Goal: Task Accomplishment & Management: Manage account settings

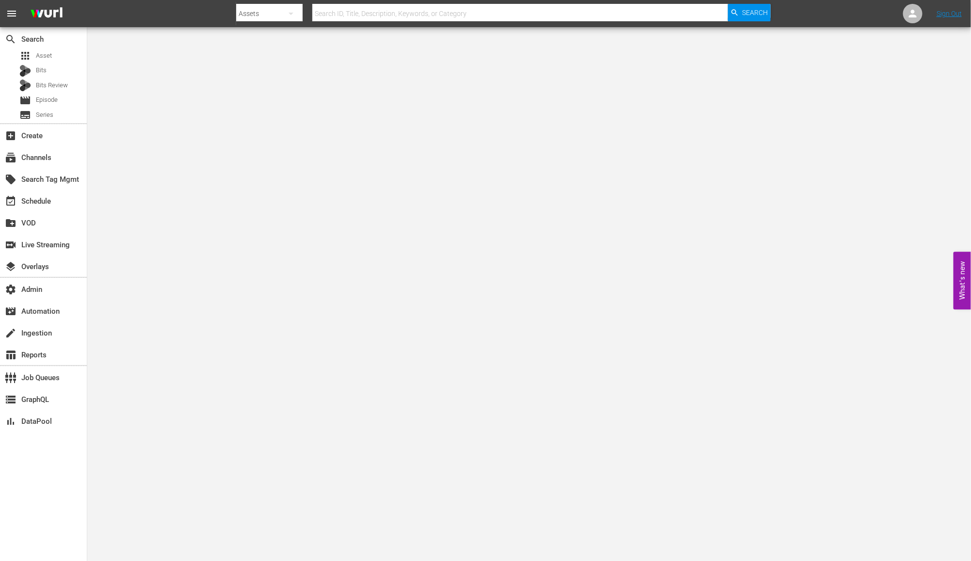
drag, startPoint x: 285, startPoint y: 298, endPoint x: 161, endPoint y: 226, distance: 142.9
click at [272, 291] on body "menu Search By Assets Search ID, Title, Description, Keywords, or Category Sear…" at bounding box center [485, 280] width 971 height 561
click at [54, 160] on div "subscriptions Channels" at bounding box center [43, 156] width 87 height 19
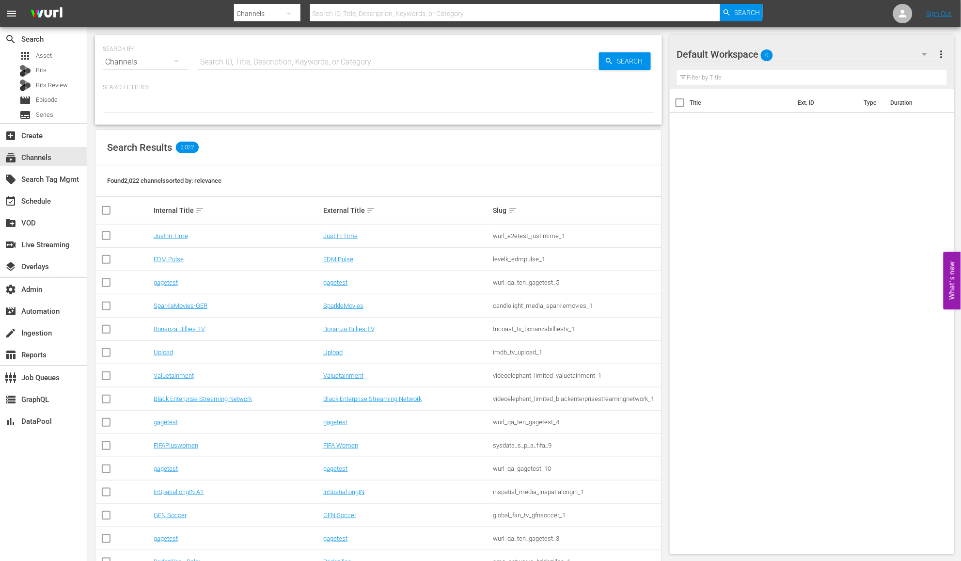
click at [242, 45] on div "SEARCH BY Search By Channels Search ID, Title, Description, Keywords, or Catego…" at bounding box center [379, 56] width 552 height 35
type input "unxpla"
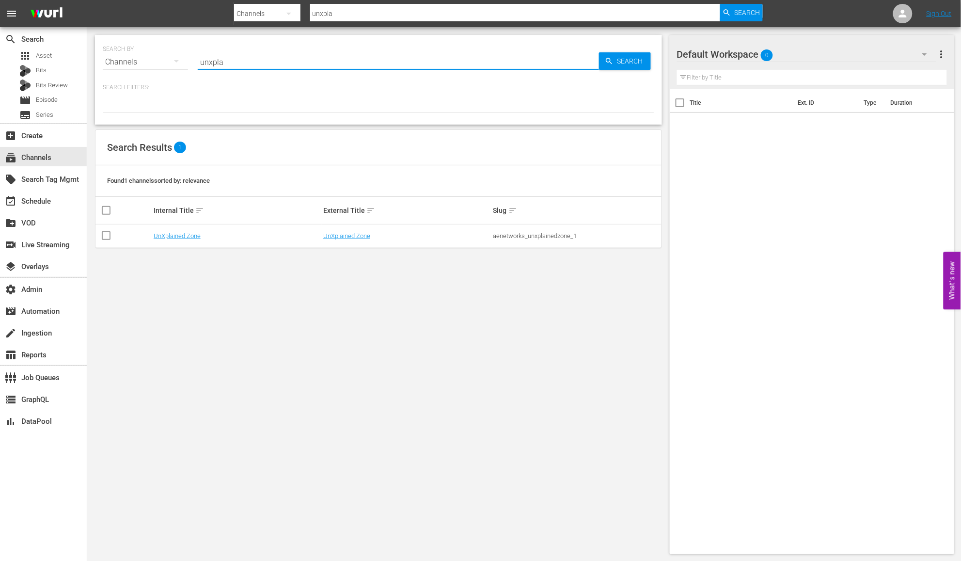
type input "UnXplained"
click at [343, 237] on link "UnXplained Zone" at bounding box center [346, 235] width 47 height 7
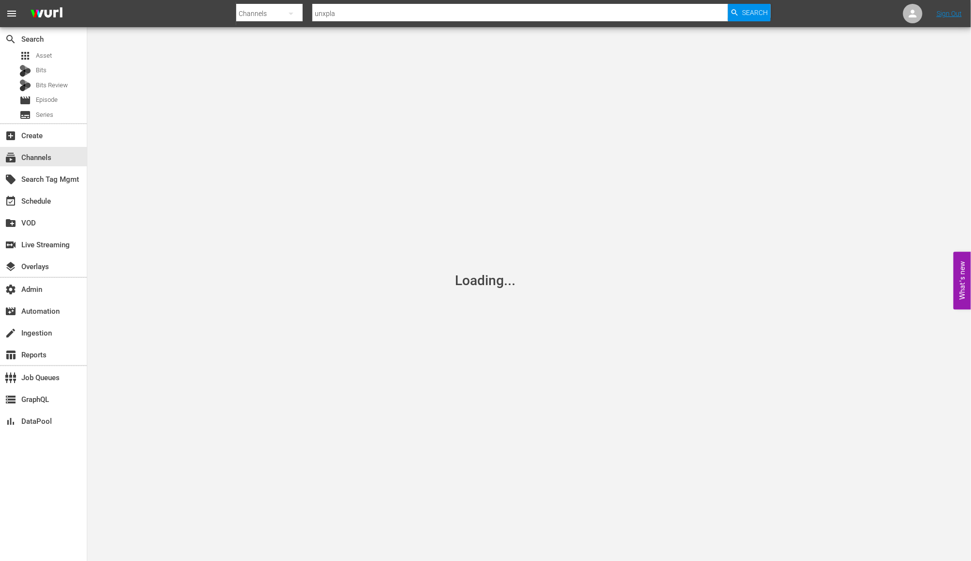
type input "UnXplained"
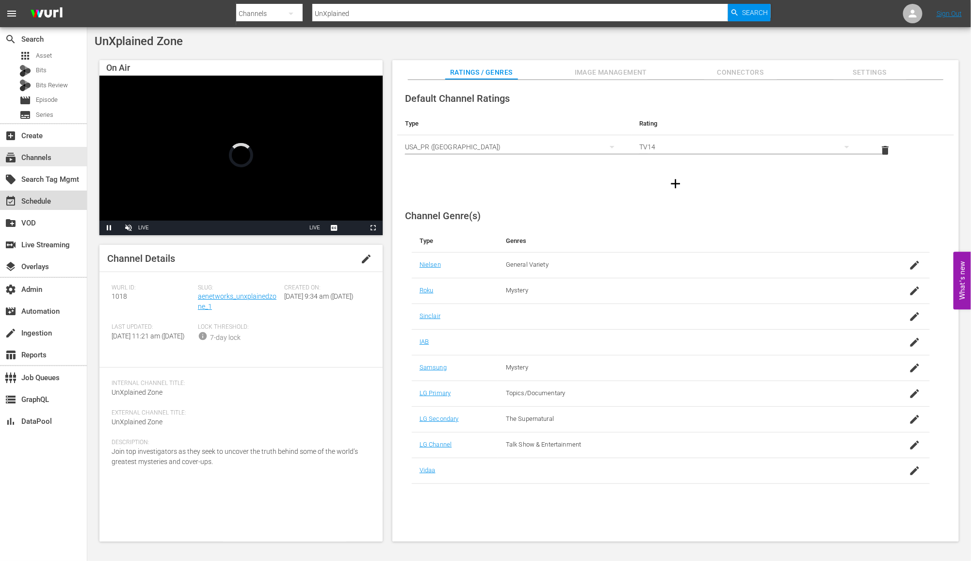
click at [54, 196] on div "event_available Schedule" at bounding box center [43, 200] width 87 height 19
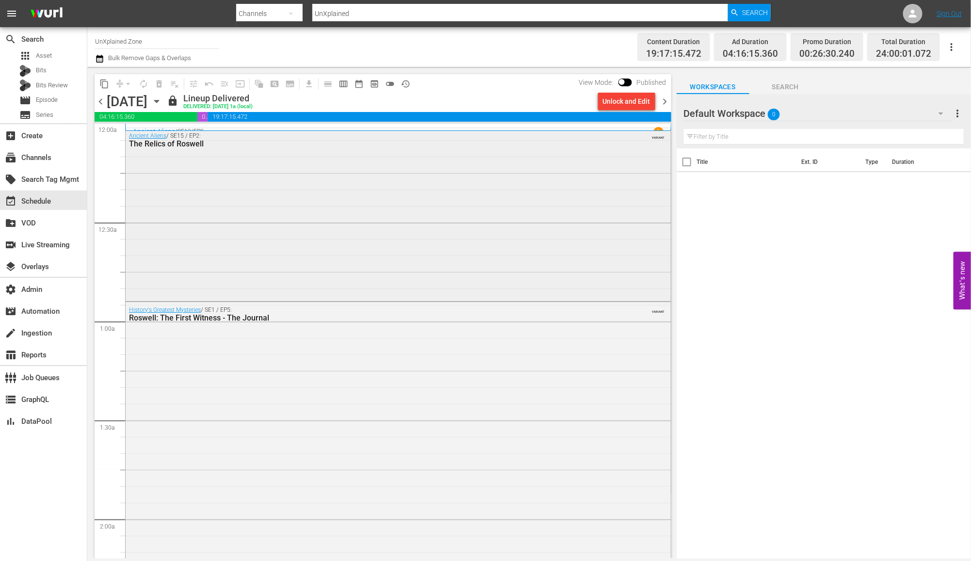
click at [444, 245] on div "Ancient Aliens / SE15 / EP2: The Relics of Roswell VARIANT" at bounding box center [398, 213] width 545 height 171
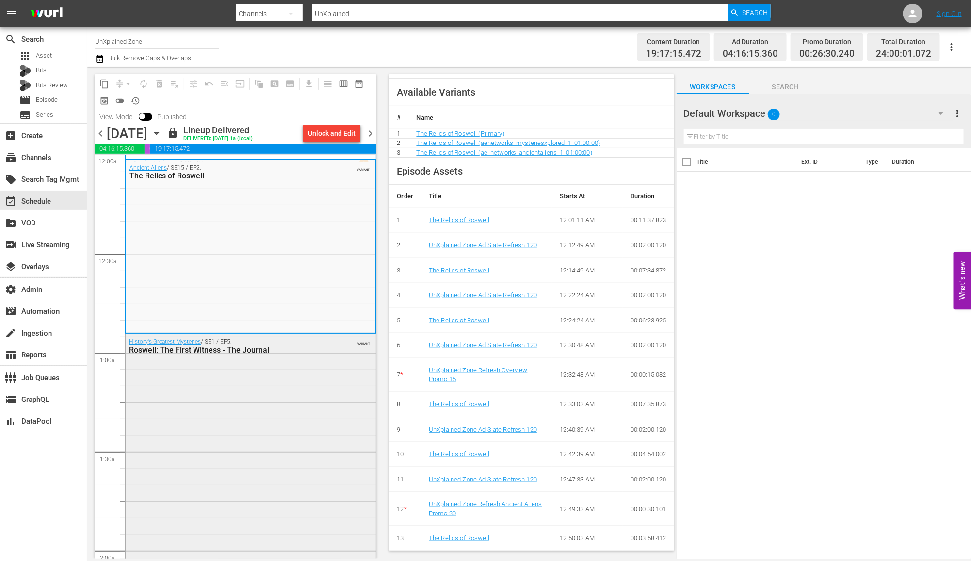
scroll to position [8, 0]
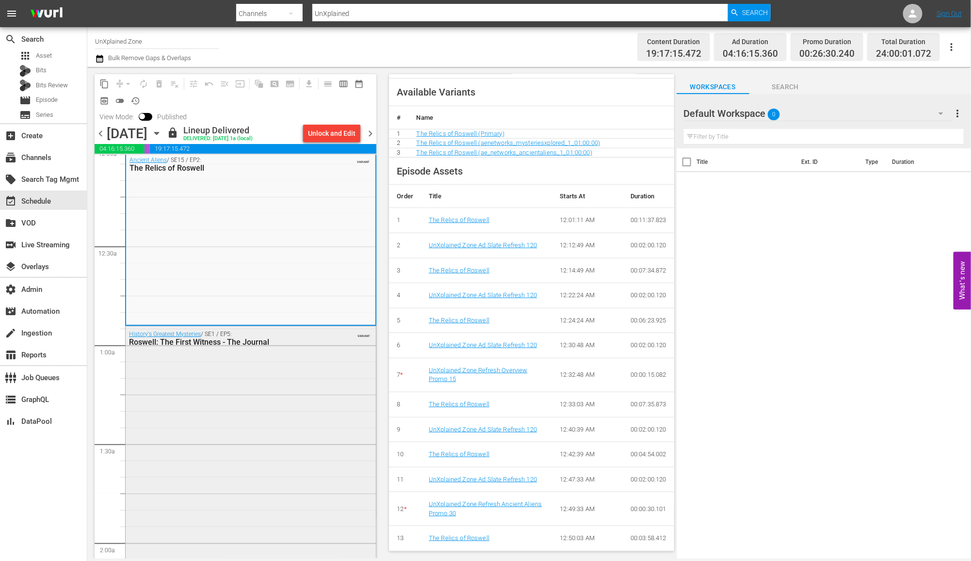
click at [342, 445] on div "History's Greatest Mysteries / SE1 / EP5: Roswell: The First Witness - The Jour…" at bounding box center [251, 494] width 250 height 336
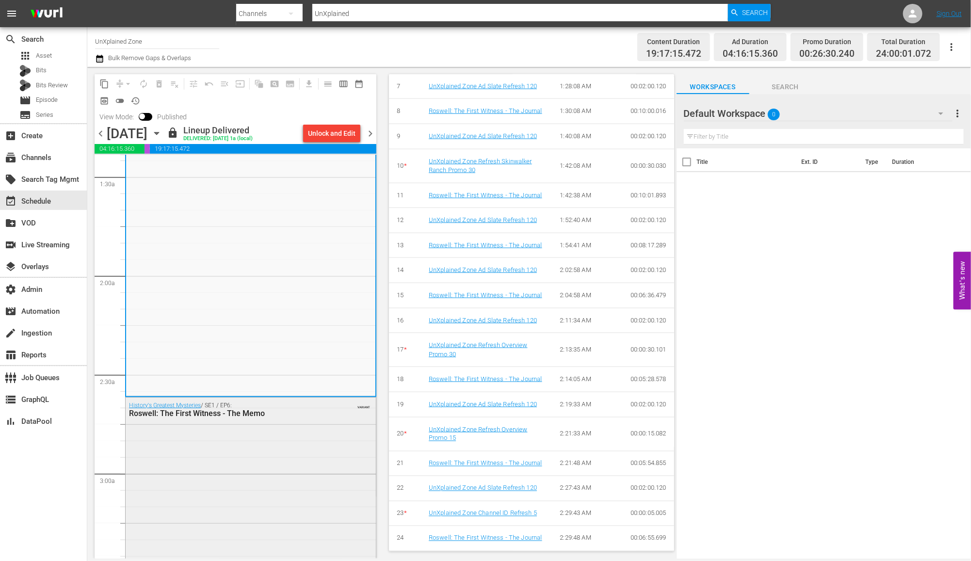
scroll to position [308, 0]
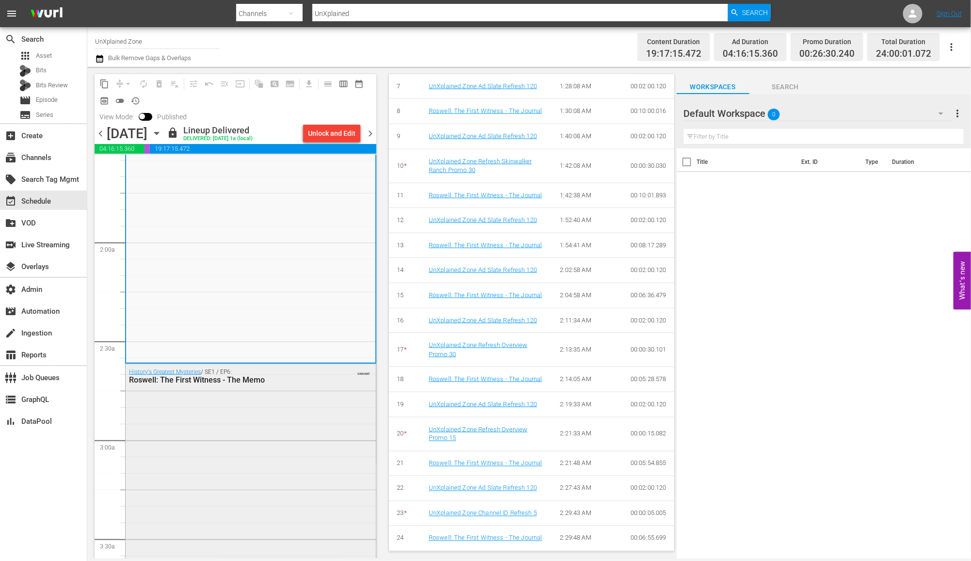
click at [331, 435] on div "History's Greatest Mysteries / SE1 / EP6: Roswell: The First Witness - The Memo…" at bounding box center [251, 531] width 250 height 335
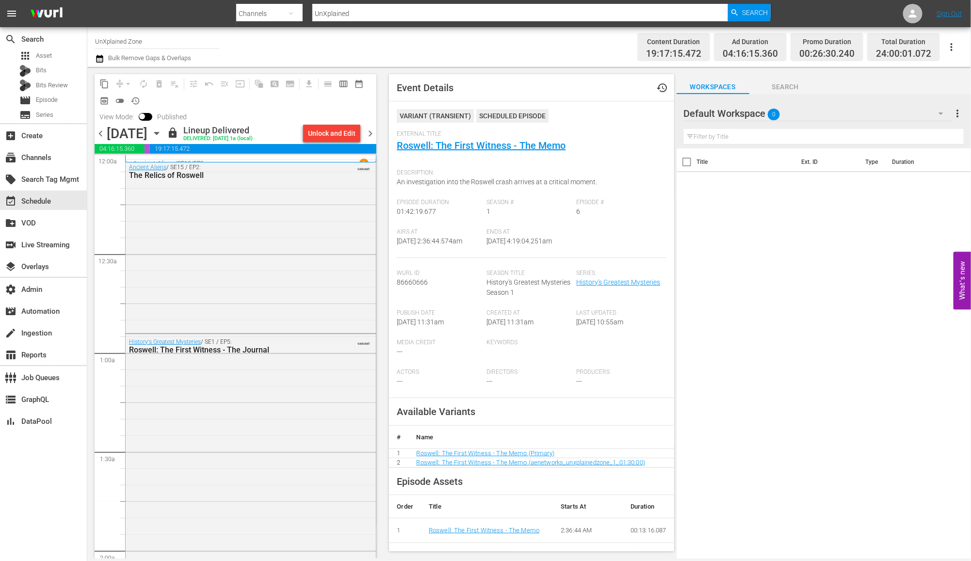
scroll to position [7, 0]
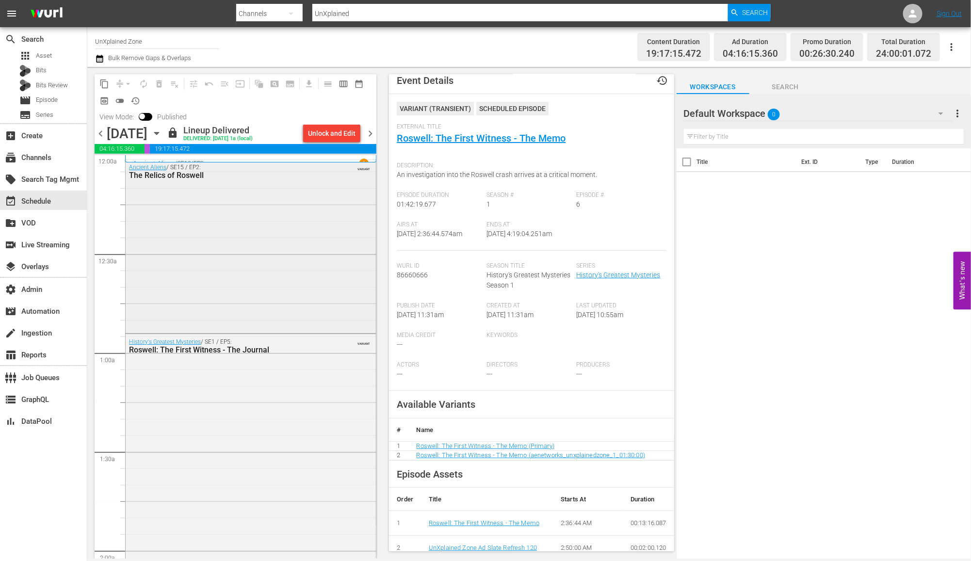
click at [337, 270] on div "Ancient Aliens / SE15 / EP2: The Relics of Roswell VARIANT" at bounding box center [251, 245] width 250 height 171
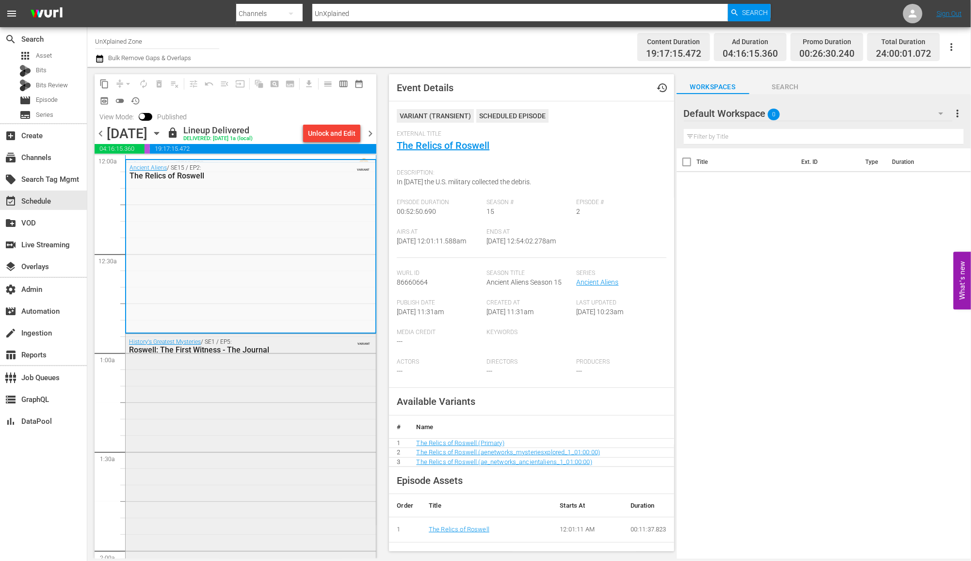
click at [305, 350] on div "Roswell: The First Witness - The Journal" at bounding box center [226, 349] width 195 height 9
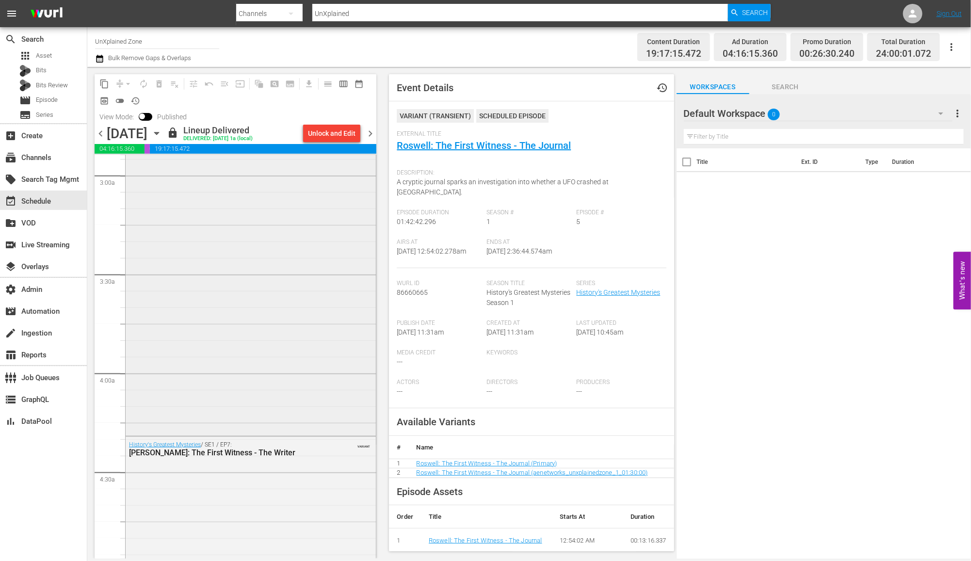
scroll to position [510, 0]
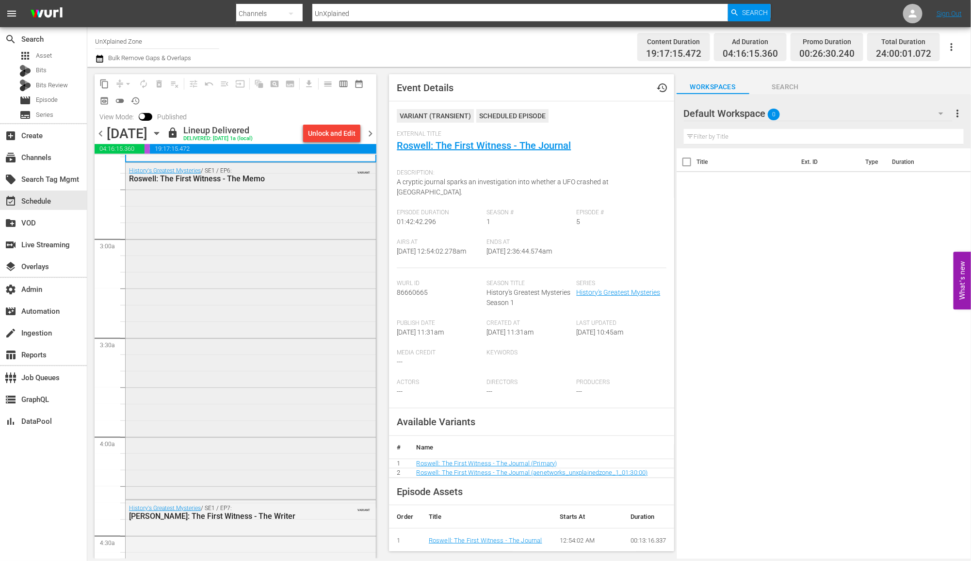
click at [317, 266] on div "History's Greatest Mysteries / SE1 / EP6: Roswell: The First Witness - The Memo…" at bounding box center [251, 330] width 250 height 335
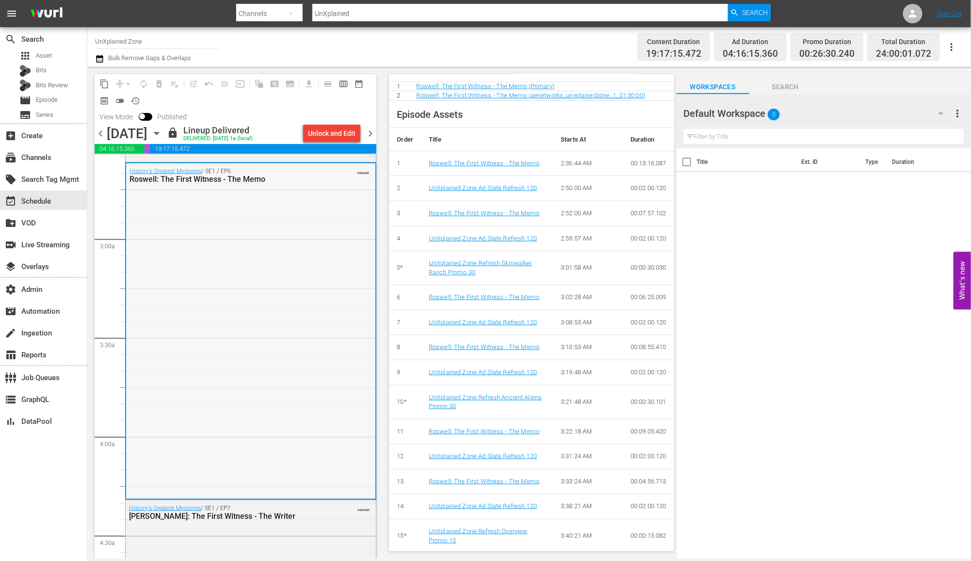
scroll to position [738, 0]
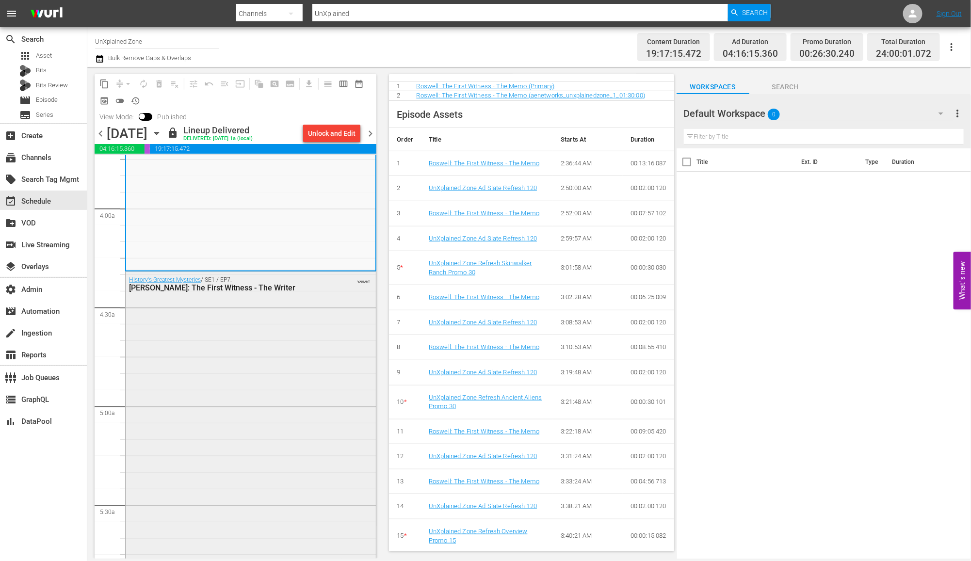
click at [292, 391] on div "History's Greatest Mysteries / SE1 / EP7: Roswell: The First Witness - The Writ…" at bounding box center [251, 439] width 250 height 334
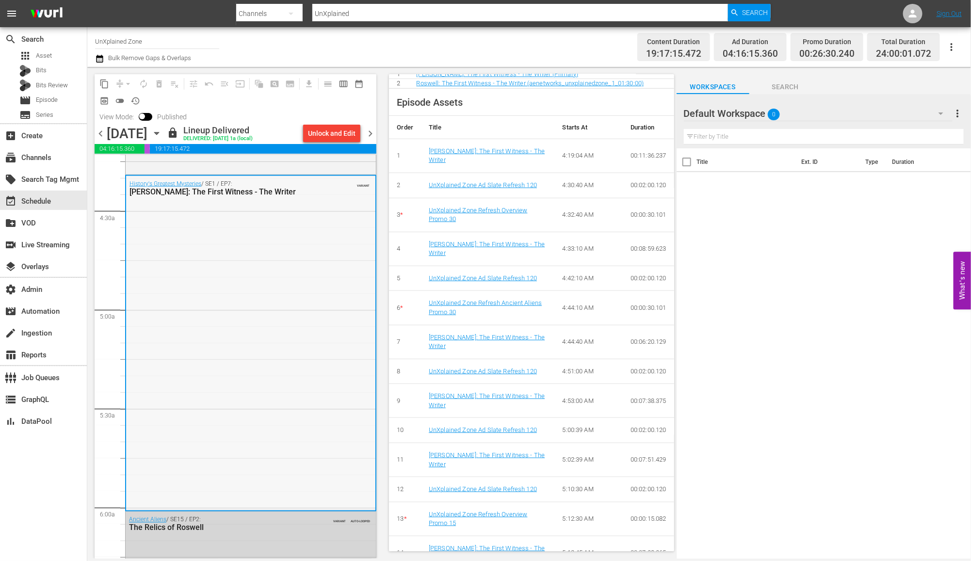
scroll to position [972, 0]
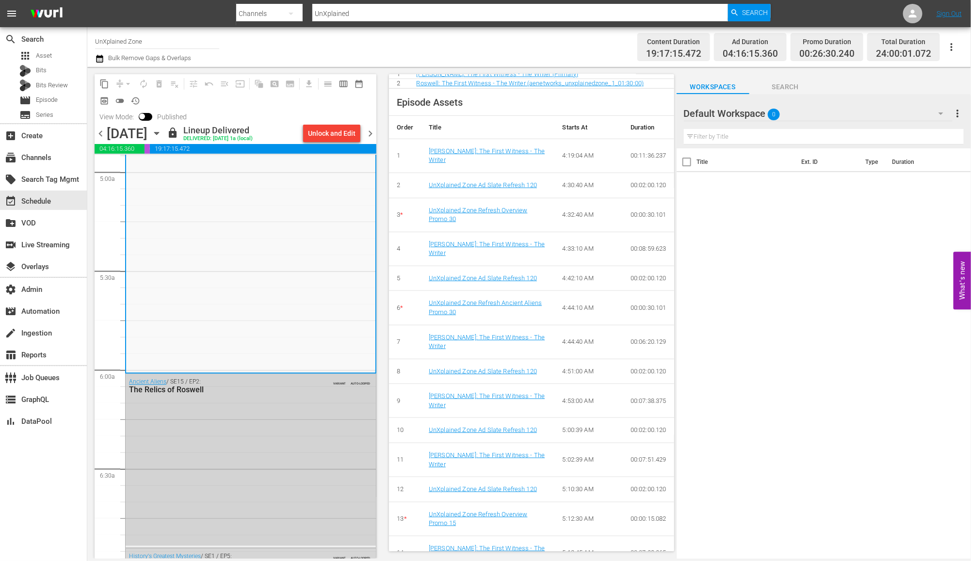
click at [227, 415] on div "Ancient Aliens / SE15 / EP2: The Relics of Roswell VARIANT AUTO-LOOPED" at bounding box center [251, 459] width 250 height 171
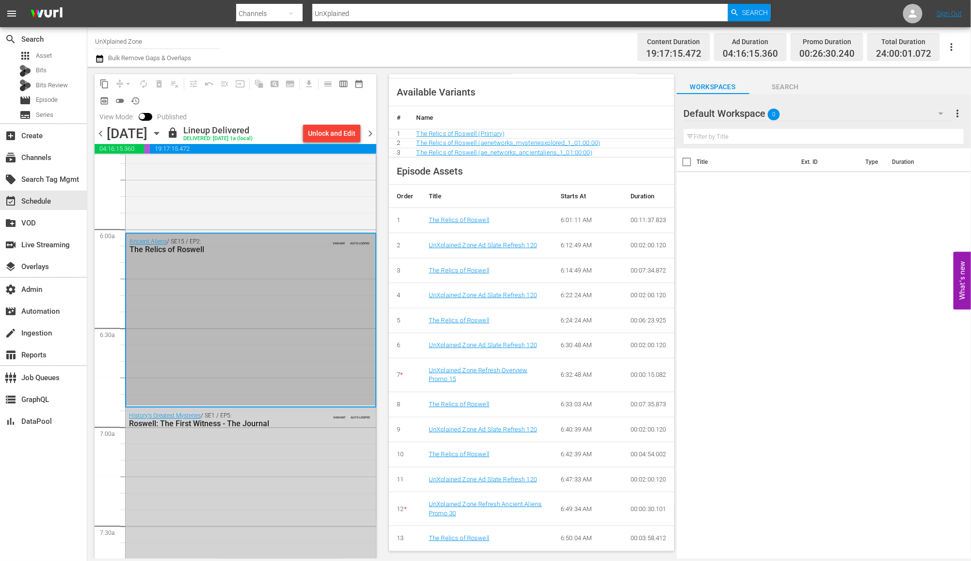
scroll to position [1182, 0]
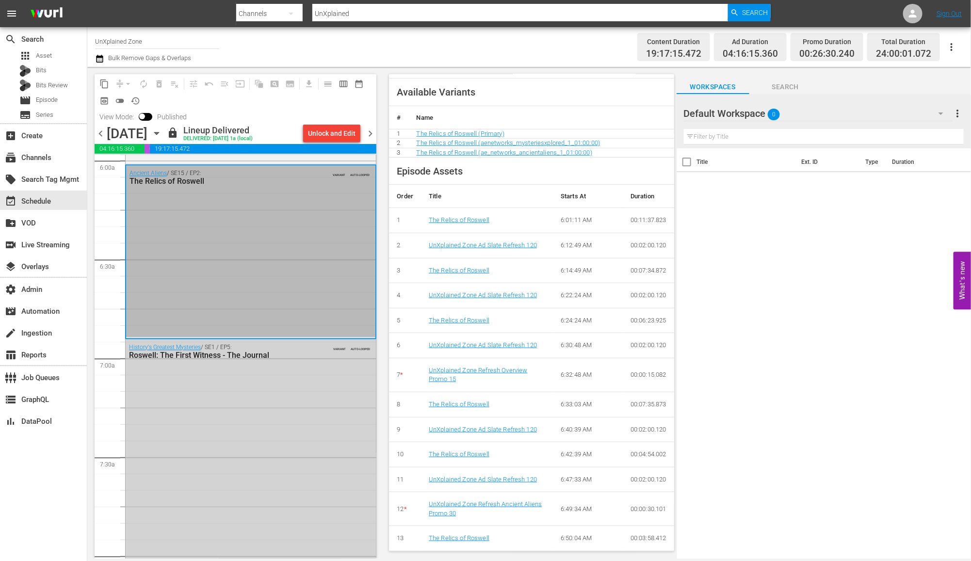
click at [283, 404] on div "History's Greatest Mysteries / SE1 / EP5: Roswell: The First Witness - The Jour…" at bounding box center [251, 507] width 250 height 336
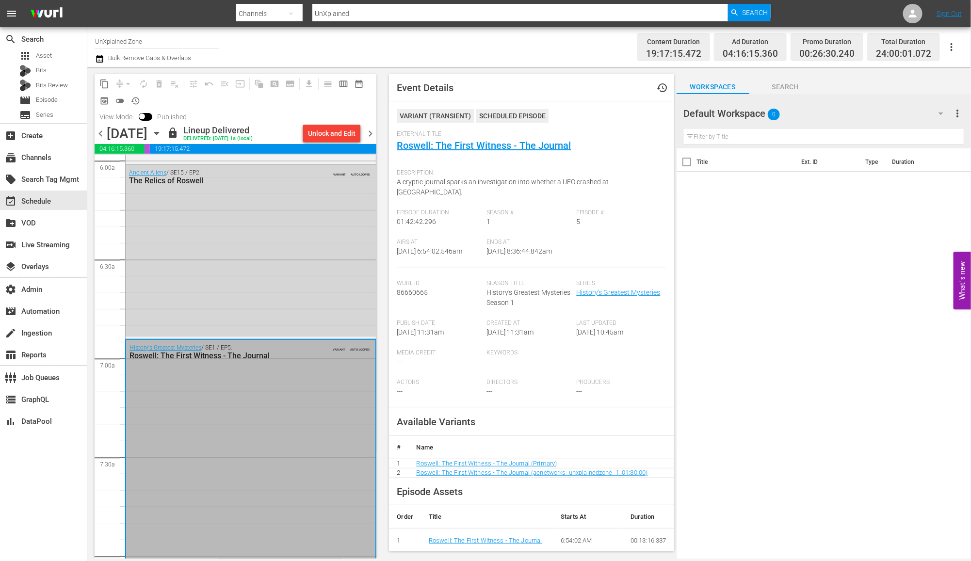
click at [257, 113] on div "content_copy compress arrow_drop_down autorenew_outlined delete_forever_outline…" at bounding box center [236, 99] width 282 height 51
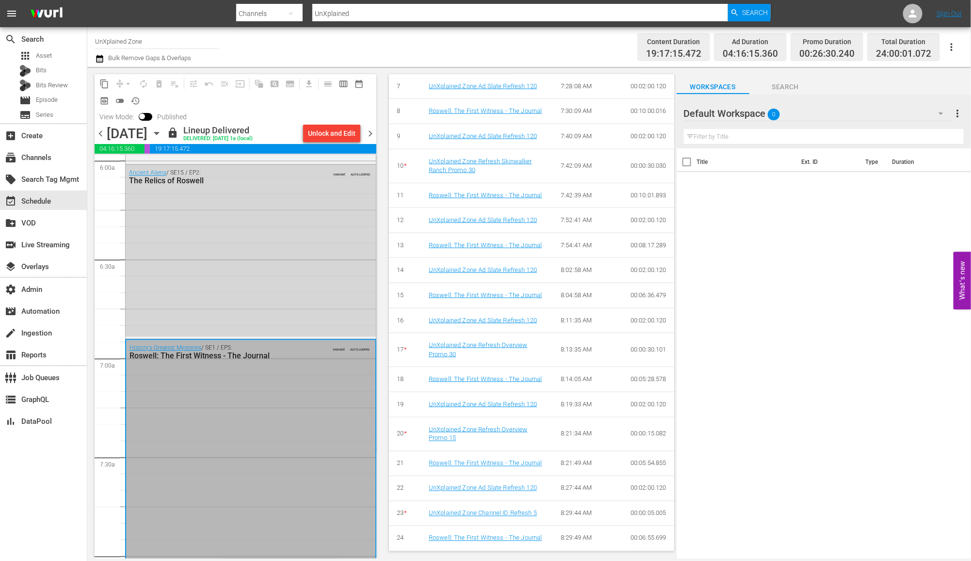
scroll to position [1472, 0]
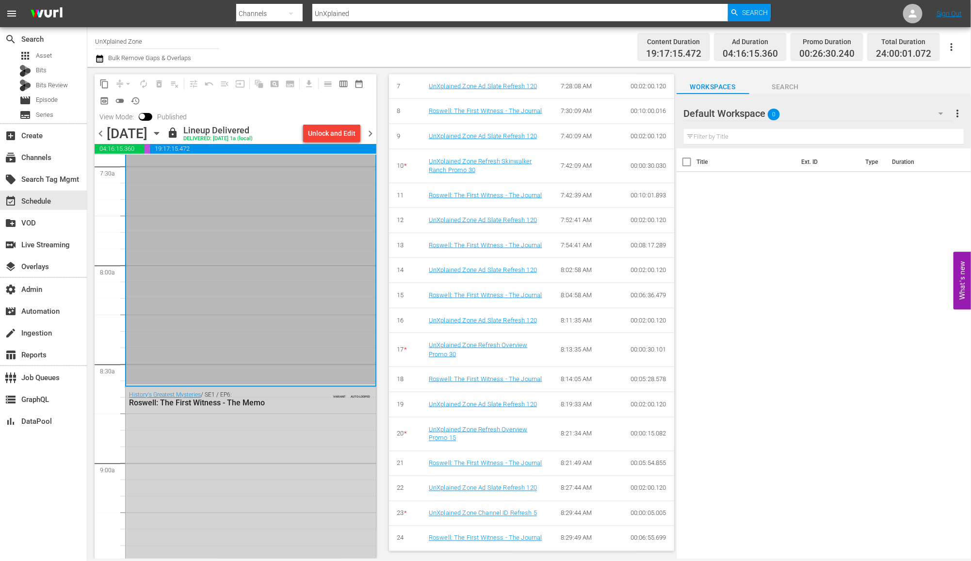
click at [309, 462] on div "History's Greatest Mysteries / SE1 / EP6: Roswell: The First Witness - The Memo…" at bounding box center [251, 554] width 250 height 335
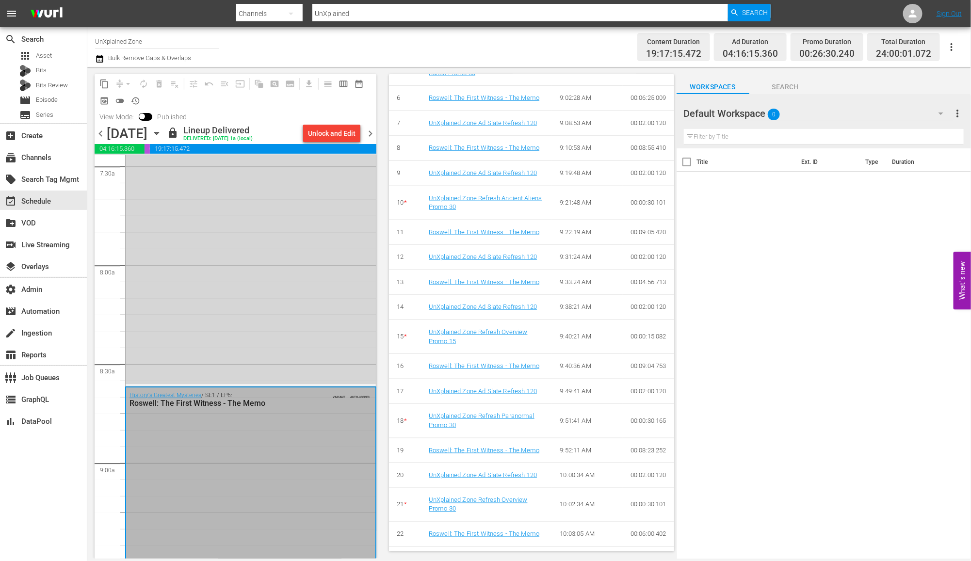
scroll to position [1634, 0]
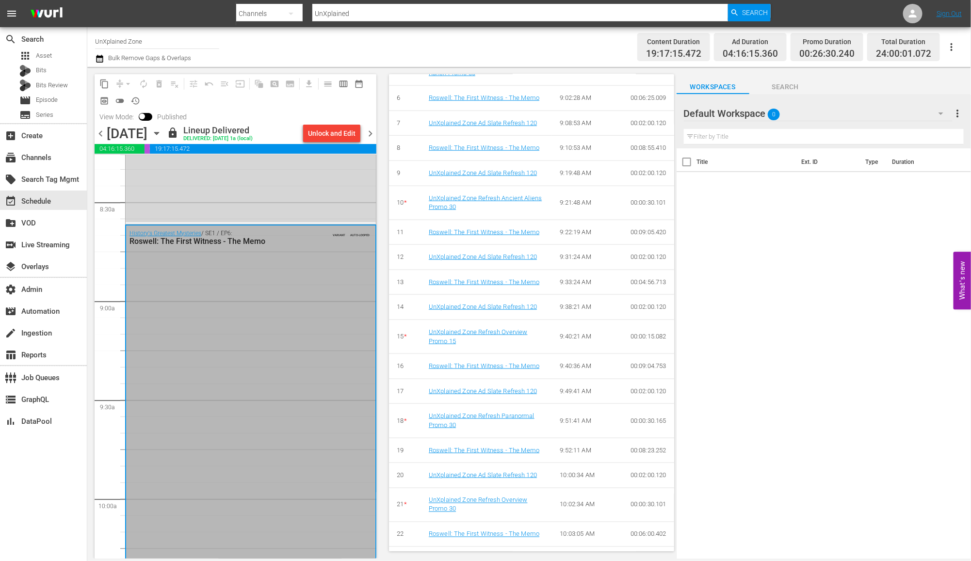
click at [243, 458] on div "History's Greatest Mysteries / SE1 / EP6: Roswell: The First Witness - The Memo…" at bounding box center [250, 392] width 249 height 335
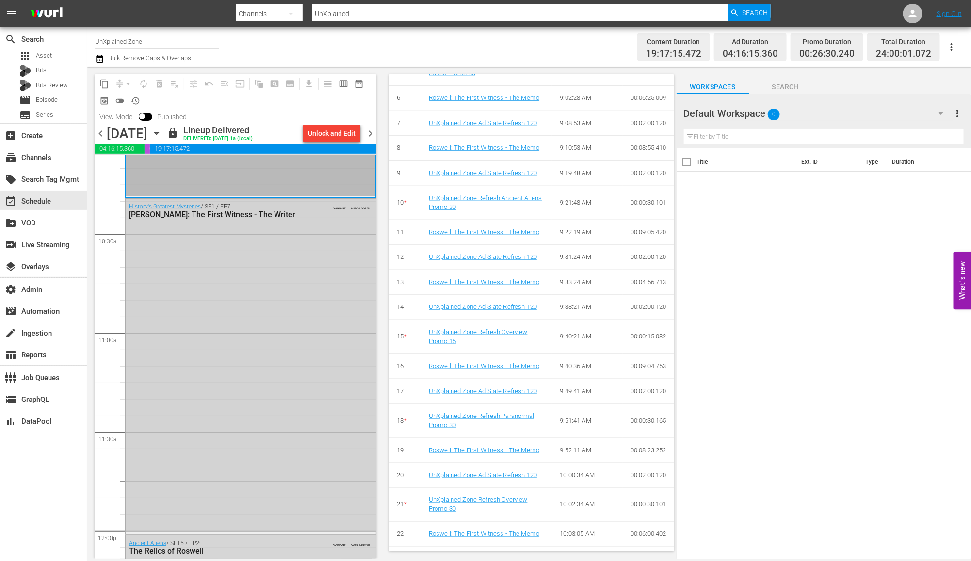
click at [246, 412] on div "History's Greatest Mysteries / SE1 / EP7: Roswell: The First Witness - The Writ…" at bounding box center [251, 366] width 250 height 334
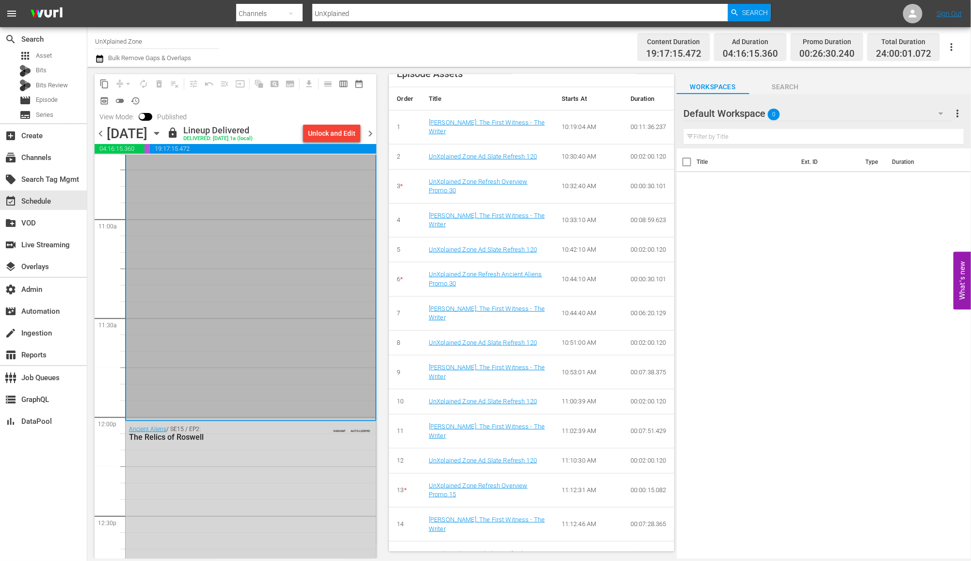
scroll to position [2181, 0]
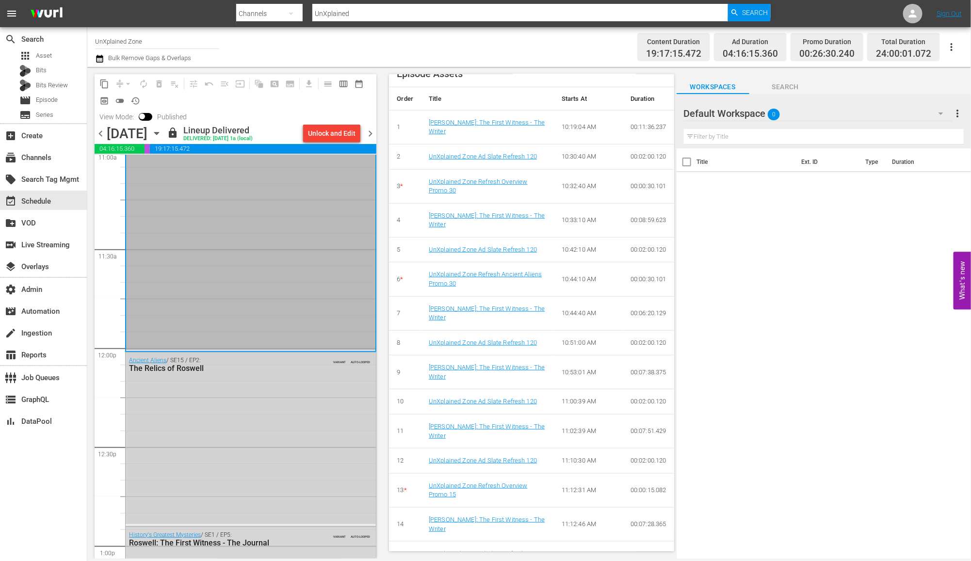
click at [230, 458] on div "Ancient Aliens / SE15 / EP2: The Relics of Roswell VARIANT AUTO-LOOPED" at bounding box center [251, 437] width 250 height 171
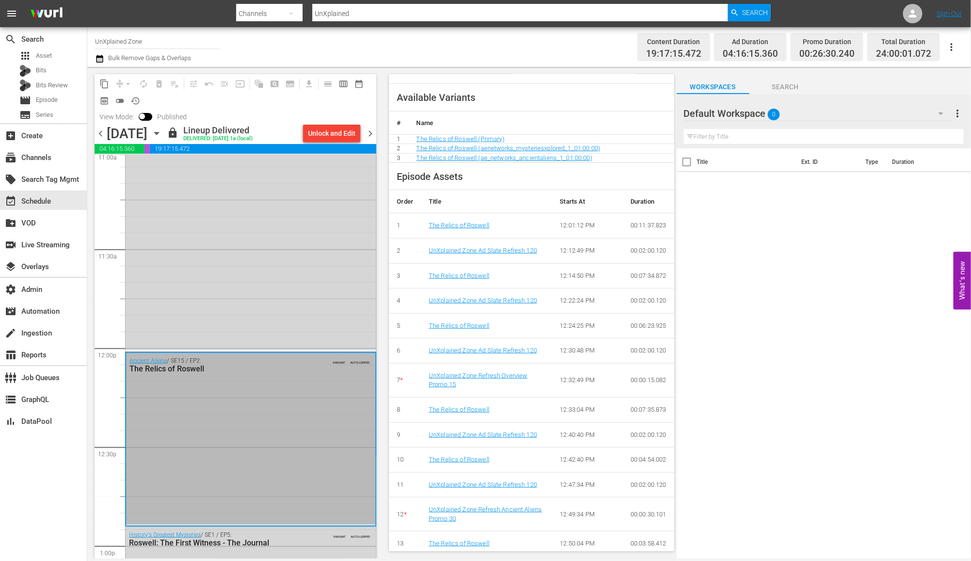
scroll to position [311, 0]
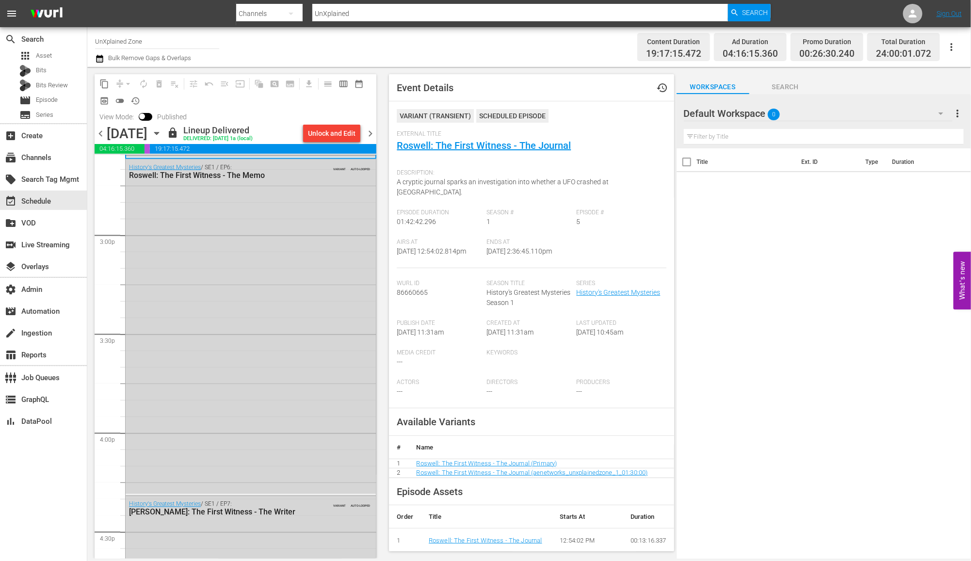
scroll to position [268, 0]
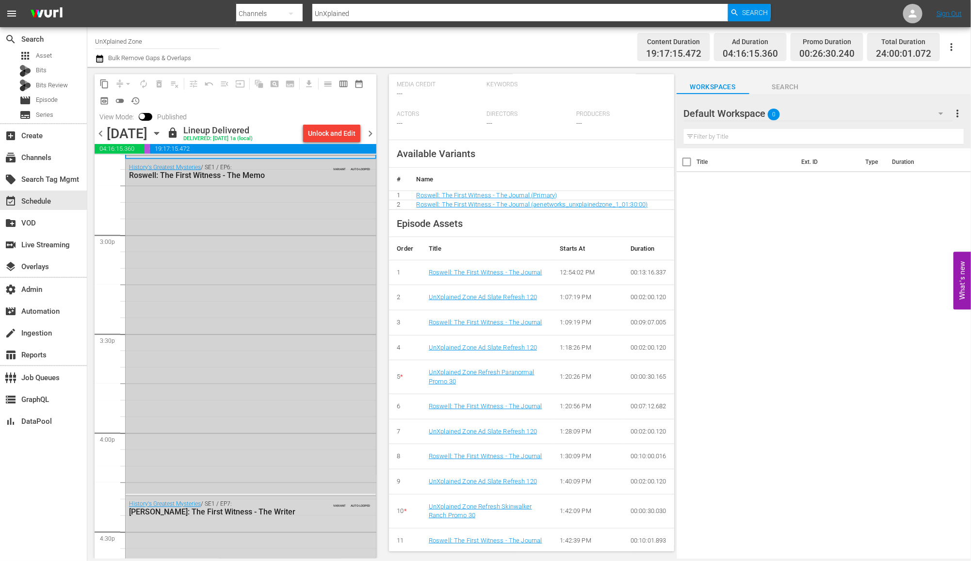
click at [240, 433] on div "History's Greatest Mysteries / SE1 / EP6: Roswell: The First Witness - The Memo…" at bounding box center [251, 327] width 250 height 335
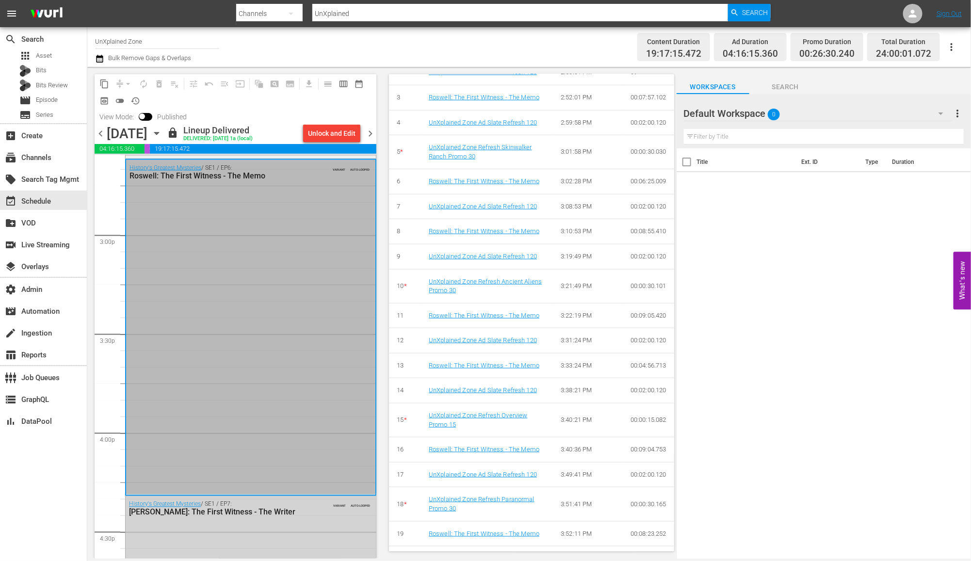
scroll to position [3181, 0]
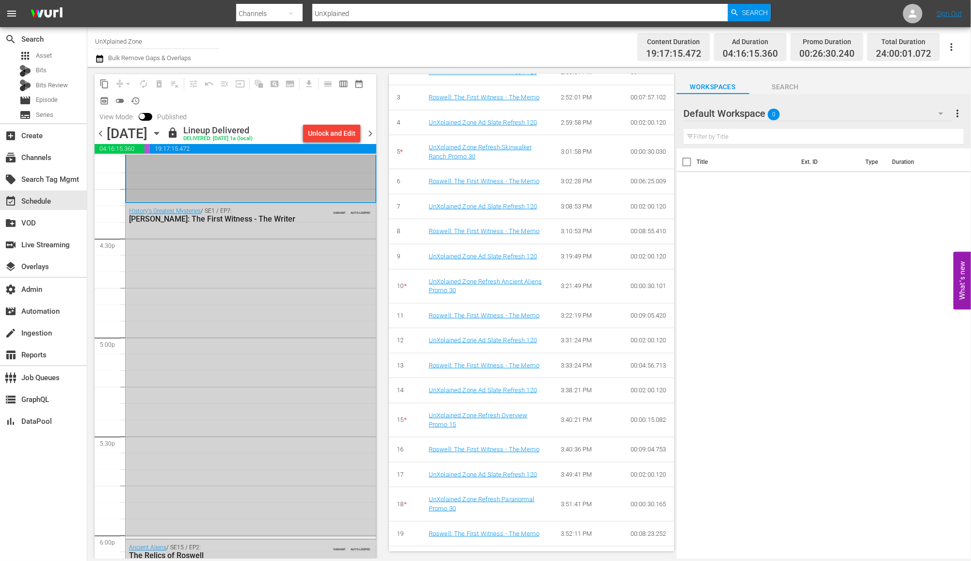
click at [265, 407] on div "History's Greatest Mysteries / SE1 / EP7: Roswell: The First Witness - The Writ…" at bounding box center [251, 370] width 250 height 334
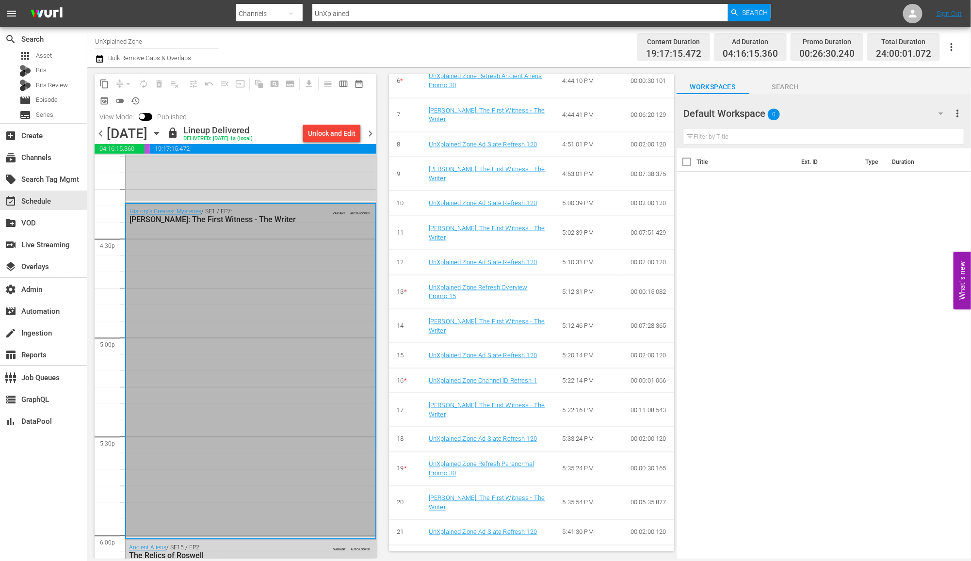
scroll to position [3337, 0]
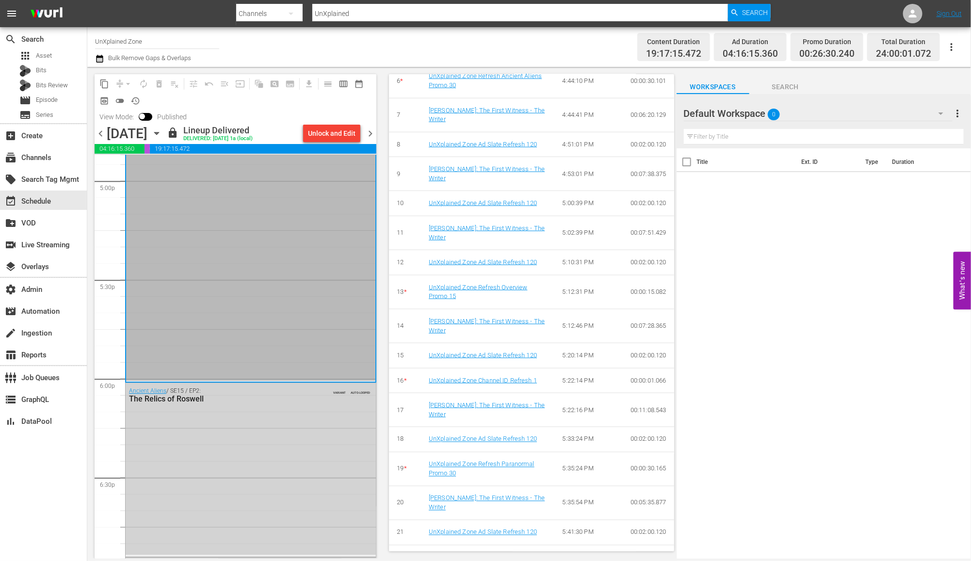
click at [298, 481] on div "Ancient Aliens / SE15 / EP2: The Relics of Roswell VARIANT AUTO-LOOPED" at bounding box center [251, 468] width 250 height 171
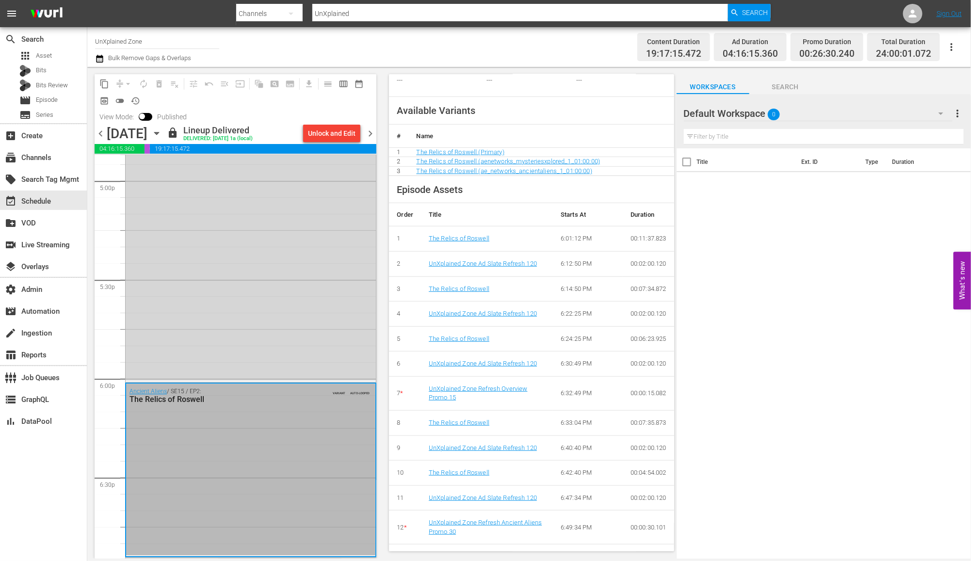
scroll to position [3632, 0]
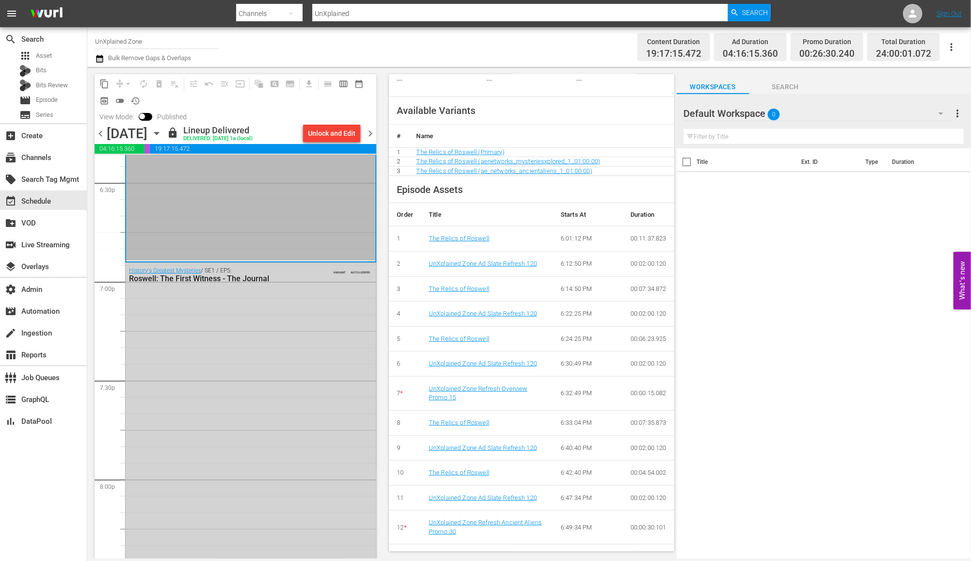
click at [310, 448] on div "History's Greatest Mysteries / SE1 / EP5: Roswell: The First Witness - The Jour…" at bounding box center [251, 431] width 250 height 336
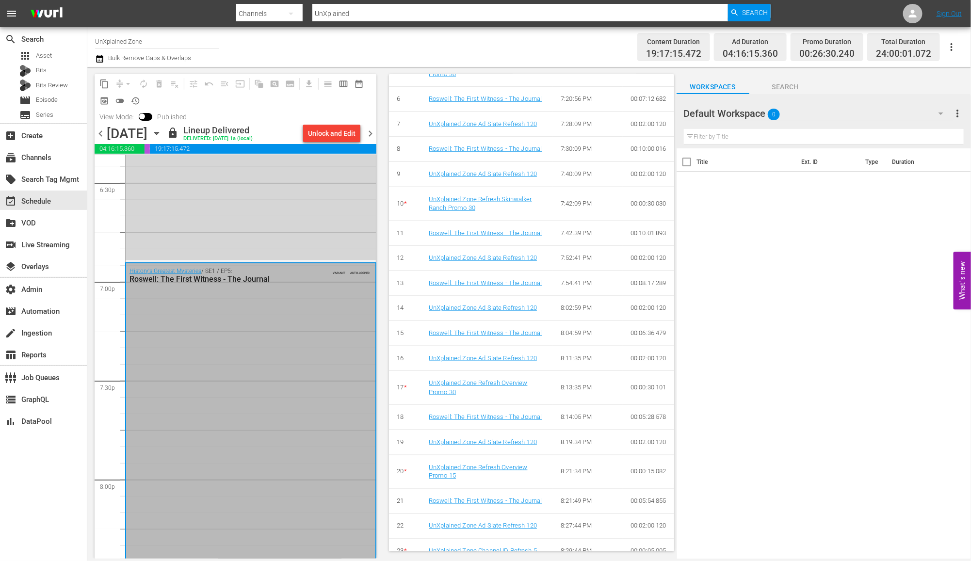
scroll to position [696, 0]
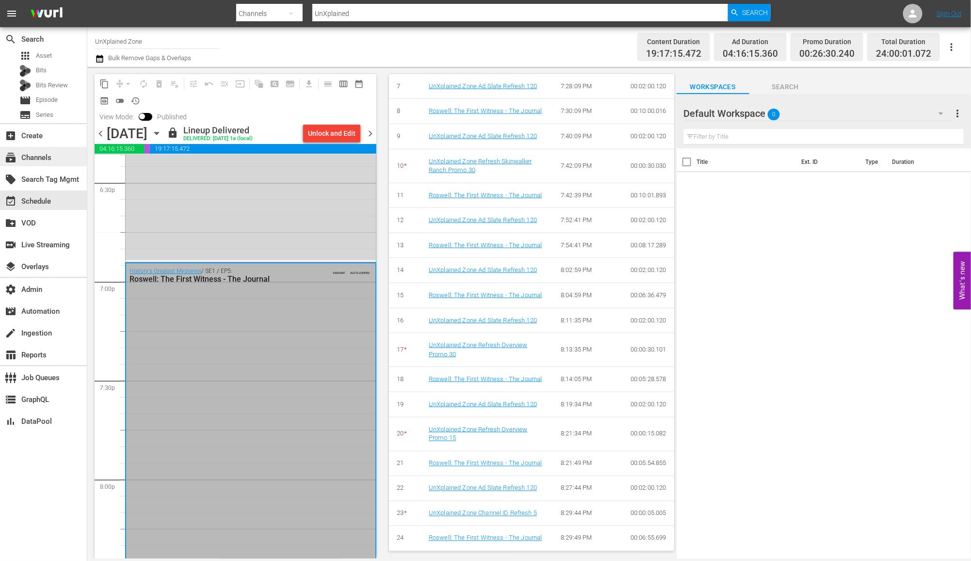
click at [53, 159] on div "subscriptions Channels" at bounding box center [27, 156] width 54 height 9
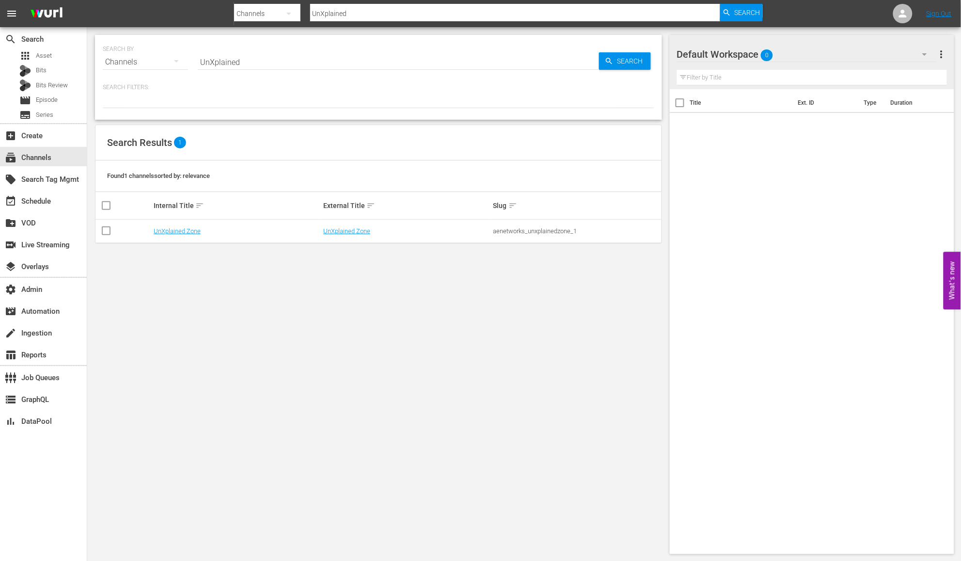
click at [275, 56] on input "UnXplained" at bounding box center [398, 61] width 401 height 23
type input "pawn"
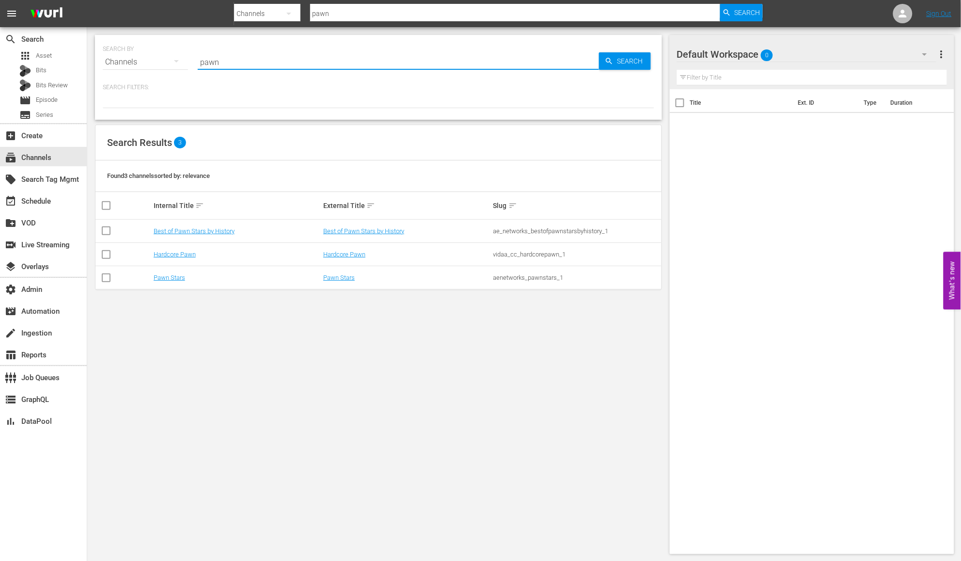
drag, startPoint x: 364, startPoint y: 285, endPoint x: 355, endPoint y: 282, distance: 9.8
click at [364, 285] on td "Pawn Stars" at bounding box center [407, 277] width 170 height 23
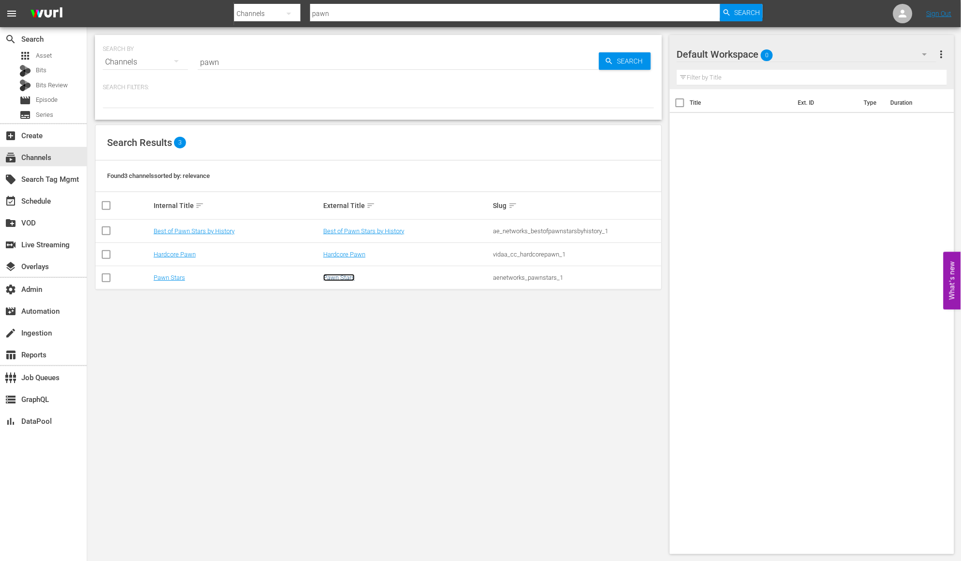
click at [347, 277] on link "Pawn Stars" at bounding box center [339, 277] width 32 height 7
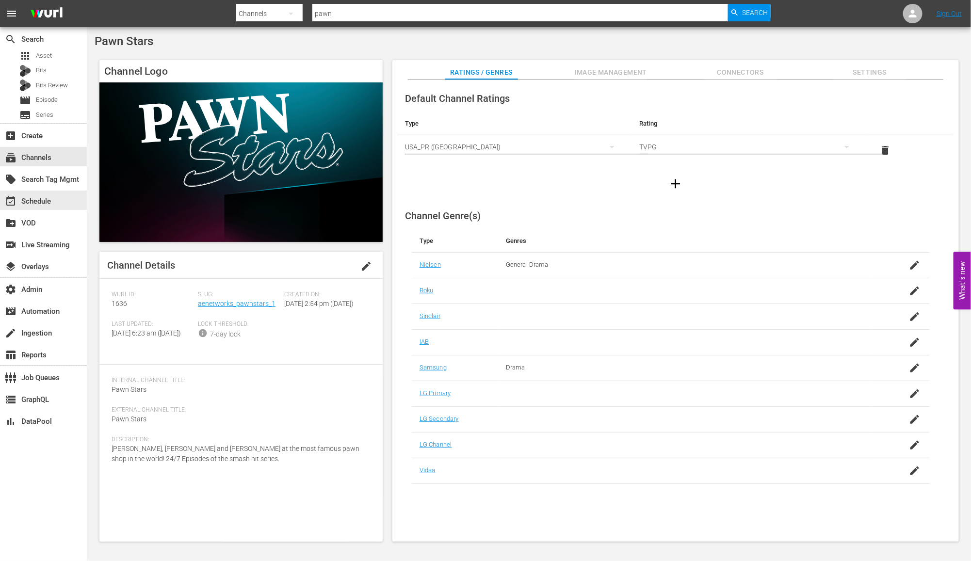
click at [69, 190] on div "event_available Schedule" at bounding box center [43, 201] width 87 height 22
click at [71, 200] on div "event_available Schedule" at bounding box center [43, 200] width 87 height 19
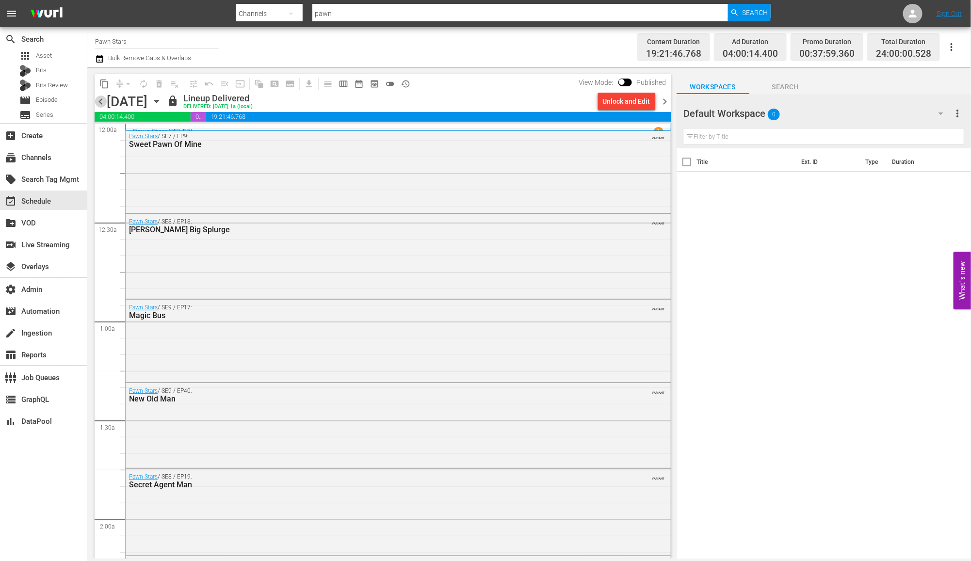
click at [99, 104] on span "chevron_left" at bounding box center [101, 102] width 12 height 12
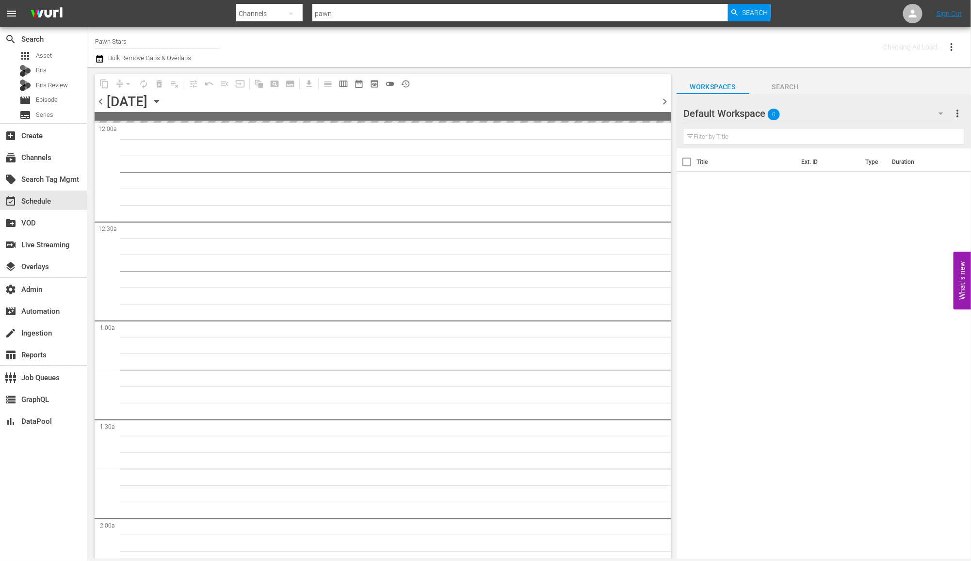
click at [99, 104] on span "chevron_left" at bounding box center [101, 102] width 12 height 12
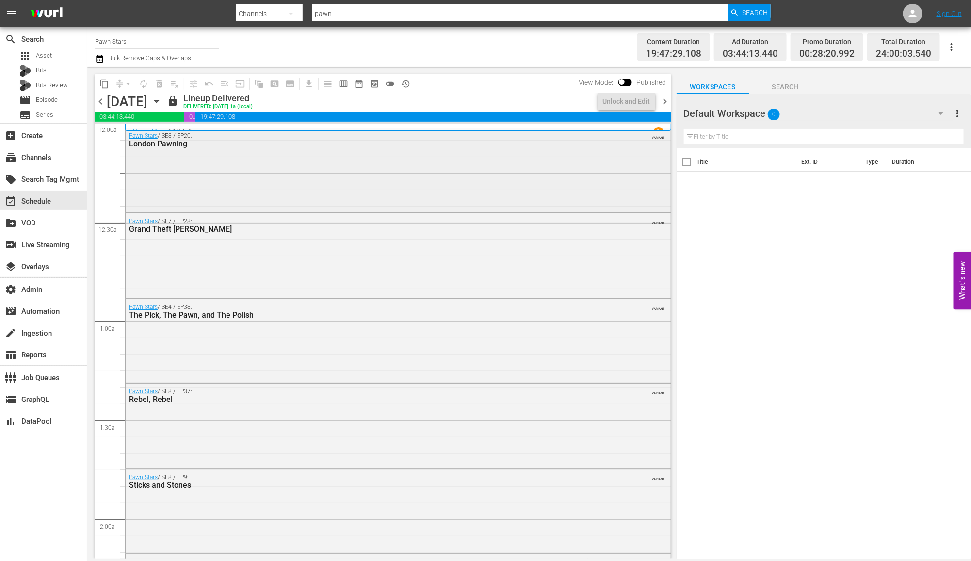
click at [343, 177] on div "Pawn Stars / SE8 / EP20: London Pawning VARIANT" at bounding box center [398, 169] width 545 height 83
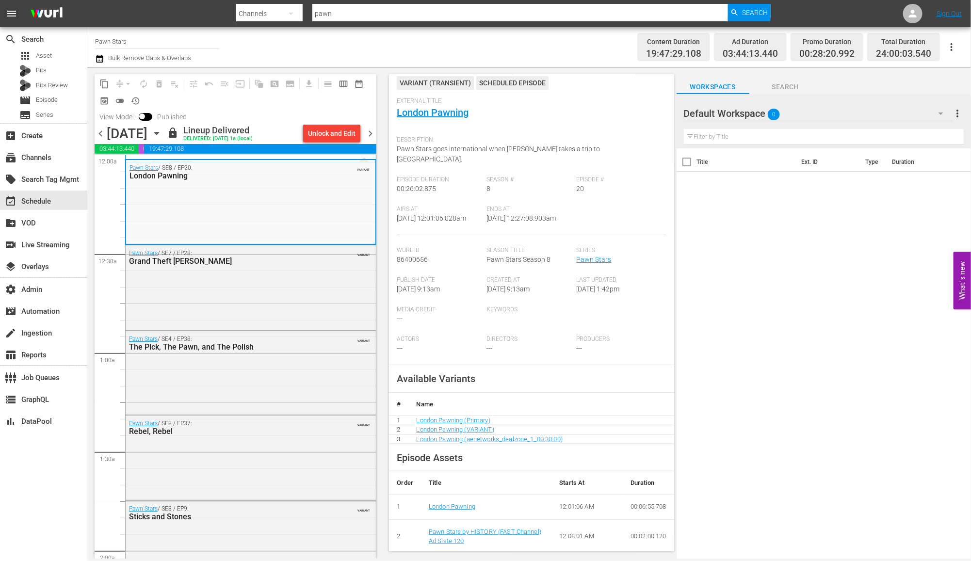
scroll to position [144, 0]
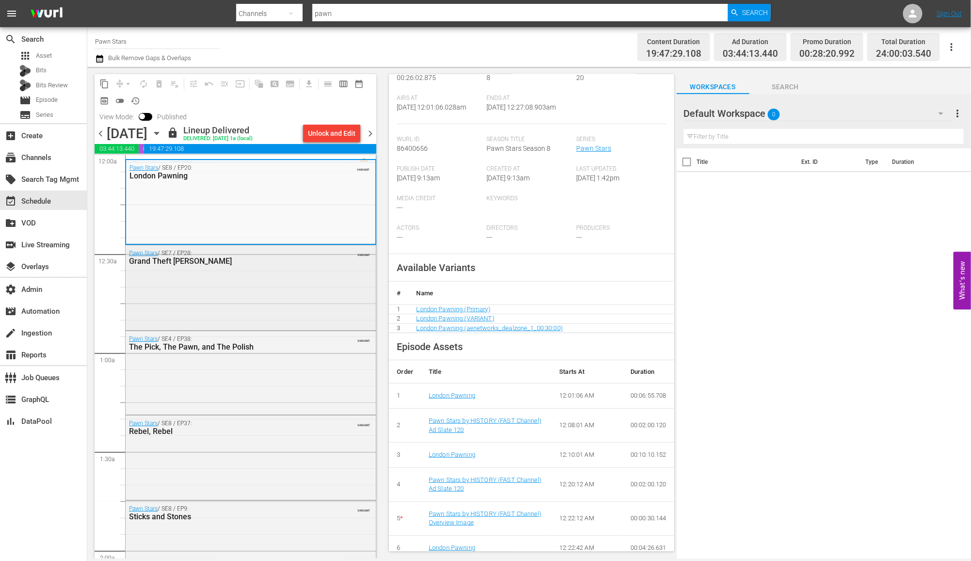
click at [312, 310] on div "Pawn Stars / SE7 / EP28: Grand Theft Corey VARIANT" at bounding box center [251, 286] width 250 height 83
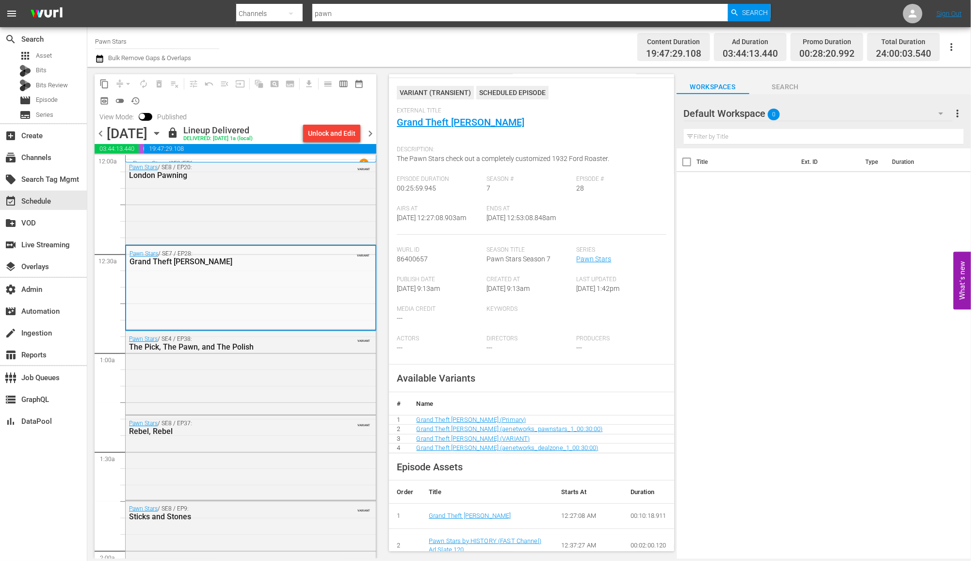
scroll to position [154, 0]
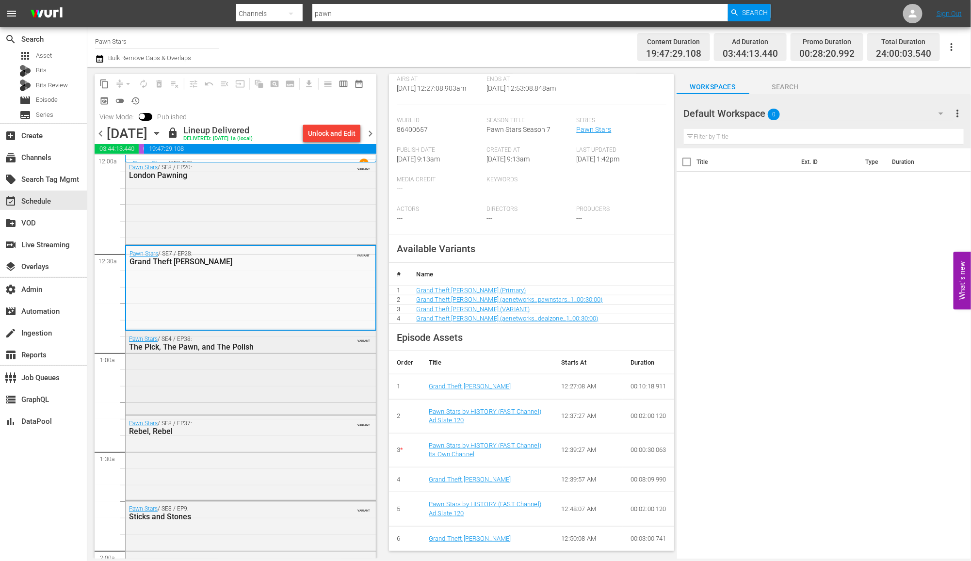
click at [308, 370] on div "Pawn Stars / SE4 / EP38: The Pick, The Pawn, and The Polish VARIANT" at bounding box center [251, 371] width 250 height 81
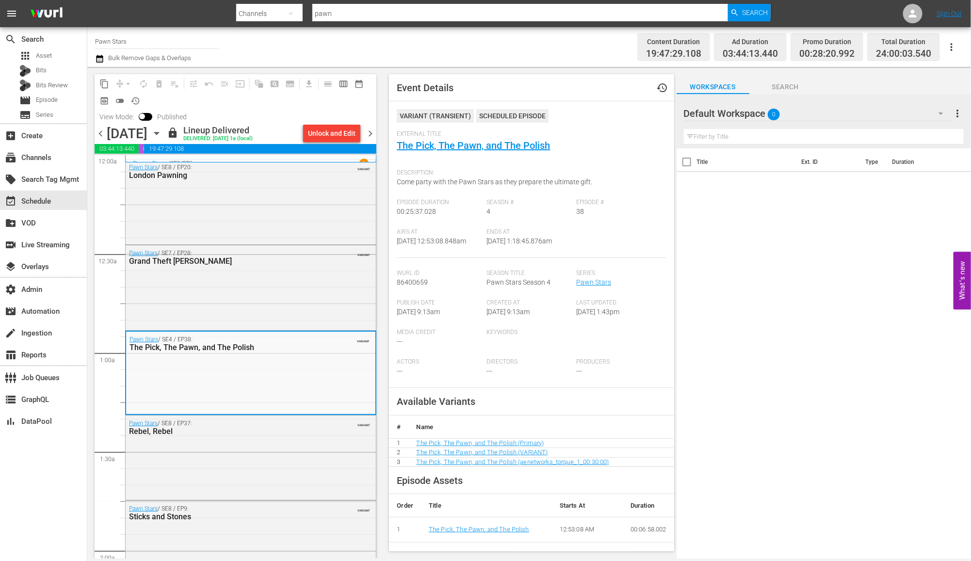
scroll to position [144, 0]
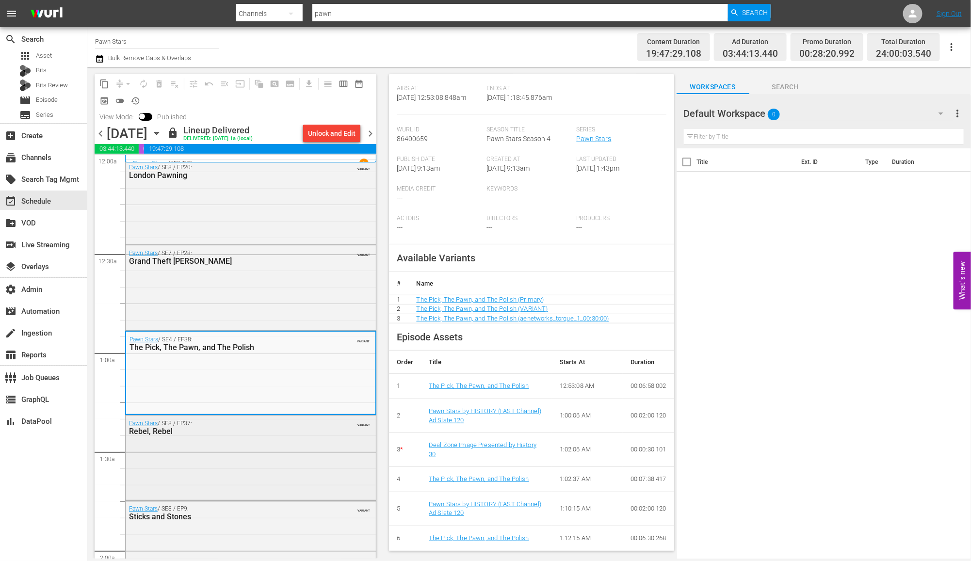
click at [324, 439] on div "Pawn Stars / SE8 / EP37: Rebel, Rebel VARIANT" at bounding box center [251, 457] width 250 height 83
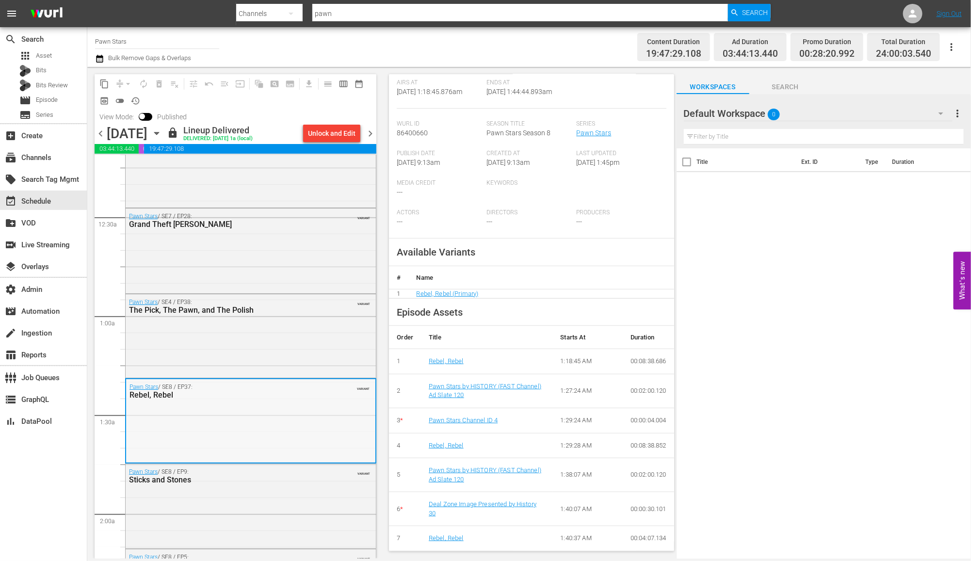
scroll to position [146, 0]
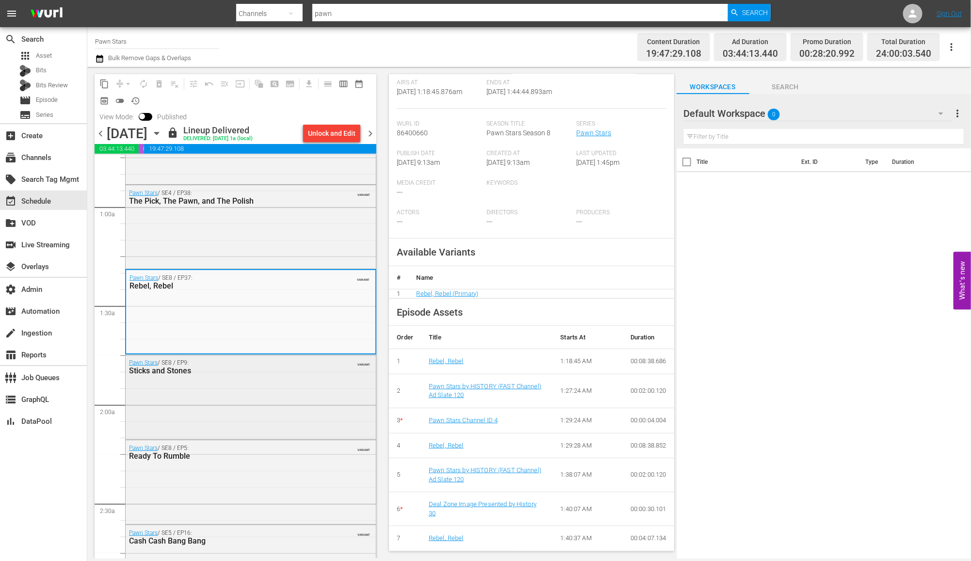
click at [311, 393] on div "Pawn Stars / SE8 / EP9: Sticks and Stones VARIANT" at bounding box center [251, 395] width 250 height 81
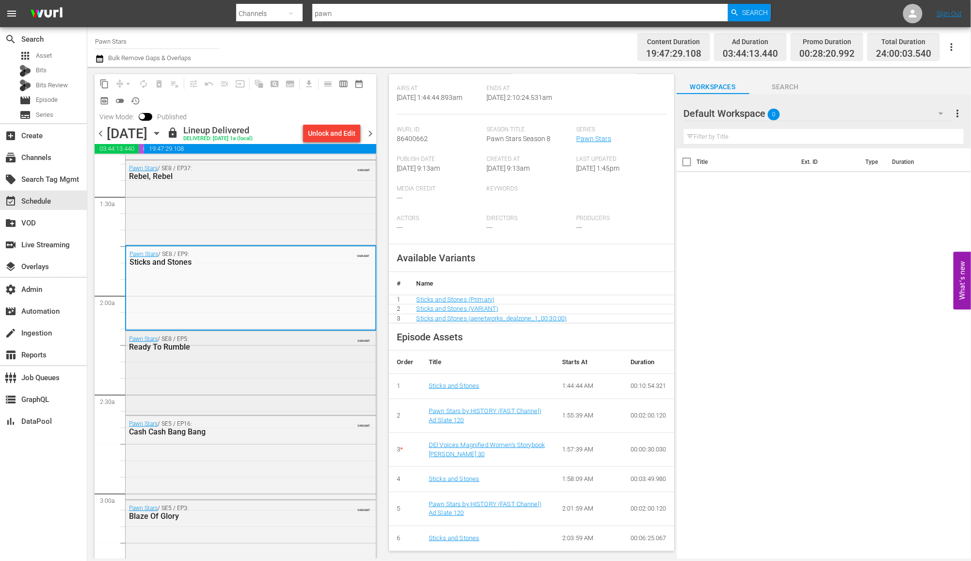
scroll to position [330, 0]
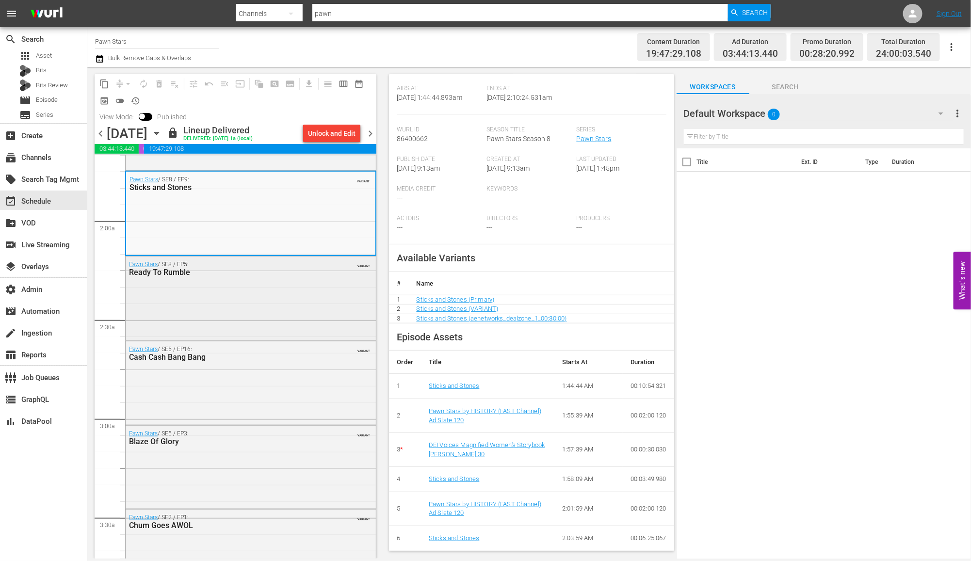
click at [298, 326] on div "Pawn Stars / SE8 / EP5: Ready To Rumble VARIANT" at bounding box center [251, 297] width 250 height 82
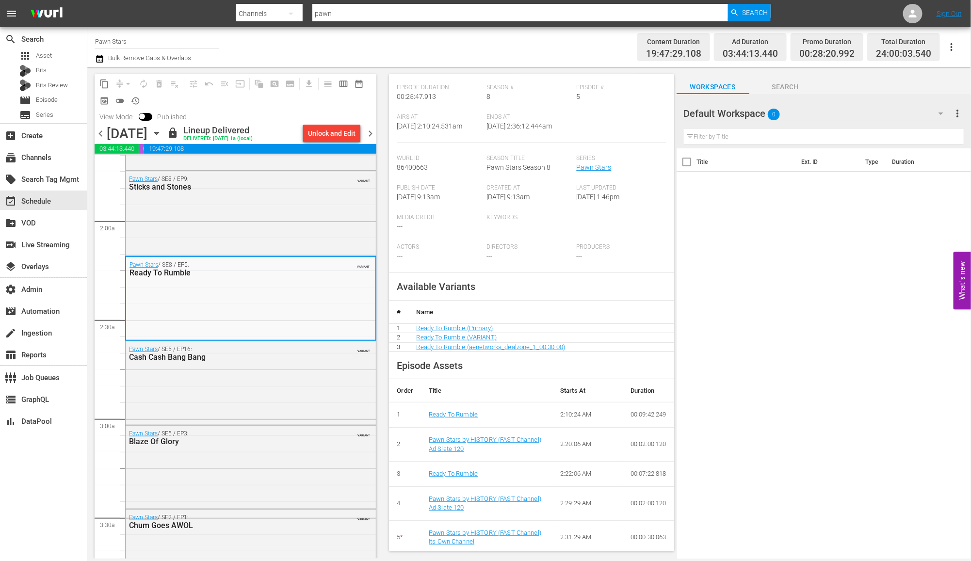
scroll to position [144, 0]
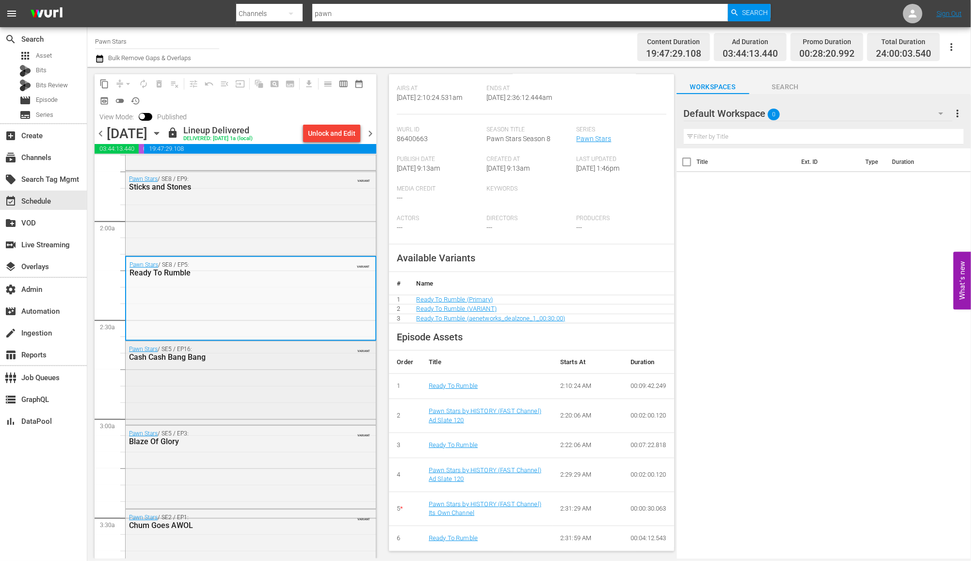
click at [301, 368] on div "Pawn Stars / SE5 / EP16: Cash Cash Bang Bang VARIANT" at bounding box center [251, 382] width 250 height 82
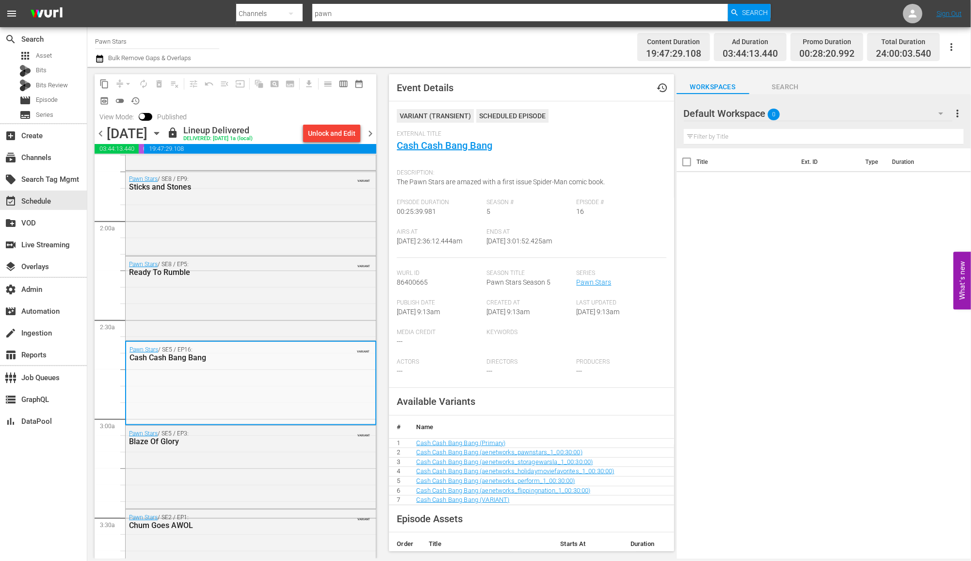
scroll to position [217, 0]
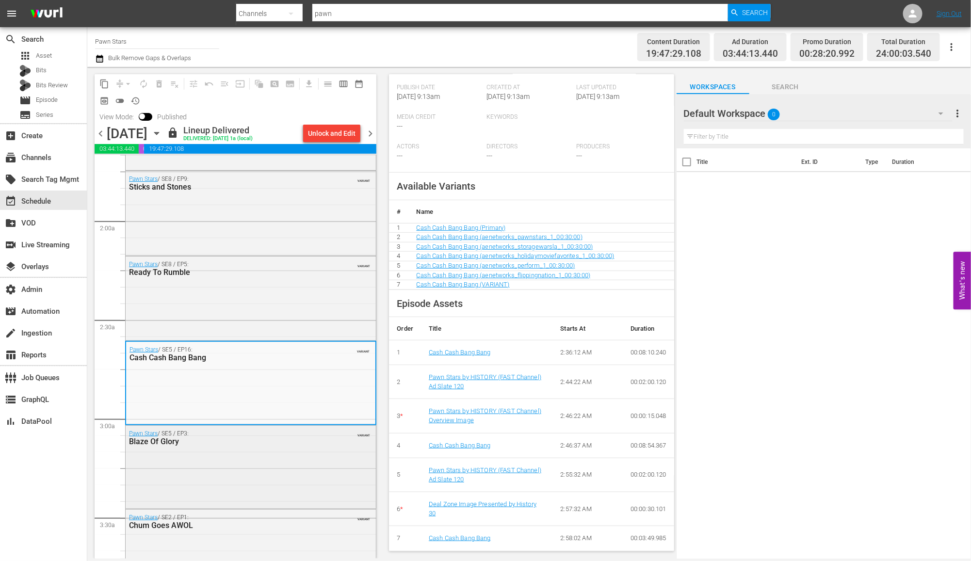
click at [301, 460] on div "Pawn Stars / SE5 / EP3: Blaze Of Glory VARIANT" at bounding box center [251, 466] width 250 height 81
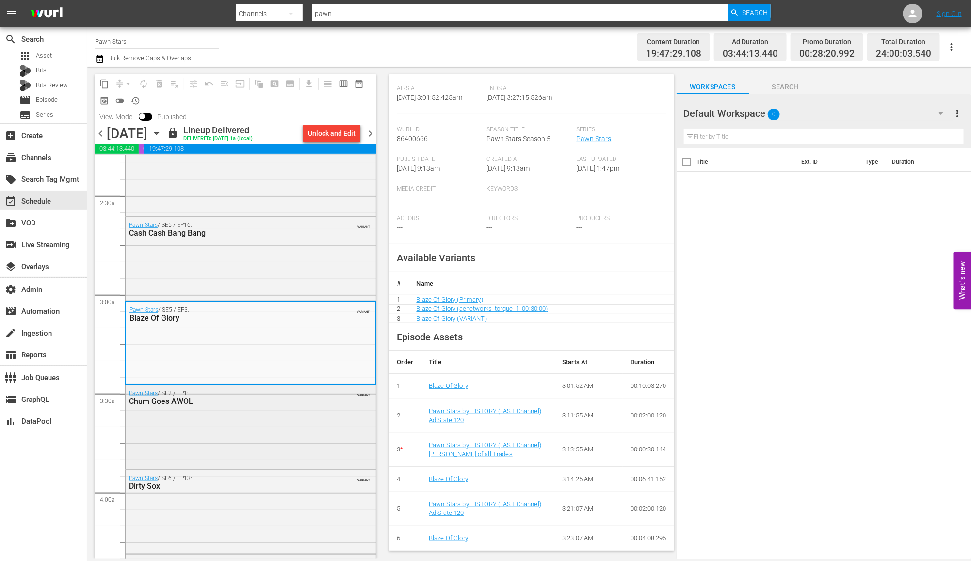
scroll to position [592, 0]
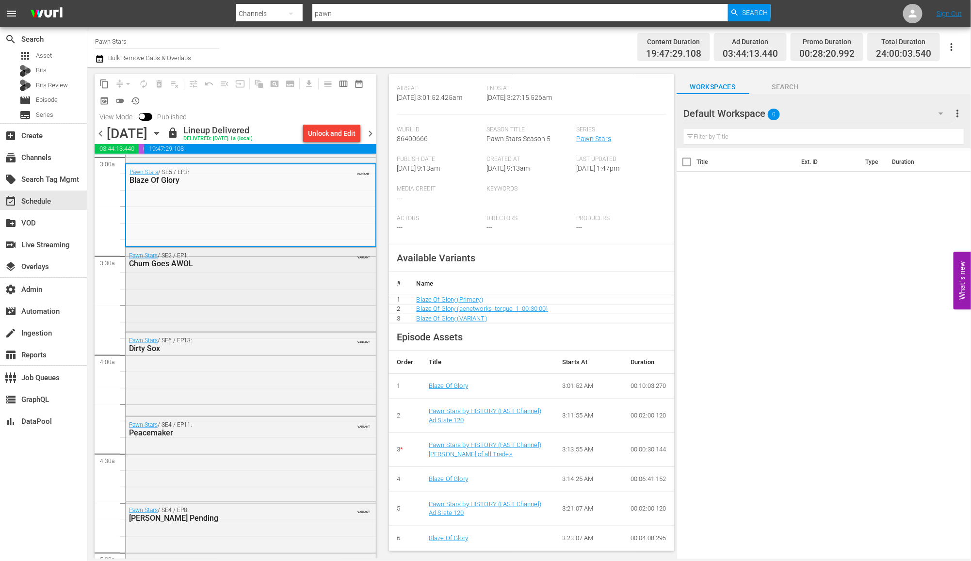
click at [317, 323] on div "Pawn Stars / SE2 / EP1: Chum Goes AWOL VARIANT" at bounding box center [251, 289] width 250 height 82
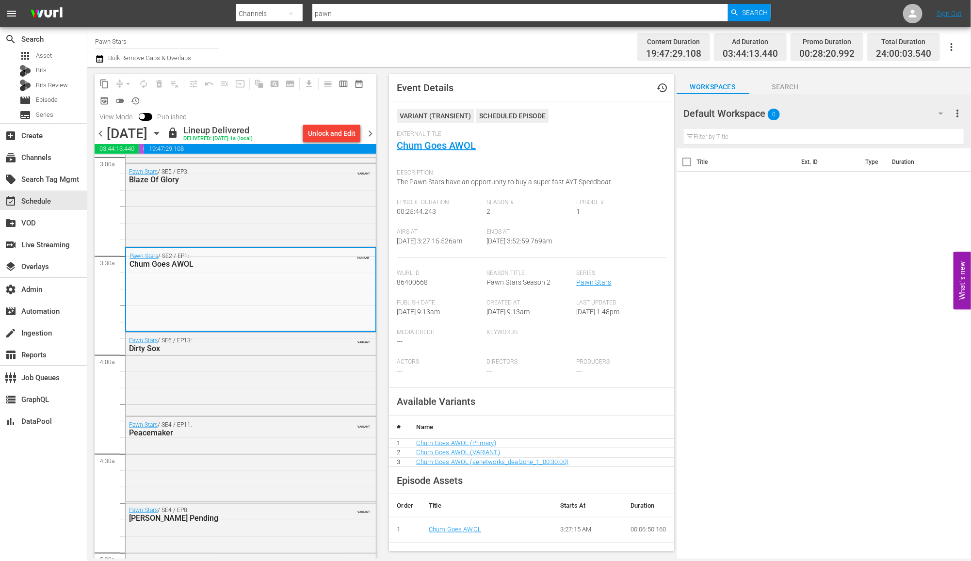
scroll to position [135, 0]
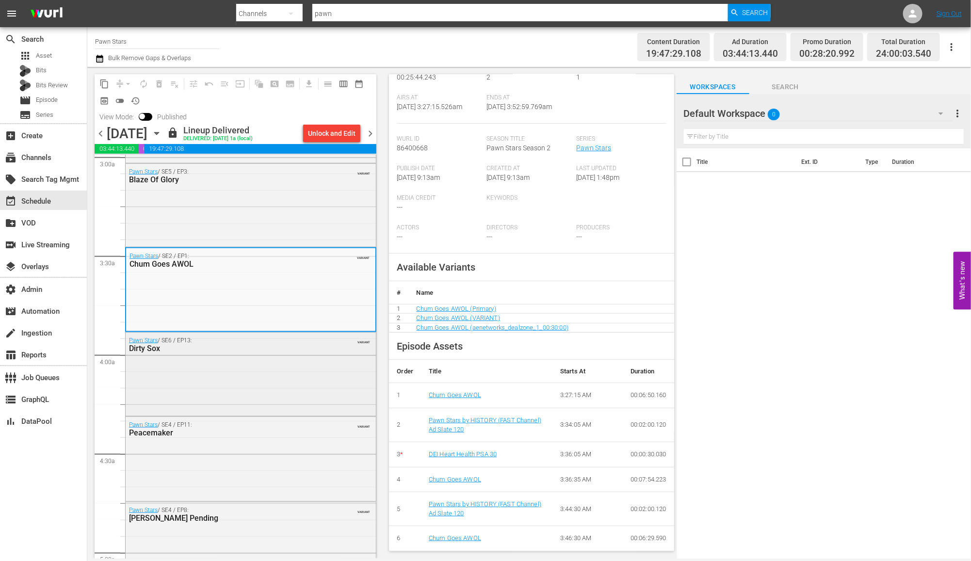
click at [312, 386] on div "Pawn Stars / SE6 / EP13: Dirty Sox VARIANT" at bounding box center [251, 374] width 250 height 82
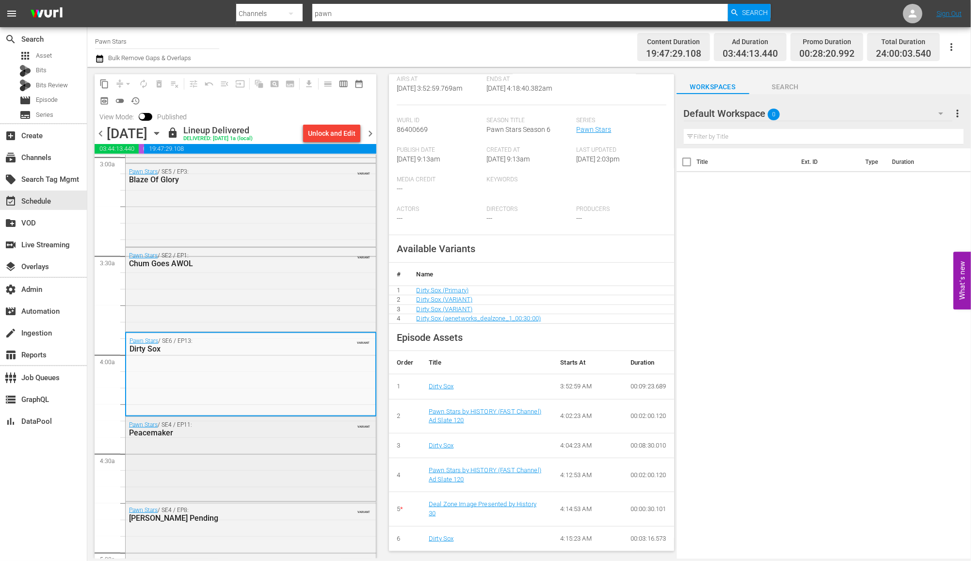
scroll to position [607, 0]
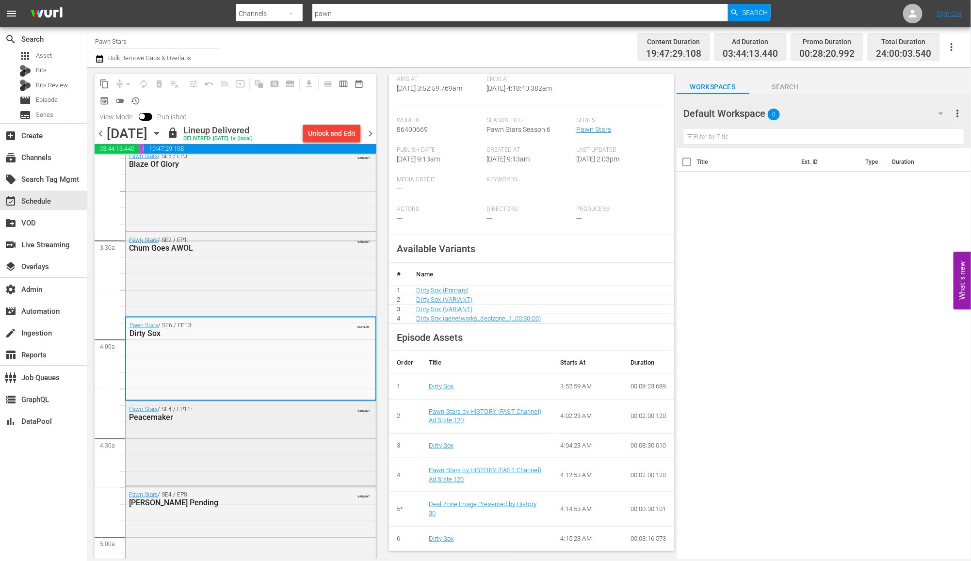
click at [310, 440] on div "Pawn Stars / SE4 / EP11: Peacemaker VARIANT" at bounding box center [251, 442] width 250 height 82
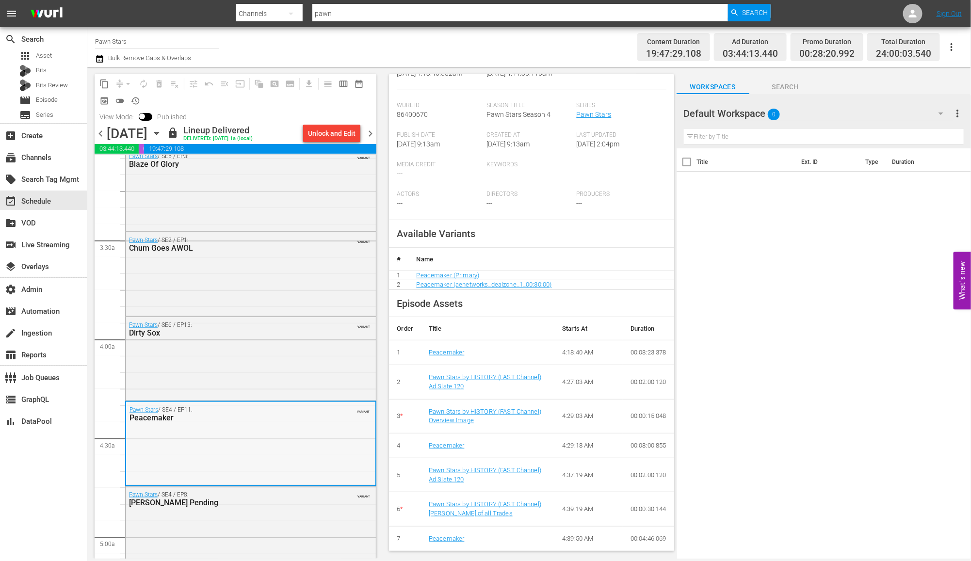
scroll to position [832, 0]
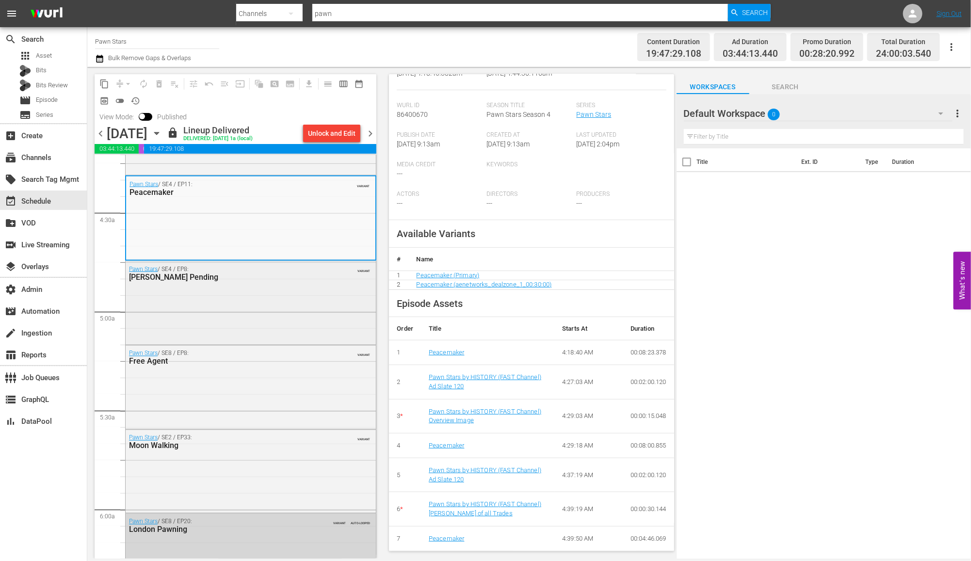
click at [320, 315] on div "Pawn Stars / SE4 / EP8: Patton Pending VARIANT" at bounding box center [251, 301] width 250 height 81
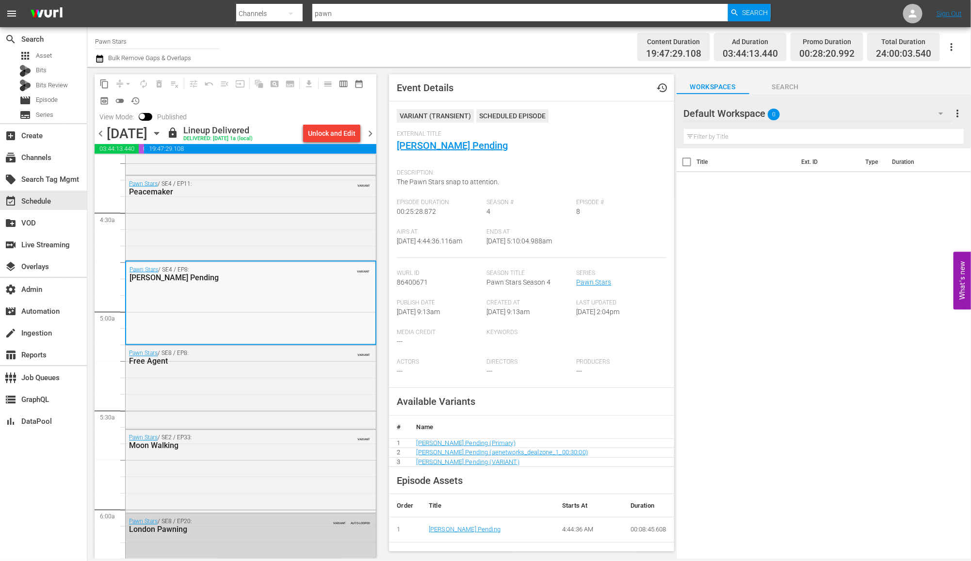
scroll to position [144, 0]
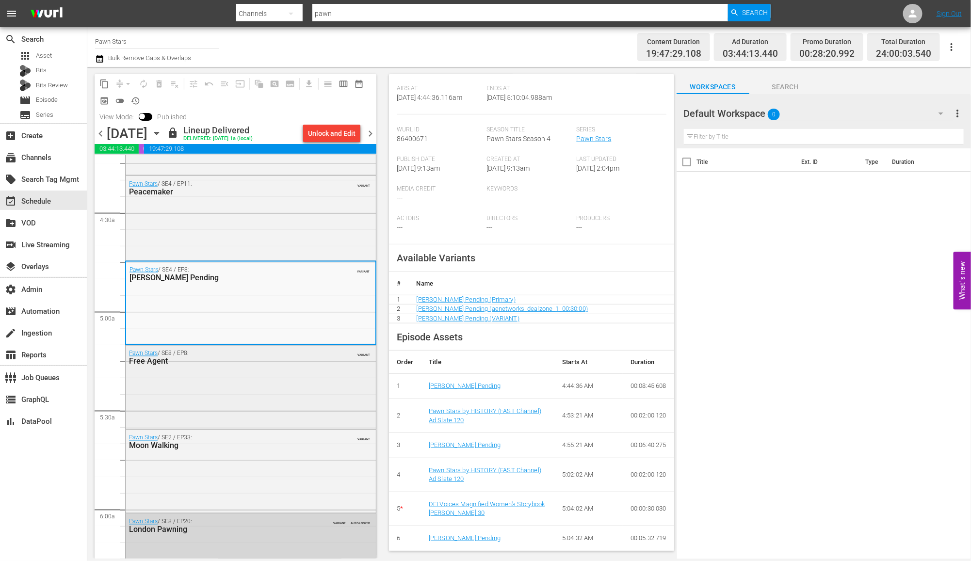
click at [316, 414] on div "Pawn Stars / SE8 / EP8: Free Agent VARIANT" at bounding box center [251, 386] width 250 height 81
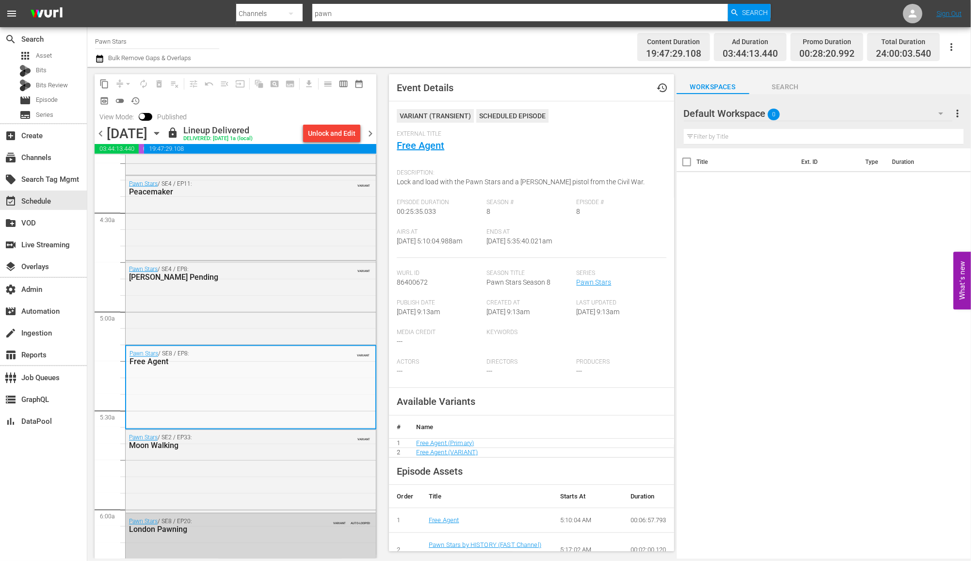
scroll to position [134, 0]
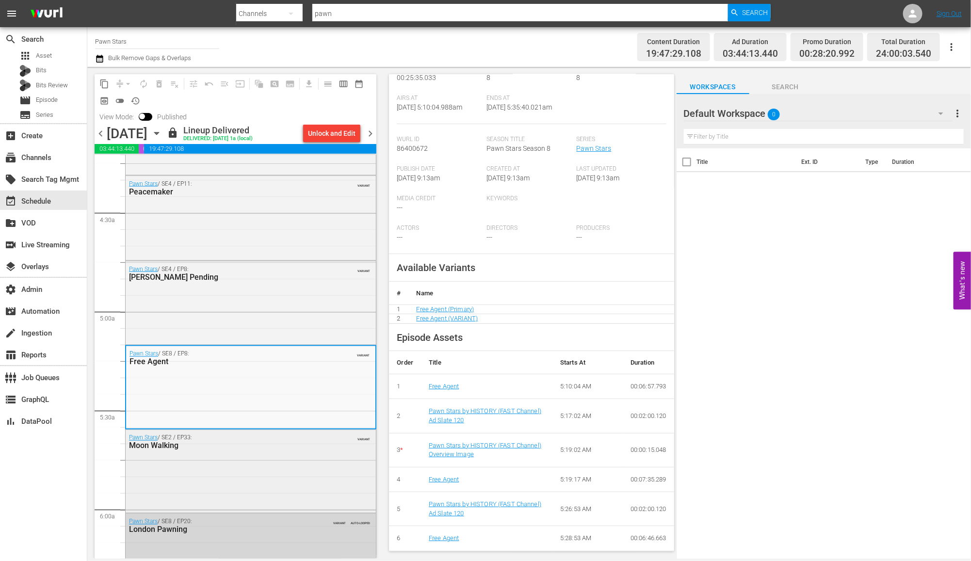
click at [360, 471] on div "Pawn Stars / SE2 / EP33: Moon Walking VARIANT" at bounding box center [251, 470] width 250 height 81
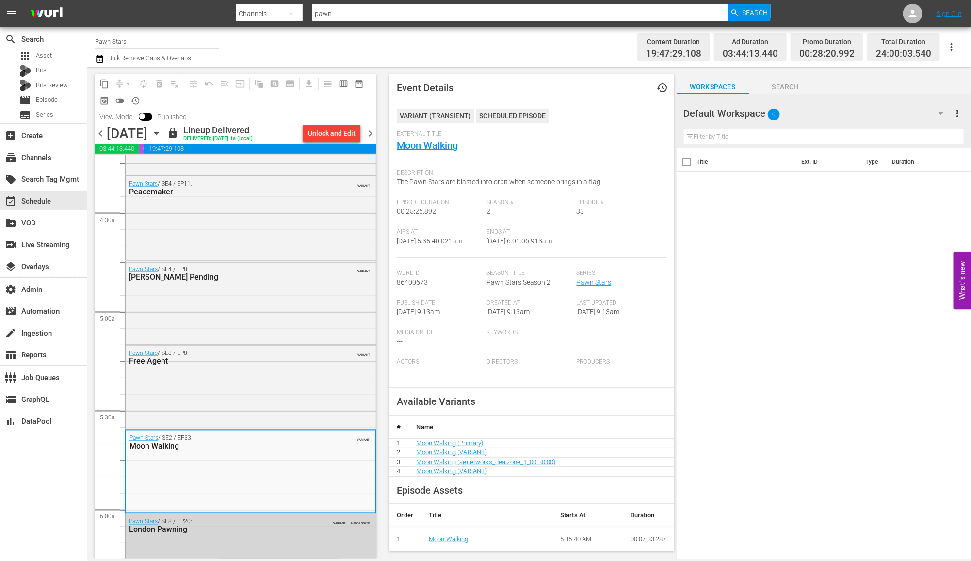
scroll to position [154, 0]
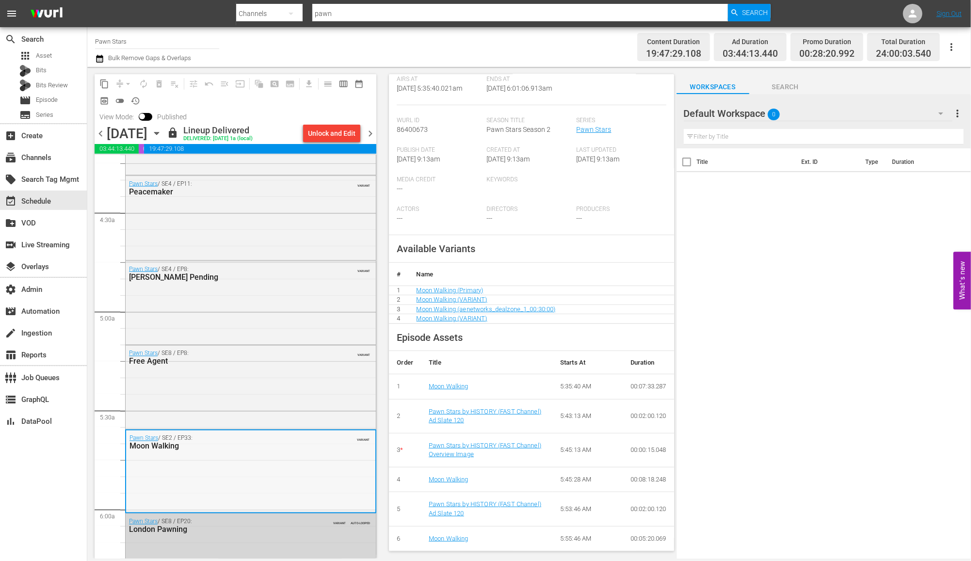
click at [217, 481] on div "Pawn Stars / SE2 / EP33: Moon Walking VARIANT" at bounding box center [250, 471] width 249 height 81
click at [320, 379] on div "Pawn Stars / SE8 / EP8: Free Agent VARIANT" at bounding box center [251, 386] width 250 height 81
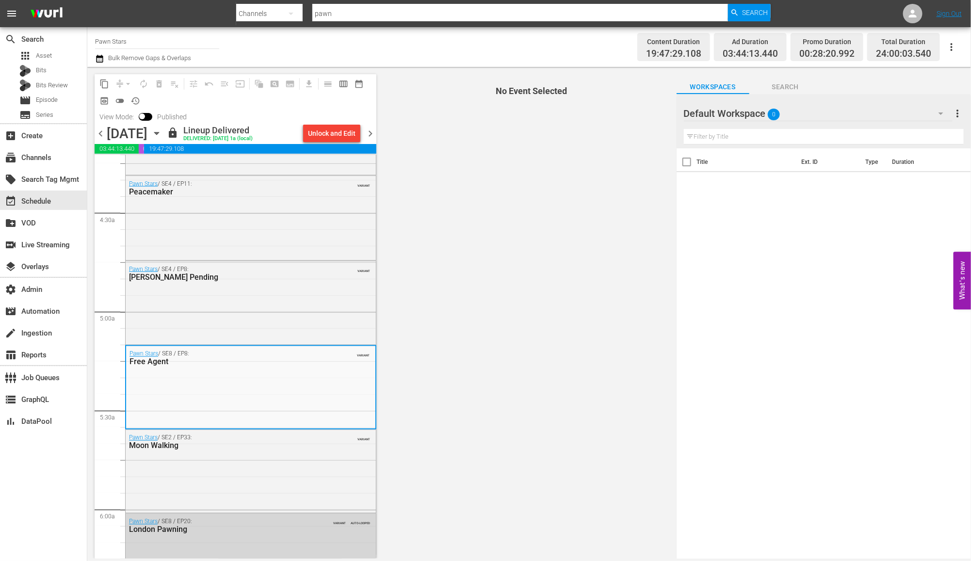
click at [302, 317] on div "Pawn Stars / SE4 / EP8: Patton Pending VARIANT" at bounding box center [251, 301] width 250 height 81
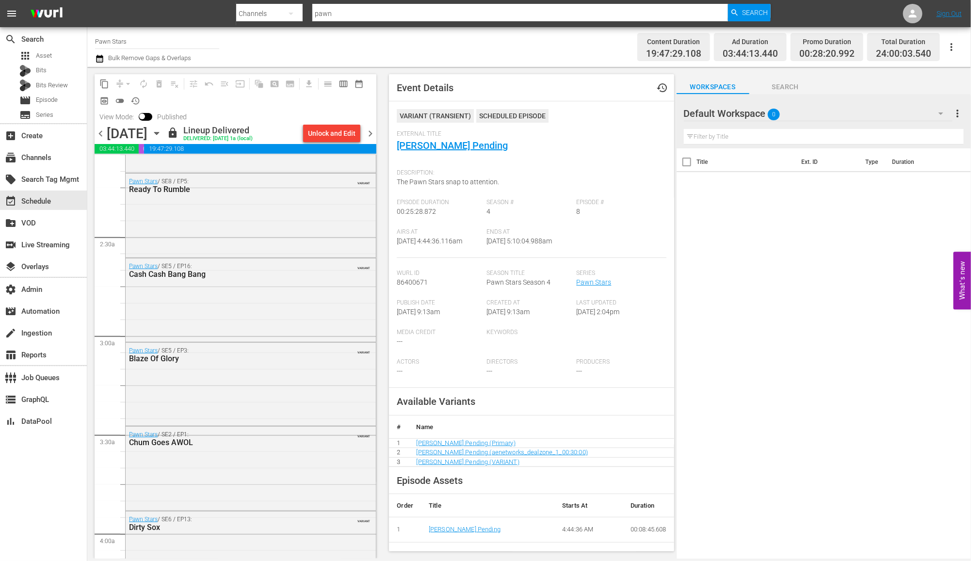
scroll to position [0, 0]
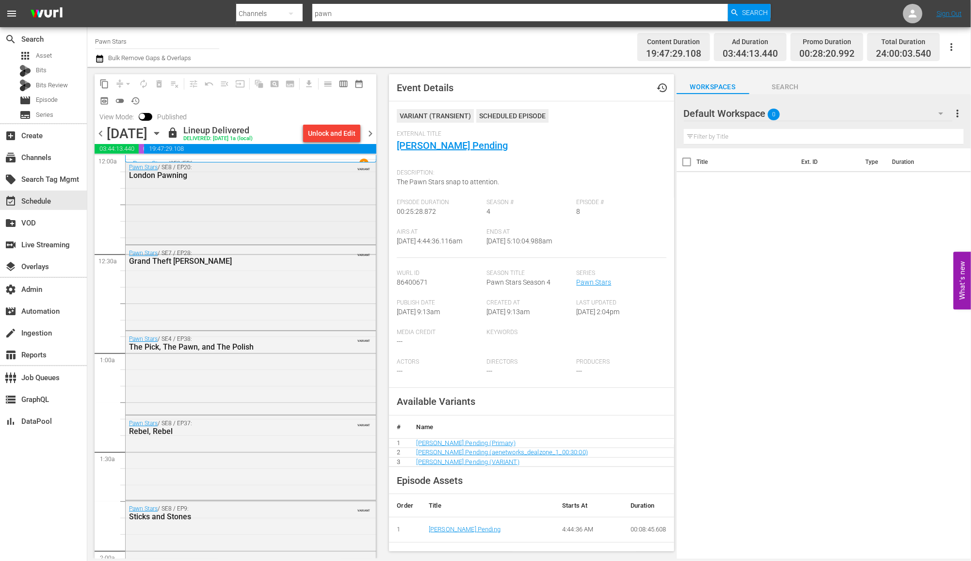
click at [287, 229] on div "Pawn Stars / SE8 / EP20: London Pawning VARIANT" at bounding box center [251, 201] width 250 height 83
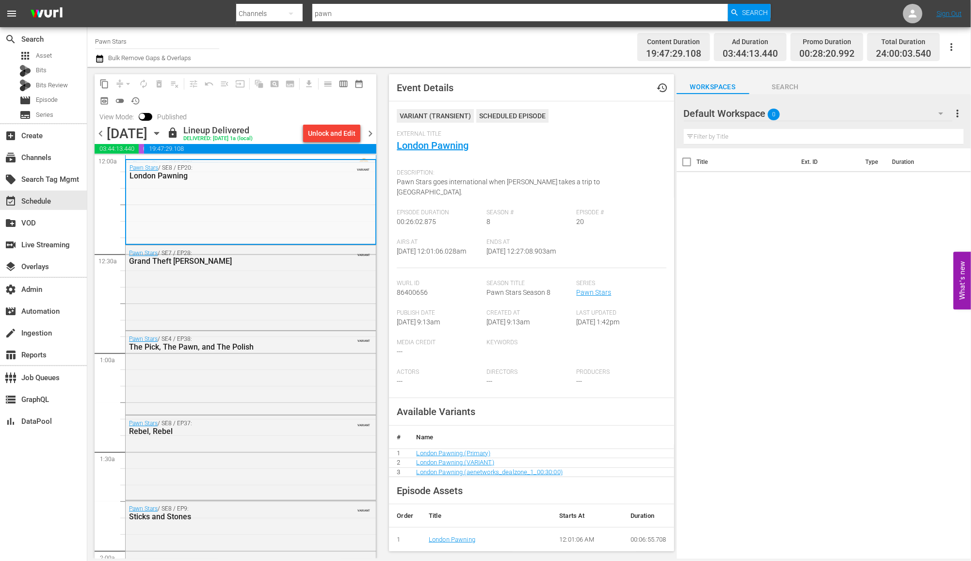
scroll to position [144, 0]
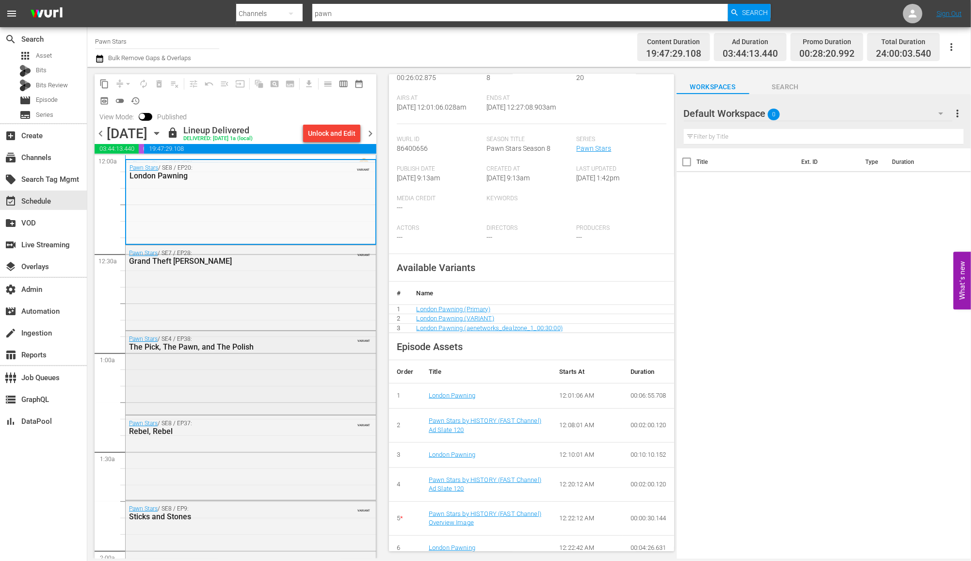
click at [301, 368] on div "Pawn Stars / SE4 / EP38: The Pick, The Pawn, and The Polish VARIANT" at bounding box center [251, 371] width 250 height 81
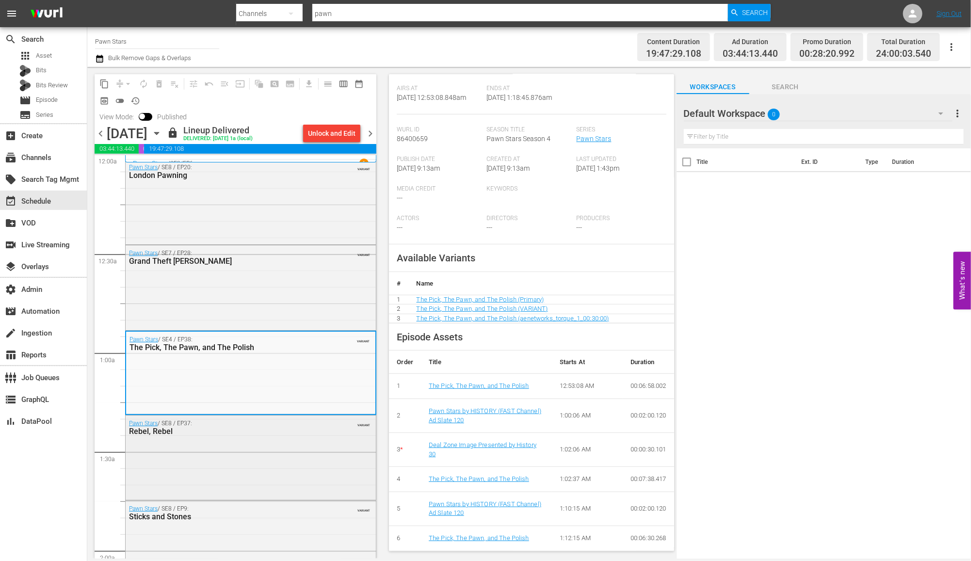
click at [245, 474] on div "Pawn Stars / SE8 / EP37: Rebel, Rebel VARIANT" at bounding box center [251, 457] width 250 height 83
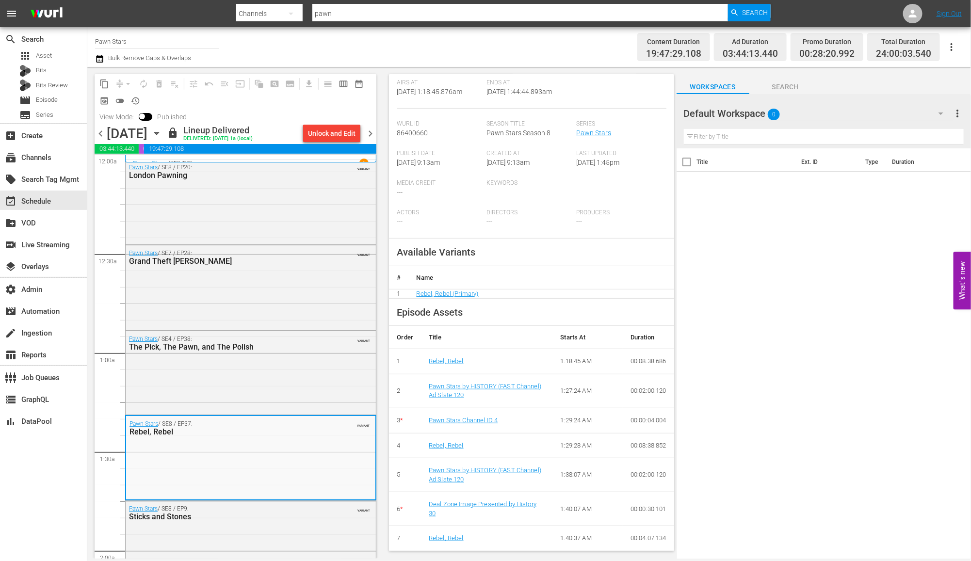
scroll to position [153, 0]
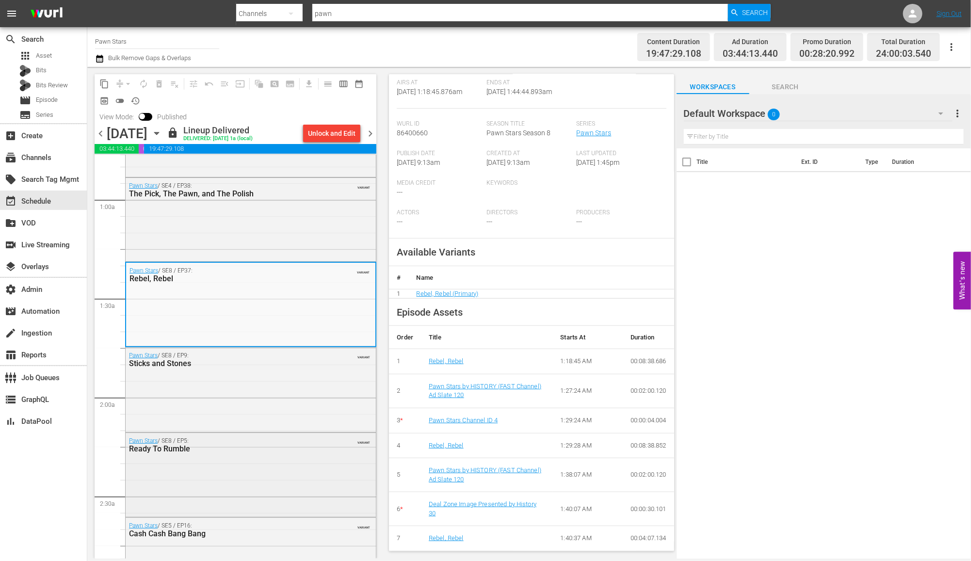
click at [265, 465] on div "Pawn Stars / SE8 / EP5: Ready To Rumble VARIANT" at bounding box center [251, 474] width 250 height 82
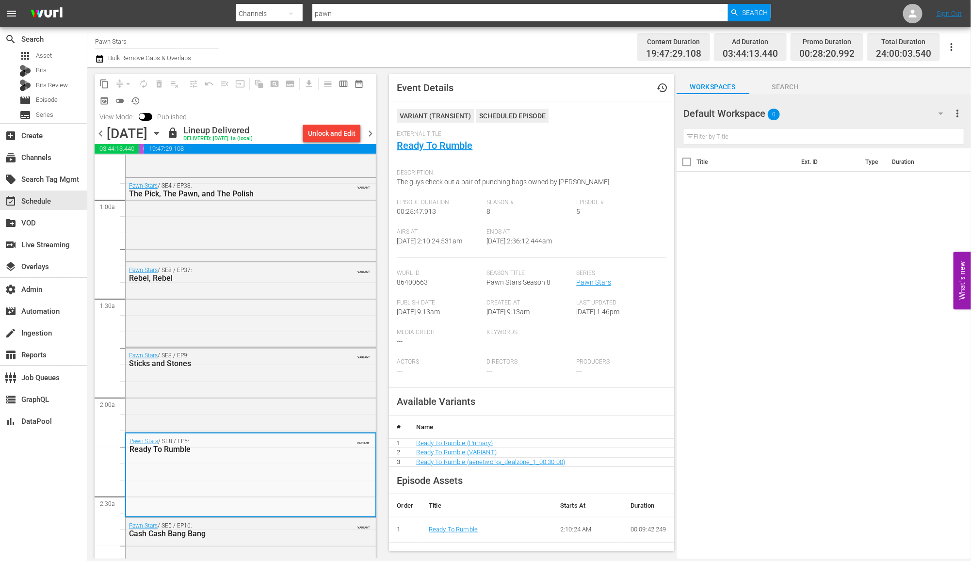
scroll to position [144, 0]
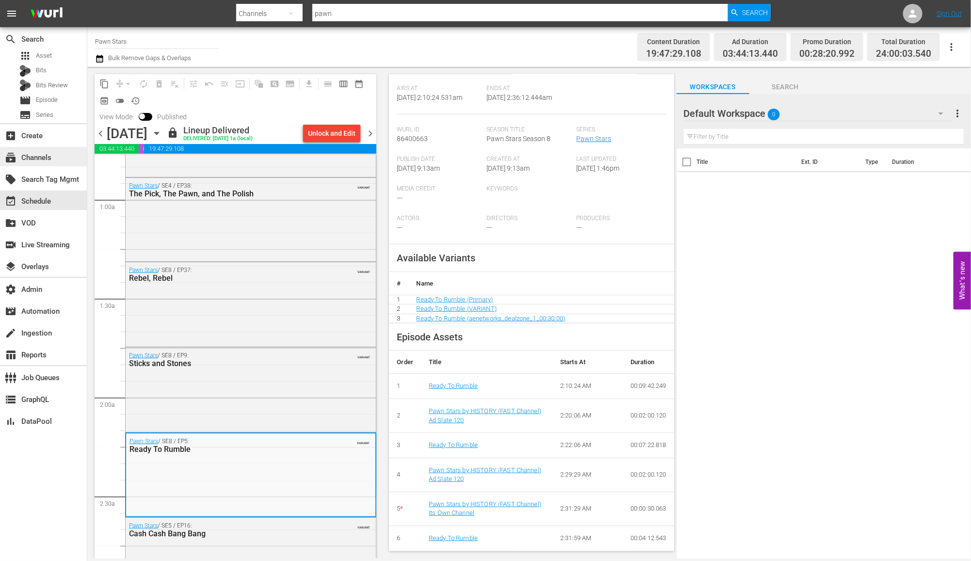
click at [49, 158] on div "subscriptions Channels" at bounding box center [27, 156] width 54 height 9
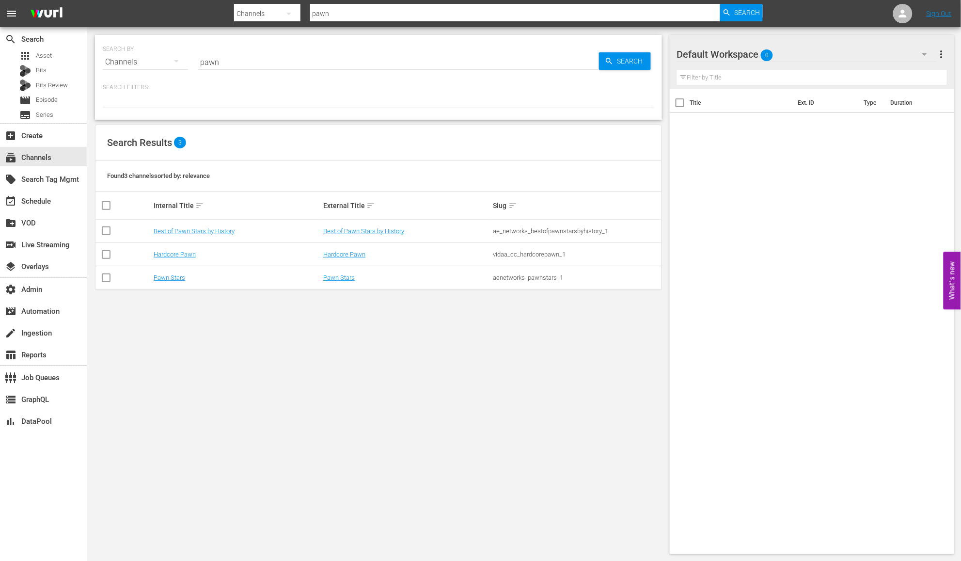
click at [245, 64] on input "pawn" at bounding box center [398, 61] width 401 height 23
click at [244, 64] on input "pawn" at bounding box center [398, 61] width 401 height 23
click at [240, 61] on input "pawn" at bounding box center [398, 61] width 401 height 23
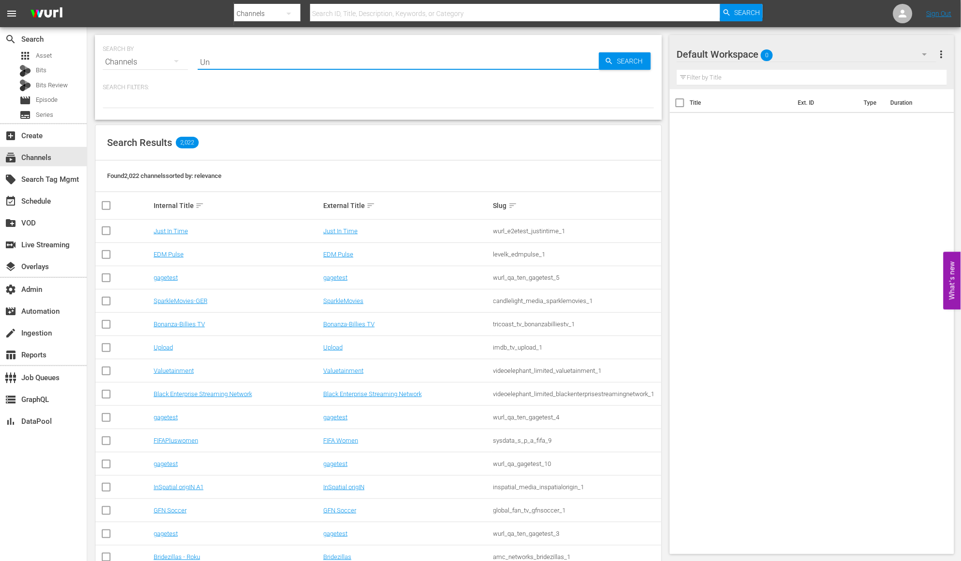
type input "Unx"
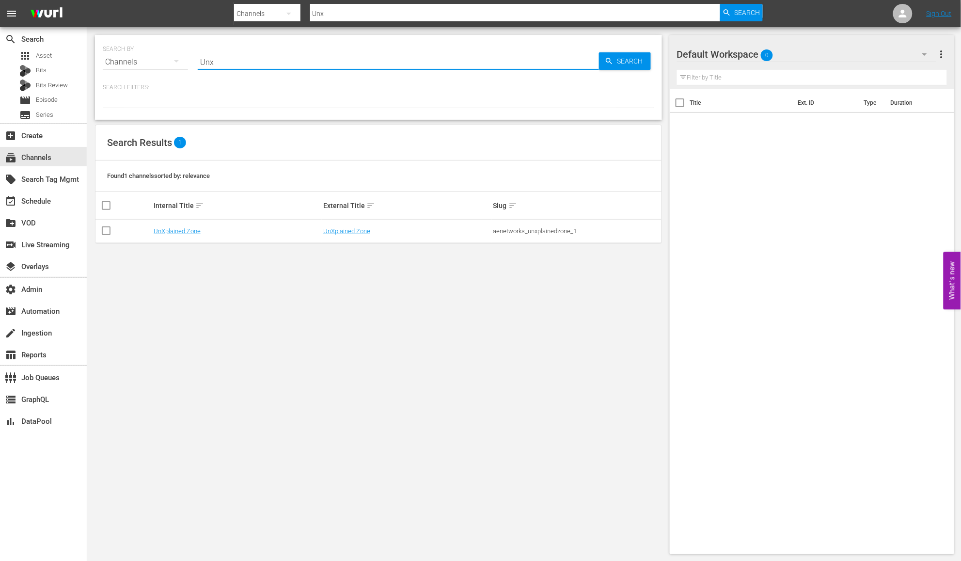
type input "unxplained"
click at [629, 55] on span "Search" at bounding box center [632, 60] width 37 height 17
type input "unxplained"
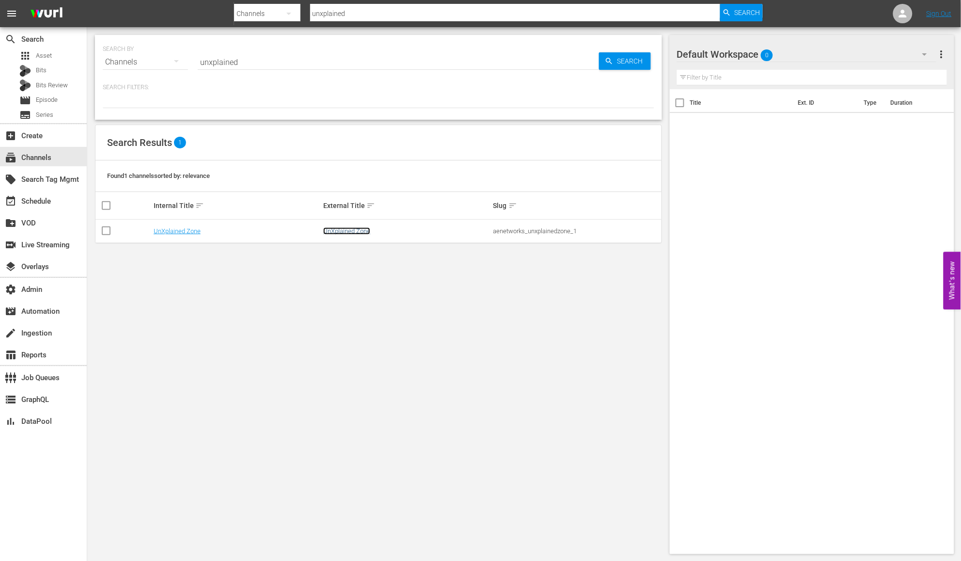
click at [357, 227] on link "UnXplained Zone" at bounding box center [346, 230] width 47 height 7
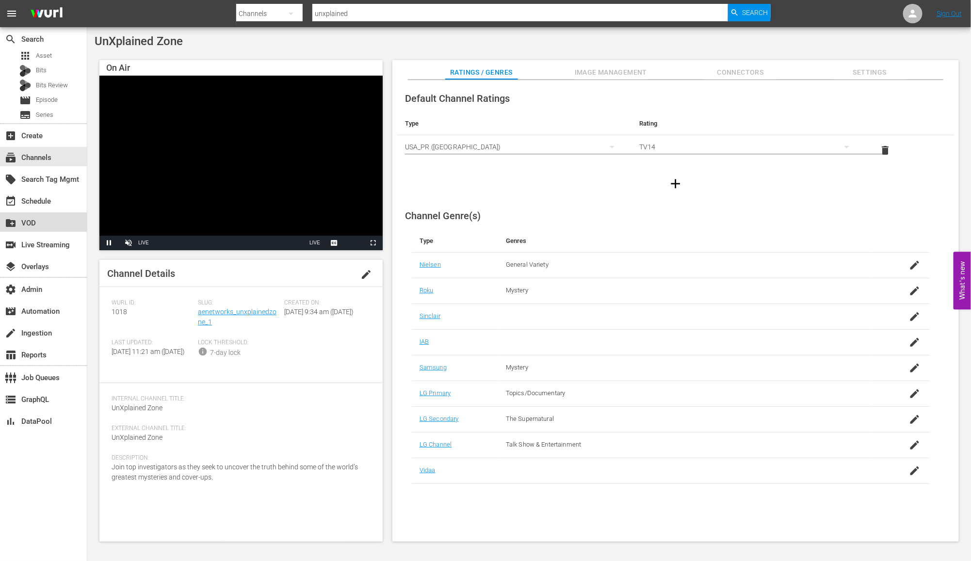
click at [48, 212] on div "create_new_folder VOD" at bounding box center [43, 221] width 87 height 19
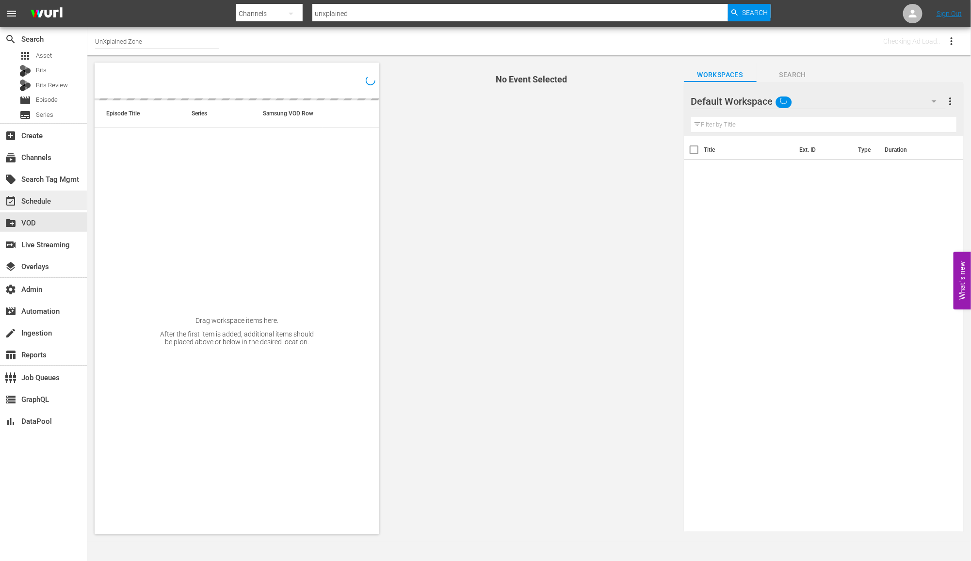
click at [49, 200] on div "event_available Schedule" at bounding box center [27, 199] width 54 height 9
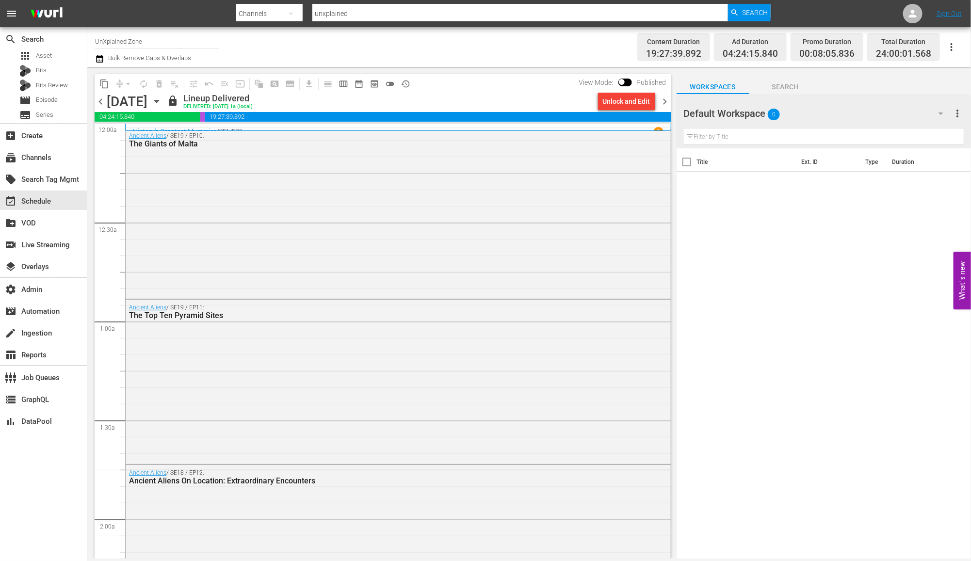
click at [103, 100] on span "chevron_left" at bounding box center [101, 102] width 12 height 12
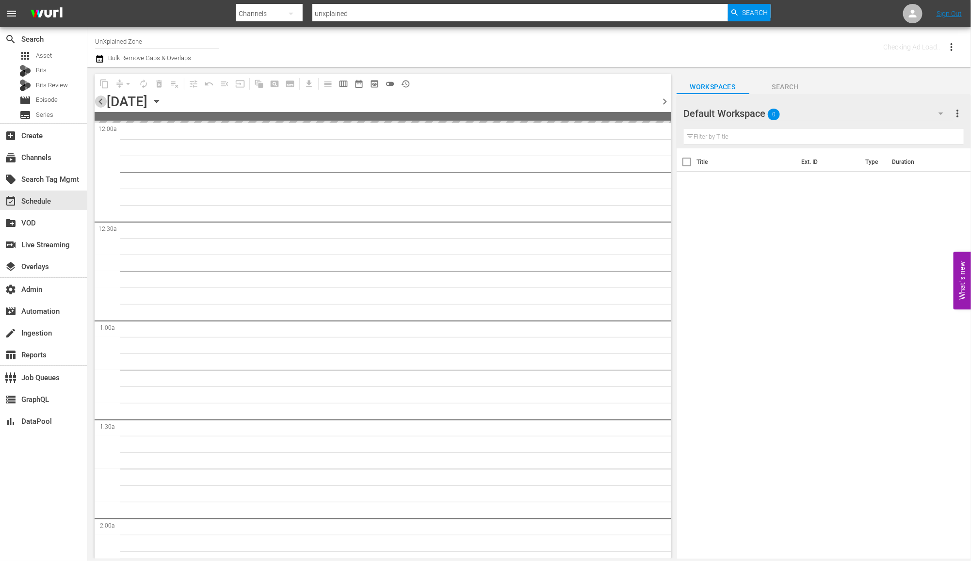
click at [103, 100] on span "chevron_left" at bounding box center [101, 102] width 12 height 12
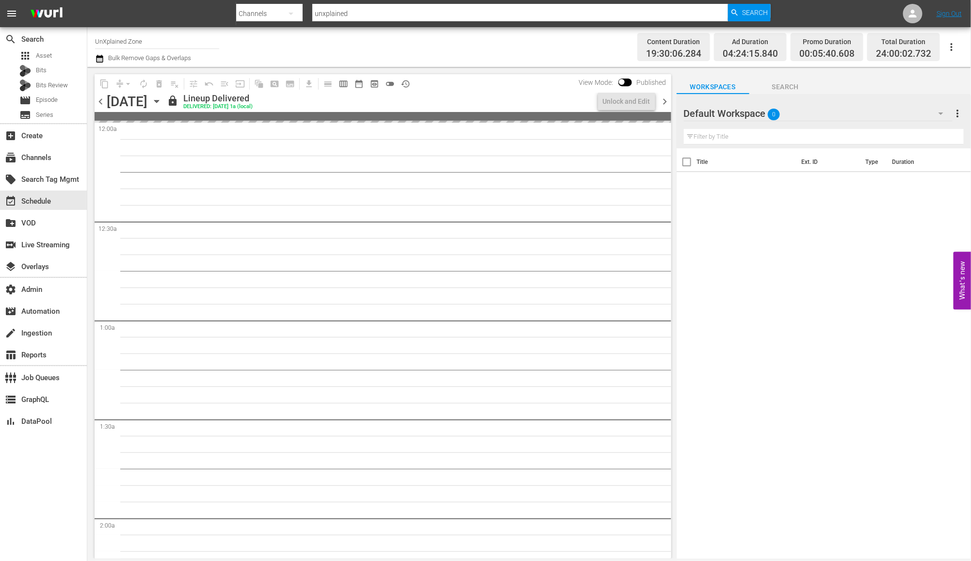
click at [103, 100] on span "chevron_left" at bounding box center [101, 102] width 12 height 12
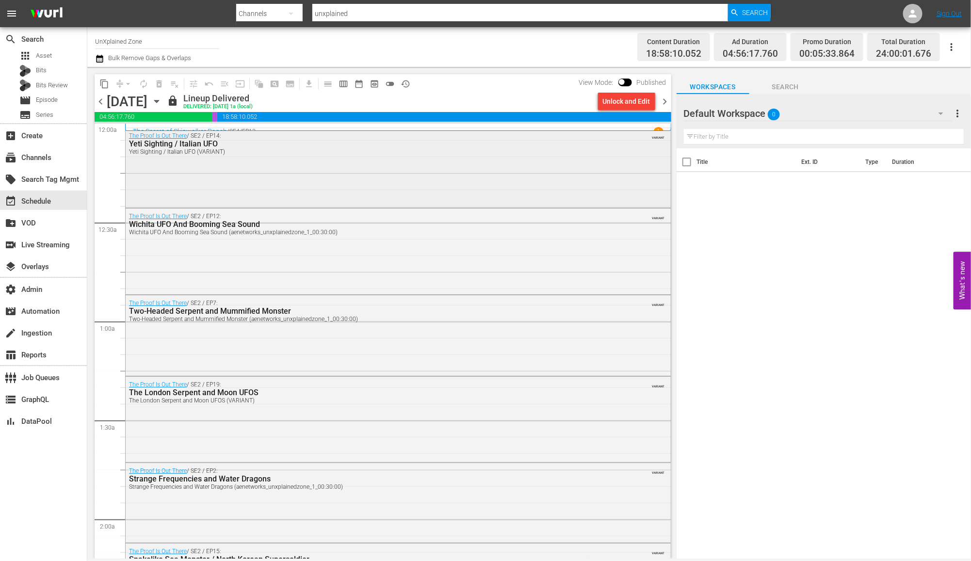
click at [455, 167] on div "The Proof Is Out There / SE2 / EP14: Yeti Sighting / Italian UFO Yeti Sighting …" at bounding box center [398, 167] width 545 height 78
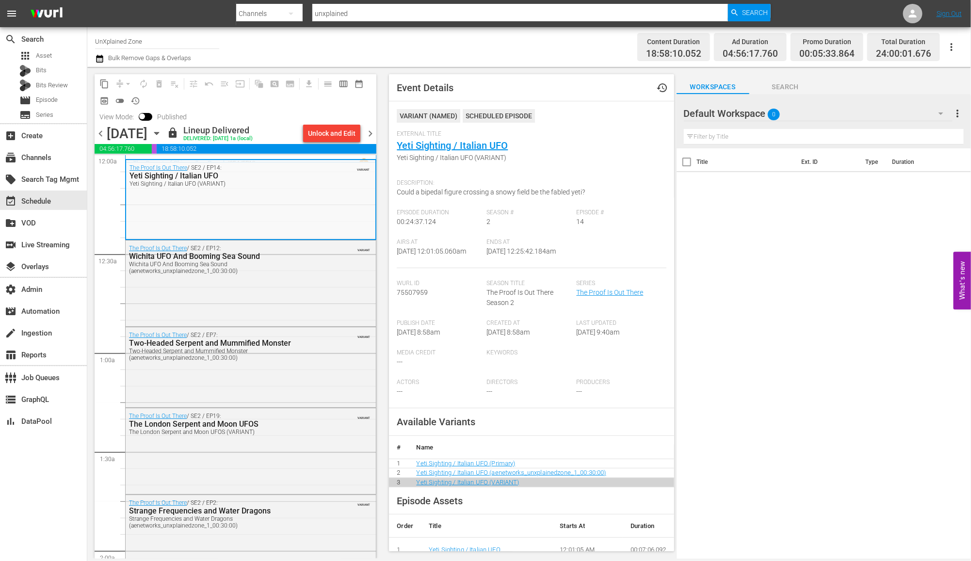
scroll to position [171, 0]
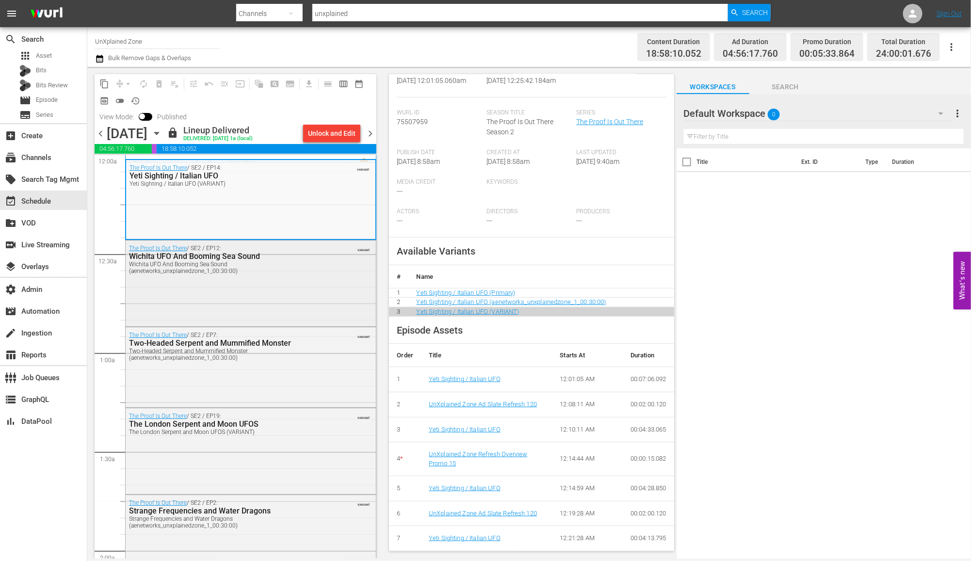
click at [317, 294] on div "The Proof Is Out There / SE2 / EP12: Wichita UFO And Booming Sea Sound Wichita …" at bounding box center [251, 281] width 250 height 83
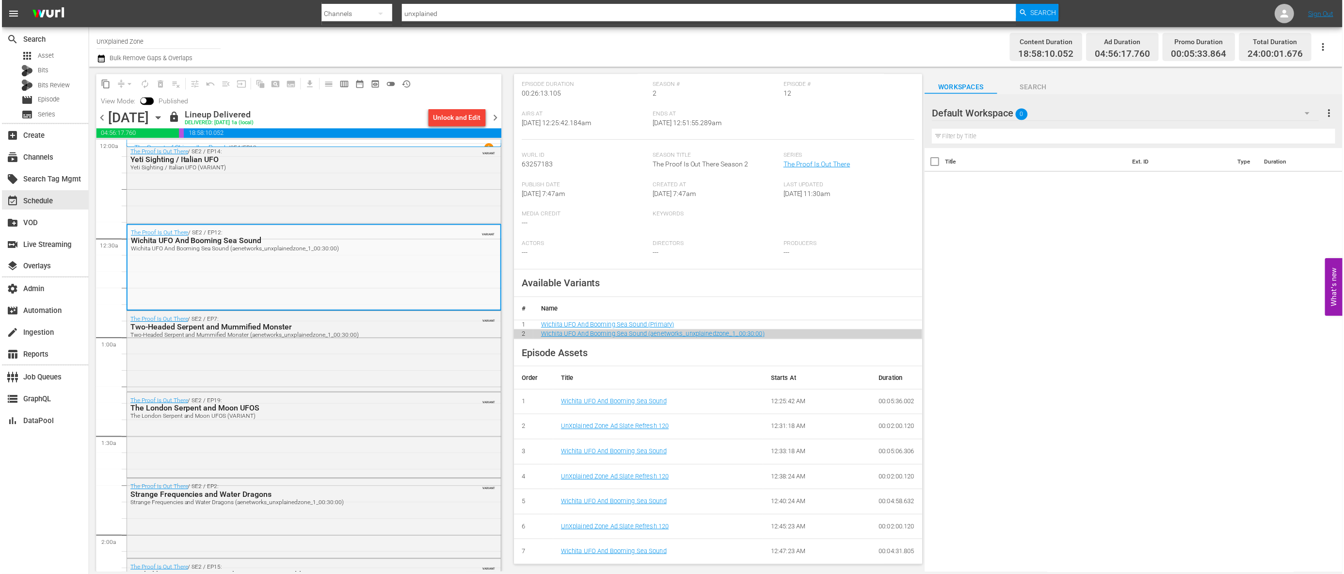
scroll to position [130, 0]
click at [429, 354] on div "The Proof Is Out There / SE2 / EP7: Two-Headed Serpent and Mummified Monster Tw…" at bounding box center [313, 351] width 375 height 79
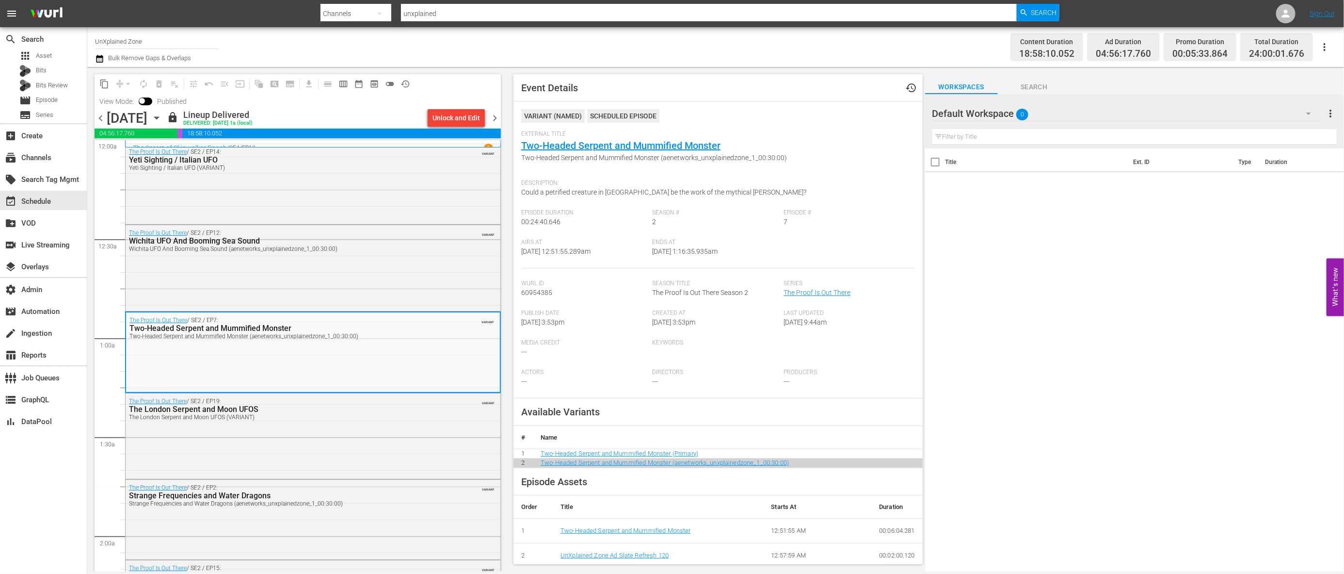
scroll to position [155, 0]
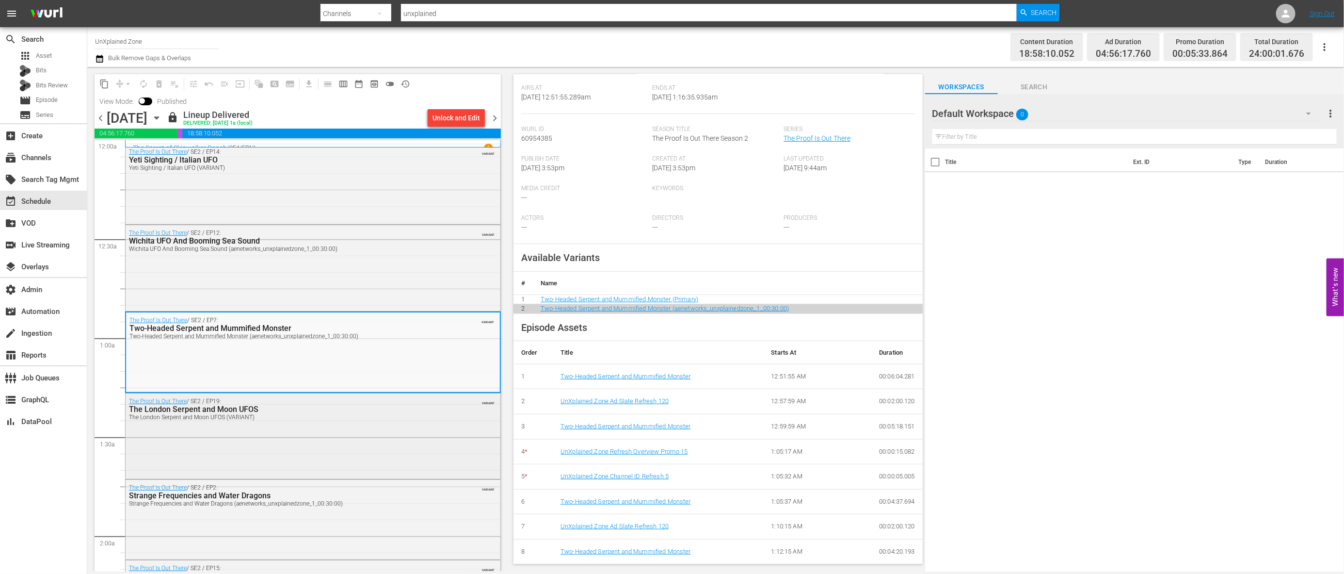
click at [390, 420] on div "The Proof Is Out There / SE2 / EP19: The London Serpent and Moon UFOS The Londo…" at bounding box center [313, 408] width 375 height 31
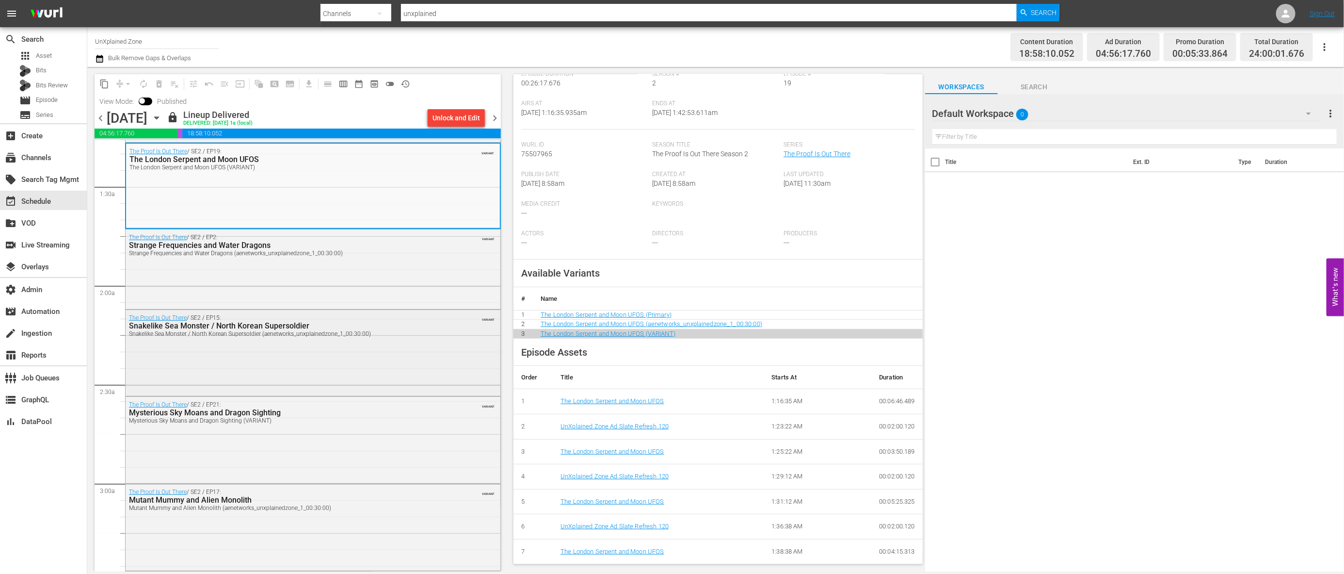
scroll to position [243, 0]
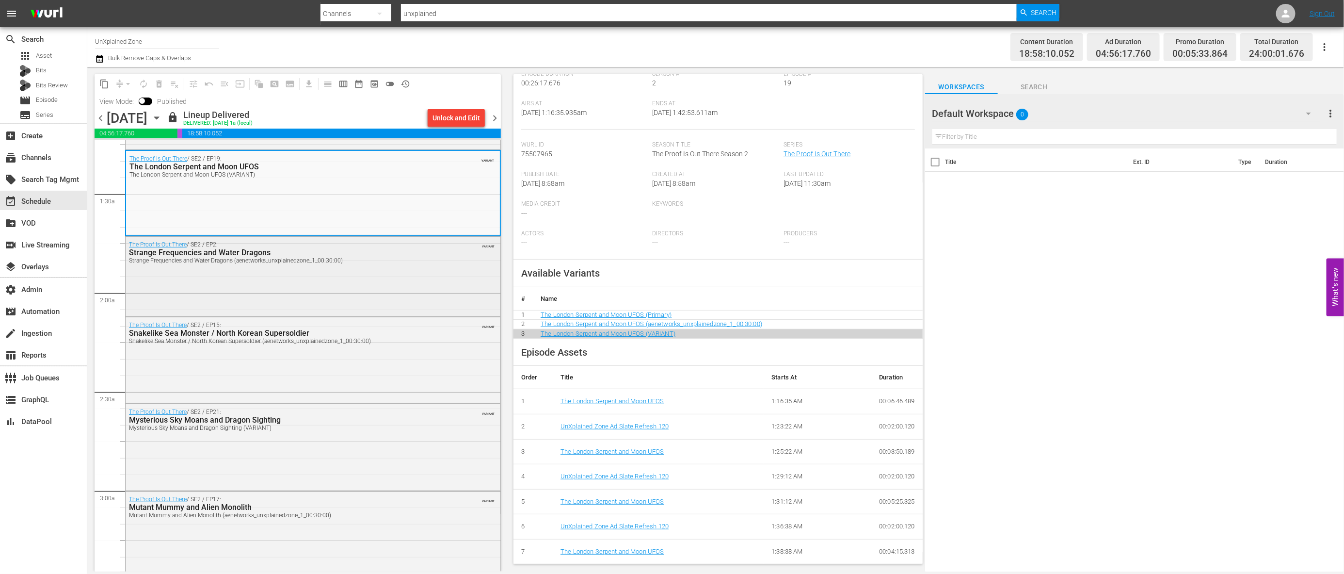
click at [447, 285] on div "The Proof Is Out There / SE2 / EP2: Strange Frequencies and Water Dragons Stran…" at bounding box center [313, 276] width 375 height 78
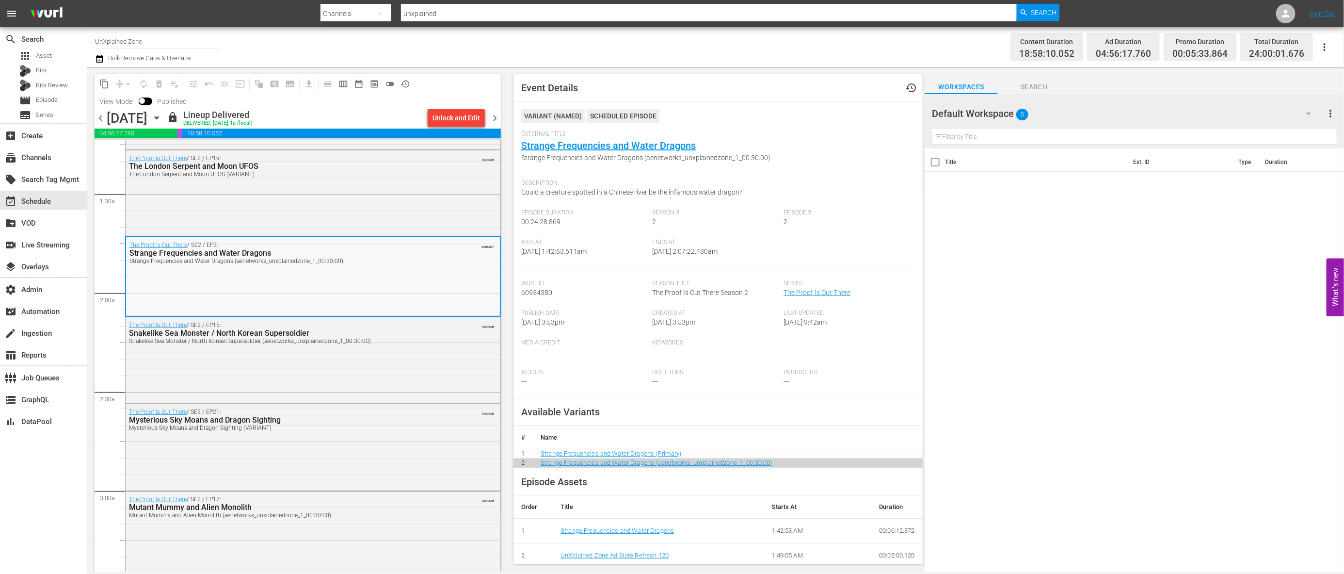
scroll to position [130, 0]
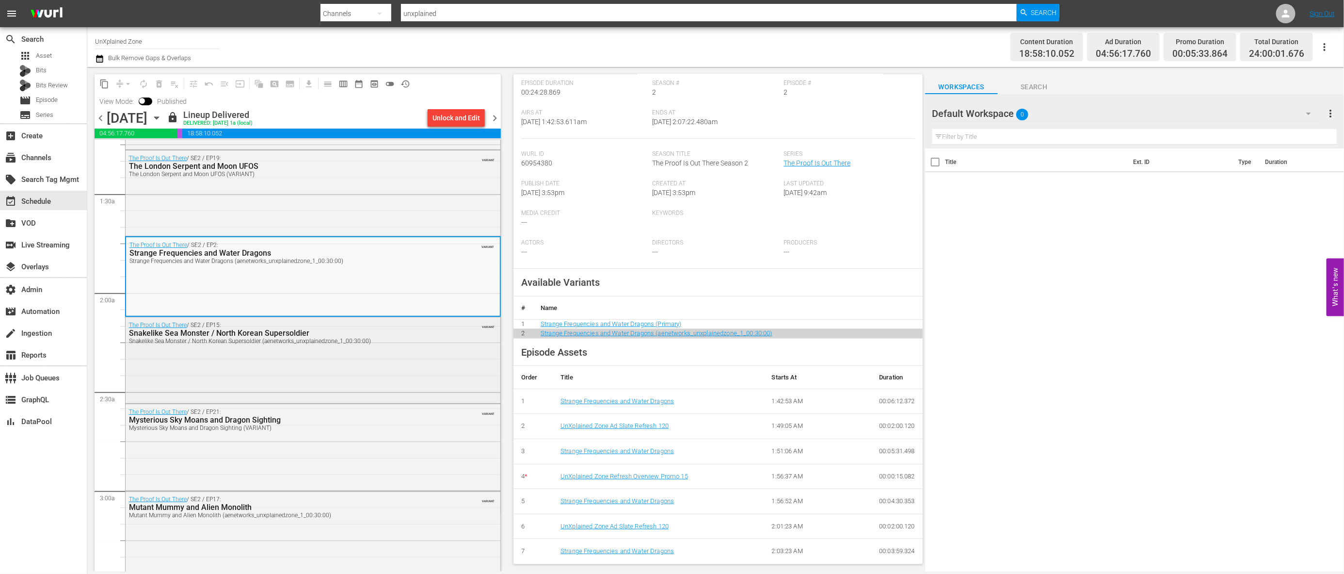
click at [416, 375] on div "The Proof Is Out There / SE2 / EP15: Snakelike Sea Monster / North Korean Super…" at bounding box center [313, 359] width 375 height 84
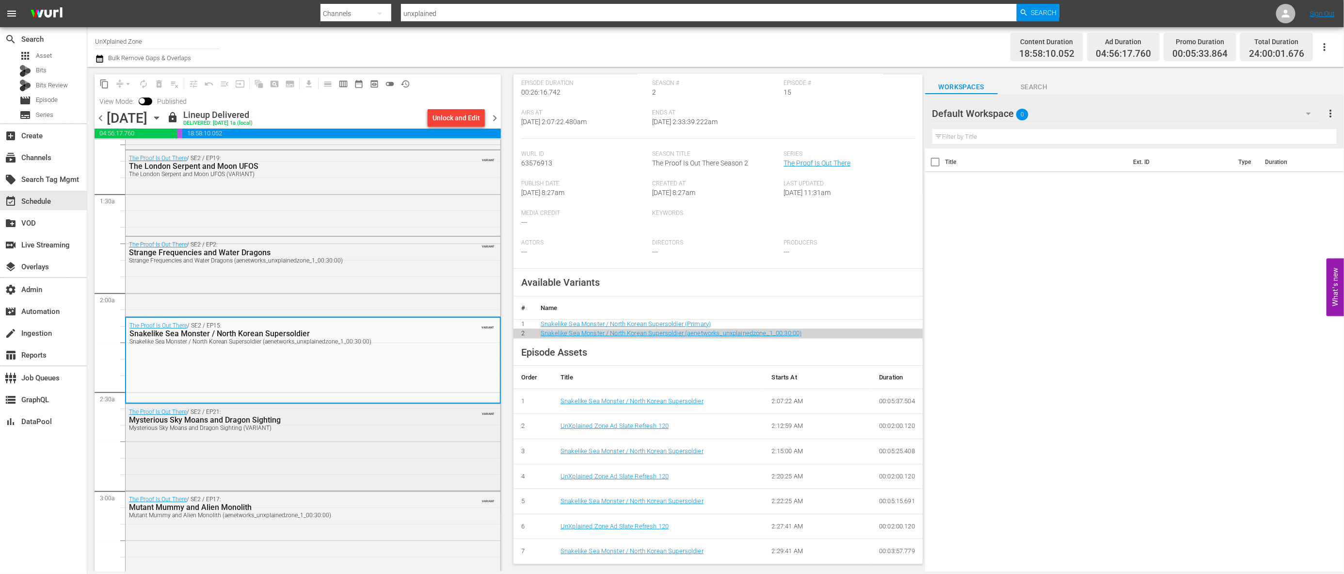
click at [428, 430] on div "Mysterious Sky Moans and Dragon Sighting (VARIANT)" at bounding box center [287, 427] width 317 height 7
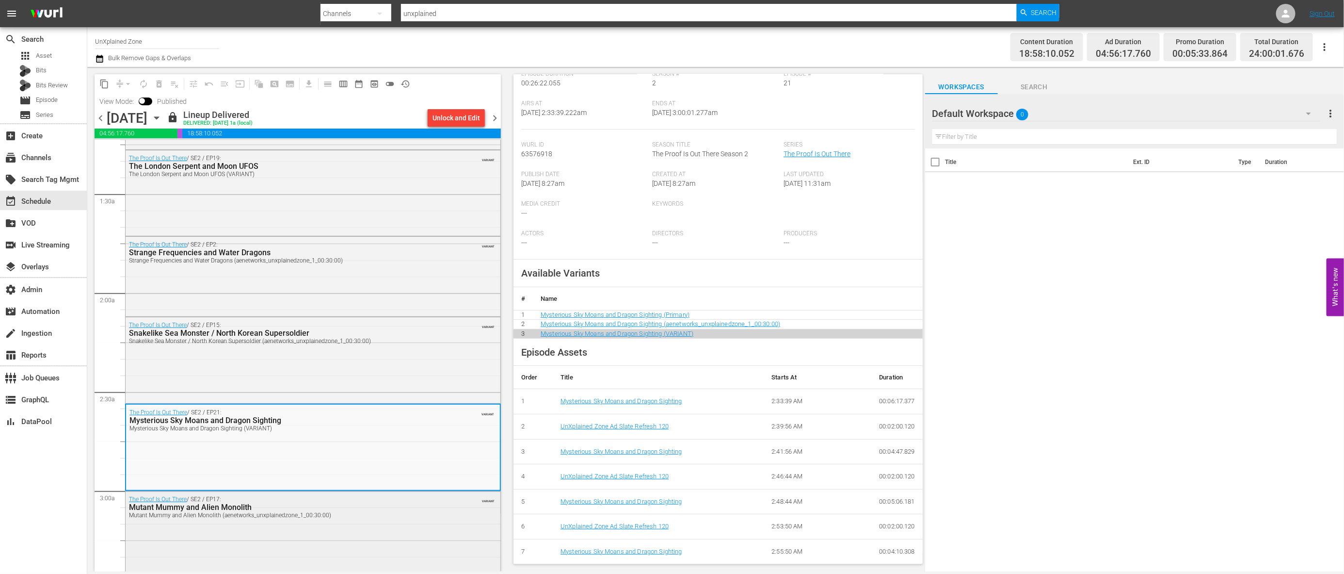
scroll to position [427, 0]
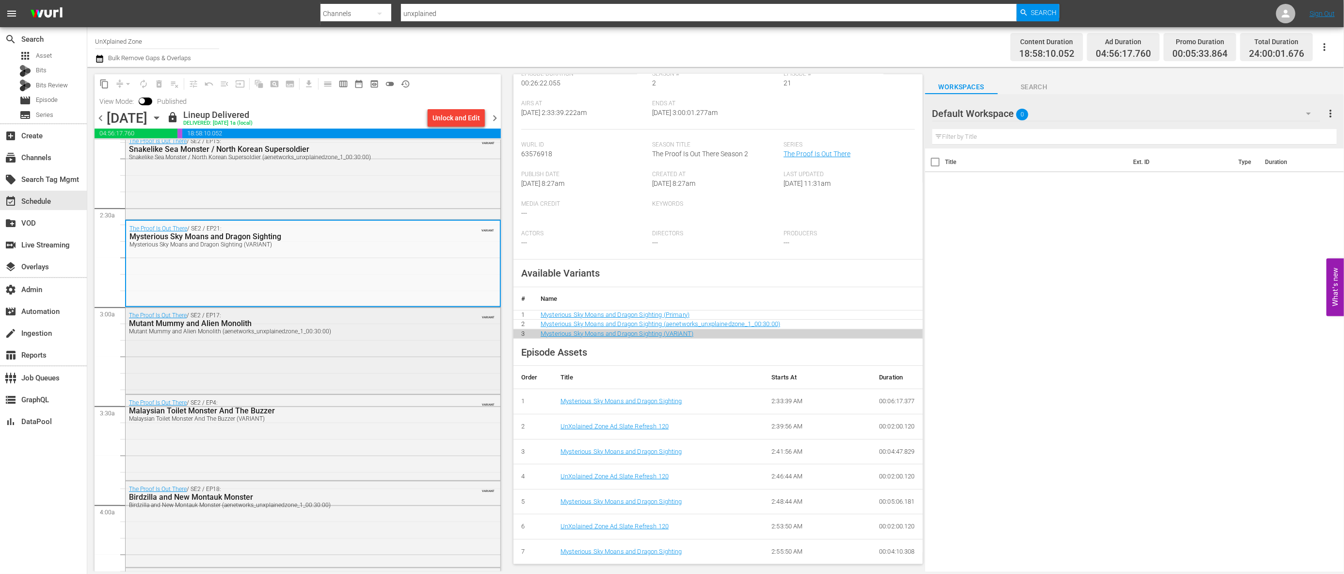
click at [461, 375] on div "The Proof Is Out There / SE2 / EP17: Mutant Mummy and Alien Monolith Mutant Mum…" at bounding box center [313, 349] width 375 height 84
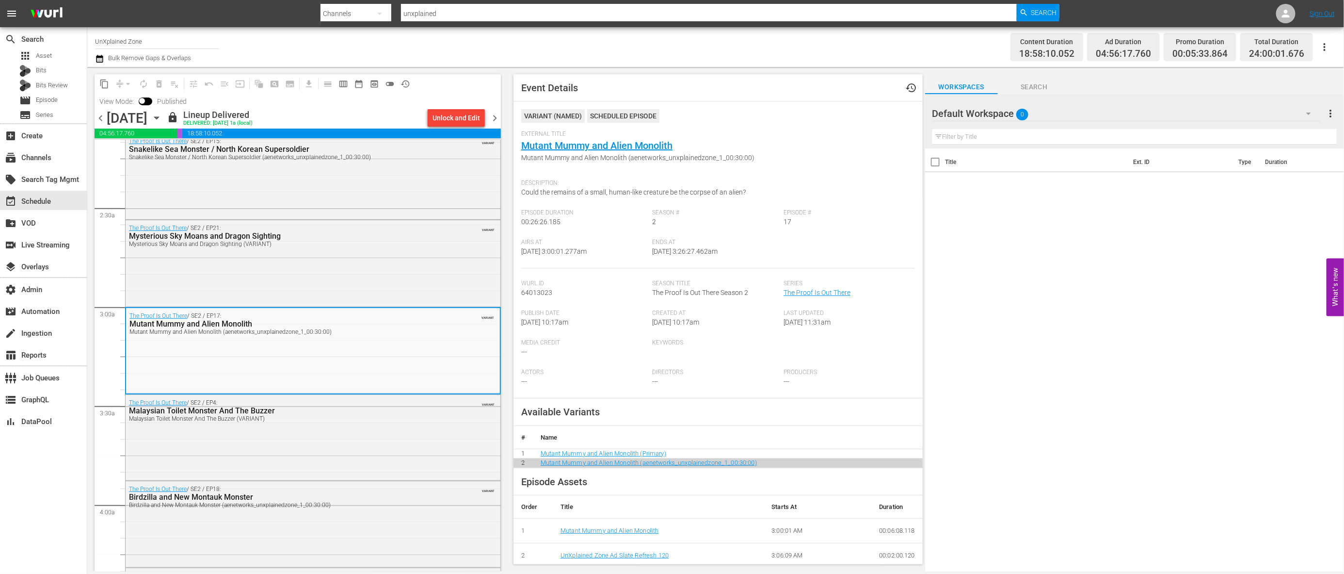
scroll to position [130, 0]
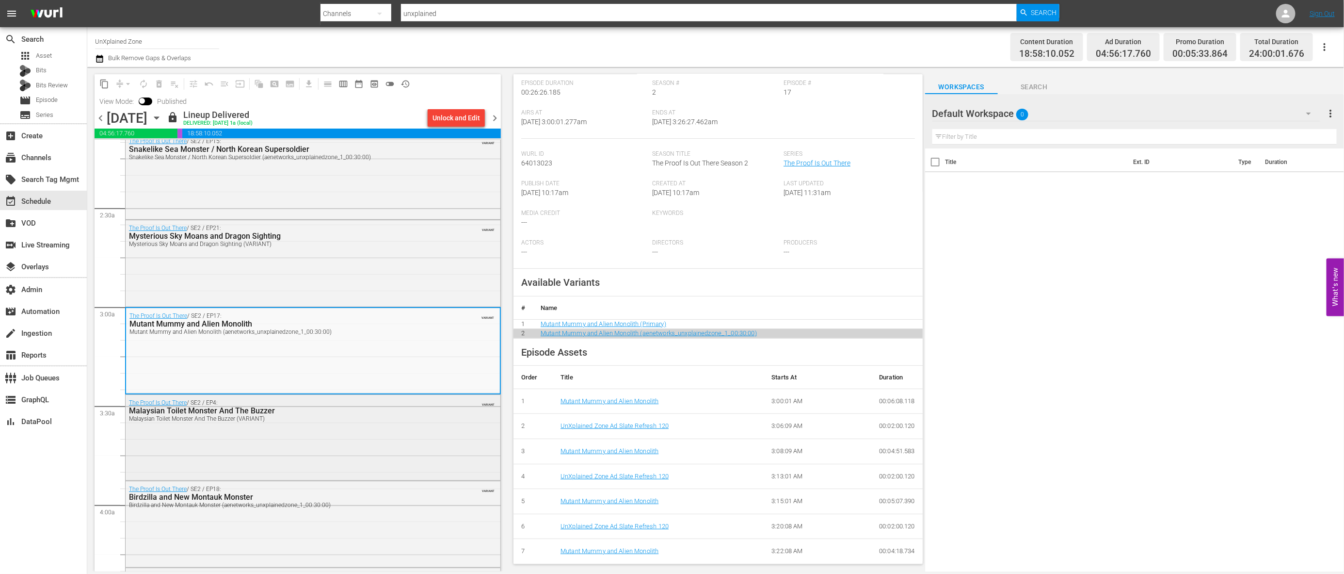
click at [450, 462] on div "The Proof Is Out There / SE2 / EP4: Malaysian Toilet Monster And The Buzzer Mal…" at bounding box center [313, 437] width 375 height 84
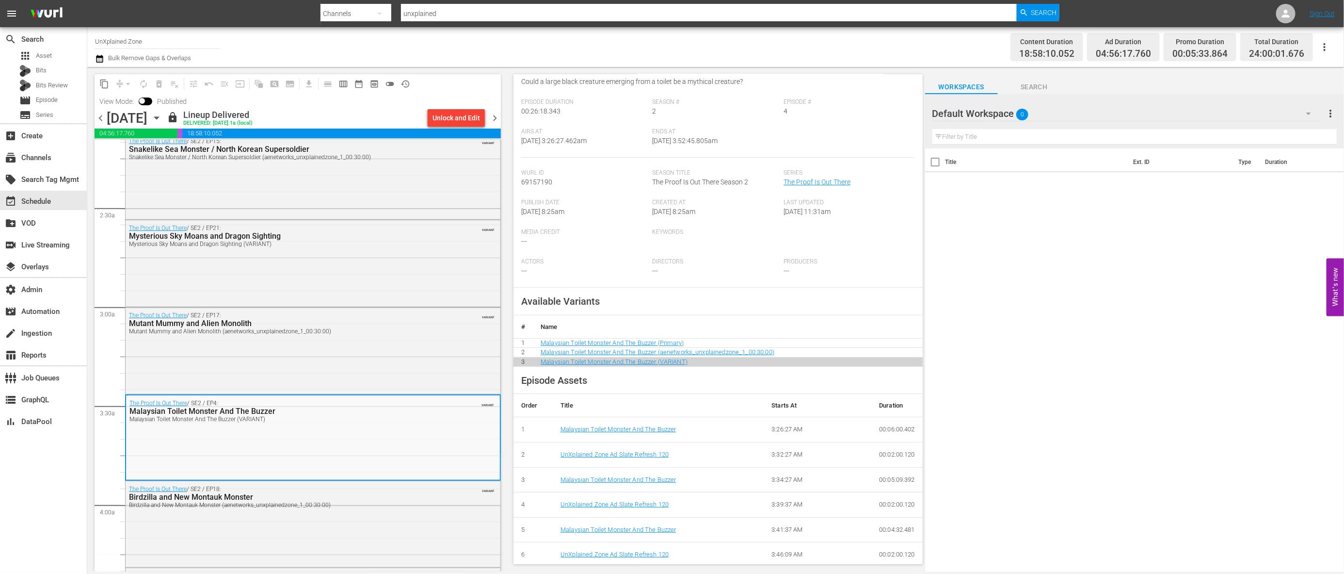
scroll to position [139, 0]
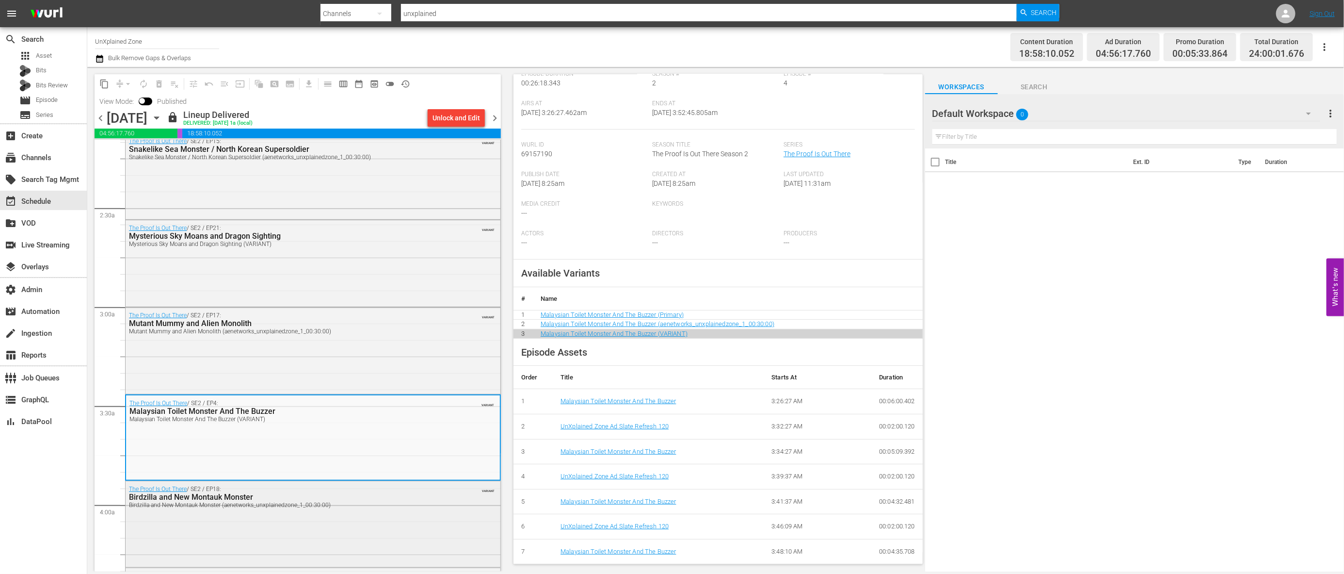
click at [445, 497] on div "The Proof Is Out There / SE2 / EP18: Birdzilla and New Montauk Monster Birdzill…" at bounding box center [313, 496] width 375 height 31
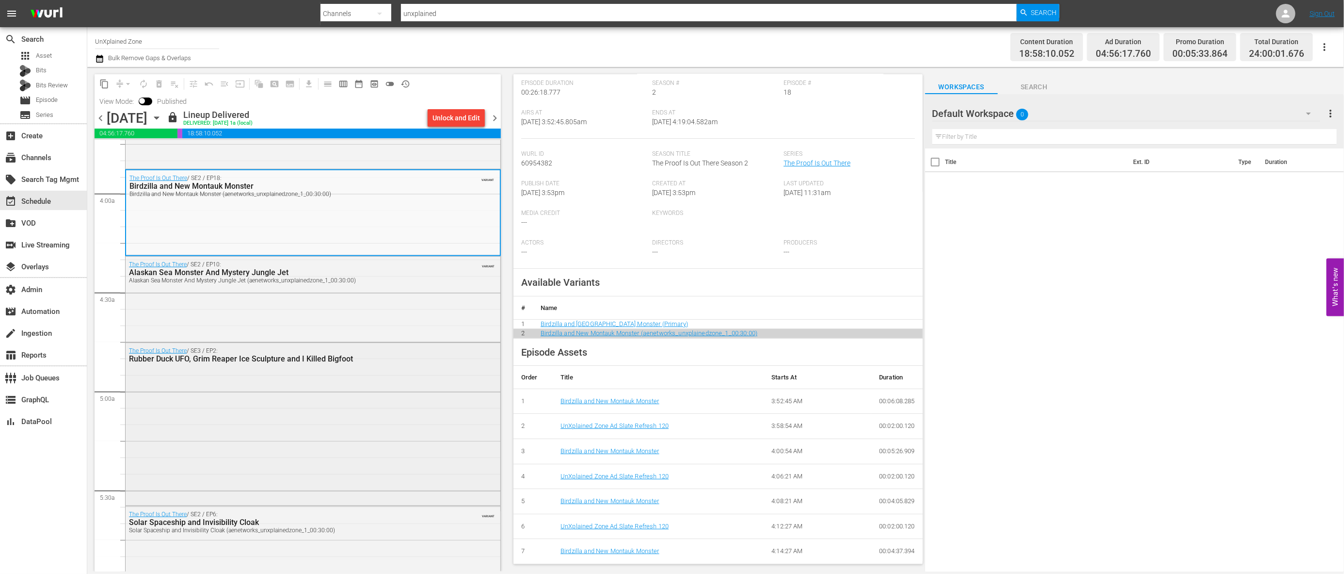
scroll to position [694, 0]
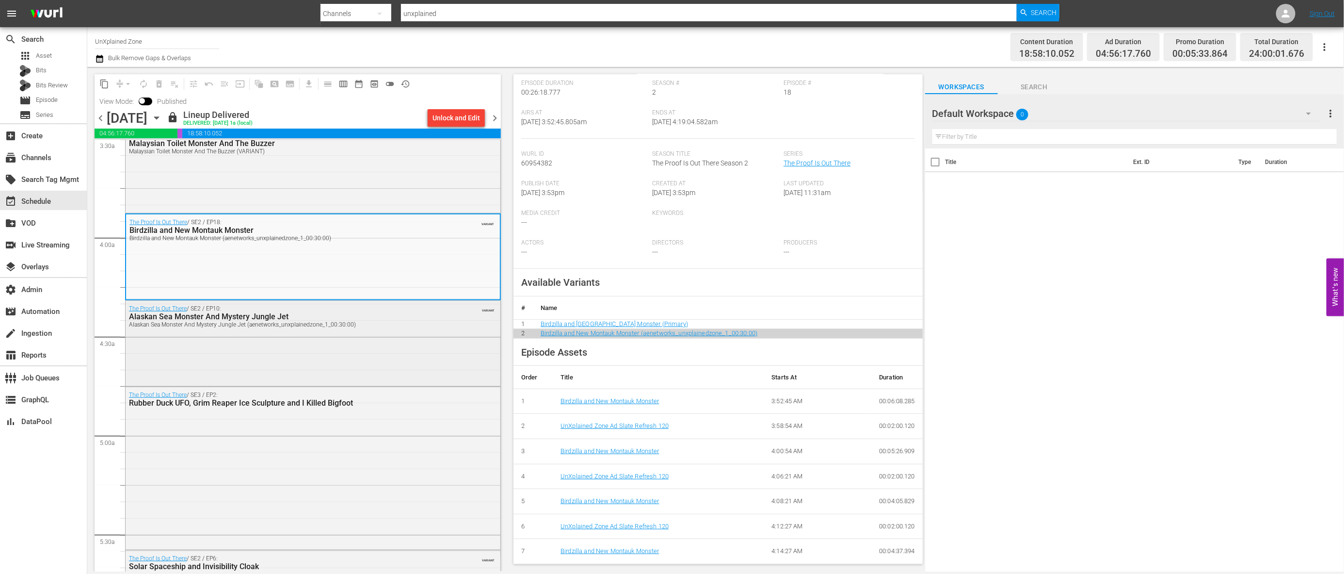
click at [433, 310] on div "The Proof Is Out There / SE2 / EP10: Alaskan Sea Monster And Mystery Jungle Jet…" at bounding box center [287, 316] width 317 height 23
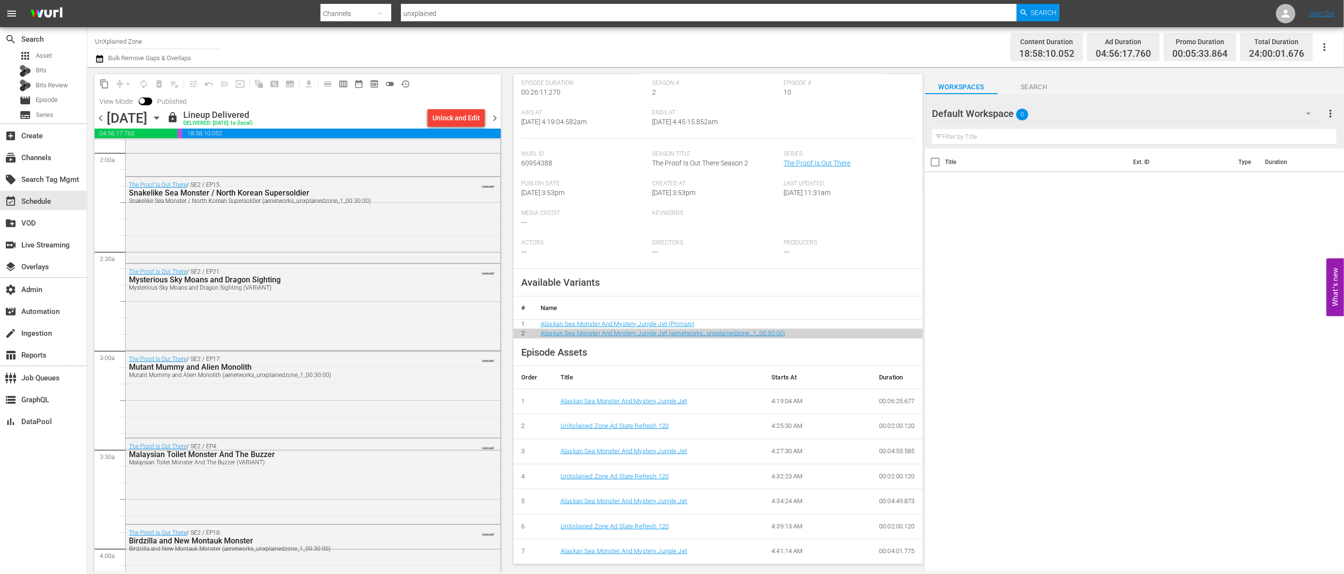
scroll to position [0, 0]
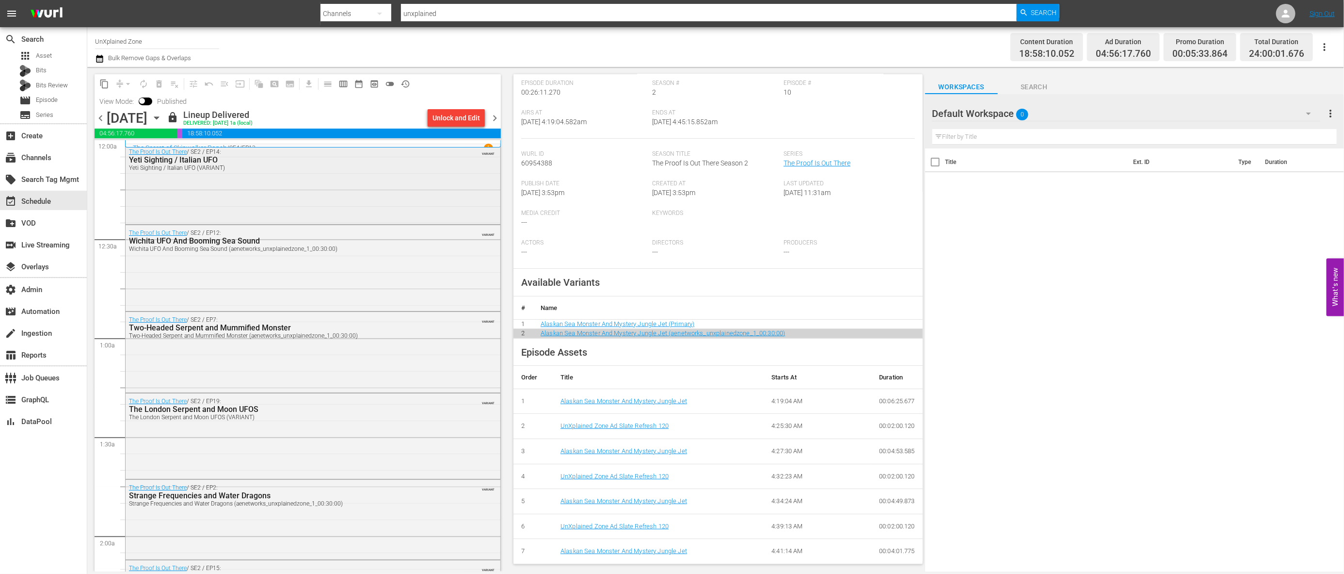
click at [416, 193] on div "The Proof Is Out There / SE2 / EP14: Yeti Sighting / Italian UFO Yeti Sighting …" at bounding box center [313, 183] width 375 height 78
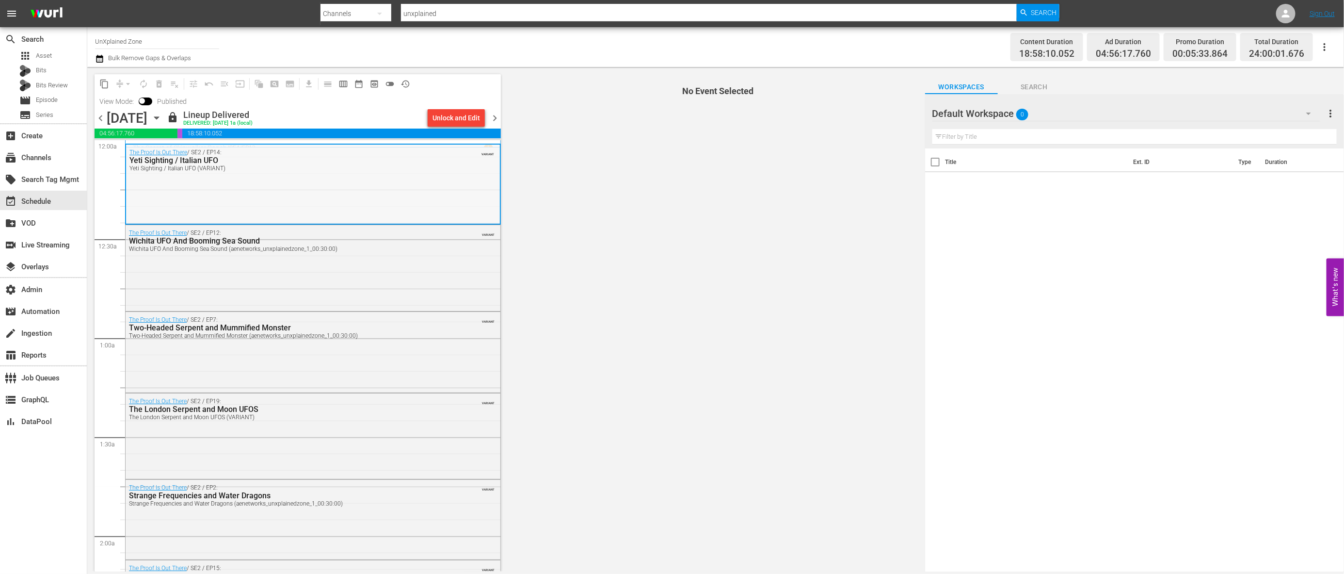
click at [428, 197] on div "The Proof Is Out There / SE2 / EP14: Yeti Sighting / Italian UFO Yeti Sighting …" at bounding box center [313, 183] width 374 height 78
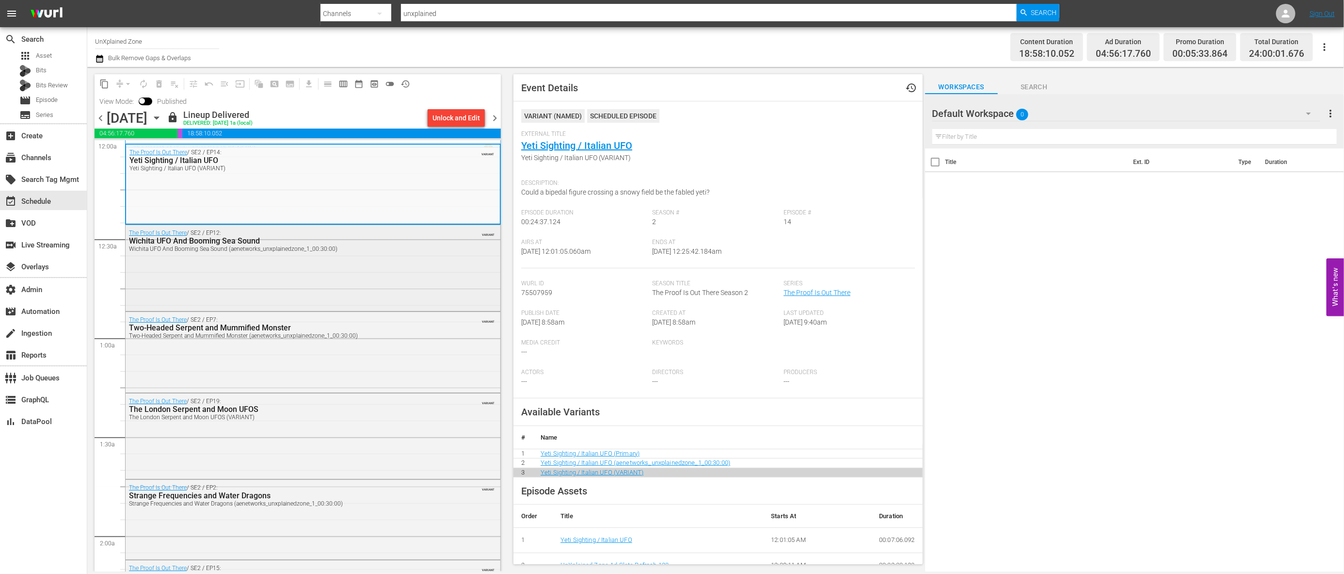
click at [416, 283] on div "The Proof Is Out There / SE2 / EP12: Wichita UFO And Booming Sea Sound Wichita …" at bounding box center [313, 266] width 375 height 83
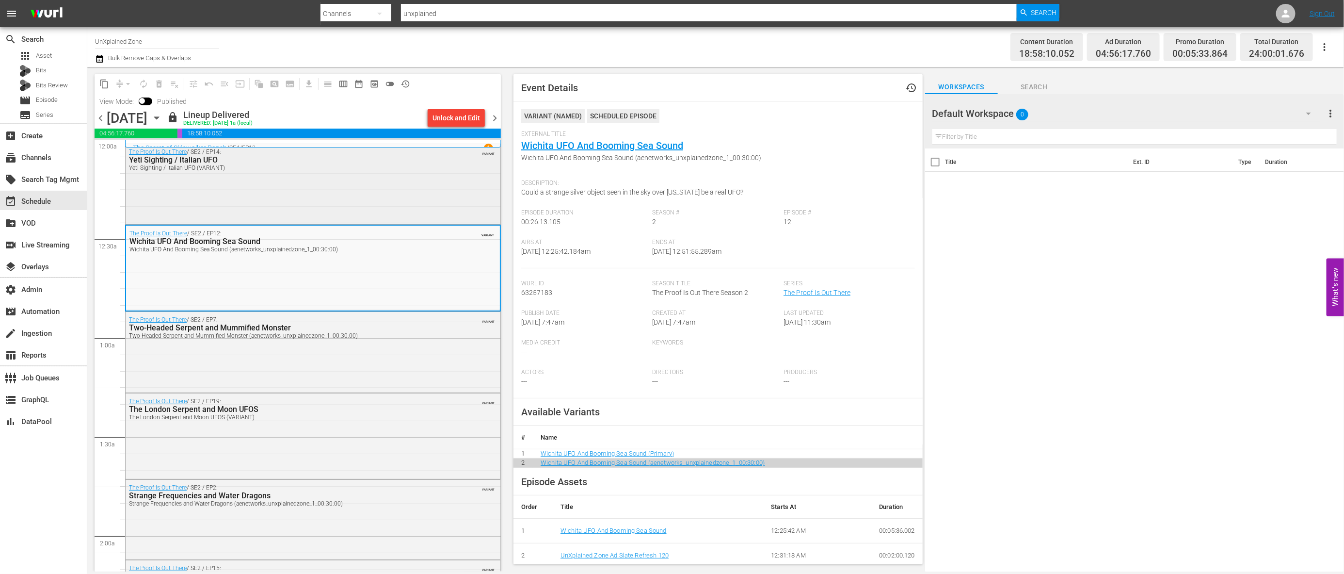
click at [426, 212] on div "The Proof Is Out There / SE2 / EP14: Yeti Sighting / Italian UFO Yeti Sighting …" at bounding box center [313, 183] width 375 height 78
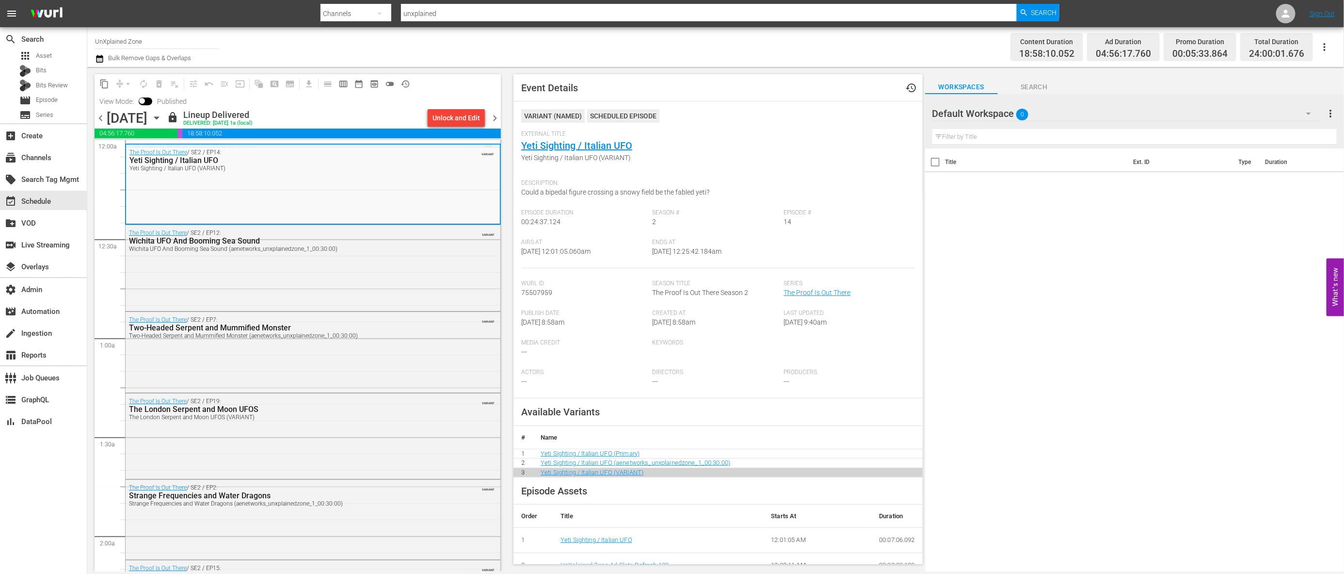
scroll to position [139, 0]
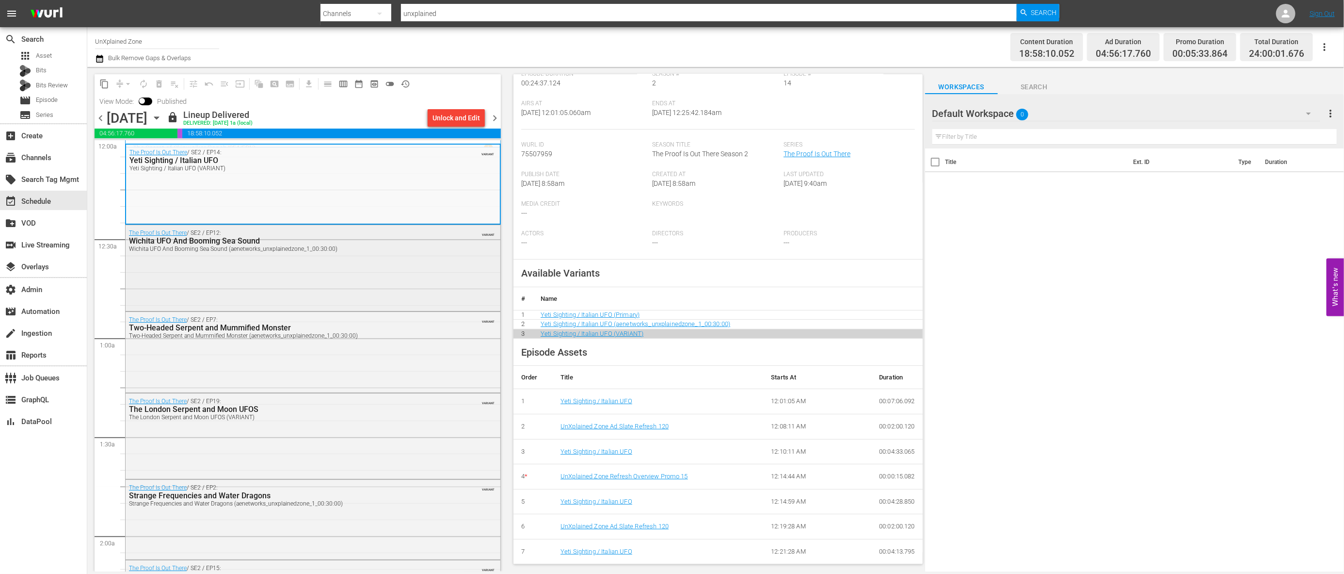
click at [390, 279] on div "The Proof Is Out There / SE2 / EP12: Wichita UFO And Booming Sea Sound Wichita …" at bounding box center [313, 266] width 375 height 83
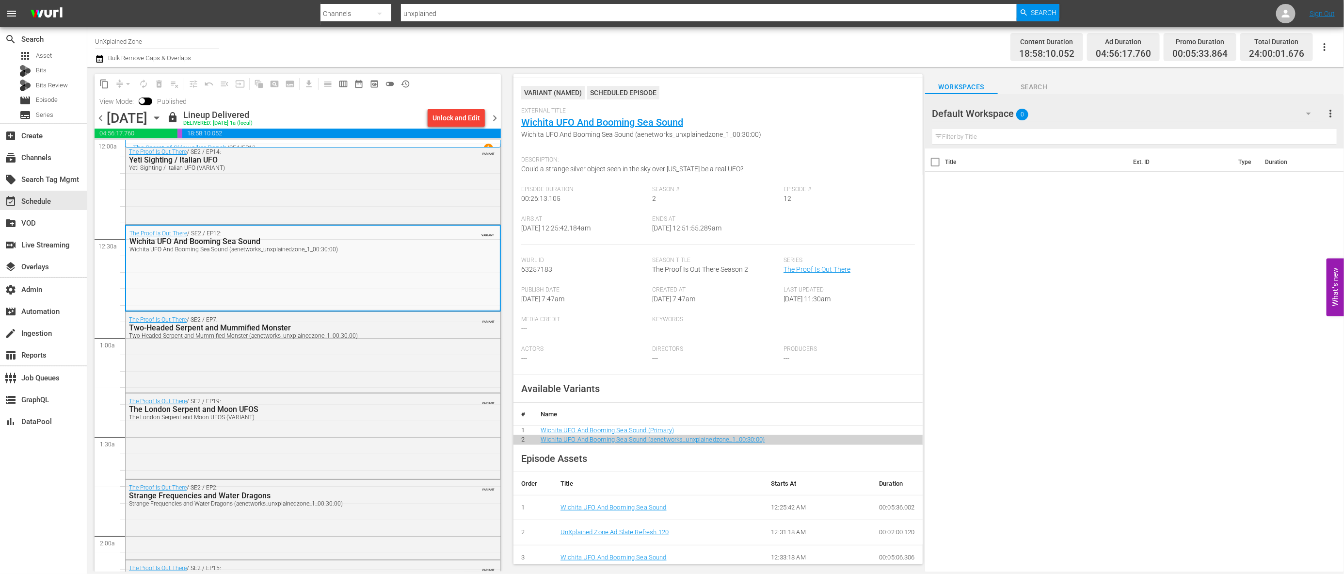
scroll to position [130, 0]
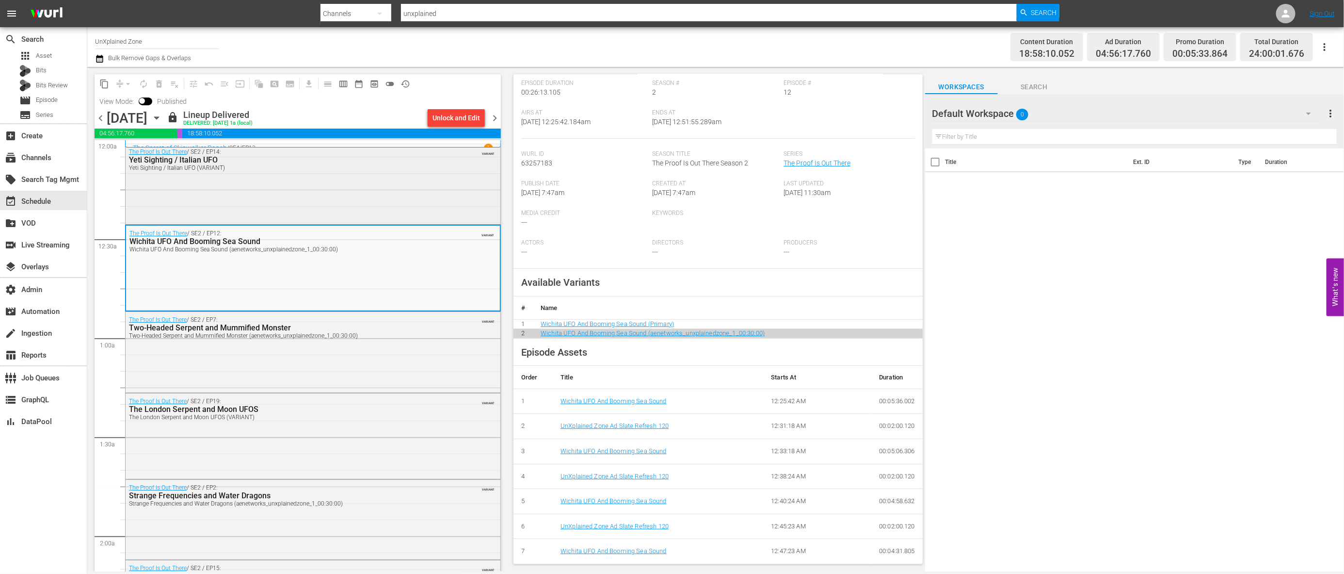
click at [416, 204] on div "The Proof Is Out There / SE2 / EP14: Yeti Sighting / Italian UFO Yeti Sighting …" at bounding box center [313, 183] width 375 height 78
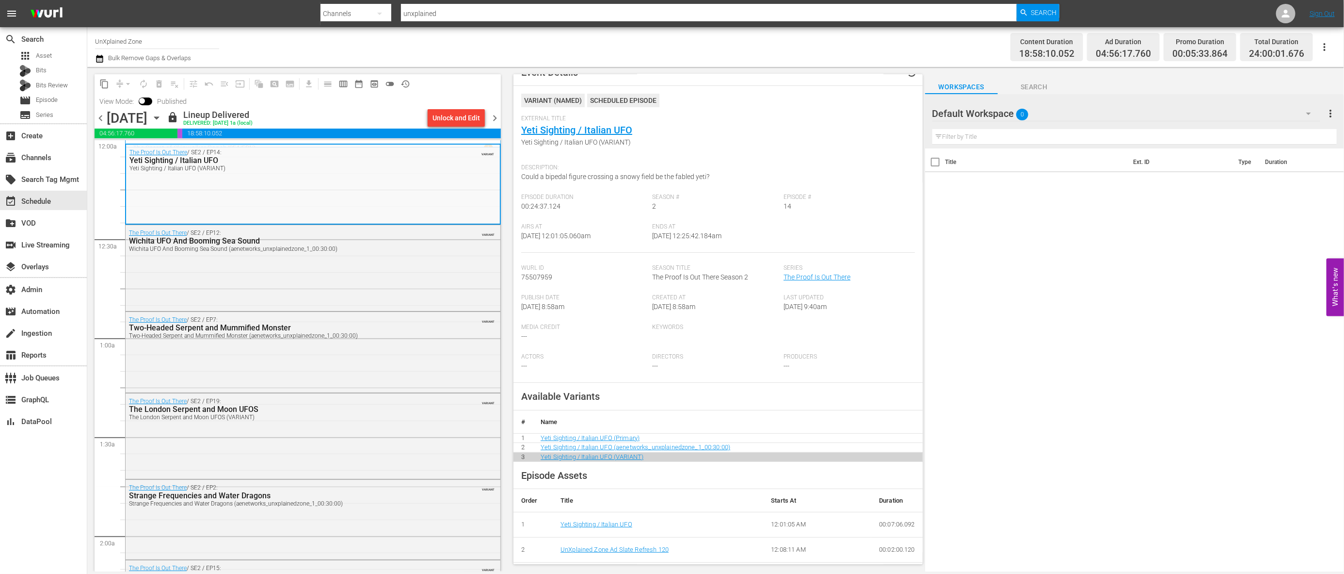
scroll to position [139, 0]
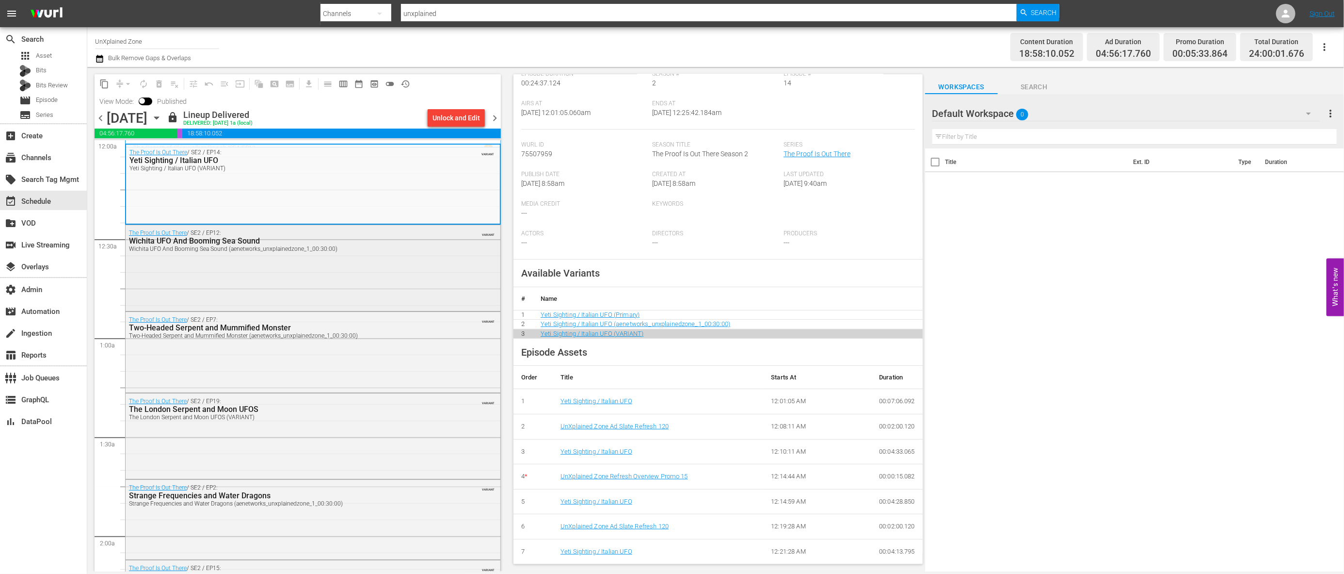
click at [383, 254] on div "The Proof Is Out There / SE2 / EP12: Wichita UFO And Booming Sea Sound Wichita …" at bounding box center [313, 240] width 375 height 31
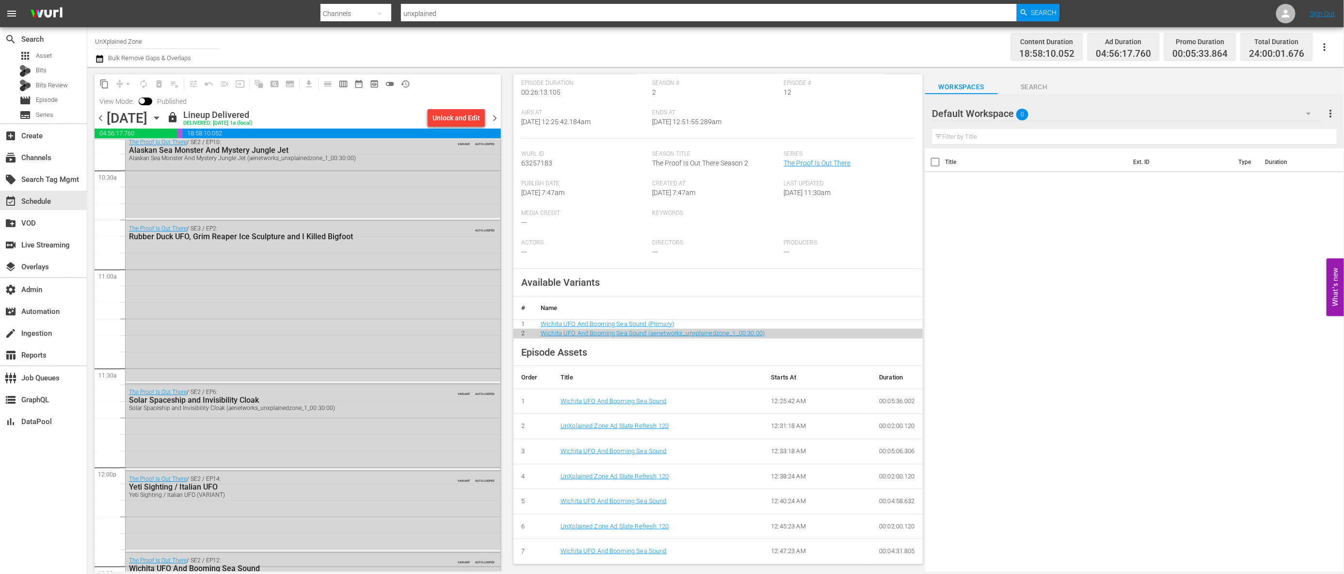
scroll to position [4320, 0]
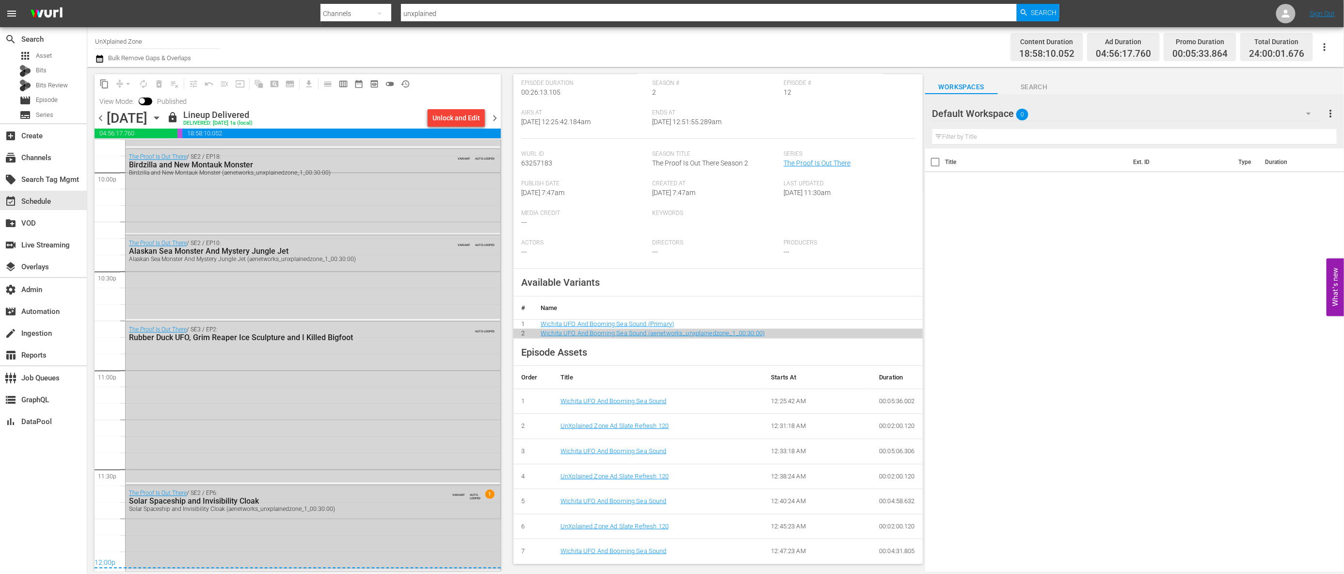
click at [374, 522] on div "The Proof Is Out There / SE2 / EP6: Solar Spaceship and Invisibility Cloak Sola…" at bounding box center [313, 527] width 375 height 84
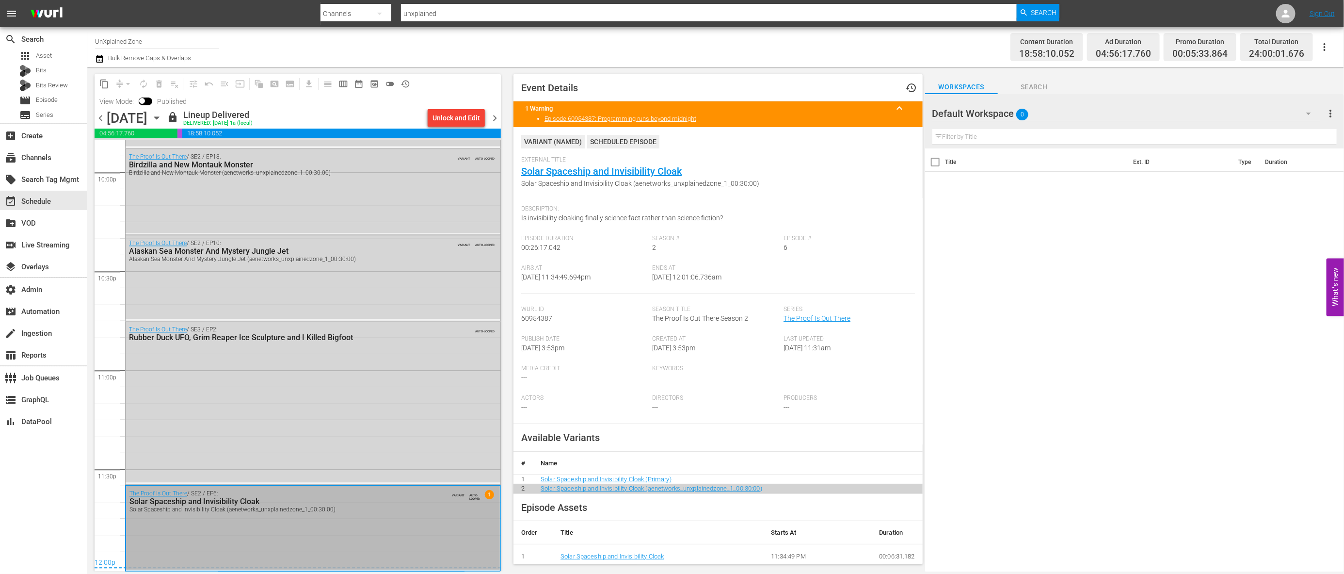
scroll to position [156, 0]
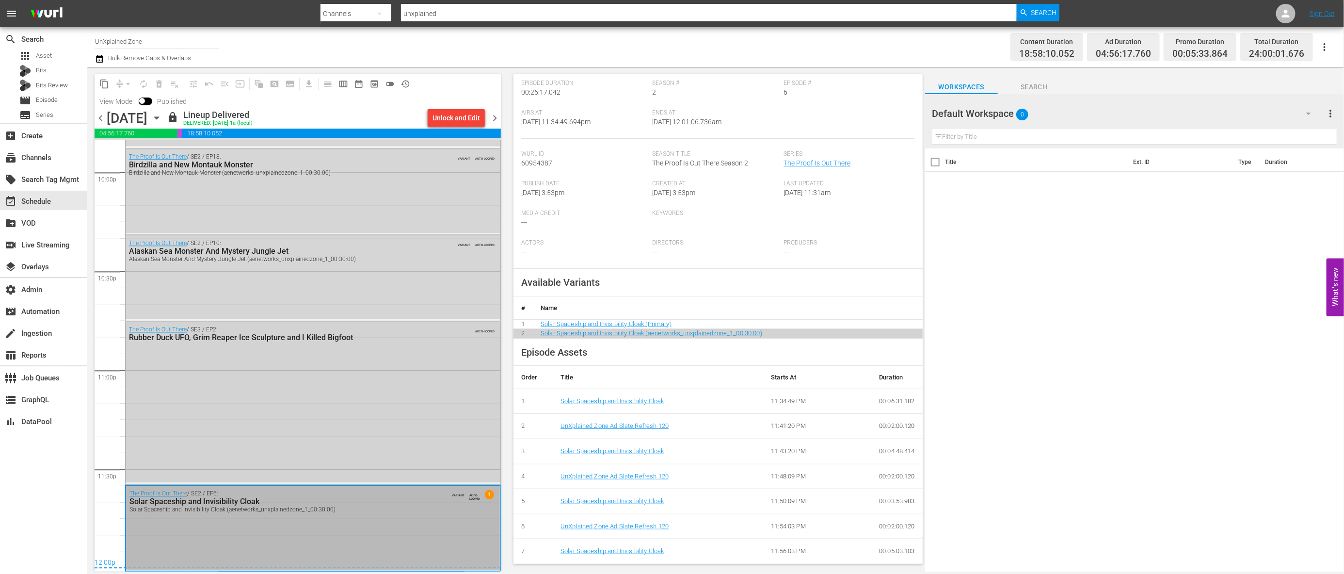
click at [393, 386] on div "The Proof Is Out There / SE3 / EP2: Rubber Duck UFO, Grim Reaper Ice Sculpture …" at bounding box center [313, 401] width 375 height 160
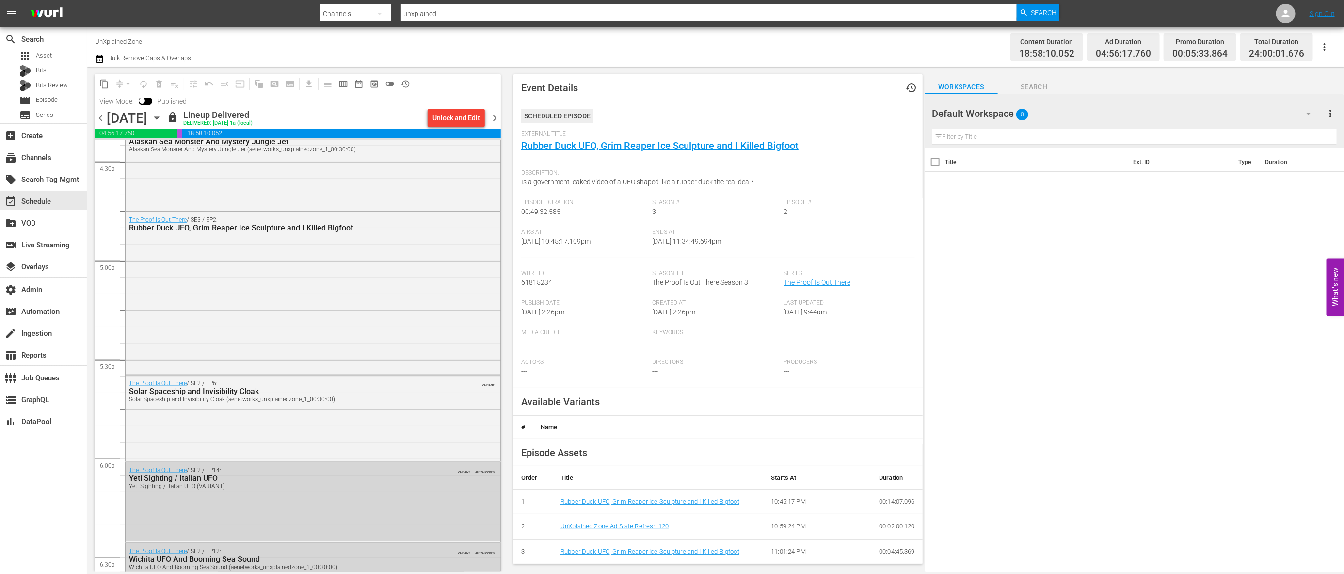
scroll to position [0, 0]
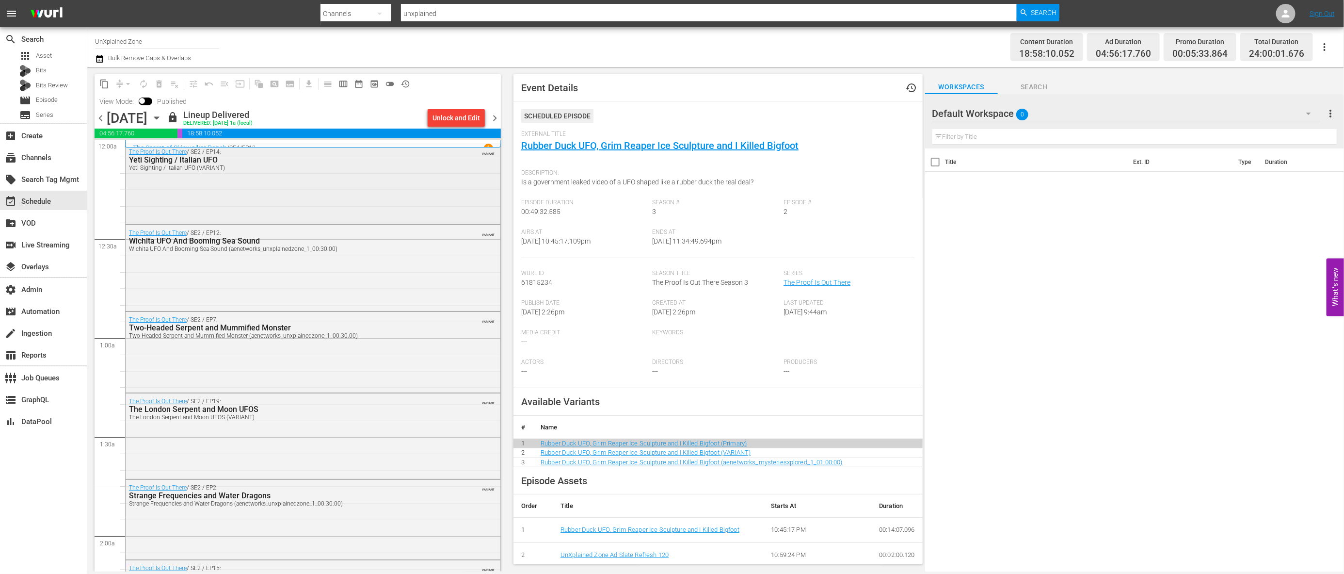
click at [413, 194] on div "The Proof Is Out There / SE2 / EP14: Yeti Sighting / Italian UFO Yeti Sighting …" at bounding box center [313, 183] width 375 height 78
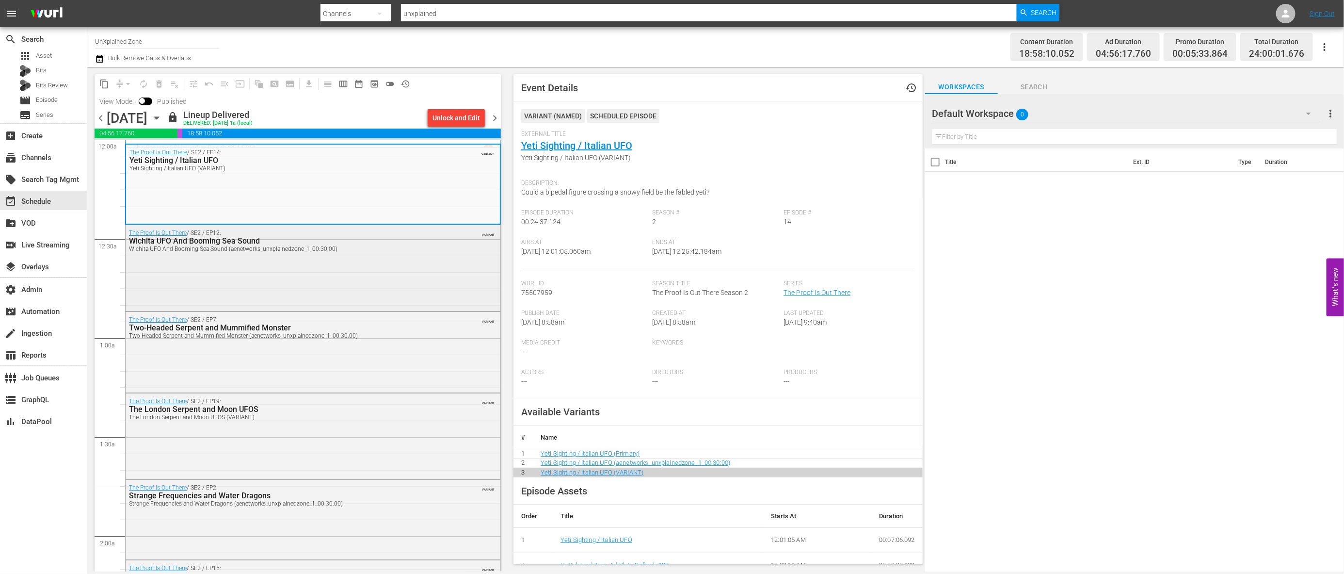
click at [403, 270] on div "The Proof Is Out There / SE2 / EP12: Wichita UFO And Booming Sea Sound Wichita …" at bounding box center [313, 266] width 375 height 83
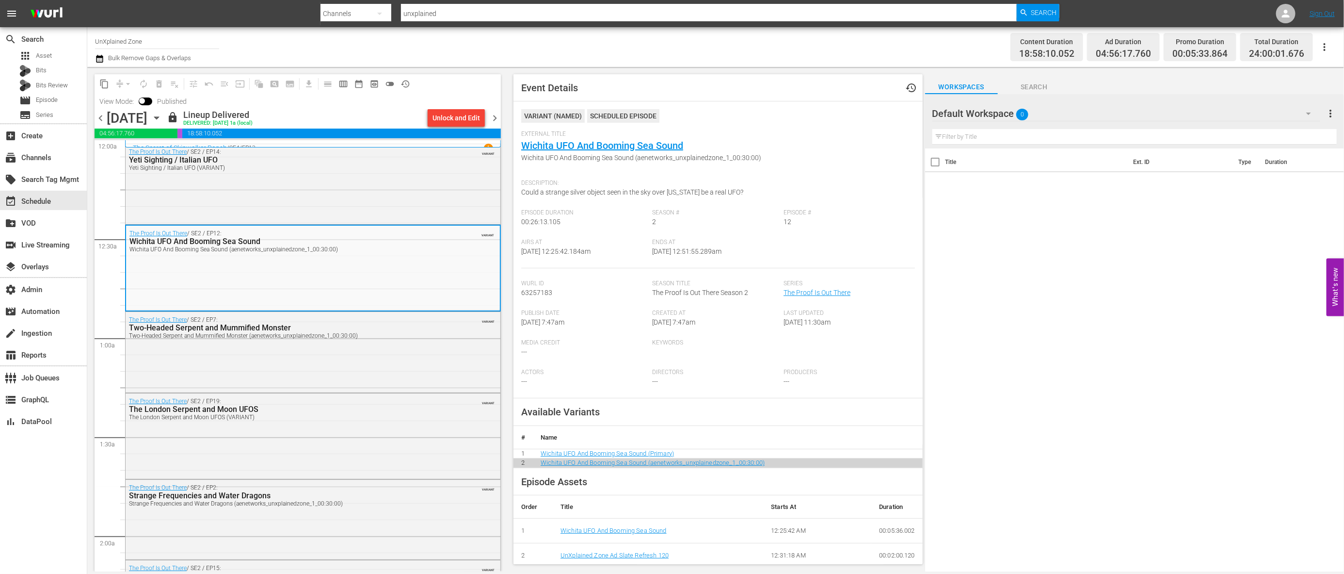
scroll to position [130, 0]
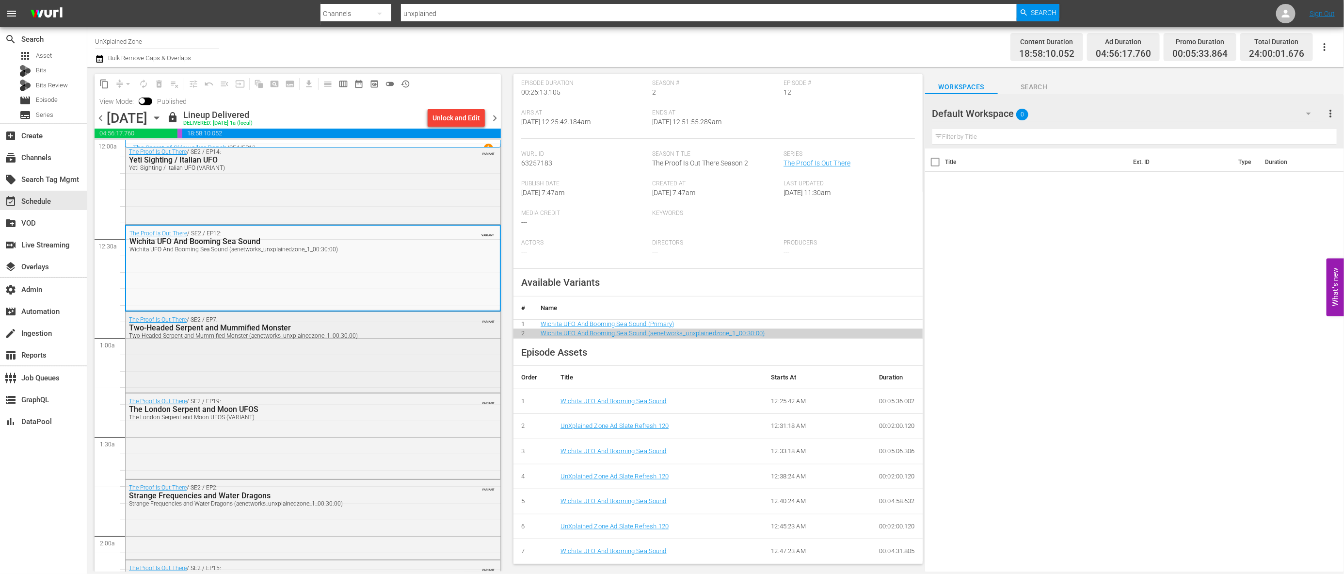
click at [434, 345] on div "The Proof Is Out There / SE2 / EP7: Two-Headed Serpent and Mummified Monster Tw…" at bounding box center [313, 351] width 375 height 79
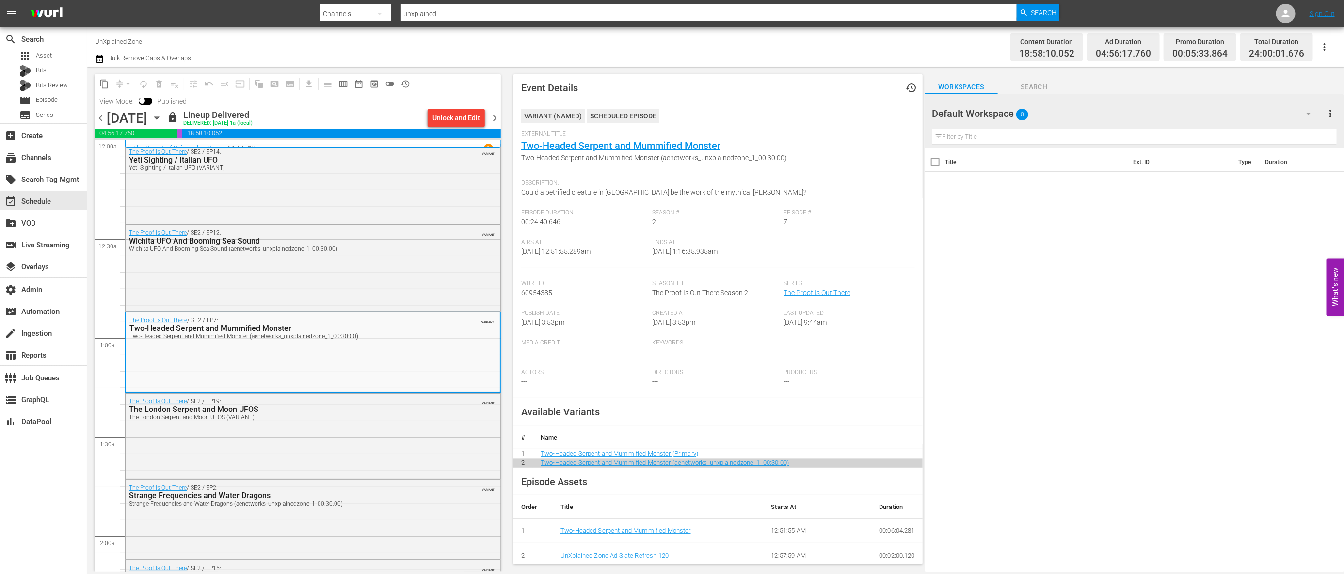
scroll to position [155, 0]
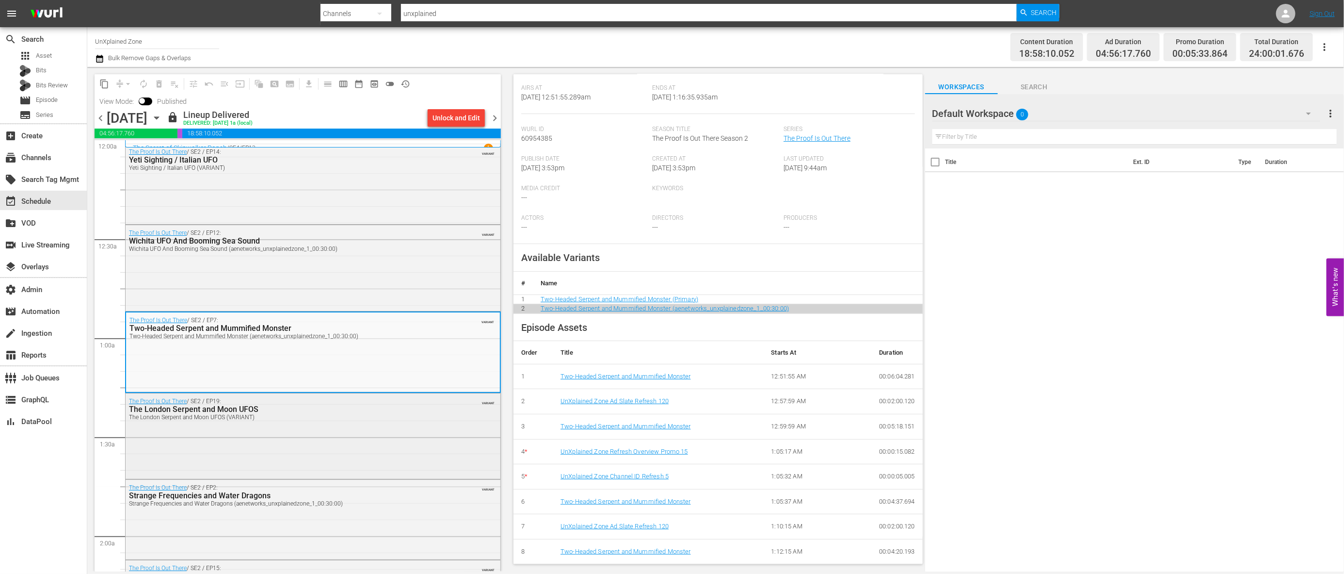
click at [374, 455] on div "The Proof Is Out There / SE2 / EP19: The London Serpent and Moon UFOS The Londo…" at bounding box center [313, 435] width 375 height 84
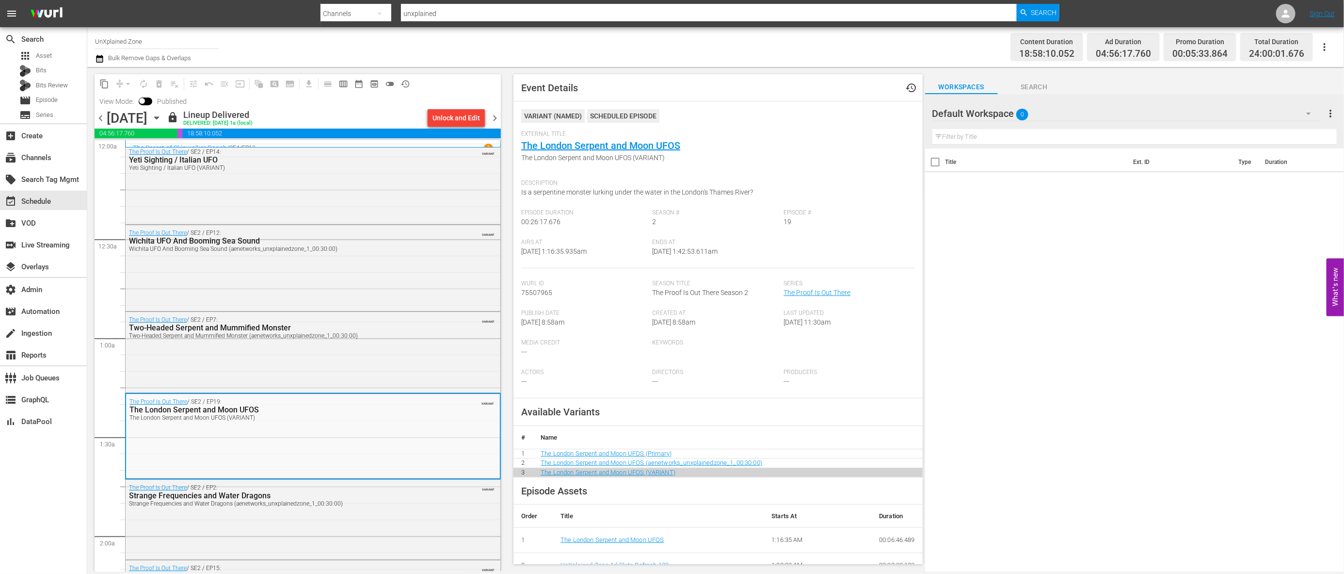
scroll to position [139, 0]
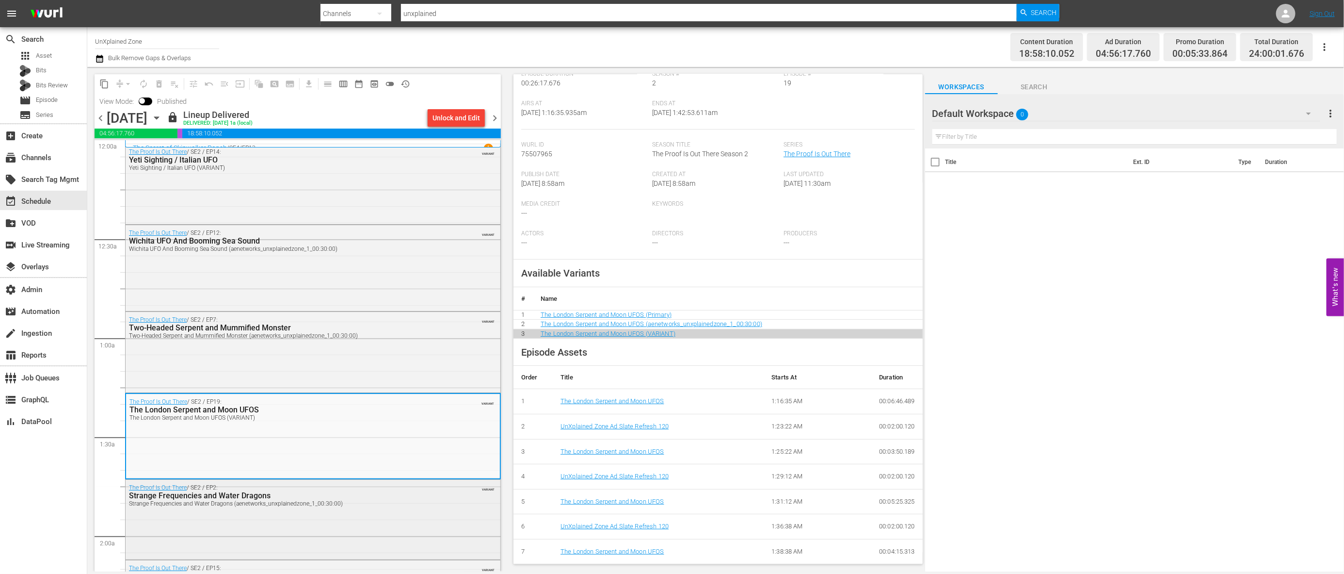
click at [381, 494] on div "Strange Frequencies and Water Dragons" at bounding box center [287, 495] width 317 height 9
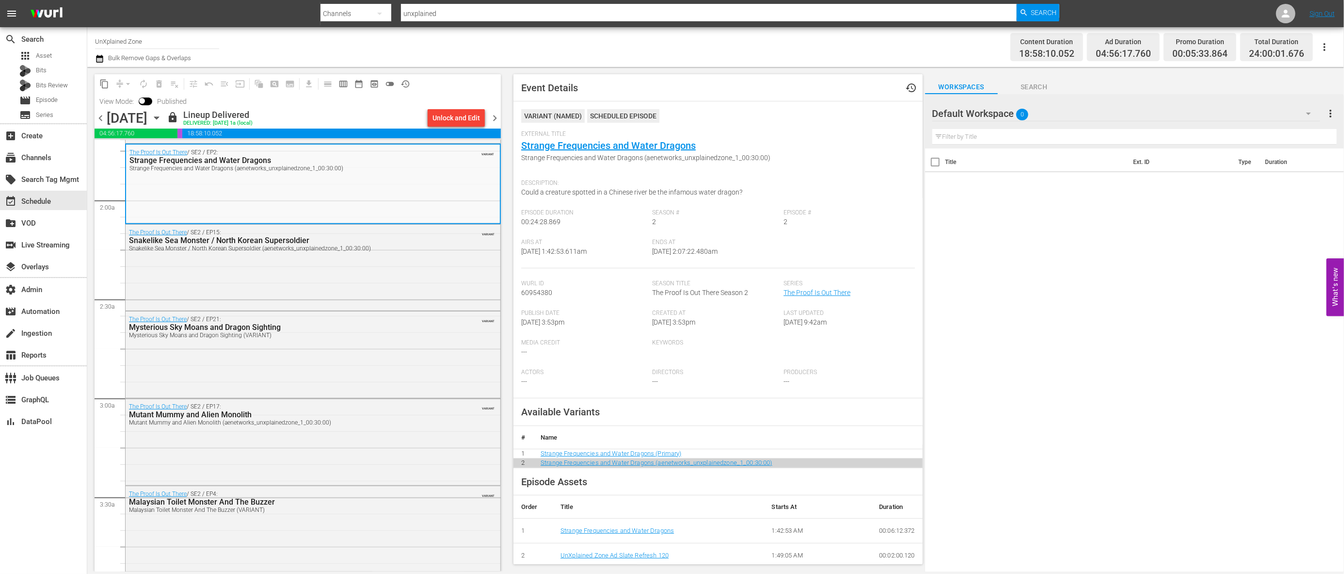
scroll to position [130, 0]
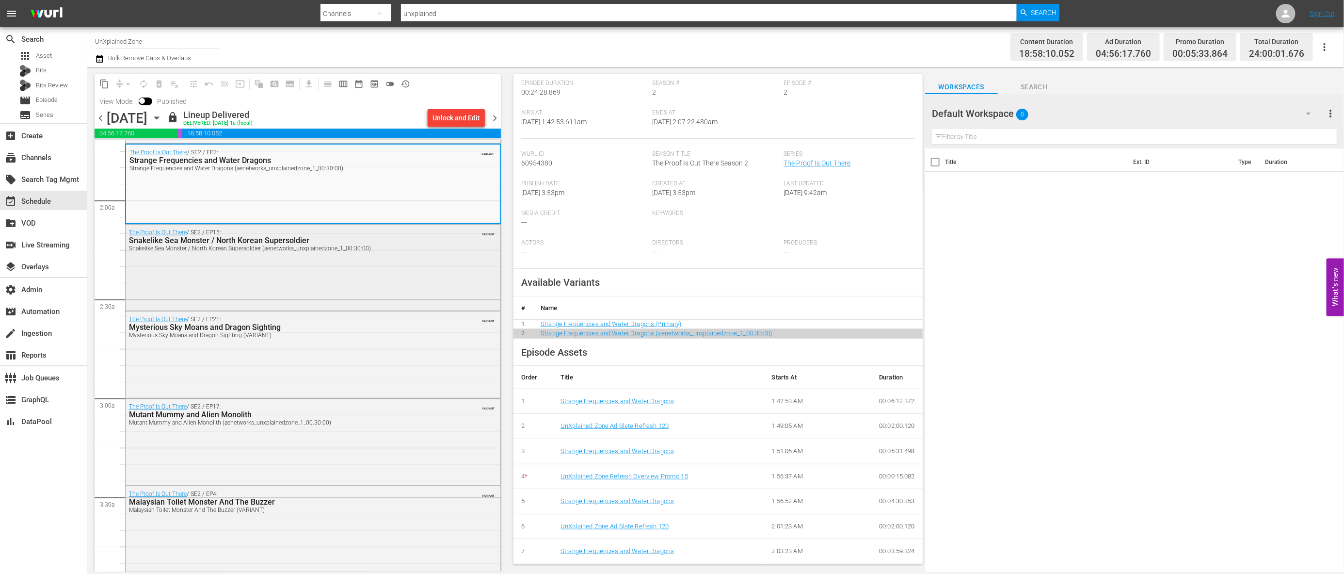
click at [405, 292] on div "The Proof Is Out There / SE2 / EP15: Snakelike Sea Monster / North Korean Super…" at bounding box center [313, 266] width 375 height 84
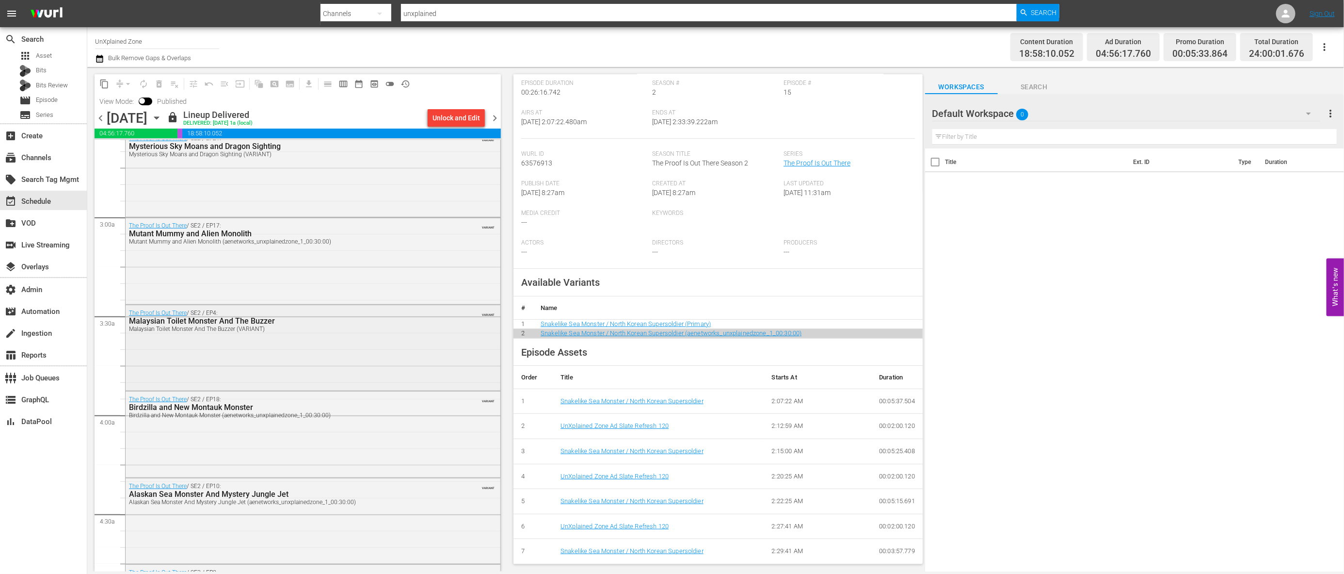
scroll to position [0, 0]
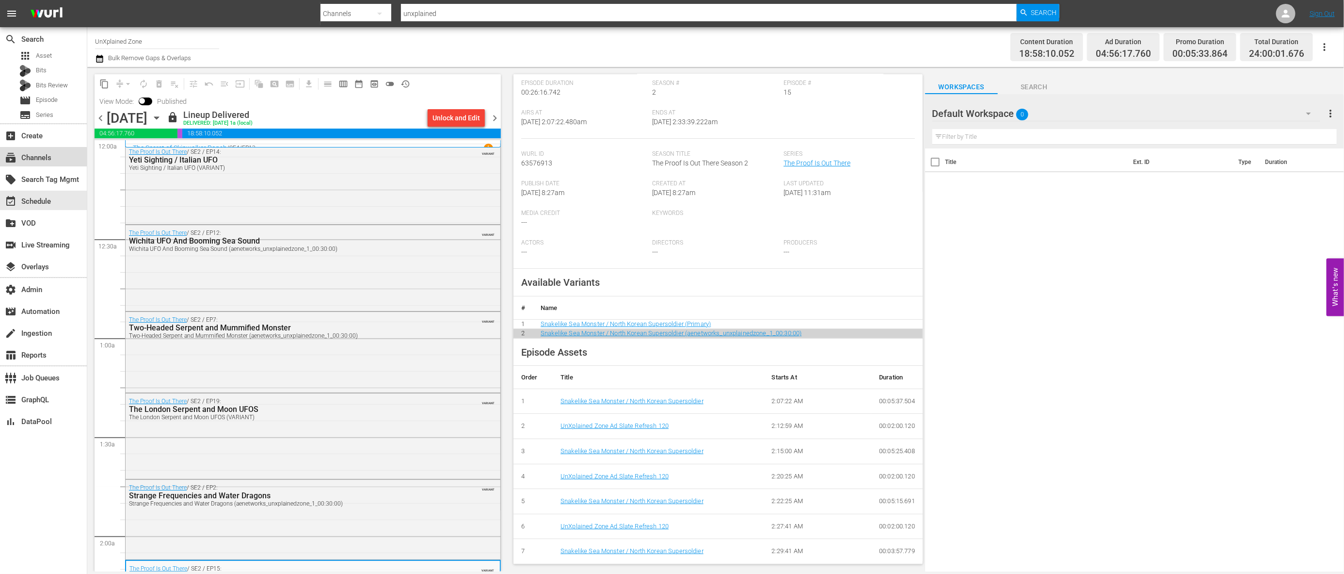
click at [41, 160] on div "subscriptions Channels" at bounding box center [27, 156] width 54 height 9
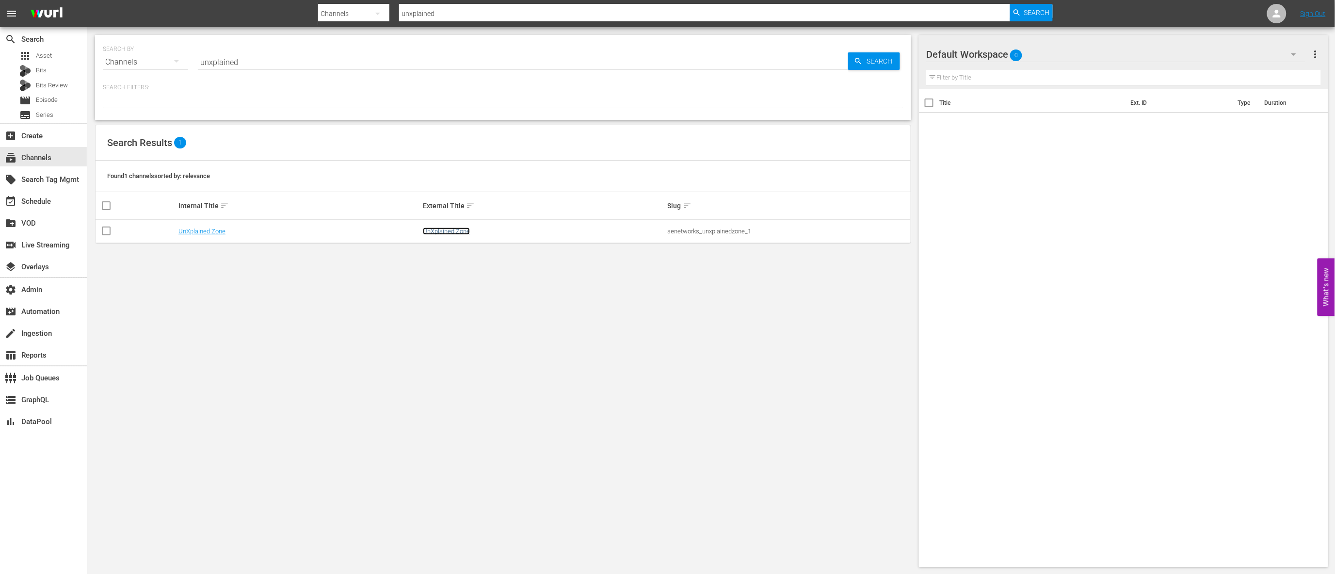
click at [431, 233] on link "UnXplained Zone" at bounding box center [446, 230] width 47 height 7
click at [59, 200] on div "event_available Schedule" at bounding box center [43, 200] width 87 height 19
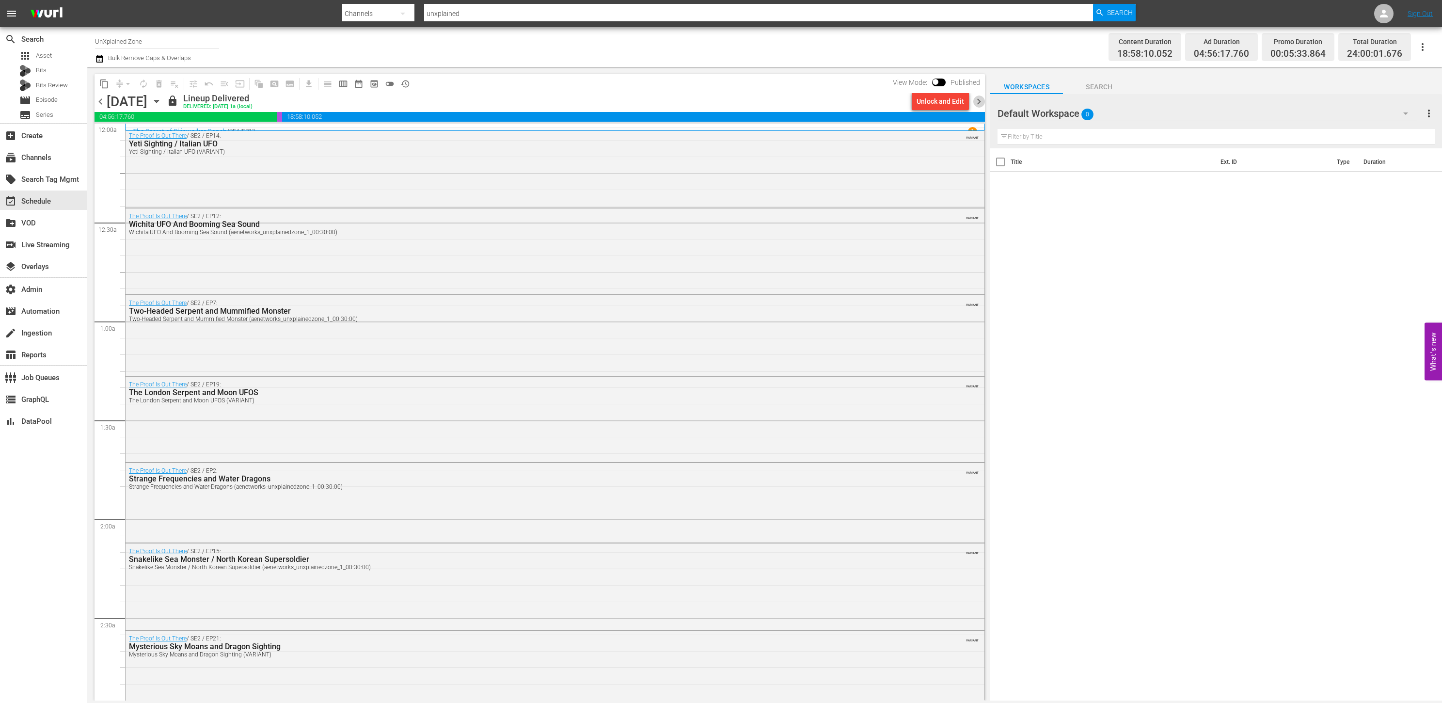
click at [970, 102] on span "chevron_right" at bounding box center [979, 102] width 12 height 12
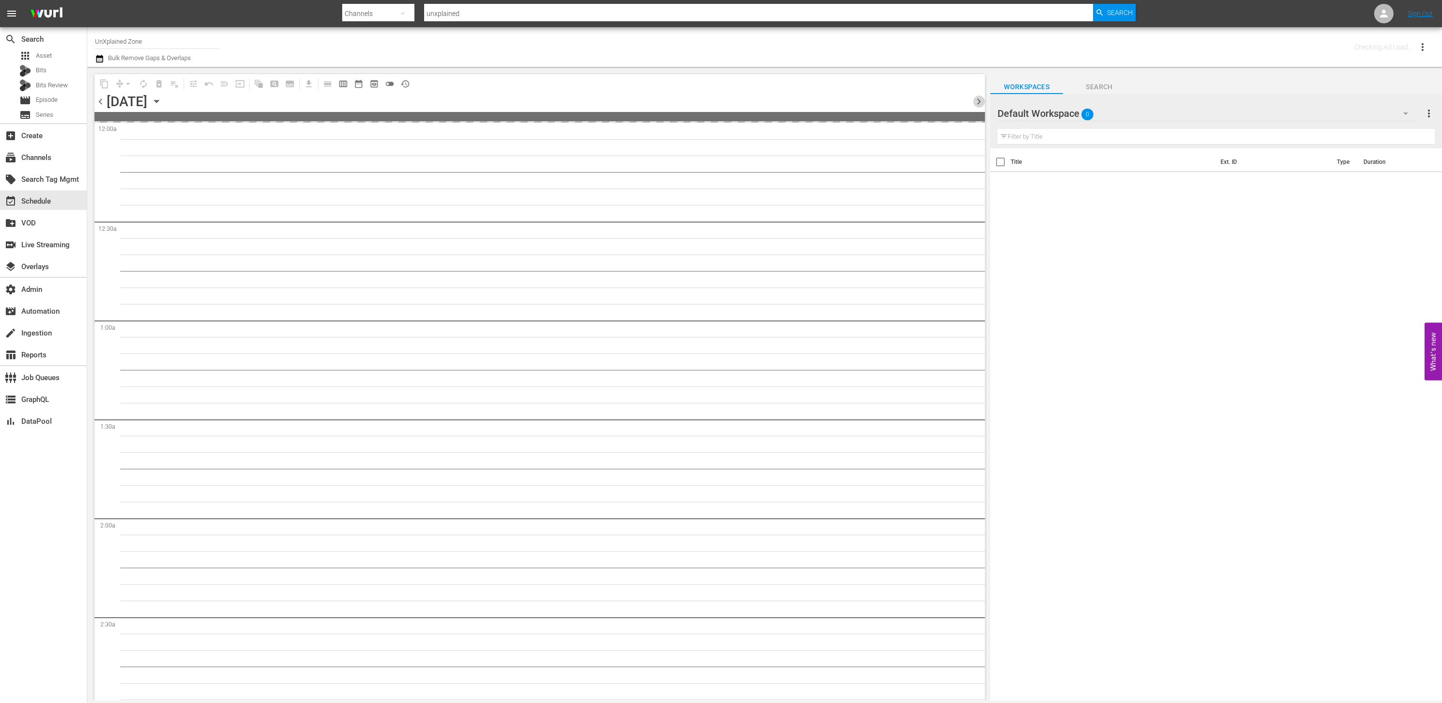
click at [970, 102] on span "chevron_right" at bounding box center [979, 102] width 12 height 12
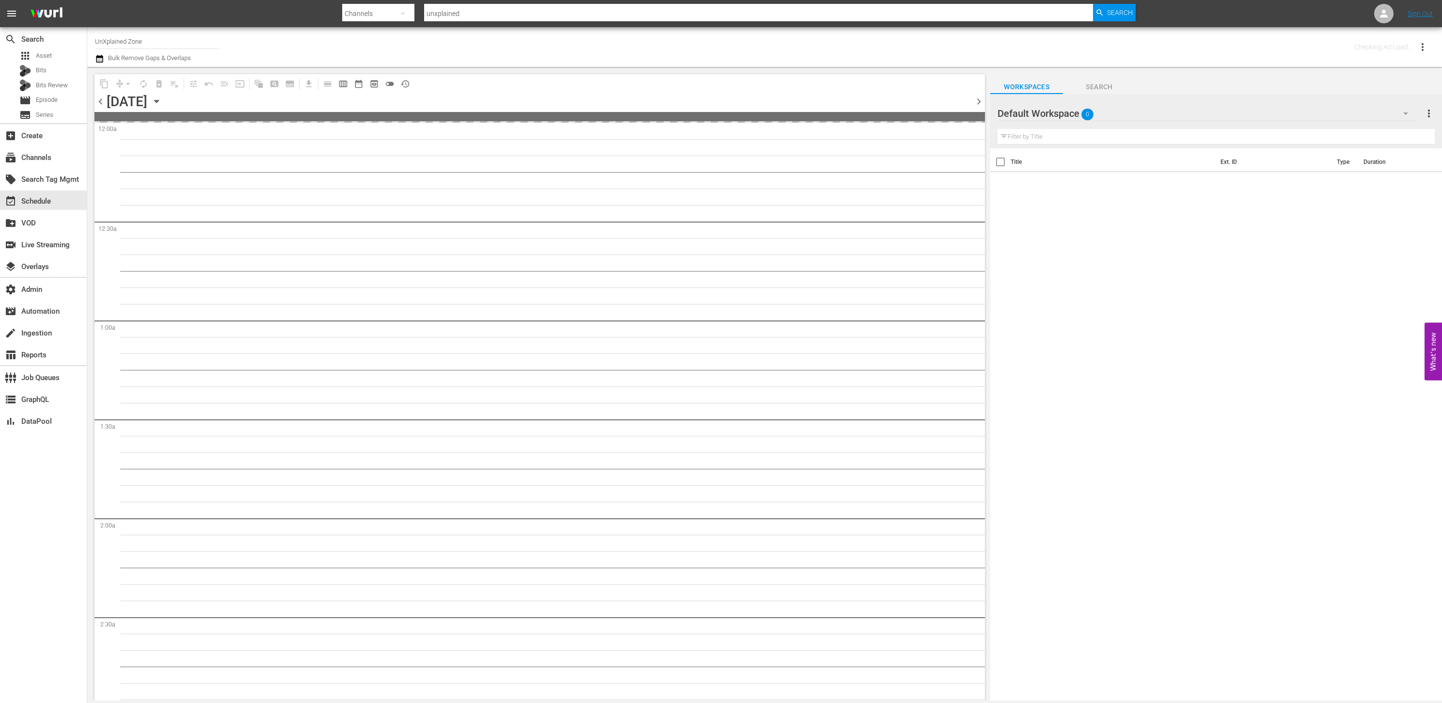
click at [970, 102] on span "chevron_right" at bounding box center [979, 102] width 12 height 12
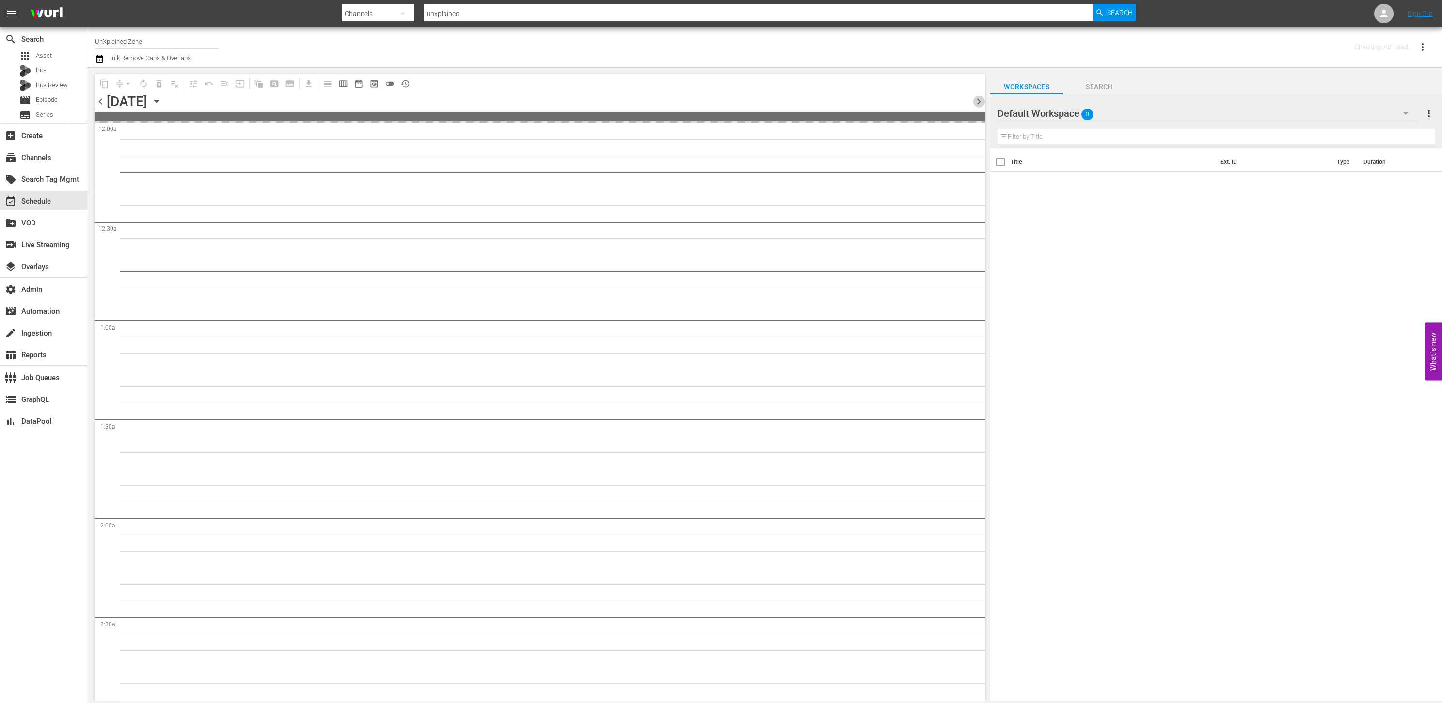
click at [970, 102] on span "chevron_right" at bounding box center [979, 102] width 12 height 12
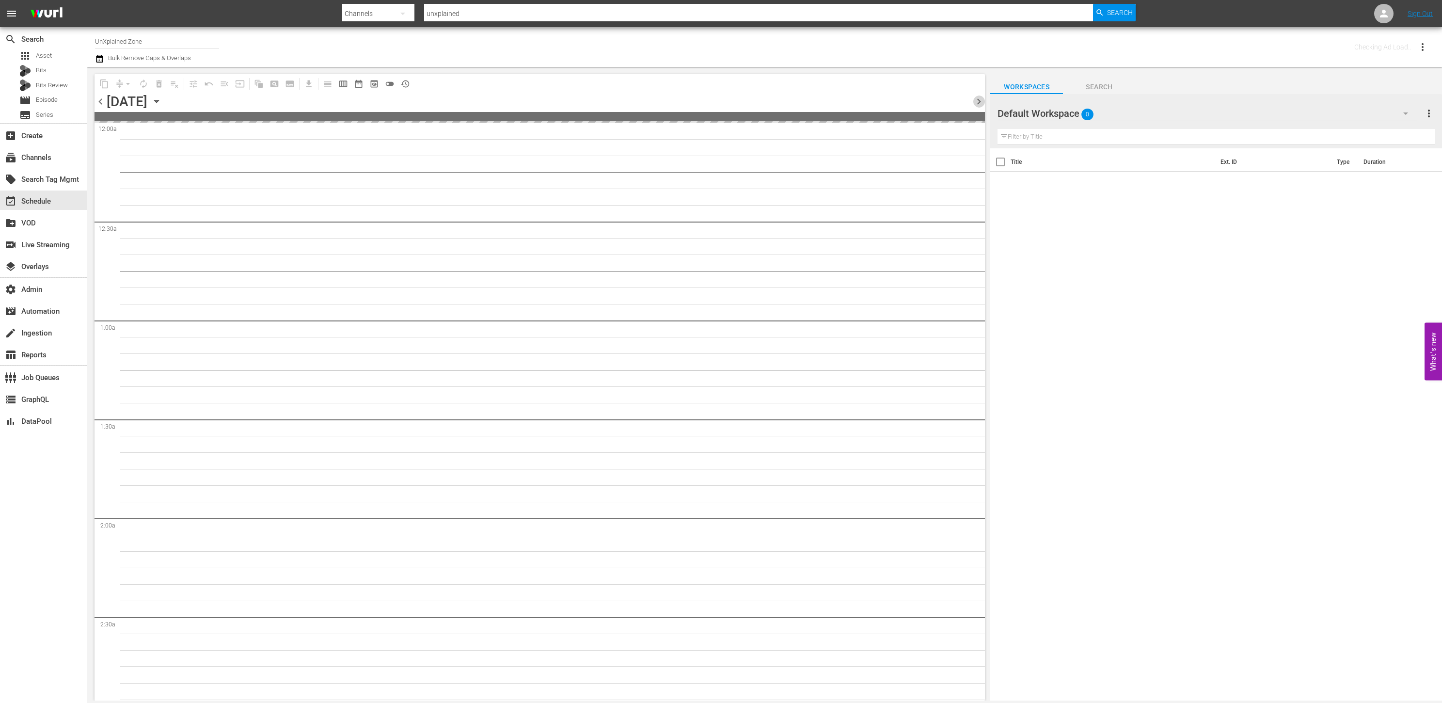
click at [970, 102] on span "chevron_right" at bounding box center [979, 102] width 12 height 12
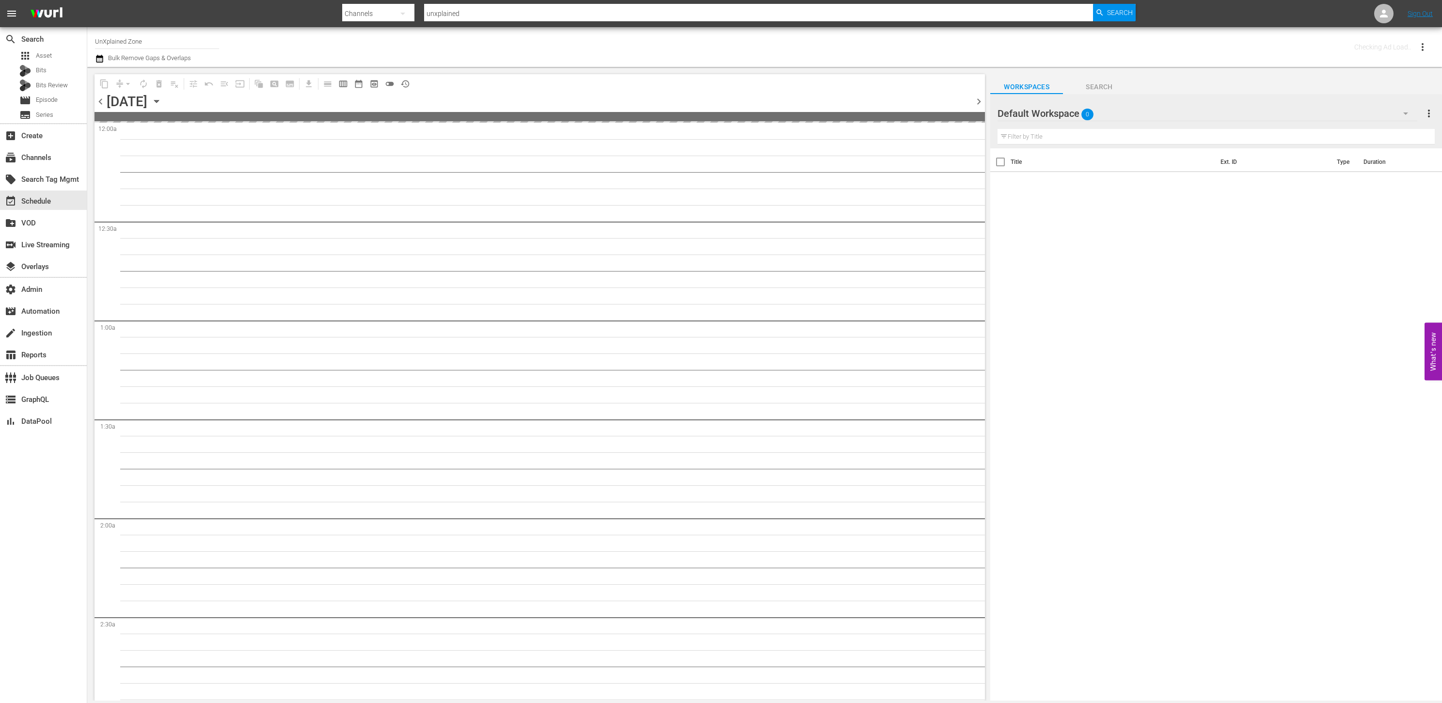
click at [970, 102] on span "chevron_right" at bounding box center [979, 102] width 12 height 12
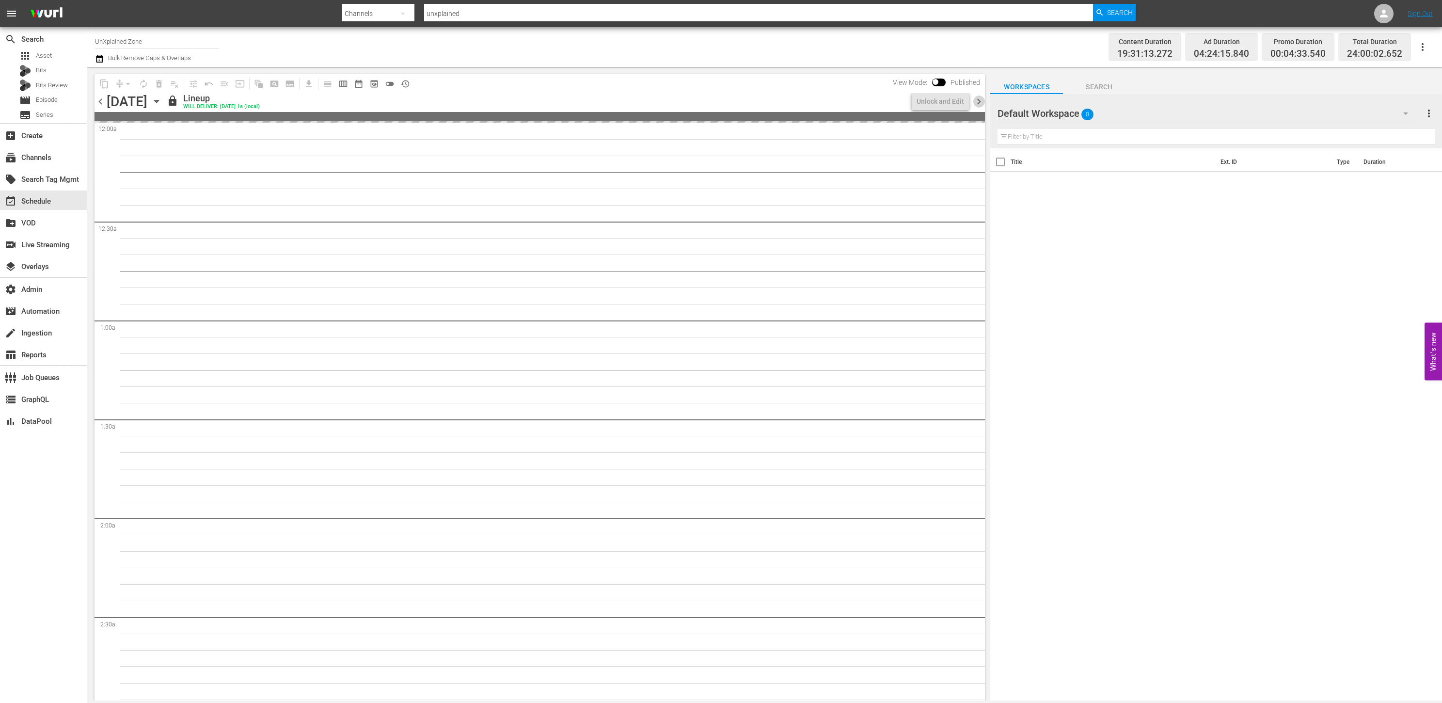
click at [970, 102] on span "chevron_right" at bounding box center [979, 102] width 12 height 12
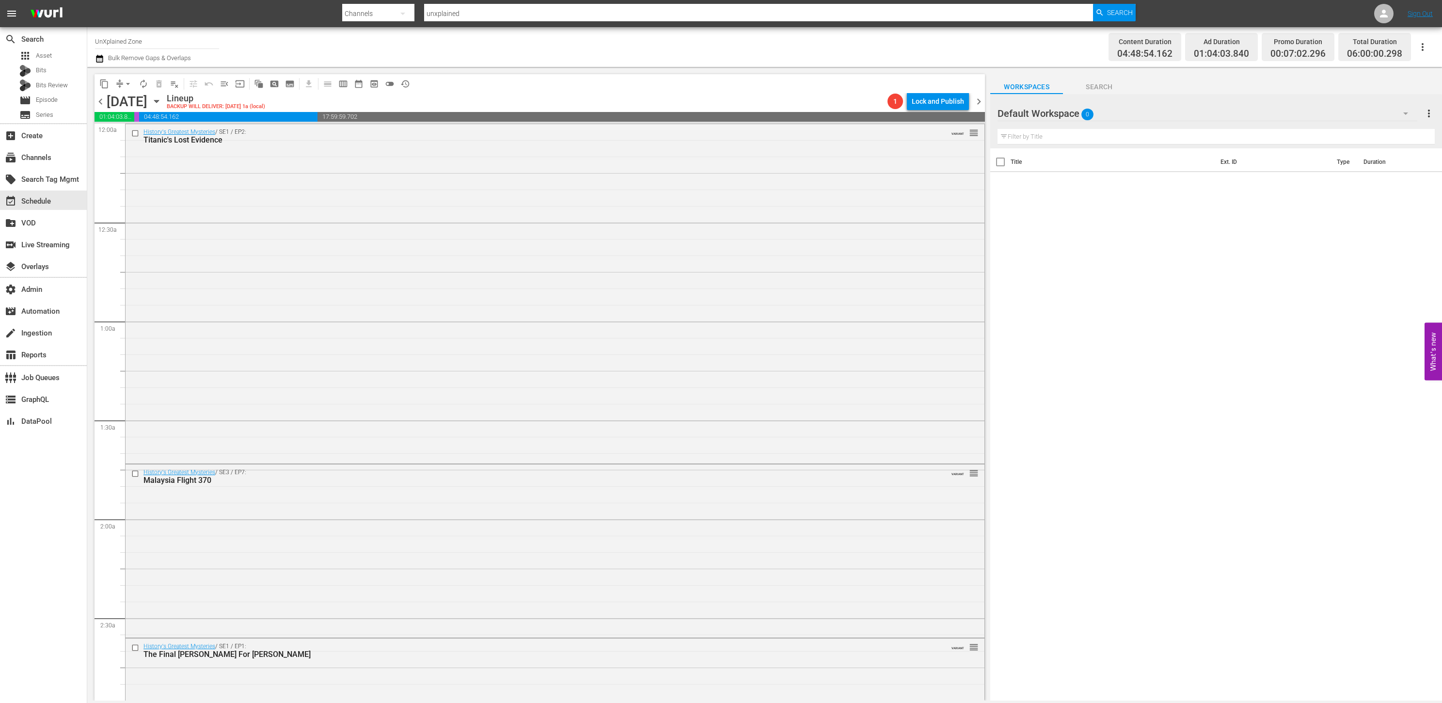
click at [97, 104] on span "chevron_left" at bounding box center [101, 102] width 12 height 12
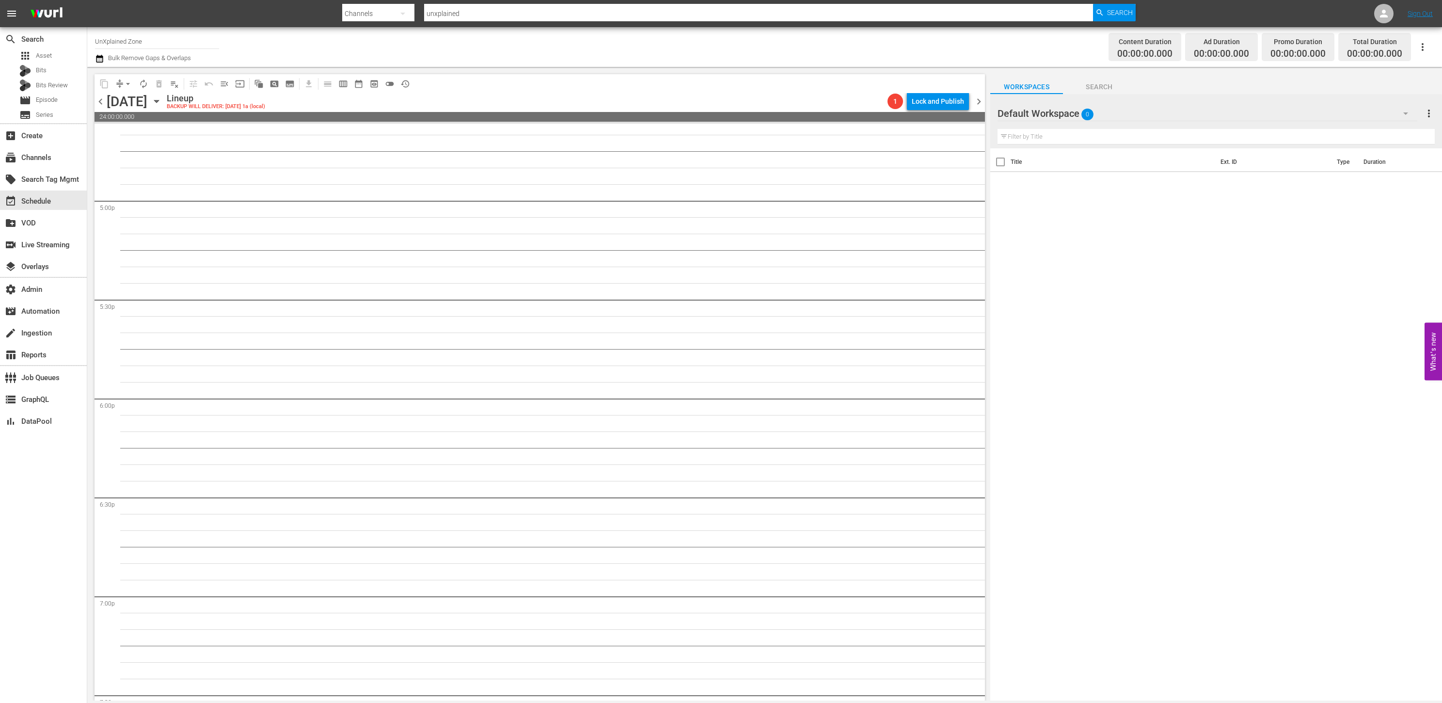
scroll to position [4170, 0]
click at [970, 102] on span "chevron_right" at bounding box center [979, 102] width 12 height 12
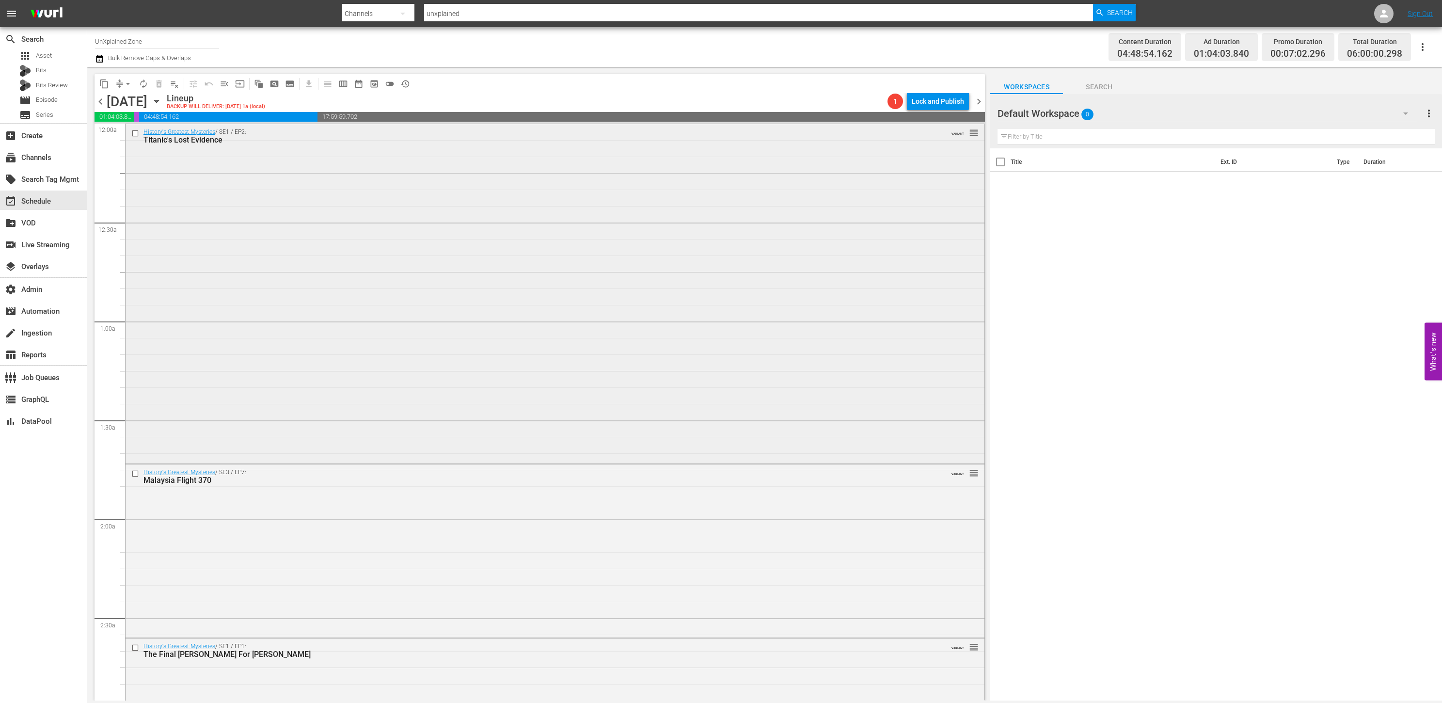
click at [488, 264] on div "History's Greatest Mysteries / SE1 / EP2: Titanic's Lost Evidence VARIANT reord…" at bounding box center [555, 292] width 859 height 337
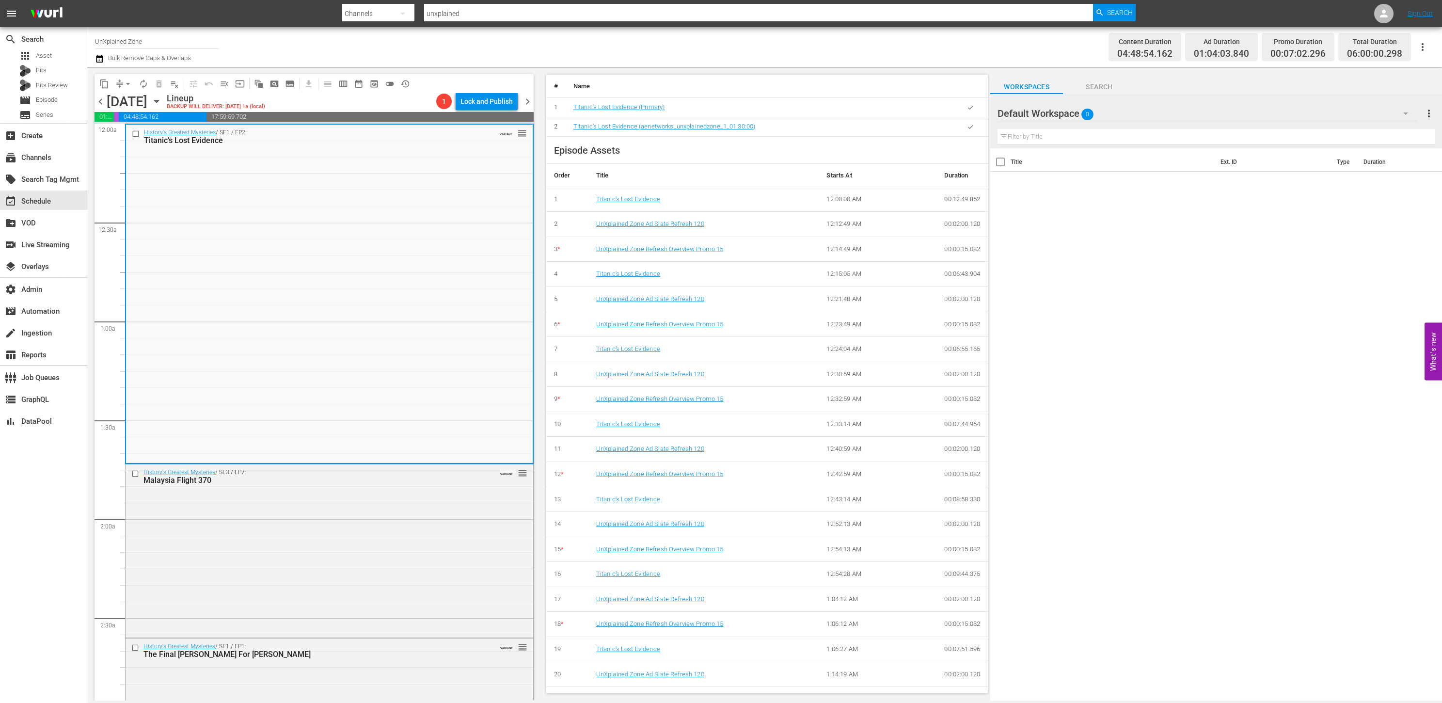
scroll to position [430, 0]
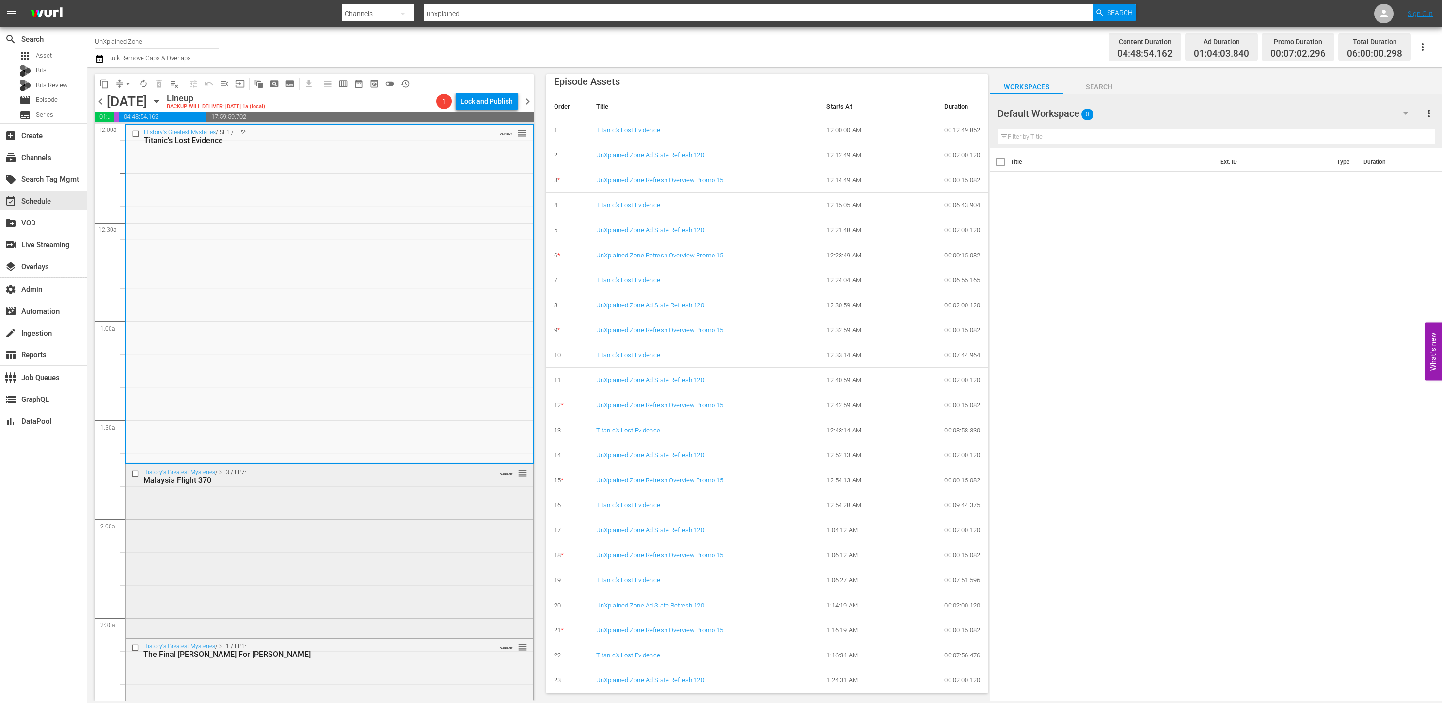
click at [434, 540] on div "History's Greatest Mysteries / SE3 / EP7: Malaysia Flight 370 VARIANT reorder" at bounding box center [330, 549] width 408 height 171
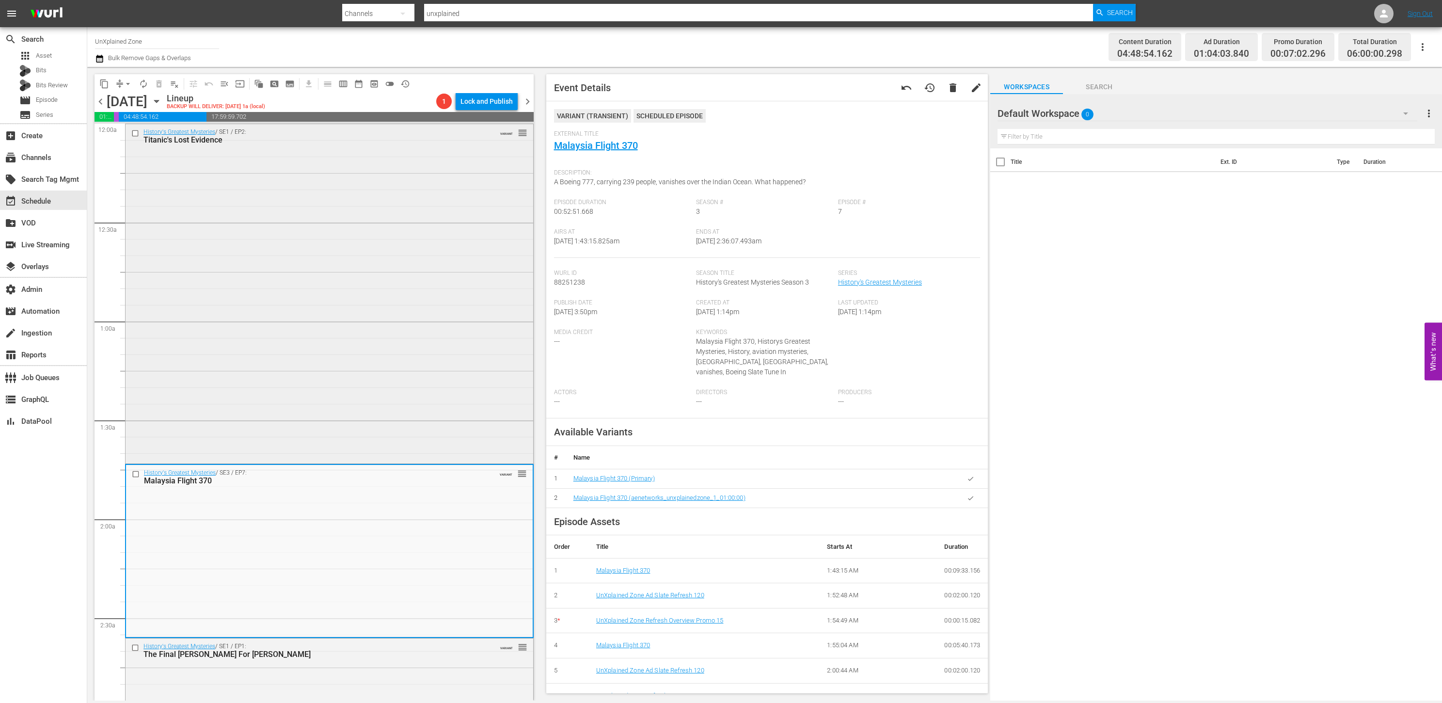
click at [358, 409] on div "History's Greatest Mysteries / SE1 / EP2: Titanic's Lost Evidence VARIANT reord…" at bounding box center [330, 292] width 408 height 337
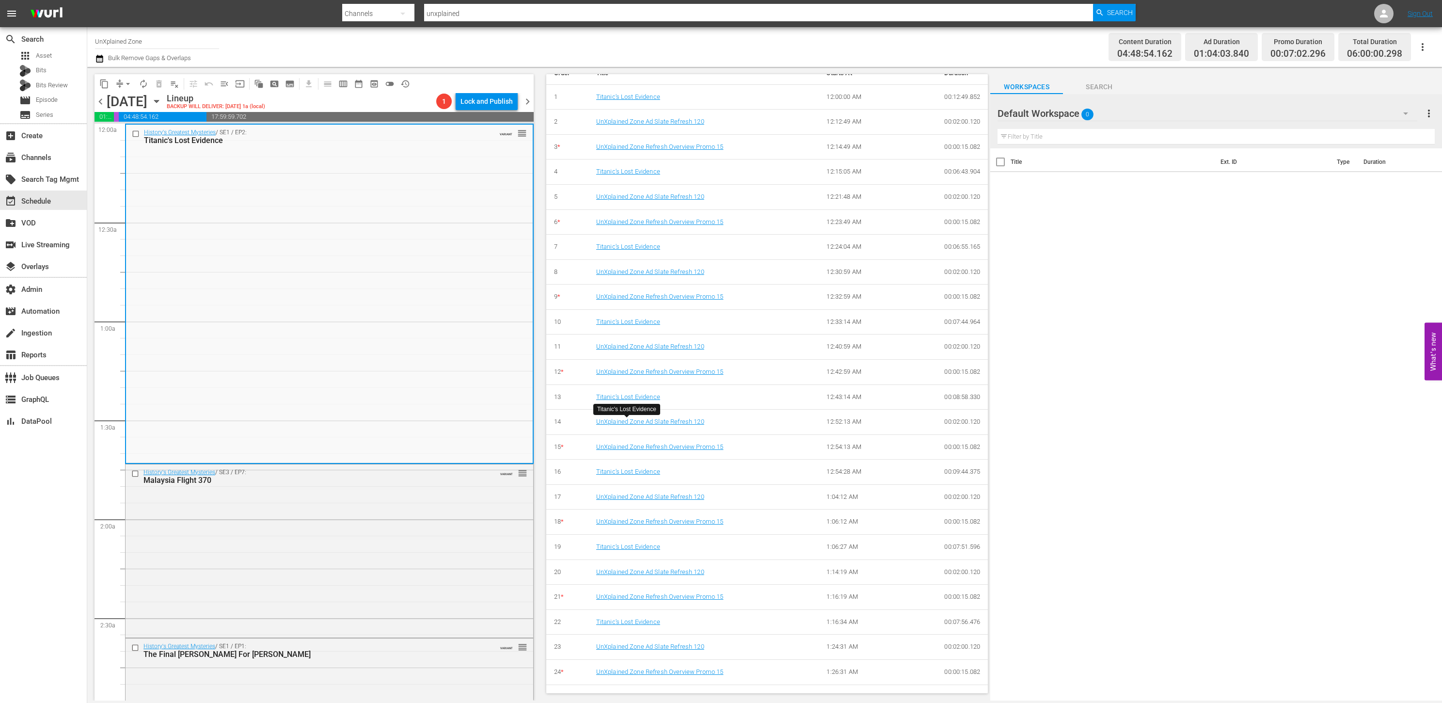
scroll to position [533, 0]
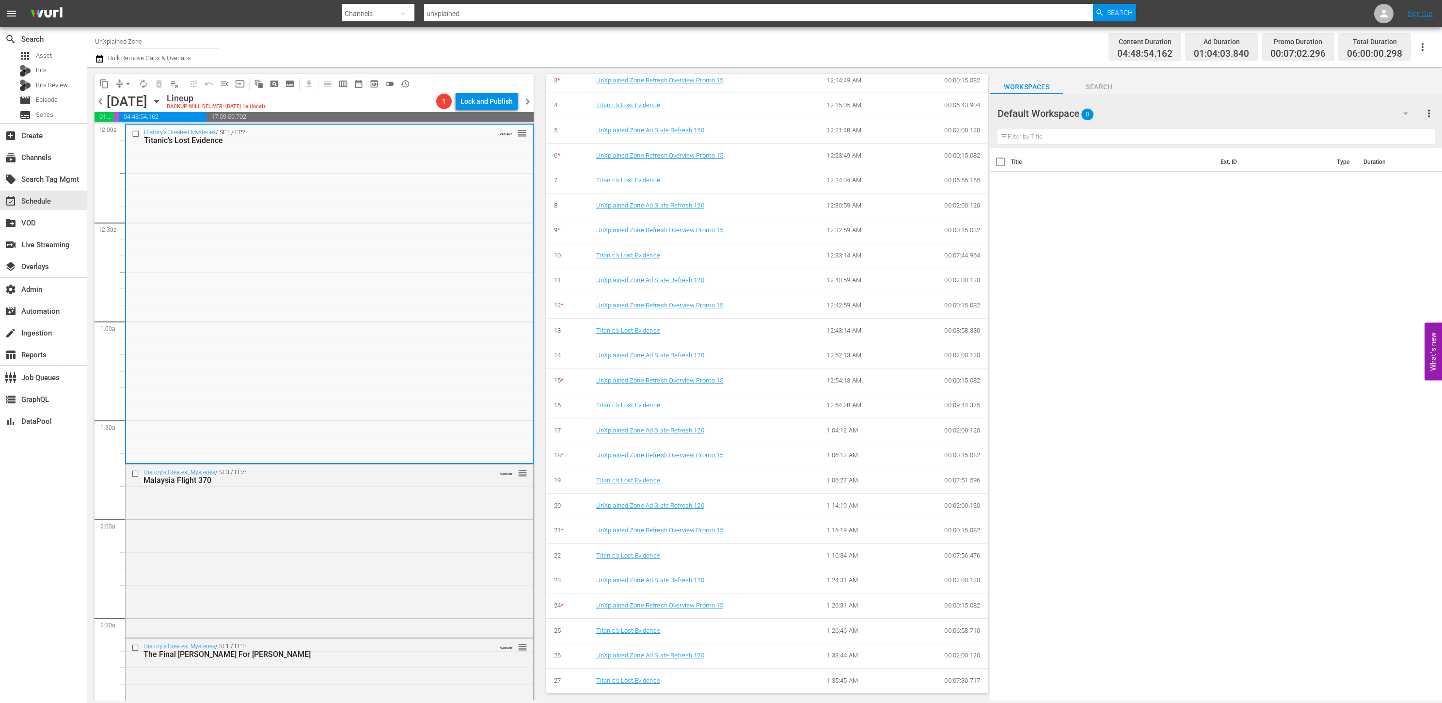
click at [561, 378] on span "*" at bounding box center [562, 380] width 3 height 7
click at [612, 380] on link "UnXplained Zone Refresh Overview Promo 15" at bounding box center [660, 380] width 128 height 7
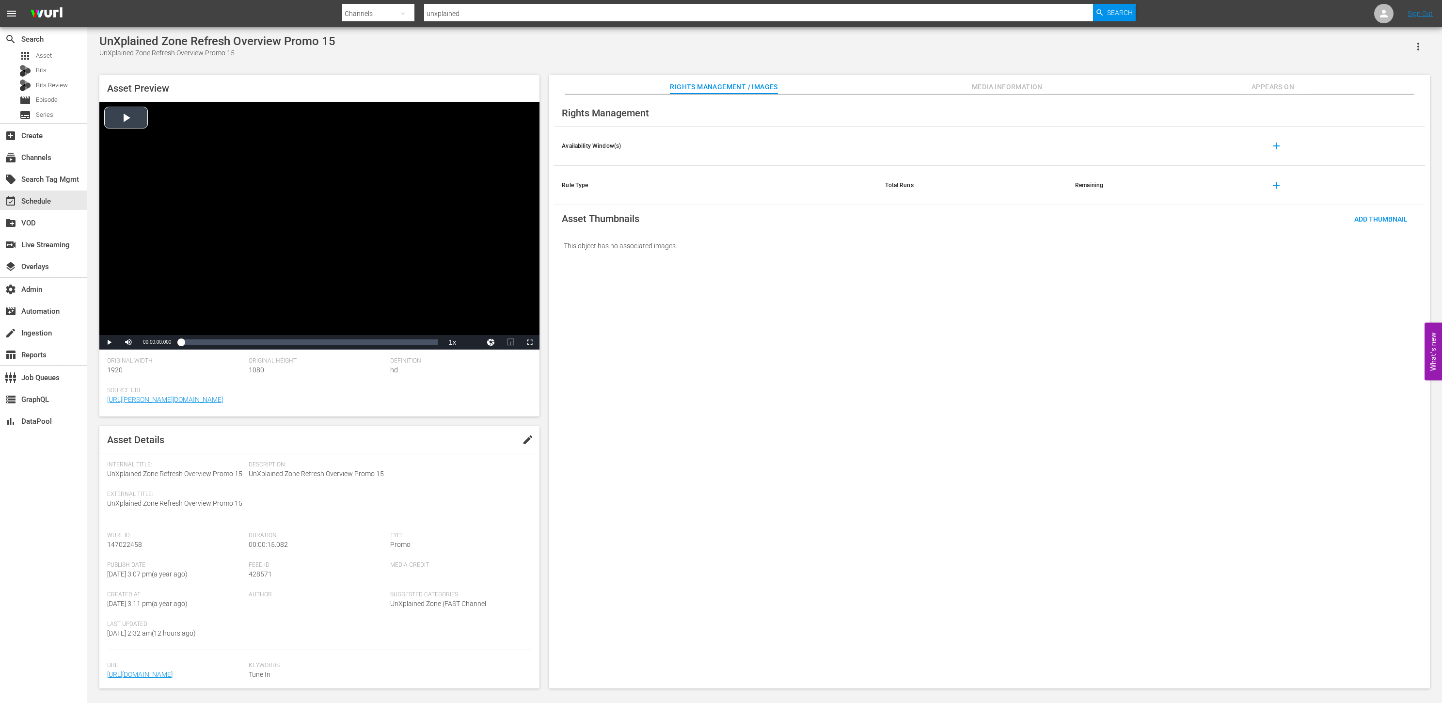
click at [137, 121] on div "Video Player" at bounding box center [319, 218] width 440 height 233
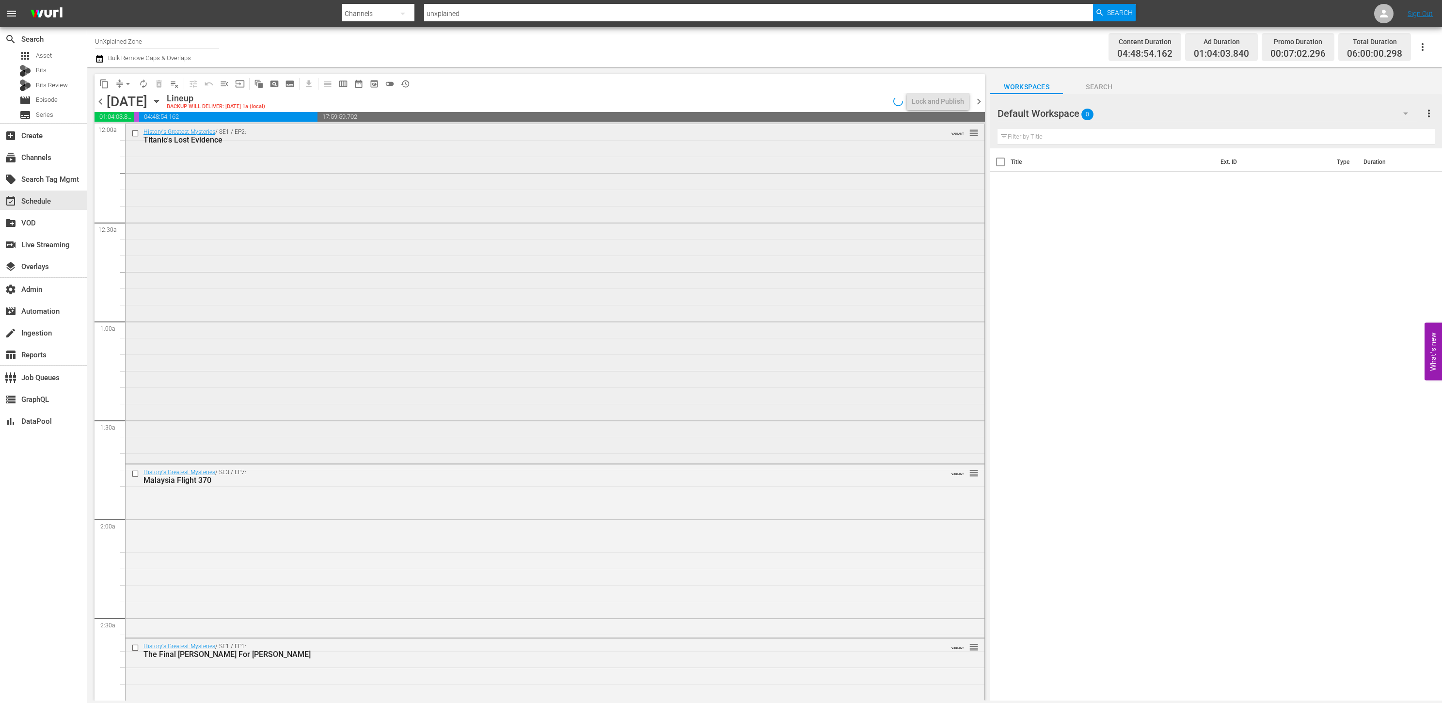
click at [354, 184] on div "History's Greatest Mysteries / SE1 / EP2: Titanic's Lost Evidence VARIANT reord…" at bounding box center [555, 292] width 859 height 337
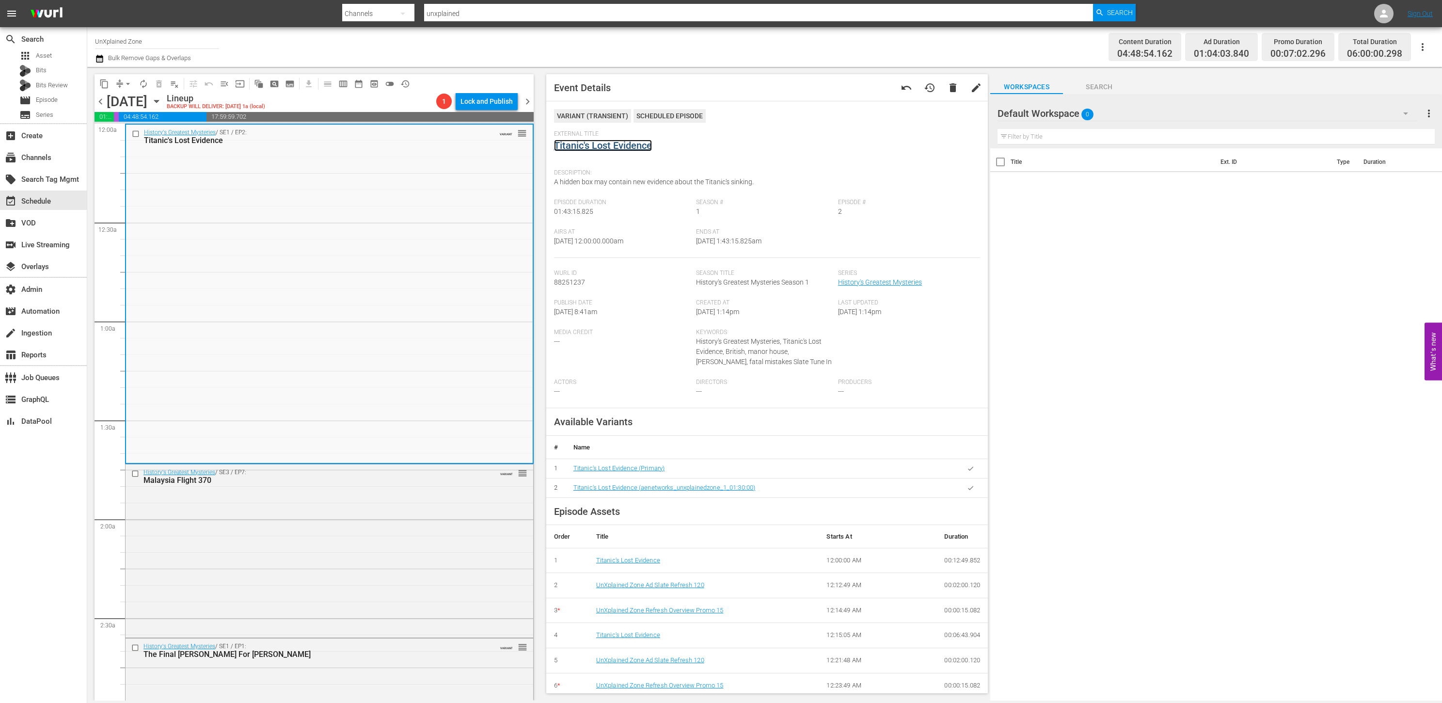
click at [580, 140] on link "Titanic's Lost Evidence" at bounding box center [603, 146] width 98 height 12
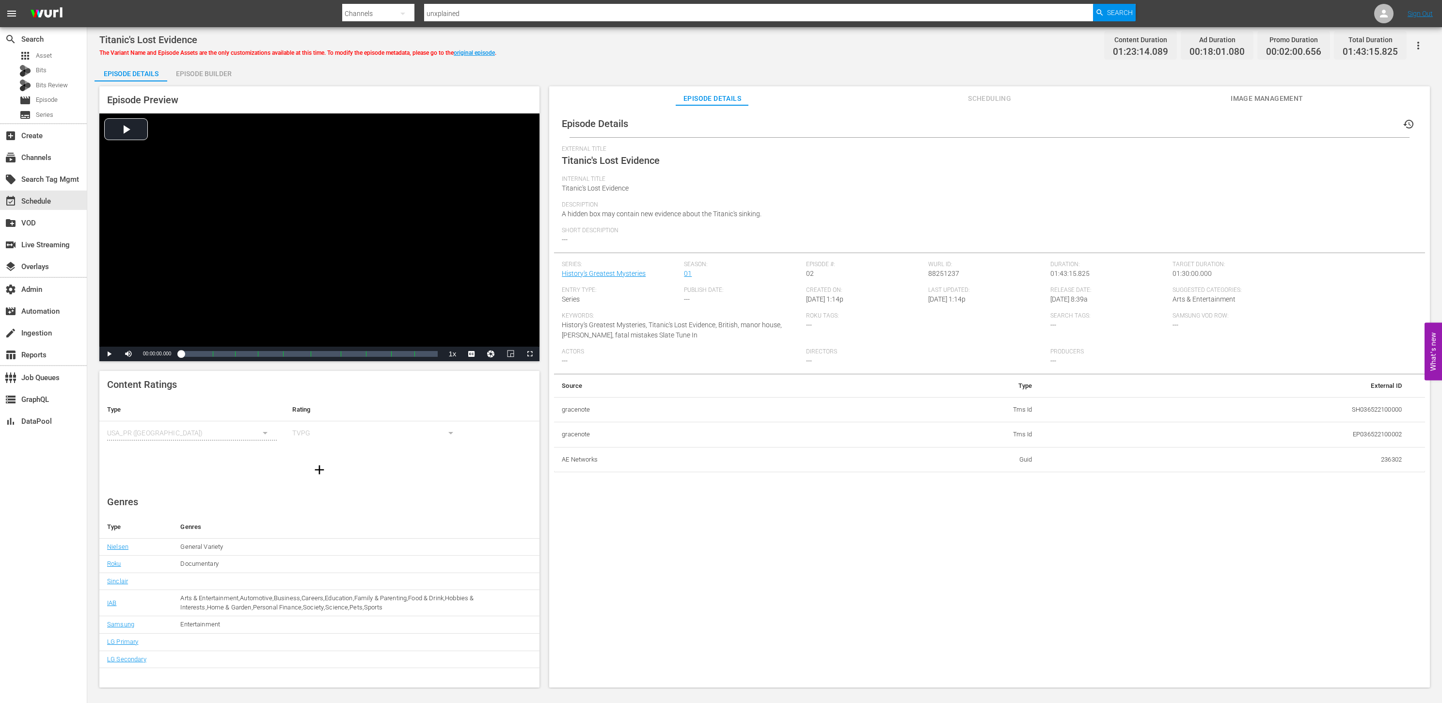
click at [190, 68] on div "Episode Builder" at bounding box center [203, 73] width 73 height 23
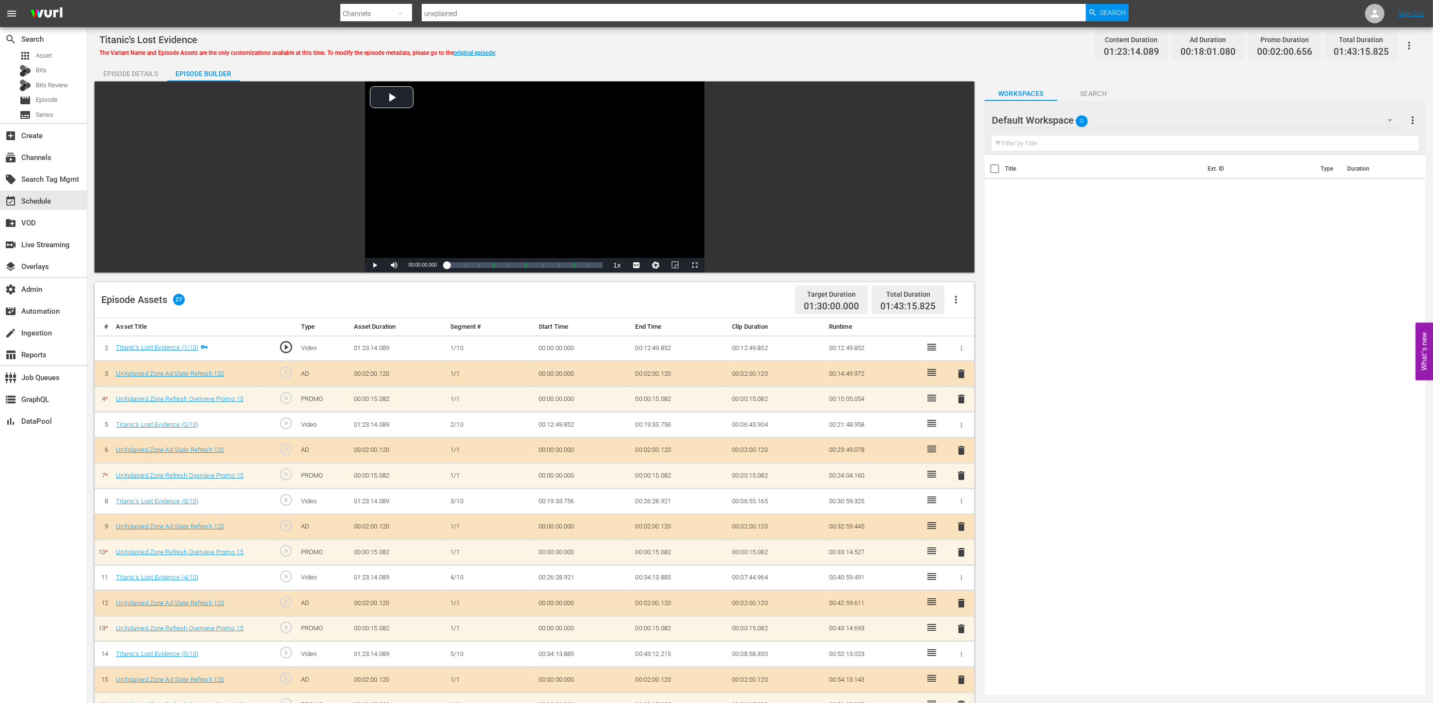
scroll to position [338, 0]
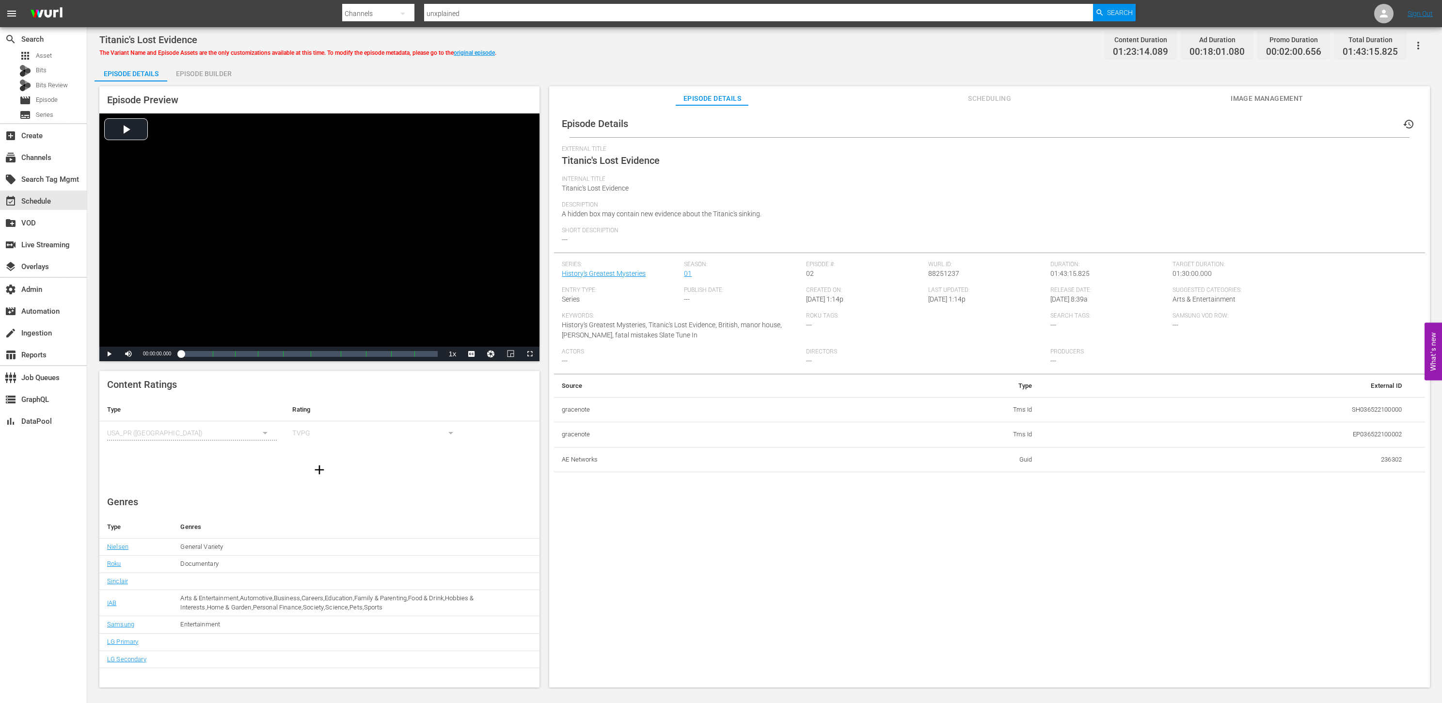
click at [223, 70] on div "Episode Builder" at bounding box center [203, 73] width 73 height 23
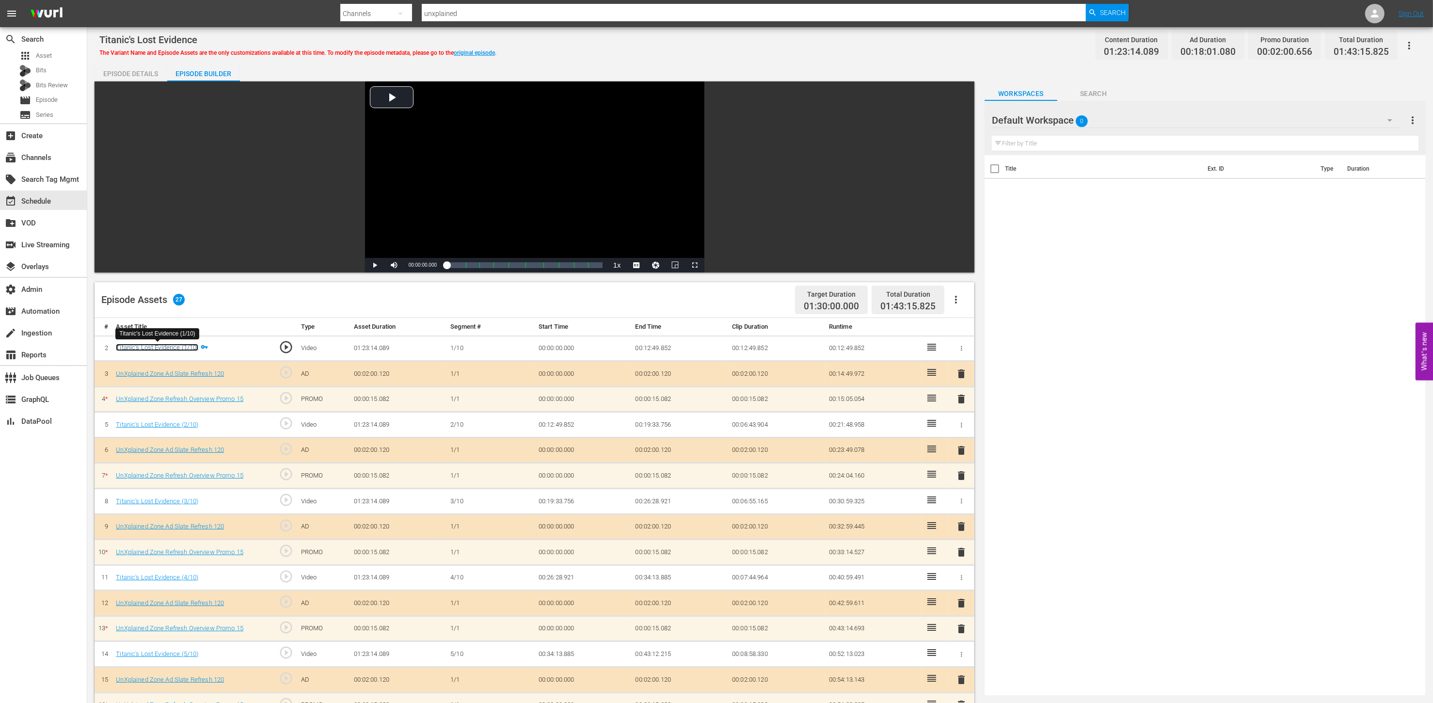
click at [190, 345] on link "Titanic's Lost Evidence (1/10)" at bounding box center [157, 347] width 82 height 7
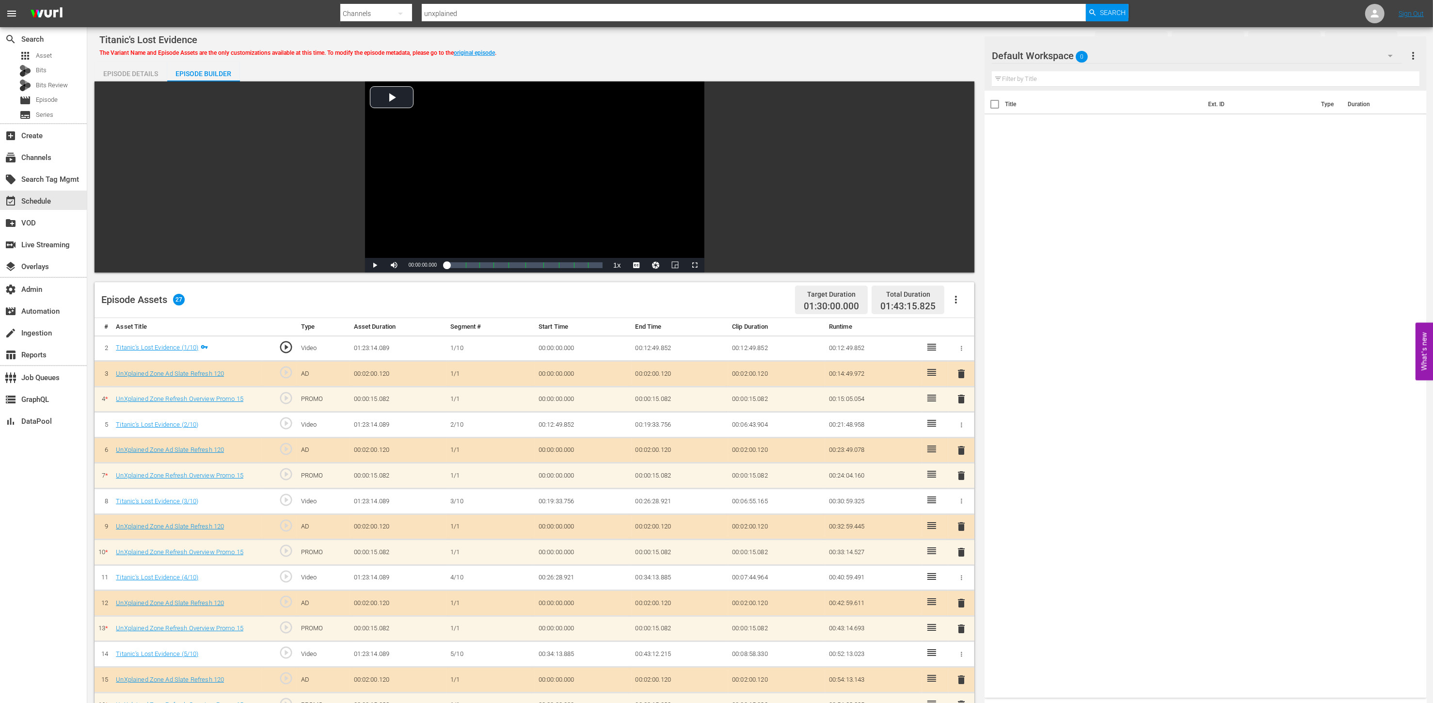
scroll to position [338, 0]
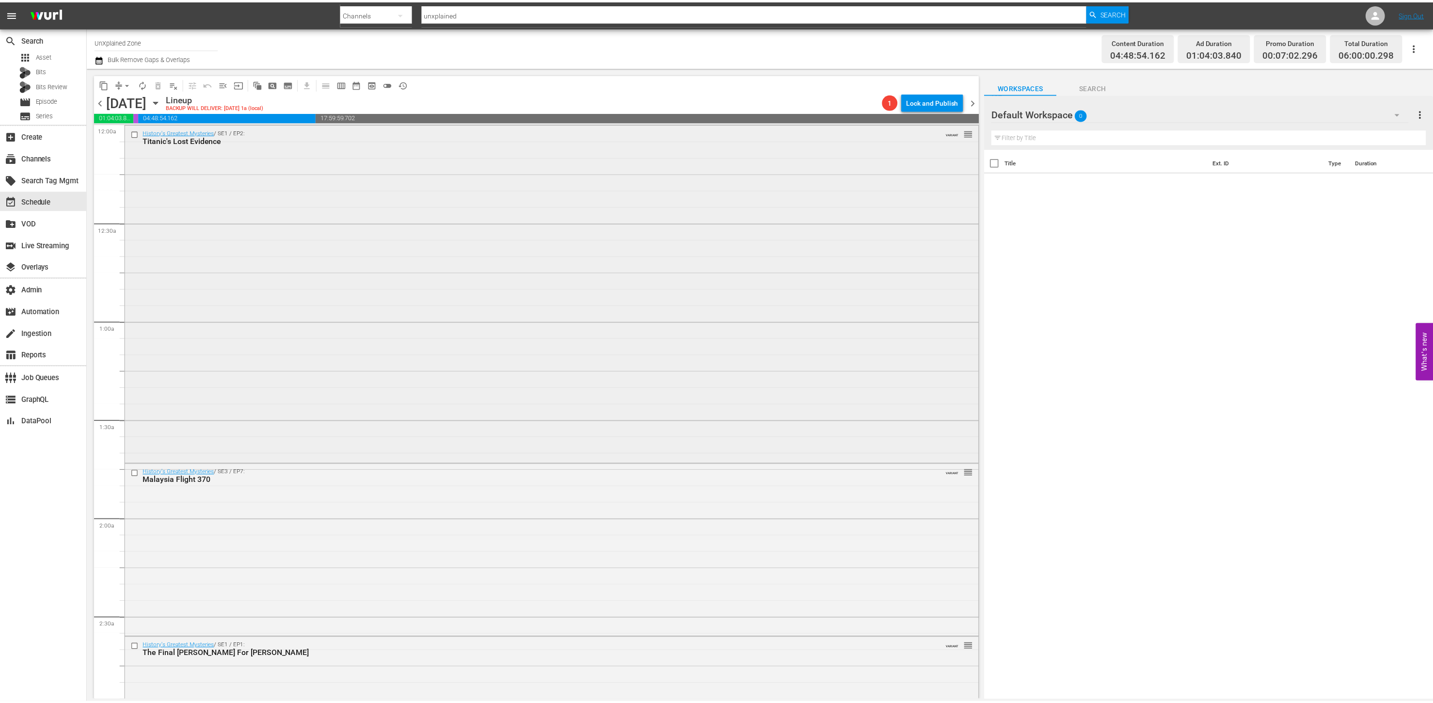
scroll to position [209, 0]
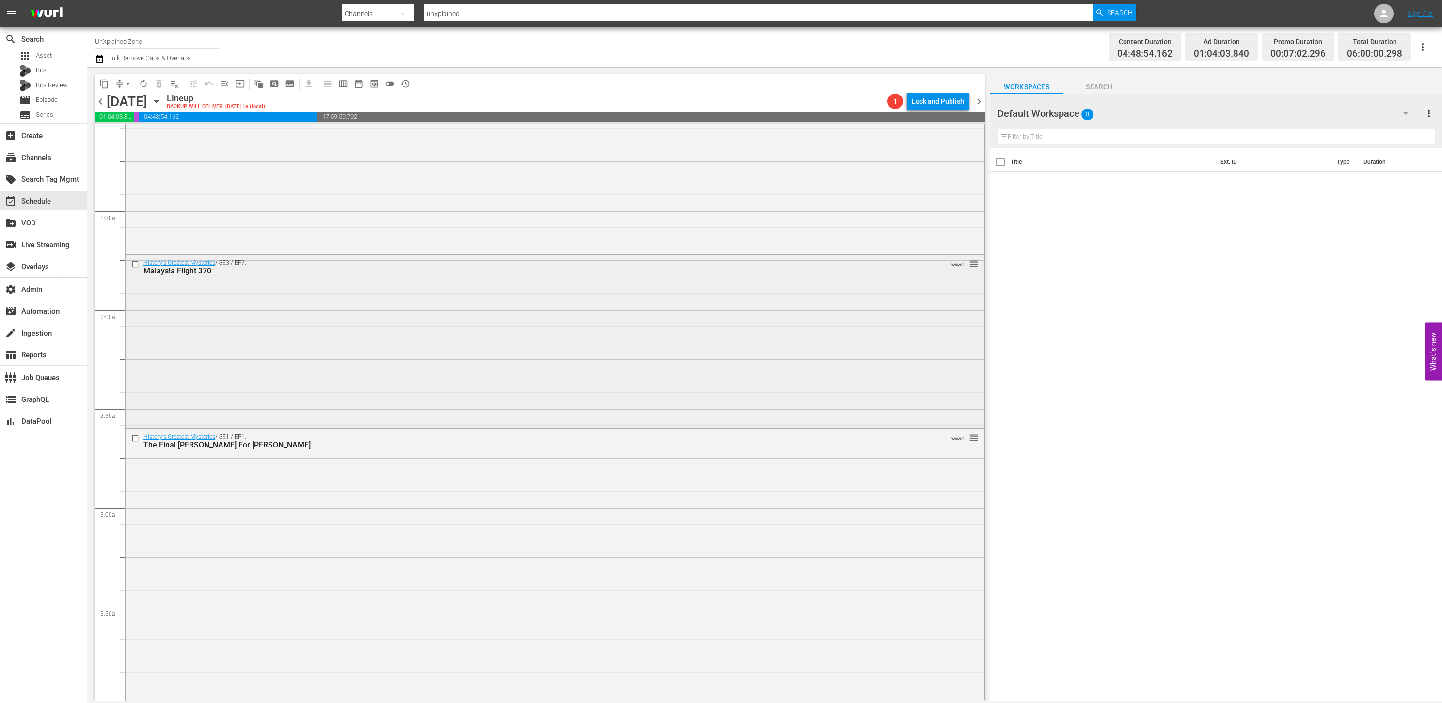
click at [391, 302] on div "History's Greatest Mysteries / SE3 / EP7: Malaysia Flight 370 VARIANT reorder" at bounding box center [555, 340] width 859 height 171
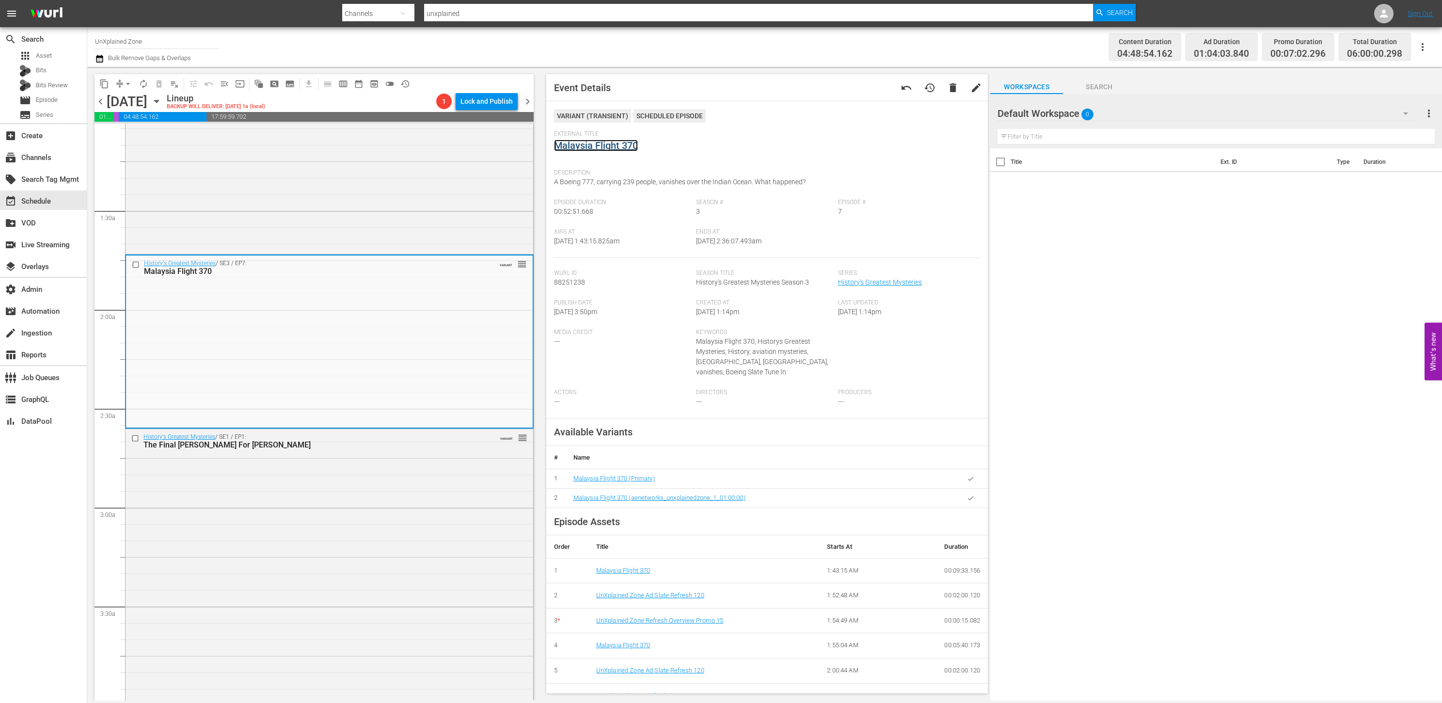
click at [600, 144] on link "Malaysia Flight 370" at bounding box center [596, 146] width 84 height 12
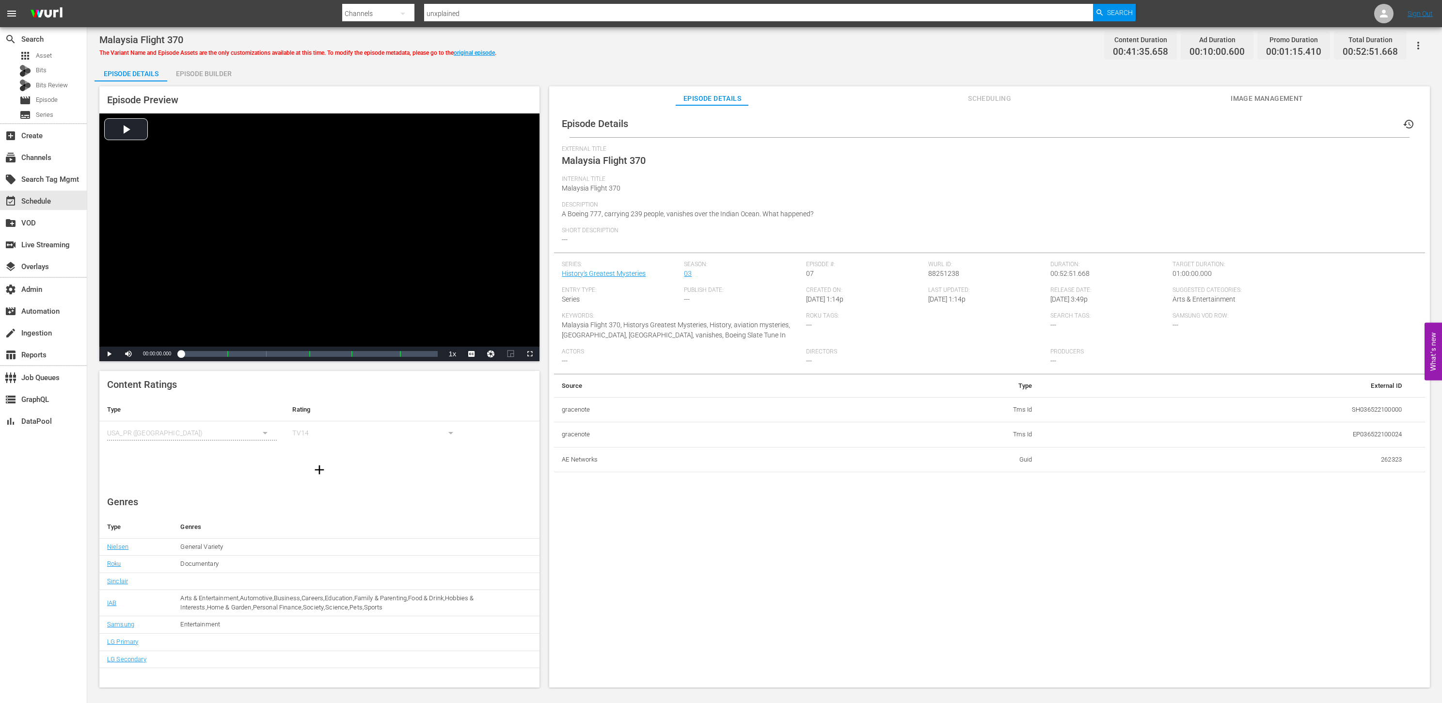
click at [213, 67] on div "Episode Builder" at bounding box center [203, 73] width 73 height 23
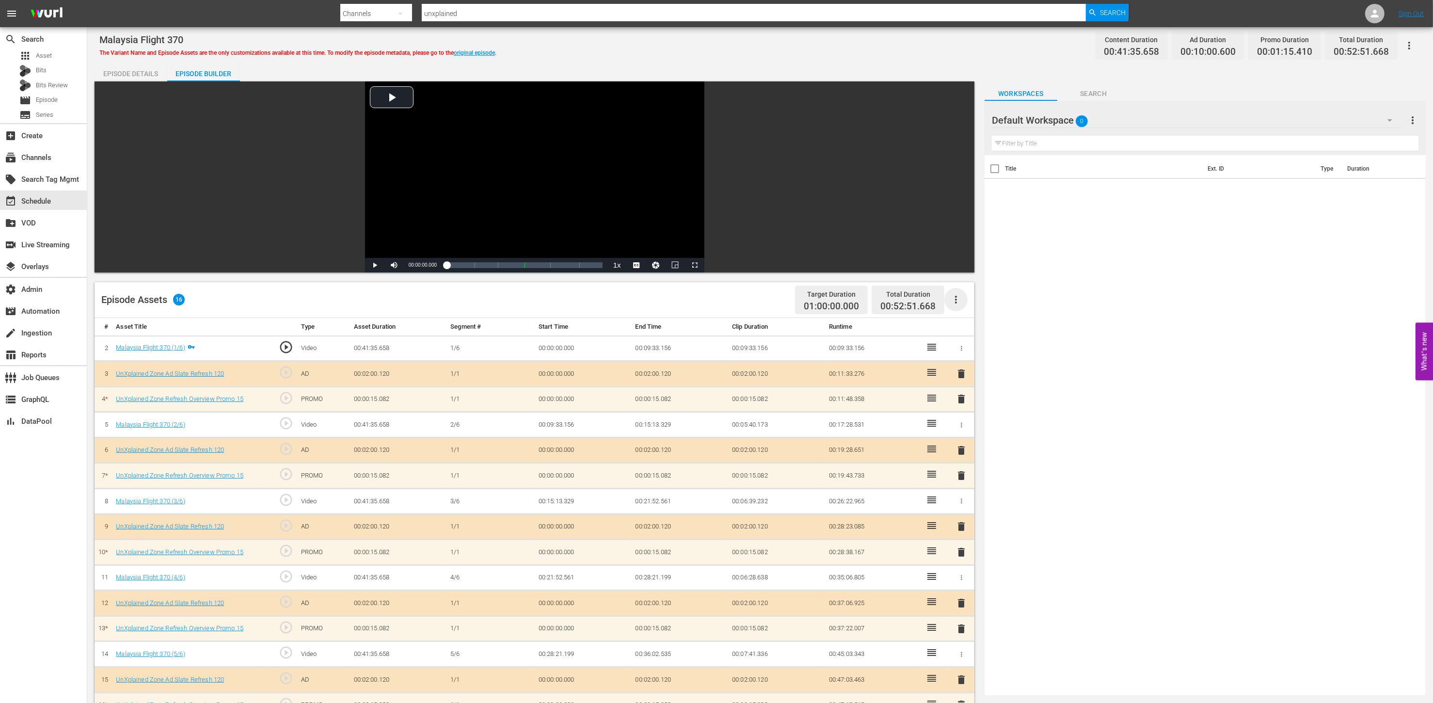
click at [962, 303] on icon "button" at bounding box center [956, 300] width 12 height 12
click at [970, 315] on div "Title Ext. ID Type Duration" at bounding box center [1205, 423] width 441 height 536
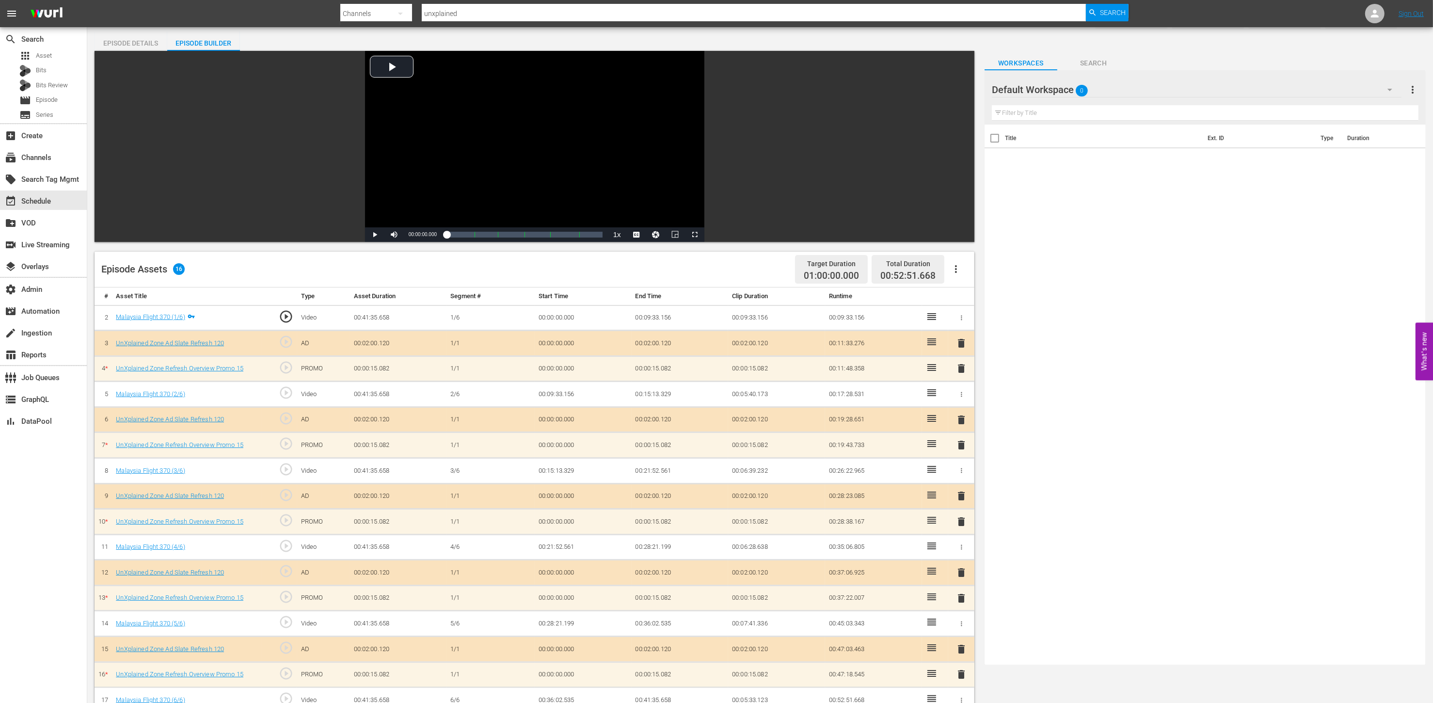
scroll to position [39, 0]
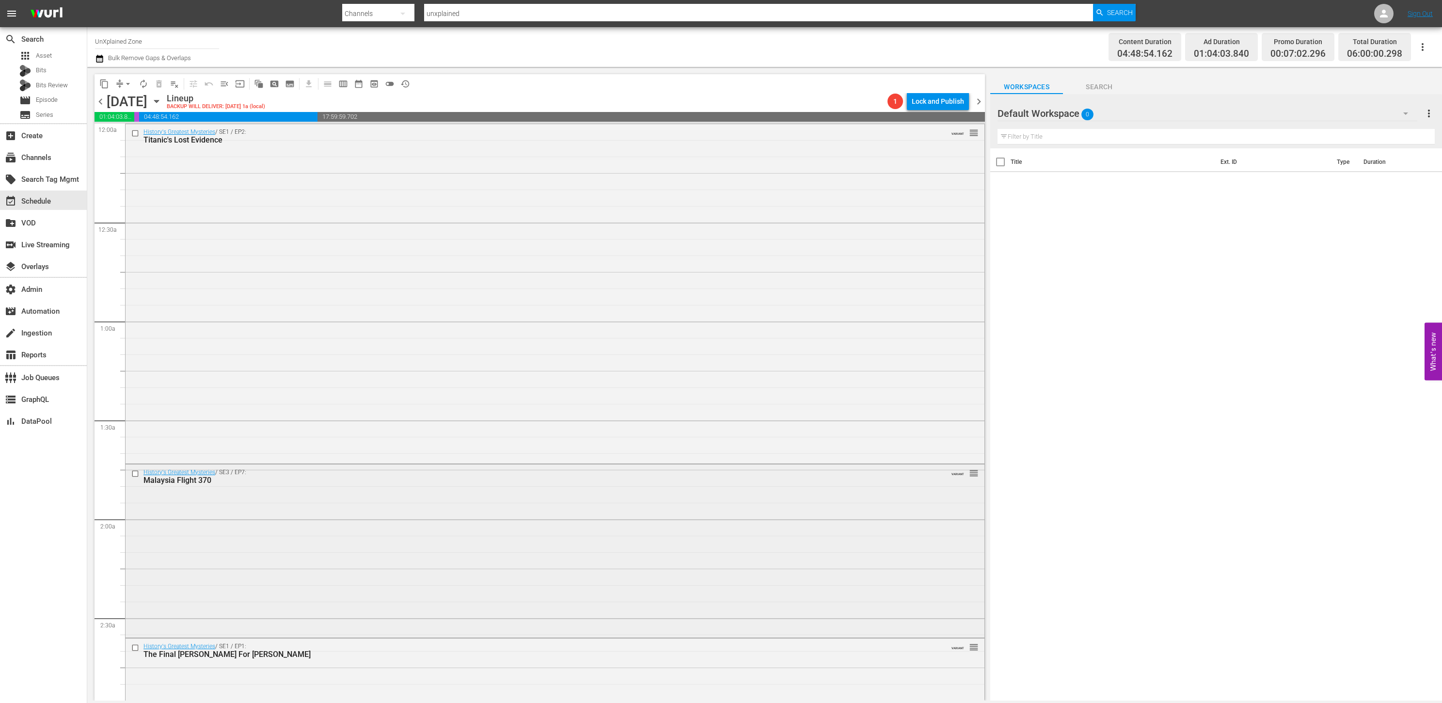
click at [307, 522] on div "History's Greatest Mysteries / SE3 / EP7: Malaysia Flight 370 VARIANT reorder" at bounding box center [555, 549] width 859 height 171
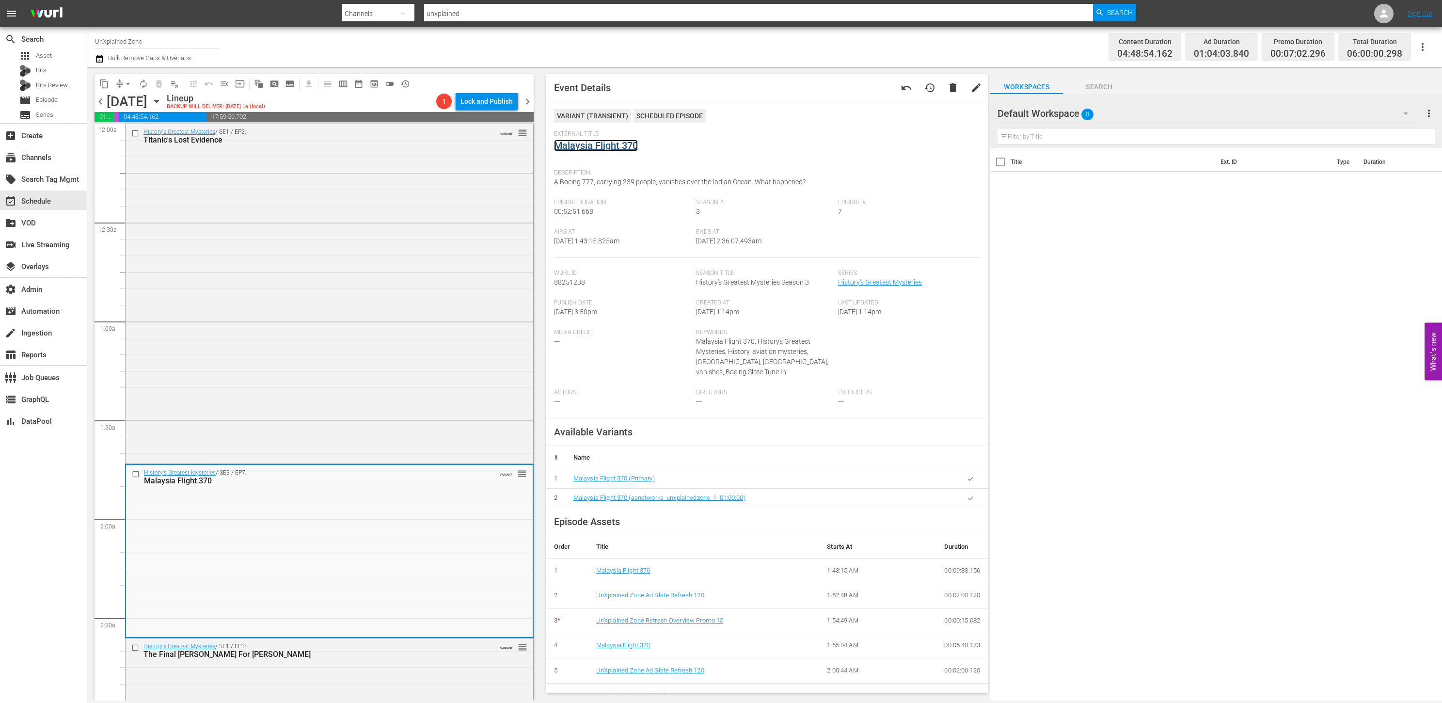
click at [601, 148] on link "Malaysia Flight 370" at bounding box center [596, 146] width 84 height 12
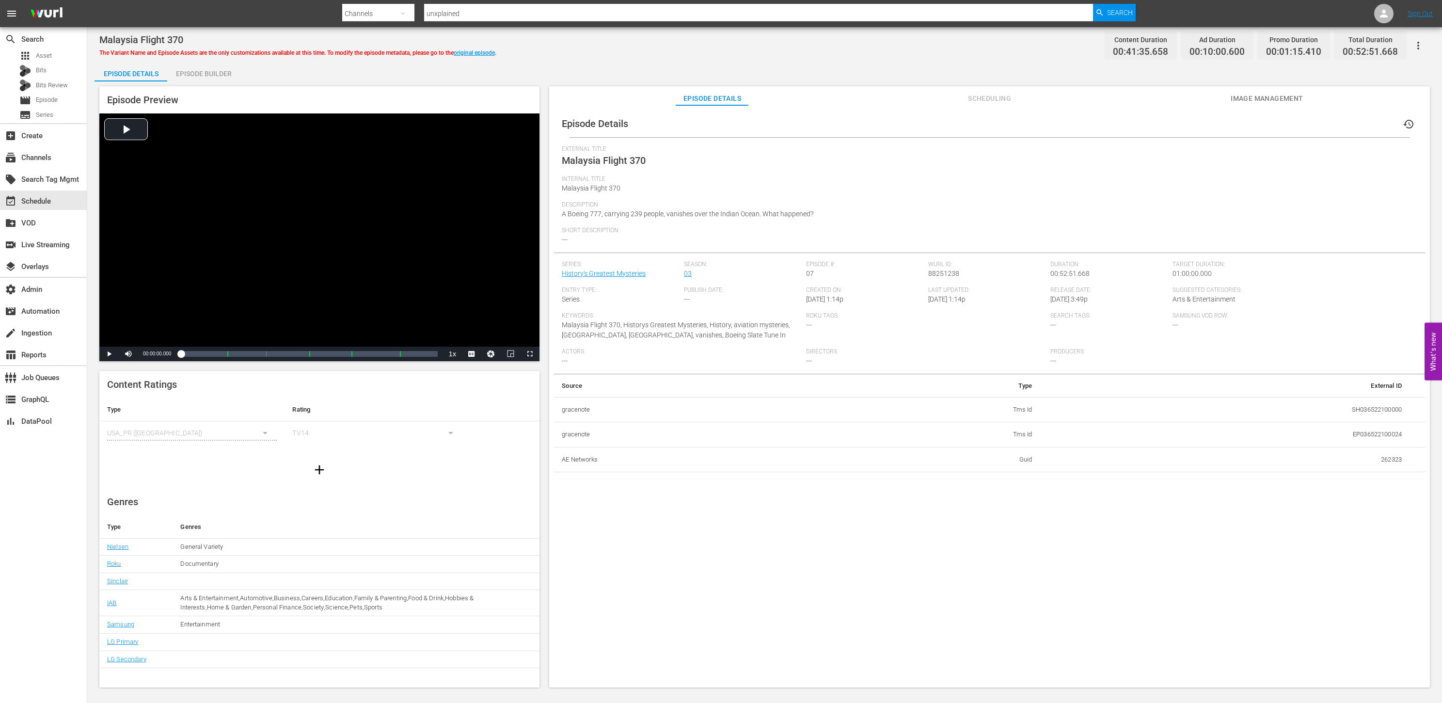
click at [200, 77] on div "Episode Builder" at bounding box center [203, 73] width 73 height 23
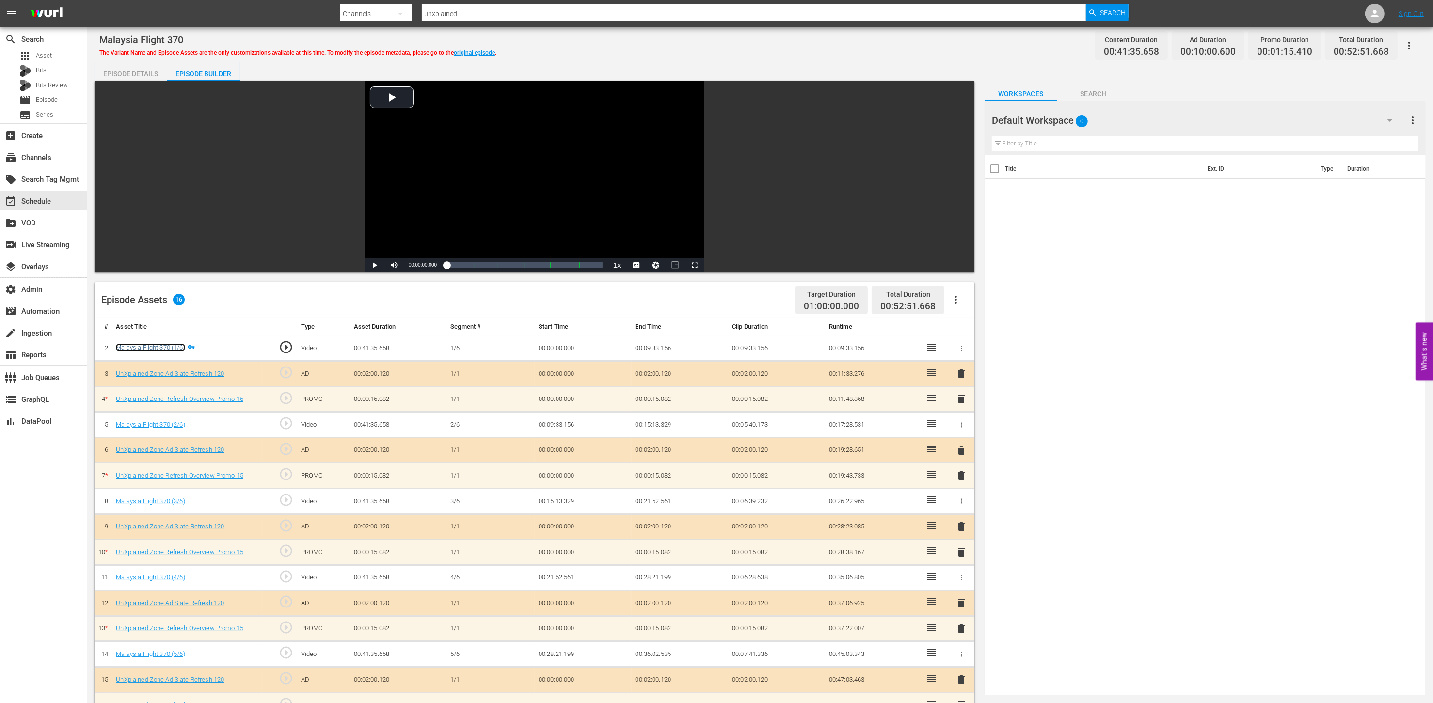
click at [165, 346] on link "Malaysia Flight 370 (1/6)" at bounding box center [150, 347] width 69 height 7
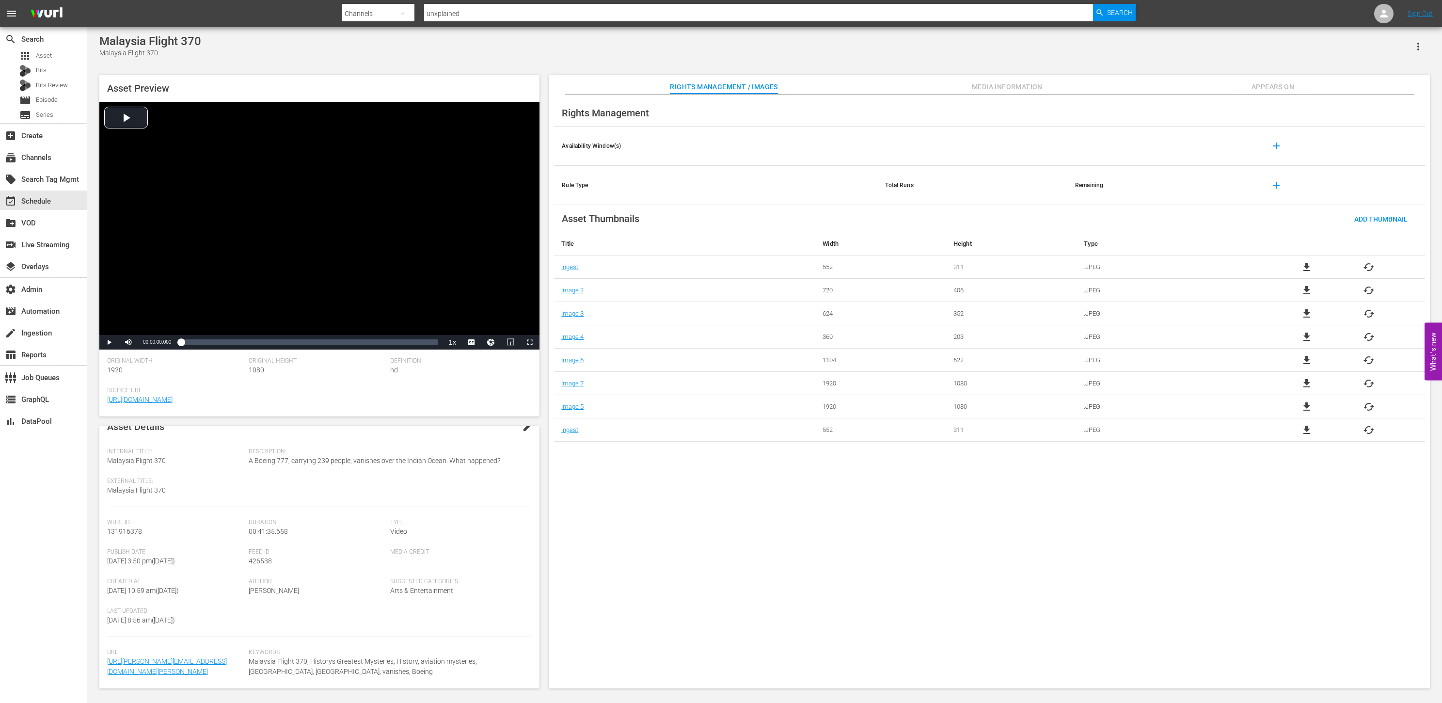
scroll to position [32, 0]
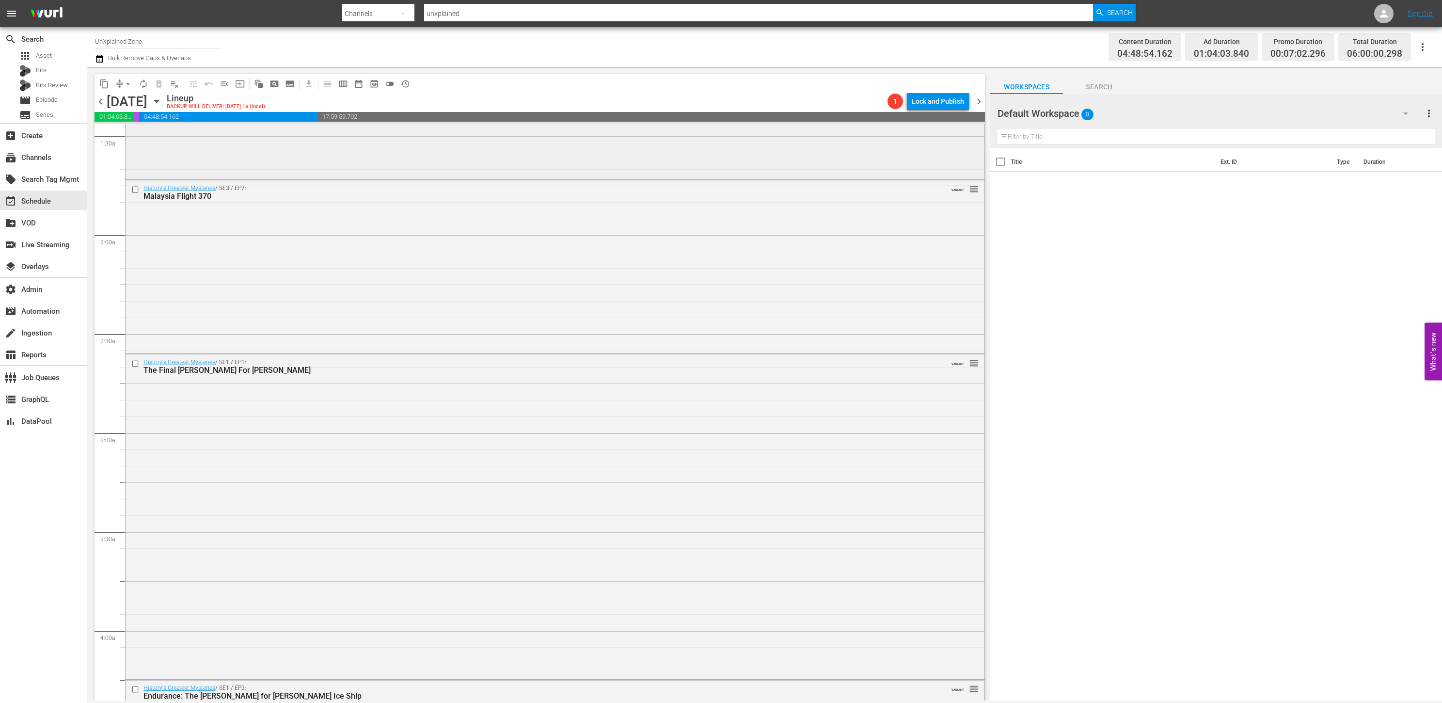
scroll to position [352, 0]
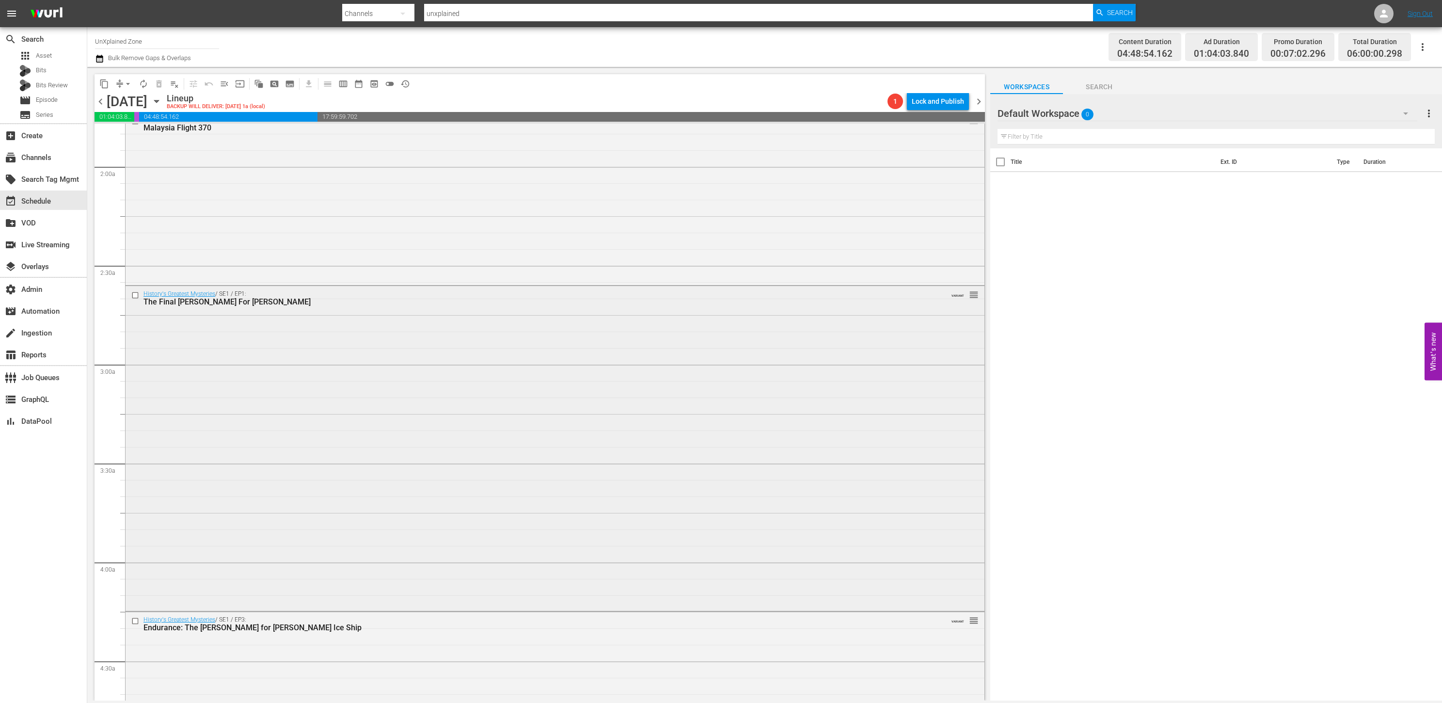
click at [448, 384] on div "History's Greatest Mysteries / SE1 / EP1: The Final Hunt For DB Cooper VARIANT …" at bounding box center [555, 447] width 859 height 322
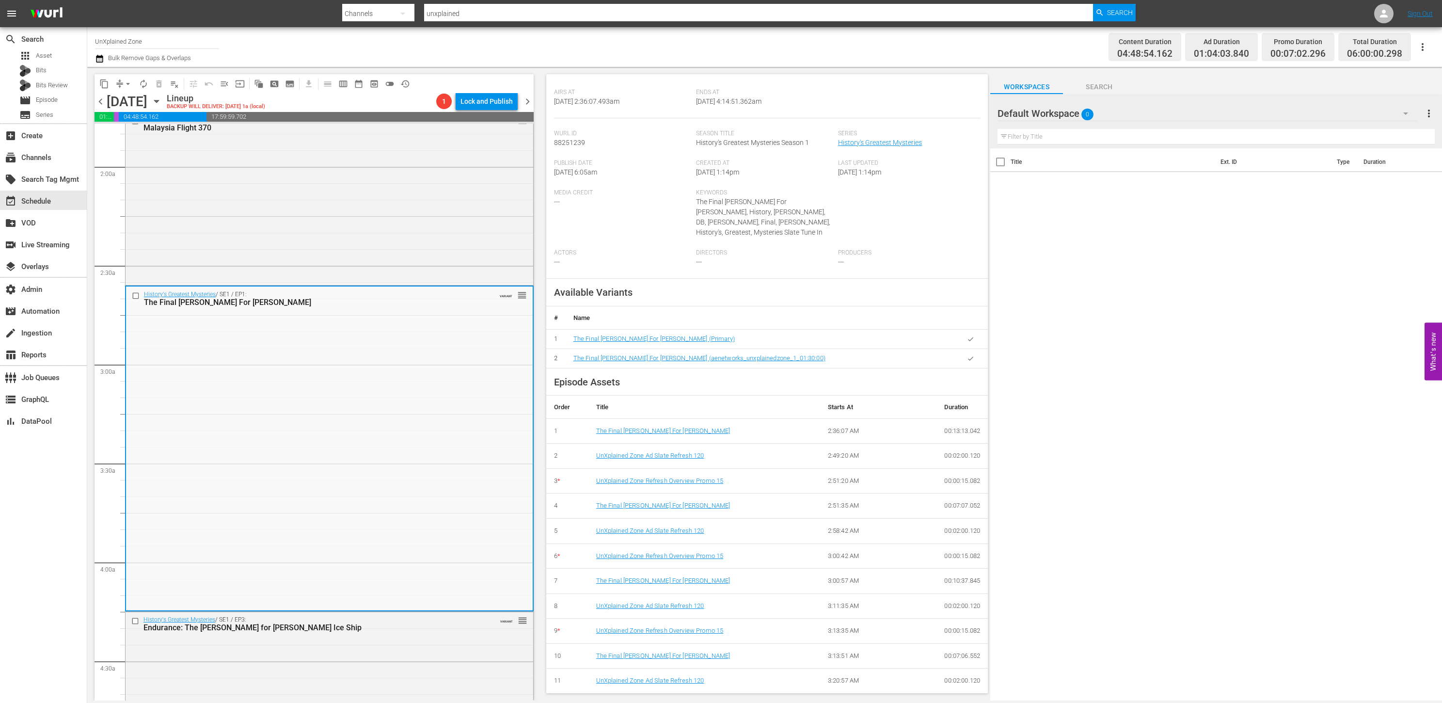
scroll to position [0, 0]
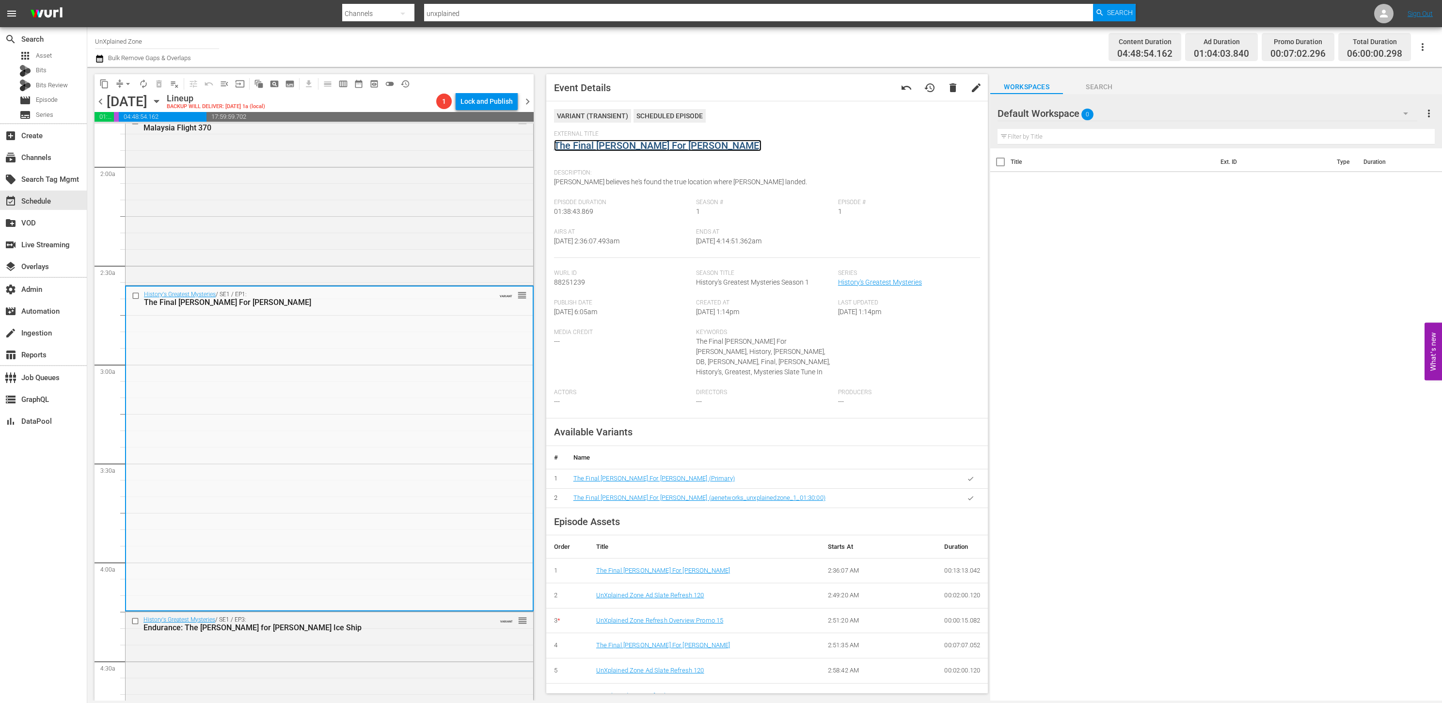
click at [640, 143] on link "The Final Hunt For DB Cooper" at bounding box center [658, 146] width 208 height 12
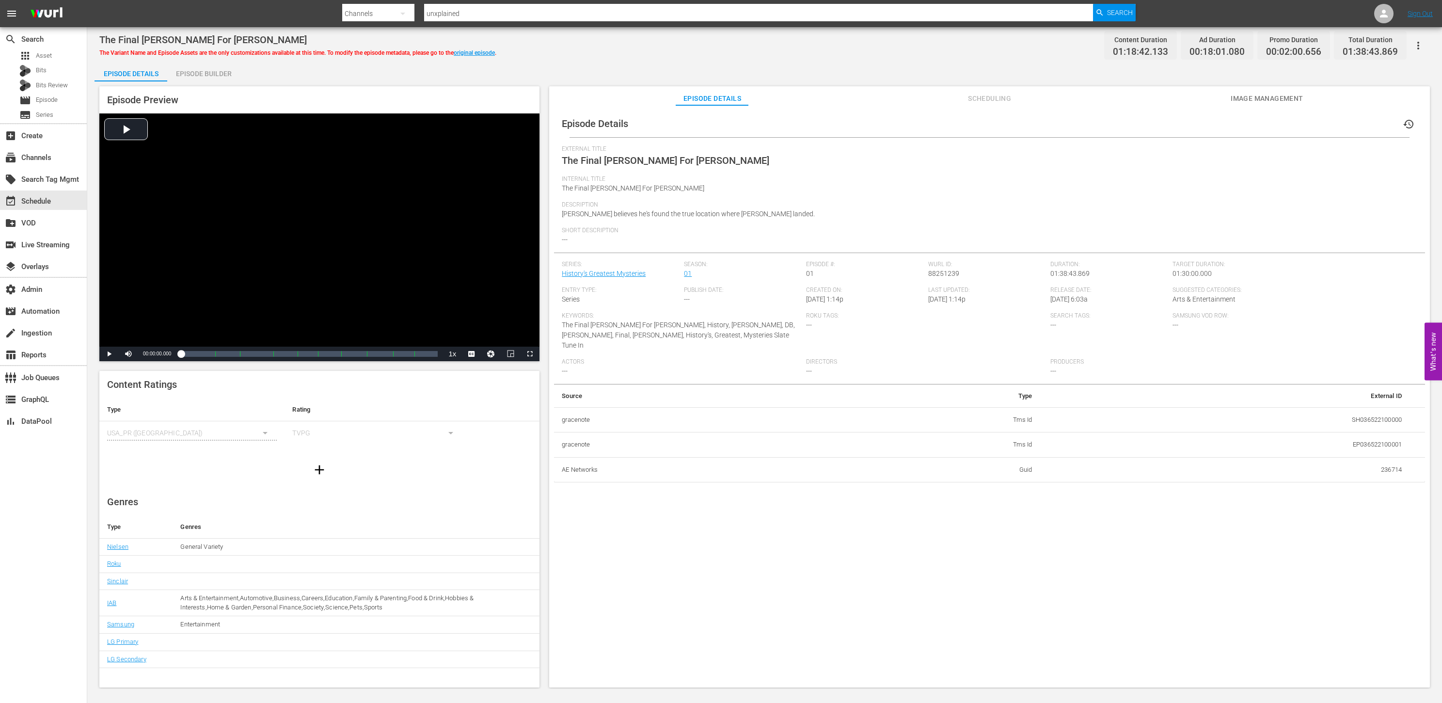
click at [216, 77] on div "Episode Builder" at bounding box center [203, 73] width 73 height 23
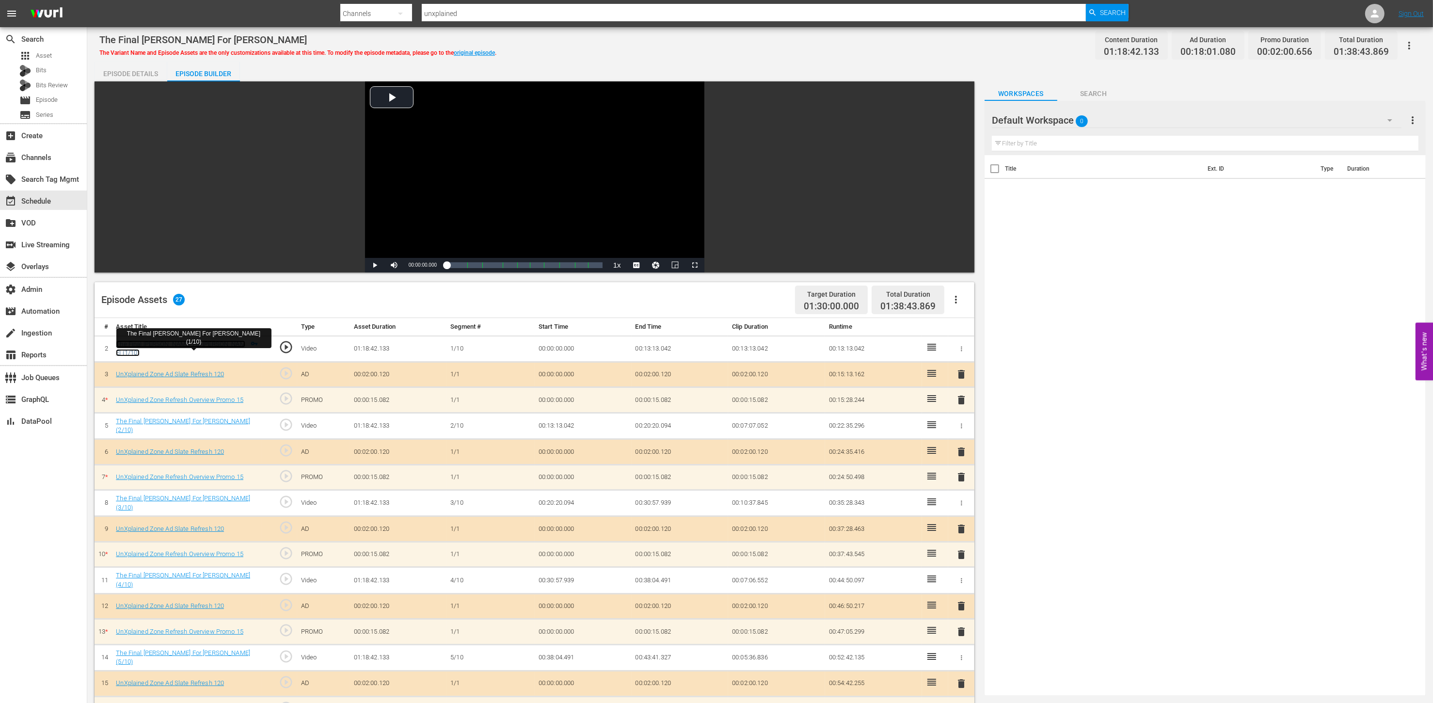
click at [192, 349] on link "The Final Hunt For DB Cooper (1/10)" at bounding box center [180, 348] width 129 height 16
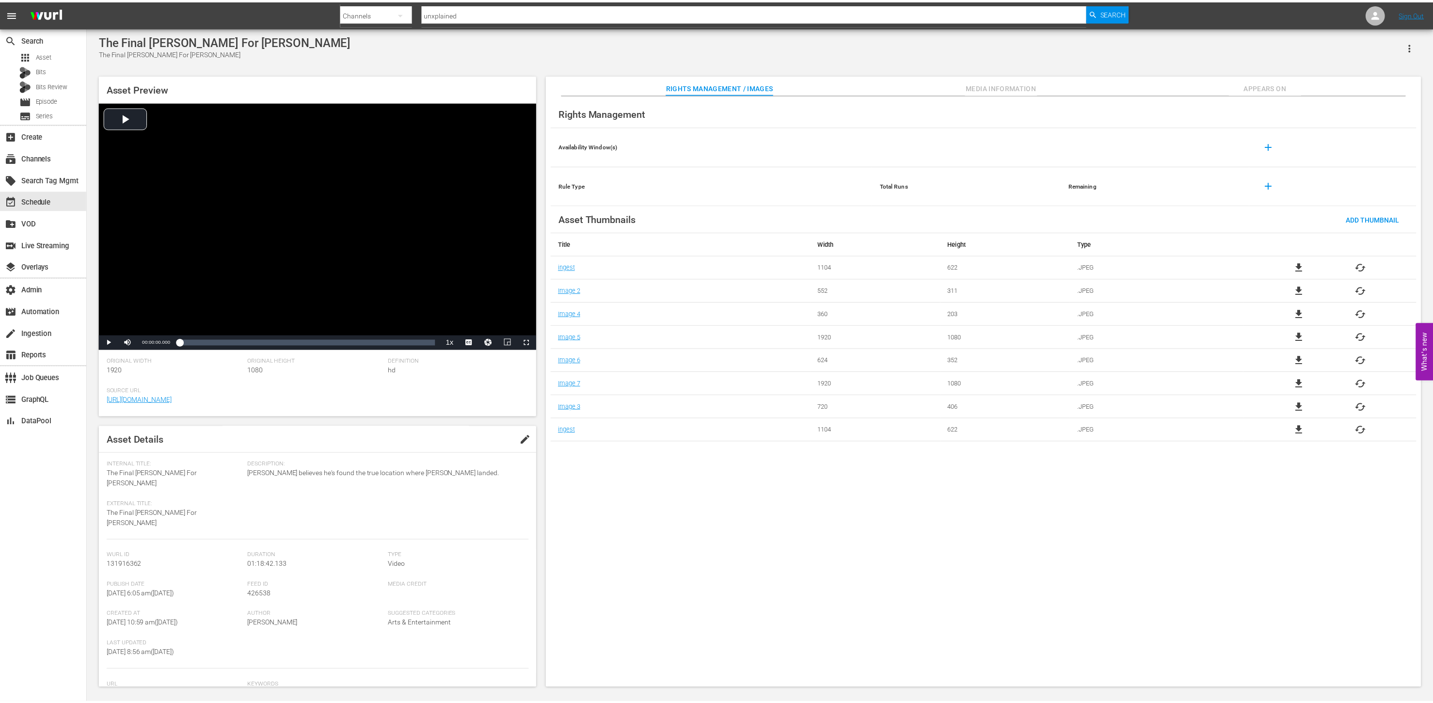
scroll to position [63, 0]
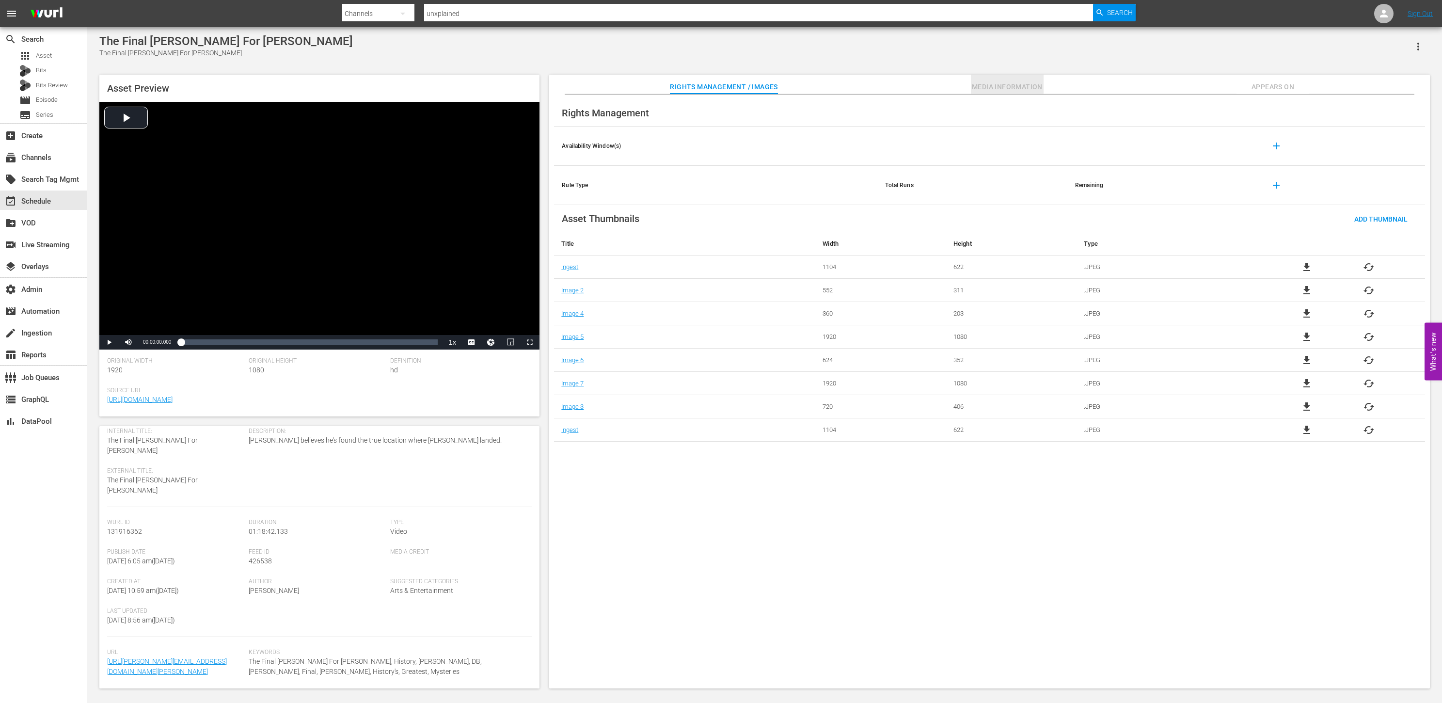
click at [970, 80] on button "Media Information" at bounding box center [1007, 84] width 73 height 19
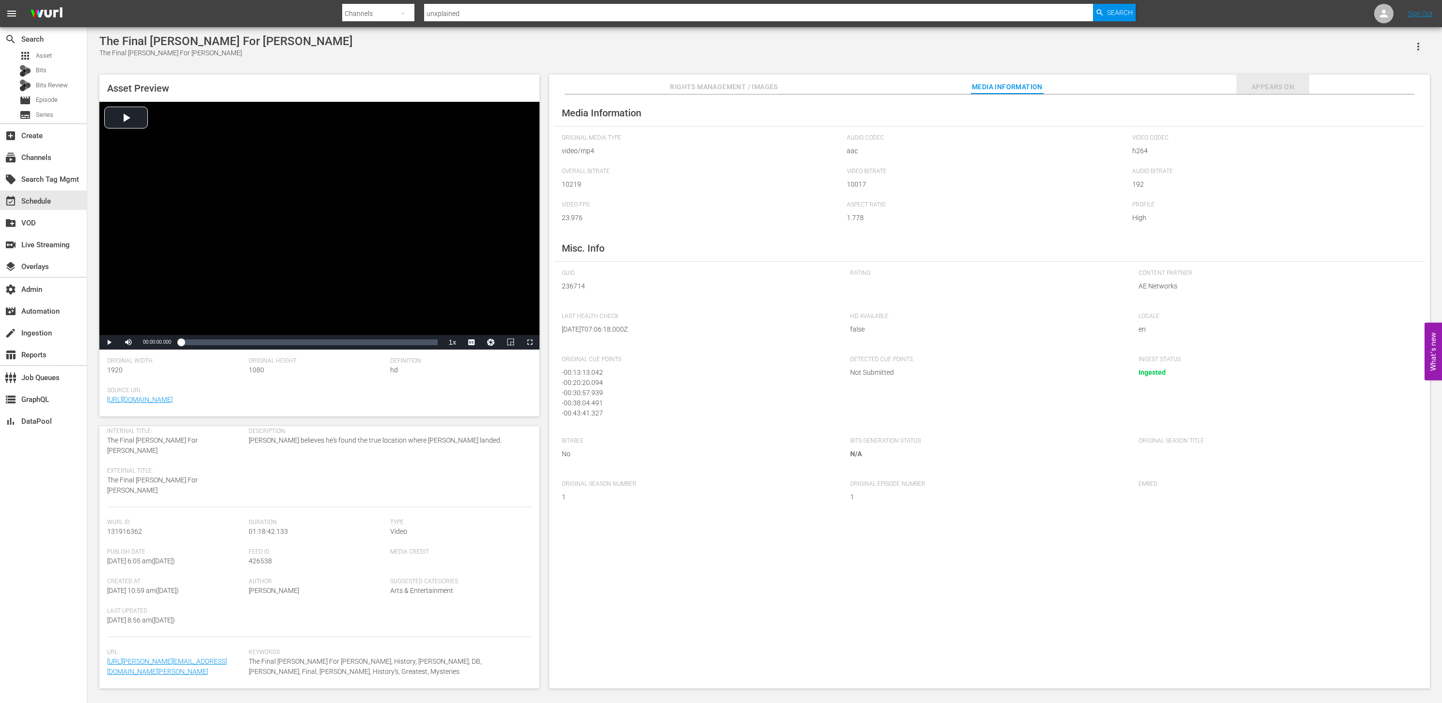
click at [970, 91] on span "Appears On" at bounding box center [1273, 87] width 73 height 12
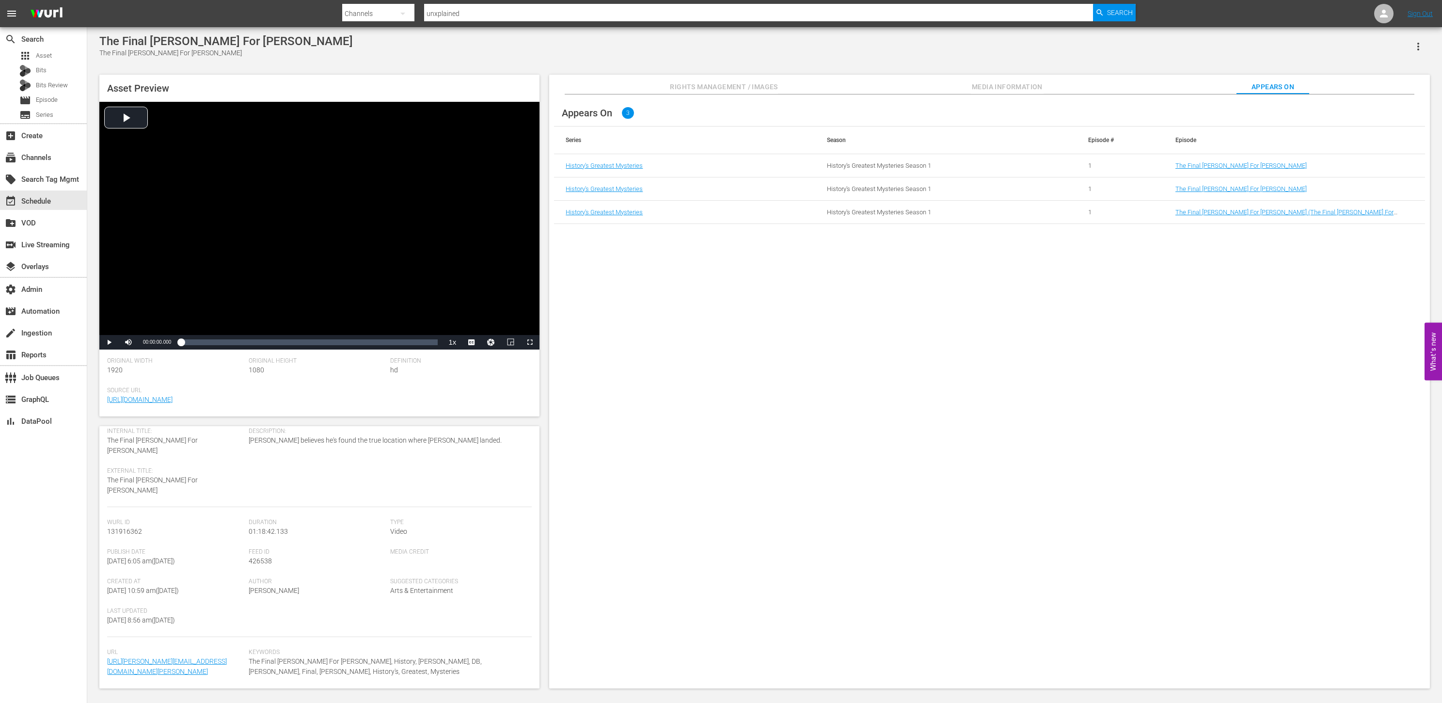
click at [717, 83] on span "Rights Management / Images" at bounding box center [724, 87] width 108 height 12
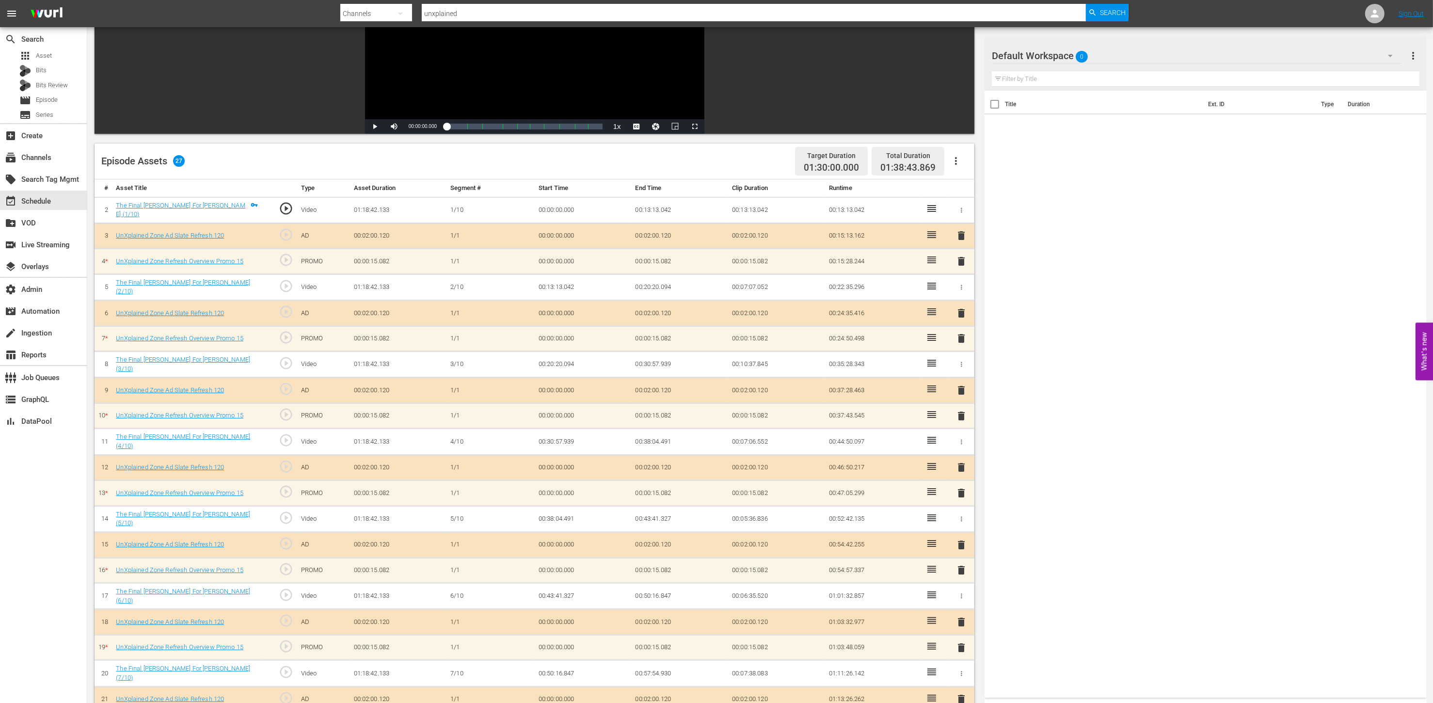
scroll to position [338, 0]
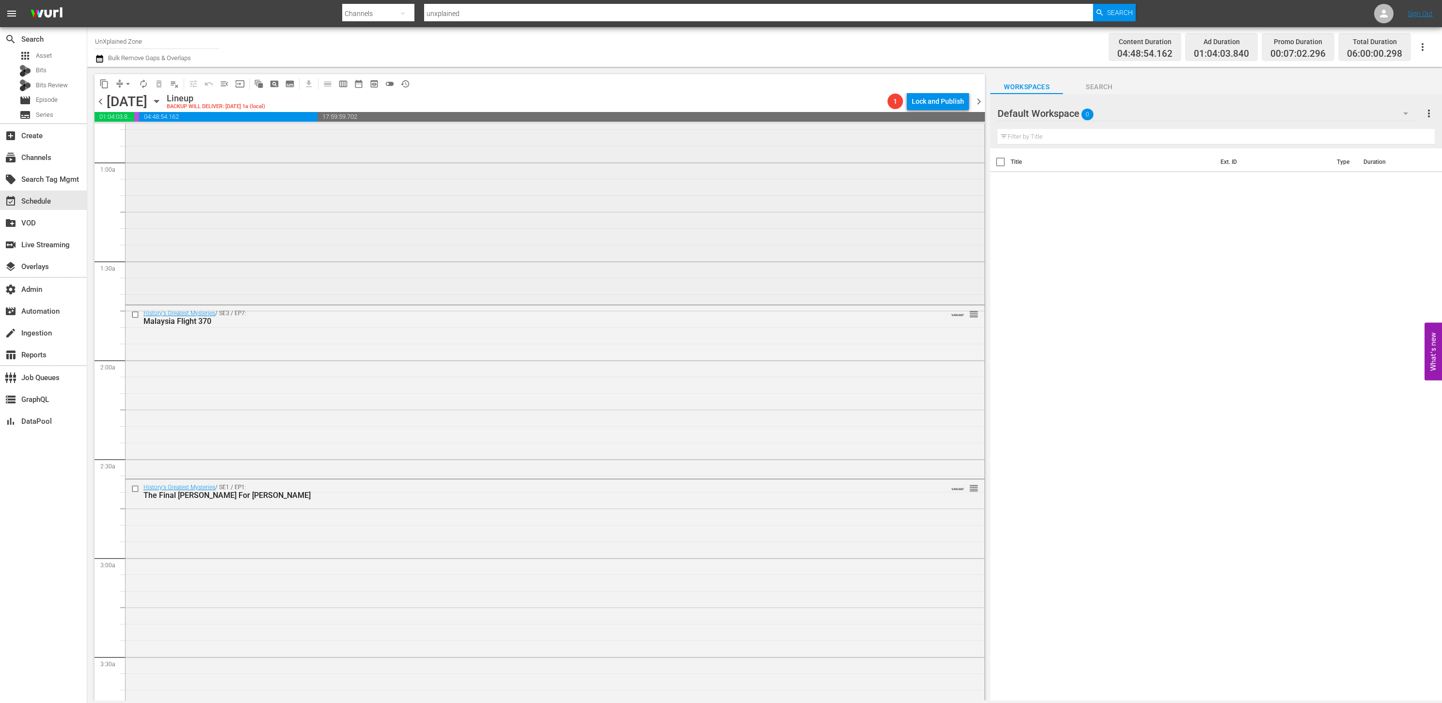
scroll to position [456, 0]
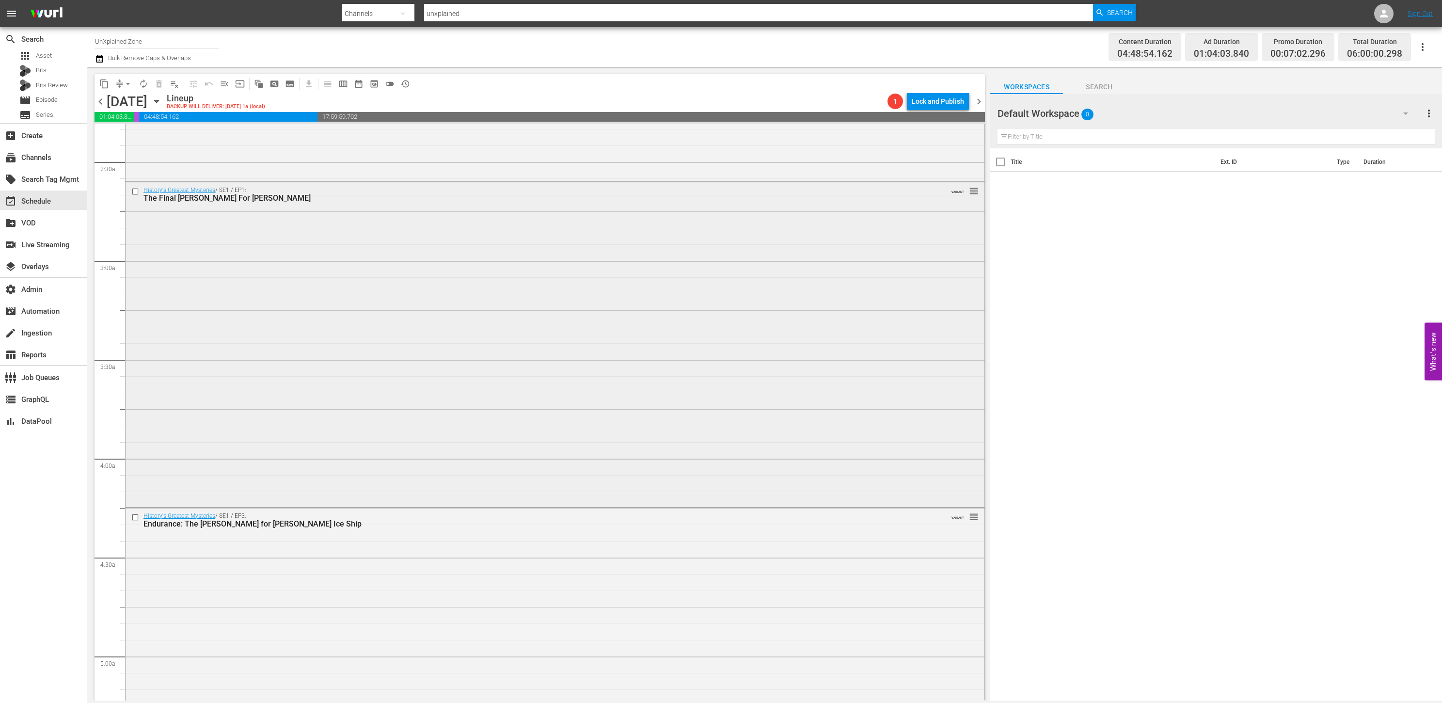
click at [352, 290] on div "History's Greatest Mysteries / SE1 / EP1: The Final Hunt For DB Cooper VARIANT …" at bounding box center [555, 343] width 859 height 322
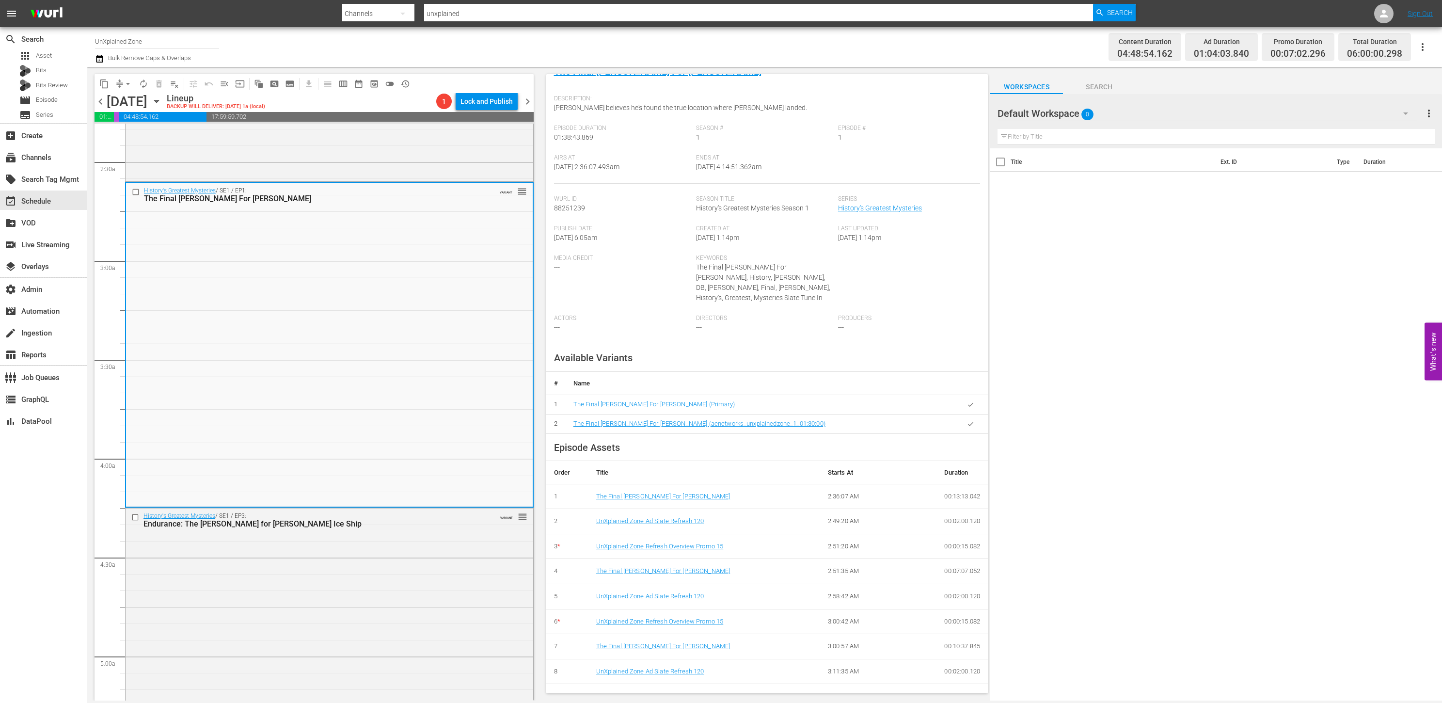
scroll to position [372, 0]
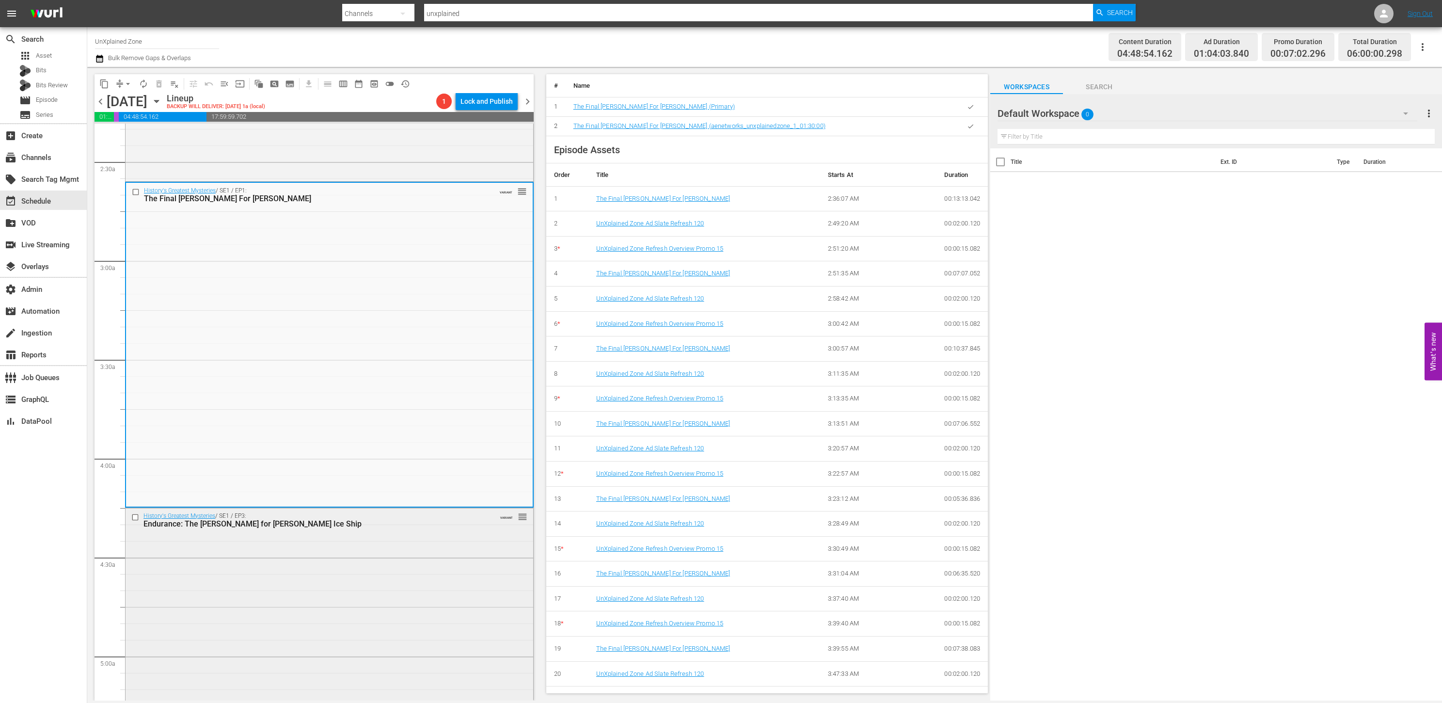
click at [255, 560] on div "History's Greatest Mysteries / SE1 / EP3: Endurance: The Hunt for Shackleton's …" at bounding box center [330, 680] width 408 height 344
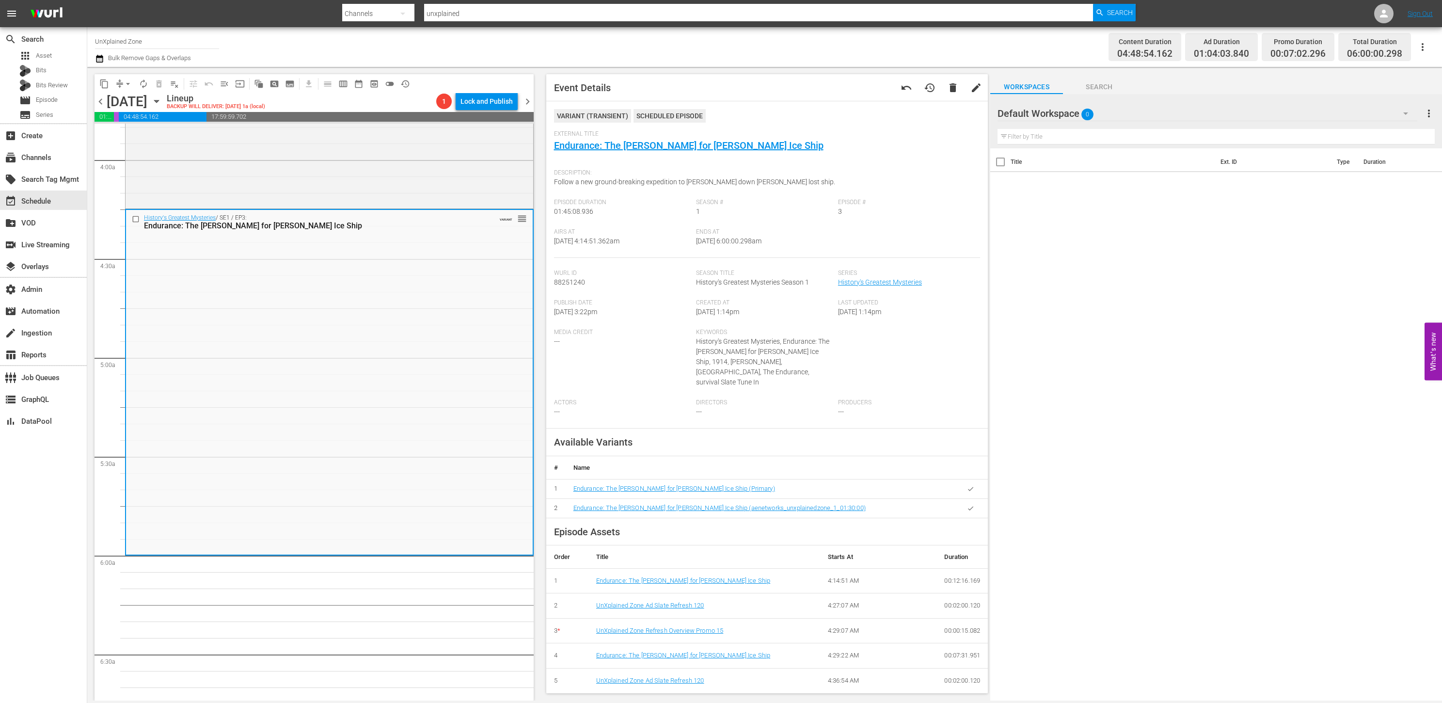
scroll to position [275, 0]
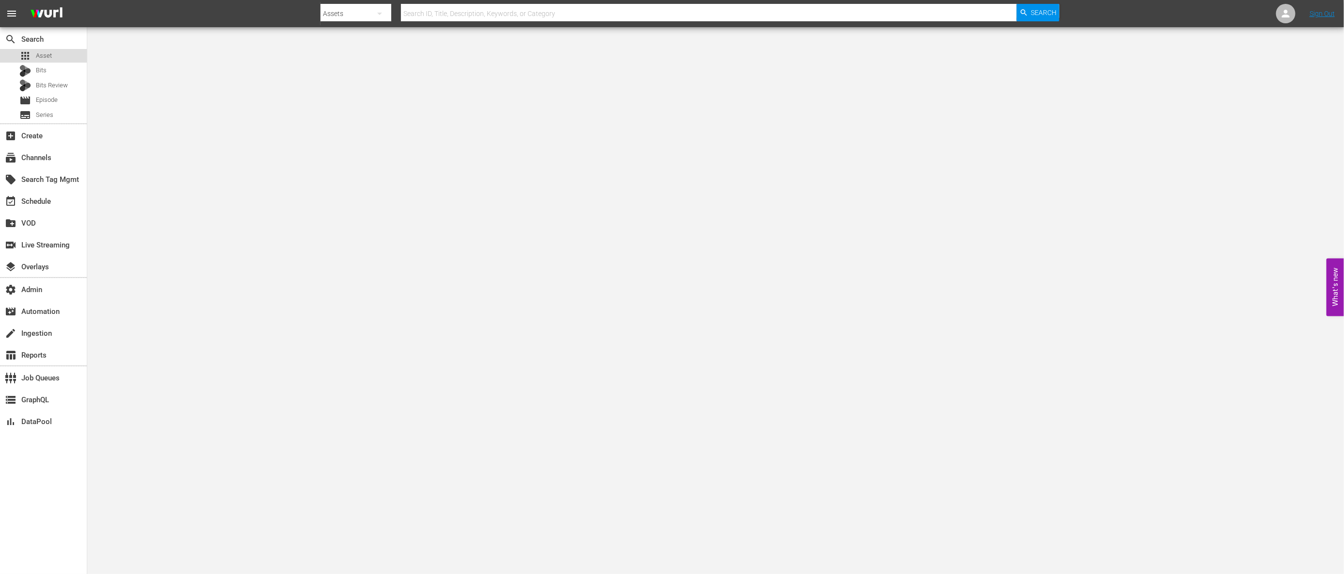
click at [46, 51] on span "Asset" at bounding box center [44, 56] width 16 height 10
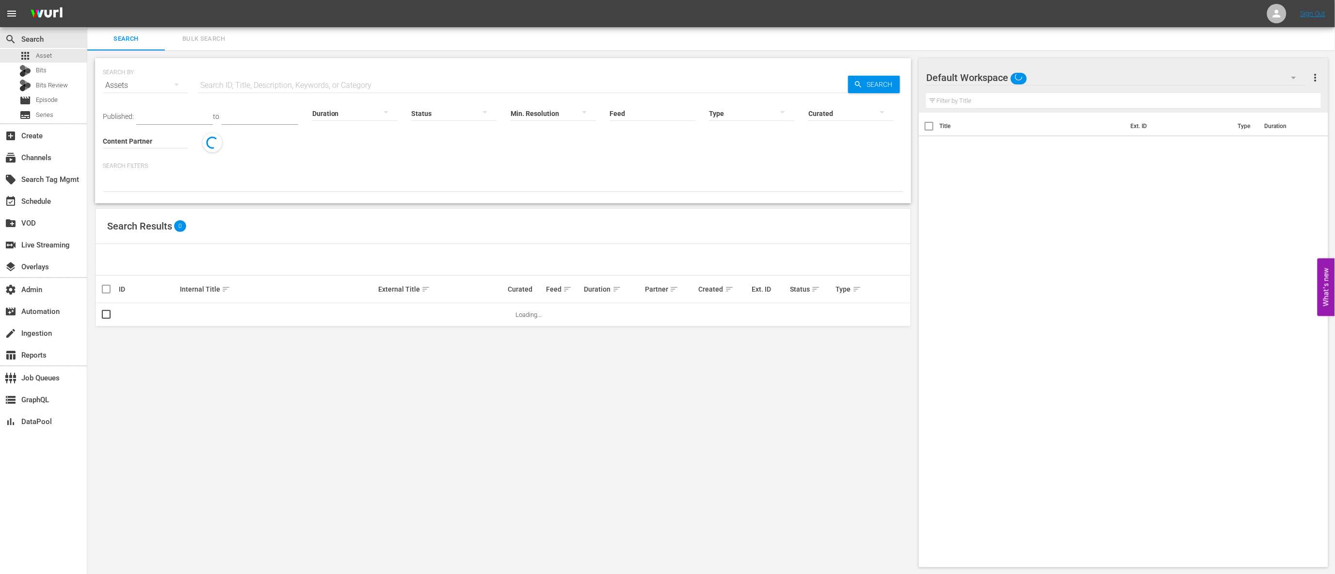
click at [350, 82] on input "text" at bounding box center [523, 85] width 650 height 23
paste input "236302"
type input "236302"
click at [862, 81] on icon "button" at bounding box center [858, 84] width 9 height 9
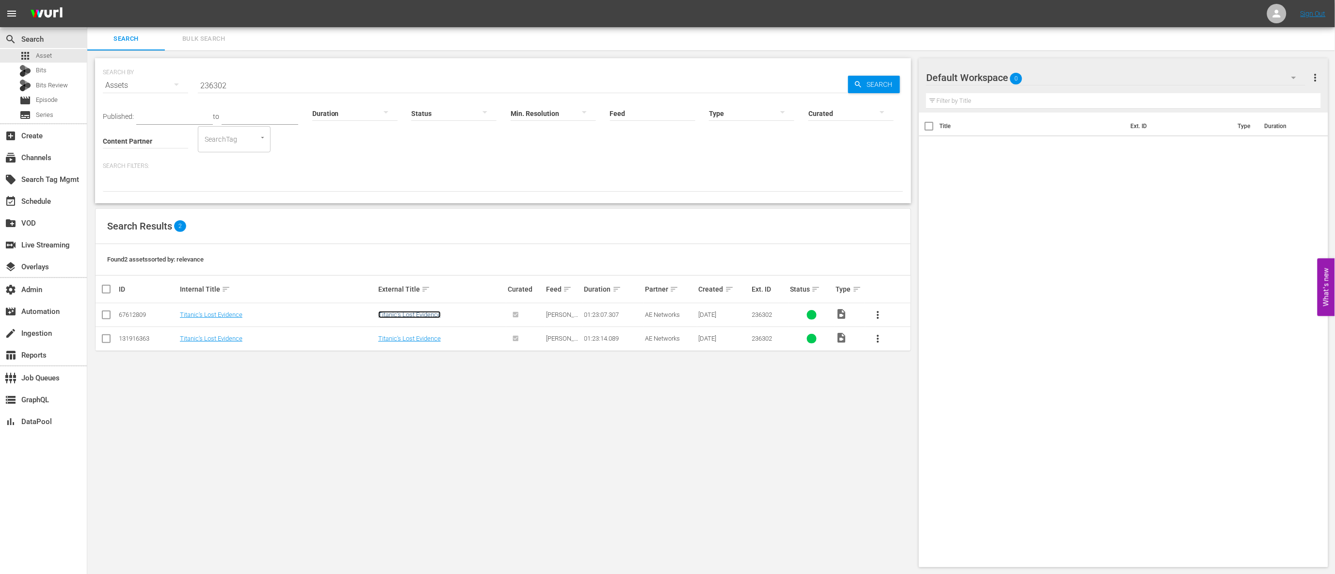
click at [423, 315] on link "Titanic's Lost Evidence" at bounding box center [409, 314] width 63 height 7
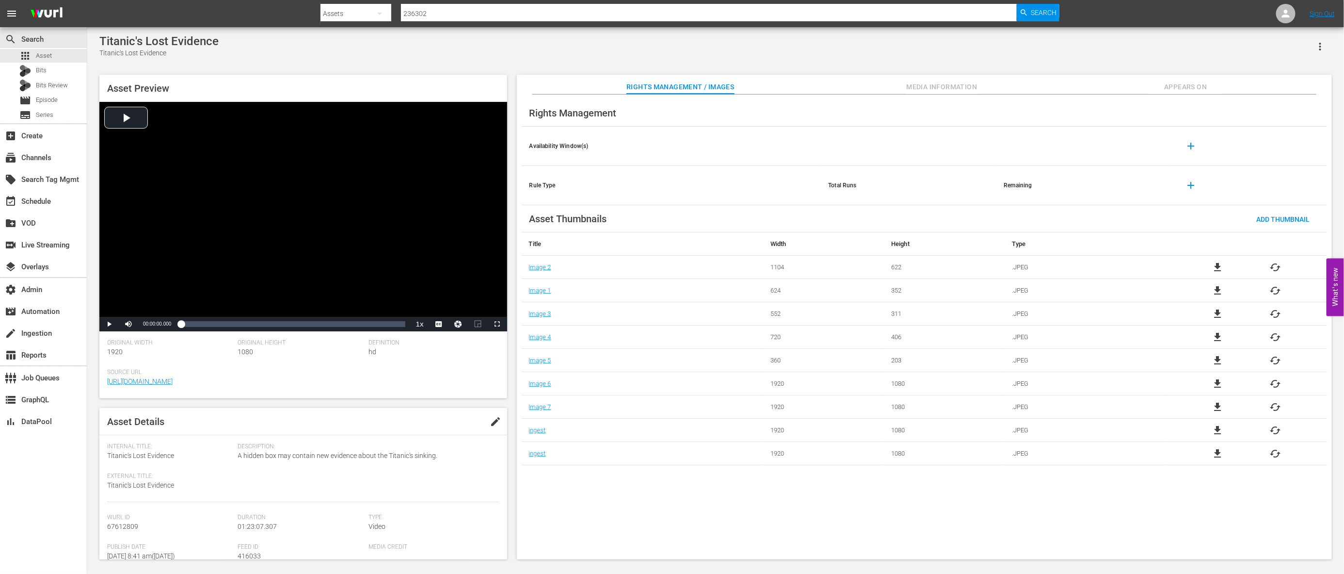
click at [1195, 87] on span "Appears On" at bounding box center [1185, 87] width 73 height 12
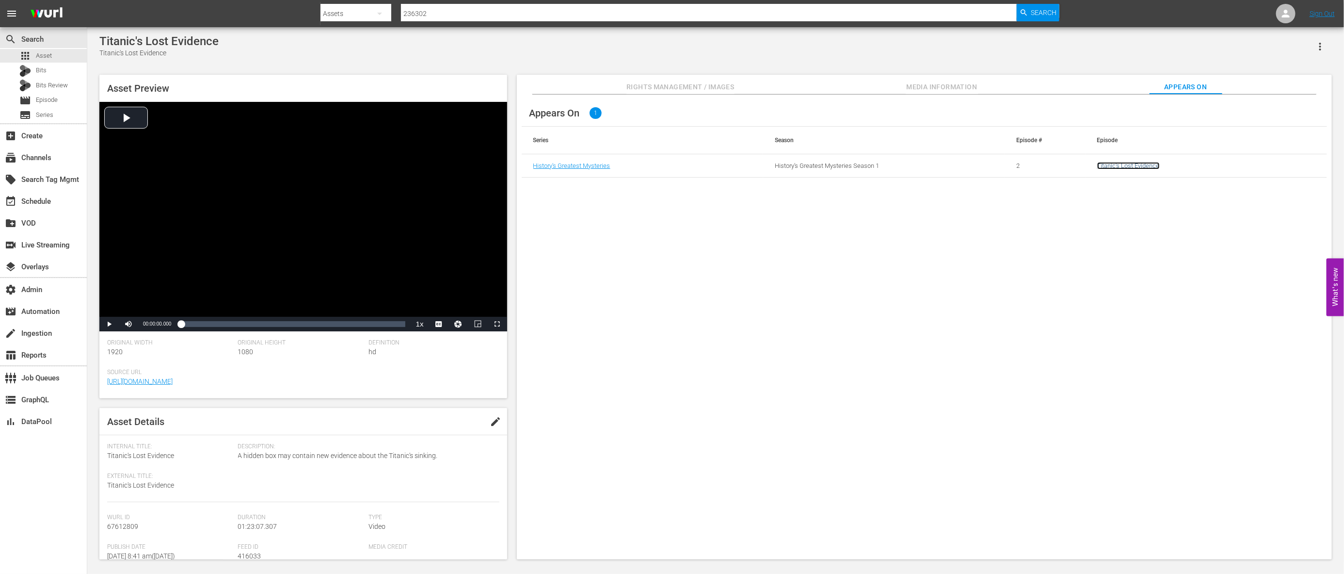
click at [1119, 162] on link "Titanic's Lost Evidence" at bounding box center [1128, 165] width 63 height 7
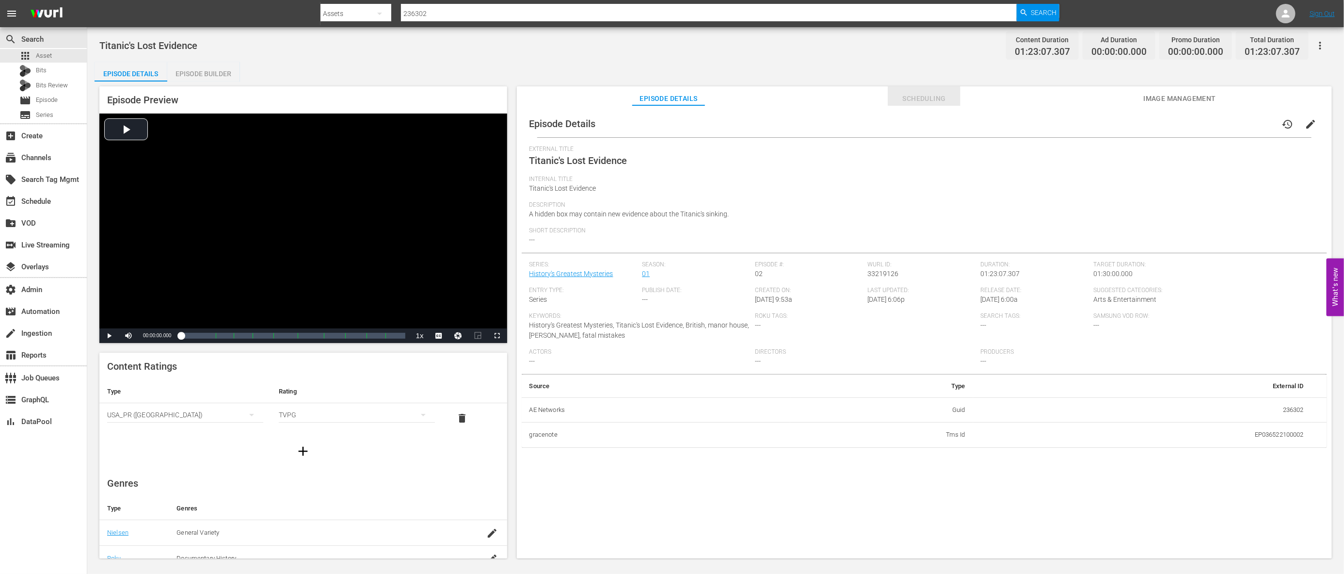
click at [925, 101] on span "Scheduling" at bounding box center [924, 99] width 73 height 12
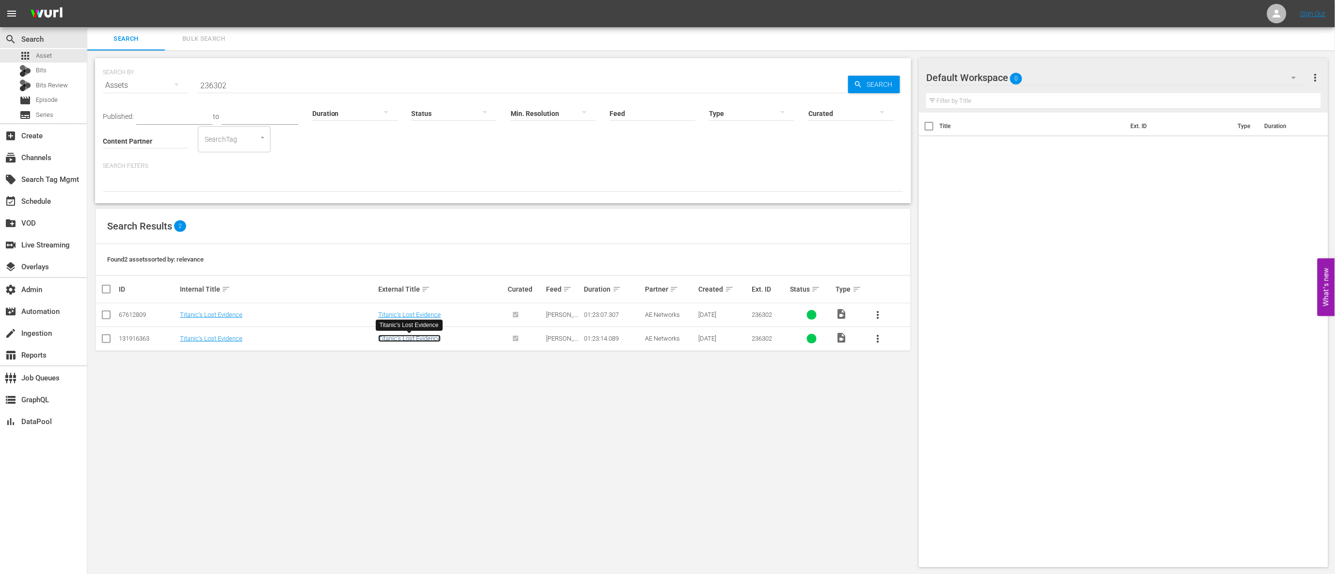
click at [415, 338] on link "Titanic's Lost Evidence" at bounding box center [409, 338] width 63 height 7
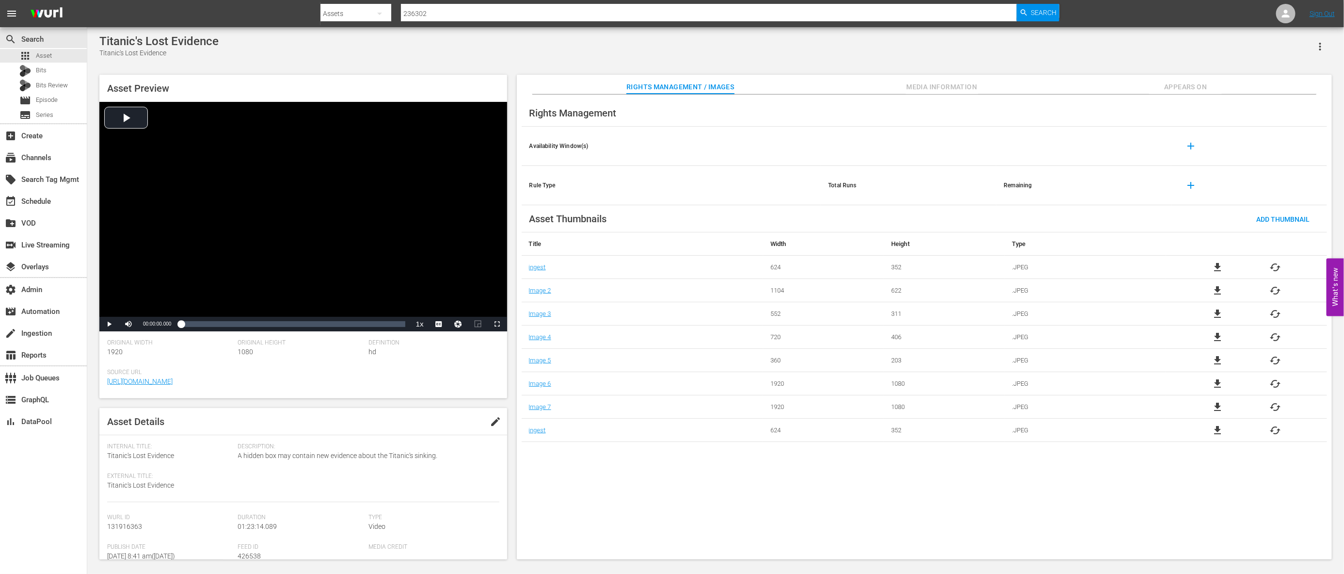
click at [962, 88] on span "Media Information" at bounding box center [942, 87] width 73 height 12
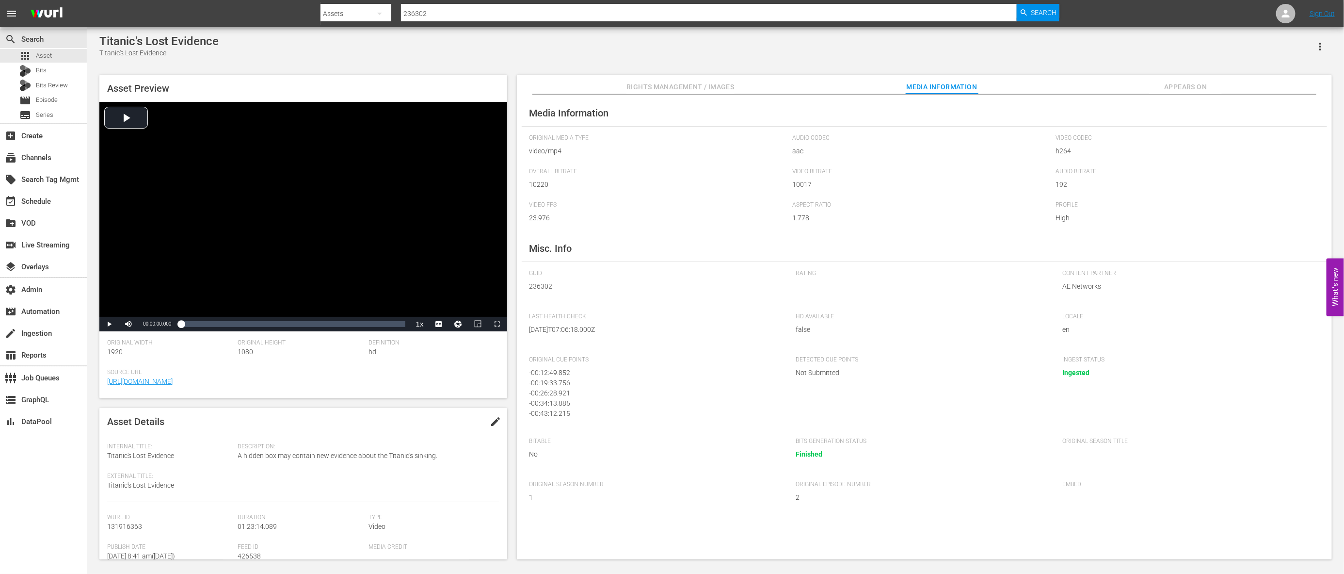
click at [1173, 81] on span "Appears On" at bounding box center [1185, 87] width 73 height 12
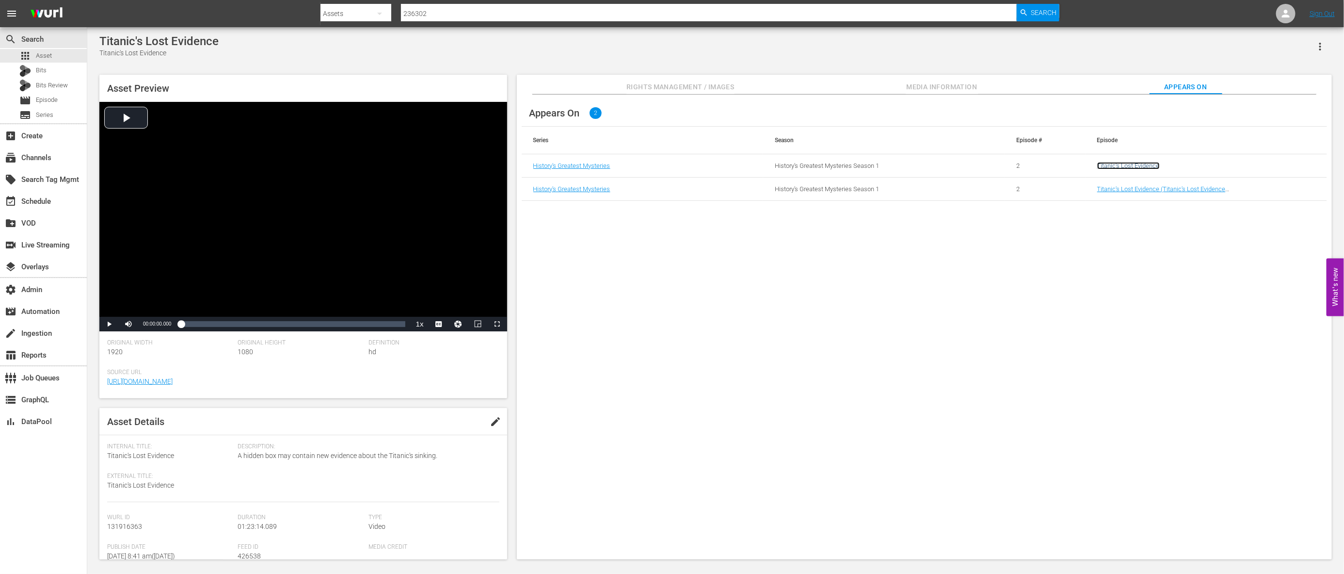
click at [1148, 163] on link "Titanic's Lost Evidence" at bounding box center [1128, 165] width 63 height 7
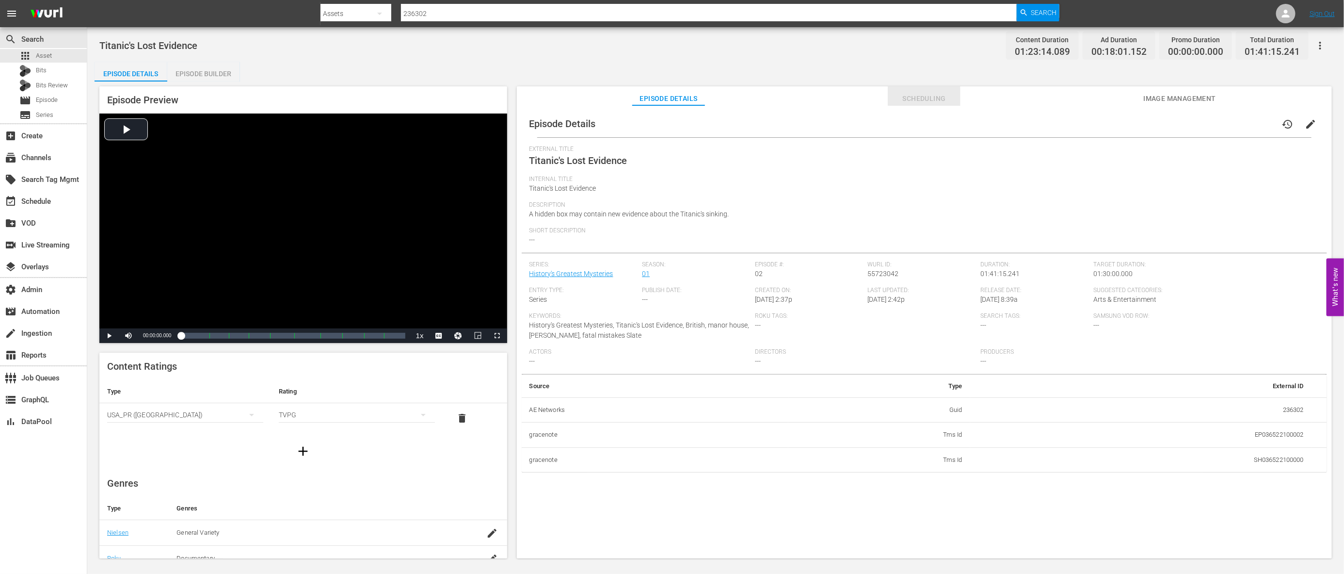
click at [909, 98] on span "Scheduling" at bounding box center [924, 99] width 73 height 12
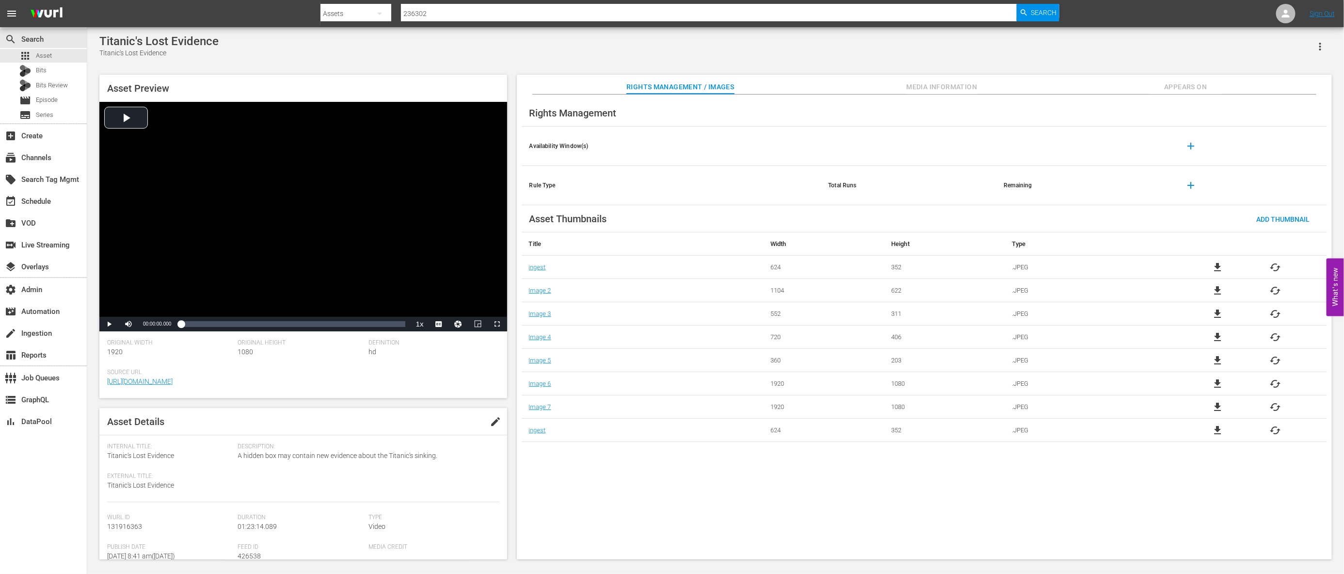
click at [1213, 81] on span "Appears On" at bounding box center [1185, 87] width 73 height 12
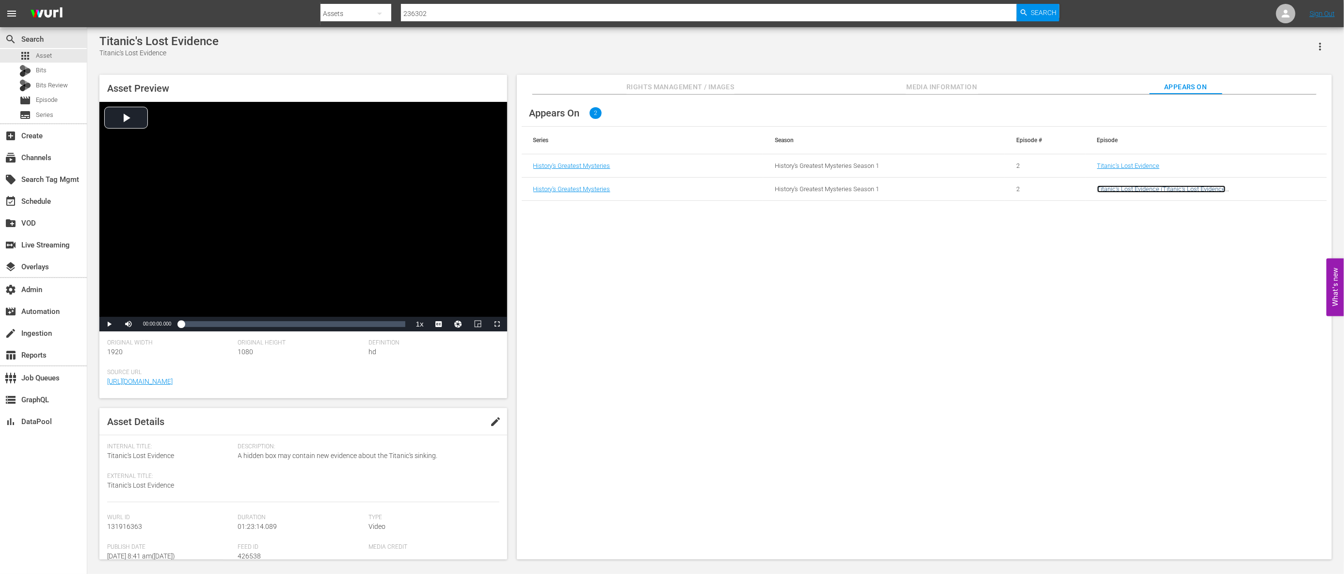
click at [1176, 192] on link "Titanic's Lost Evidence (Titanic's Lost Evidence (aenetworks_unxplainedzone_1_0…" at bounding box center [1161, 192] width 128 height 15
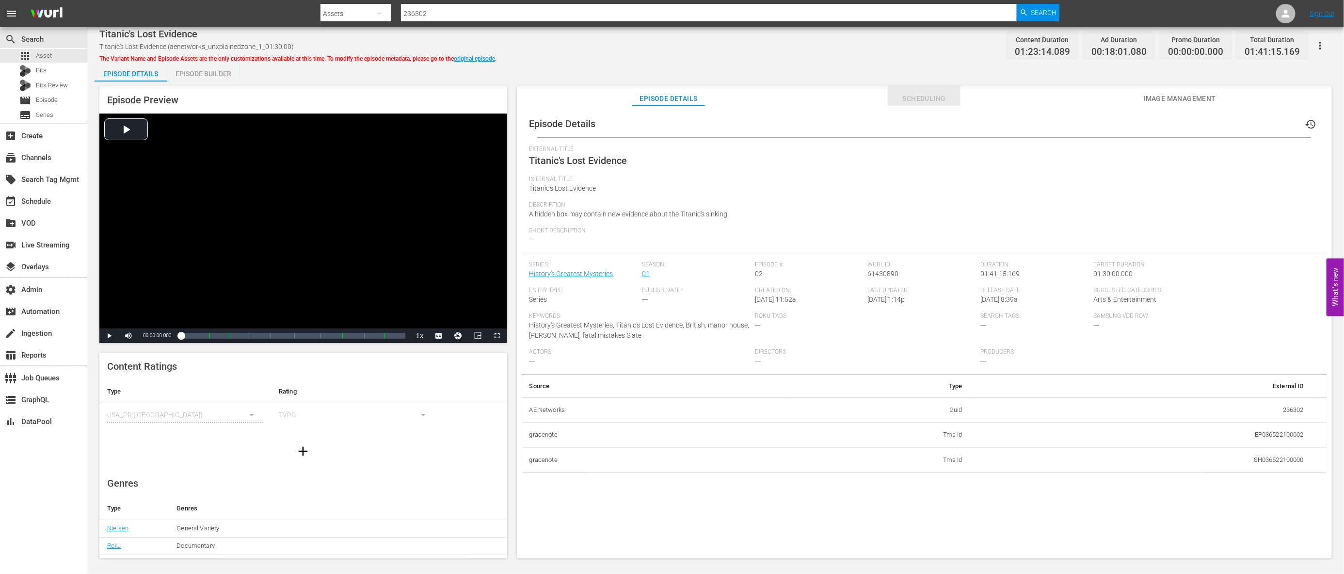
click at [927, 95] on span "Scheduling" at bounding box center [924, 99] width 73 height 12
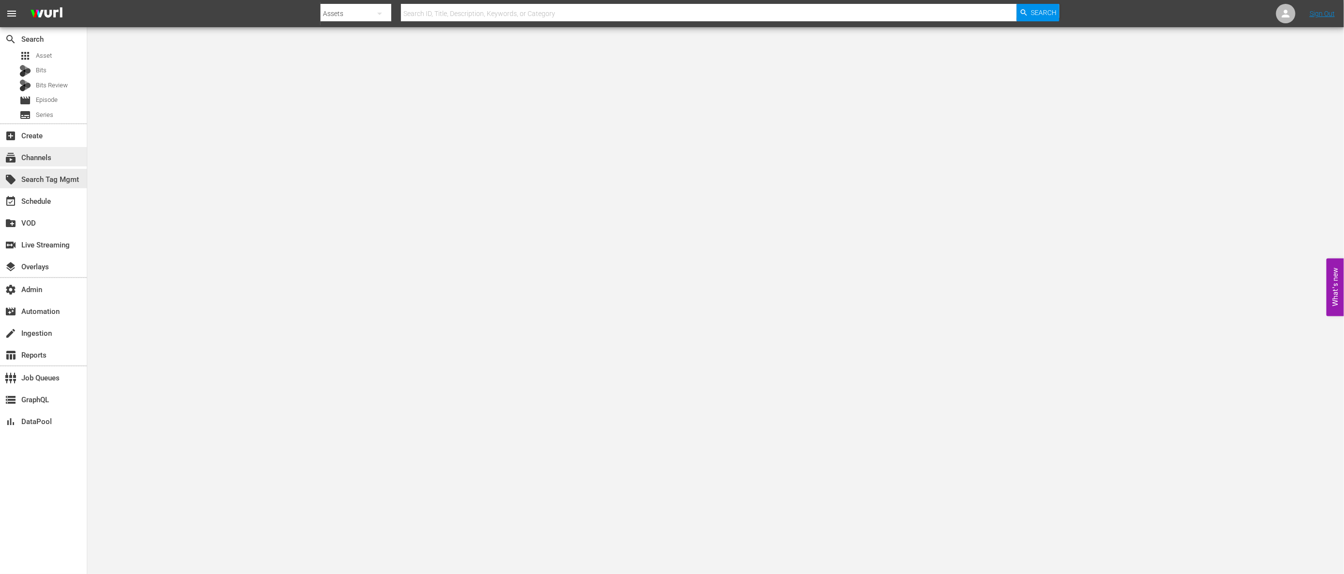
click at [58, 164] on div "search Search apps Asset Bits Bits Review movie Episode subtitles Series add_bo…" at bounding box center [43, 314] width 87 height 574
click at [55, 153] on div "subscriptions Channels" at bounding box center [43, 156] width 87 height 19
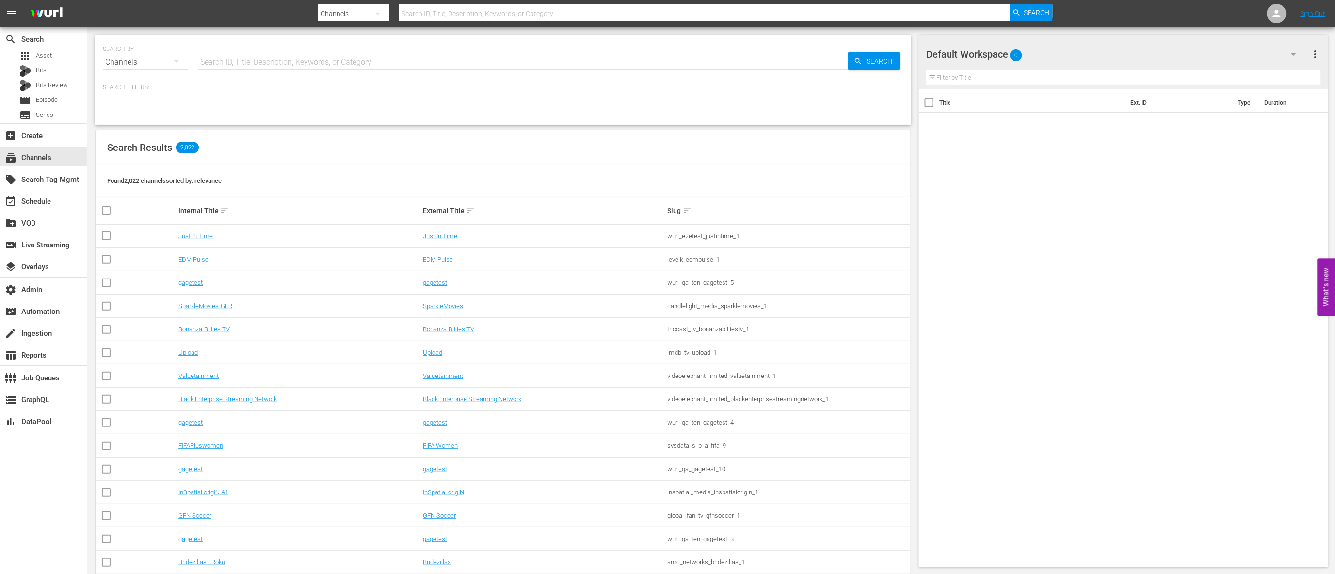
click at [287, 54] on input "text" at bounding box center [523, 61] width 650 height 23
type input "un"
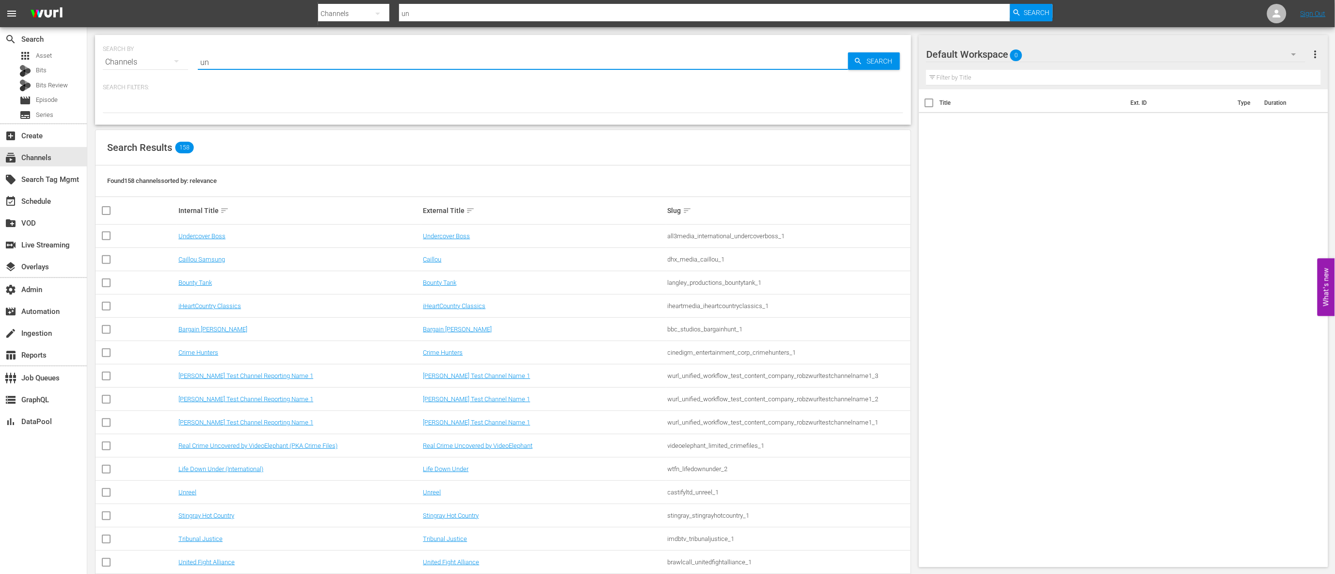
type input "unxplained"
click at [871, 57] on span "Search" at bounding box center [881, 60] width 37 height 17
type input "unxplained"
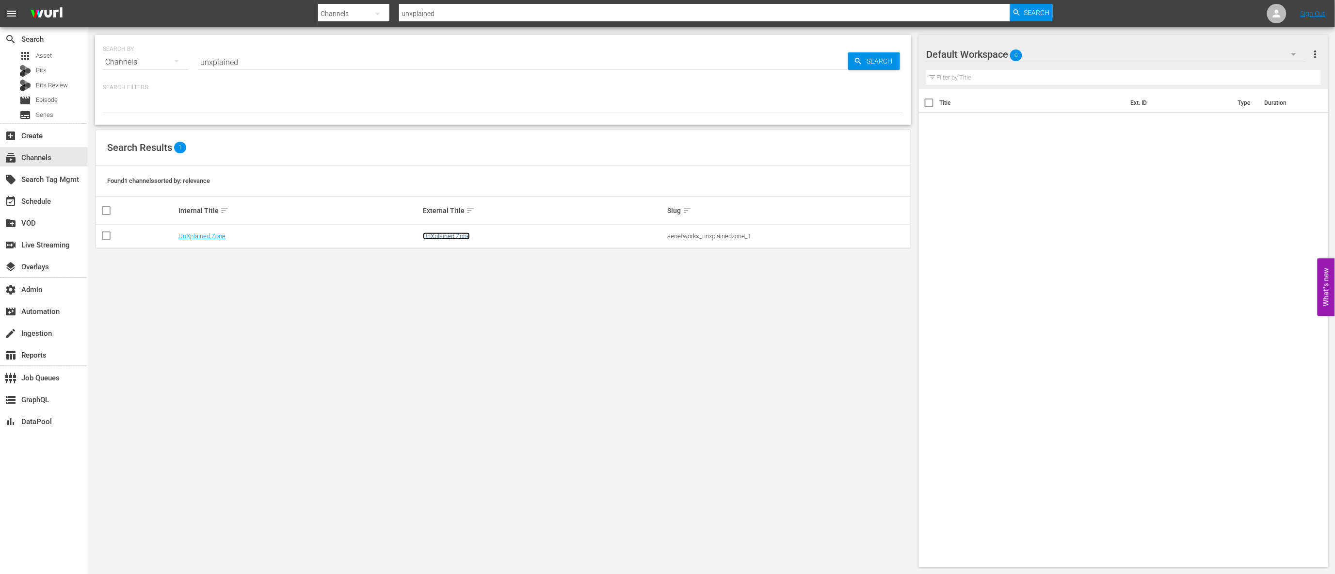
click at [459, 233] on link "UnXplained Zone" at bounding box center [446, 235] width 47 height 7
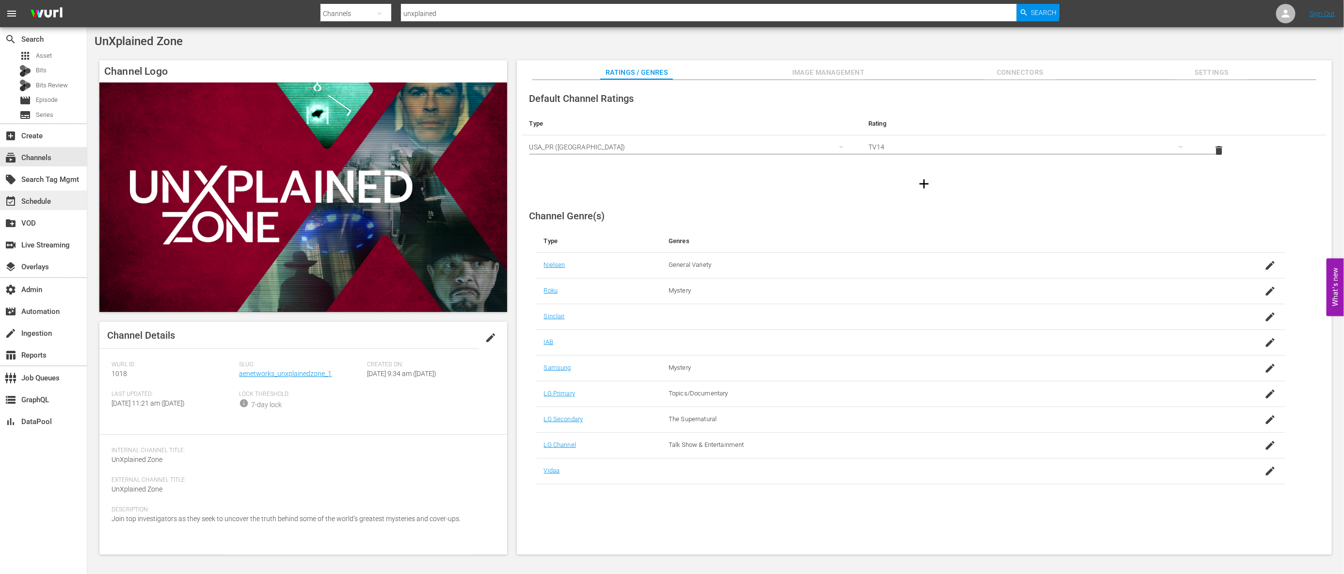
click at [69, 199] on div "event_available Schedule" at bounding box center [43, 200] width 87 height 19
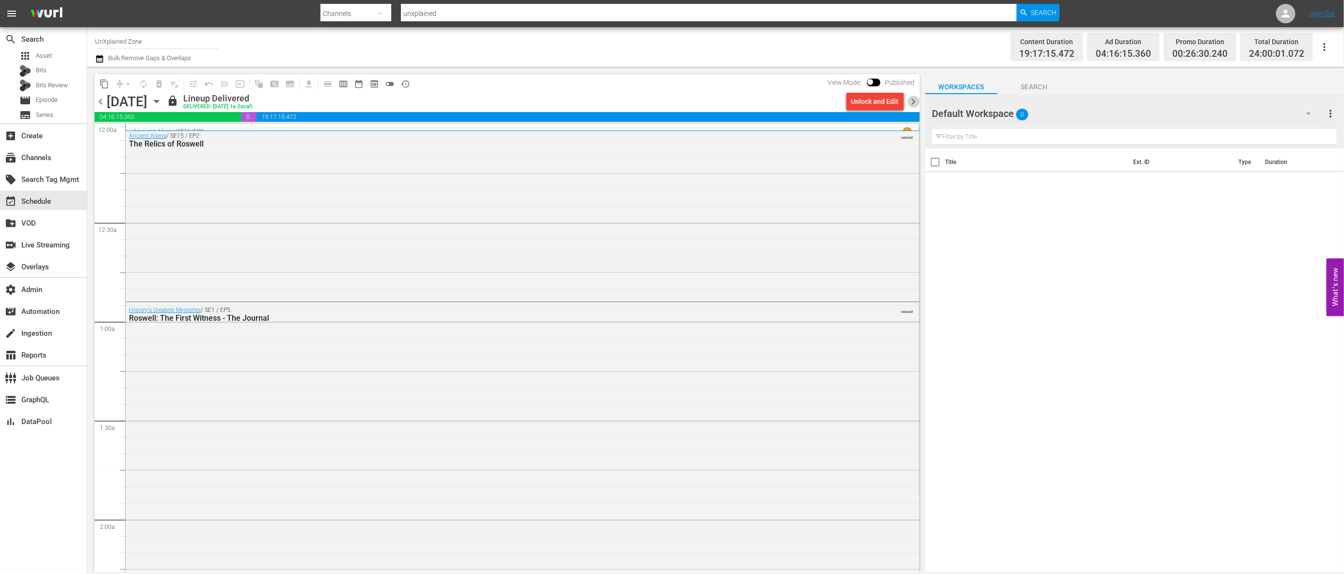
click at [912, 103] on span "chevron_right" at bounding box center [914, 102] width 12 height 12
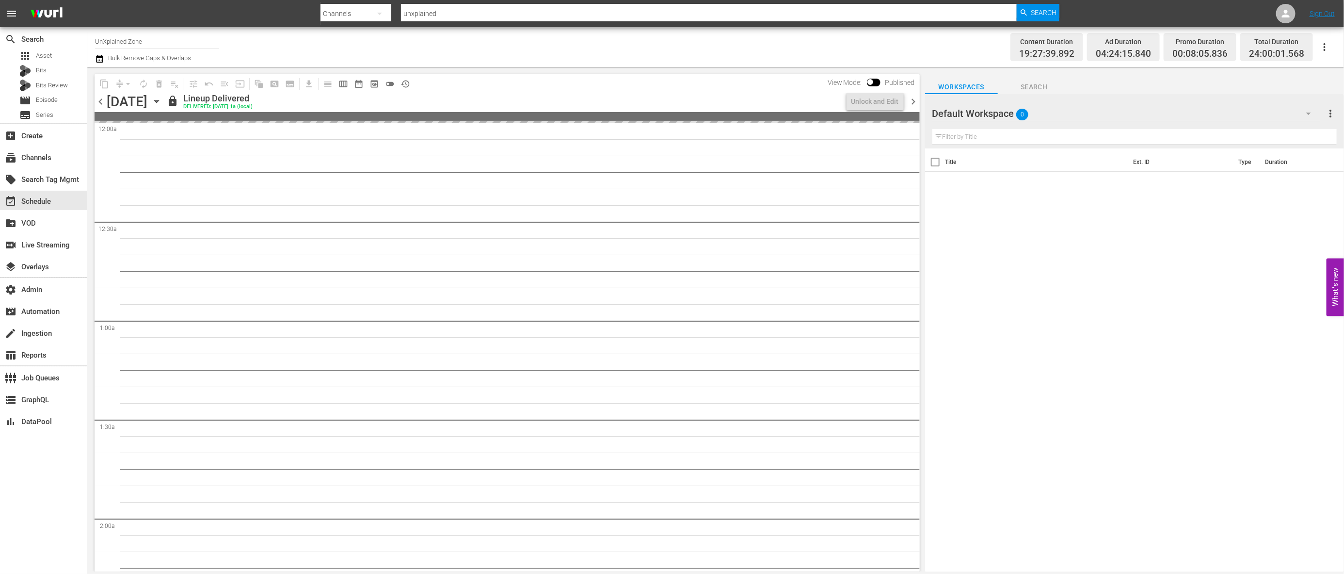
click at [912, 103] on span "chevron_right" at bounding box center [914, 102] width 12 height 12
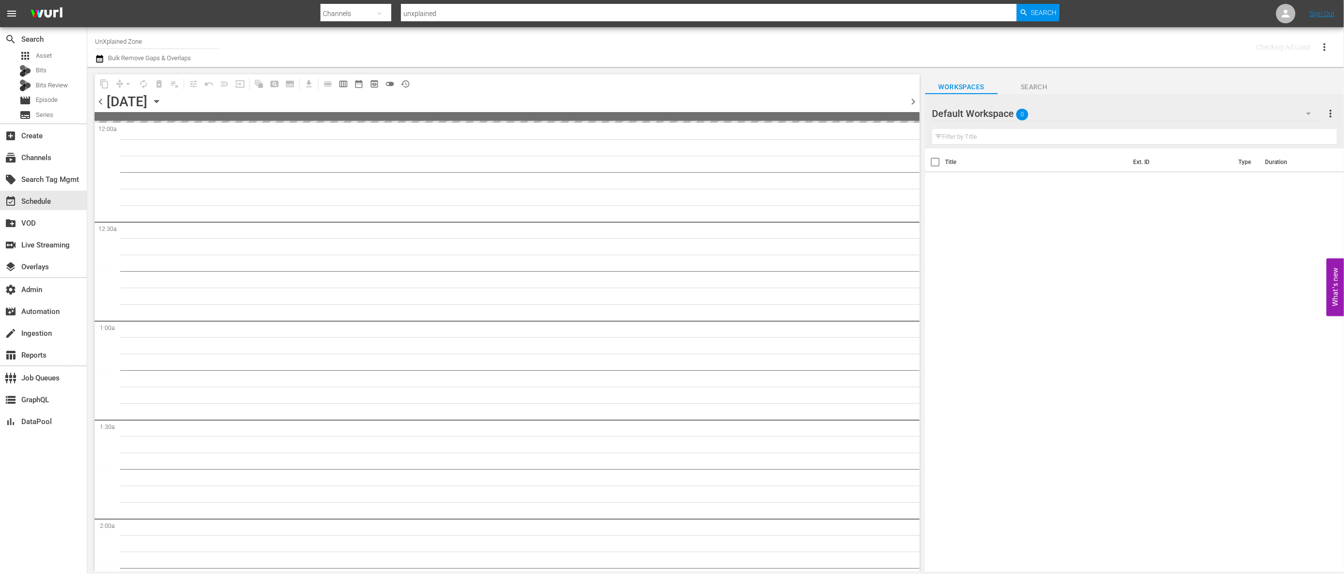
click at [912, 103] on span "chevron_right" at bounding box center [914, 102] width 12 height 12
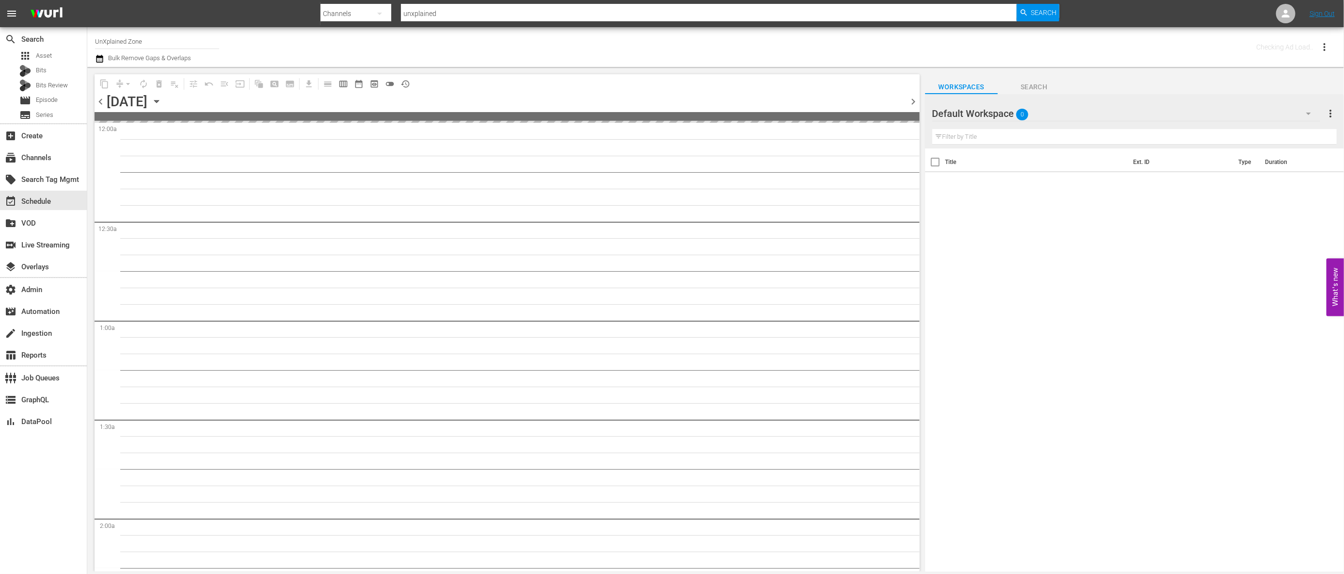
click at [912, 103] on span "chevron_right" at bounding box center [914, 102] width 12 height 12
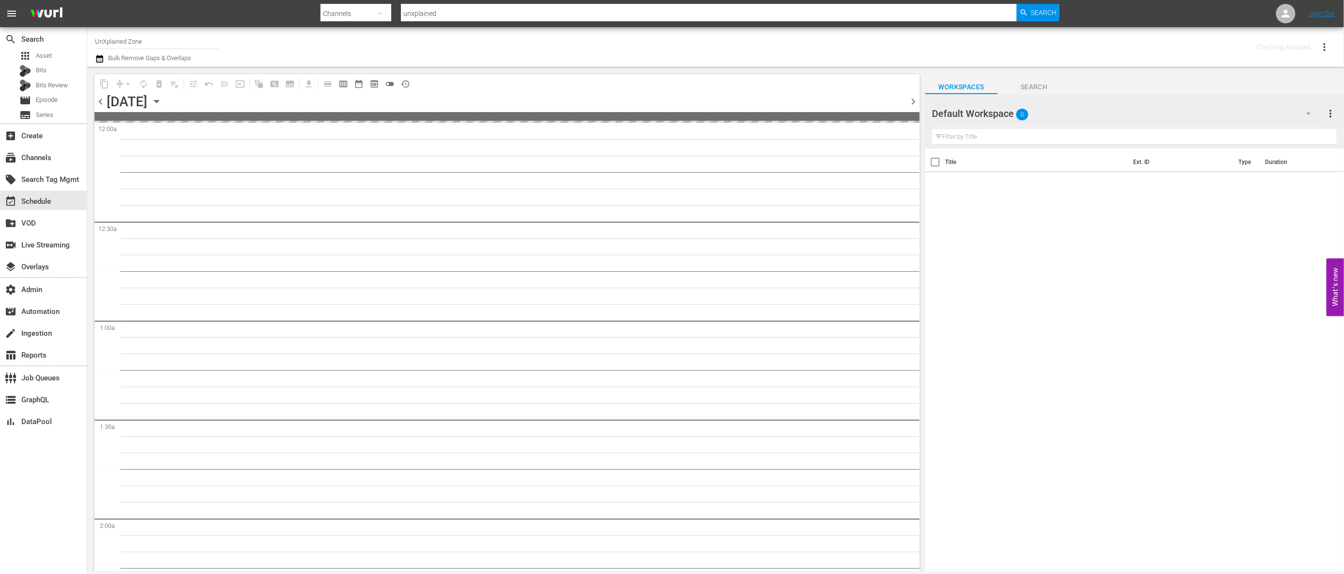
click at [912, 103] on span "chevron_right" at bounding box center [914, 102] width 12 height 12
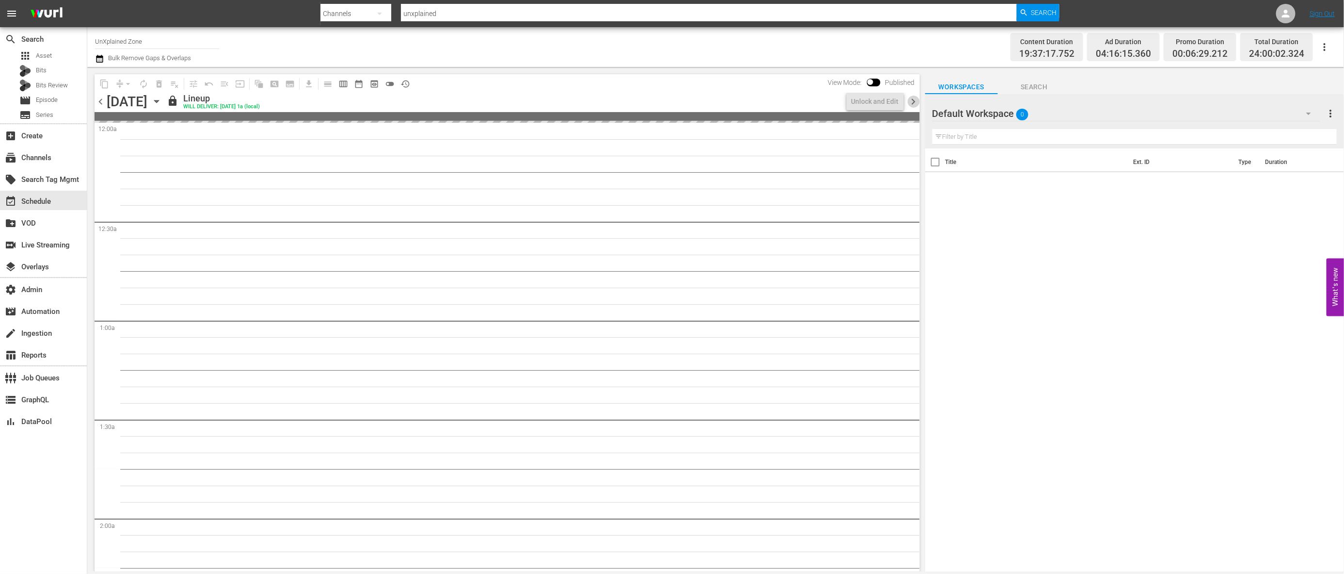
click at [912, 103] on span "chevron_right" at bounding box center [914, 102] width 12 height 12
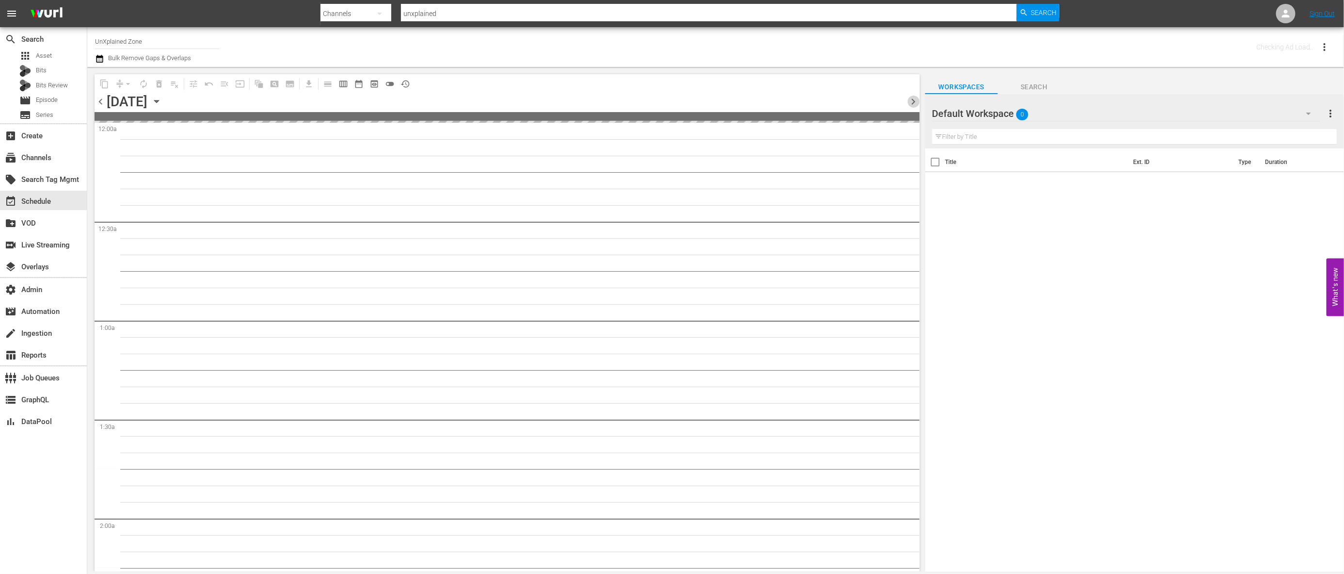
click at [912, 103] on span "chevron_right" at bounding box center [914, 102] width 12 height 12
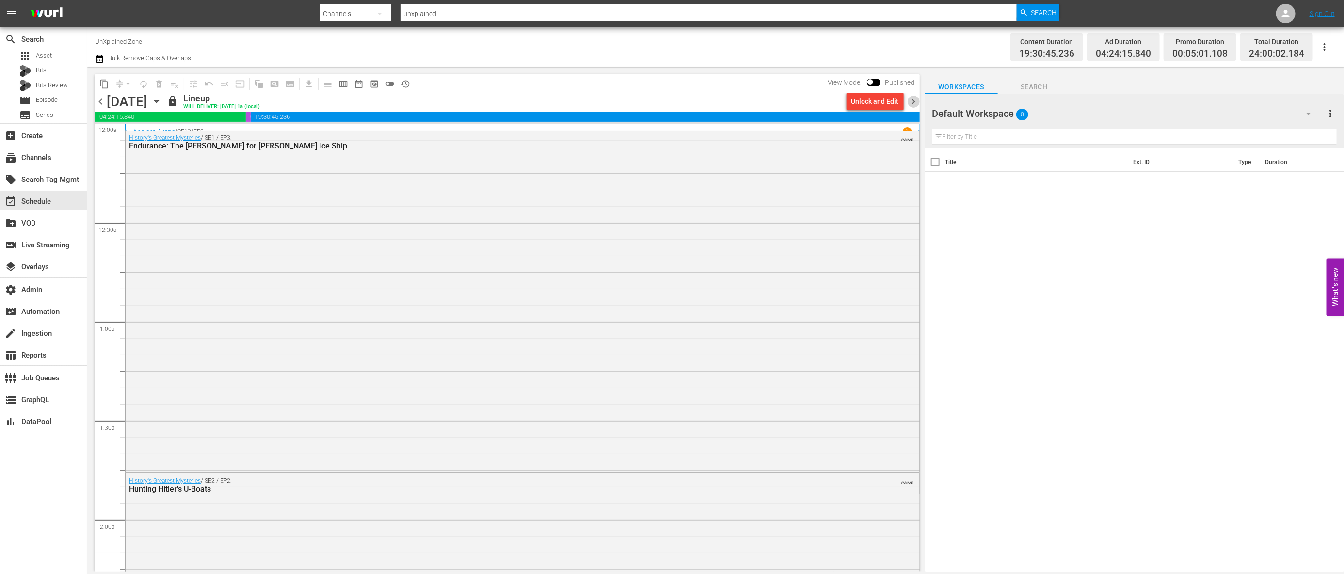
click at [910, 101] on span "chevron_right" at bounding box center [914, 102] width 12 height 12
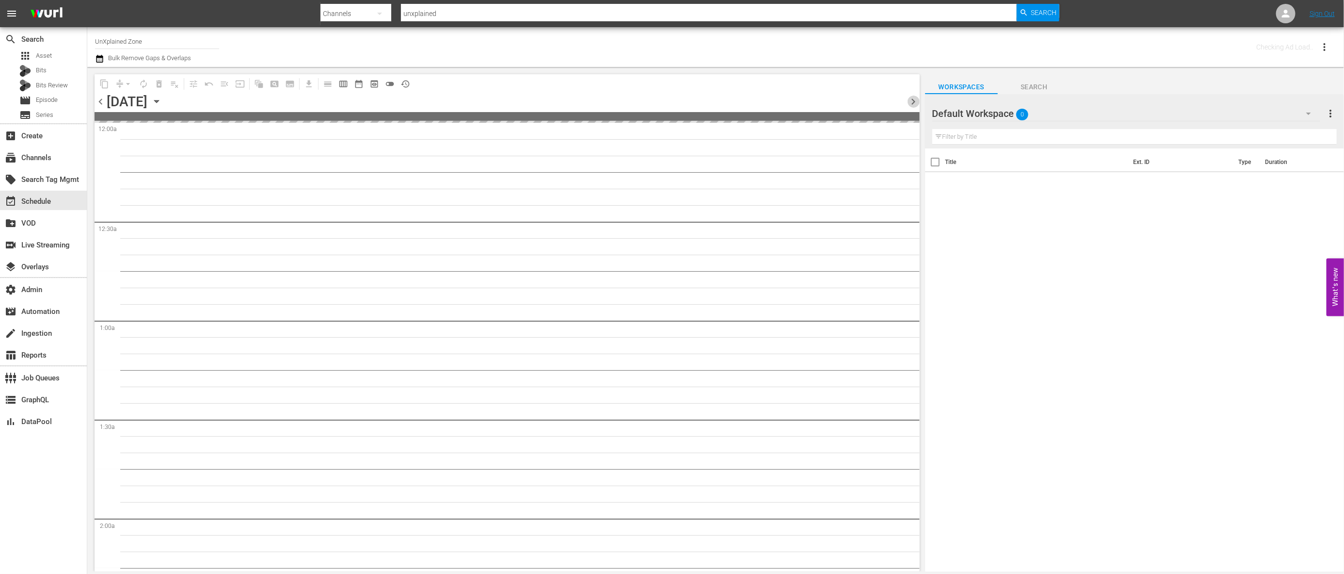
click at [910, 100] on span "chevron_right" at bounding box center [914, 102] width 12 height 12
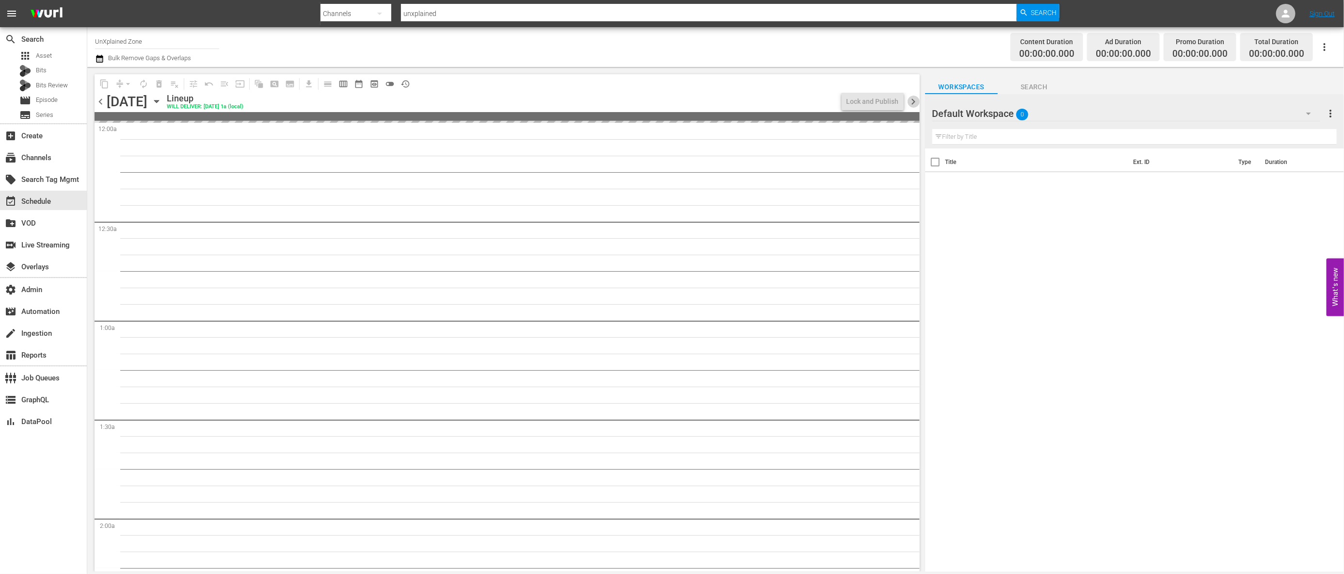
click at [910, 100] on span "chevron_right" at bounding box center [914, 102] width 12 height 12
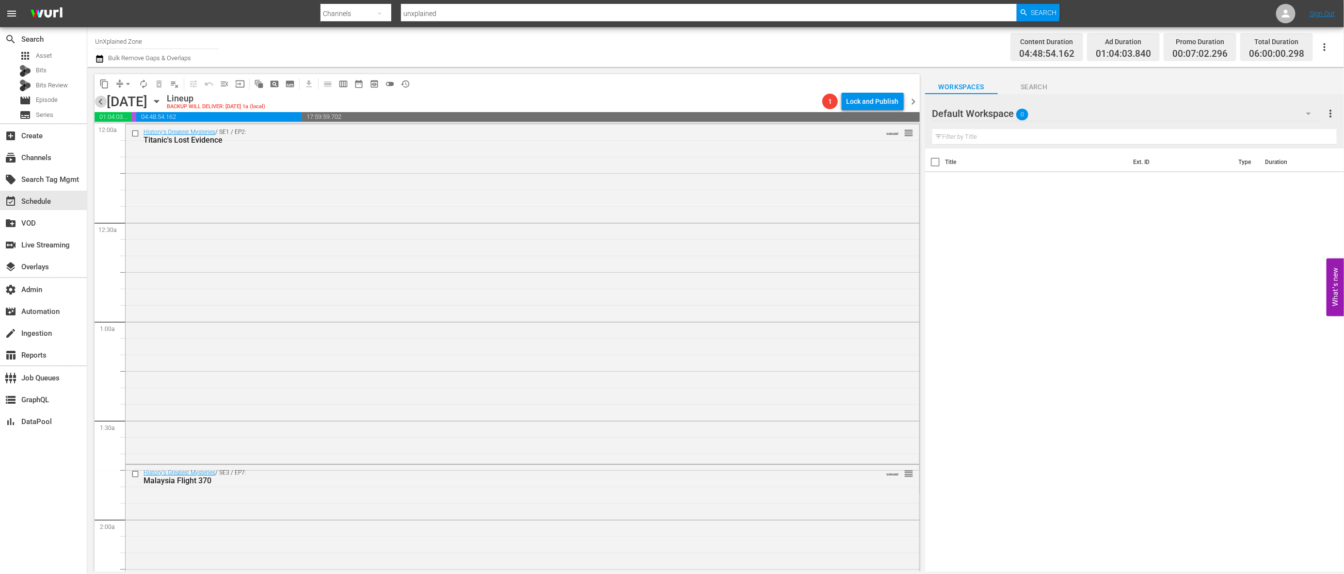
click at [97, 100] on span "chevron_left" at bounding box center [101, 102] width 12 height 12
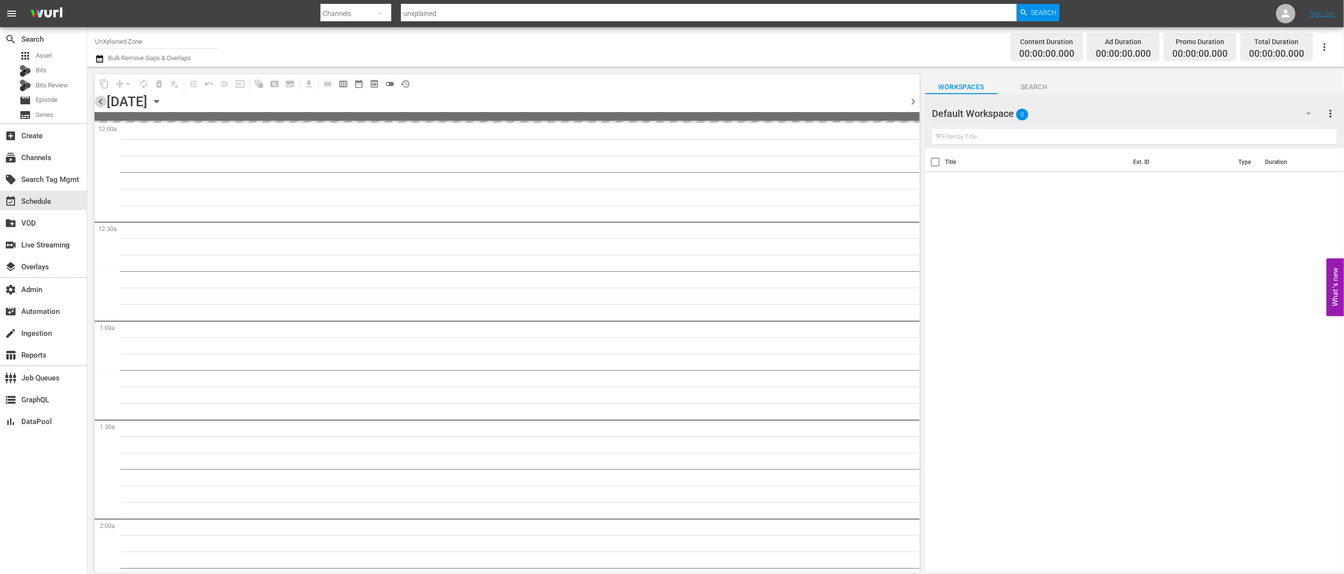
click at [98, 101] on span "chevron_left" at bounding box center [101, 102] width 12 height 12
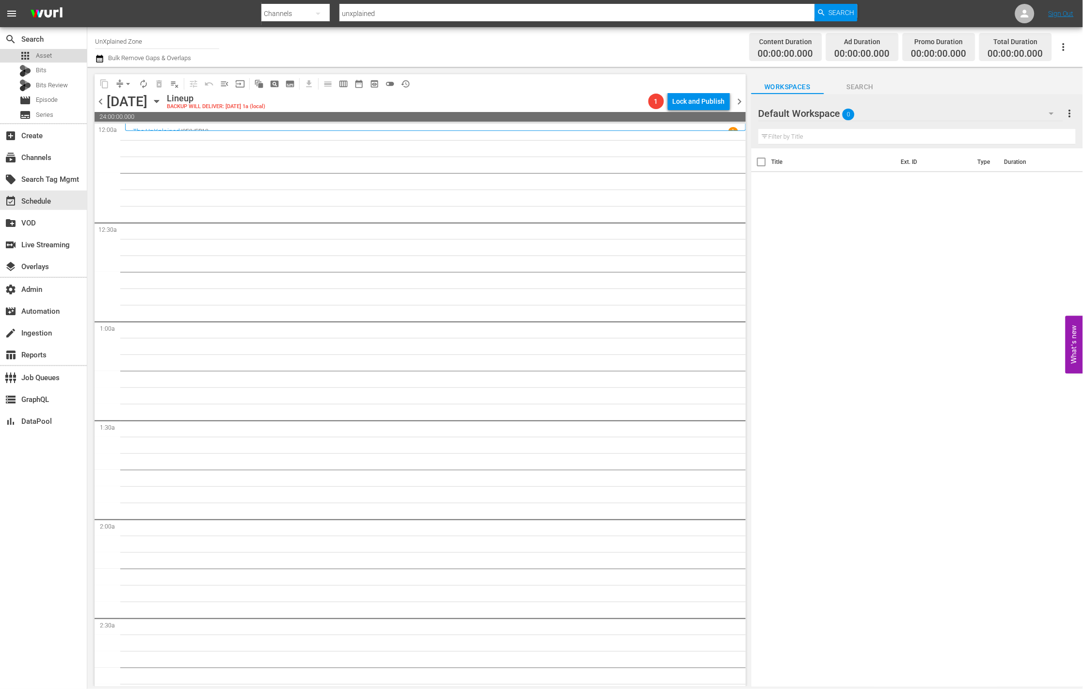
click at [54, 55] on div "apps Asset" at bounding box center [43, 56] width 87 height 14
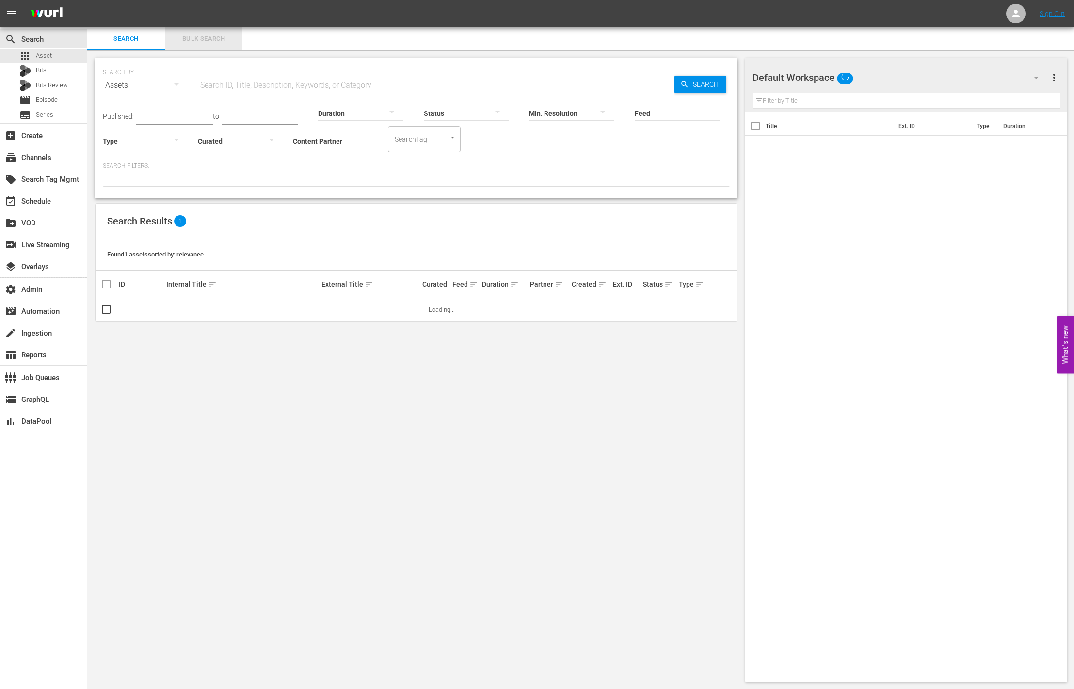
click at [204, 36] on span "Bulk Search" at bounding box center [204, 38] width 66 height 11
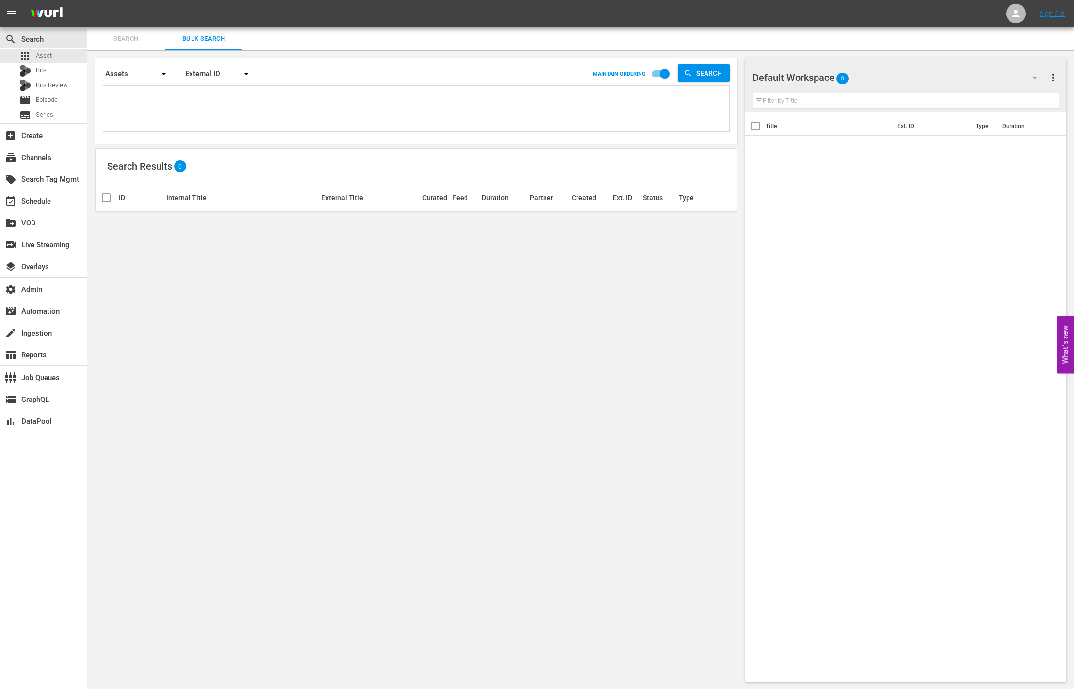
click at [223, 71] on div "External ID" at bounding box center [221, 73] width 73 height 27
click at [157, 106] on div "External ID Wurl ID Title" at bounding box center [537, 344] width 1074 height 689
click at [145, 97] on div "External ID Wurl ID Title" at bounding box center [537, 344] width 1074 height 689
click at [137, 92] on textarea at bounding box center [418, 110] width 624 height 44
paste textarea "236302 262323 236714 220822"
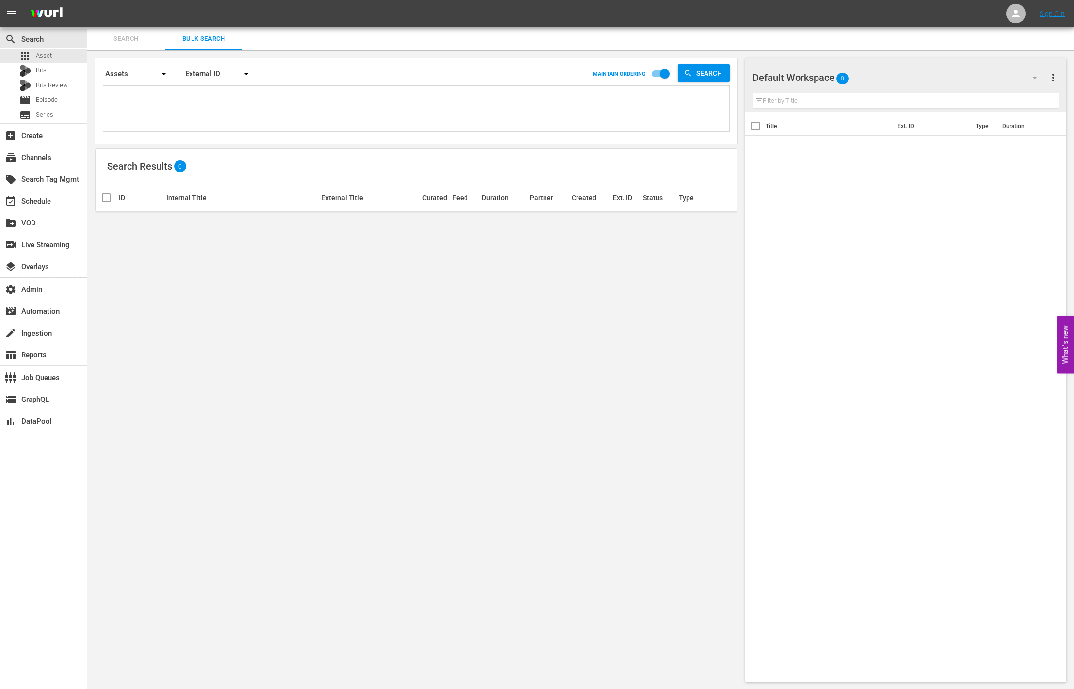
type textarea "236302 262323 236714 220822"
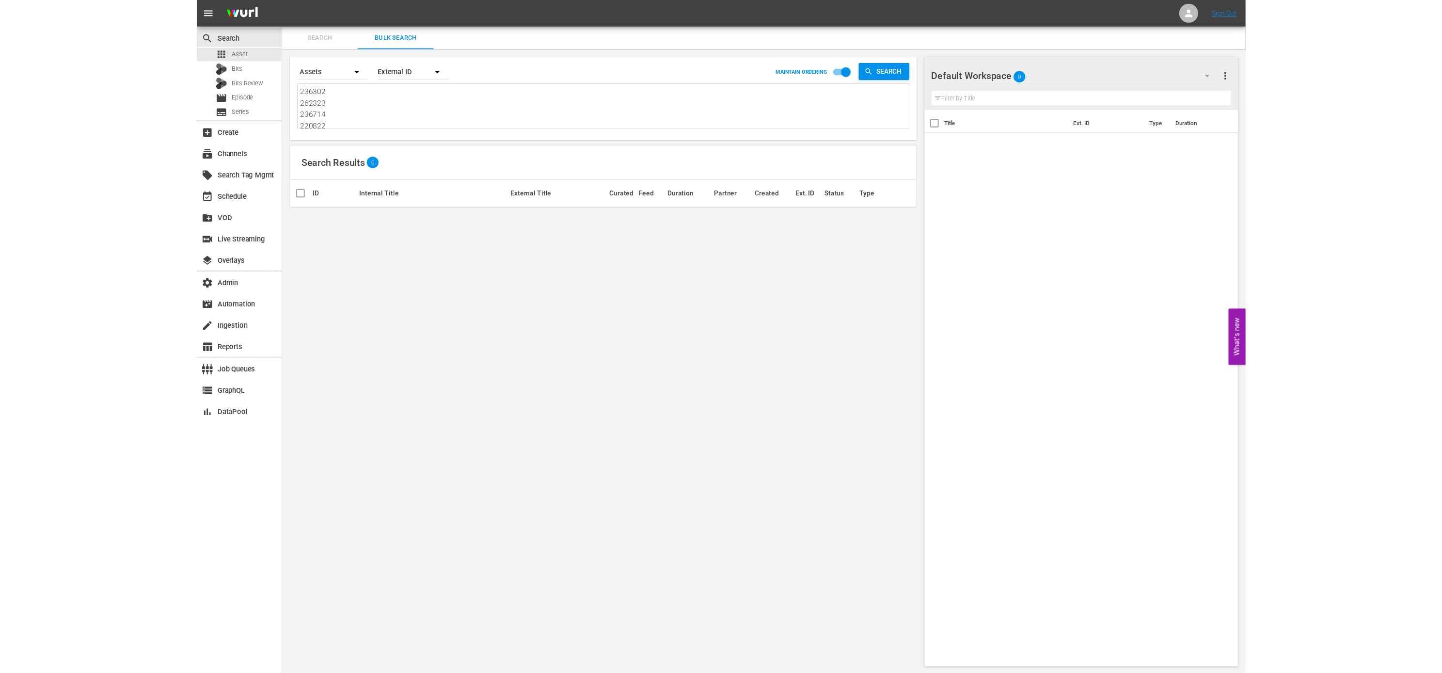
scroll to position [1, 0]
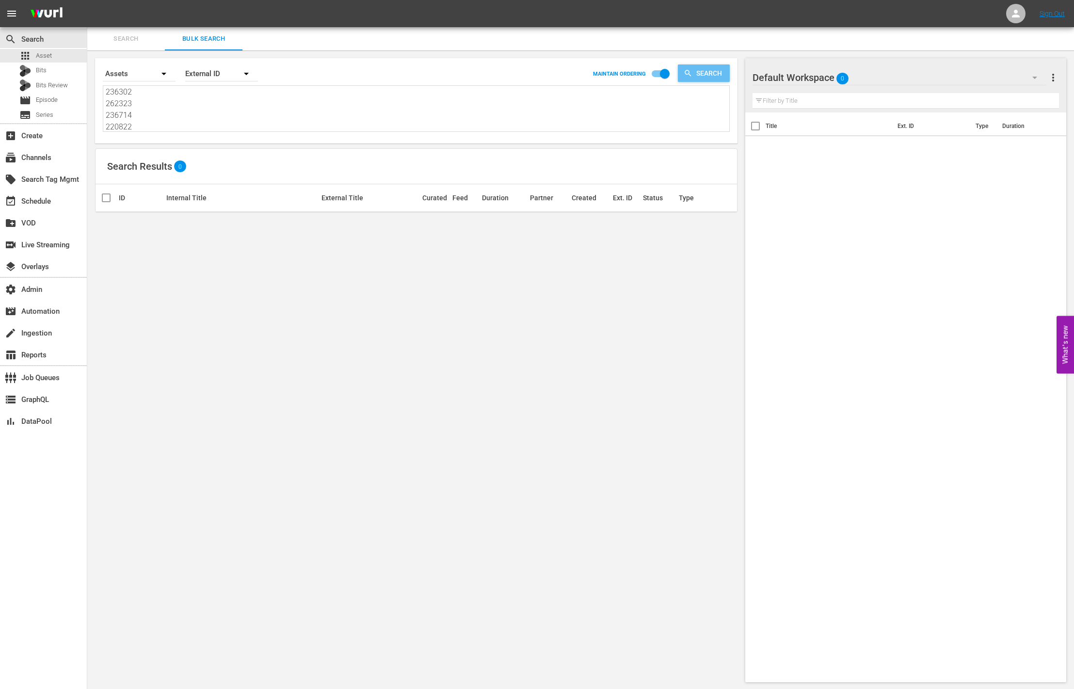
type textarea "236302 262323 236714 220822"
click at [694, 67] on span "Search" at bounding box center [710, 72] width 37 height 17
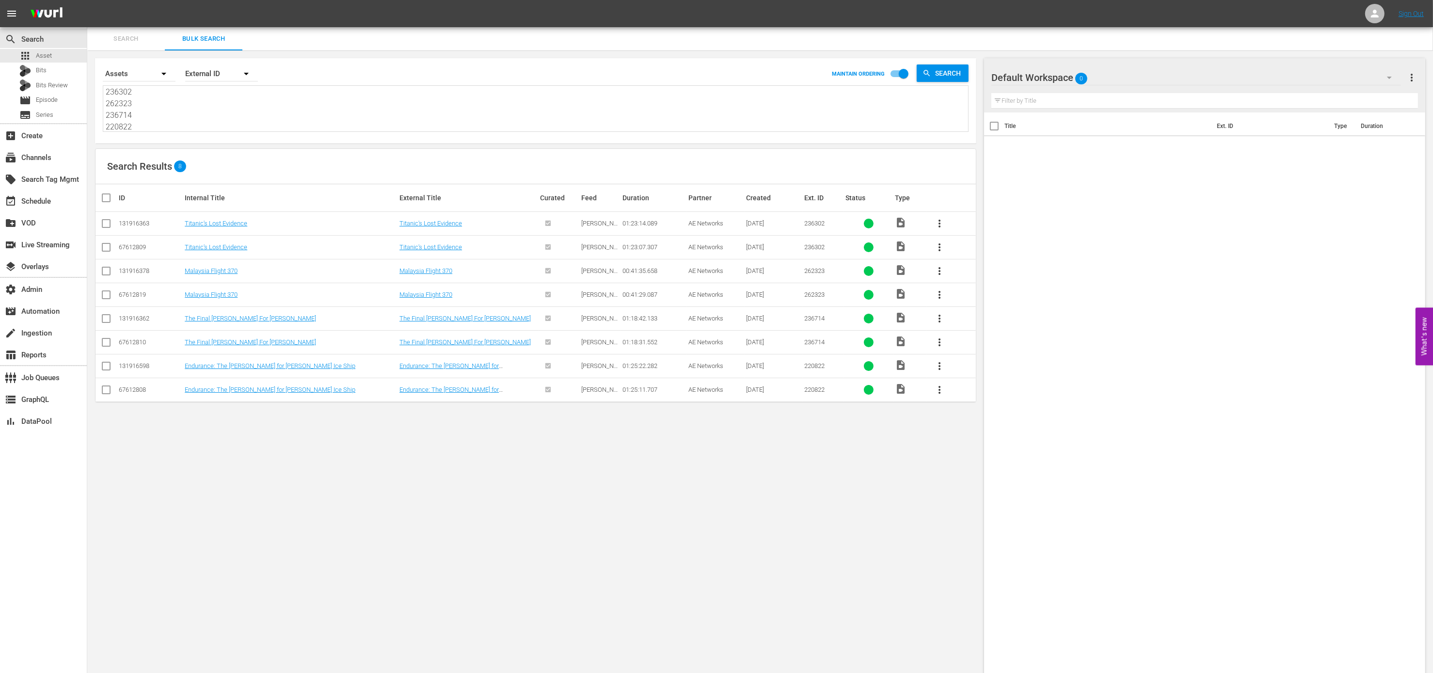
click at [517, 400] on td "Endurance: The Hunt for Shackleton's Ice Ship" at bounding box center [468, 390] width 141 height 24
click at [499, 392] on link "Endurance: The Hunt for Shackleton's Ice Ship" at bounding box center [449, 393] width 99 height 15
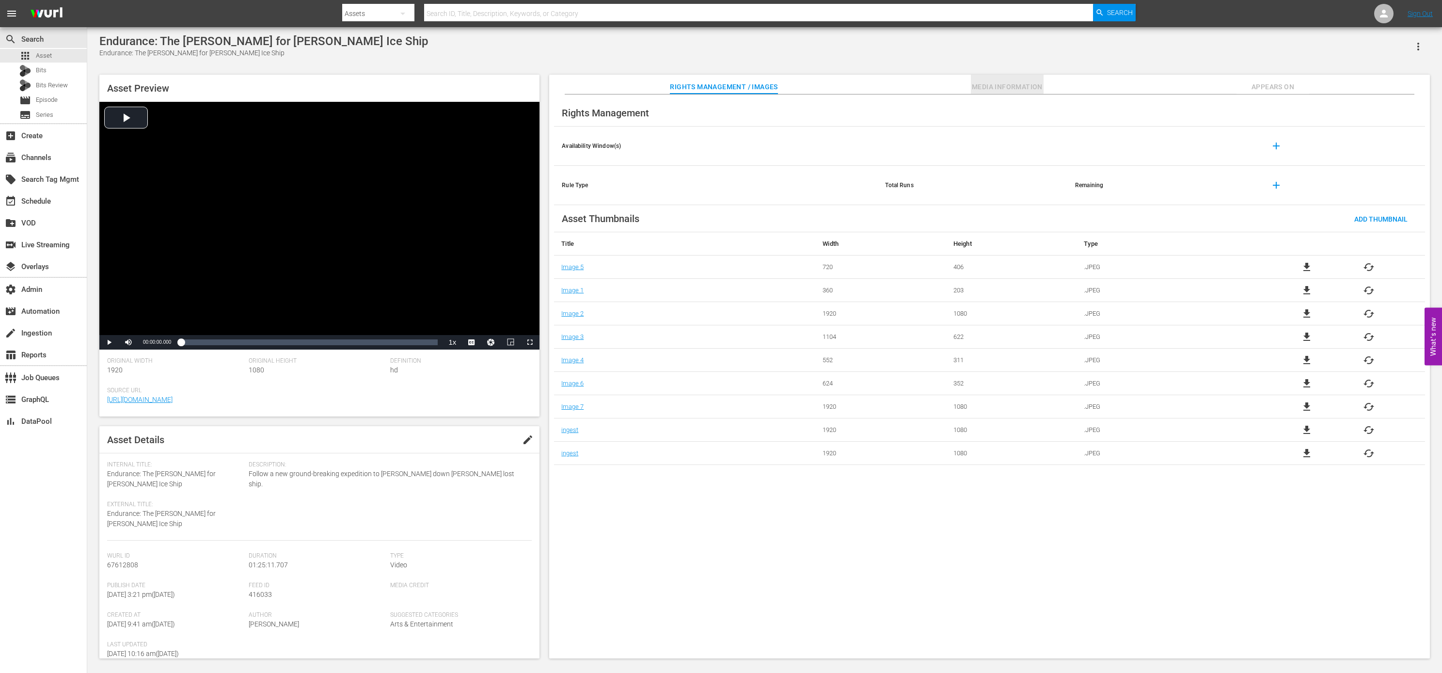
click at [1002, 88] on span "Media Information" at bounding box center [1007, 87] width 73 height 12
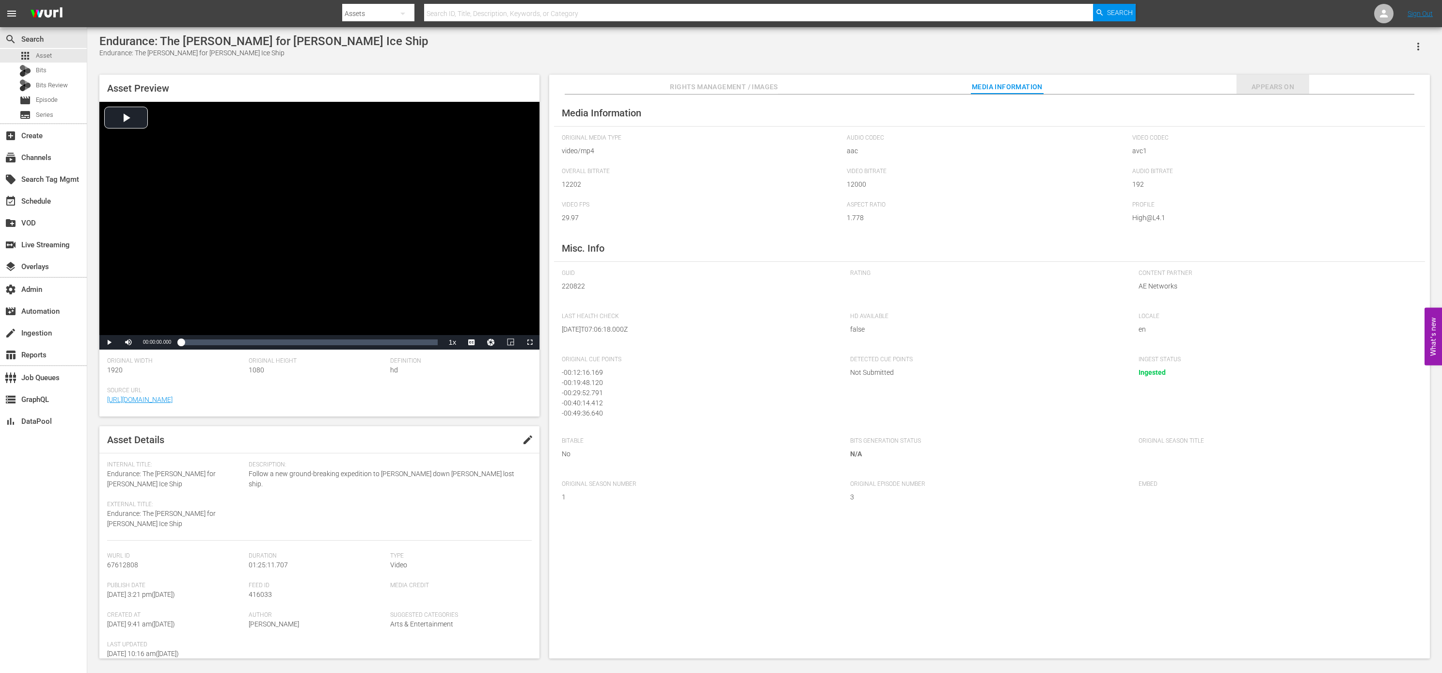
click at [1262, 80] on button "Appears On" at bounding box center [1273, 84] width 73 height 19
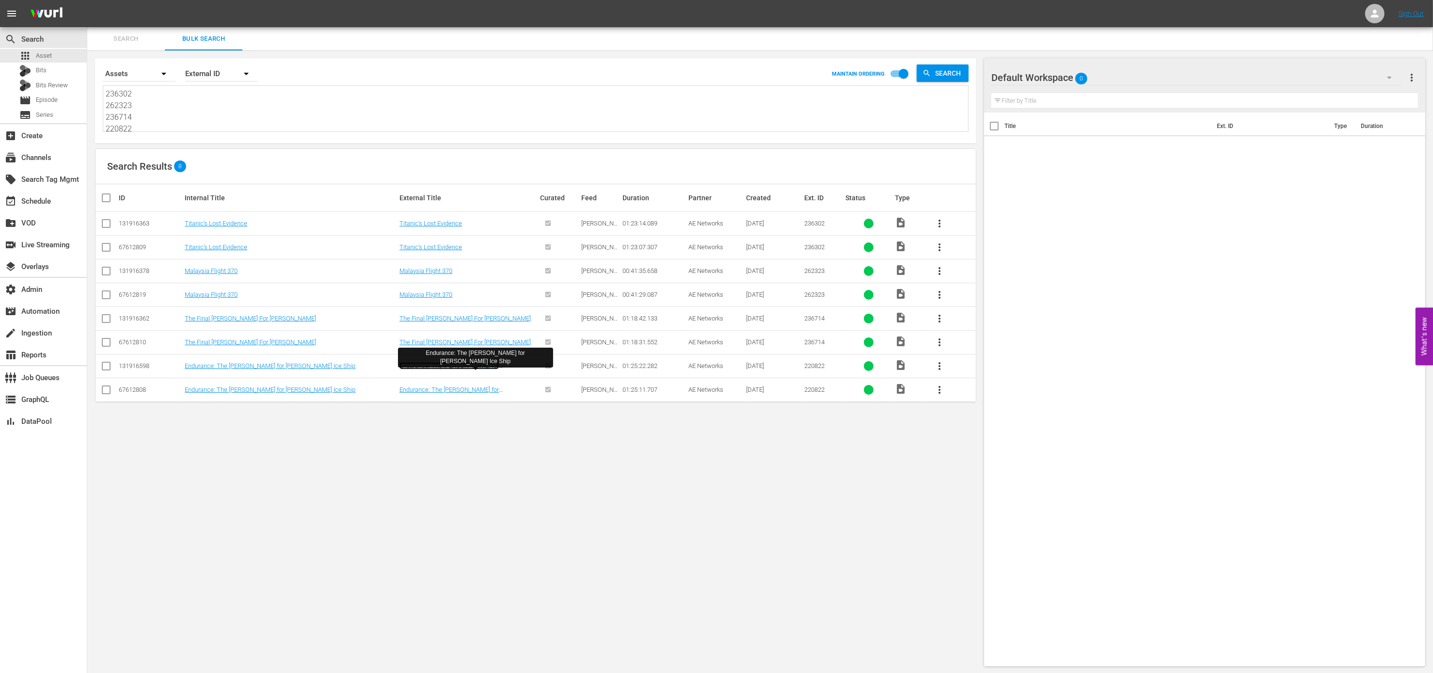
click at [499, 365] on link "Endurance: The Hunt for Shackleton's Ice Ship" at bounding box center [449, 369] width 99 height 15
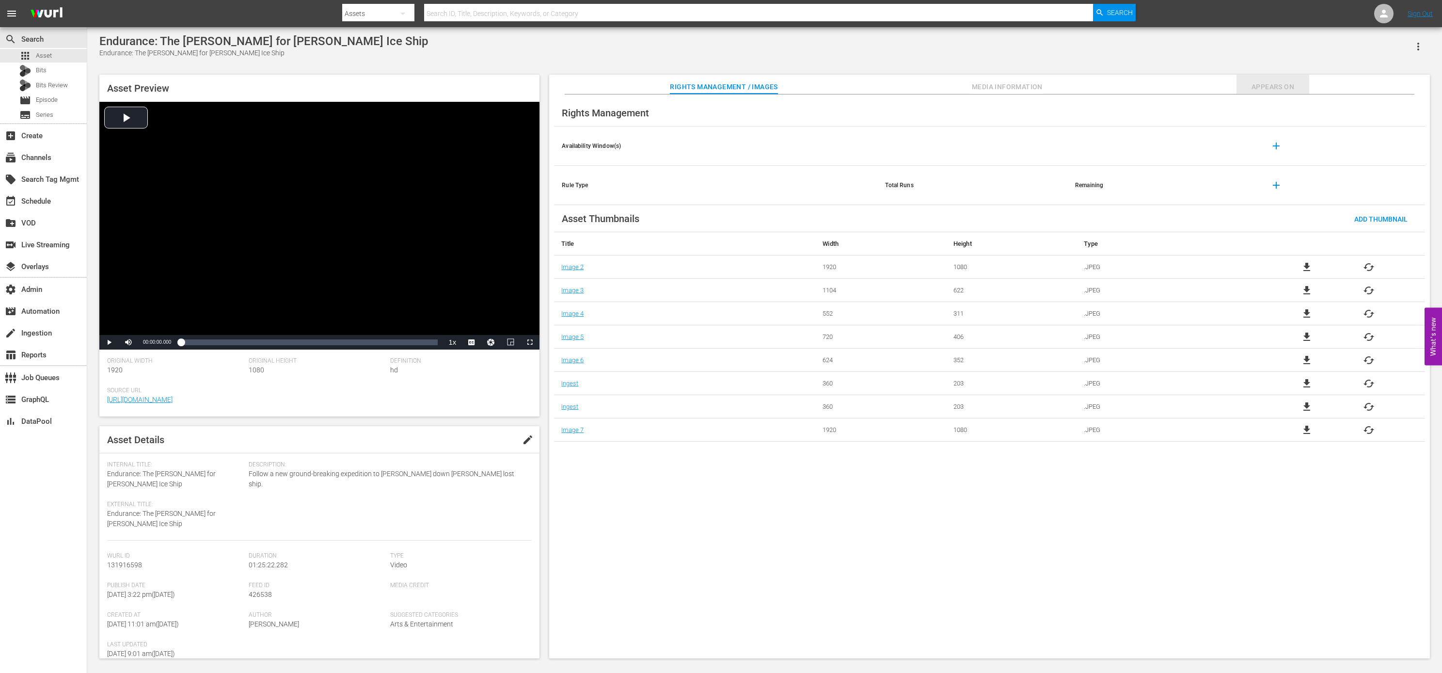
click at [1269, 87] on span "Appears On" at bounding box center [1273, 87] width 73 height 12
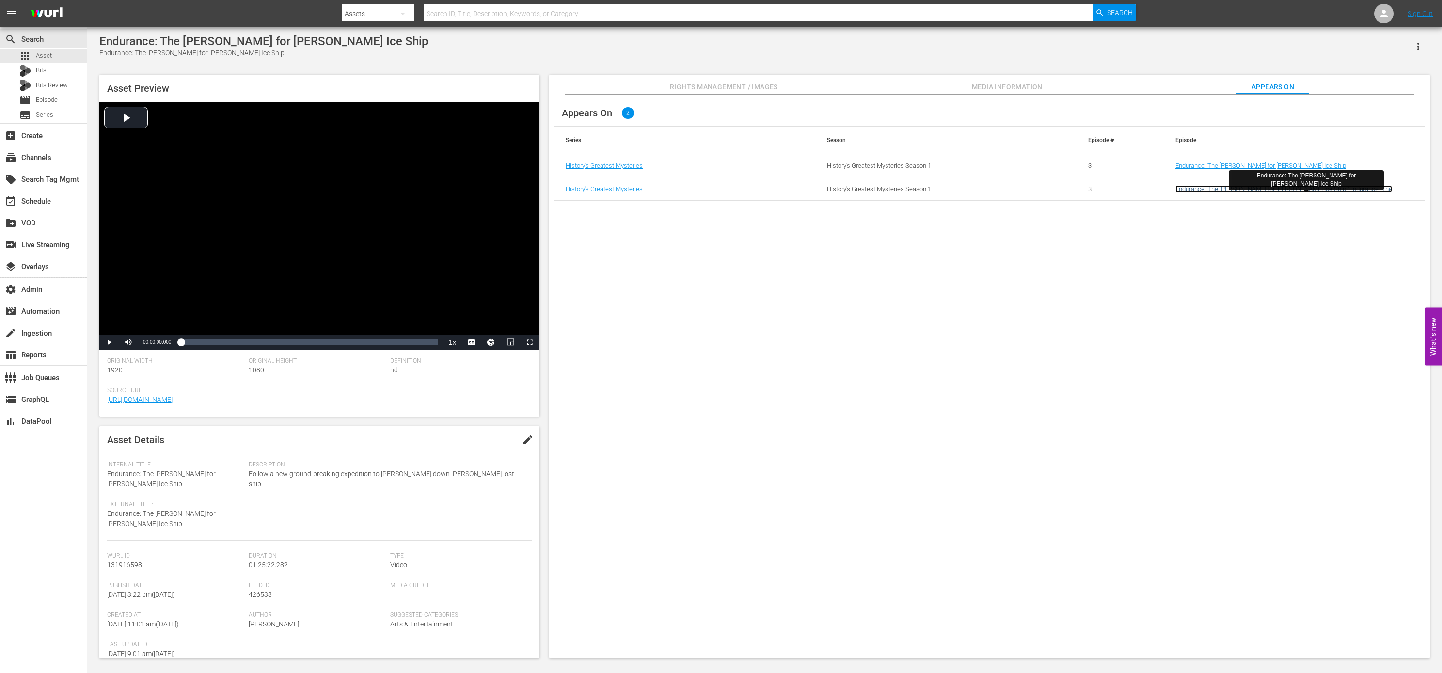
click at [1204, 191] on link "Endurance: The Hunt for Shackleton's Ice Ship (Endurance: The Hunt for Shacklet…" at bounding box center [1284, 196] width 217 height 22
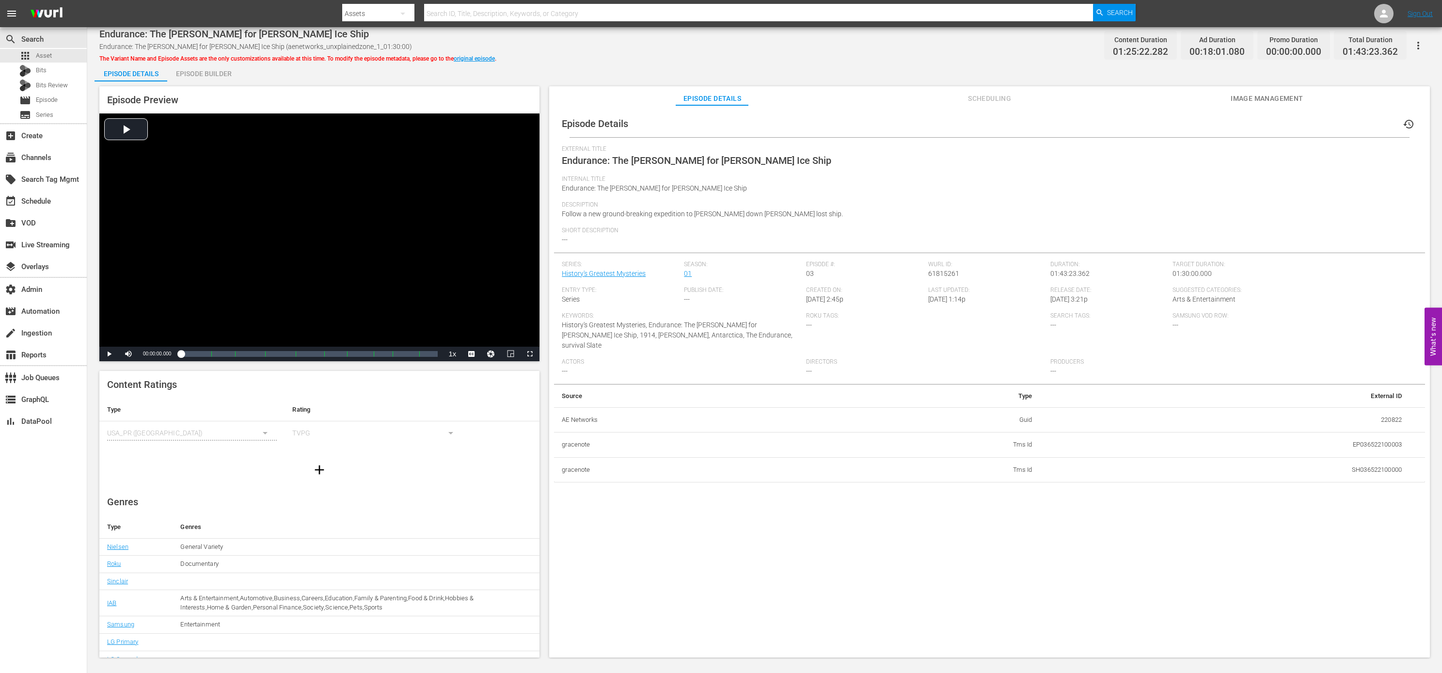
click at [1006, 98] on span "Scheduling" at bounding box center [990, 99] width 73 height 12
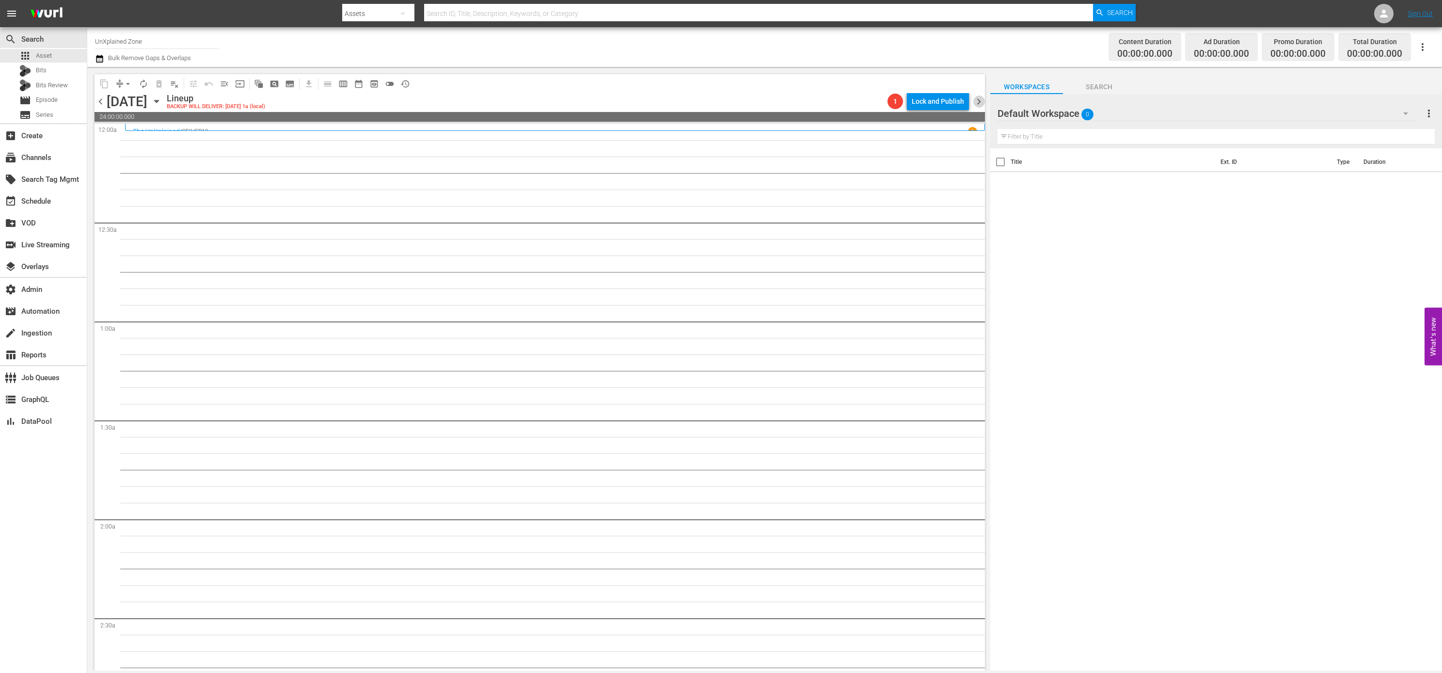
click at [980, 99] on span "chevron_right" at bounding box center [979, 102] width 12 height 12
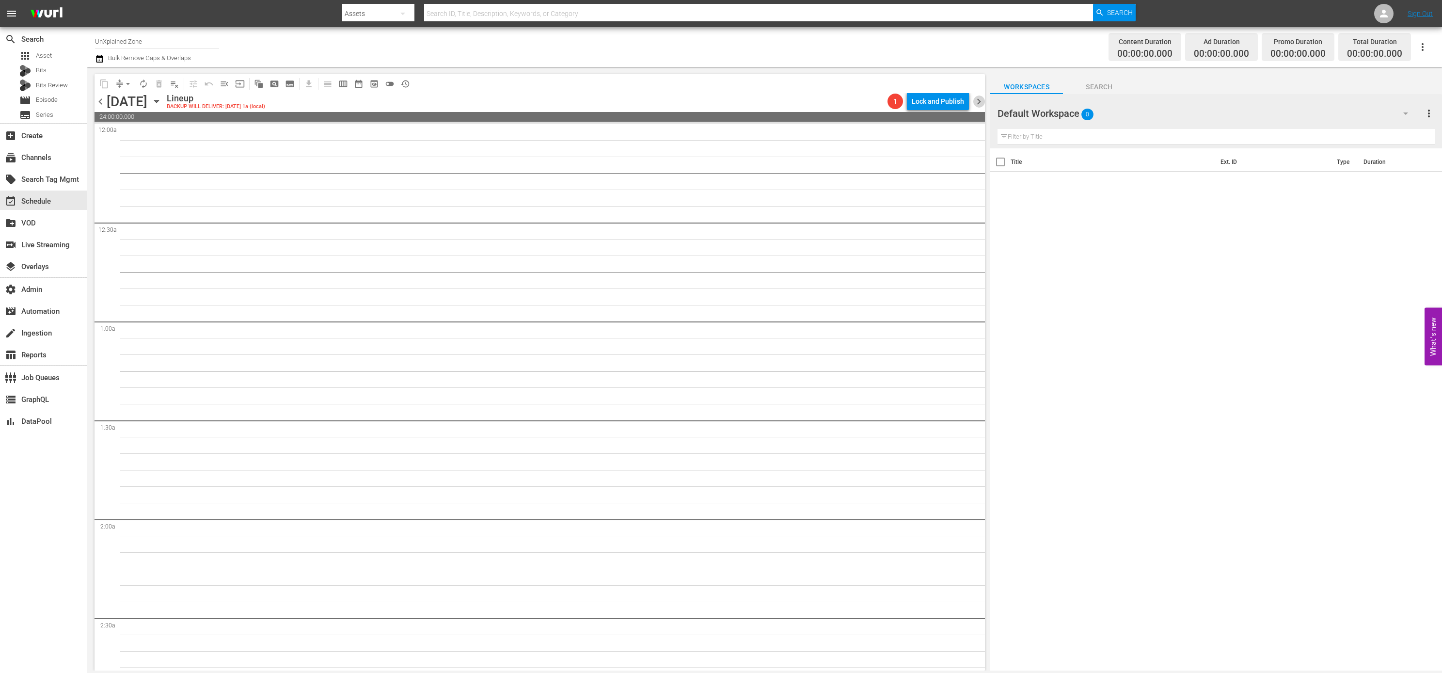
click at [980, 99] on span "chevron_right" at bounding box center [979, 102] width 12 height 12
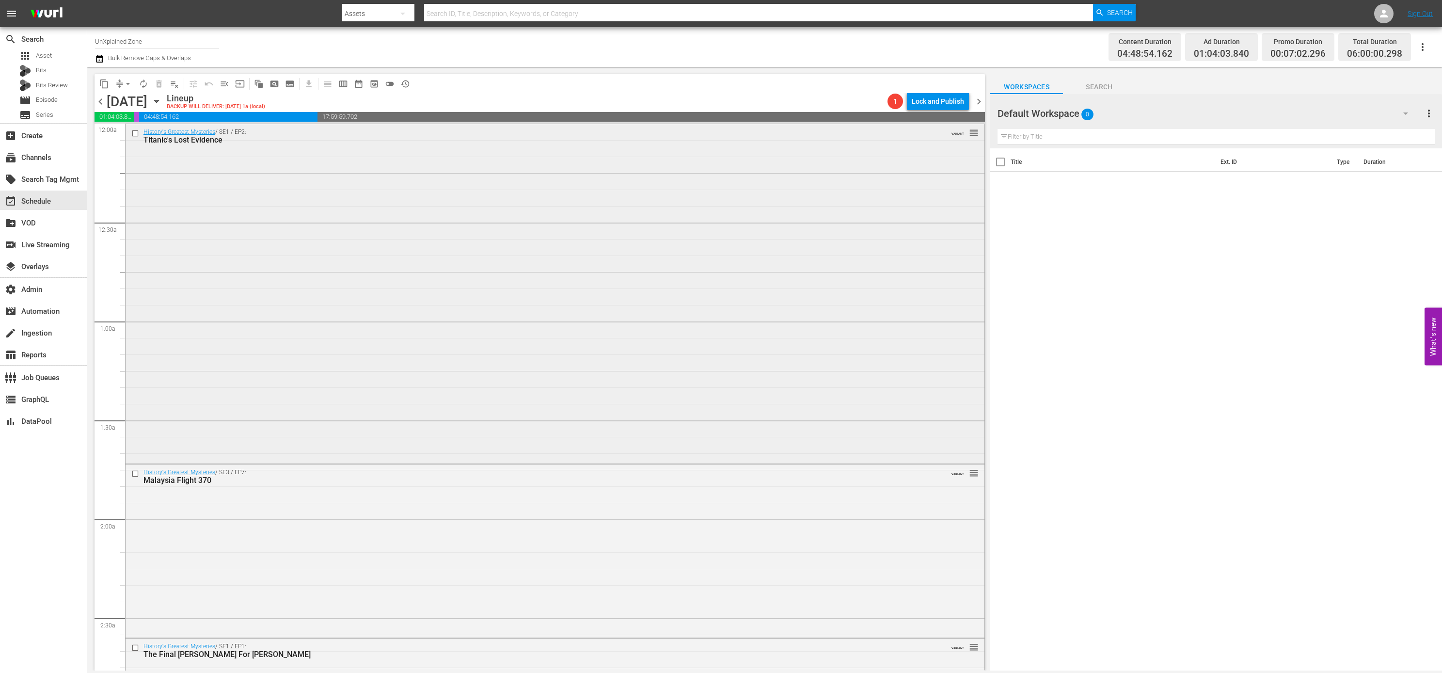
click at [608, 268] on div "History's Greatest Mysteries / SE1 / EP2: Titanic's Lost Evidence VARIANT reord…" at bounding box center [555, 292] width 859 height 337
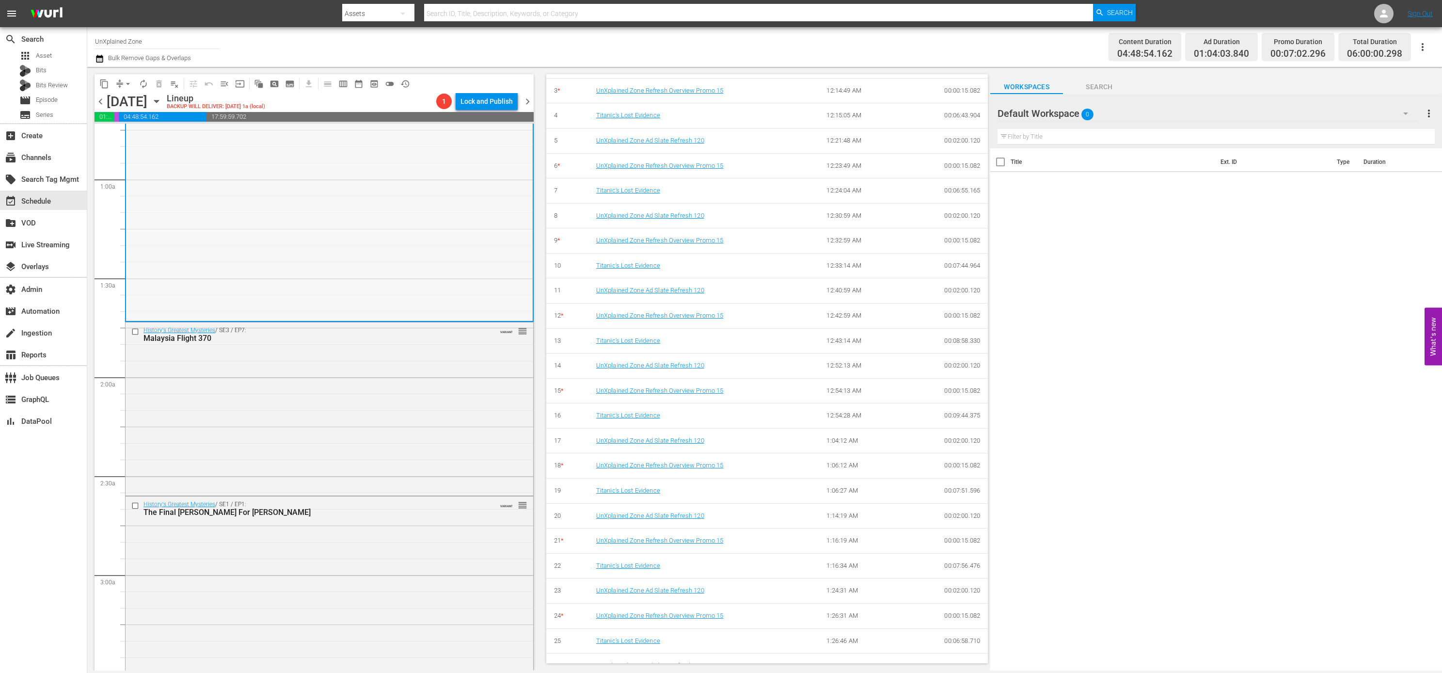
scroll to position [211, 0]
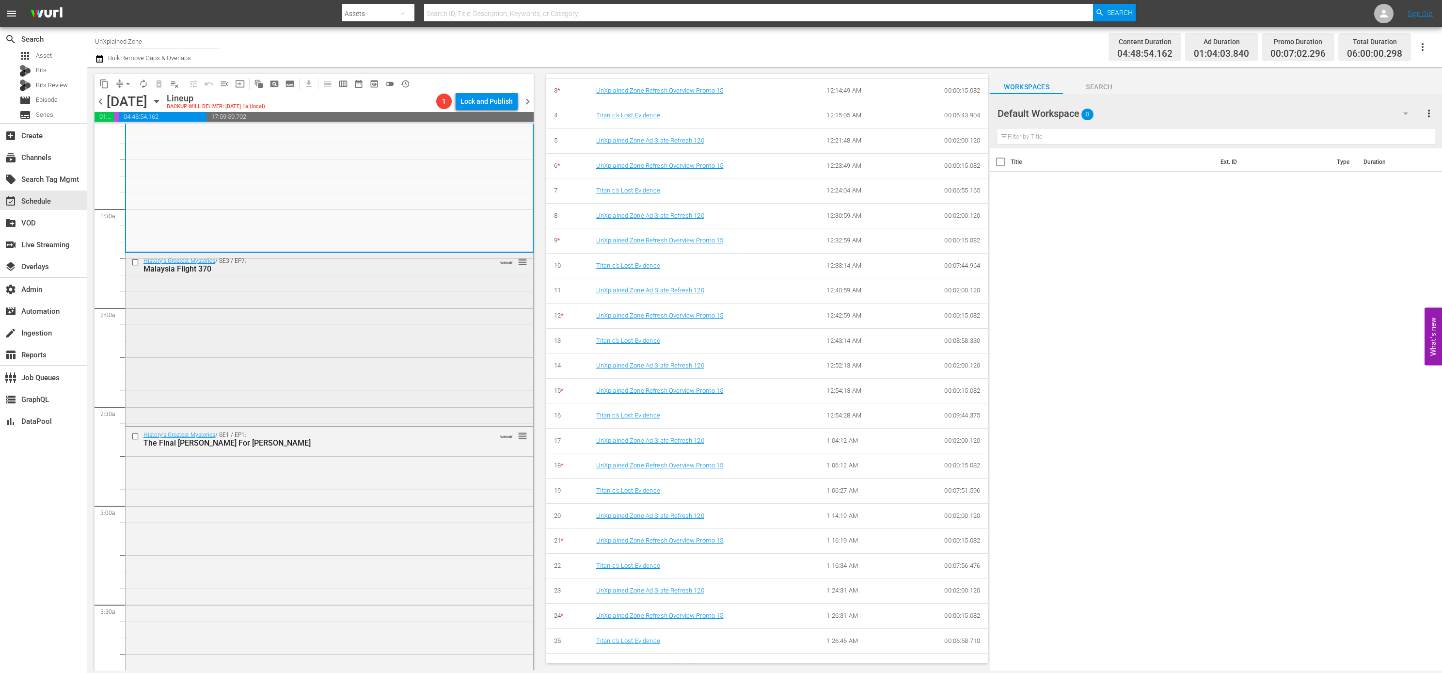
click at [409, 366] on div "History's Greatest Mysteries / SE3 / EP7: Malaysia Flight 370 VARIANT reorder" at bounding box center [330, 338] width 408 height 171
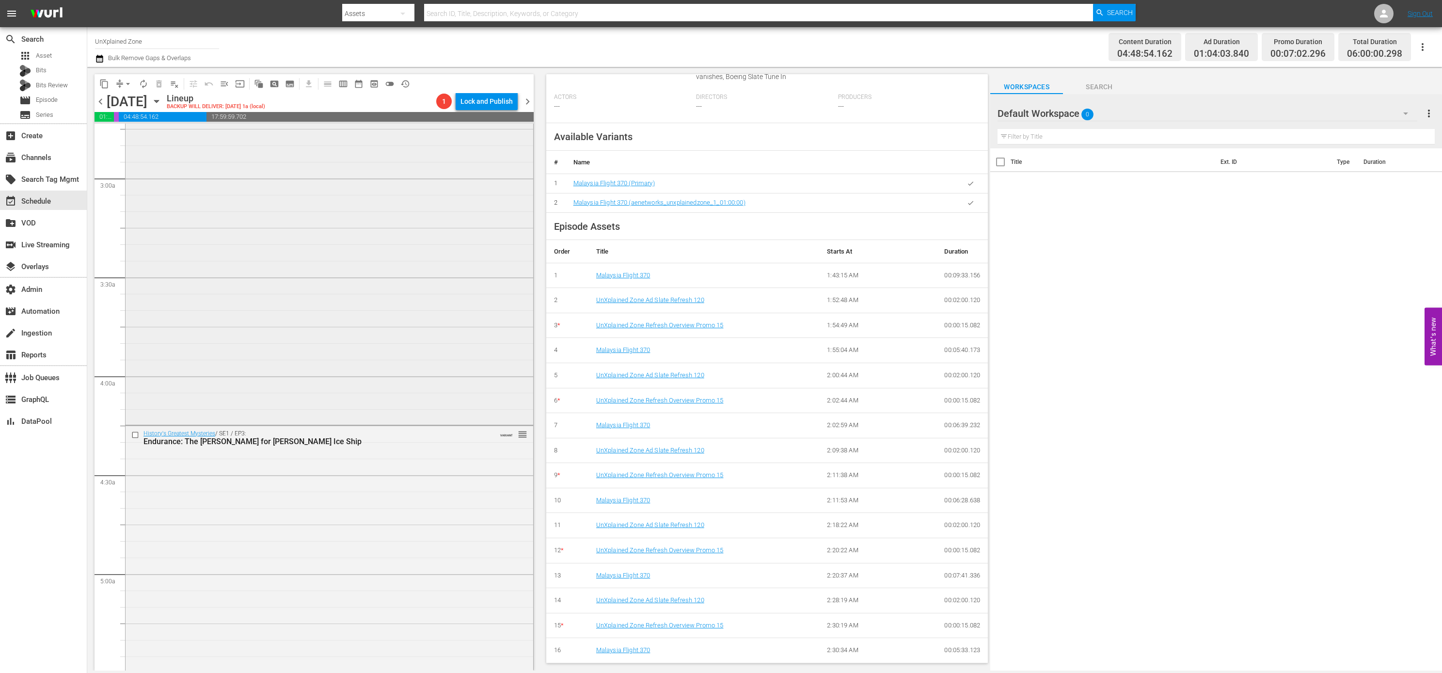
scroll to position [836, 0]
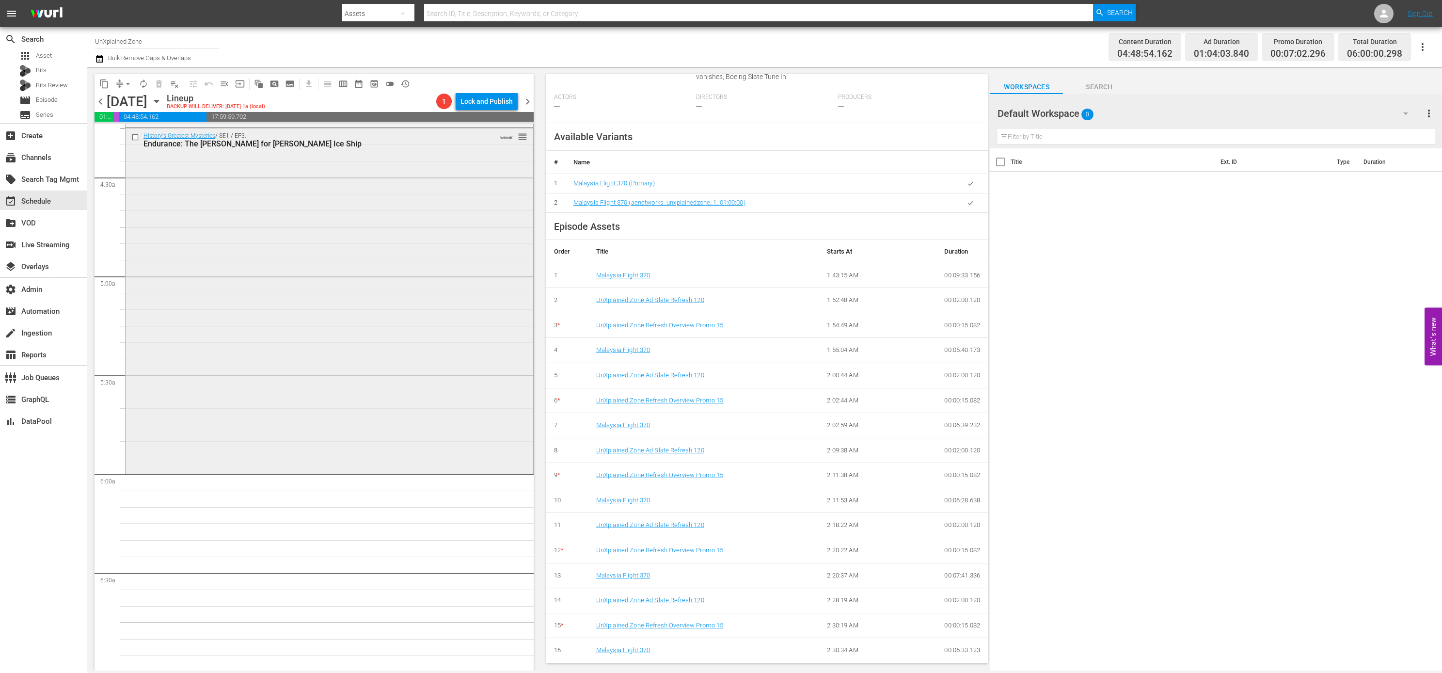
click at [492, 420] on div "History's Greatest Mysteries / SE1 / EP3: Endurance: The Hunt for Shackleton's …" at bounding box center [330, 300] width 408 height 344
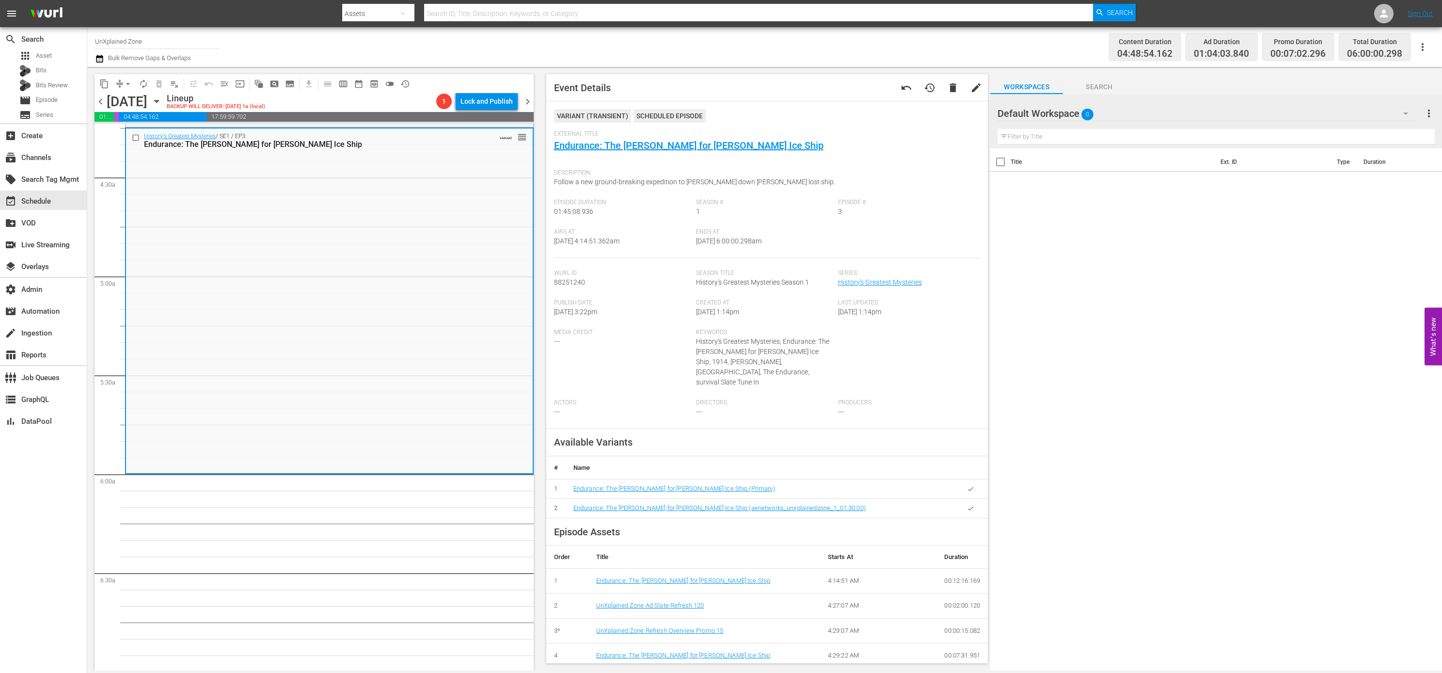
scroll to position [0, 0]
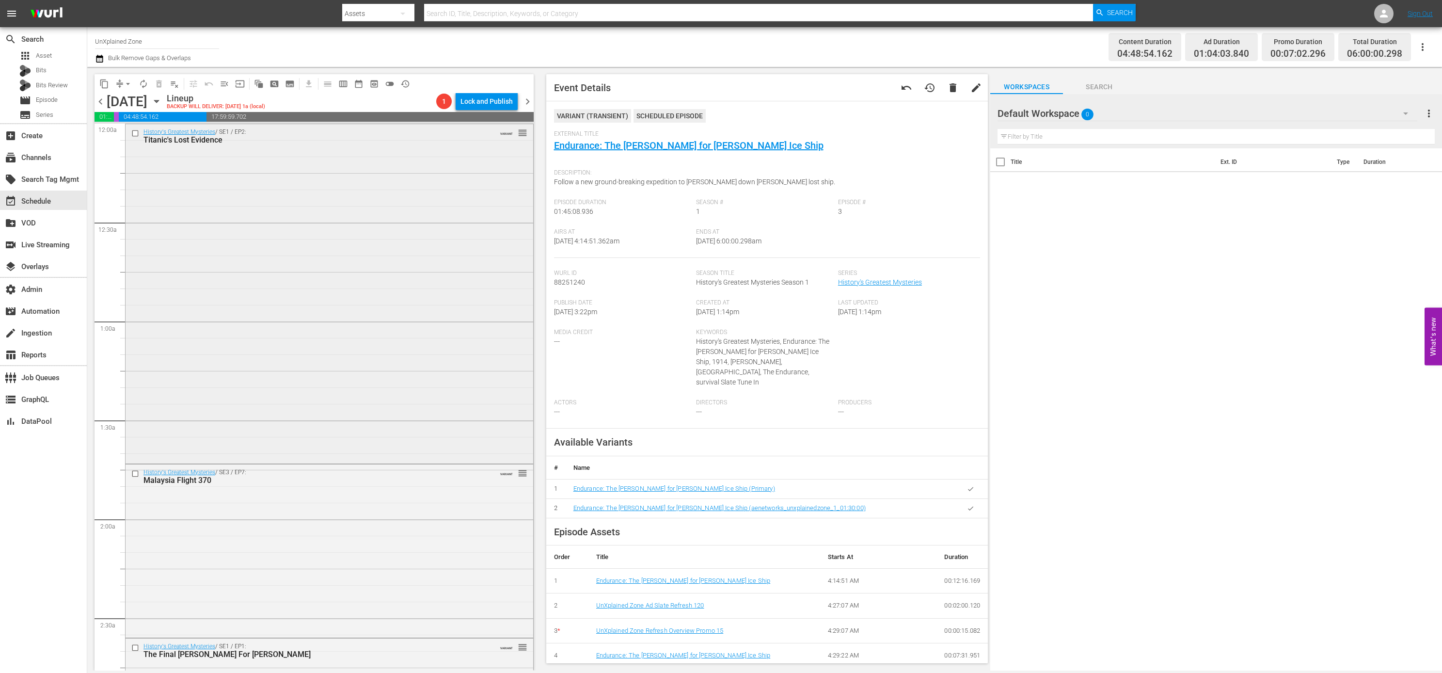
click at [427, 296] on div "History's Greatest Mysteries / SE1 / EP2: Titanic's Lost Evidence VARIANT reord…" at bounding box center [330, 292] width 408 height 337
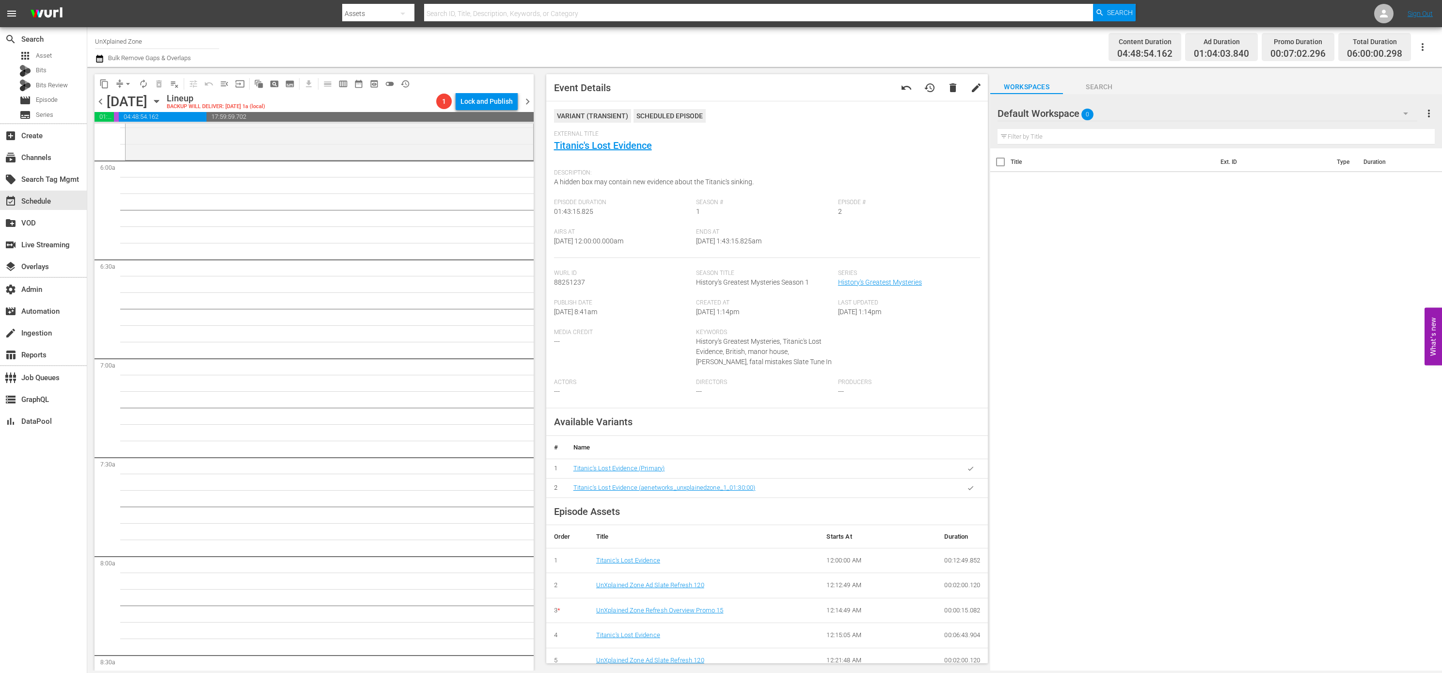
scroll to position [1081, 0]
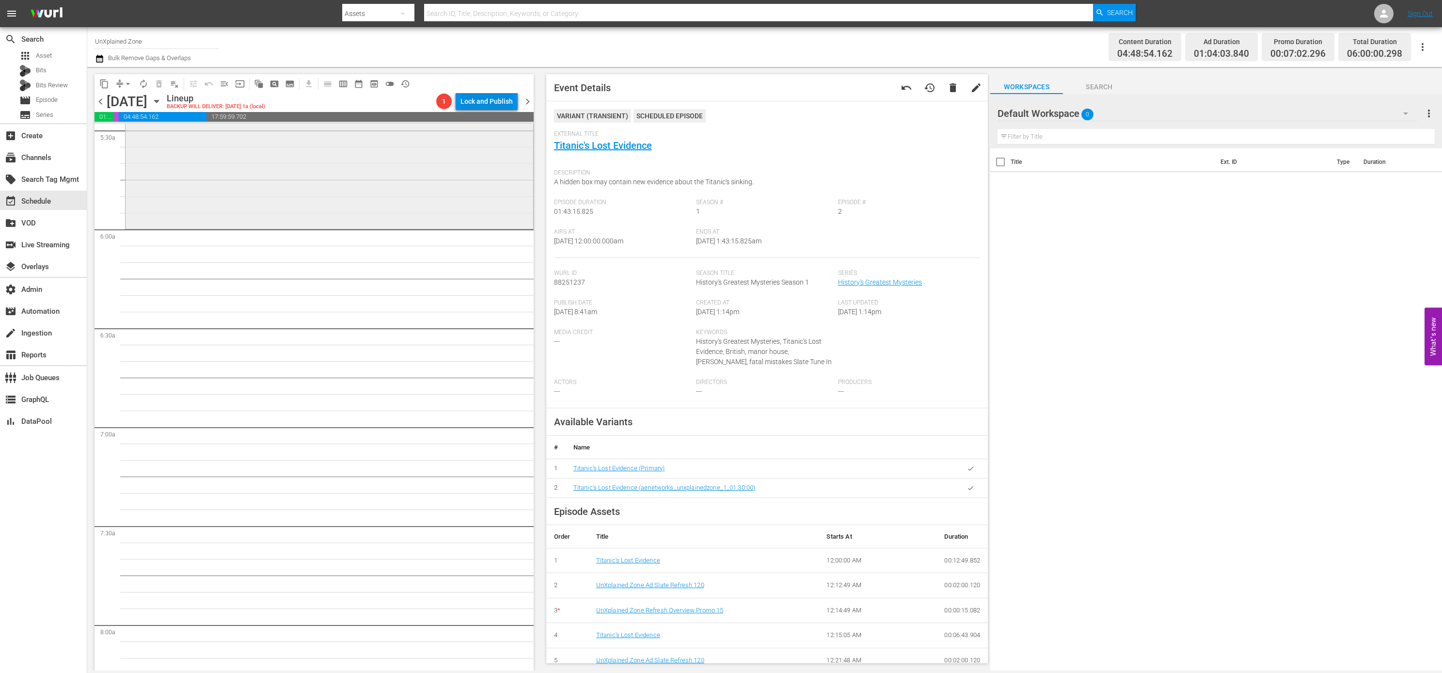
click at [437, 179] on div "History's Greatest Mysteries / SE1 / EP3: Endurance: The Hunt for Shackleton's …" at bounding box center [330, 55] width 408 height 344
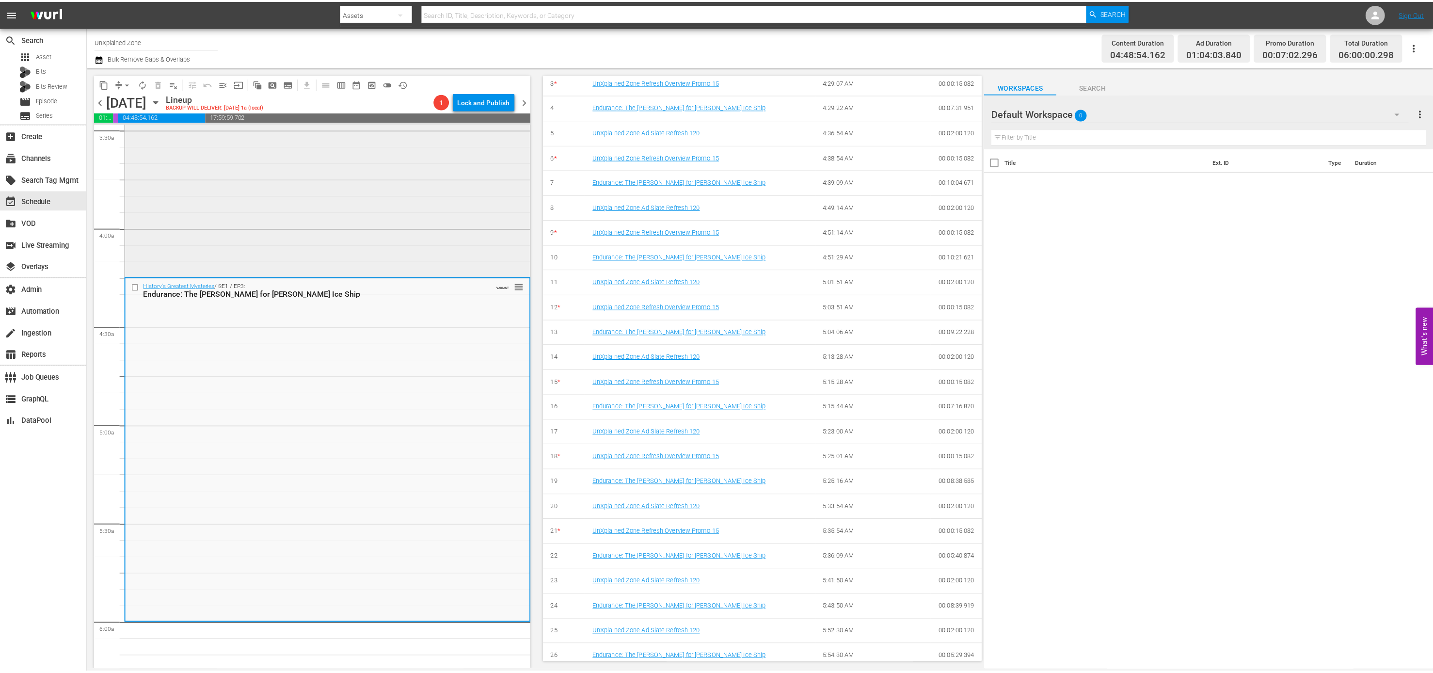
scroll to position [549, 0]
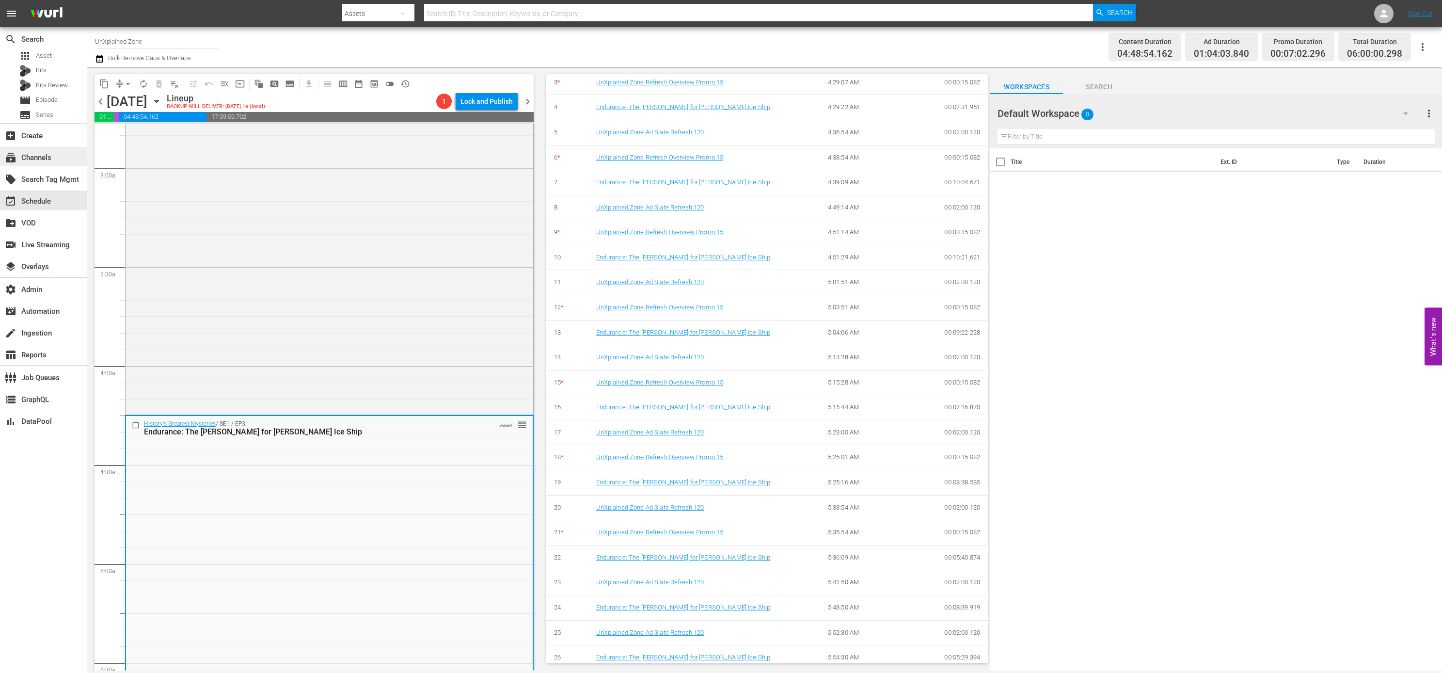
click at [56, 160] on div "subscriptions Channels" at bounding box center [43, 156] width 87 height 19
type input "unxplained"
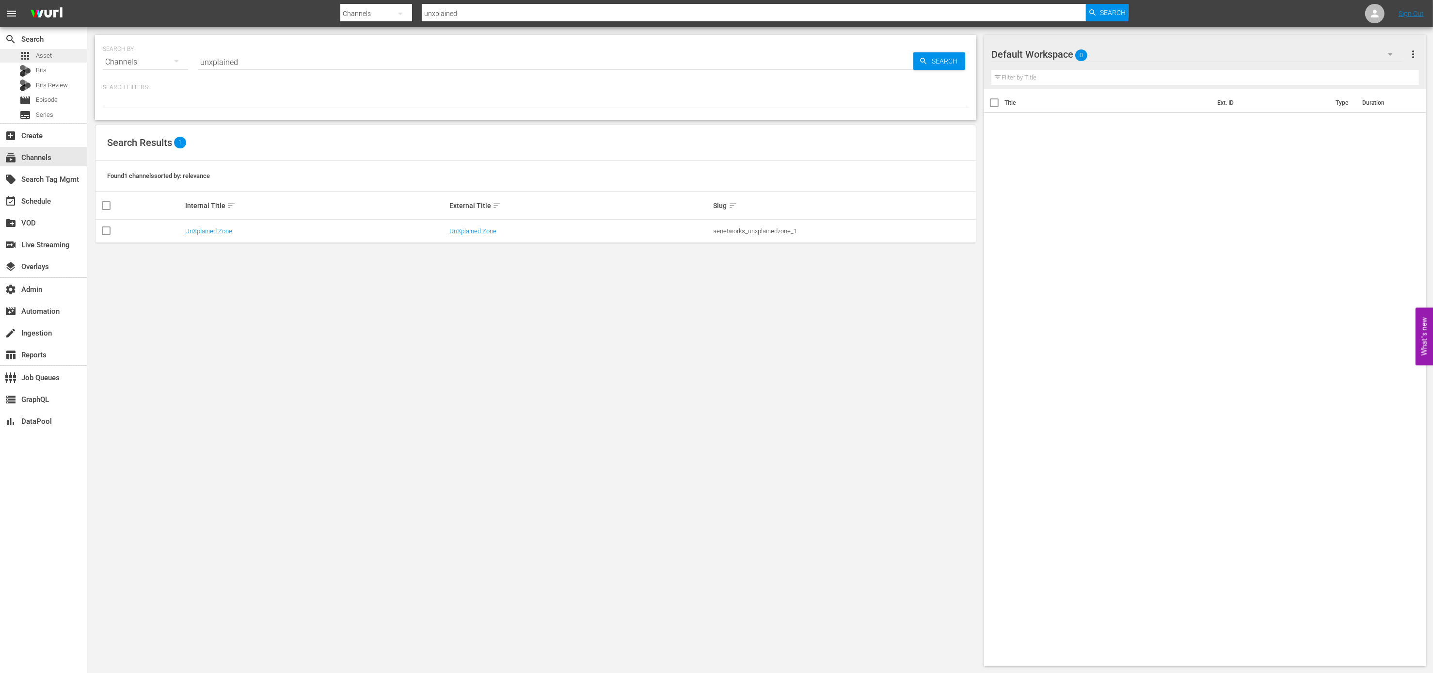
click at [50, 59] on span "Asset" at bounding box center [44, 56] width 16 height 10
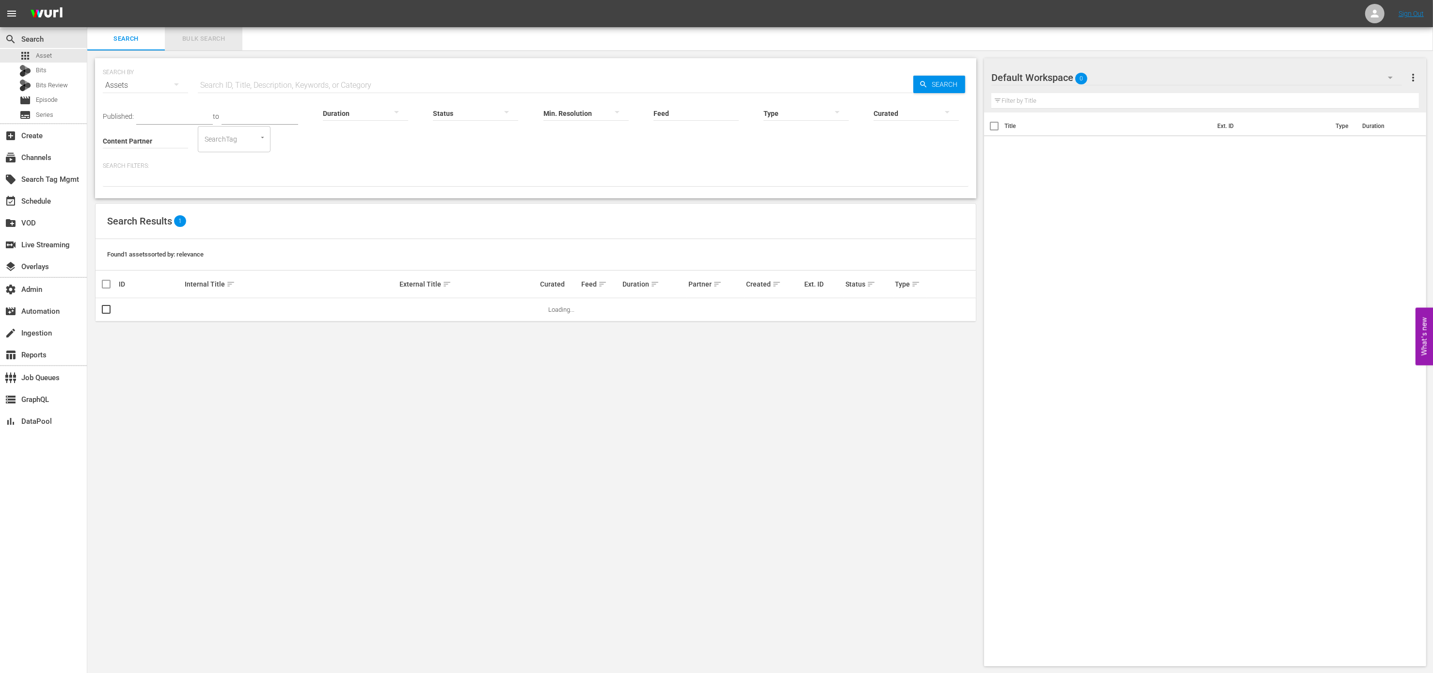
click at [214, 47] on button "Bulk Search" at bounding box center [204, 38] width 78 height 23
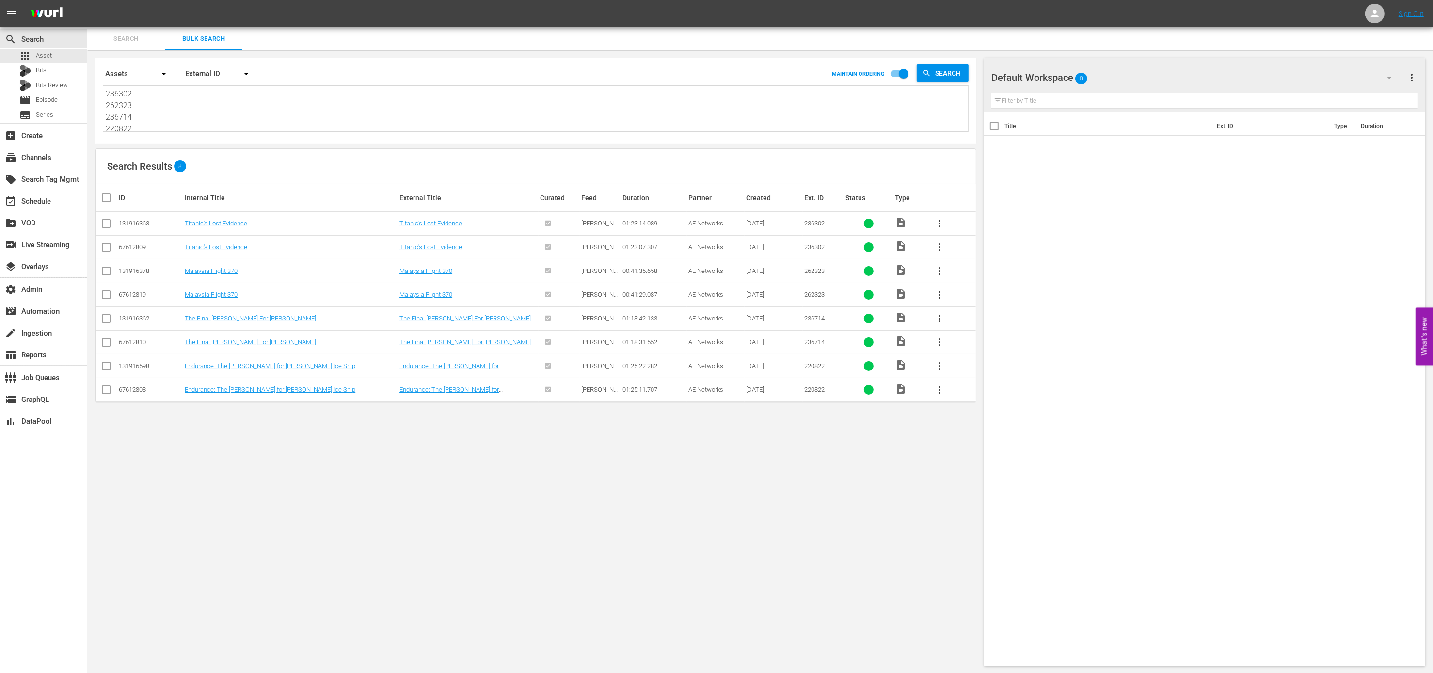
click at [230, 105] on textarea "236302 262323 236714 220822" at bounding box center [537, 110] width 863 height 44
drag, startPoint x: 197, startPoint y: 130, endPoint x: 97, endPoint y: 38, distance: 136.2
click at [97, 38] on div "Search Bulk Search Search By Assets Order By External ID MAINTAIN ORDERING Sear…" at bounding box center [760, 350] width 1346 height 647
paste textarea "147022455 147022482 147022457 147022459 147022458"
type textarea "147022455 147022482 147022457 147022459 147022458"
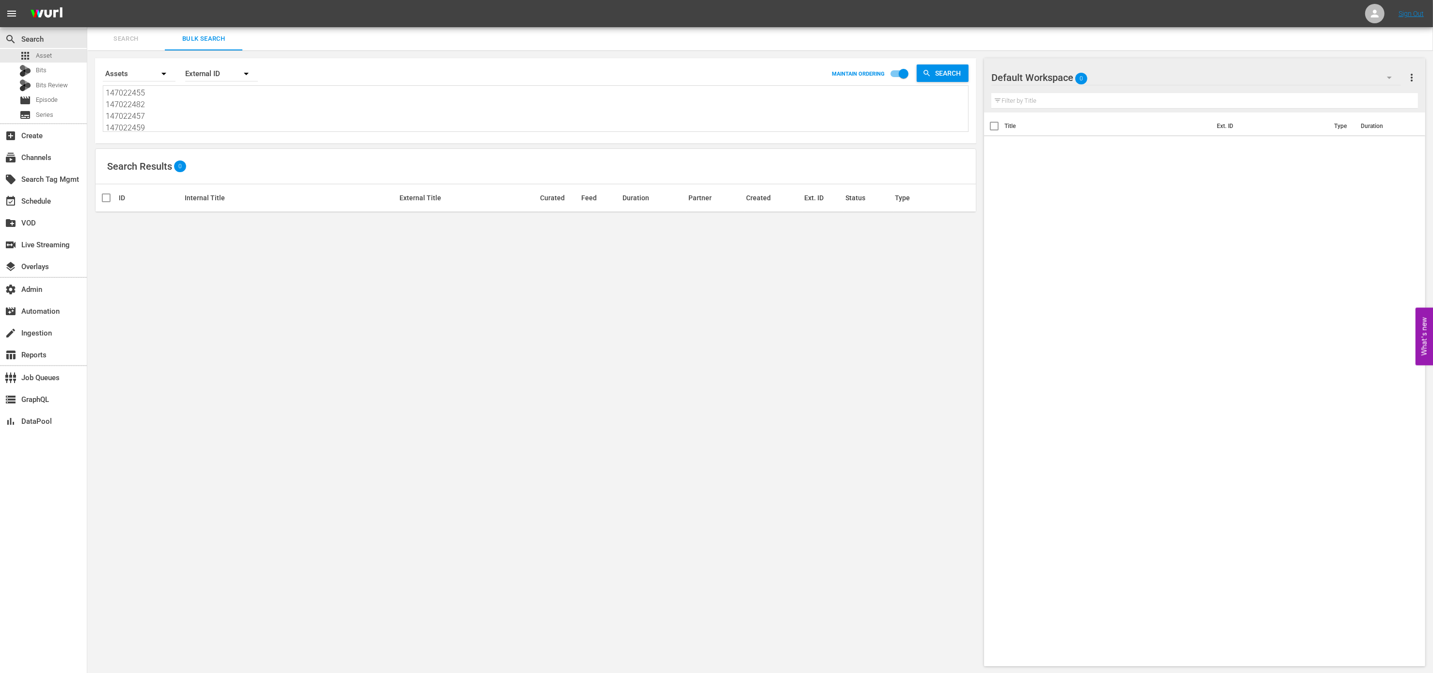
type textarea "147022455 147022482 147022457 147022459 147022458"
click at [233, 71] on div "External ID" at bounding box center [221, 73] width 73 height 27
click at [229, 123] on div "Wurl ID" at bounding box center [226, 117] width 58 height 16
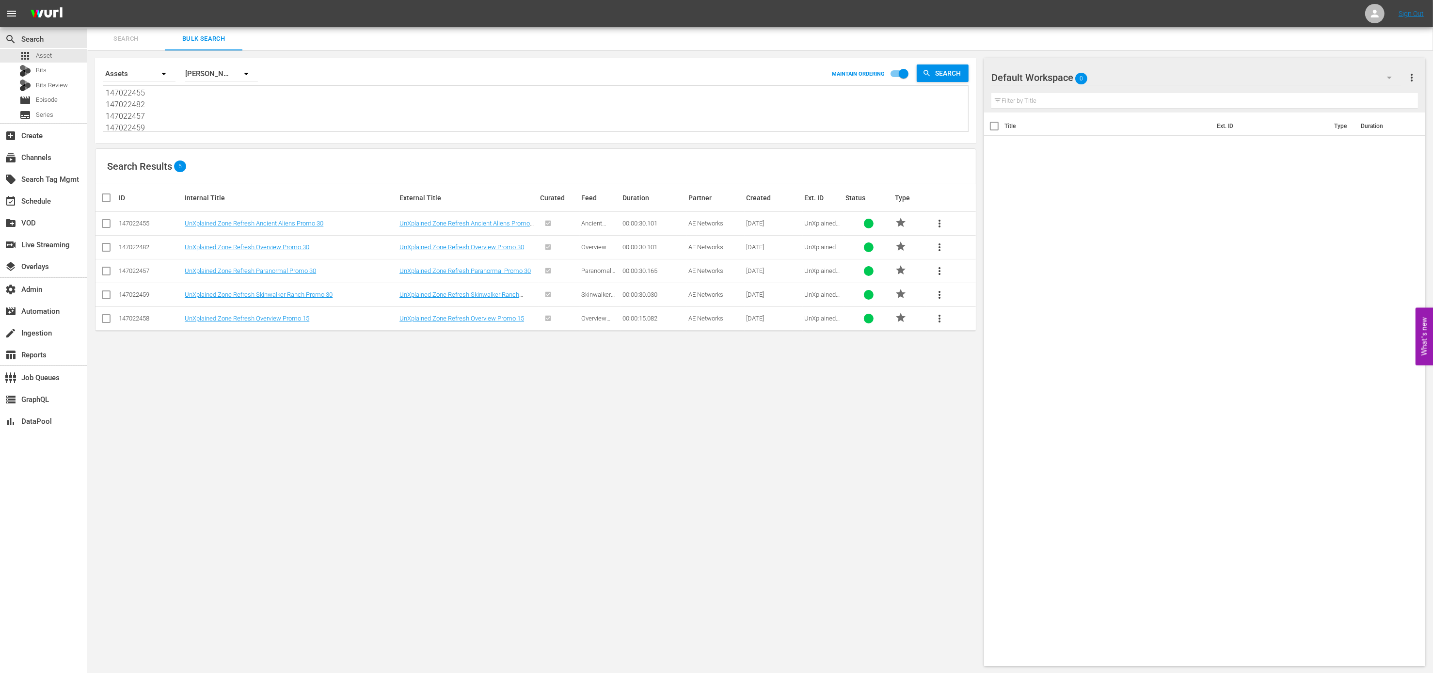
click at [512, 197] on div "External Title" at bounding box center [469, 198] width 138 height 8
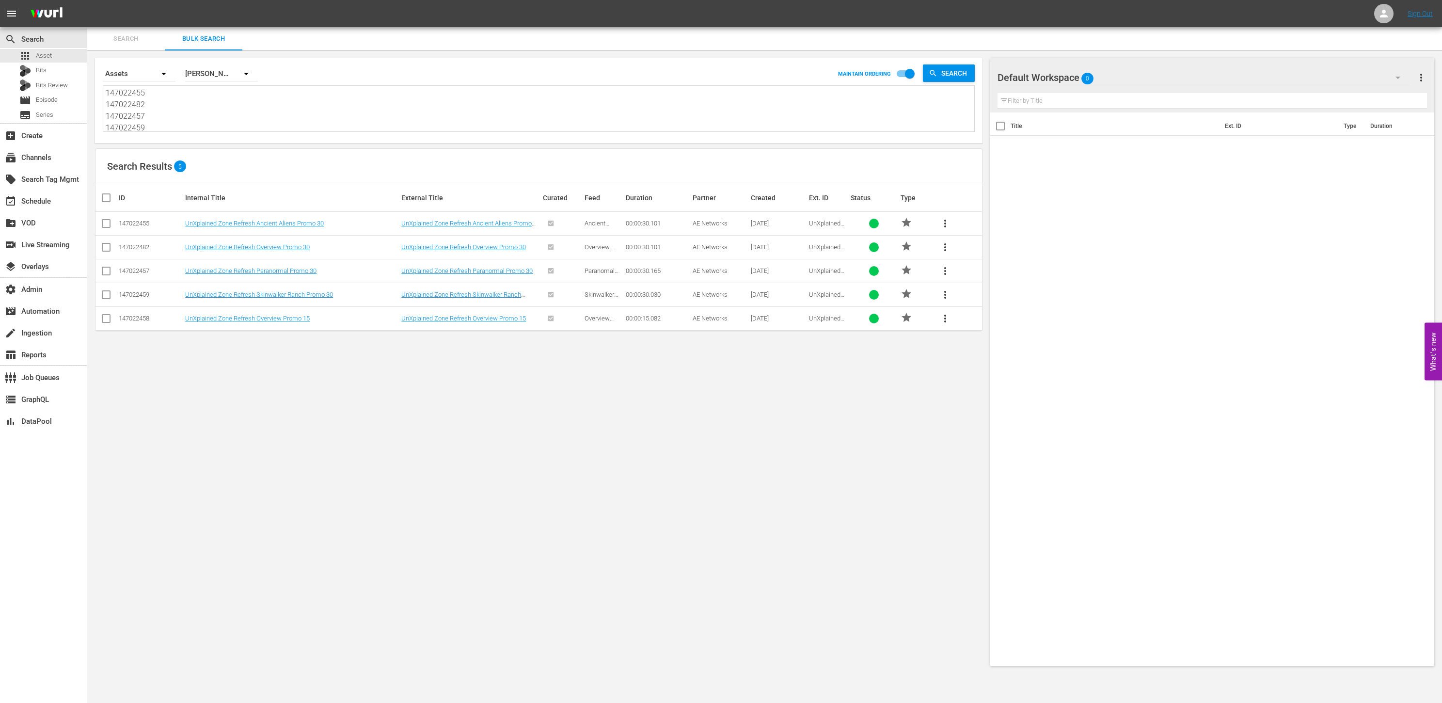
drag, startPoint x: 188, startPoint y: 125, endPoint x: 160, endPoint y: 47, distance: 83.3
click at [160, 47] on div "Search Bulk Search Search By Assets Order By Wurl ID MAINTAIN ORDERING Search 1…" at bounding box center [764, 350] width 1355 height 647
paste textarea "58701584 109689636 112813003 134494233 134494239 134494240 134494241"
type textarea "58701584 109689636 112813003 134494233 134494239 134494240 134494241"
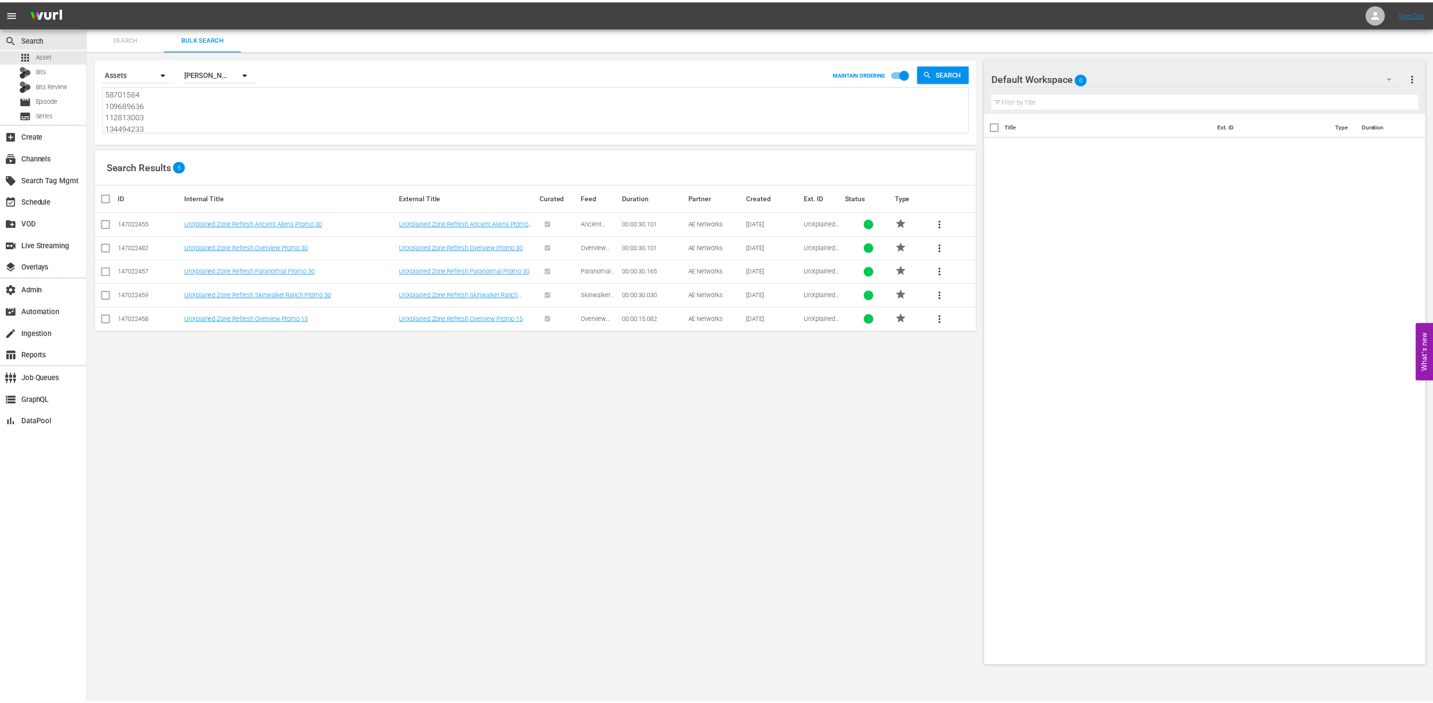
scroll to position [35, 0]
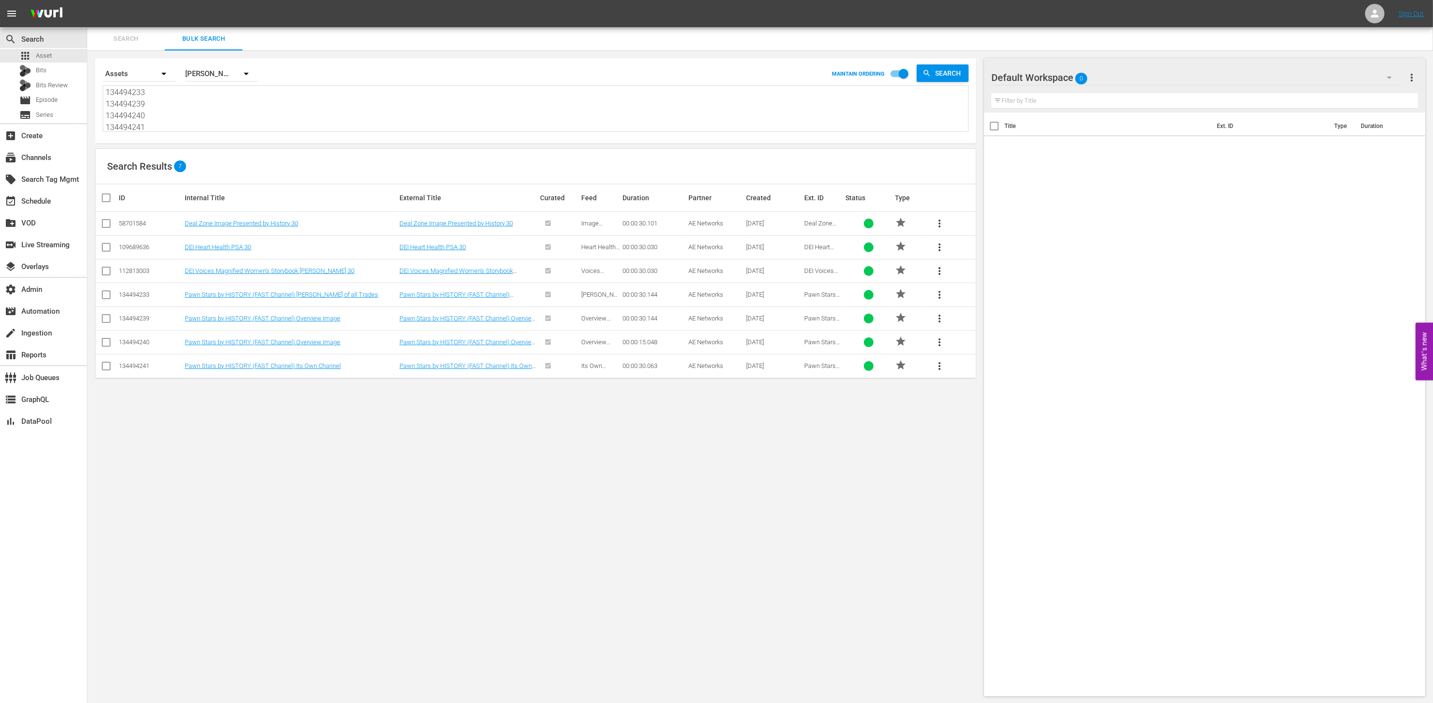
type textarea "58701584 109689636 112813003 134494233 134494239 134494240 134494241"
drag, startPoint x: 451, startPoint y: 424, endPoint x: 440, endPoint y: 418, distance: 12.8
click at [449, 425] on div "Search By Assets Order By Wurl ID MAINTAIN ORDERING Search 58701584 109689636 1…" at bounding box center [535, 377] width 897 height 654
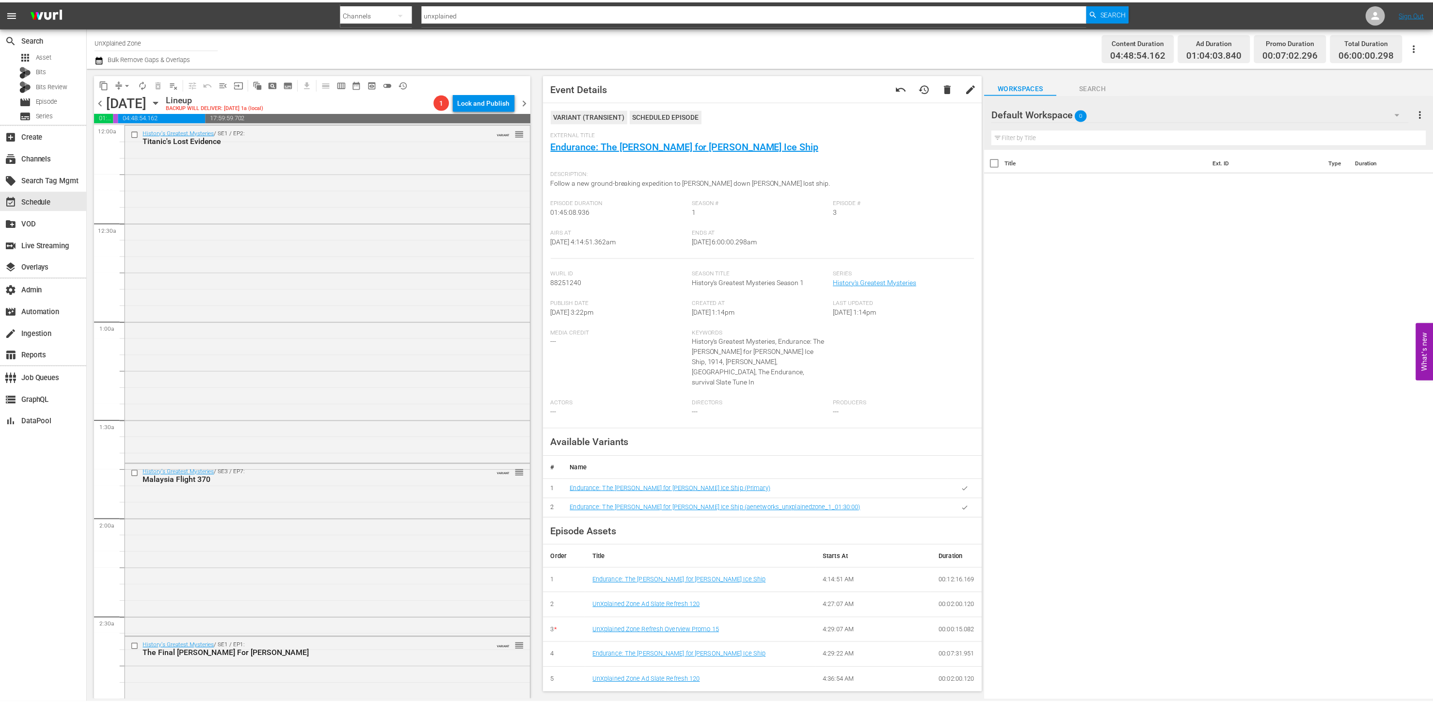
scroll to position [275, 0]
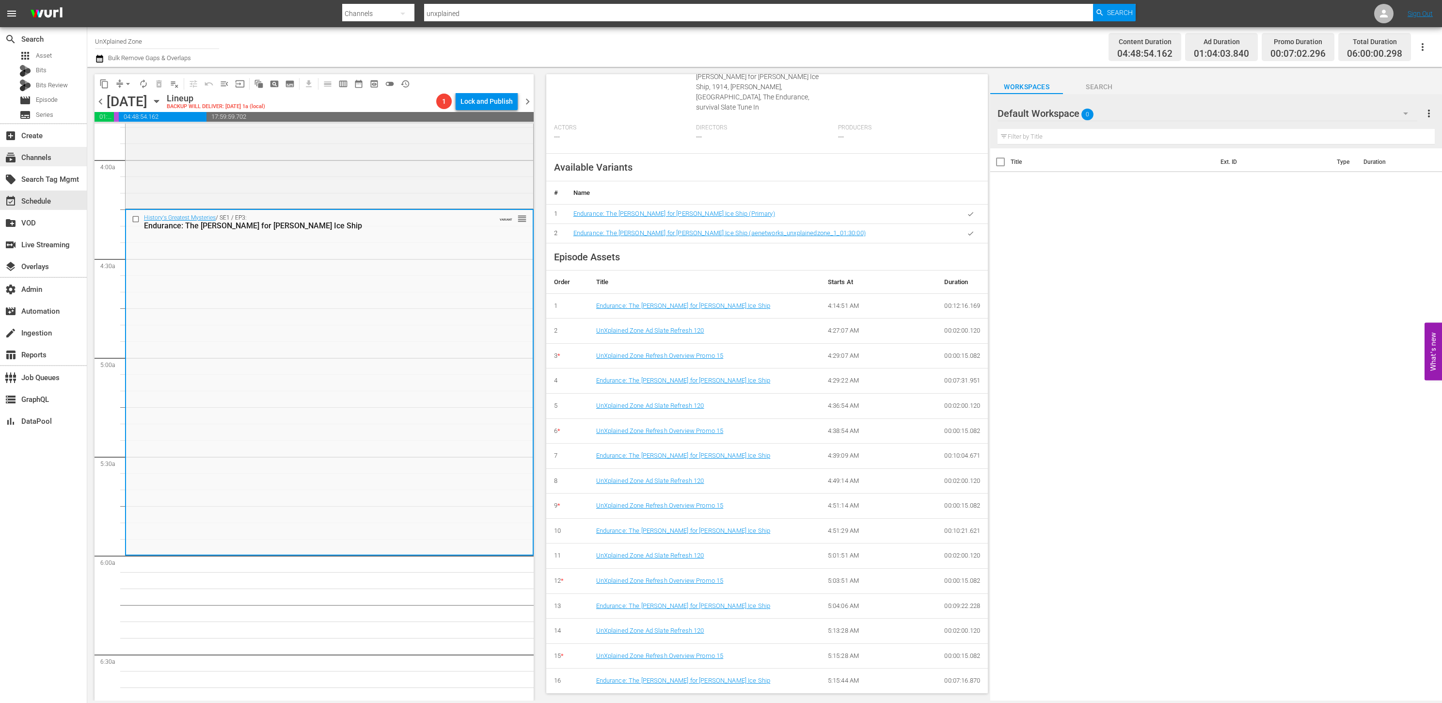
click at [67, 156] on div "subscriptions Channels" at bounding box center [43, 156] width 87 height 19
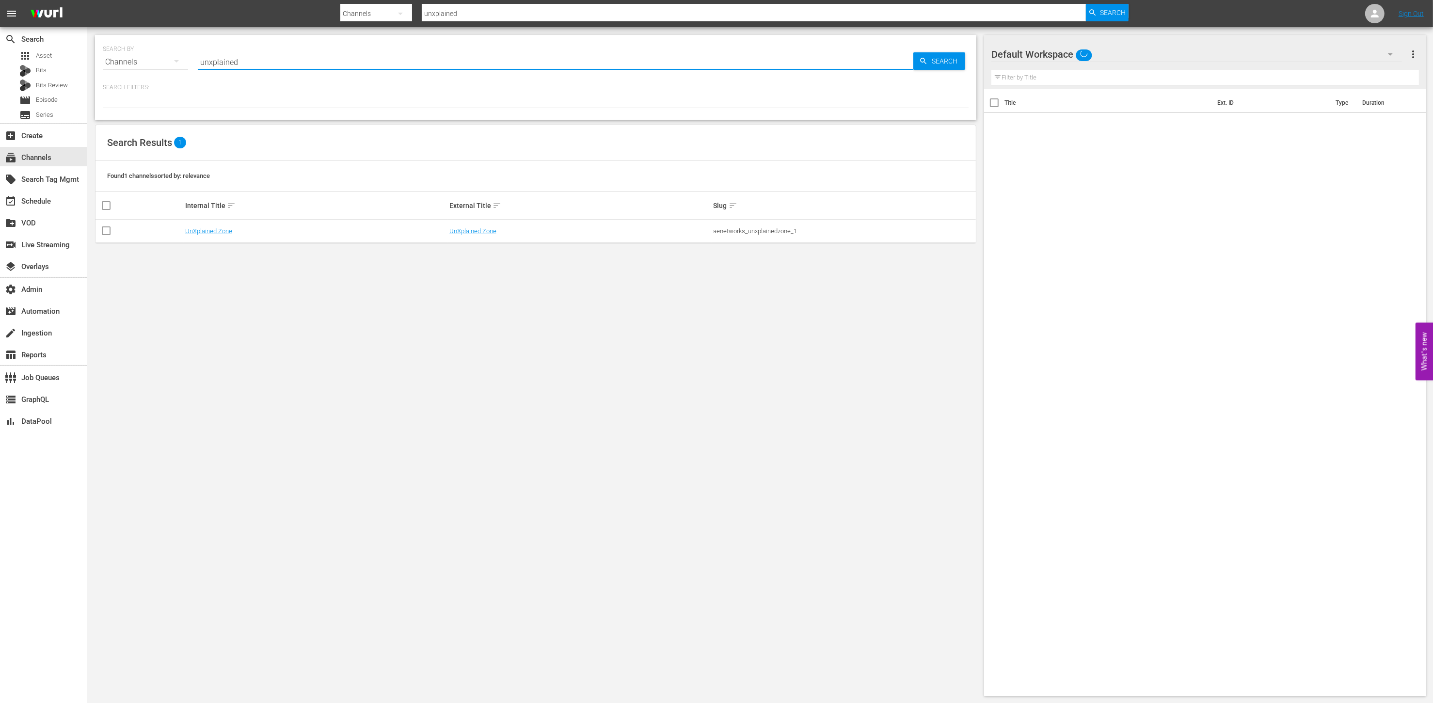
click at [269, 63] on input "unxplained" at bounding box center [556, 61] width 716 height 23
type input "ca"
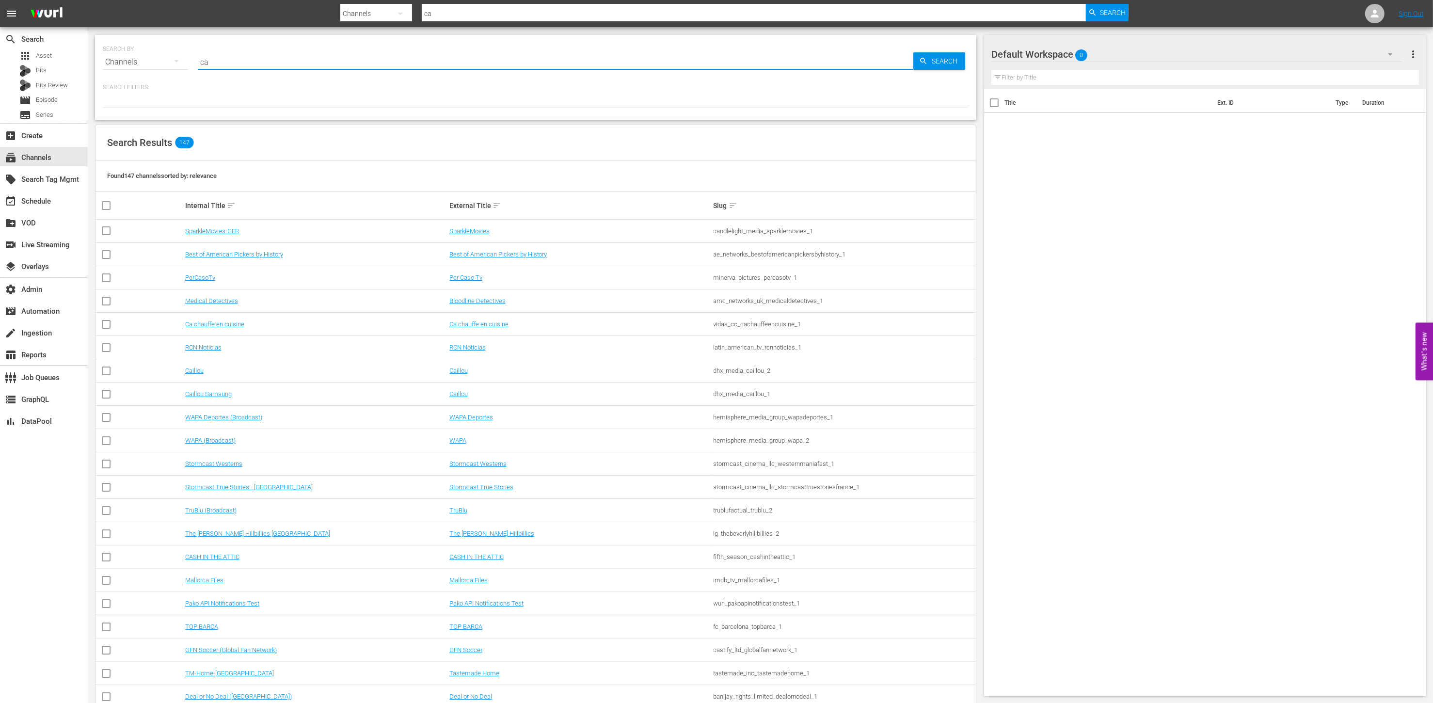
type input "candlelightmedia_sparklightlove_1"
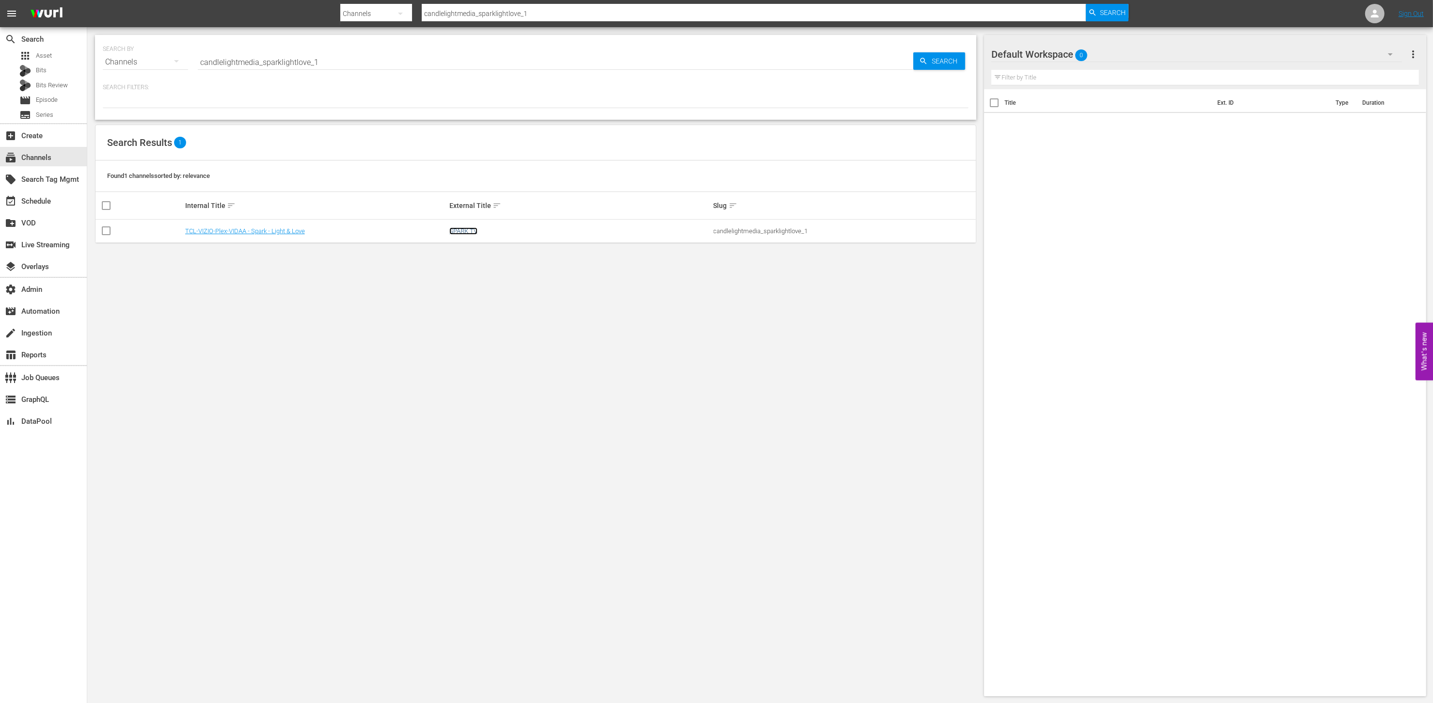
click at [463, 230] on link "SPARK TV" at bounding box center [463, 230] width 28 height 7
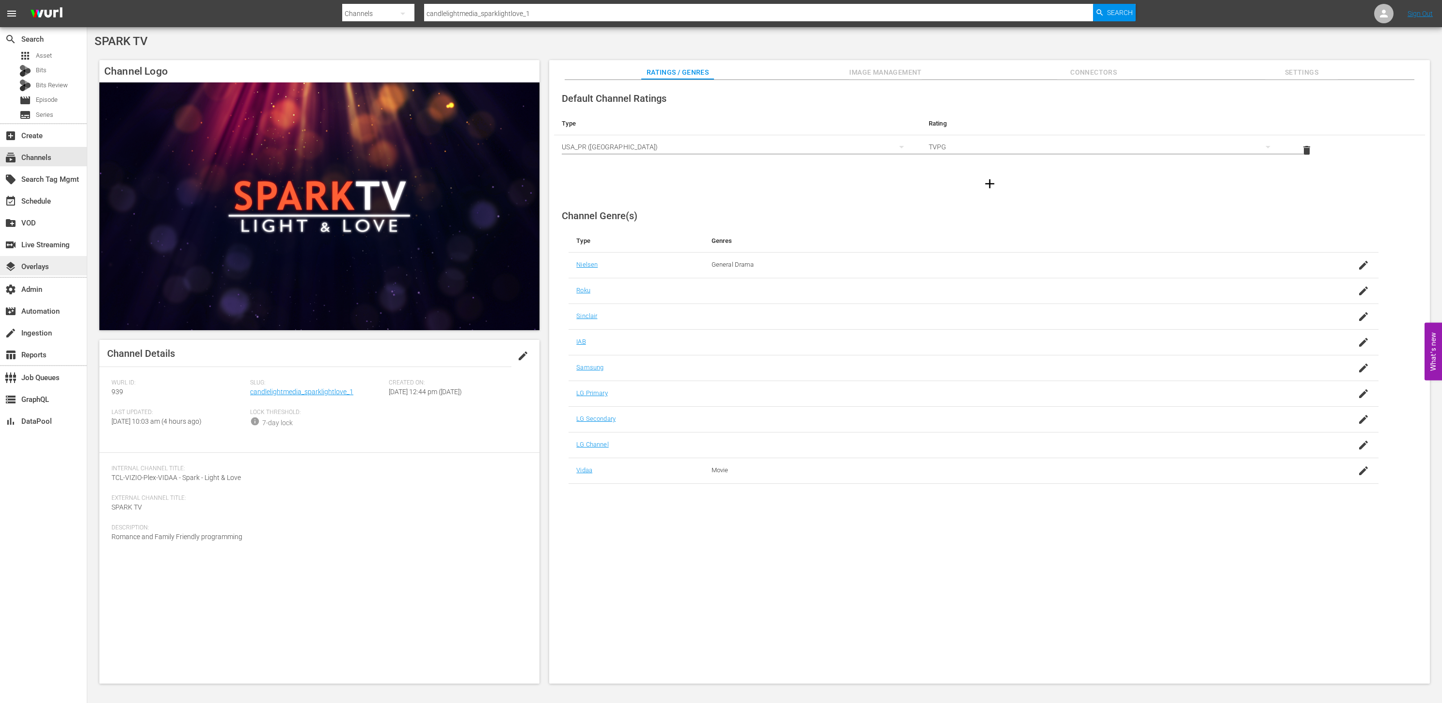
click at [64, 263] on div "layers Overlays" at bounding box center [43, 265] width 87 height 19
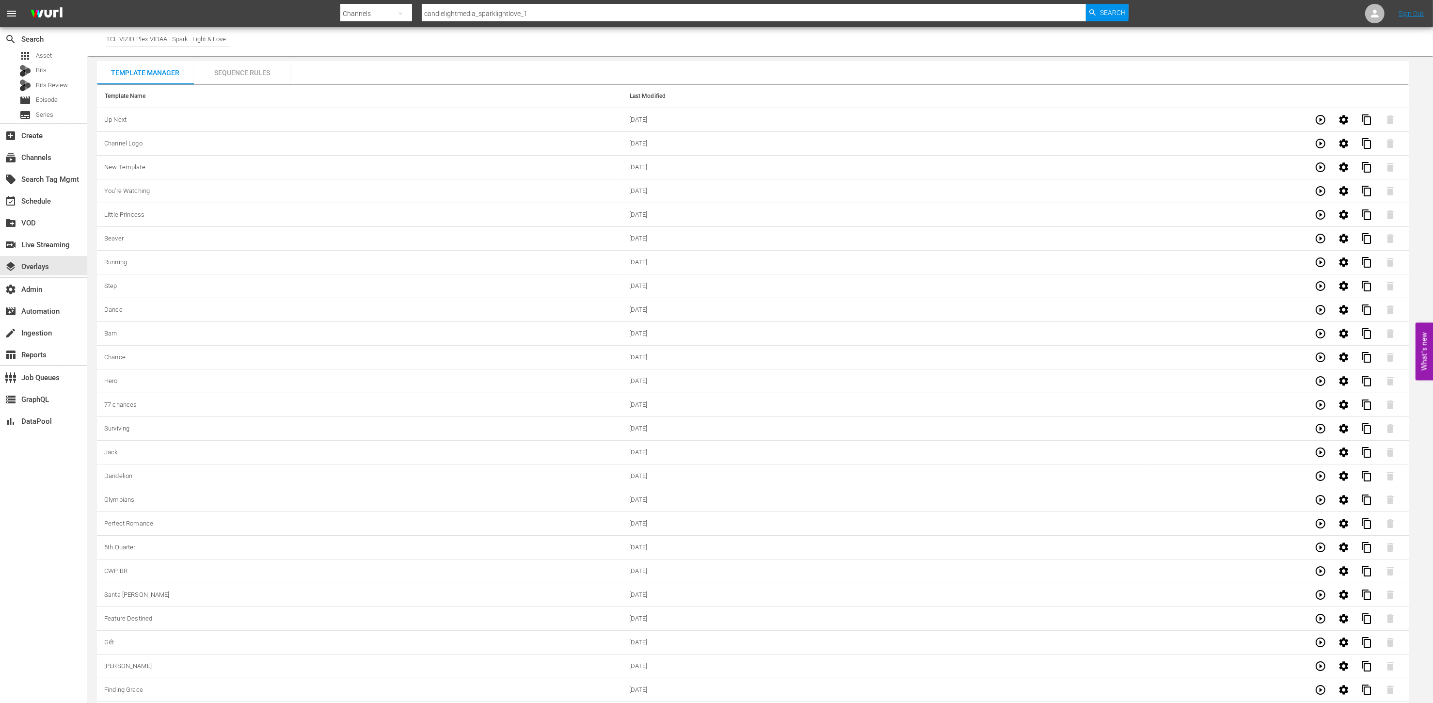
scroll to position [2727, 0]
click at [1320, 682] on icon "button" at bounding box center [1321, 686] width 12 height 12
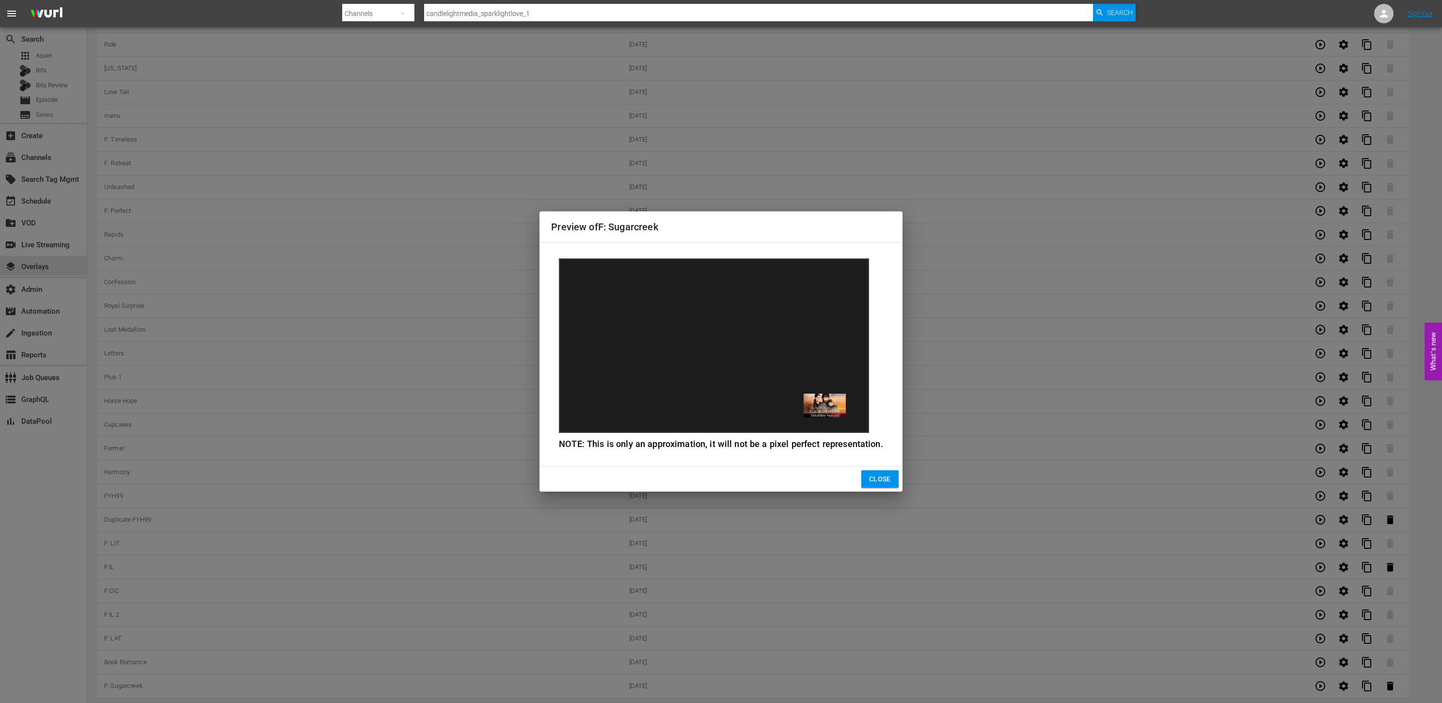
click at [1319, 659] on div "Preview of F: Sugarcreek NOTE: This is only an approximation, it will not be a …" at bounding box center [721, 351] width 1442 height 703
click at [883, 479] on span "Close" at bounding box center [880, 479] width 22 height 12
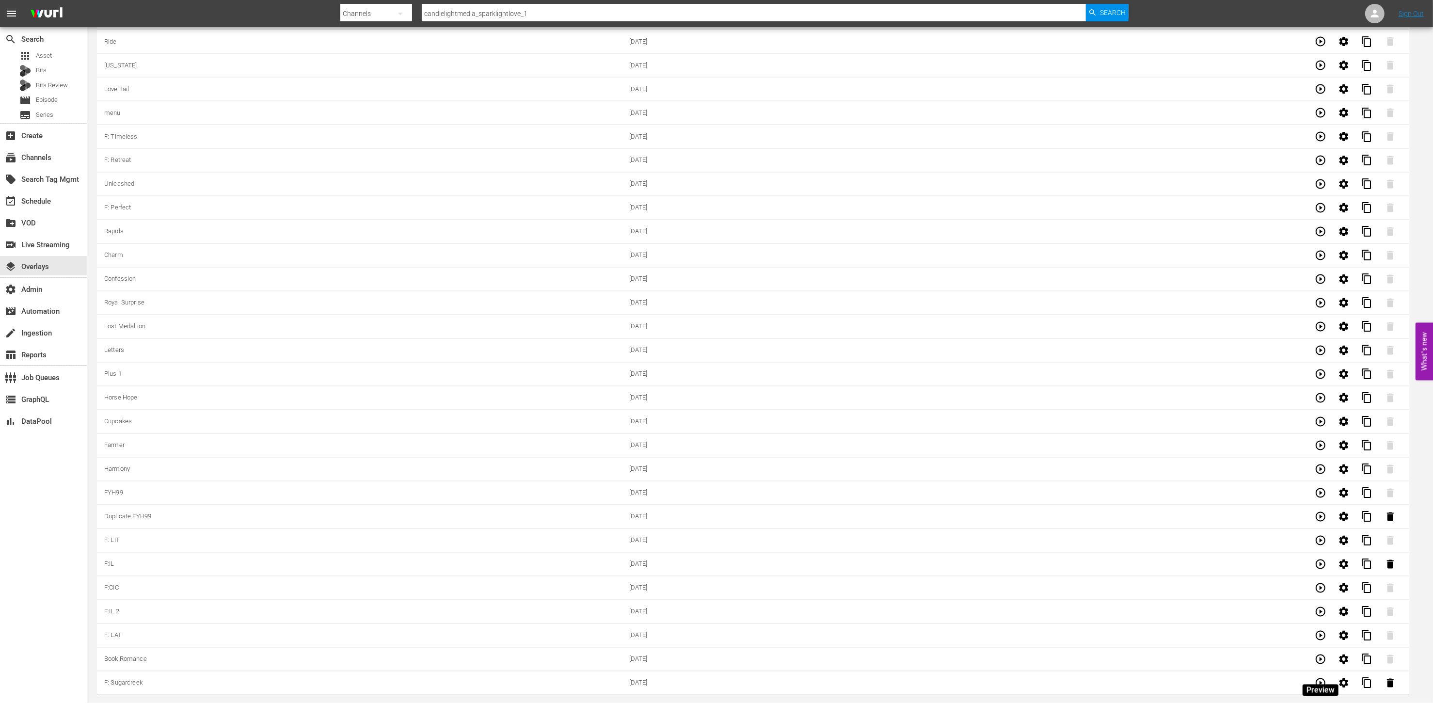
click at [1322, 662] on icon "button" at bounding box center [1321, 660] width 10 height 10
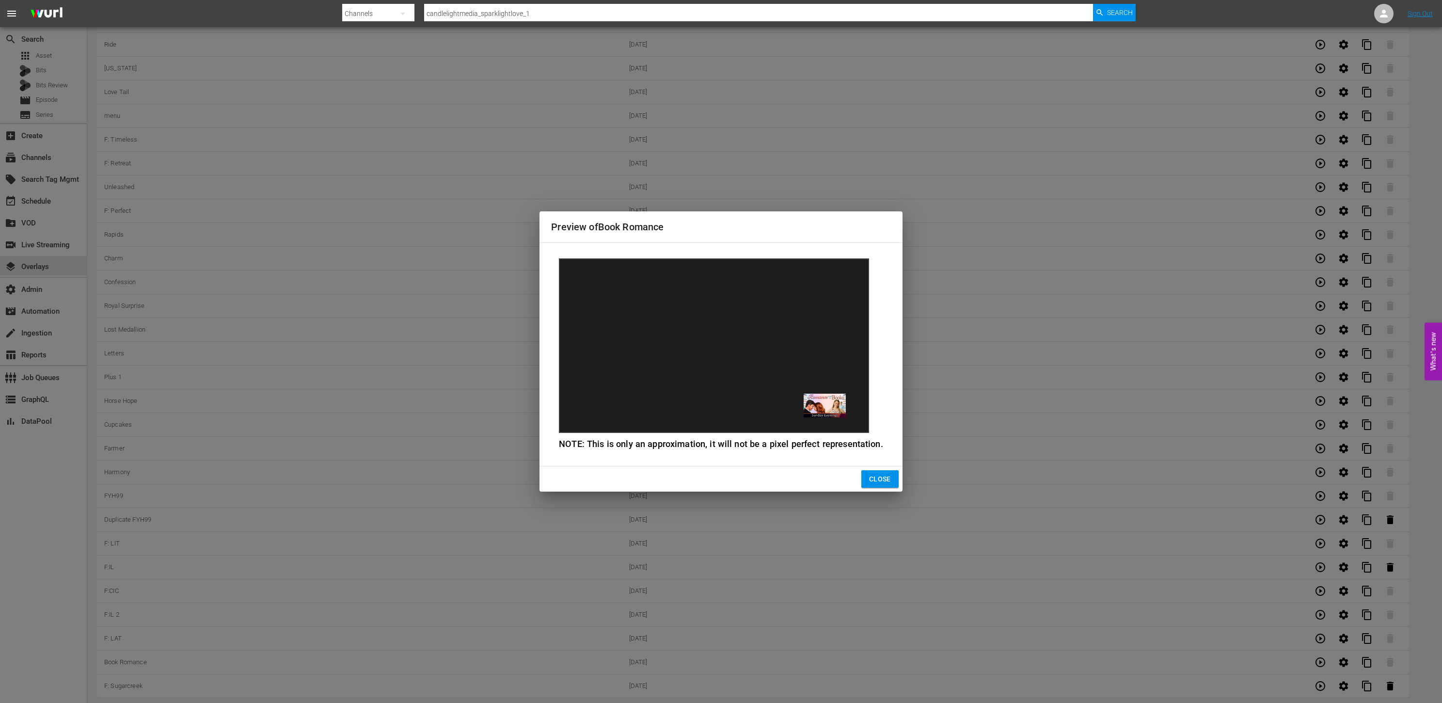
click at [884, 474] on span "Close" at bounding box center [880, 479] width 22 height 12
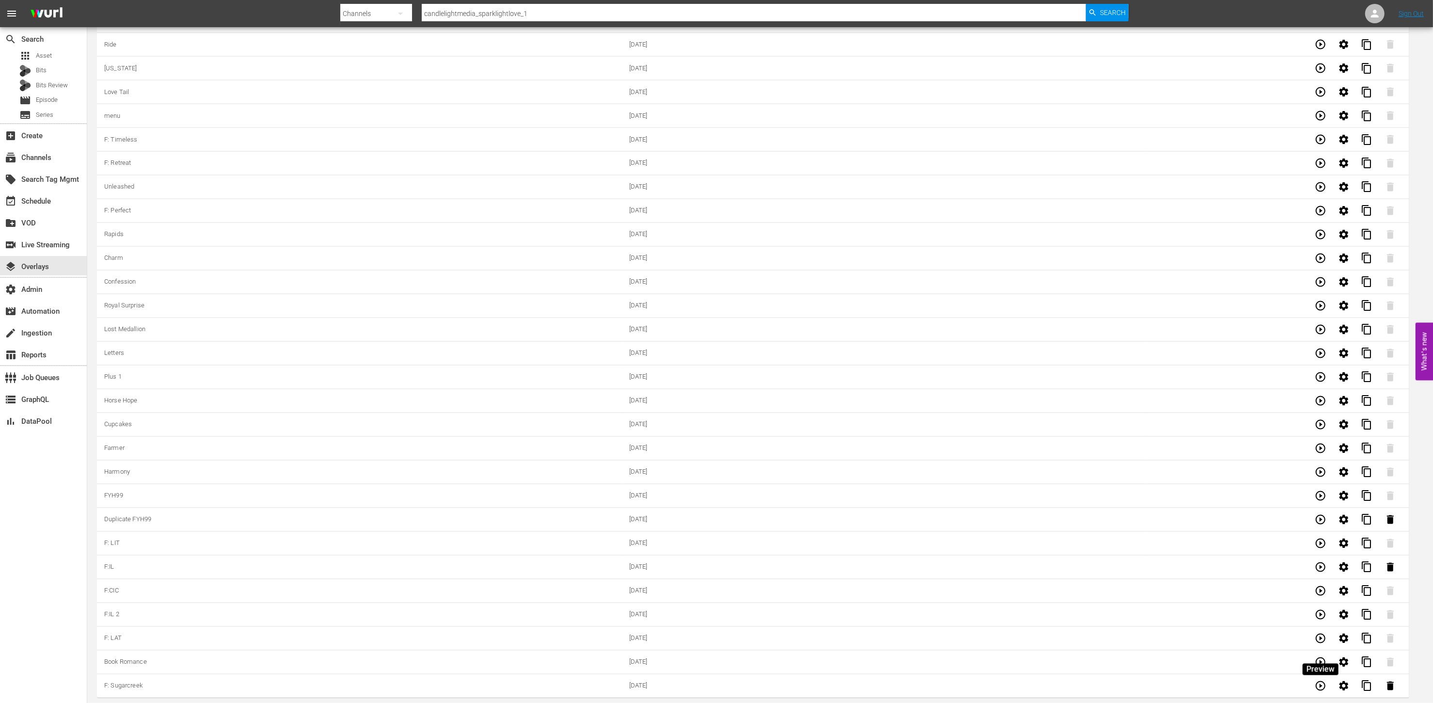
click at [1323, 639] on icon "button" at bounding box center [1321, 639] width 12 height 12
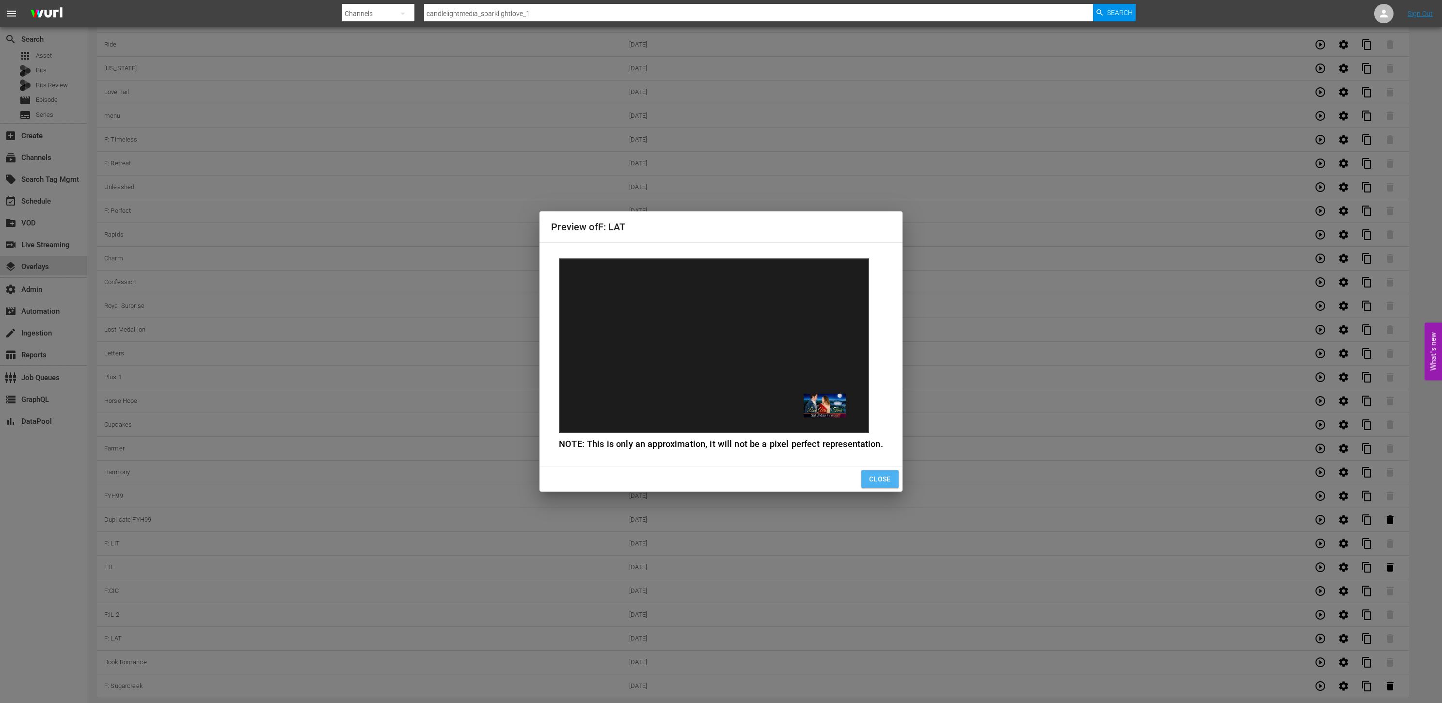
click at [889, 479] on span "Close" at bounding box center [880, 479] width 22 height 12
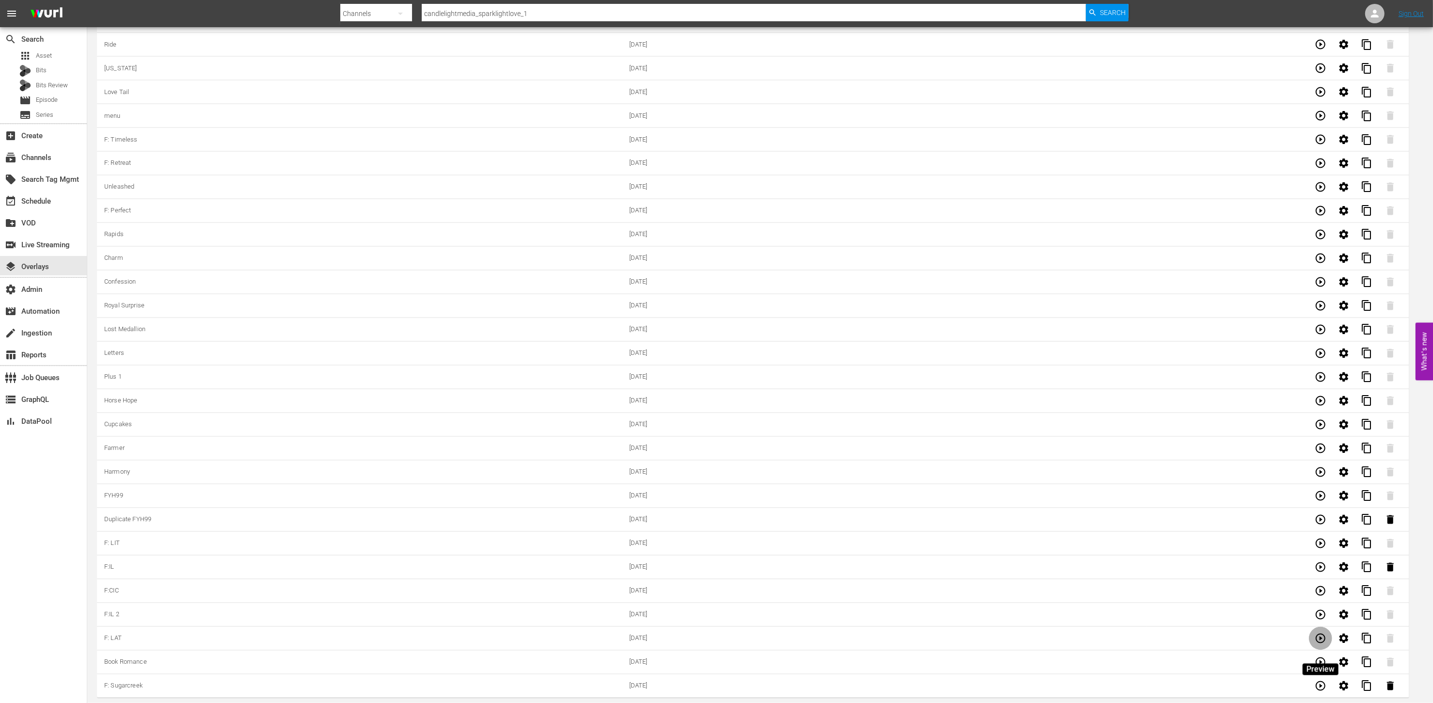
click at [1323, 633] on icon "button" at bounding box center [1321, 639] width 12 height 12
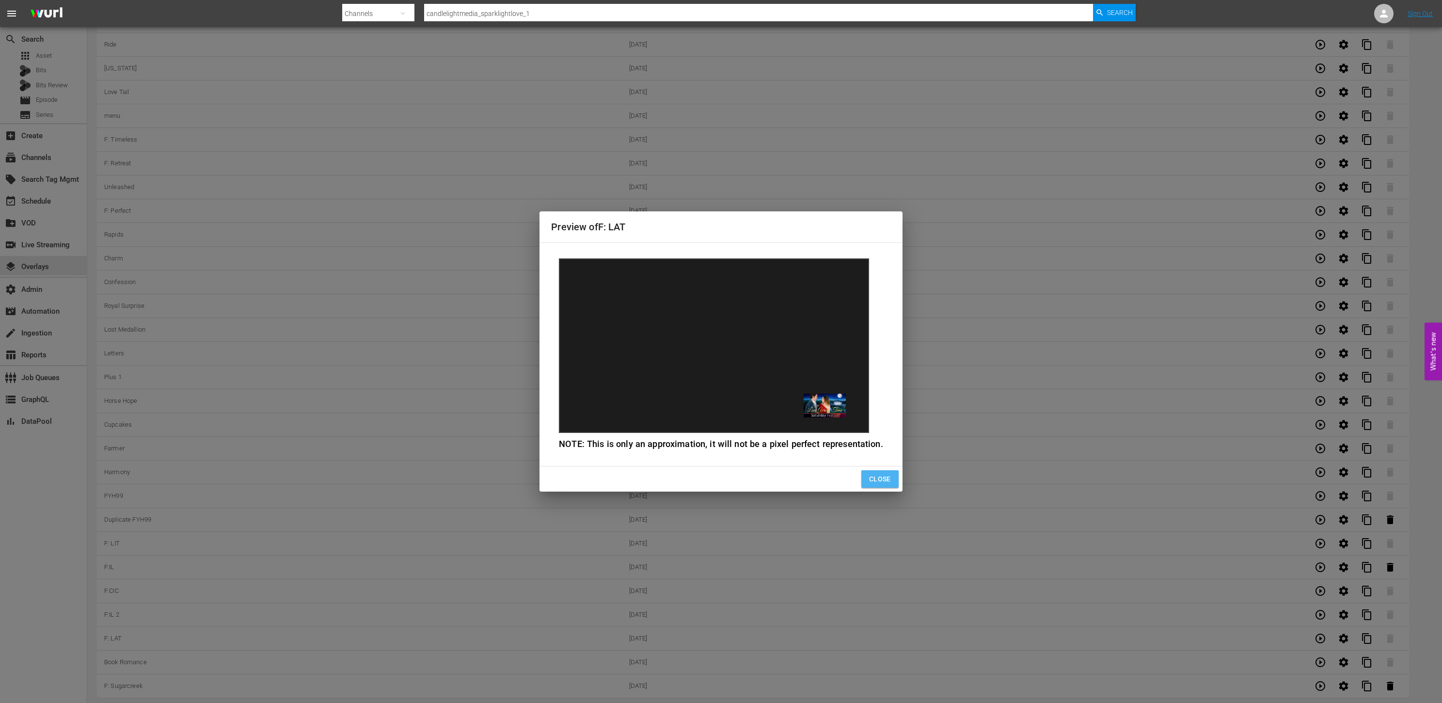
click at [876, 479] on span "Close" at bounding box center [880, 479] width 22 height 12
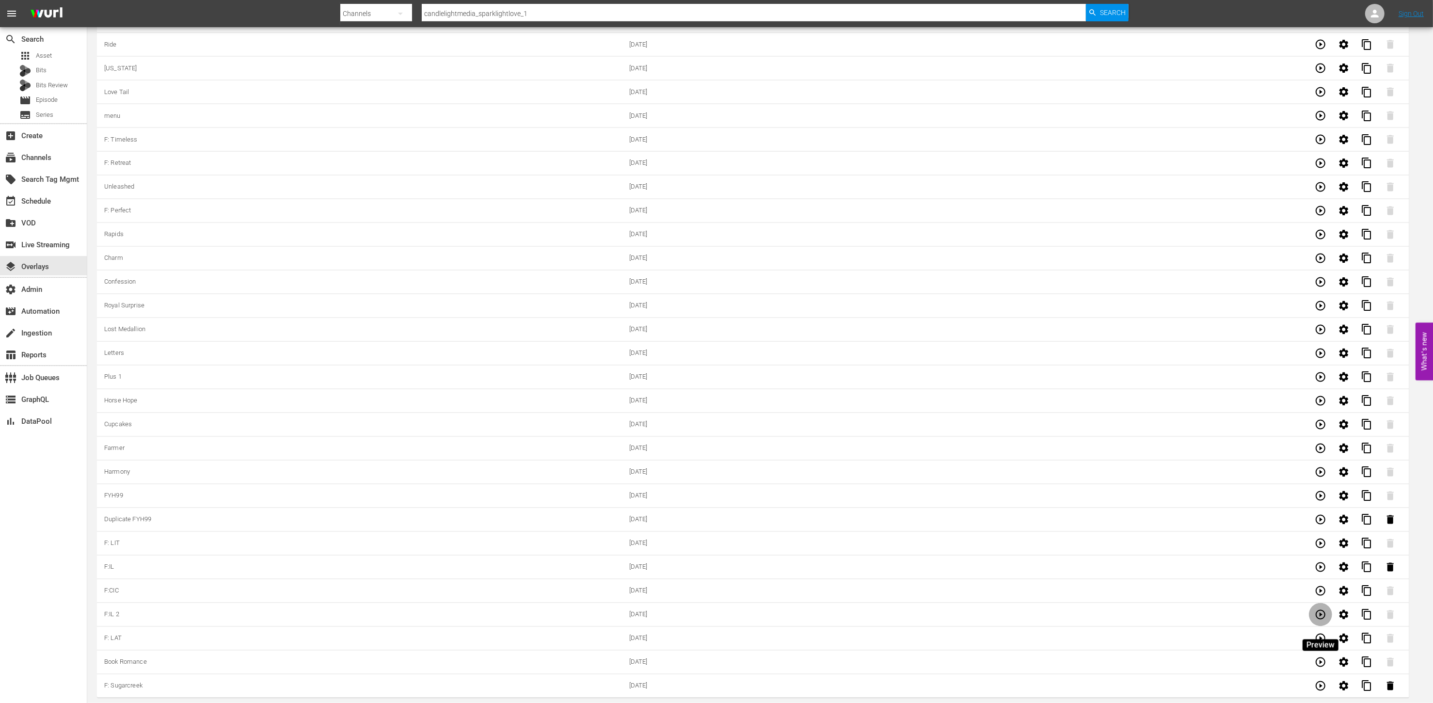
click at [1323, 611] on icon "button" at bounding box center [1321, 615] width 12 height 12
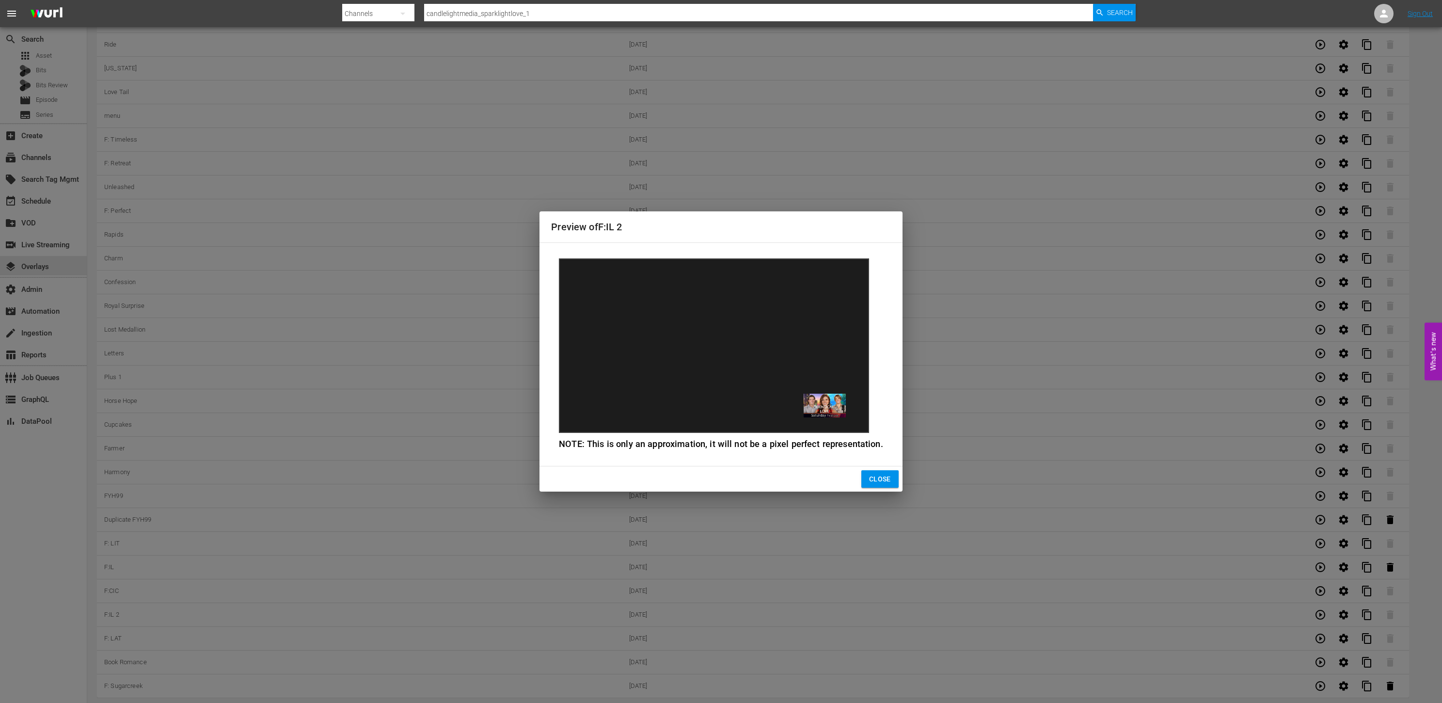
click at [879, 481] on span "Close" at bounding box center [880, 479] width 22 height 12
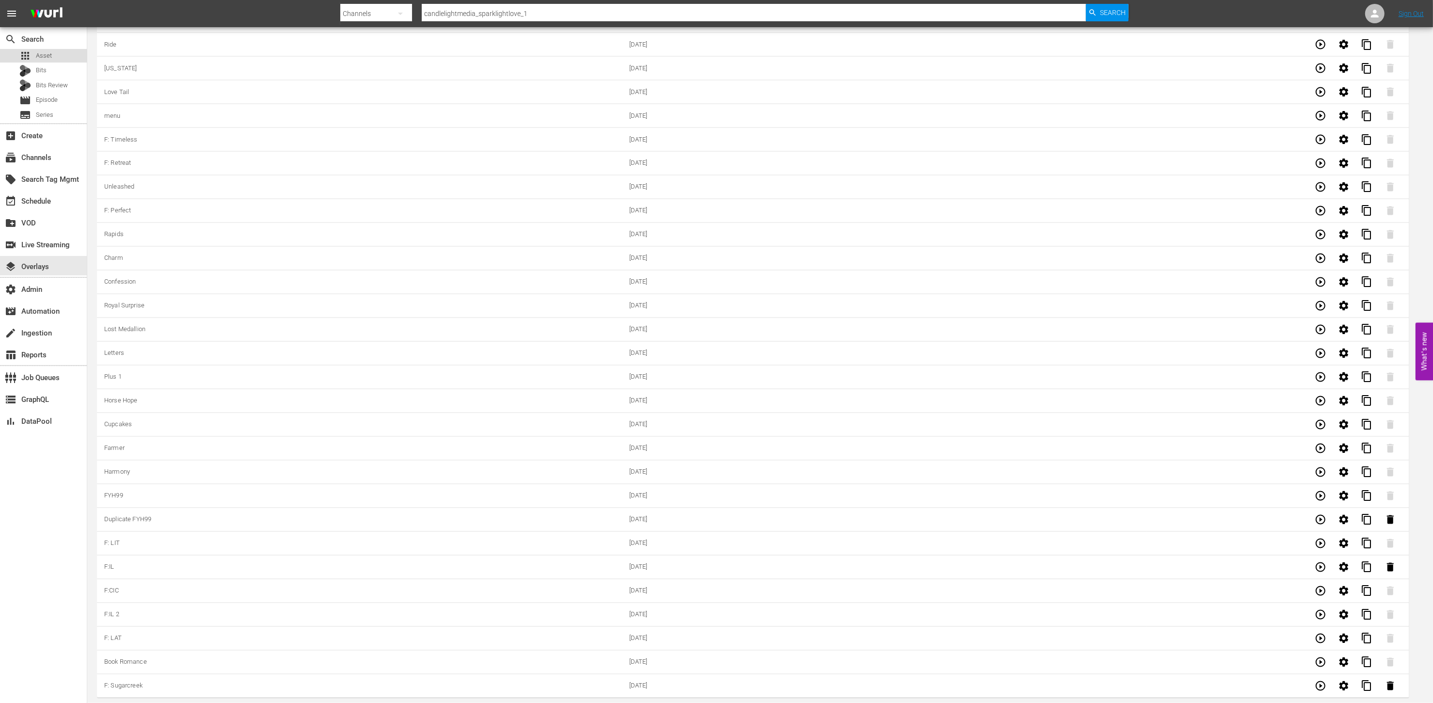
click at [56, 53] on div "apps Asset" at bounding box center [43, 56] width 87 height 14
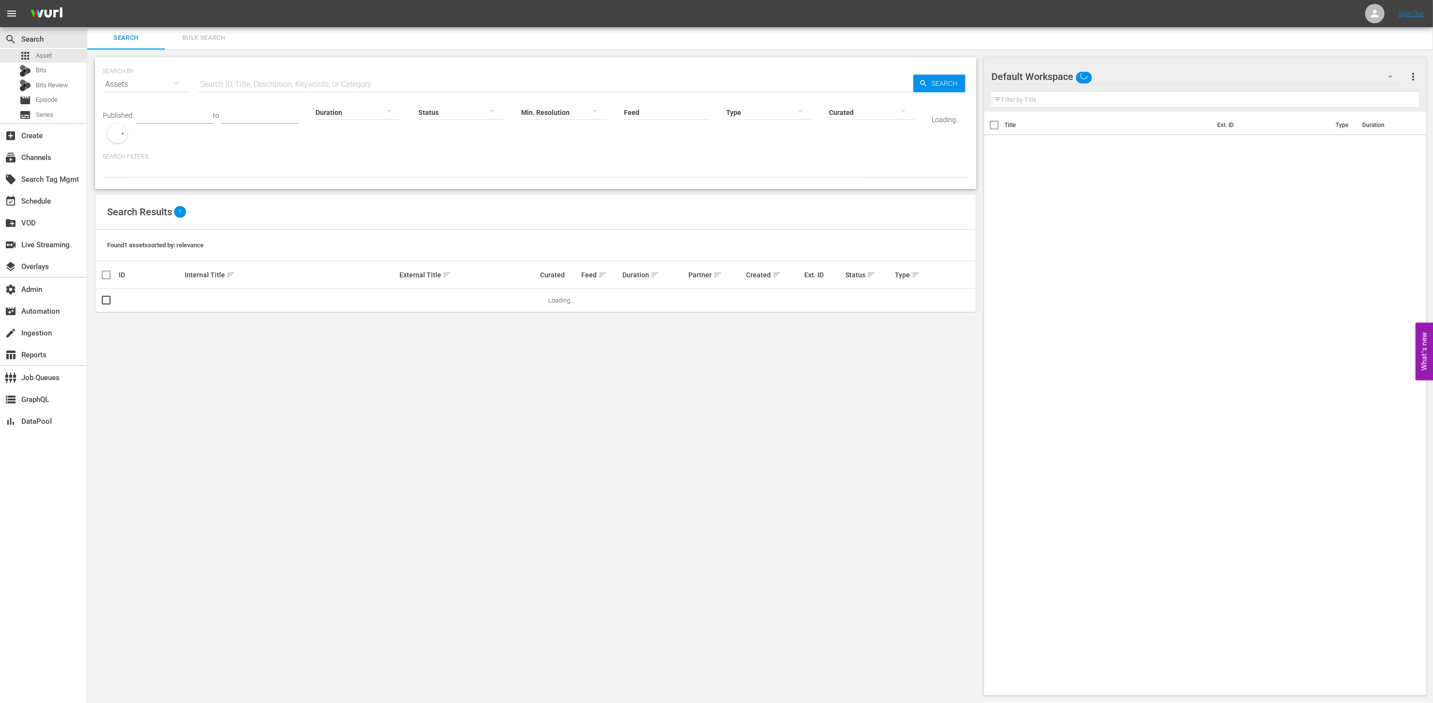
scroll to position [1, 0]
click at [54, 153] on div "subscriptions Channels" at bounding box center [27, 156] width 54 height 9
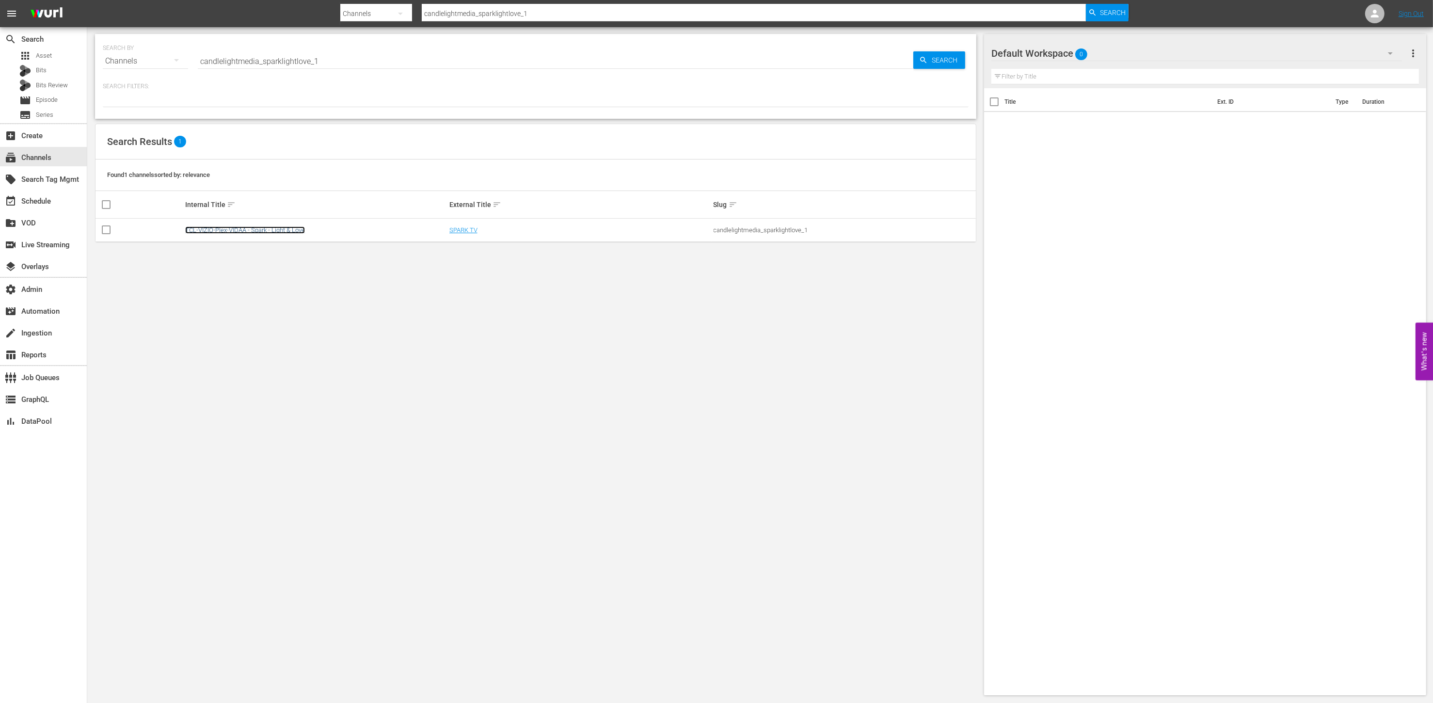
click at [288, 231] on link "TCL-VIZIO-Plex-VIDAA - Spark - Light & Love" at bounding box center [245, 229] width 120 height 7
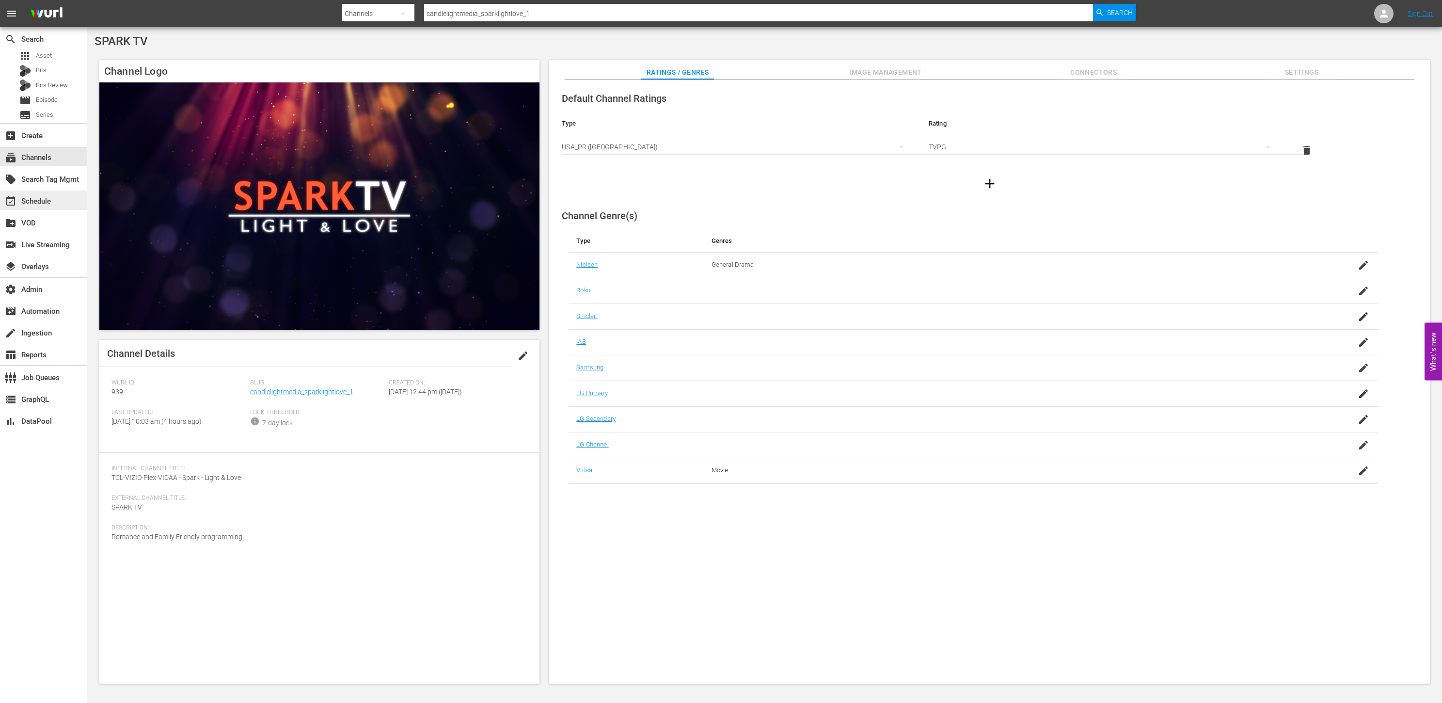
click at [43, 201] on div "event_available Schedule" at bounding box center [27, 199] width 54 height 9
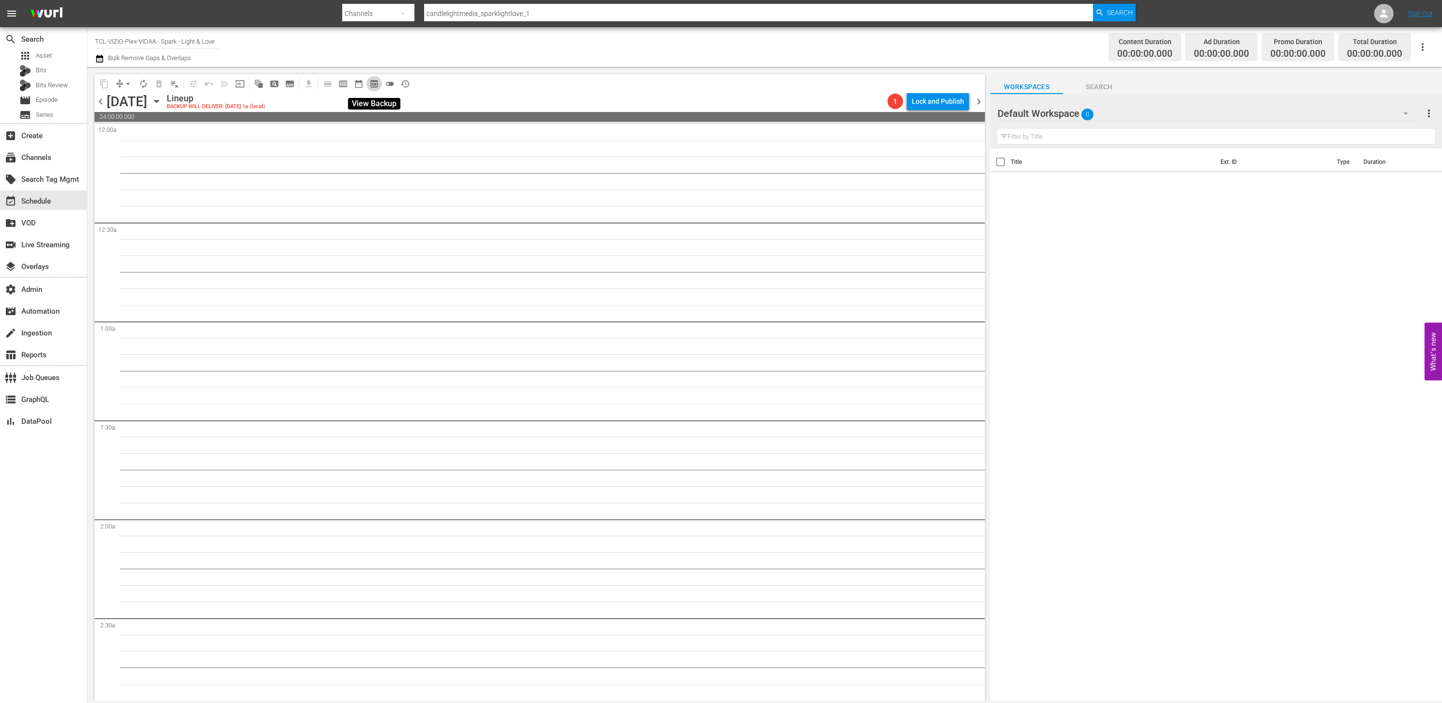
click at [373, 86] on span "preview_outlined" at bounding box center [374, 84] width 10 height 10
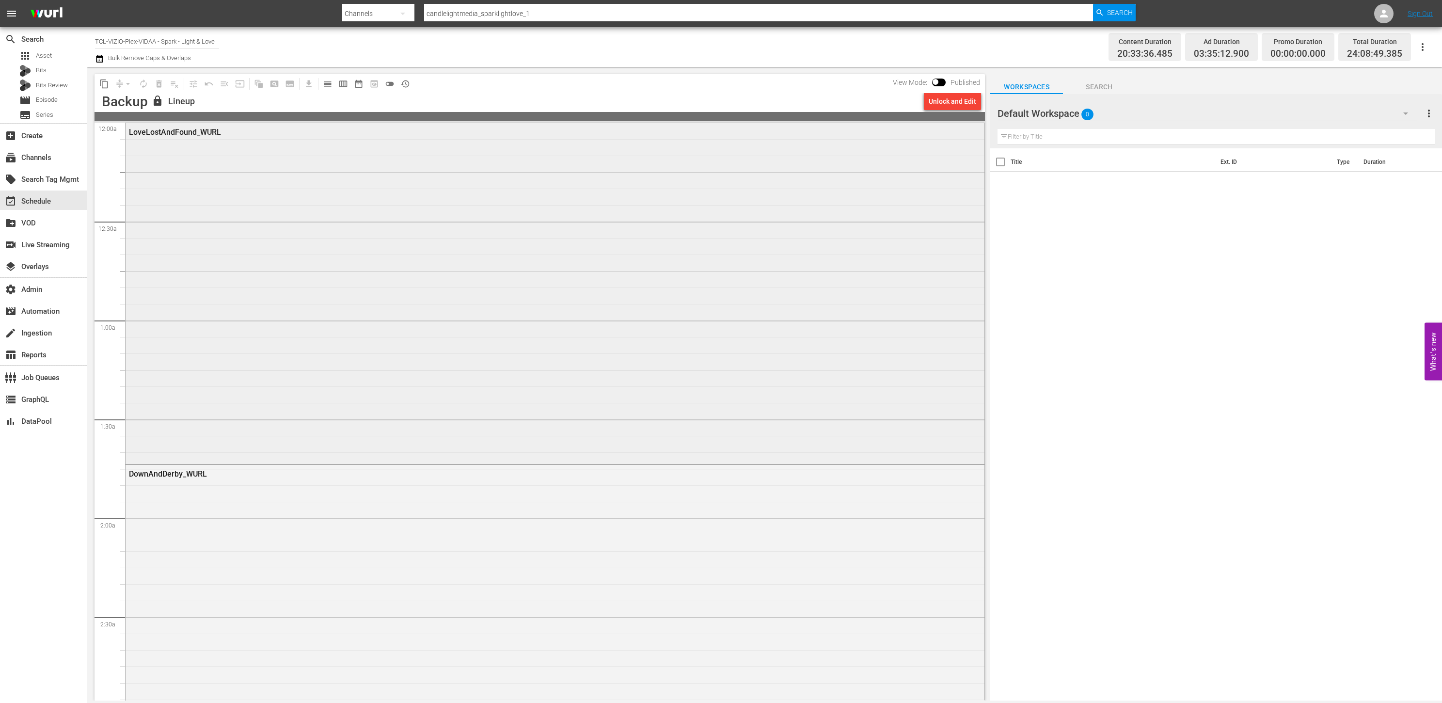
click at [456, 326] on div "LoveLostAndFound_WURL" at bounding box center [555, 292] width 859 height 339
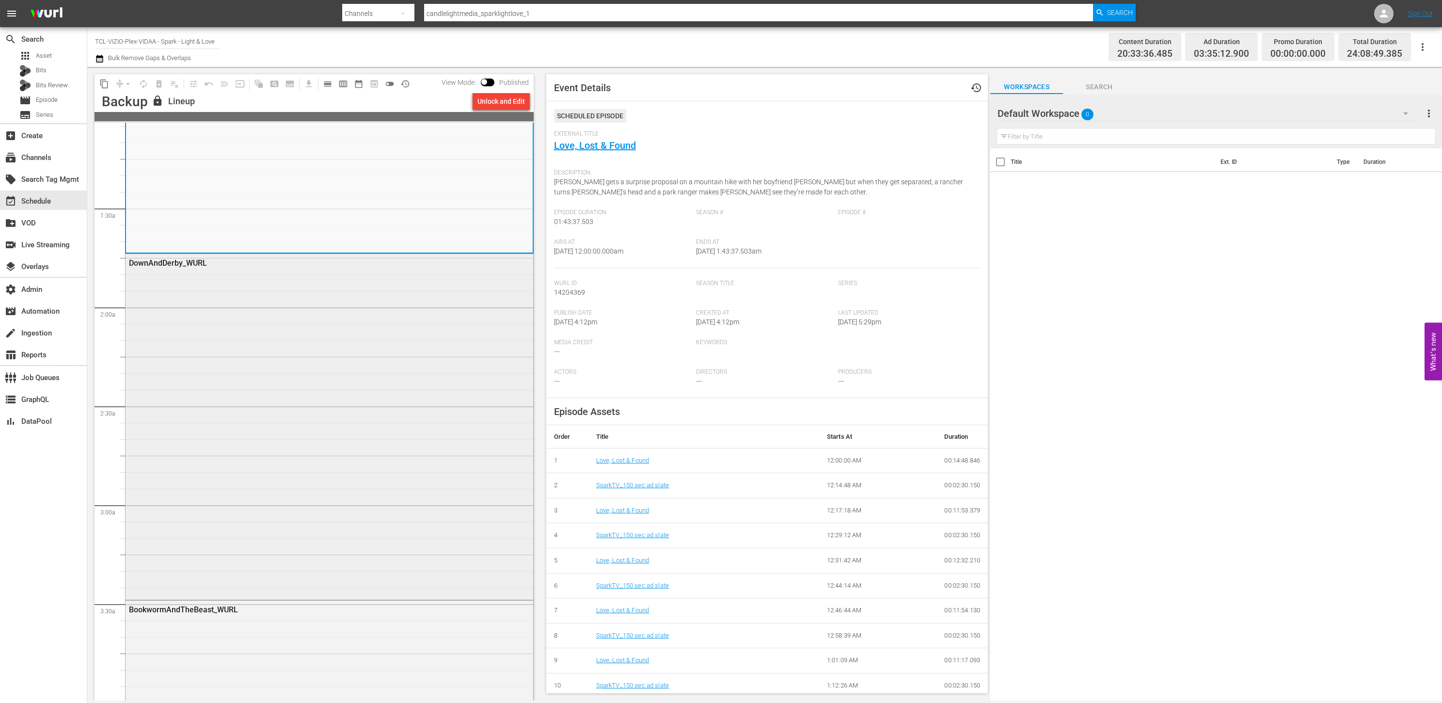
scroll to position [219, 0]
click at [604, 147] on link "Love, Lost & Found" at bounding box center [595, 146] width 82 height 12
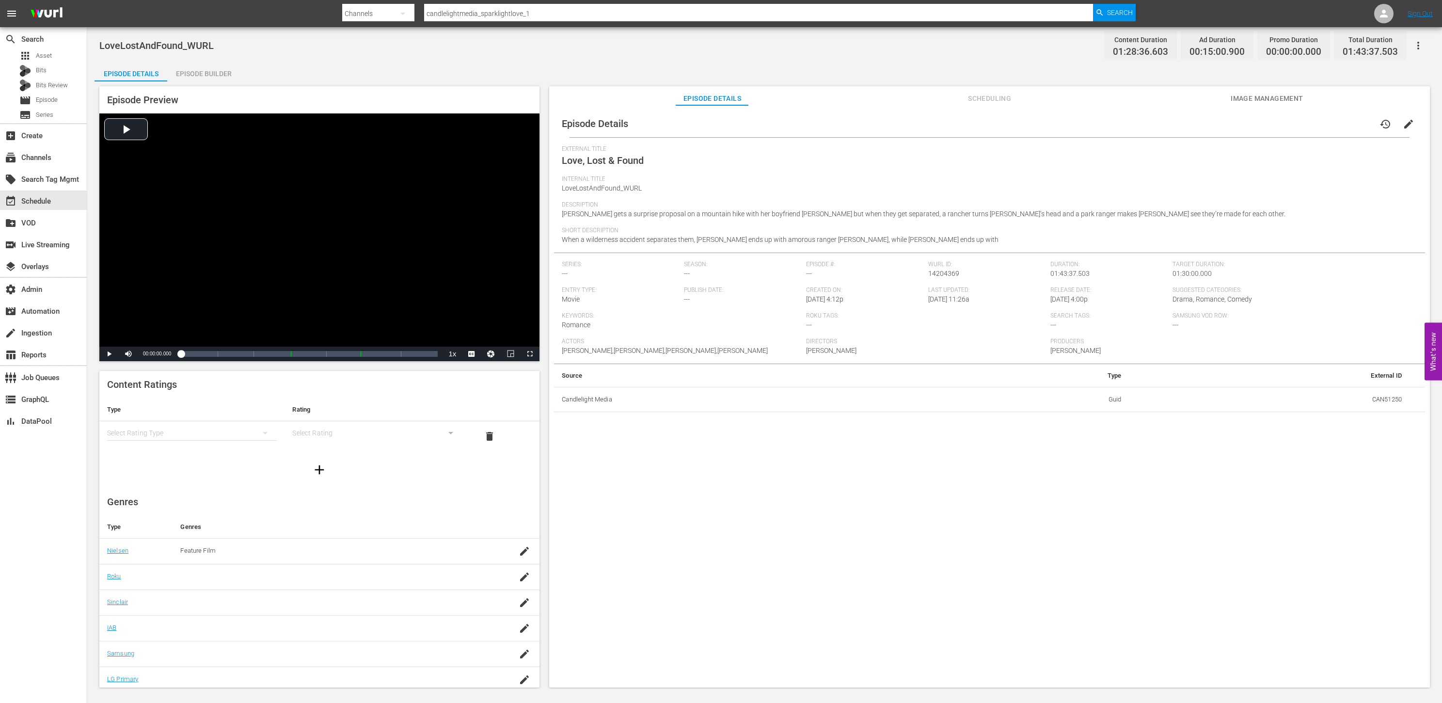
click at [213, 70] on div "Episode Builder" at bounding box center [203, 73] width 73 height 23
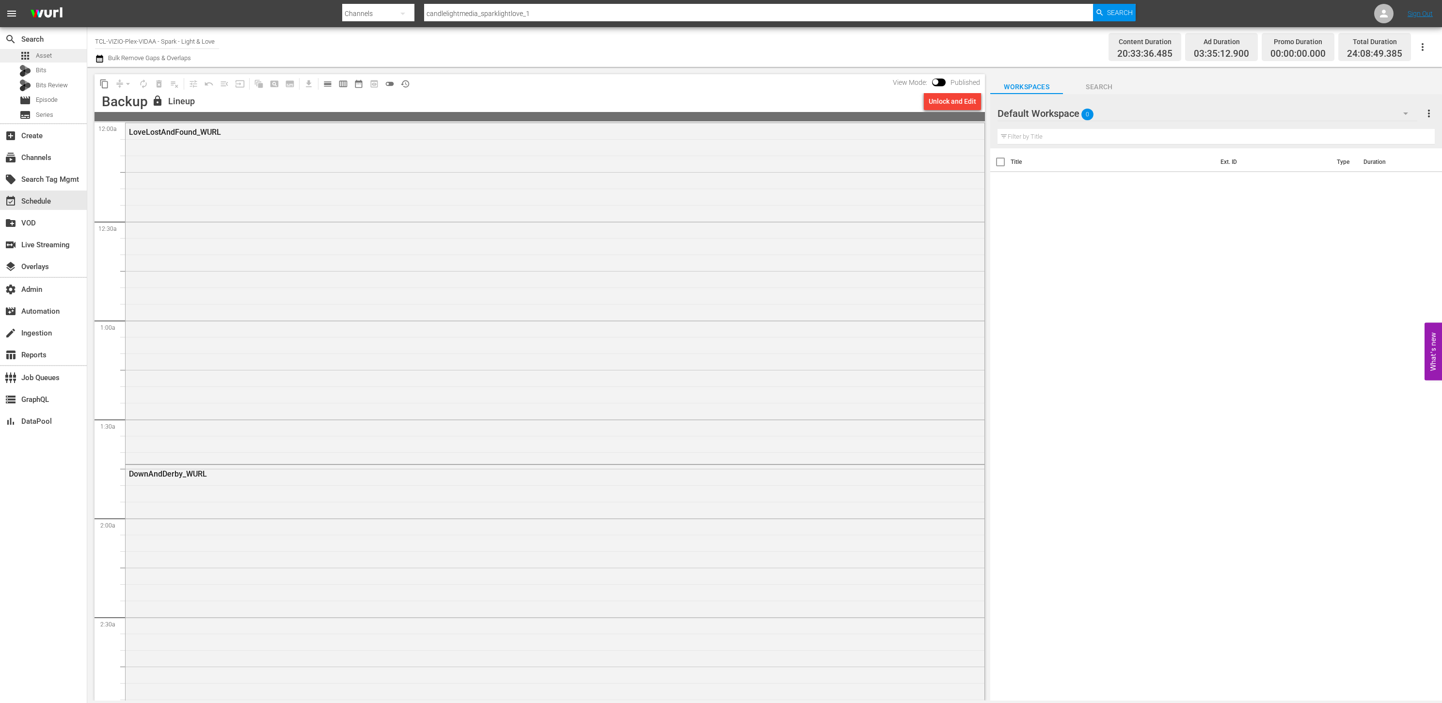
click at [51, 58] on span "Asset" at bounding box center [44, 56] width 16 height 10
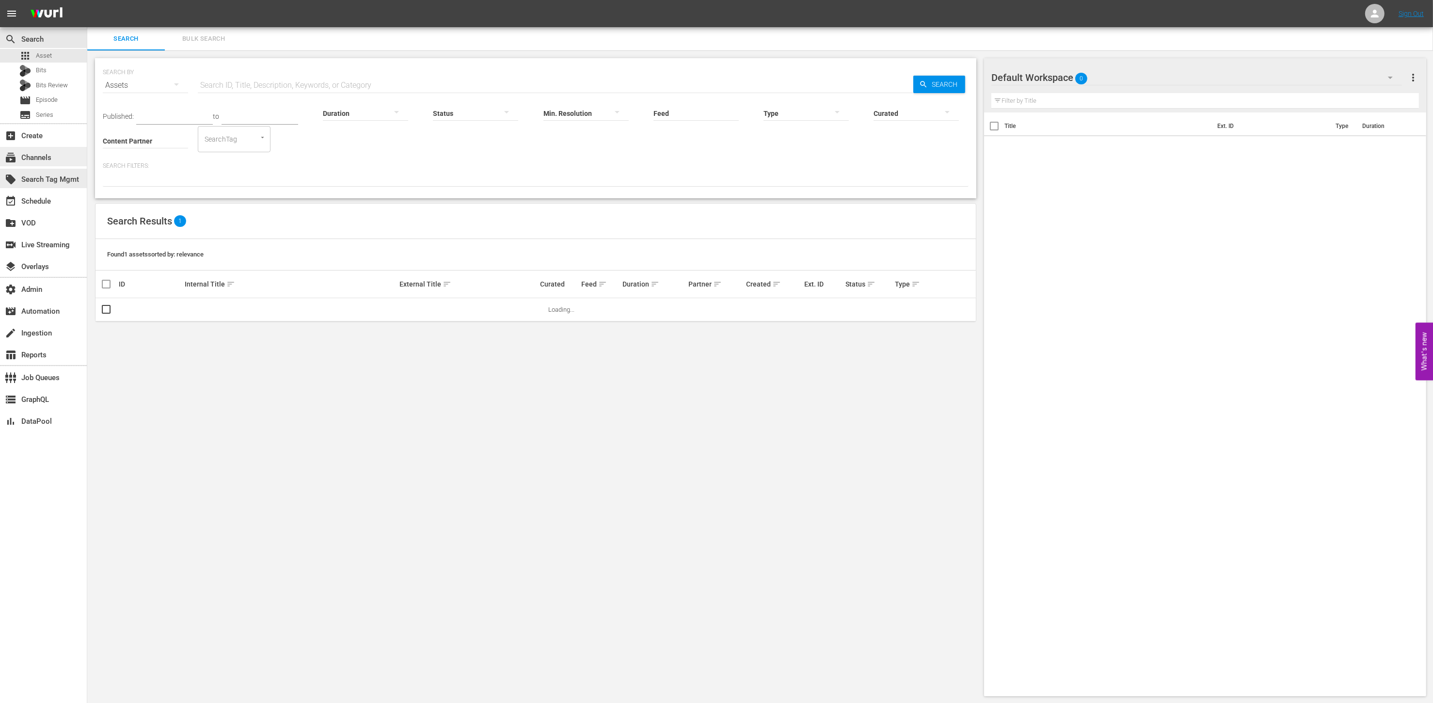
click at [41, 158] on div "subscriptions Channels" at bounding box center [27, 156] width 54 height 9
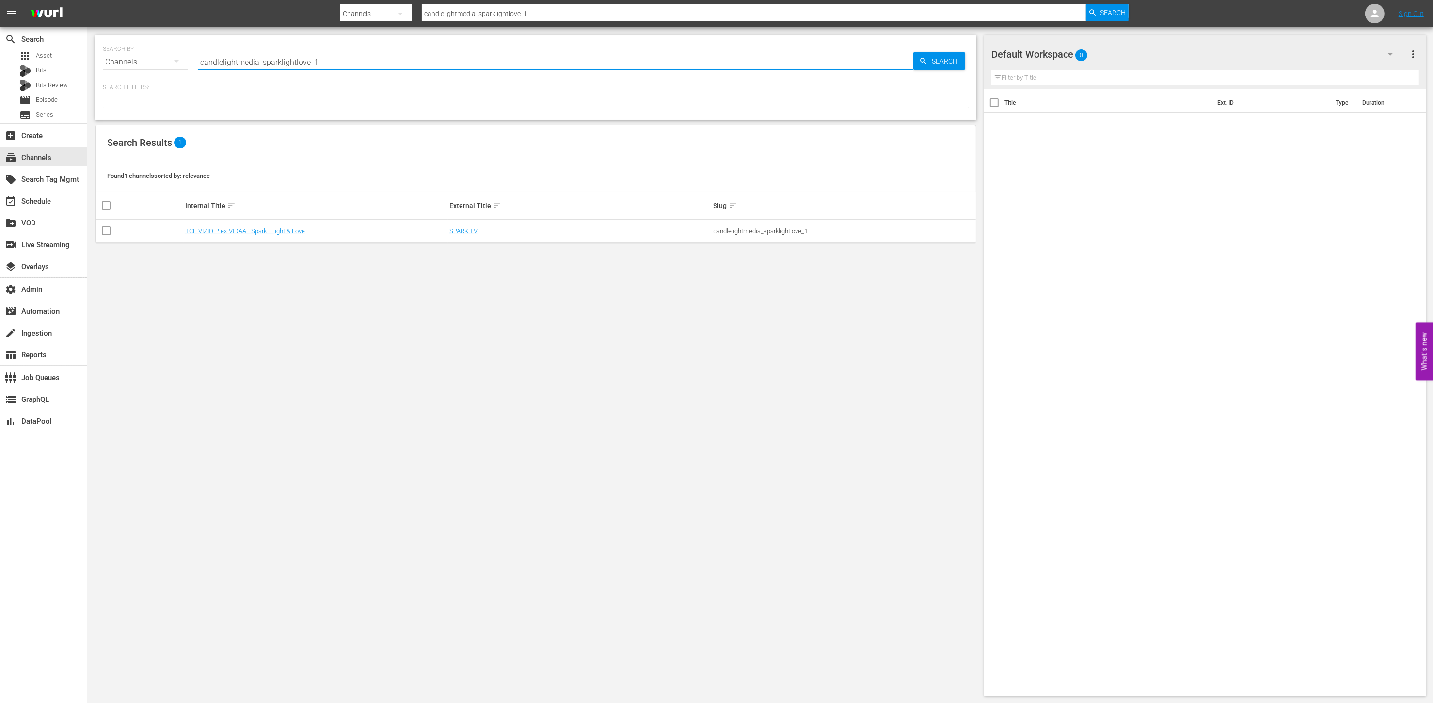
click at [338, 61] on input "candlelightmedia_sparklightlove_1" at bounding box center [556, 61] width 716 height 23
type input "candlelightmedia"
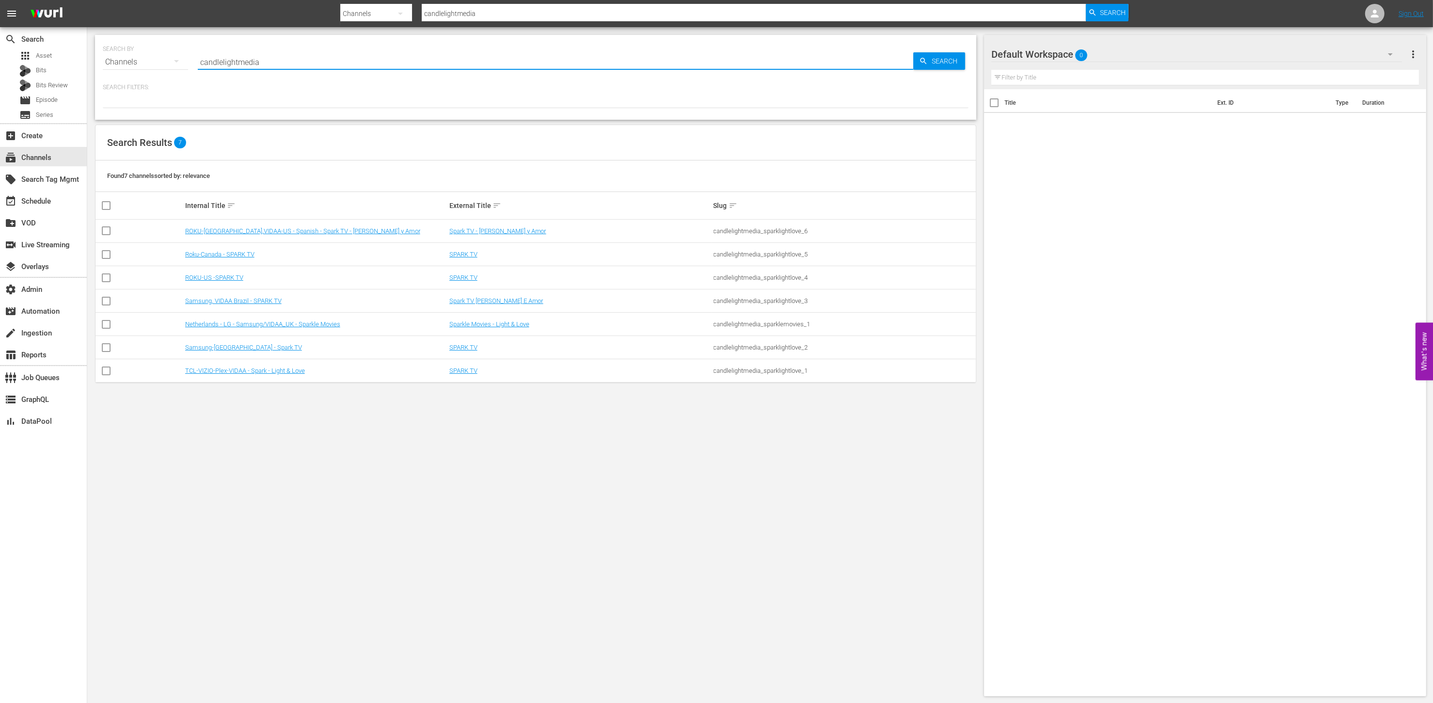
click at [633, 517] on div "SEARCH BY Search By Channels Search ID, Title, Description, Keywords, or Catego…" at bounding box center [535, 365] width 897 height 677
drag, startPoint x: 426, startPoint y: 102, endPoint x: 409, endPoint y: 121, distance: 25.0
click at [413, 103] on div at bounding box center [536, 100] width 866 height 16
click at [463, 370] on link "SPARK TV" at bounding box center [463, 370] width 28 height 7
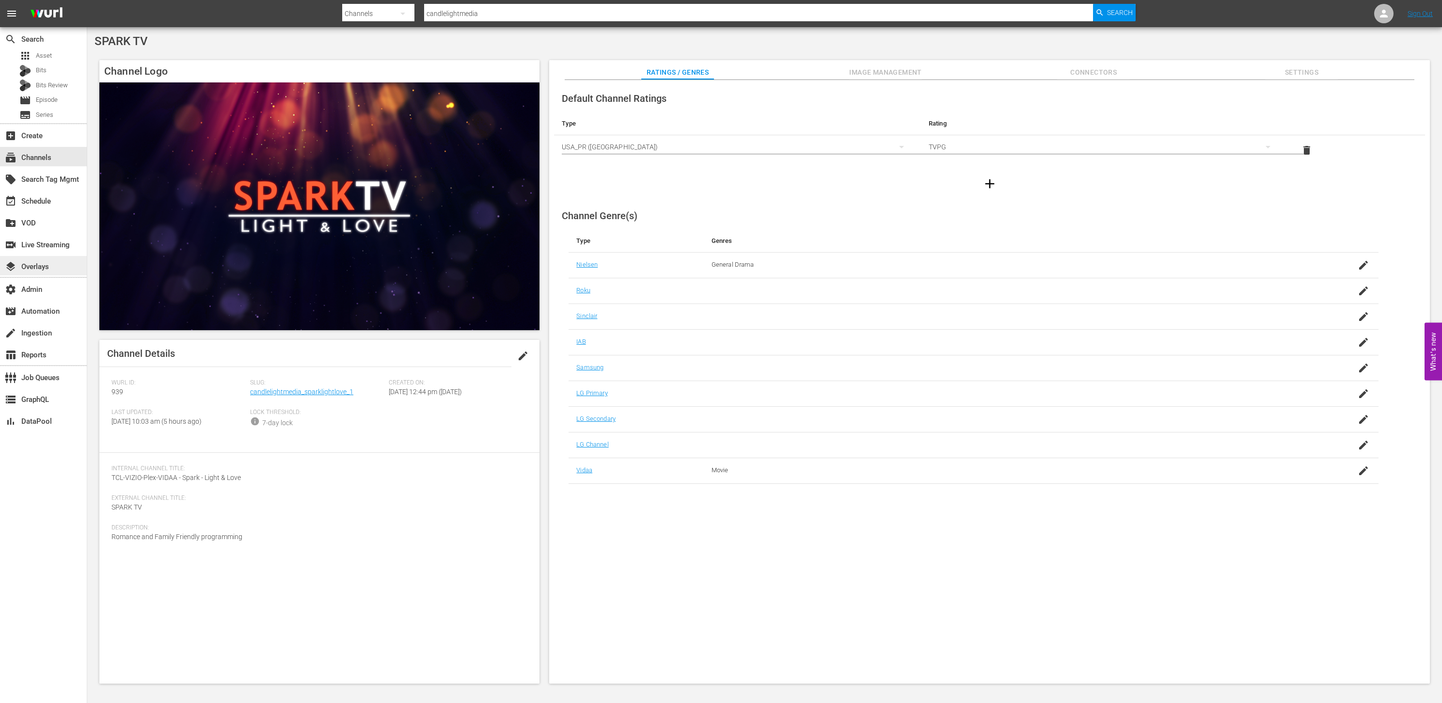
click at [59, 269] on div "layers Overlays" at bounding box center [43, 265] width 87 height 19
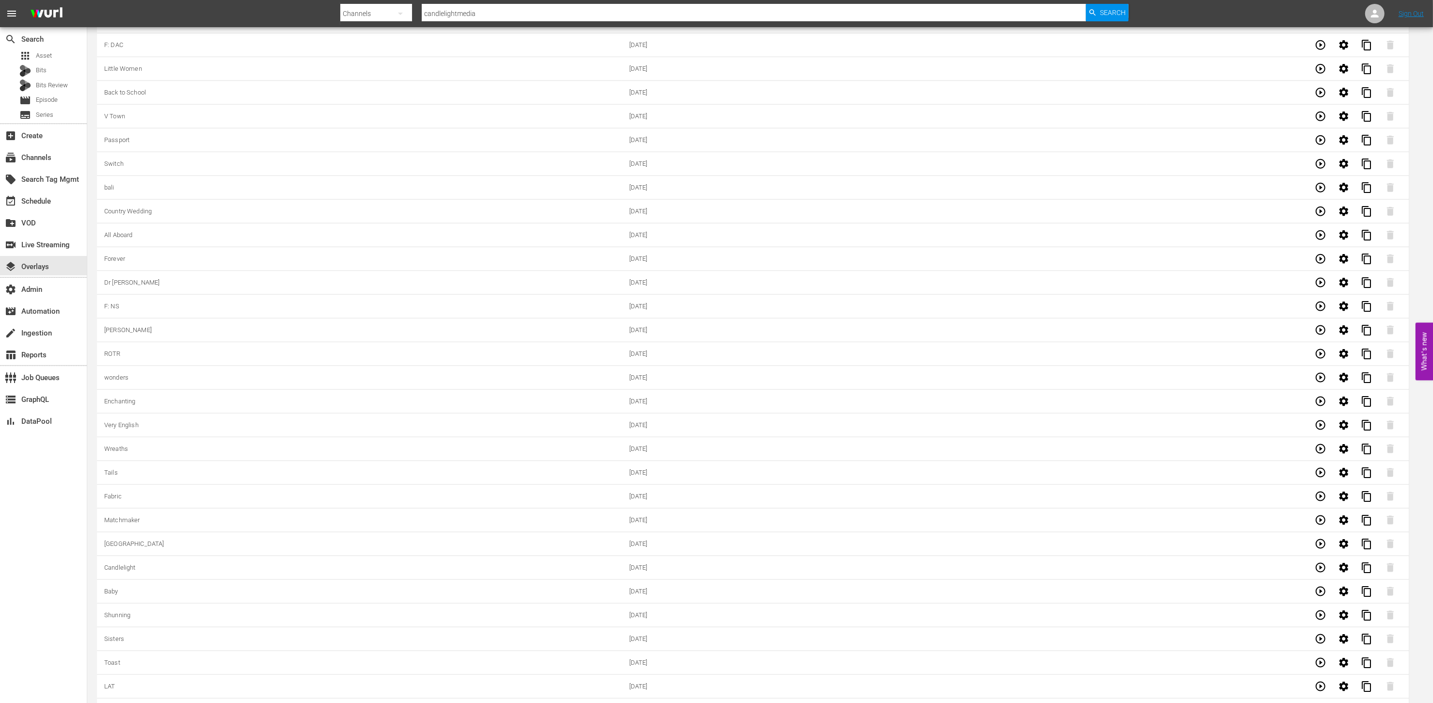
scroll to position [2727, 0]
click at [1325, 688] on icon "button" at bounding box center [1321, 686] width 10 height 10
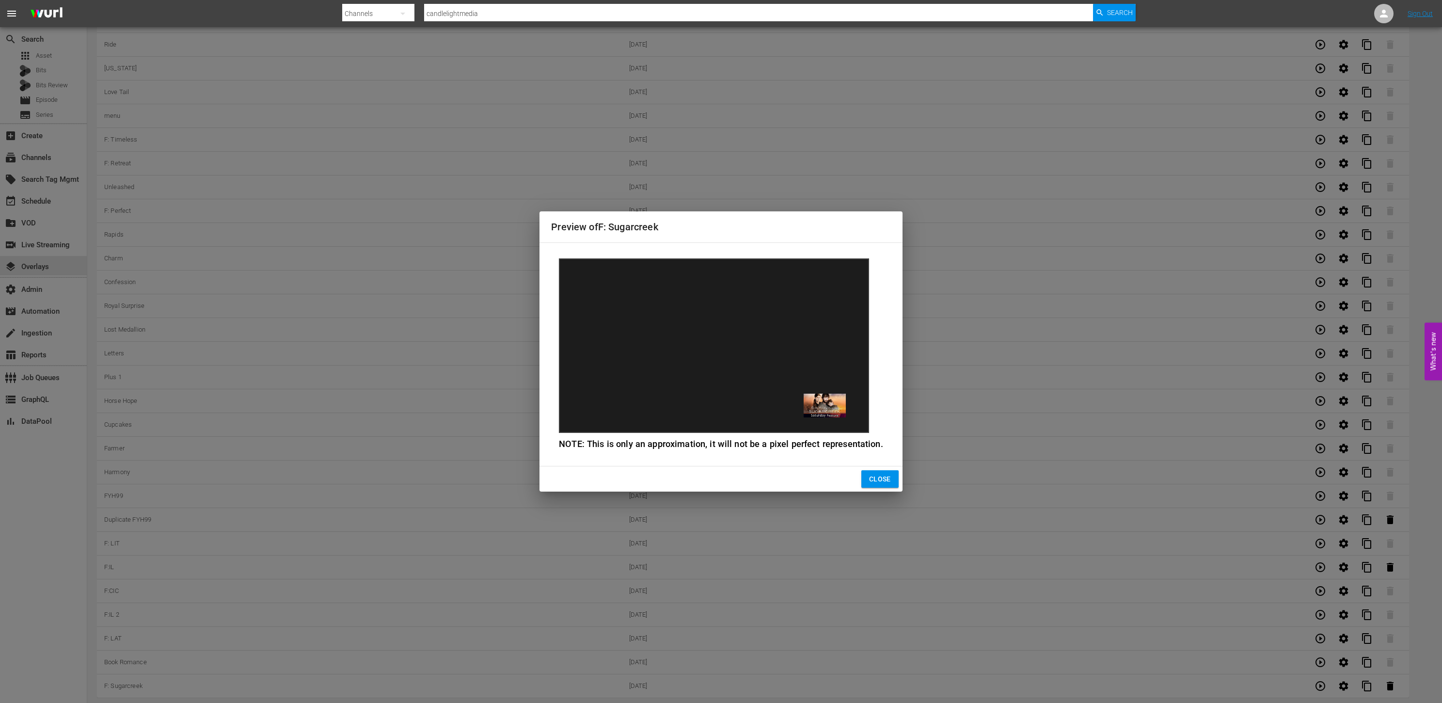
click at [1320, 659] on div "Preview of F: Sugarcreek NOTE: This is only an approximation, it will not be a …" at bounding box center [721, 351] width 1442 height 703
drag, startPoint x: 1322, startPoint y: 664, endPoint x: 1144, endPoint y: 587, distance: 193.9
click at [1322, 664] on div "Preview of F: Sugarcreek NOTE: This is only an approximation, it will not be a …" at bounding box center [721, 351] width 1442 height 703
click at [880, 477] on span "Close" at bounding box center [880, 479] width 22 height 12
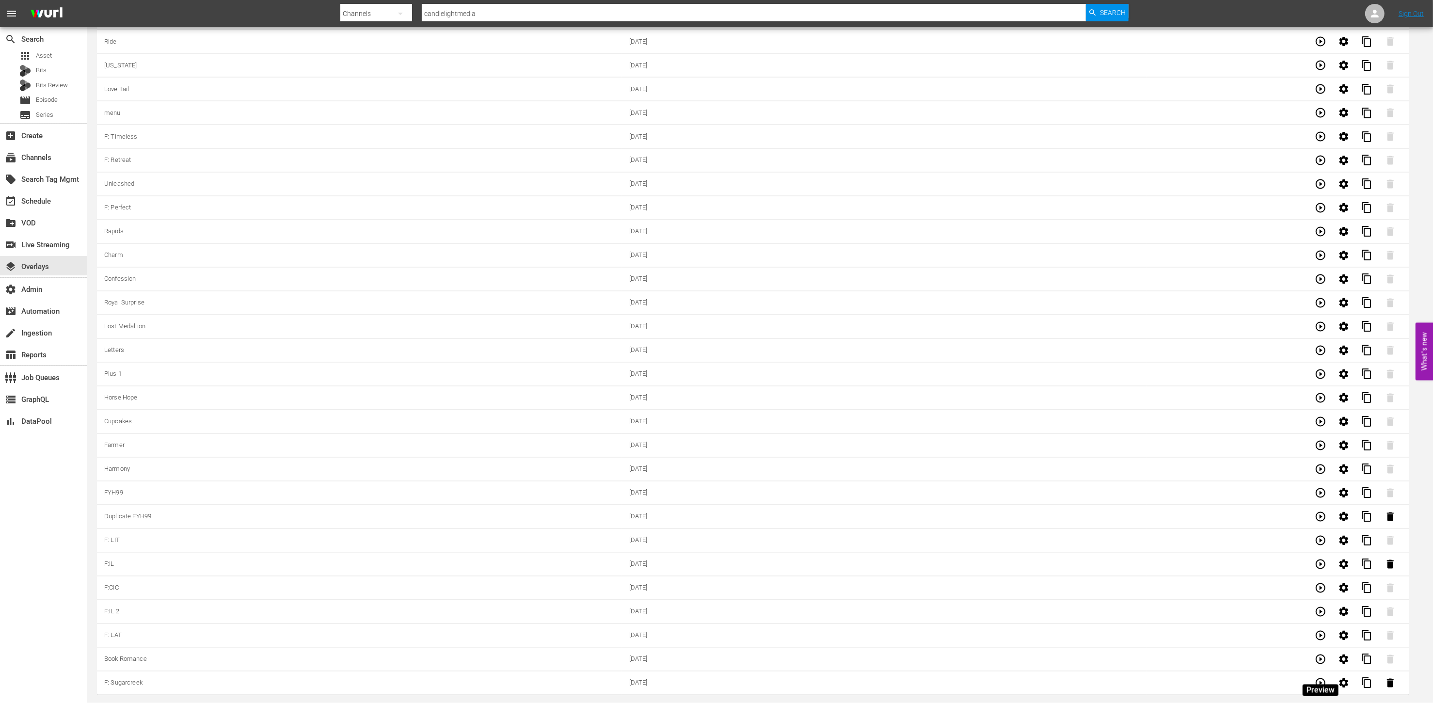
click at [1321, 660] on icon "button" at bounding box center [1321, 660] width 12 height 12
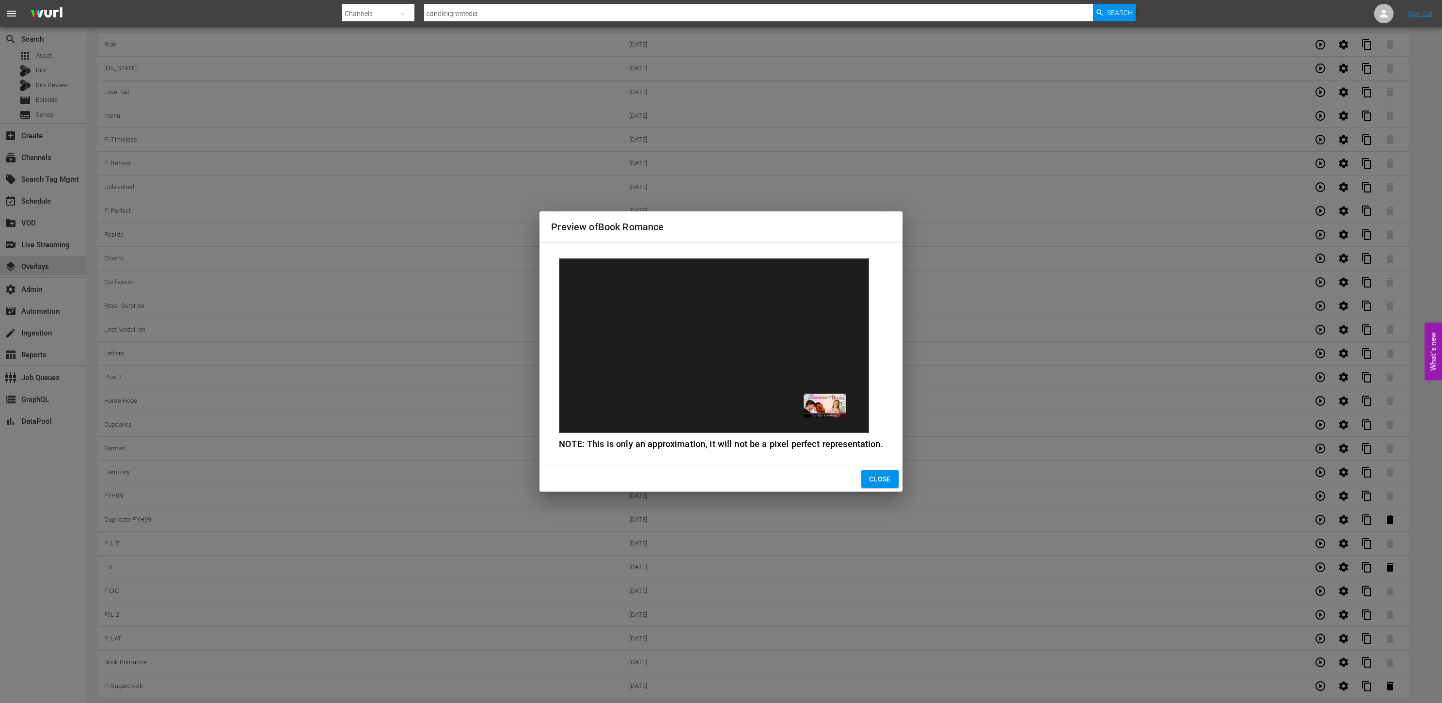
drag, startPoint x: 890, startPoint y: 477, endPoint x: 904, endPoint y: 501, distance: 28.2
click at [890, 477] on button "Close" at bounding box center [880, 479] width 37 height 18
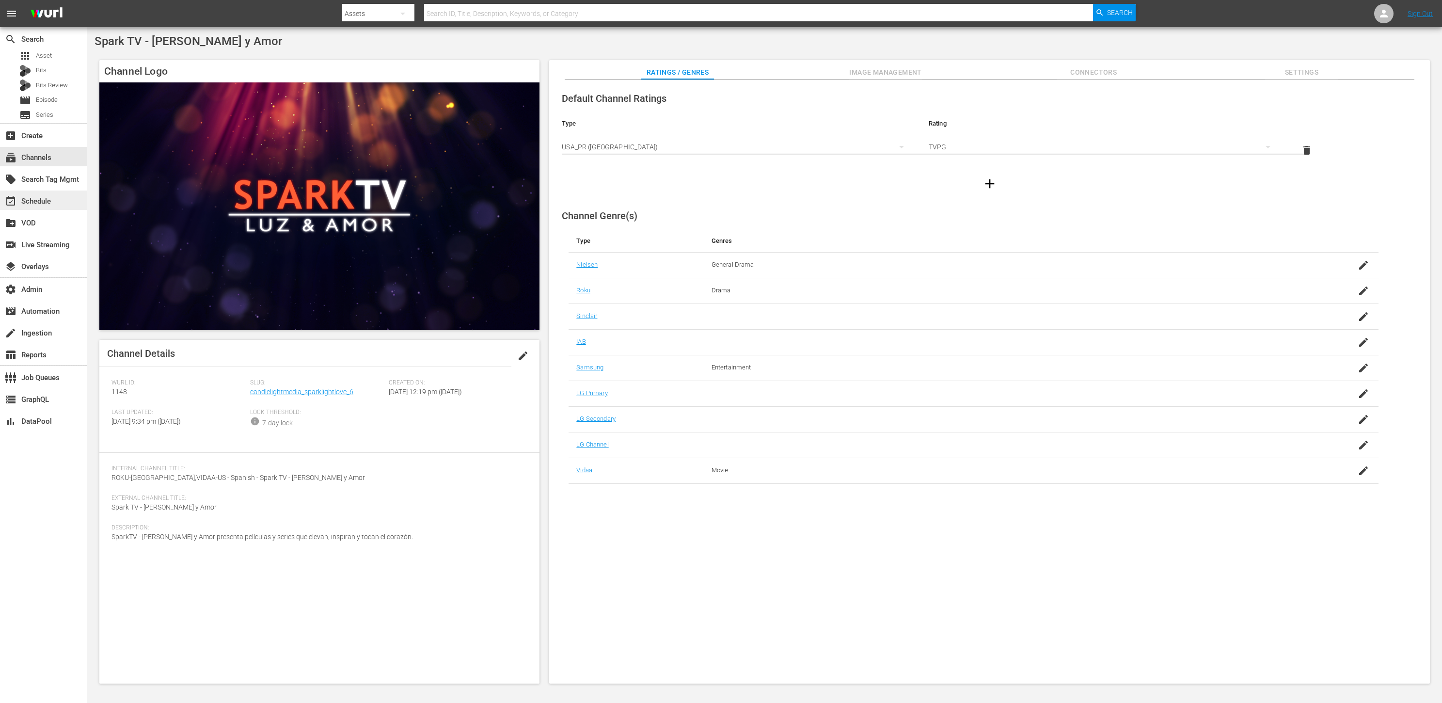
click at [55, 207] on div "event_available Schedule" at bounding box center [43, 200] width 87 height 19
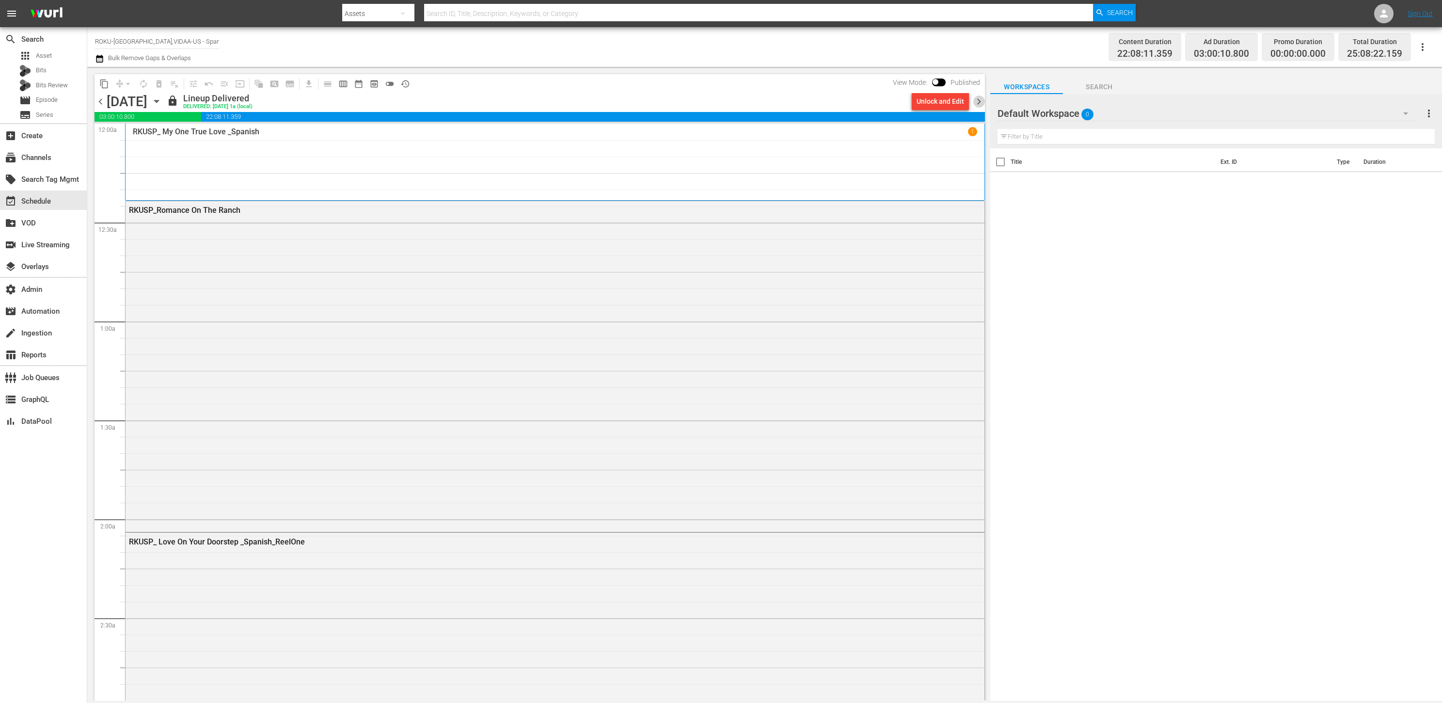
click at [980, 104] on span "chevron_right" at bounding box center [979, 102] width 12 height 12
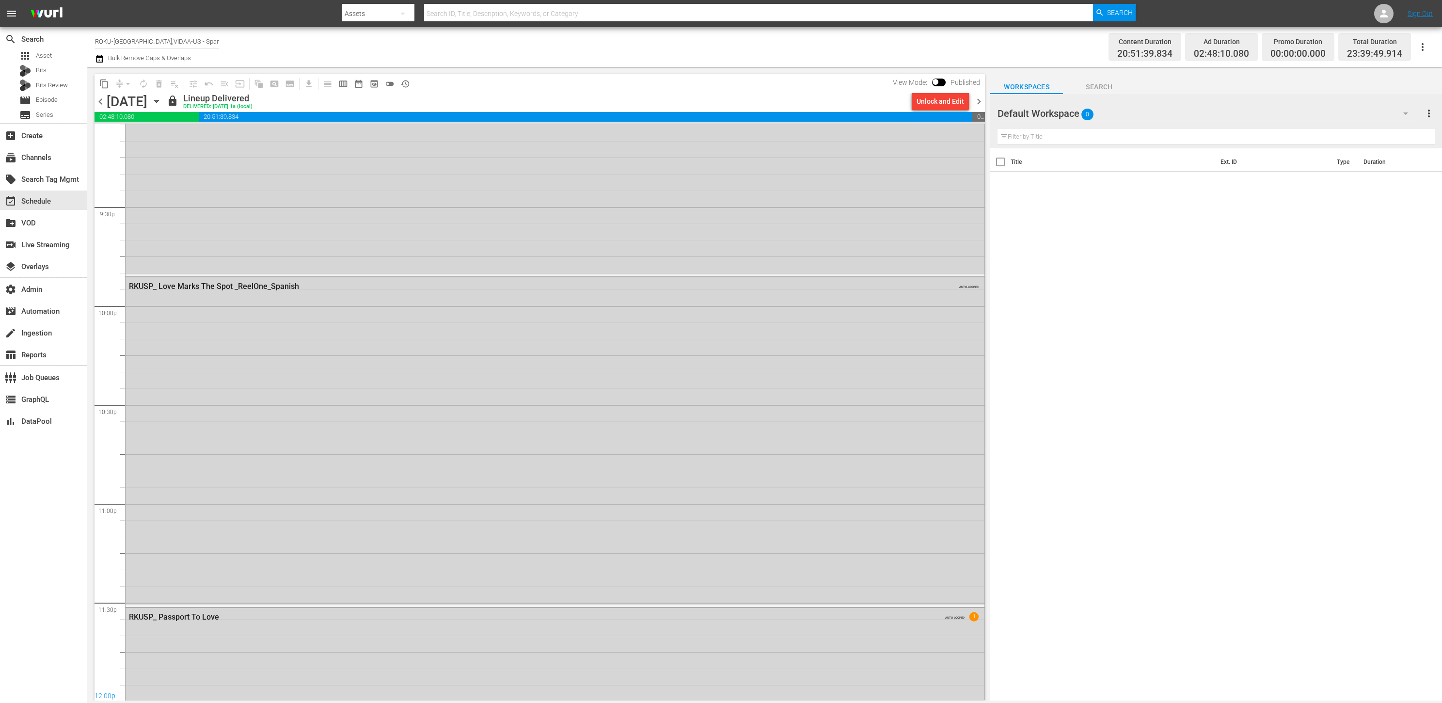
scroll to position [3834, 0]
click at [377, 82] on span "preview_outlined" at bounding box center [374, 84] width 10 height 10
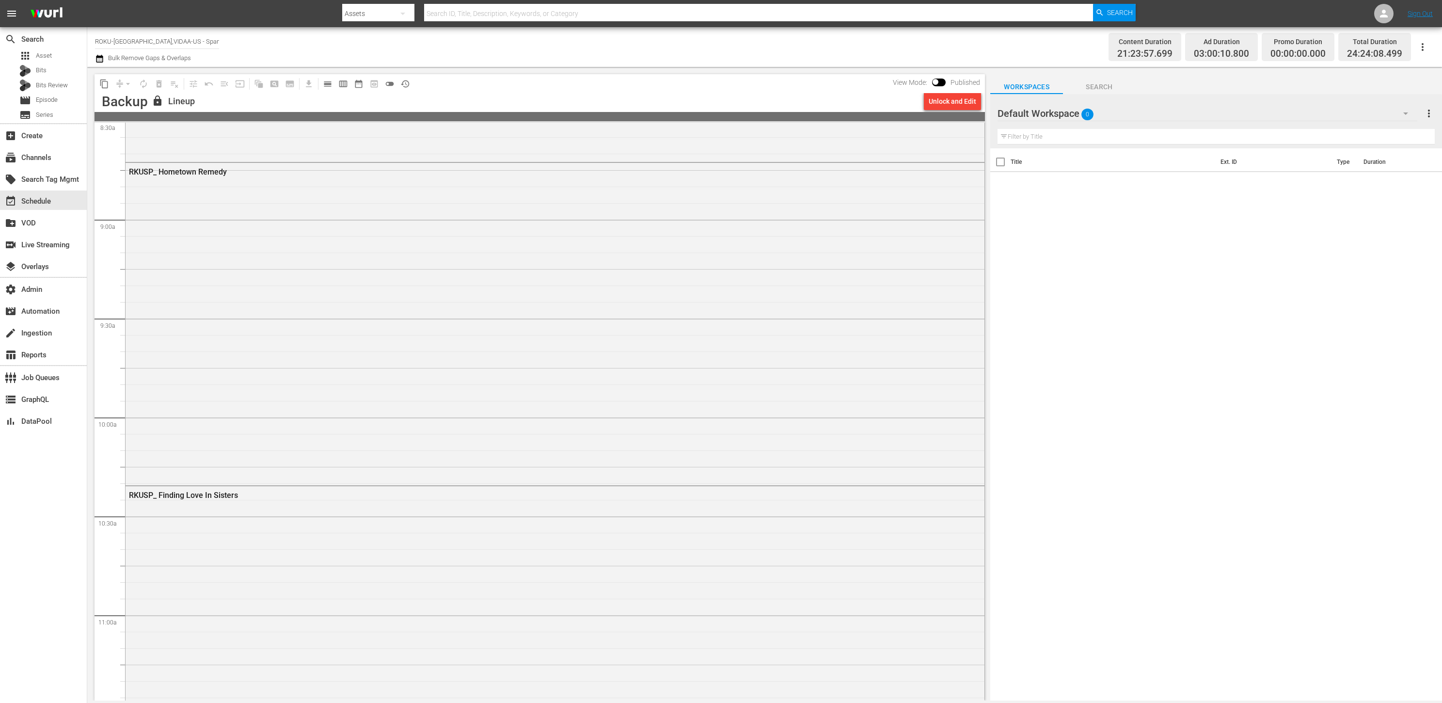
scroll to position [4250, 0]
click at [950, 102] on div "Unlock and Edit" at bounding box center [953, 101] width 48 height 17
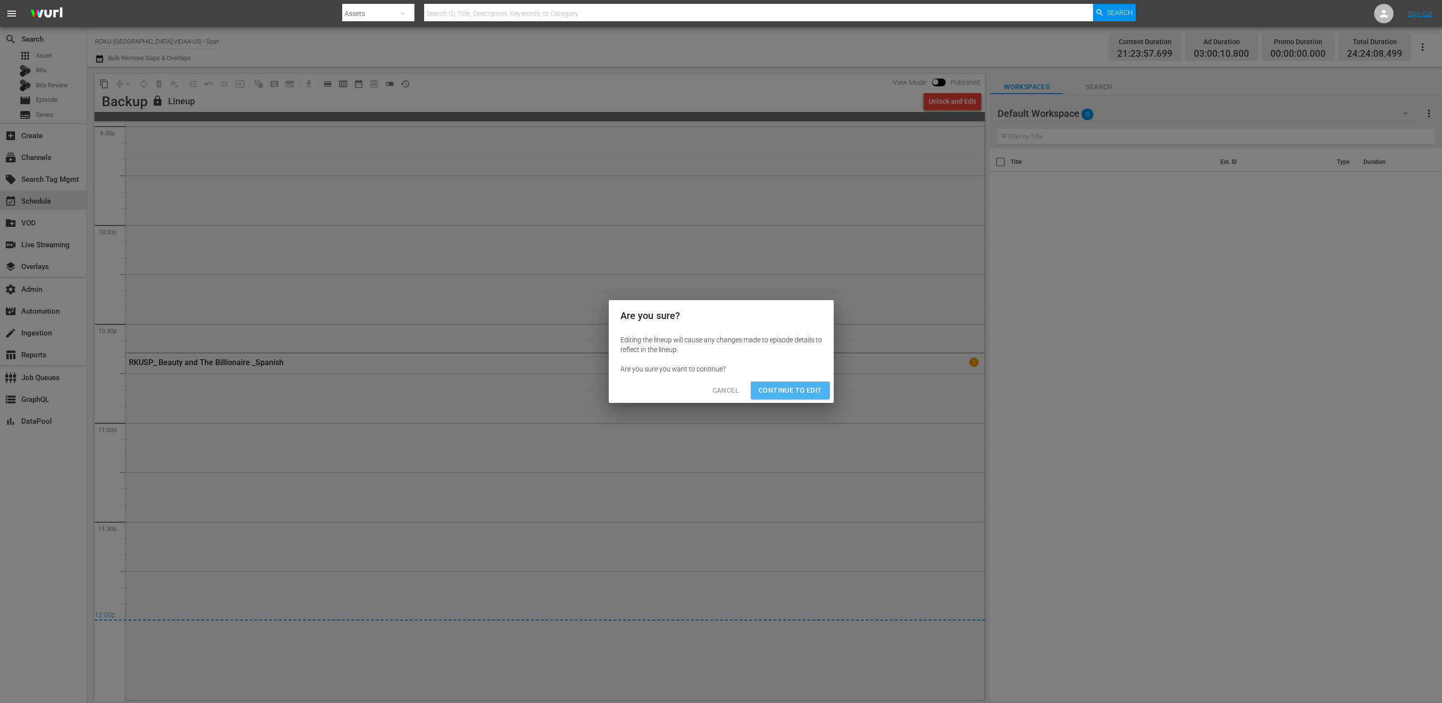
click at [803, 392] on span "Continue to Edit" at bounding box center [790, 390] width 63 height 12
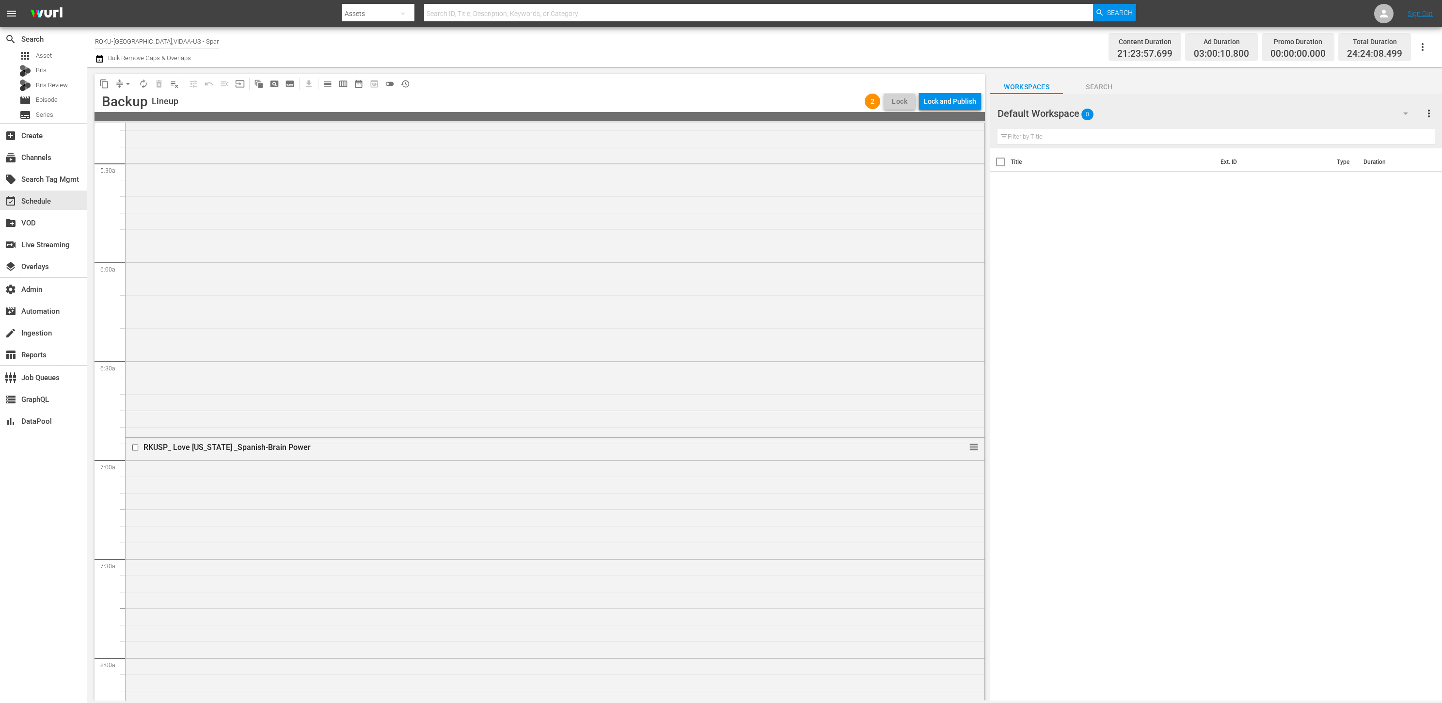
scroll to position [0, 0]
click at [943, 103] on div "Lock and Publish" at bounding box center [950, 101] width 52 height 17
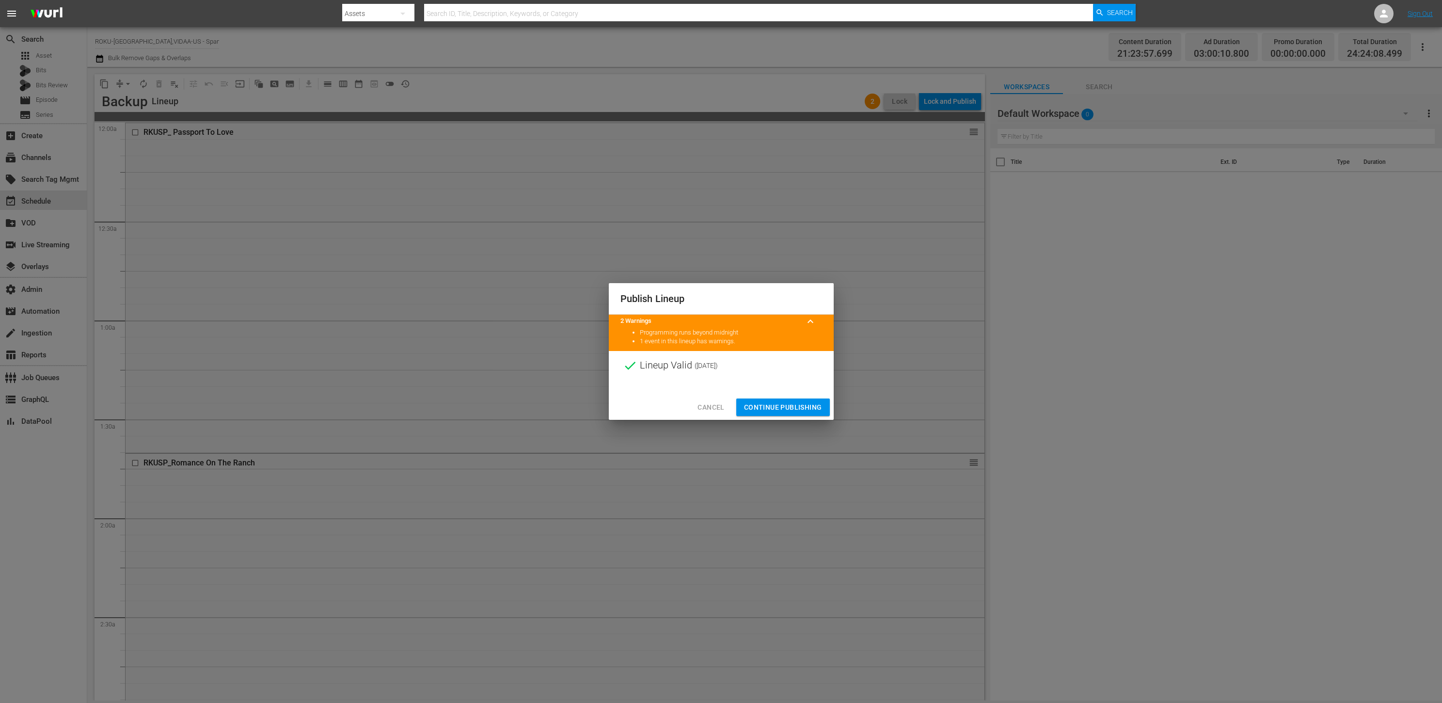
click at [784, 405] on span "Continue Publishing" at bounding box center [783, 407] width 78 height 12
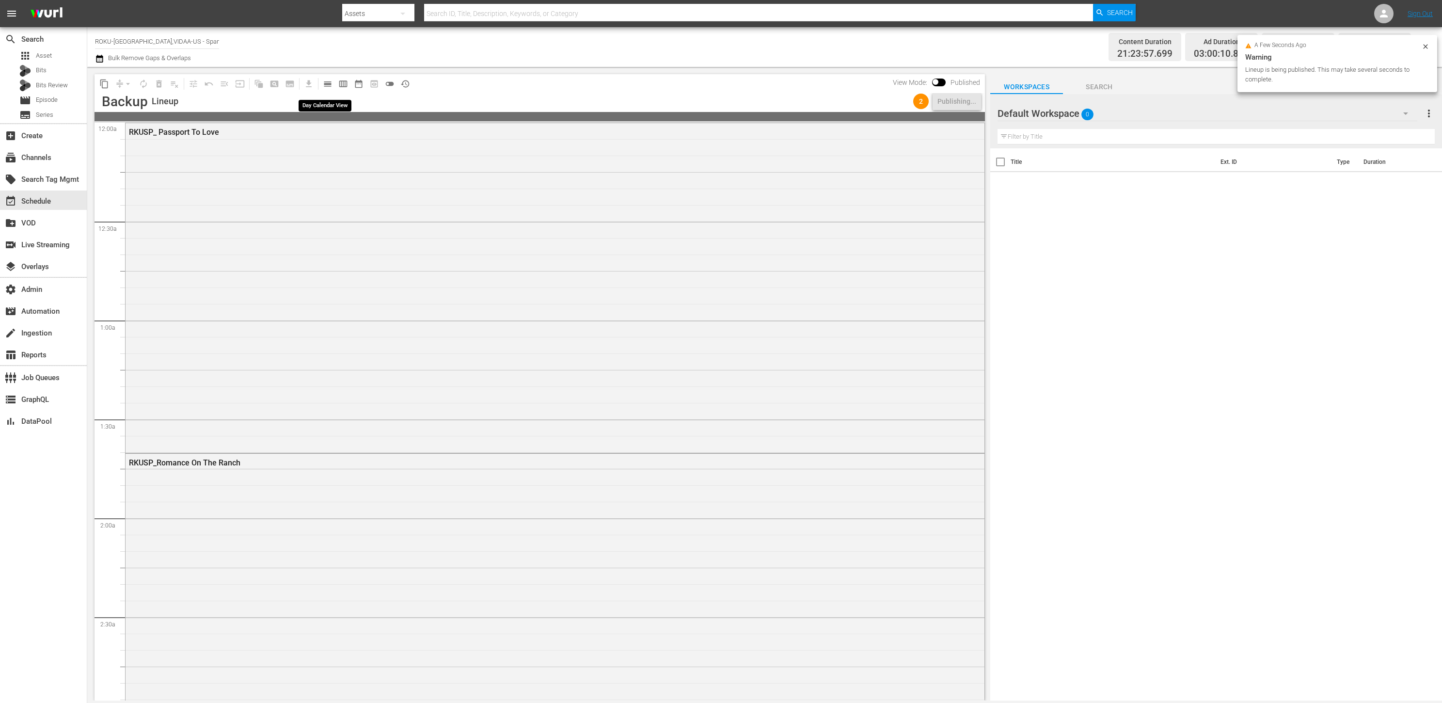
click at [325, 85] on span "calendar_view_day_outlined" at bounding box center [328, 84] width 10 height 10
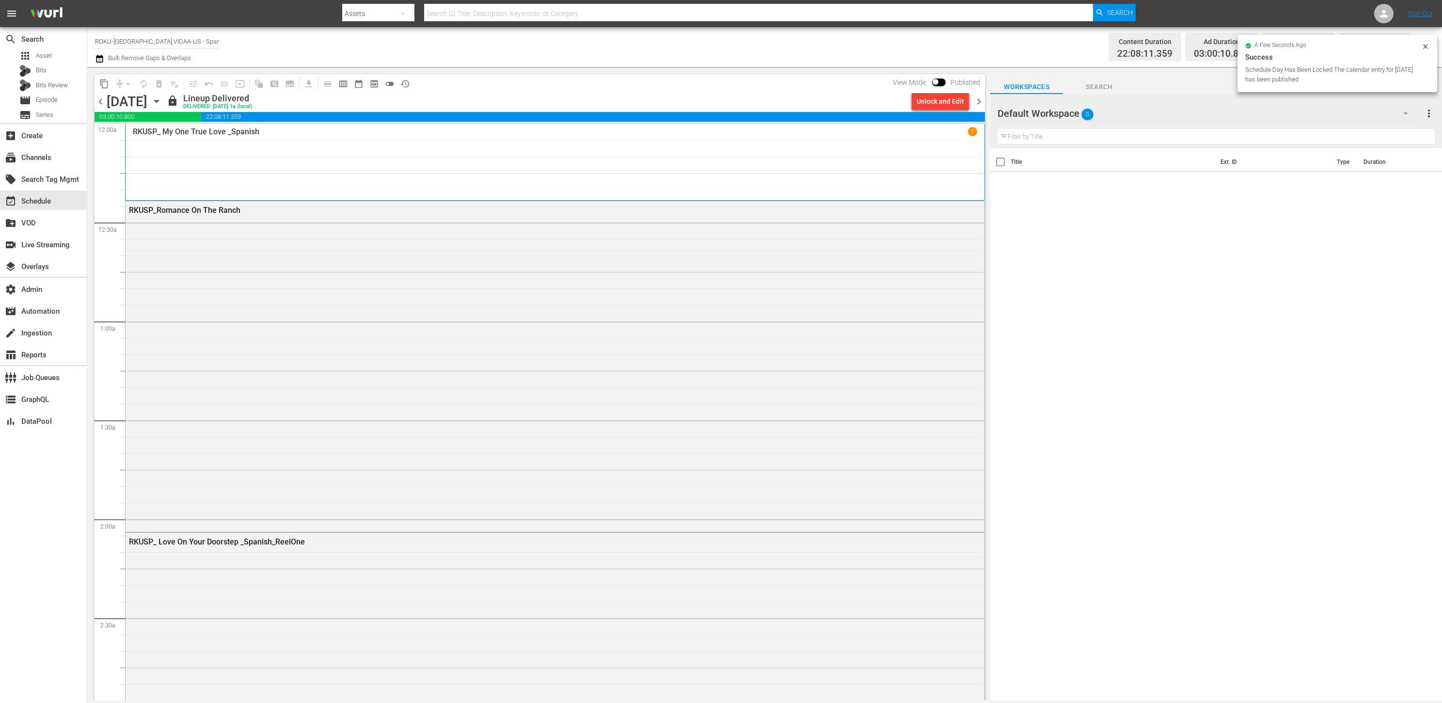
click at [943, 78] on div "View Mode: Published" at bounding box center [936, 82] width 97 height 16
click at [938, 81] on input "checkbox" at bounding box center [936, 83] width 20 height 7
checkbox input "true"
click at [923, 102] on div "Unlock and Edit" at bounding box center [941, 101] width 48 height 17
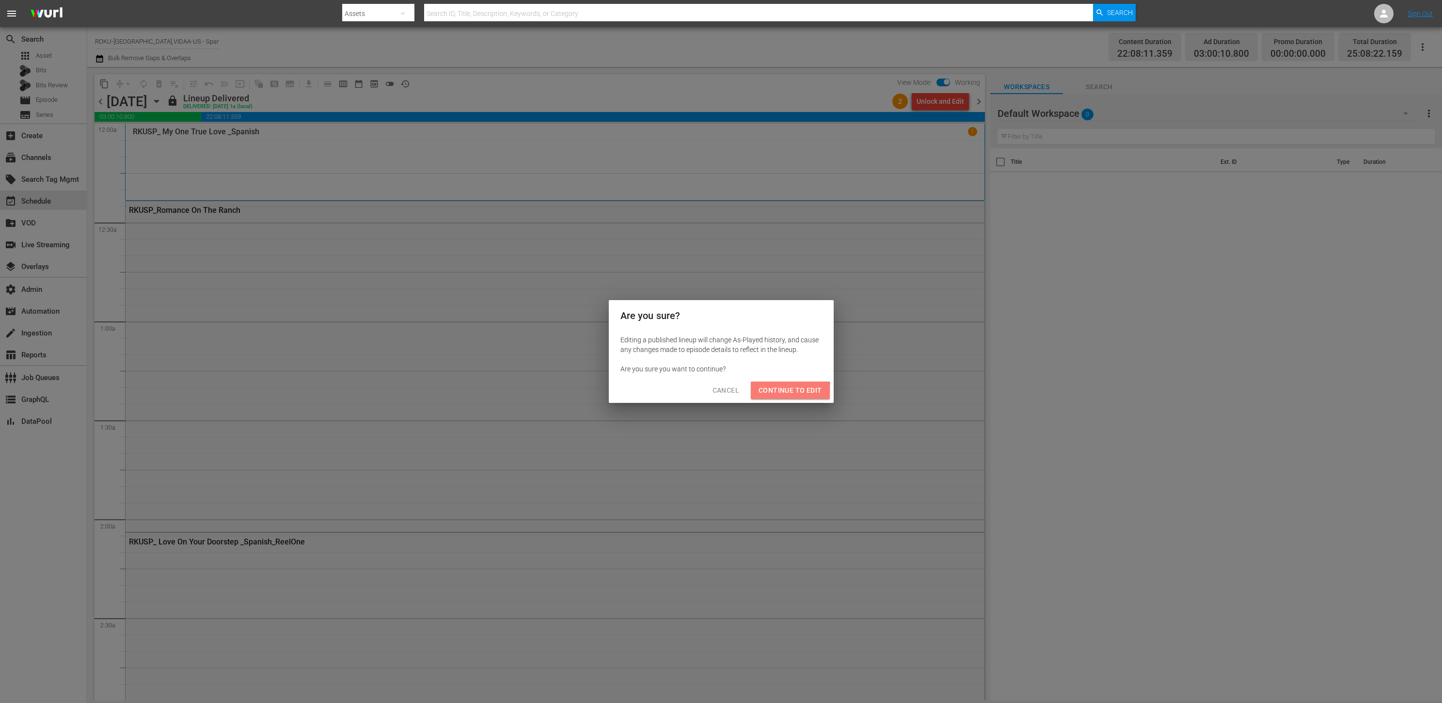
click at [779, 396] on span "Continue to Edit" at bounding box center [790, 390] width 63 height 12
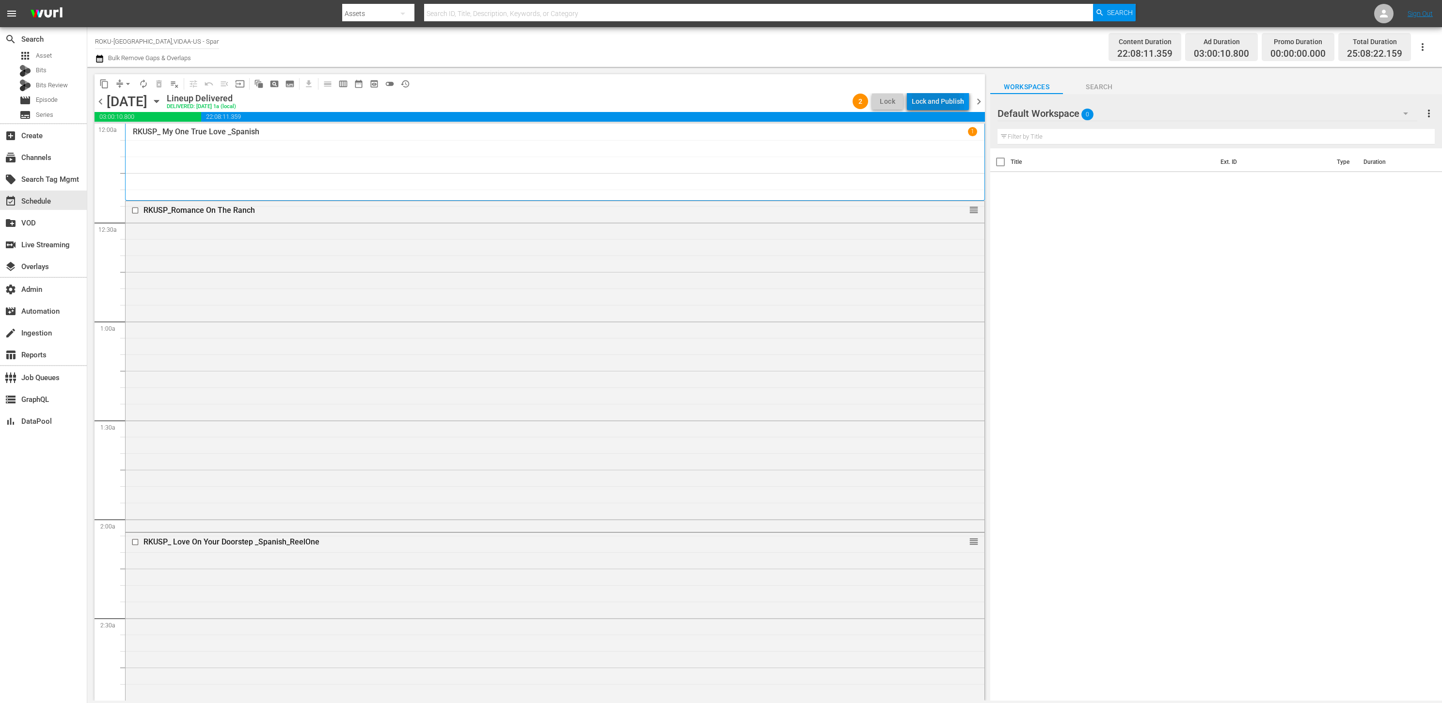
click at [929, 103] on div "Lock and Publish" at bounding box center [938, 101] width 52 height 17
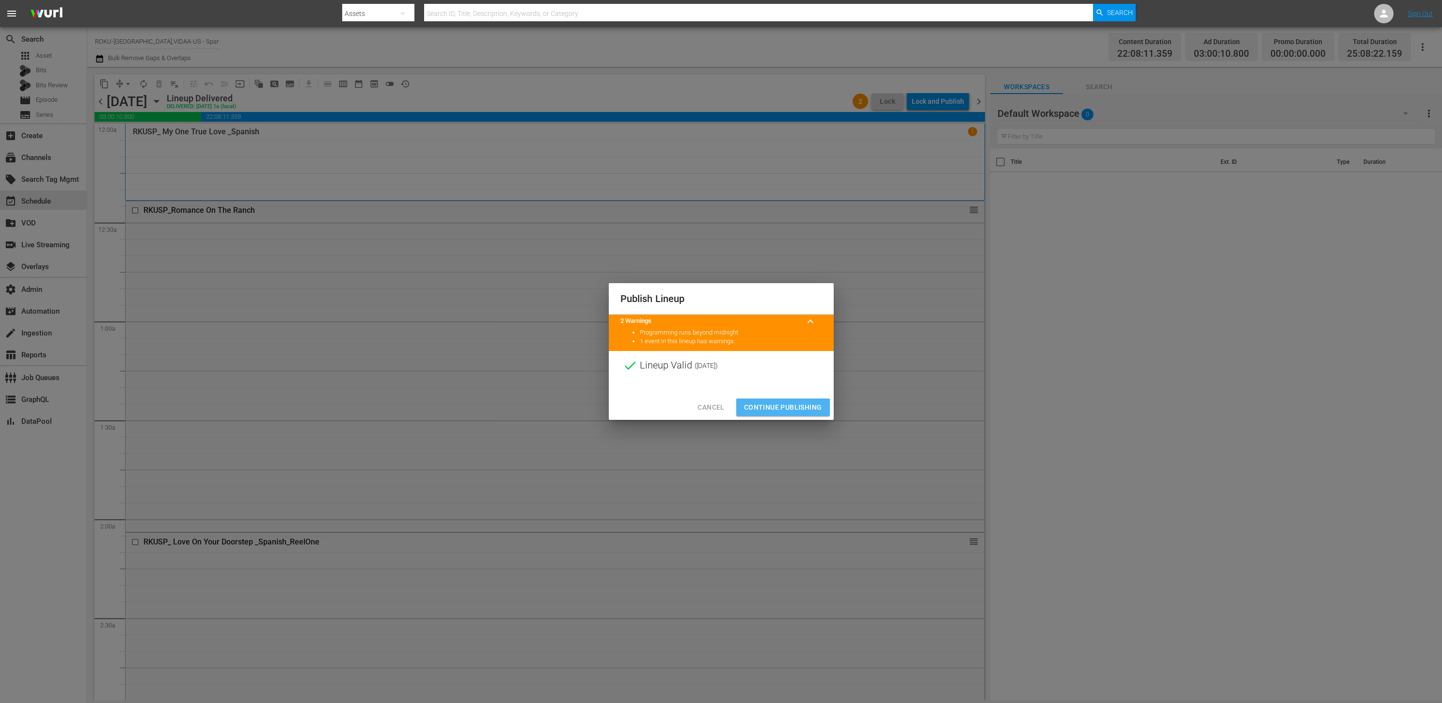
click at [791, 410] on span "Continue Publishing" at bounding box center [783, 407] width 78 height 12
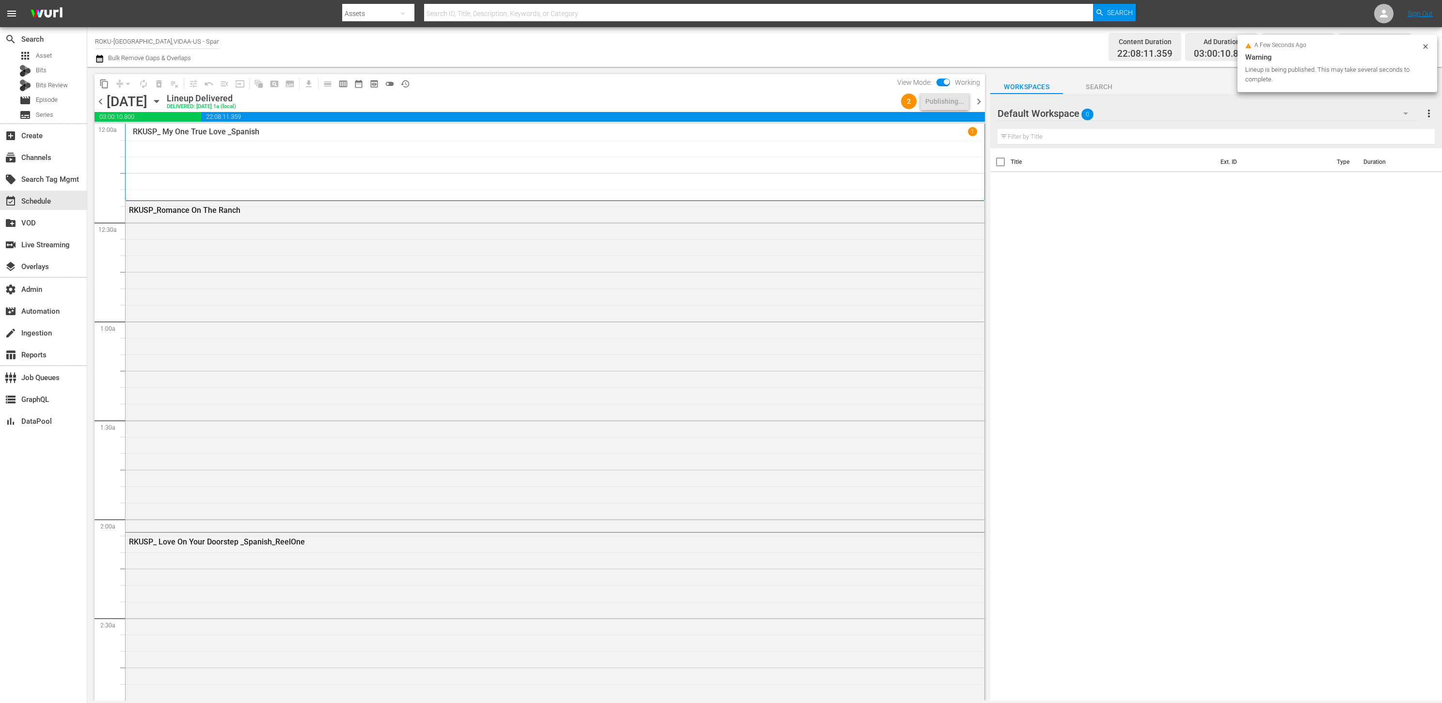
click at [977, 101] on span "chevron_right" at bounding box center [979, 102] width 12 height 12
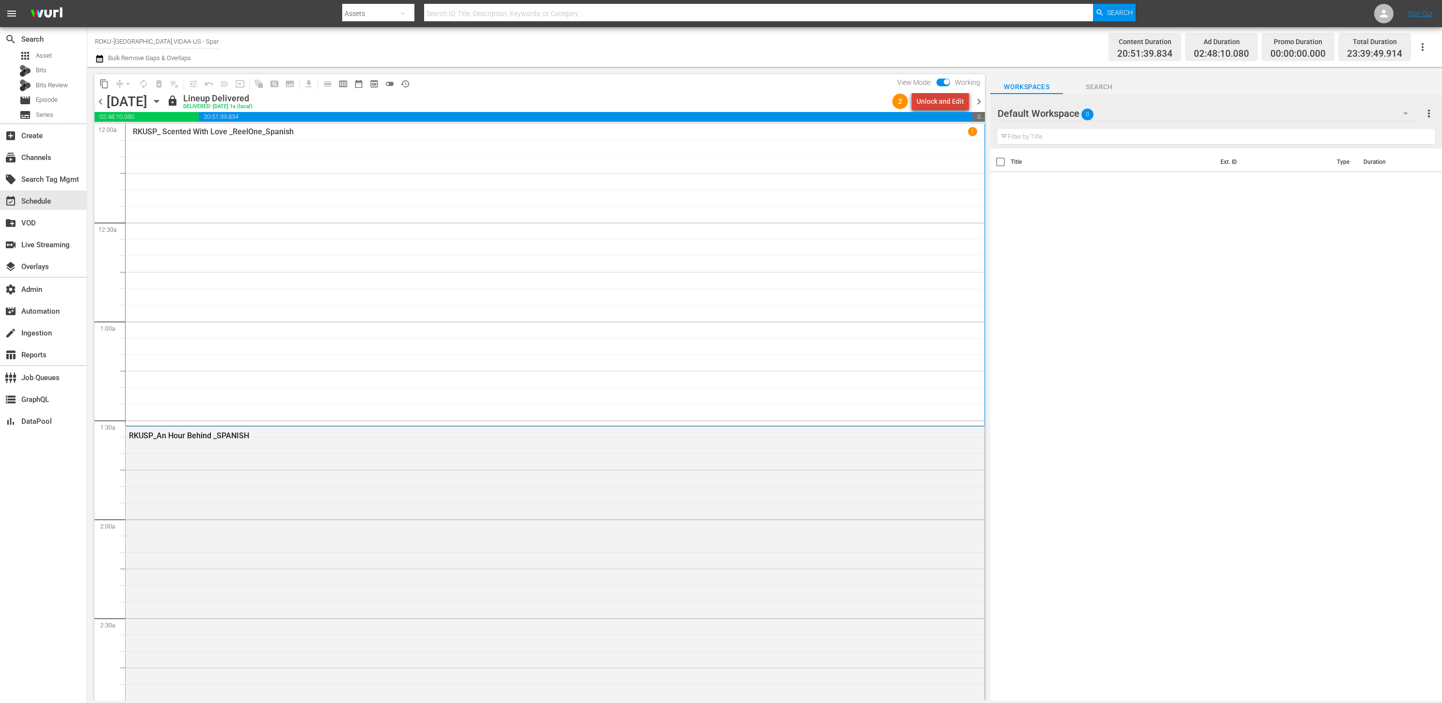
click at [947, 105] on div "Unlock and Edit" at bounding box center [941, 101] width 48 height 17
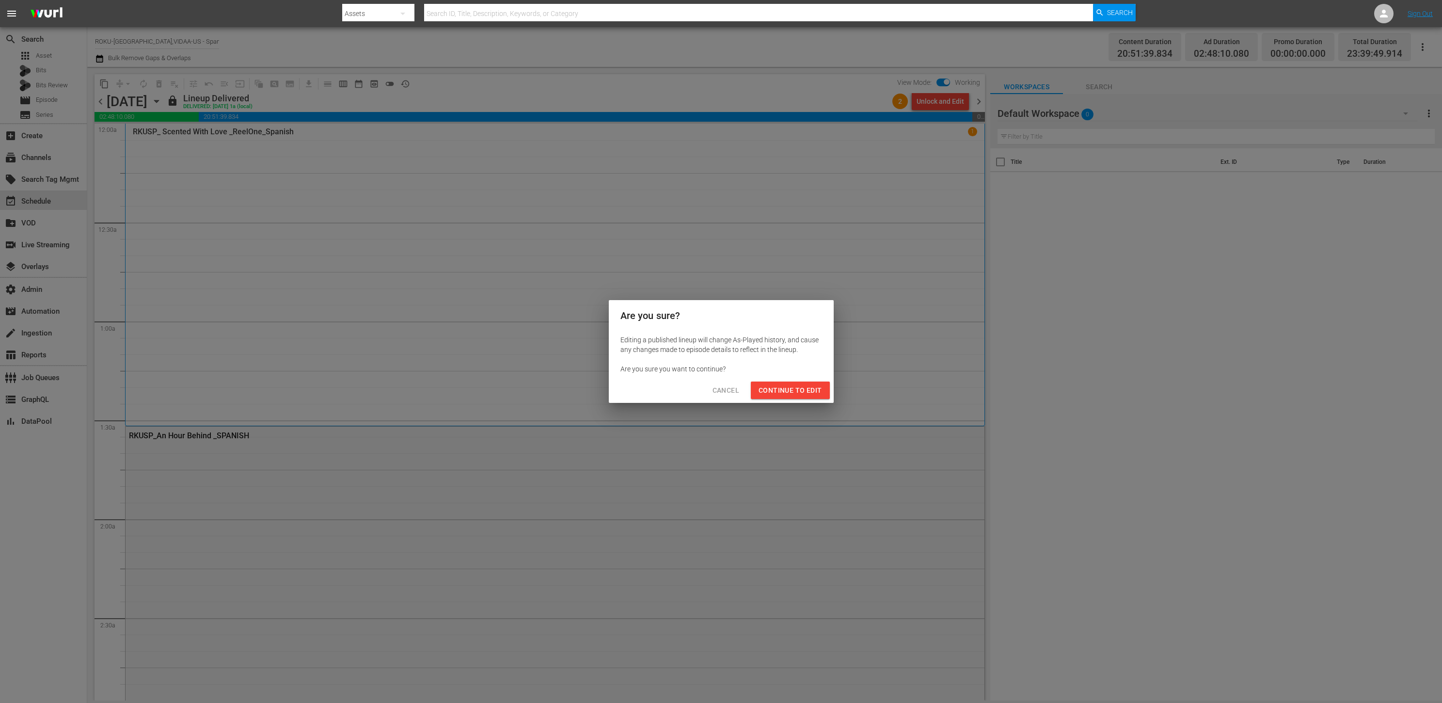
click at [785, 390] on span "Continue to Edit" at bounding box center [790, 390] width 63 height 12
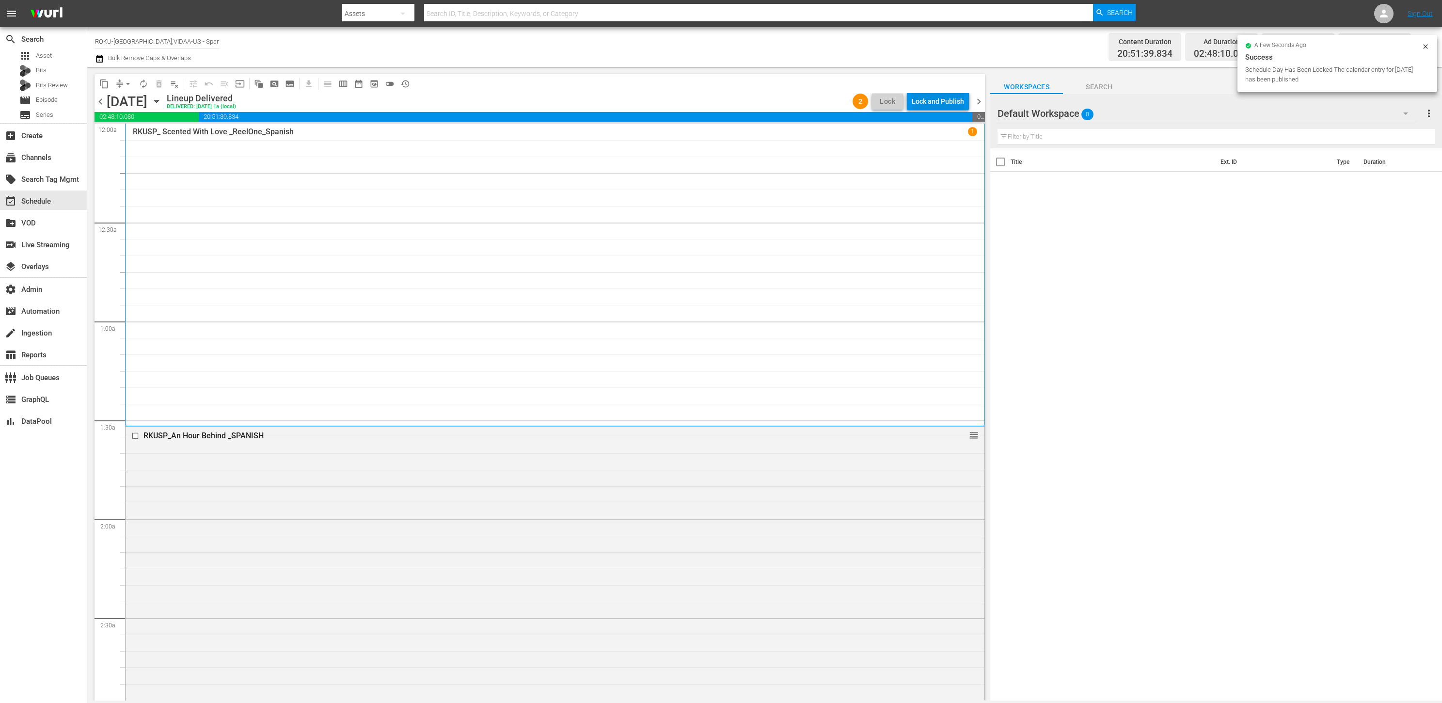
click at [940, 95] on div "Lock and Publish" at bounding box center [938, 101] width 52 height 17
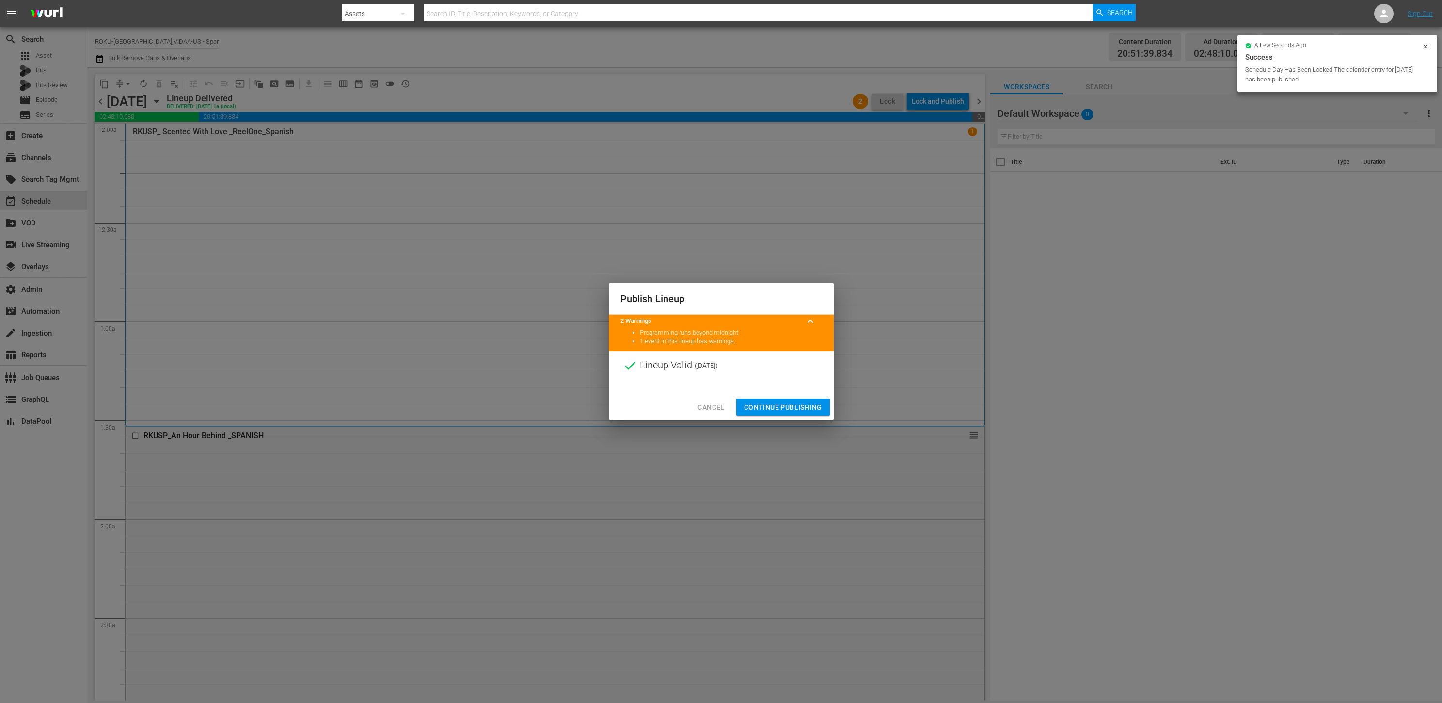
click at [800, 404] on span "Continue Publishing" at bounding box center [783, 407] width 78 height 12
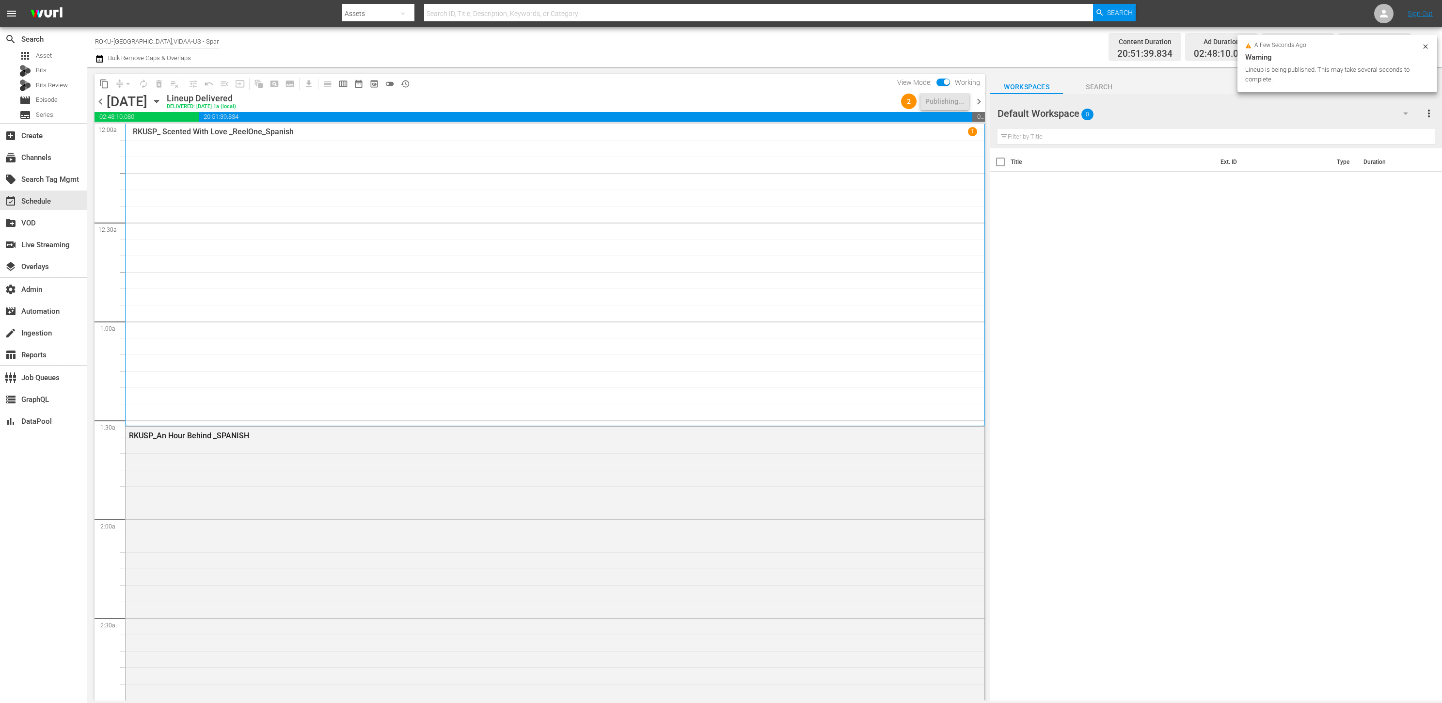
click at [979, 103] on span "chevron_right" at bounding box center [979, 102] width 12 height 12
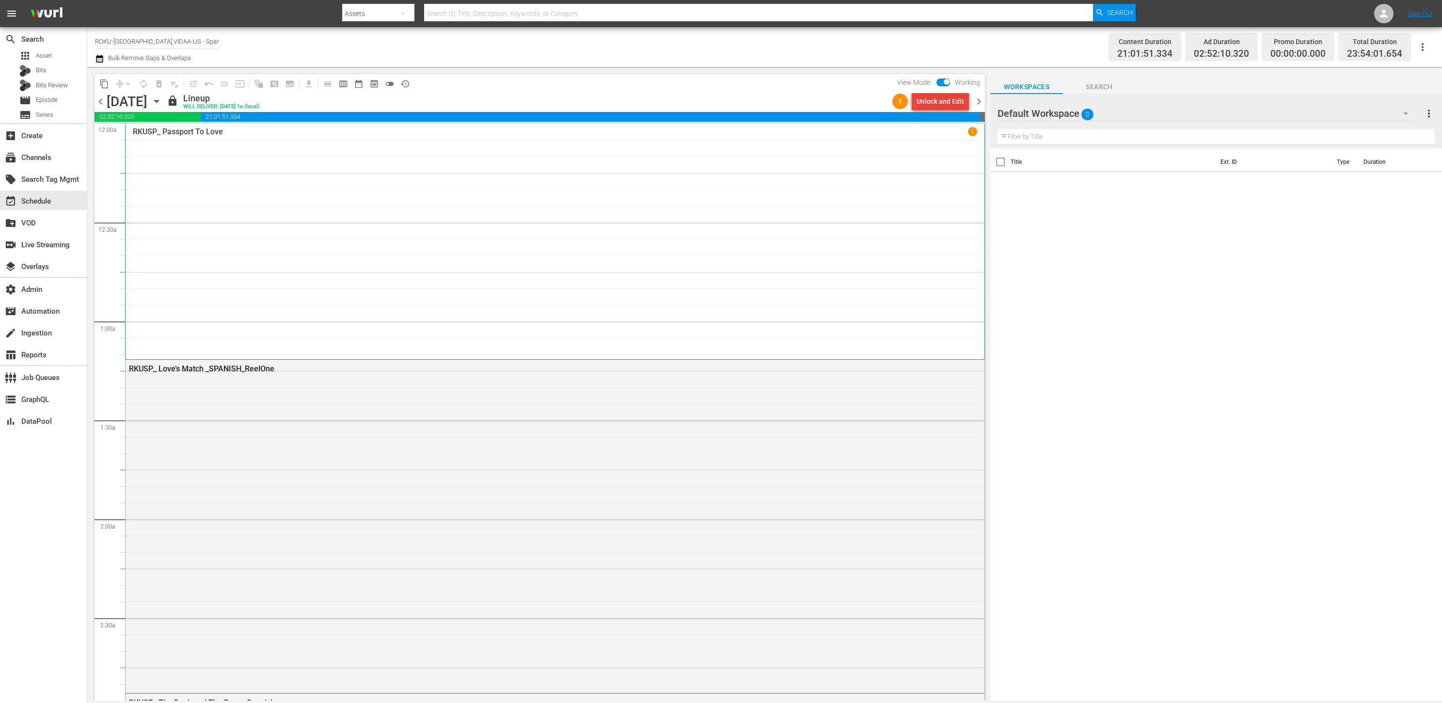
click at [948, 101] on div "Unlock and Edit" at bounding box center [941, 101] width 48 height 17
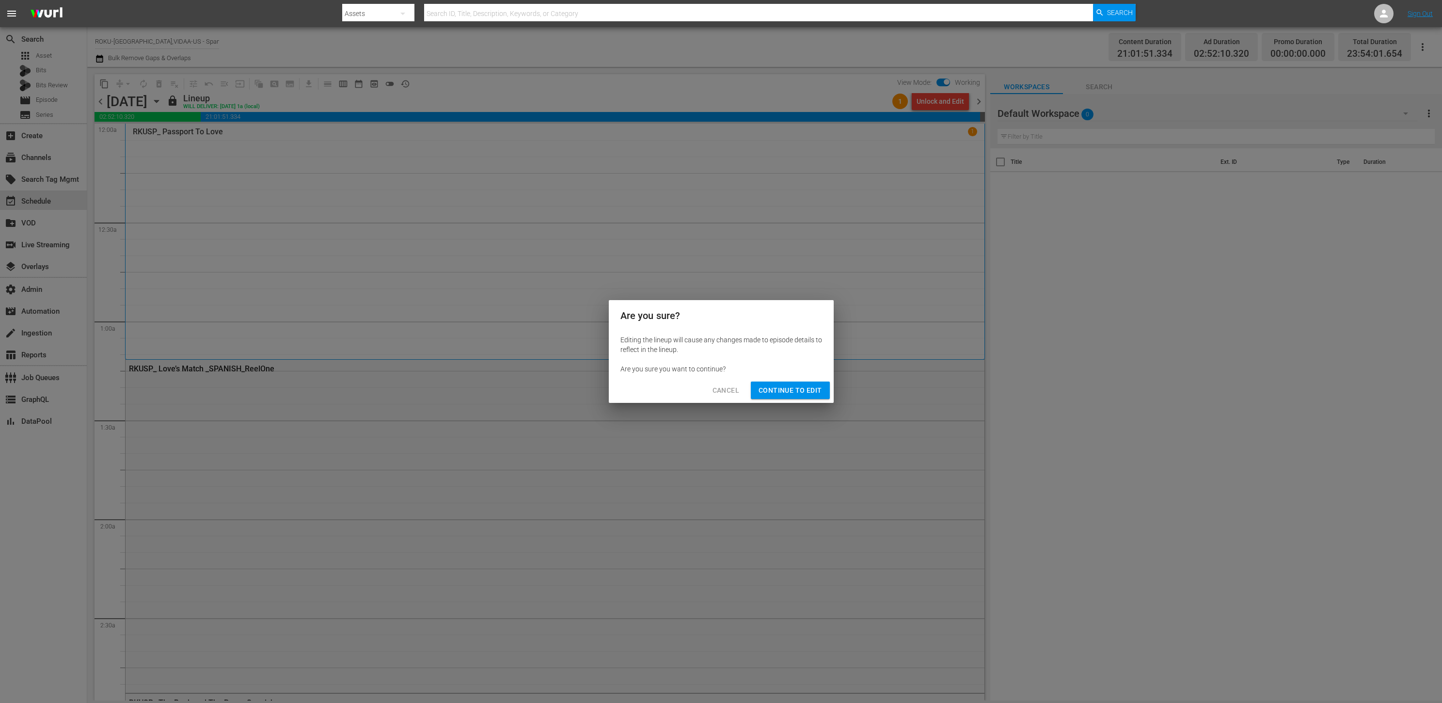
click at [786, 385] on span "Continue to Edit" at bounding box center [790, 390] width 63 height 12
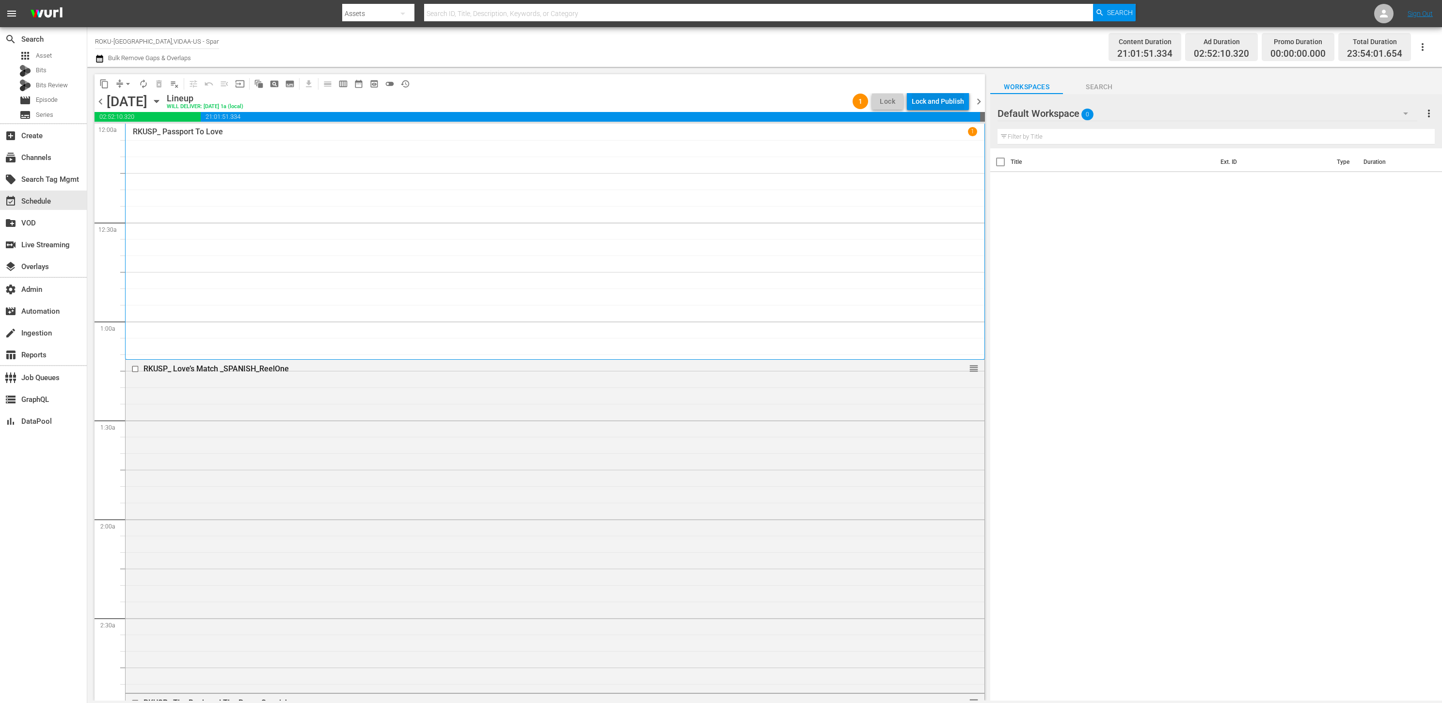
click at [933, 101] on div "Lock and Publish" at bounding box center [938, 101] width 52 height 17
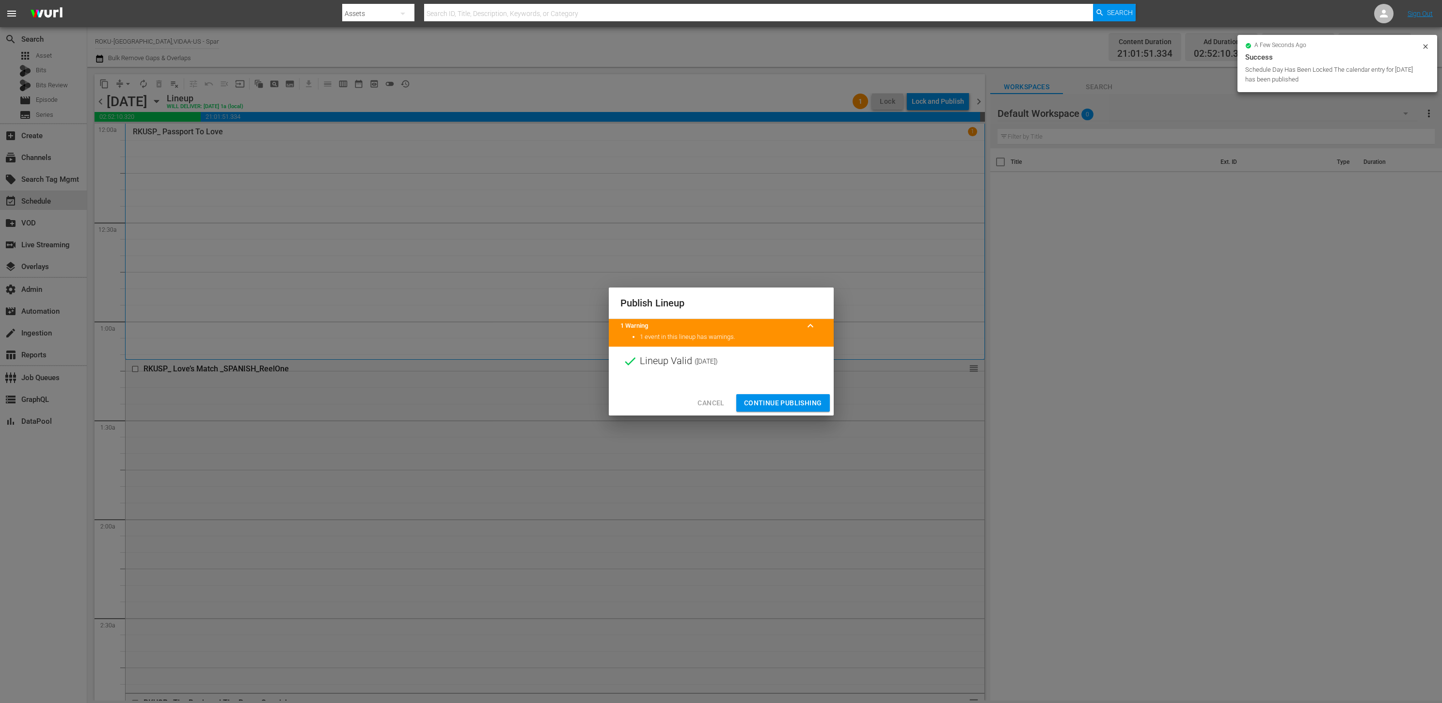
click at [805, 399] on span "Continue Publishing" at bounding box center [783, 403] width 78 height 12
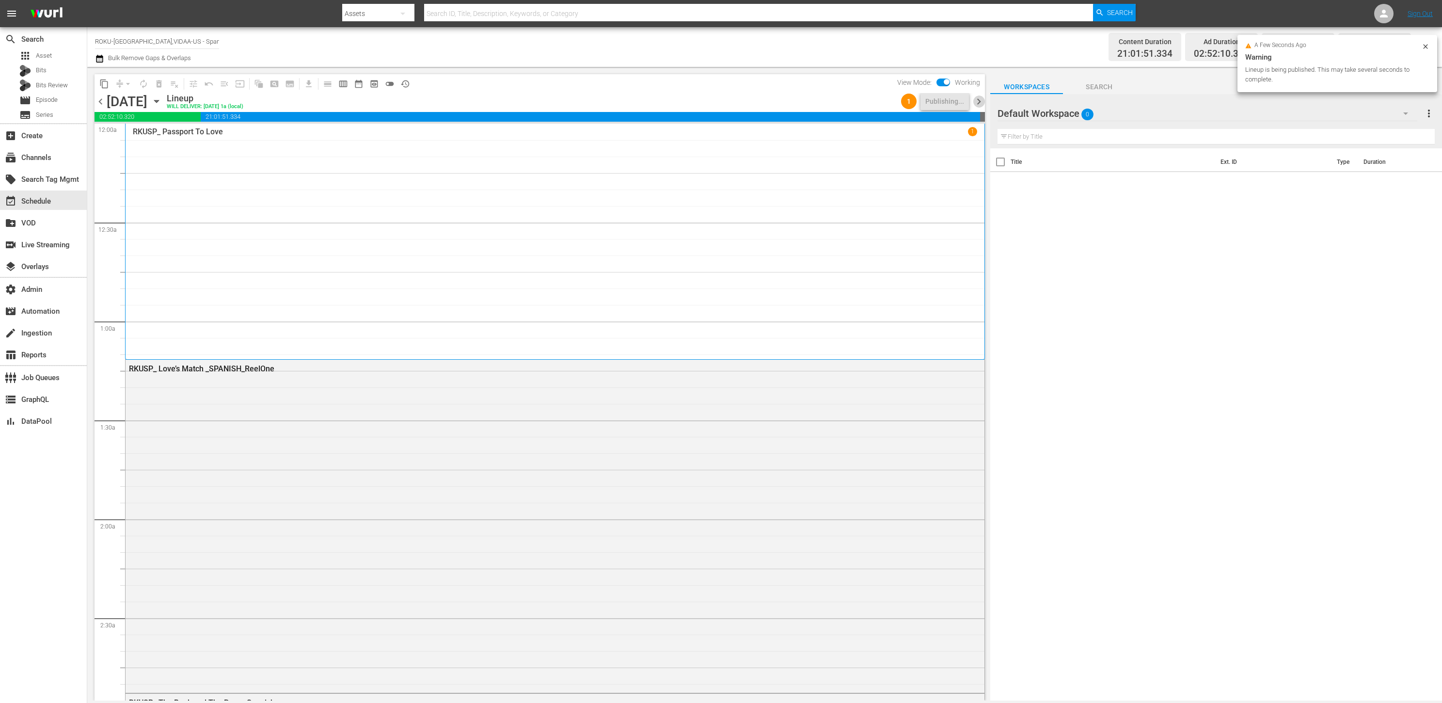
click at [977, 101] on span "chevron_right" at bounding box center [979, 102] width 12 height 12
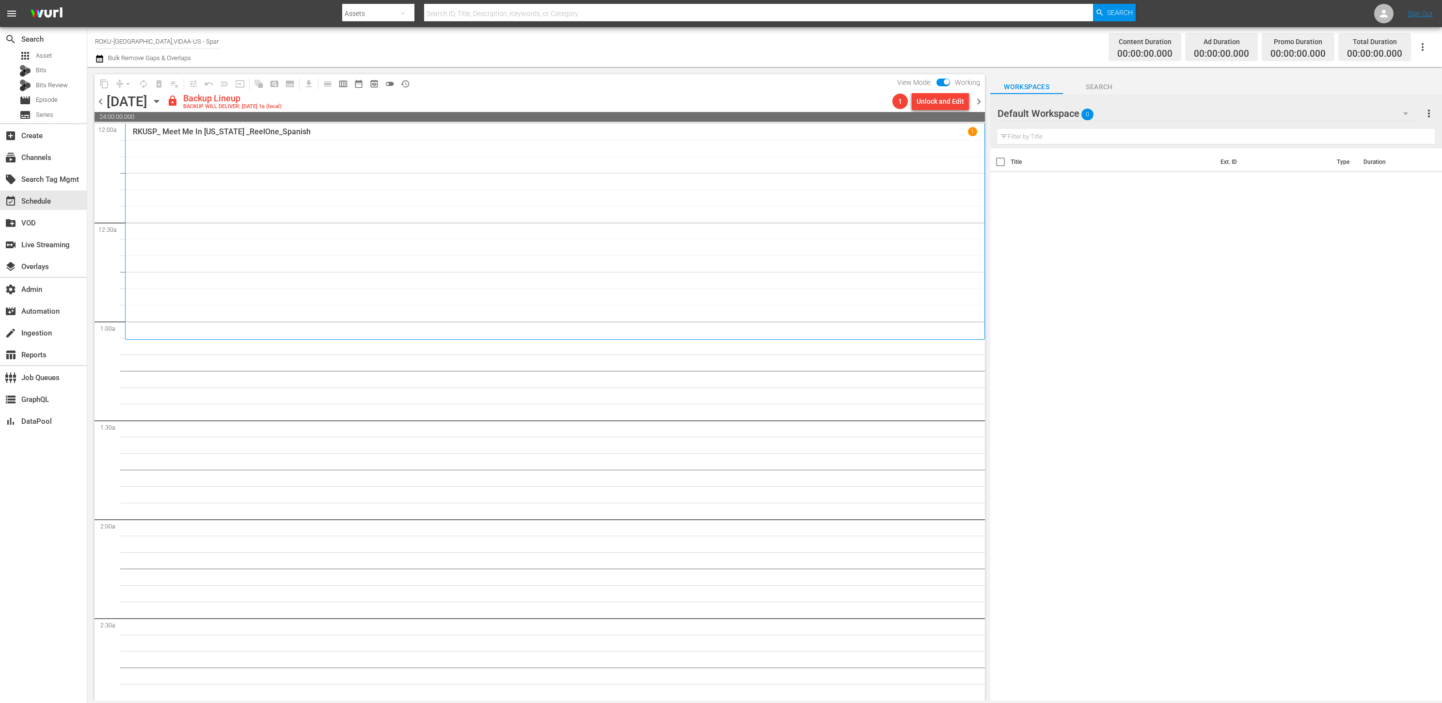
drag, startPoint x: 943, startPoint y: 103, endPoint x: 836, endPoint y: 160, distance: 121.0
click at [847, 150] on div "content_copy compress arrow_drop_down autorenew_outlined delete_forever_outline…" at bounding box center [540, 387] width 891 height 626
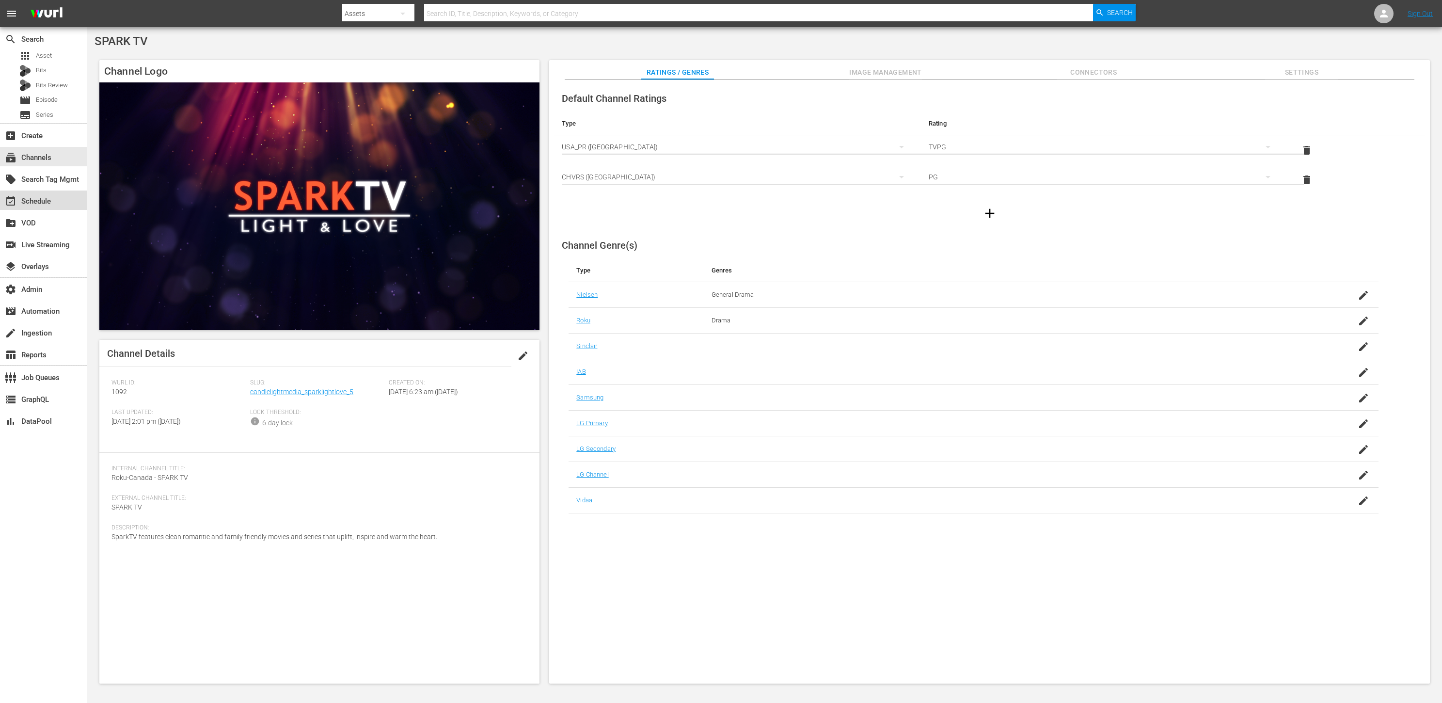
click at [57, 204] on div "event_available Schedule" at bounding box center [43, 200] width 87 height 19
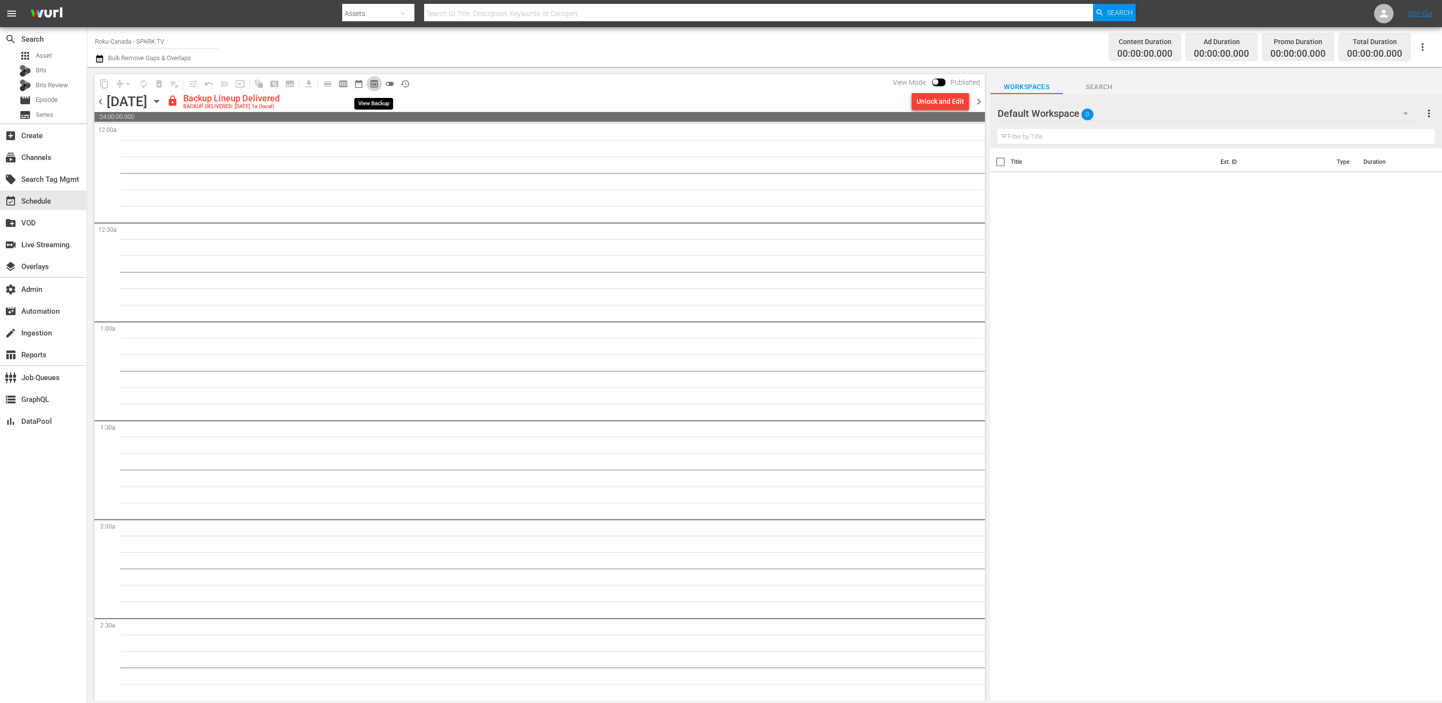
click at [376, 84] on span "preview_outlined" at bounding box center [374, 84] width 10 height 10
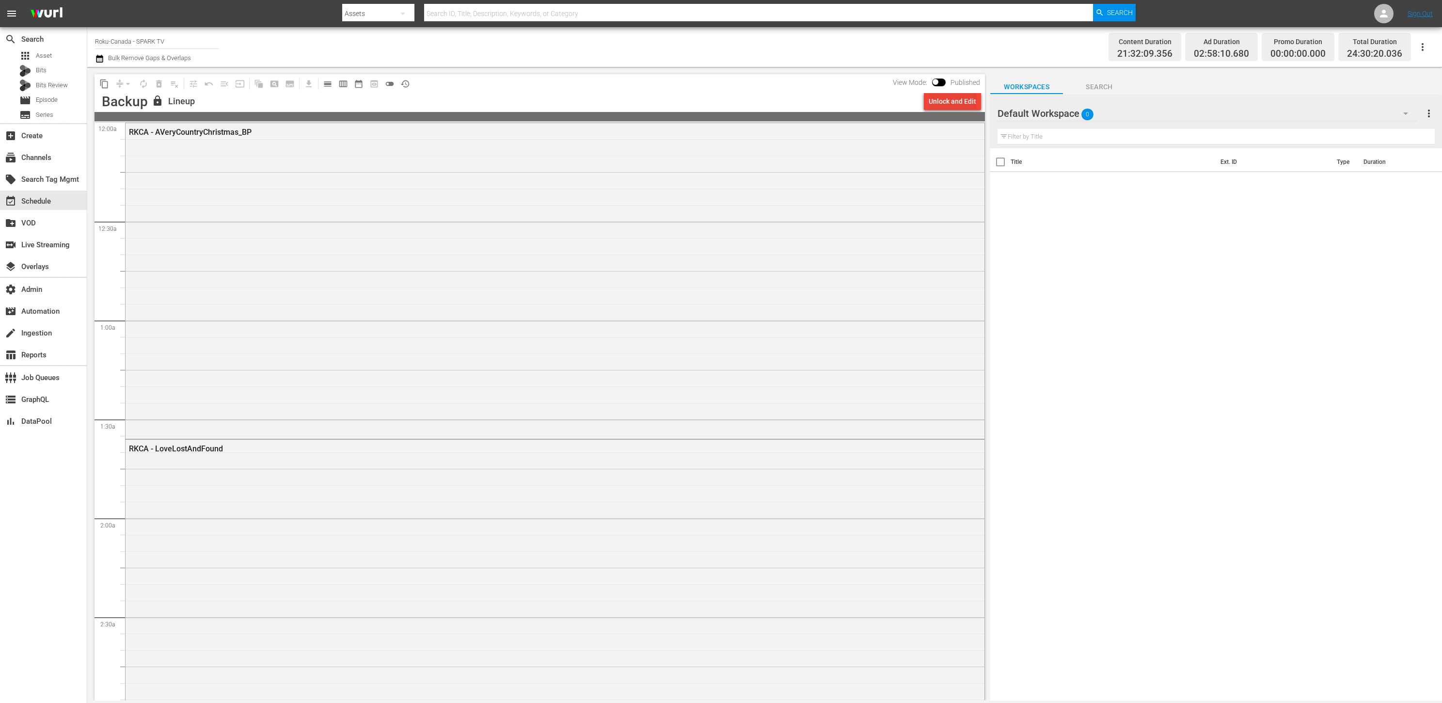
click at [949, 97] on div "Unlock and Edit" at bounding box center [953, 101] width 48 height 17
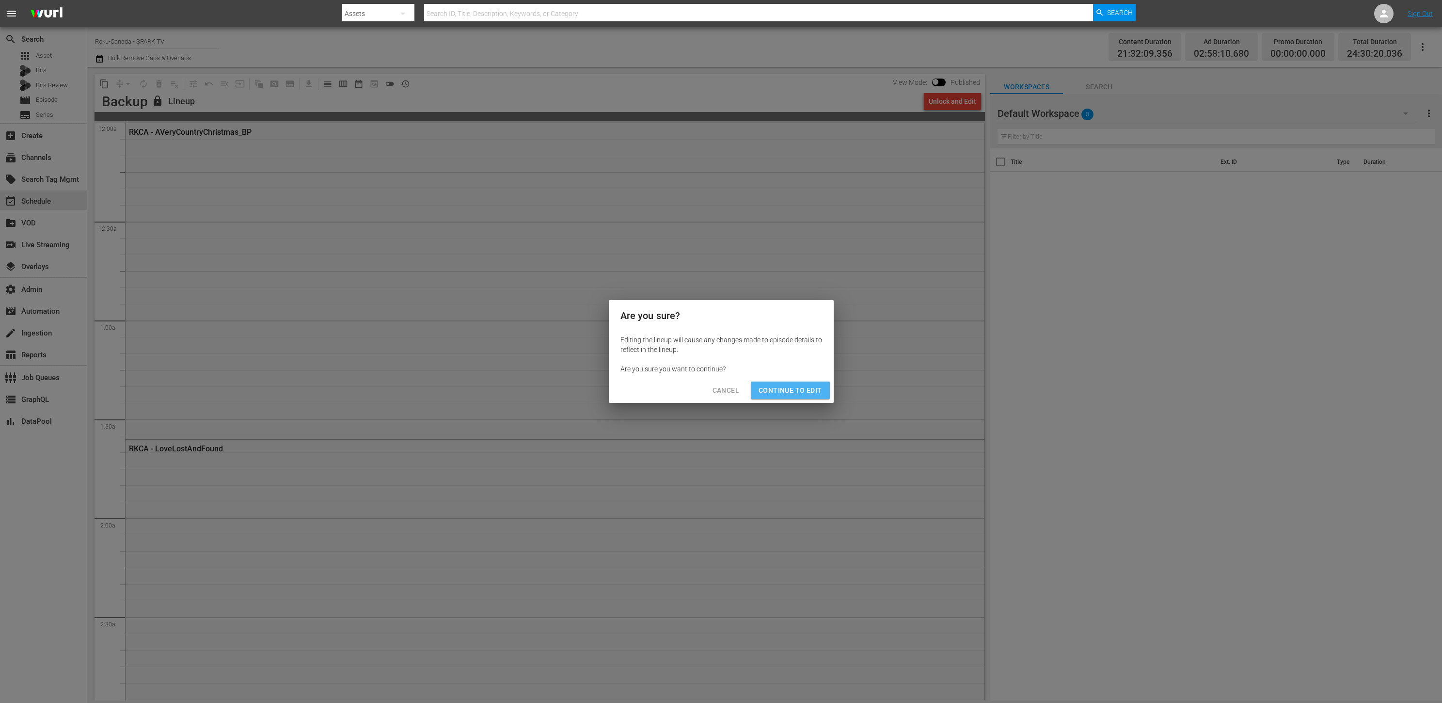
click at [797, 388] on span "Continue to Edit" at bounding box center [790, 390] width 63 height 12
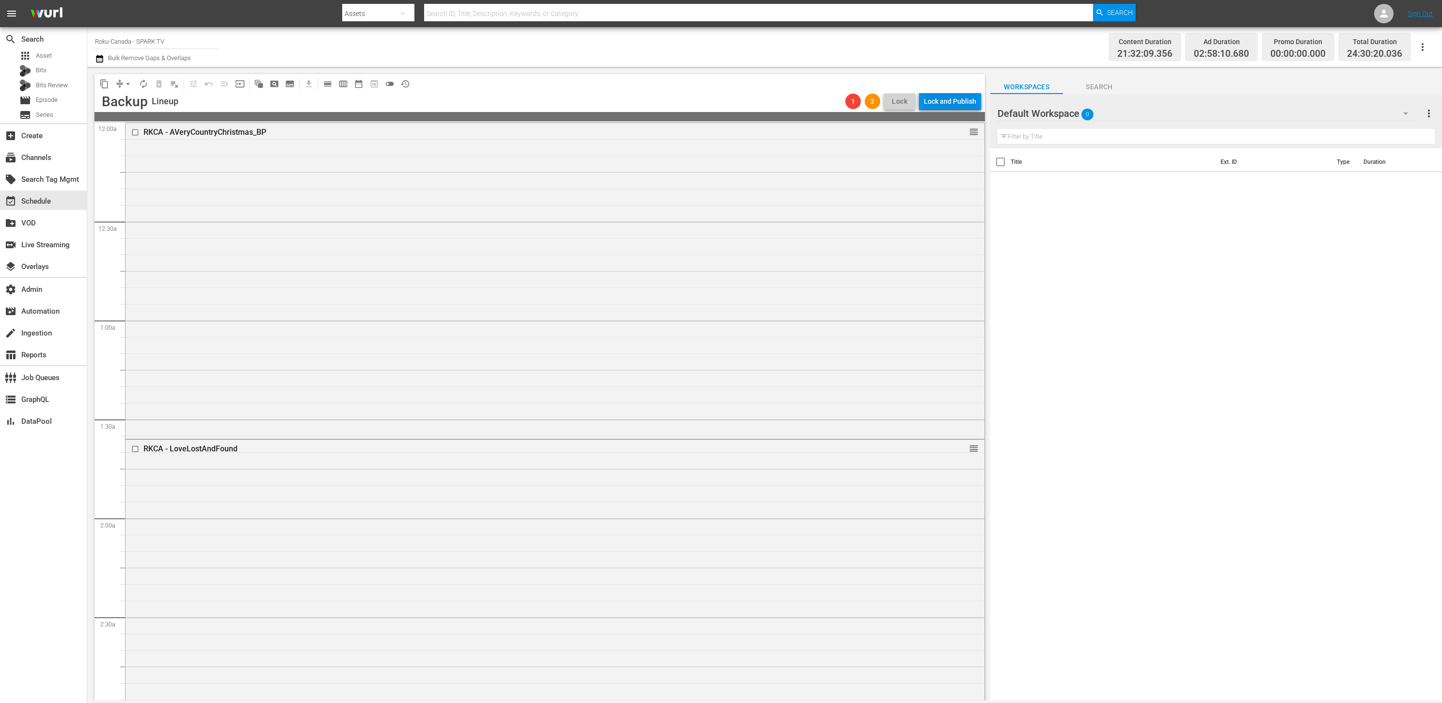
click at [962, 99] on div "Lock and Publish" at bounding box center [950, 101] width 52 height 17
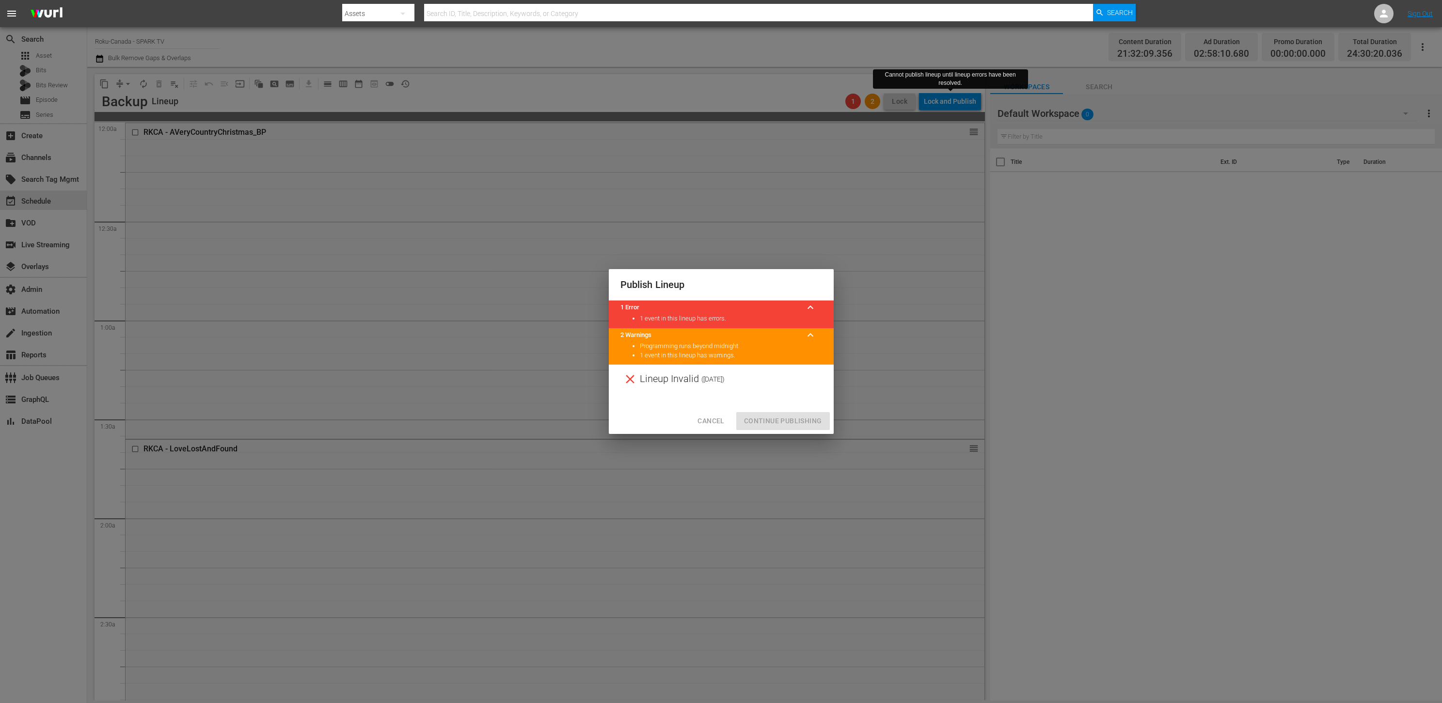
click at [784, 422] on div "Cancel Continue Publishing" at bounding box center [721, 421] width 225 height 26
click at [715, 421] on span "Cancel" at bounding box center [711, 421] width 27 height 12
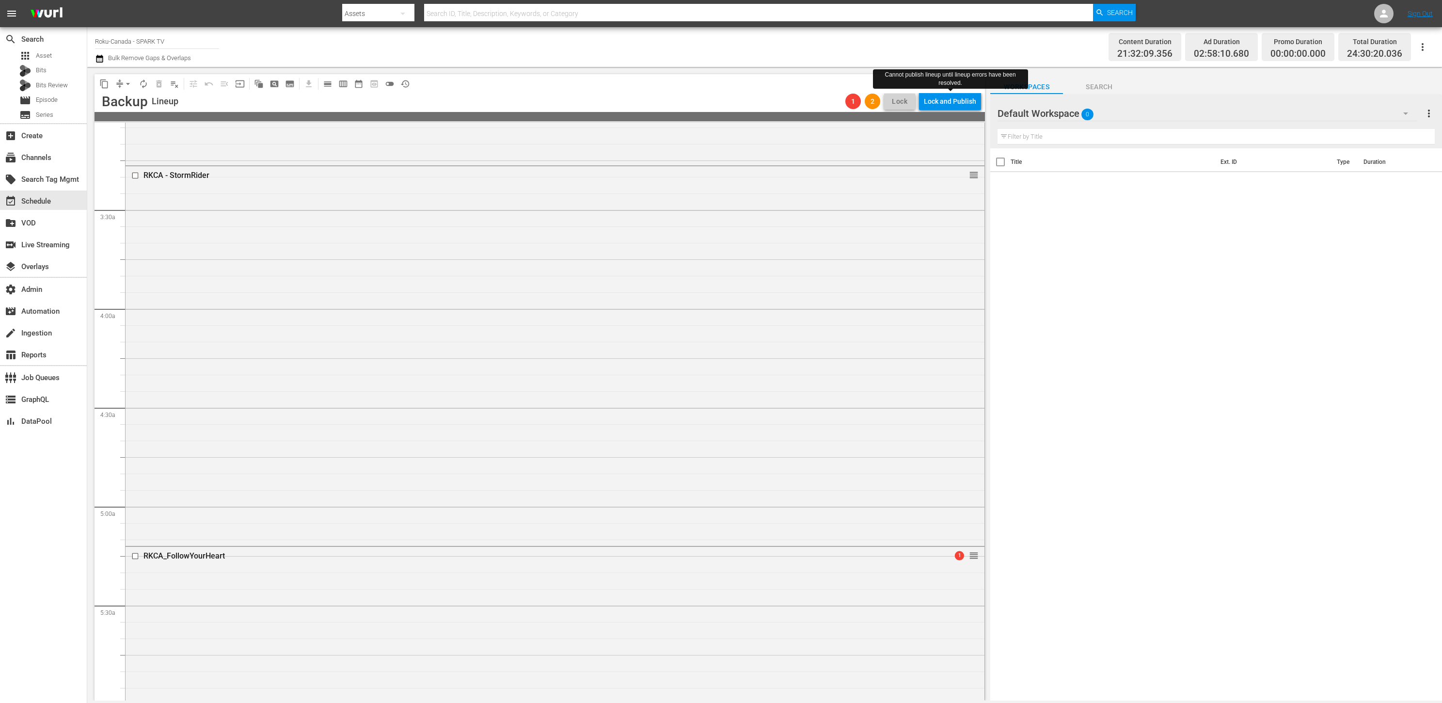
scroll to position [895, 0]
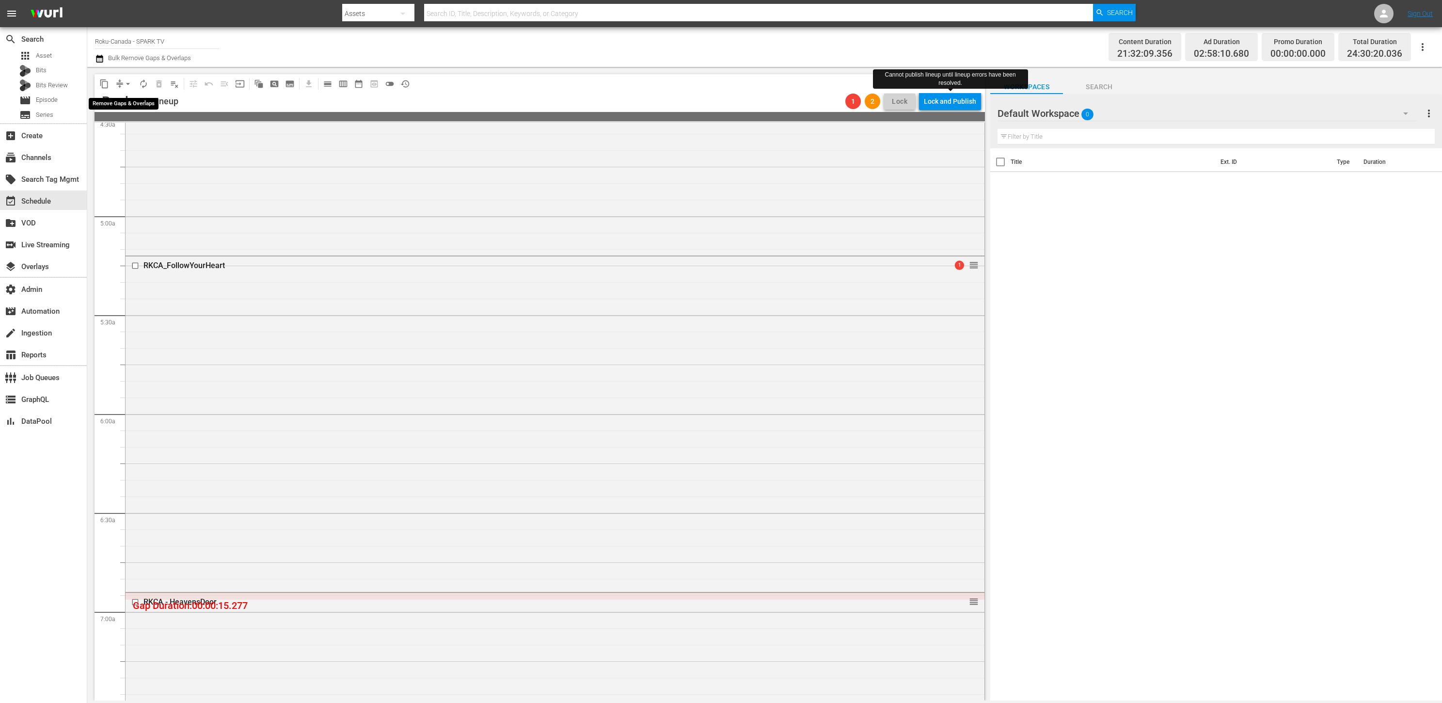
click at [124, 83] on span "arrow_drop_down" at bounding box center [128, 84] width 10 height 10
click at [127, 106] on li "Align to Midnight" at bounding box center [128, 103] width 80 height 16
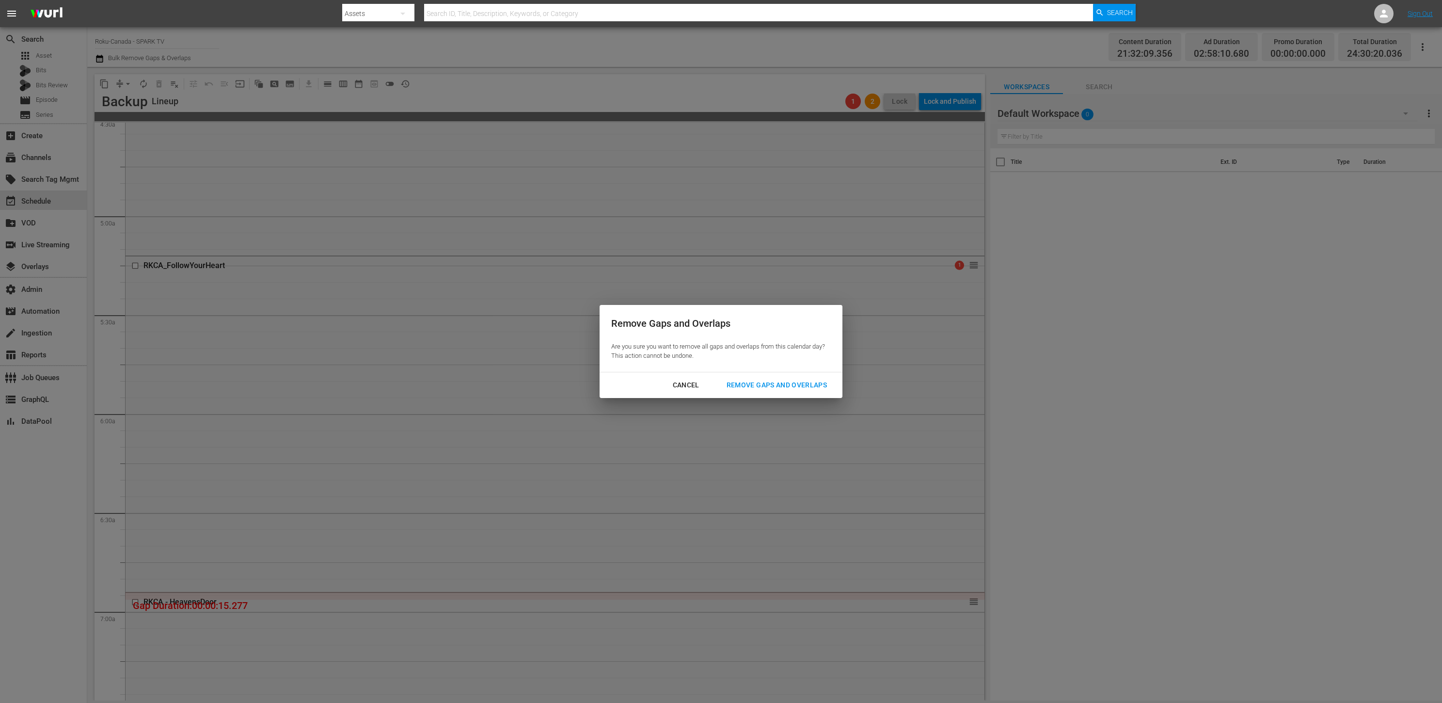
click at [804, 380] on div "Remove Gaps and Overlaps" at bounding box center [777, 385] width 116 height 12
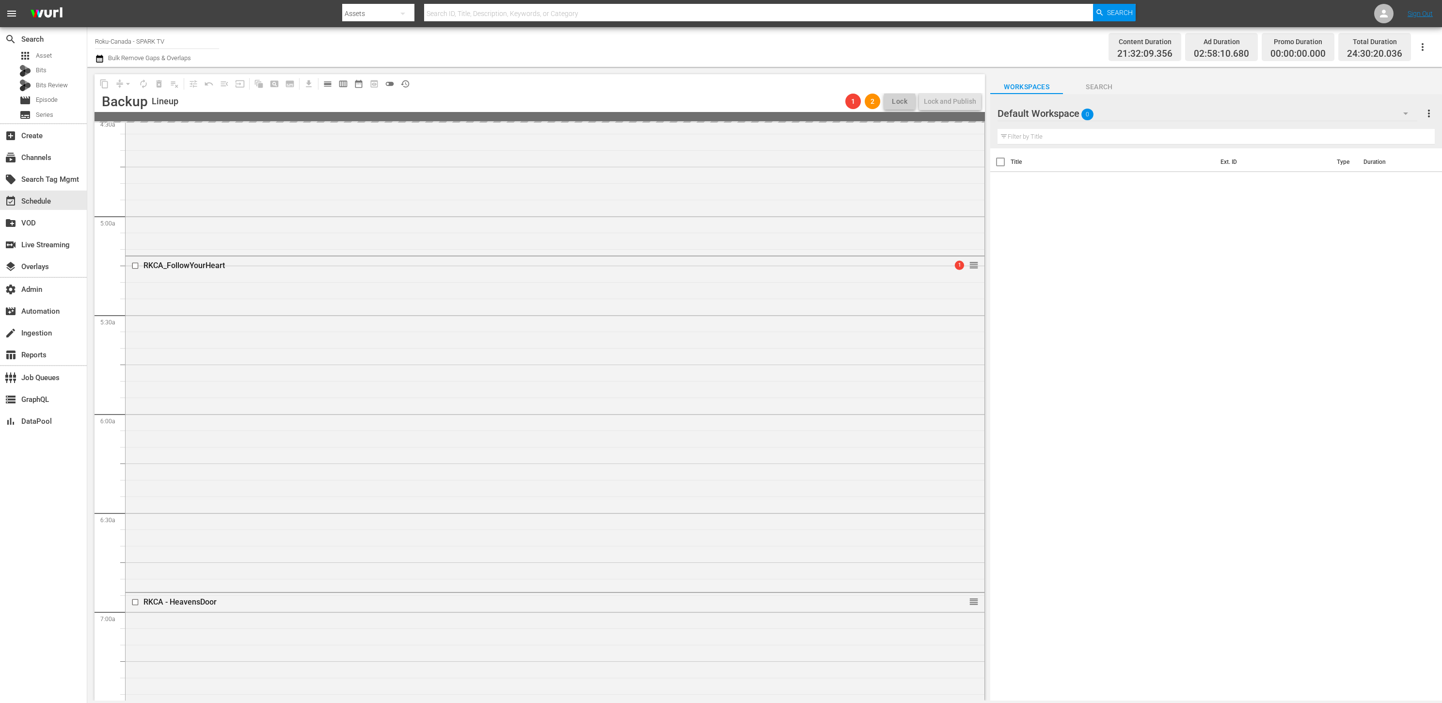
scroll to position [0, 0]
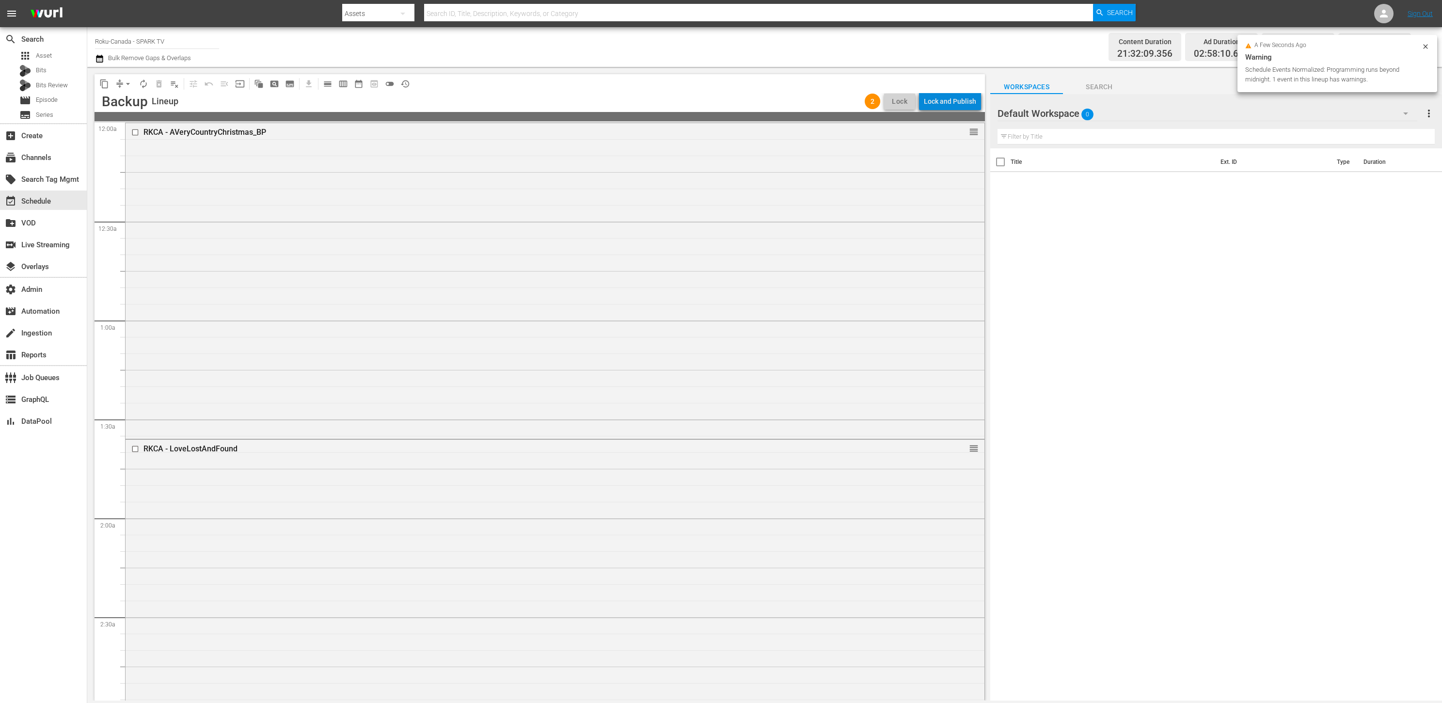
click at [960, 105] on div "Lock and Publish" at bounding box center [950, 101] width 52 height 17
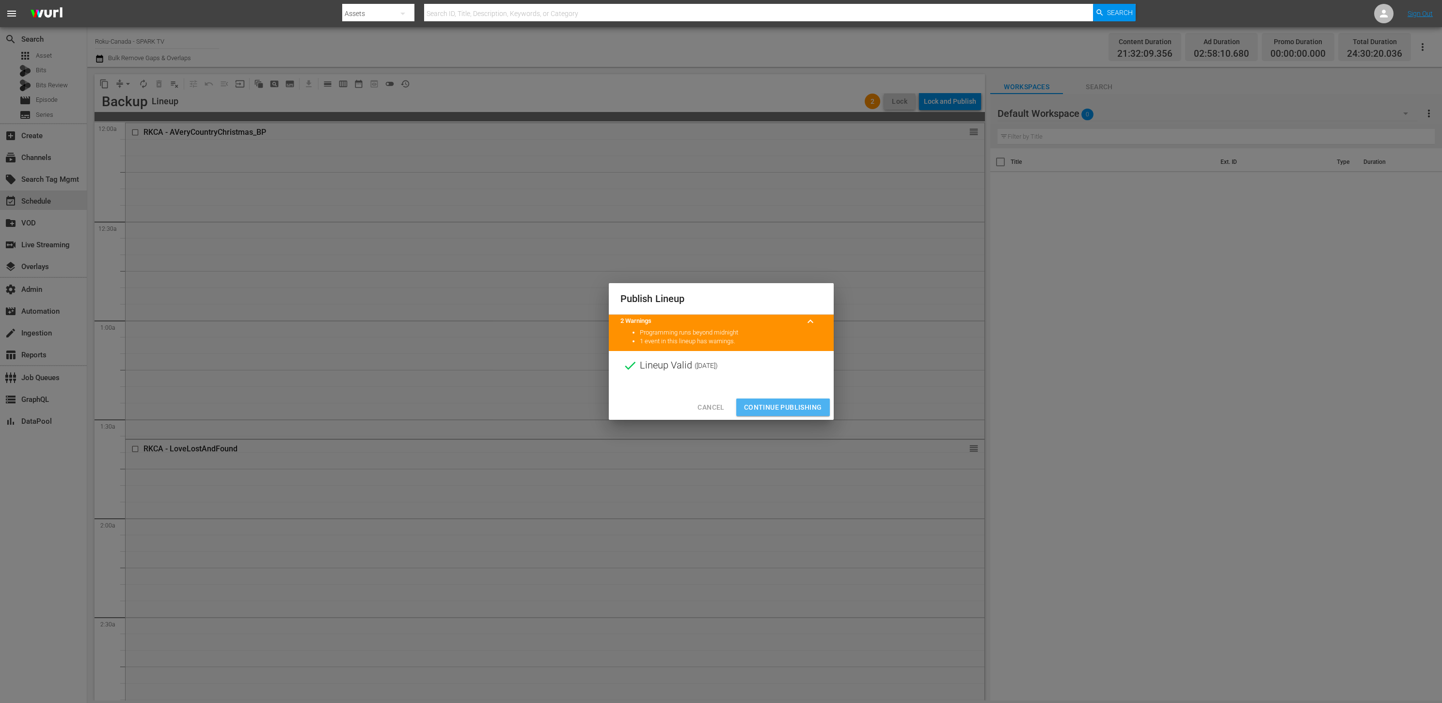
click at [782, 401] on span "Continue Publishing" at bounding box center [783, 407] width 78 height 12
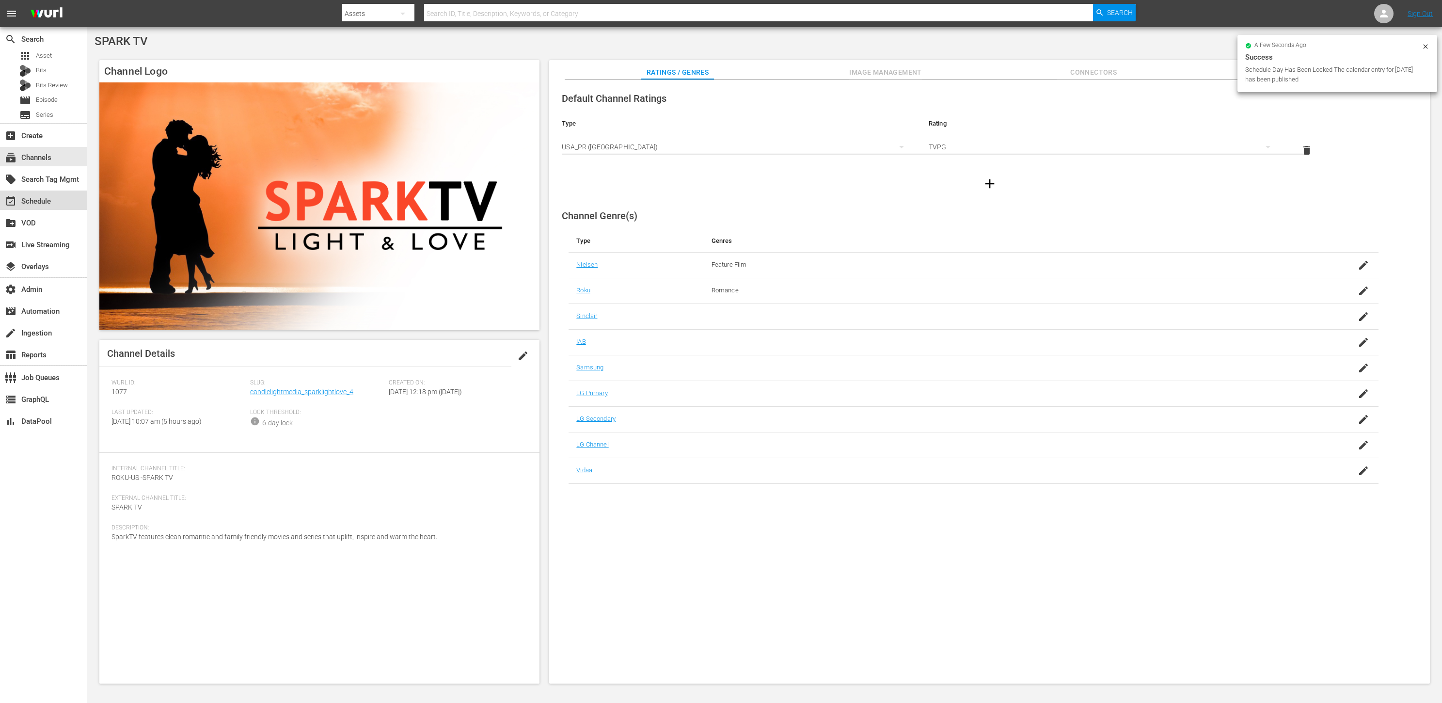
click at [53, 204] on div "event_available Schedule" at bounding box center [43, 200] width 87 height 19
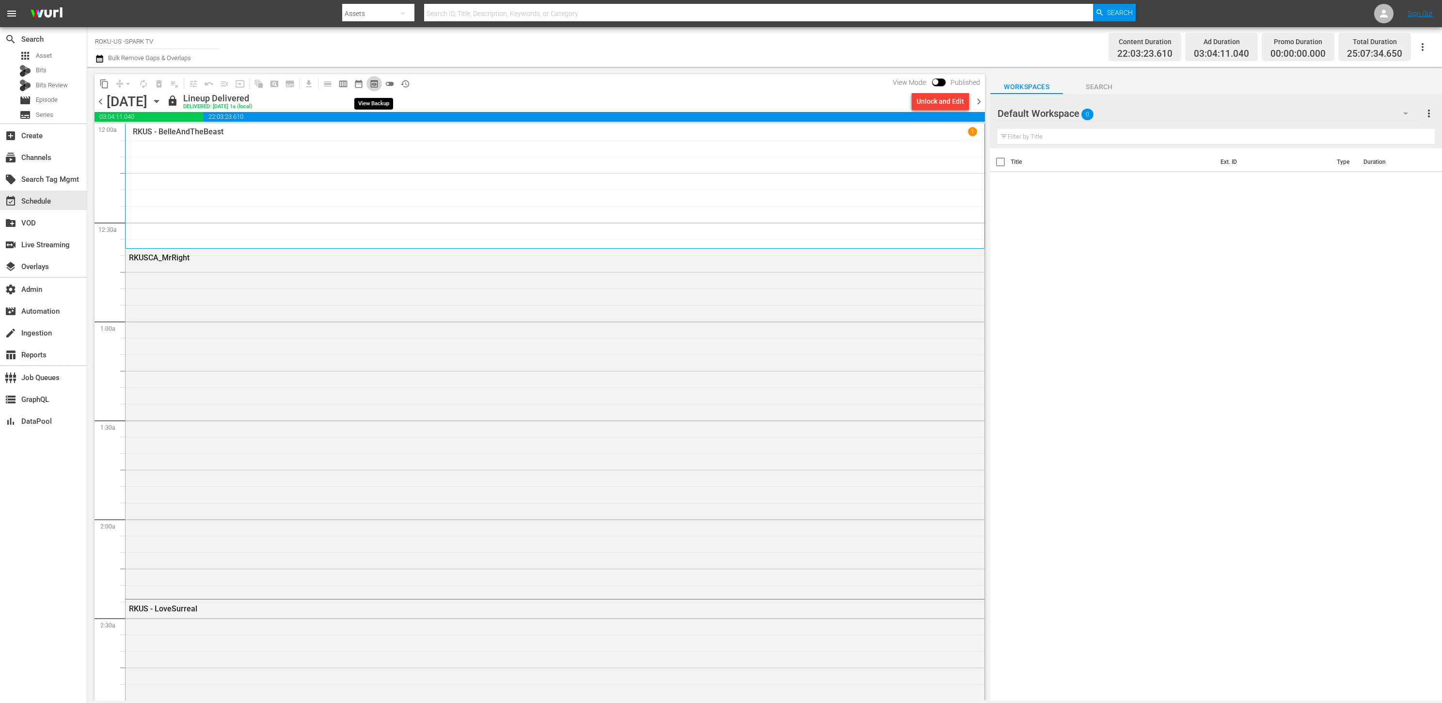
click at [373, 82] on span "preview_outlined" at bounding box center [374, 84] width 10 height 10
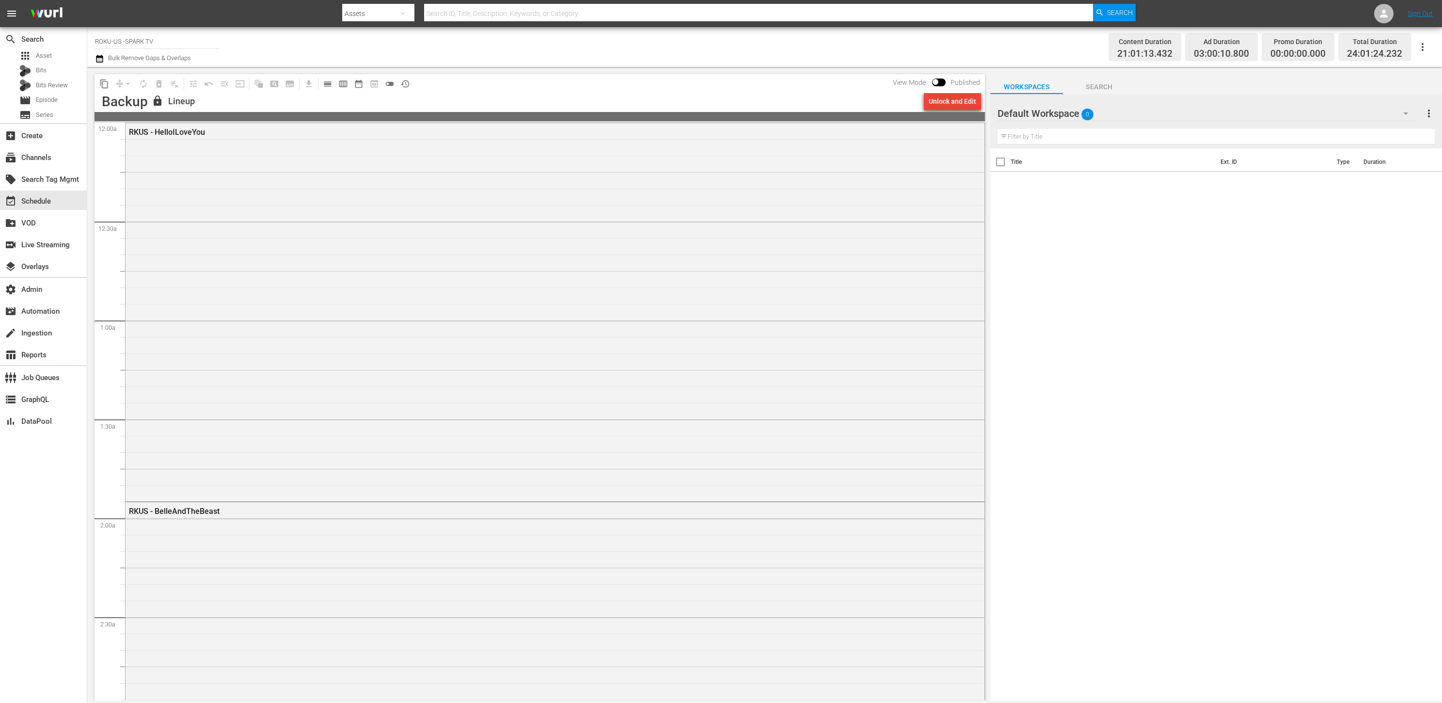
click at [929, 103] on div "Unlock and Edit" at bounding box center [953, 101] width 48 height 17
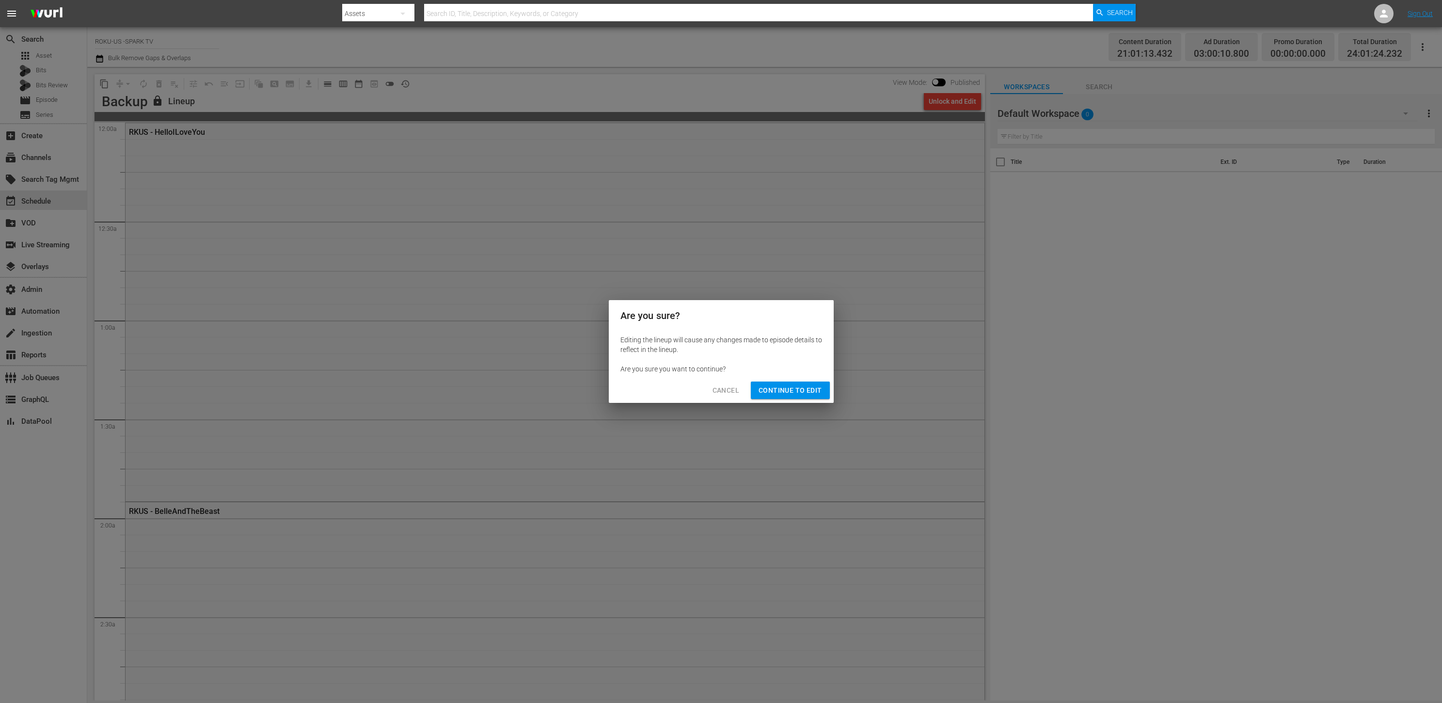
click at [774, 386] on span "Continue to Edit" at bounding box center [790, 390] width 63 height 12
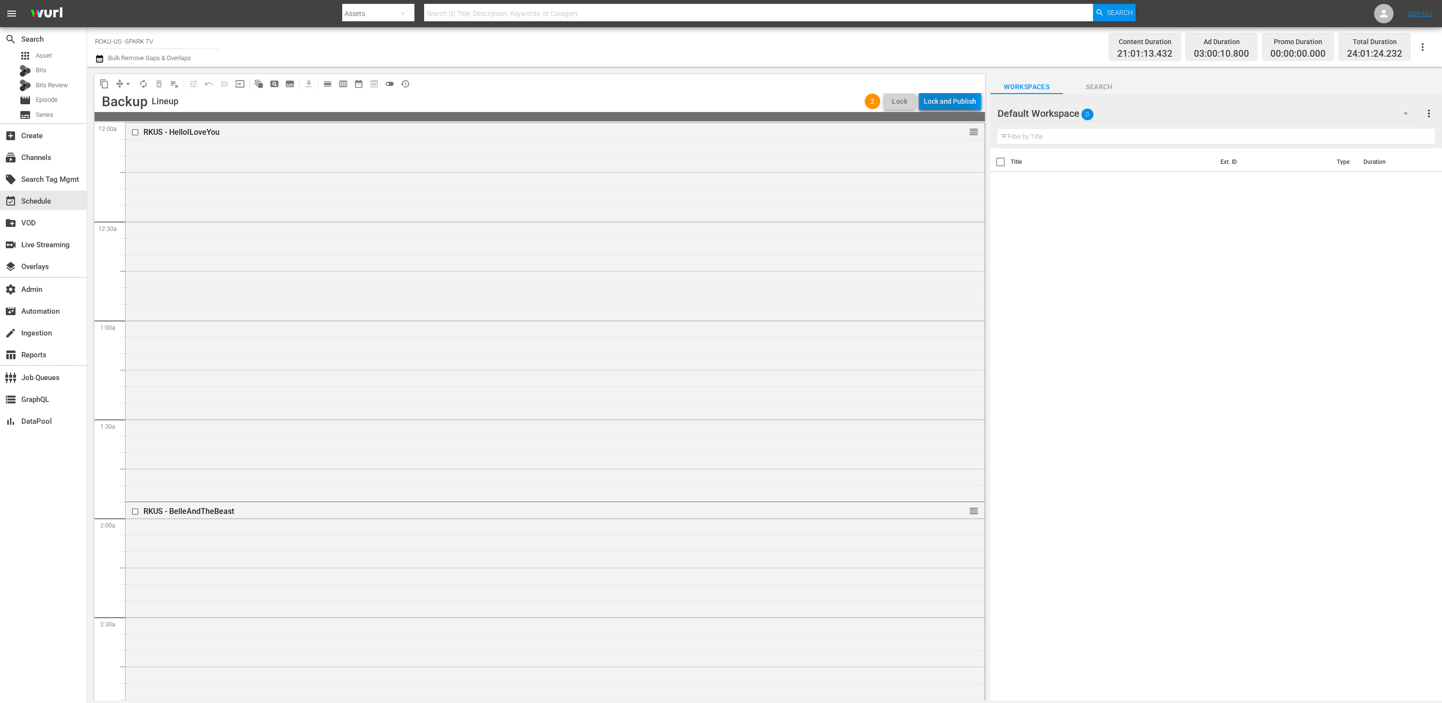
click at [935, 102] on div "Lock and Publish" at bounding box center [950, 101] width 52 height 17
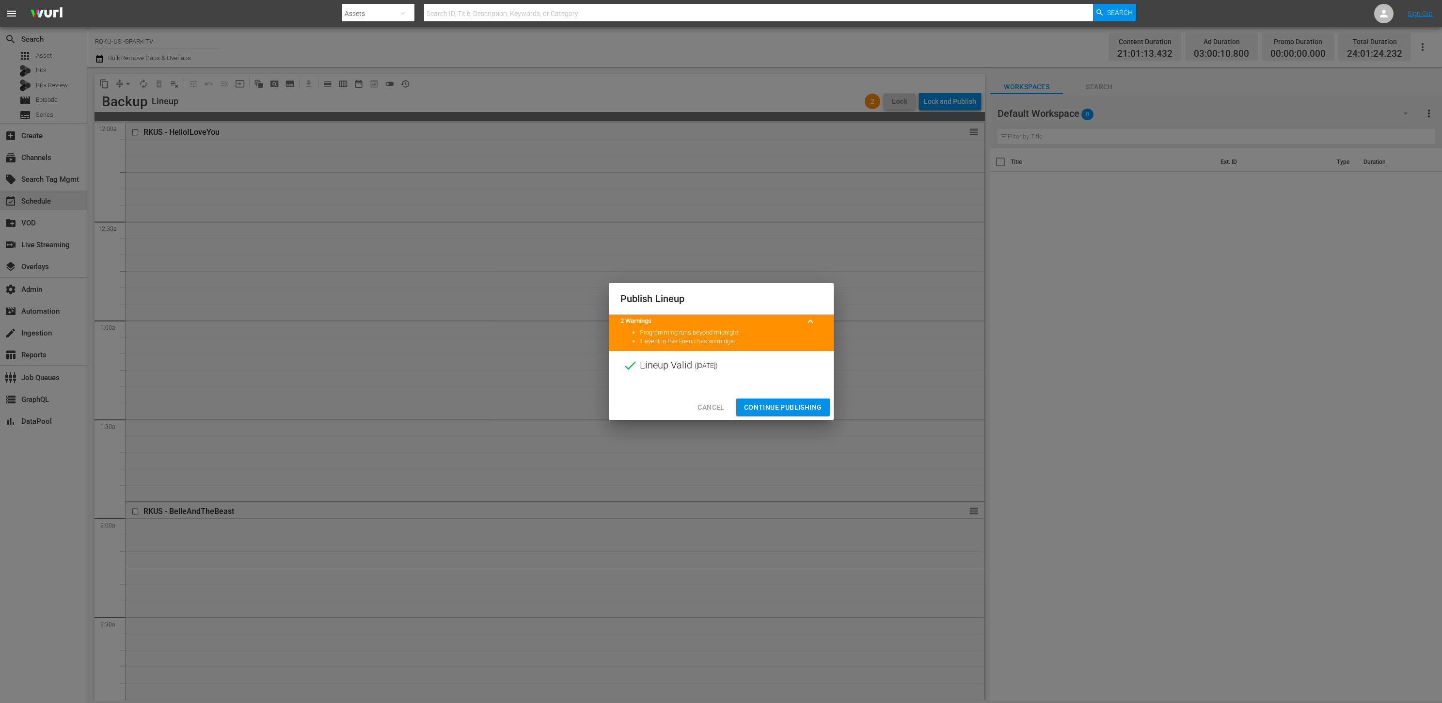
click at [765, 408] on span "Continue Publishing" at bounding box center [783, 407] width 78 height 12
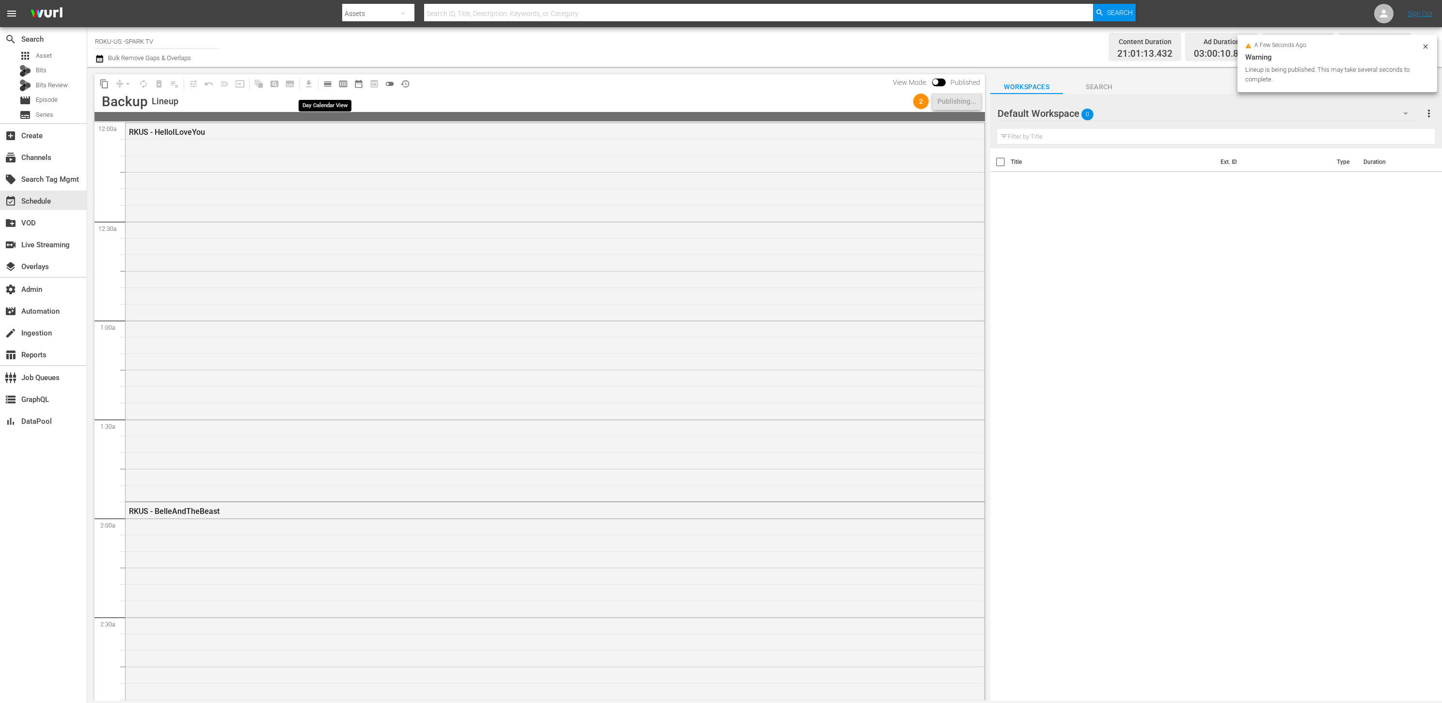
drag, startPoint x: 326, startPoint y: 87, endPoint x: 338, endPoint y: 91, distance: 12.4
click at [327, 87] on span "calendar_view_day_outlined" at bounding box center [328, 84] width 10 height 10
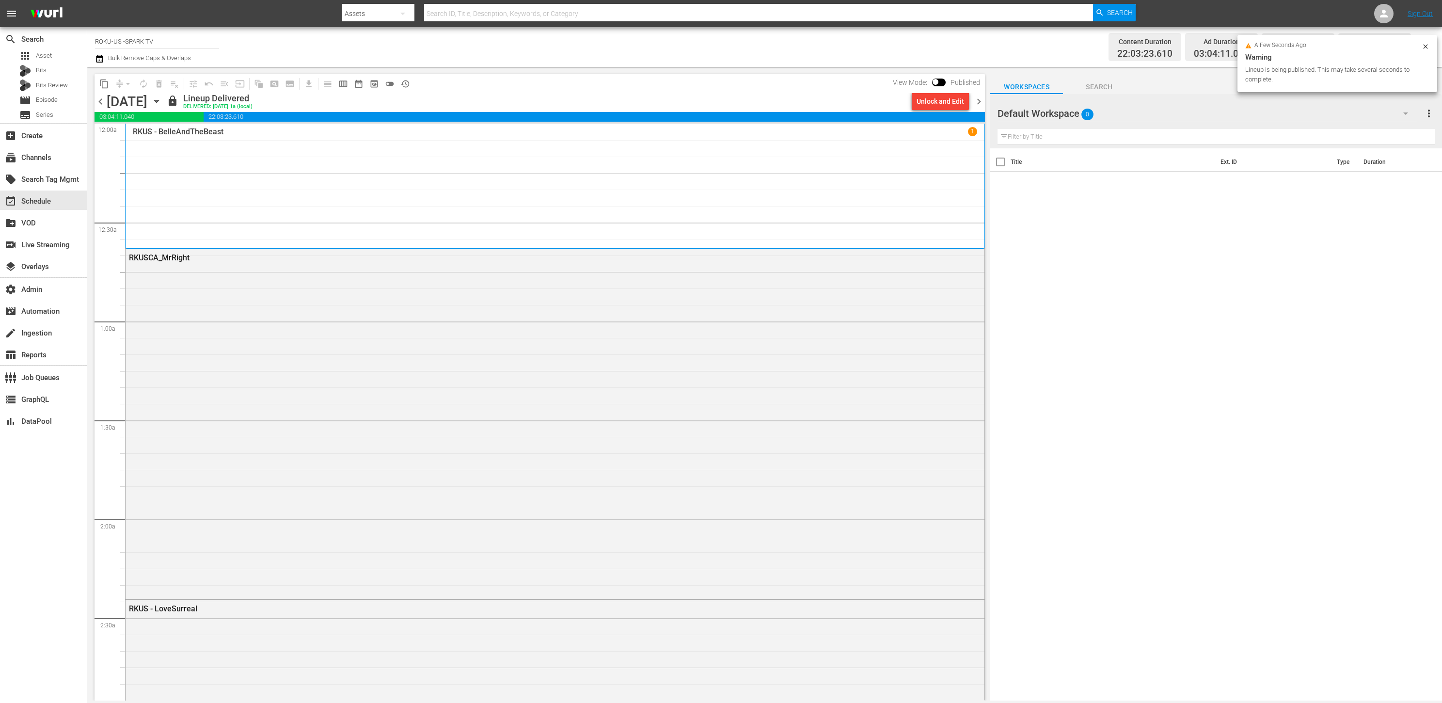
click at [980, 100] on span "chevron_right" at bounding box center [979, 102] width 12 height 12
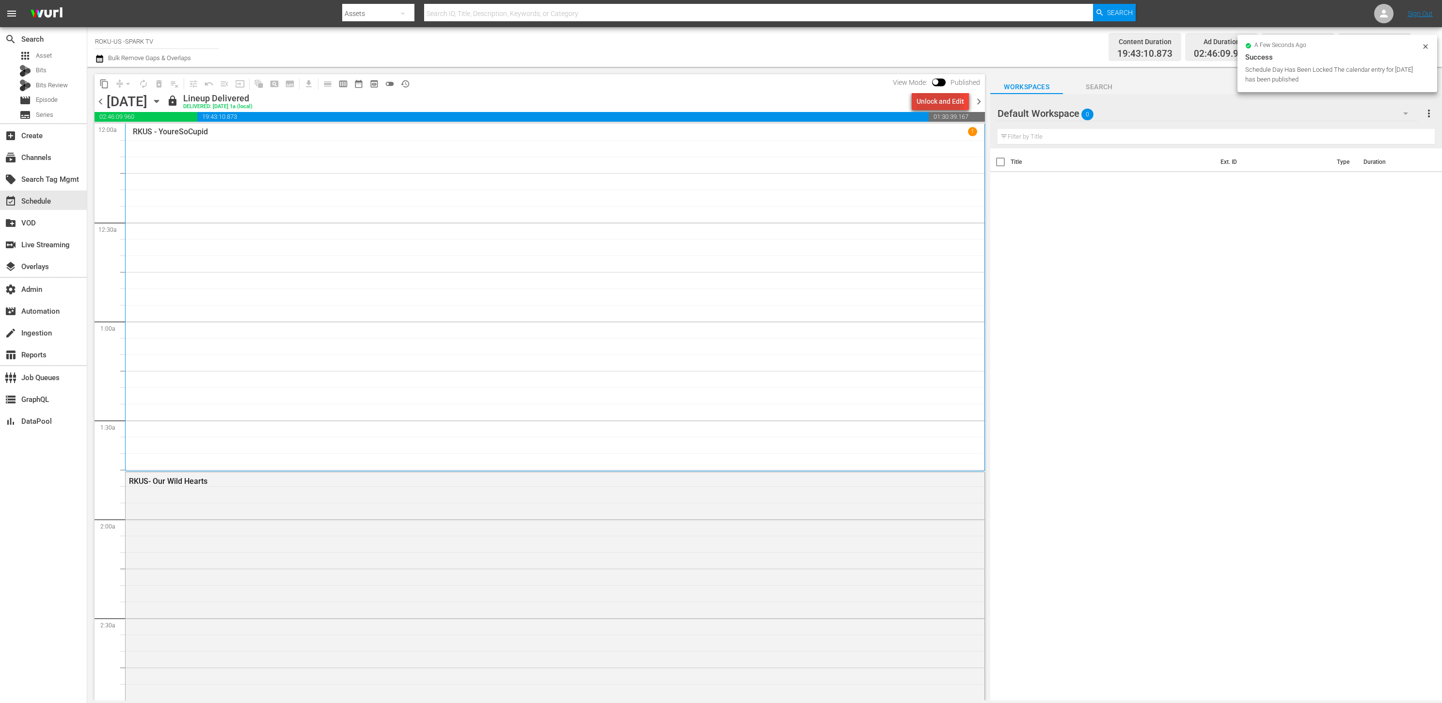
click at [934, 103] on div "Unlock and Edit" at bounding box center [941, 101] width 48 height 17
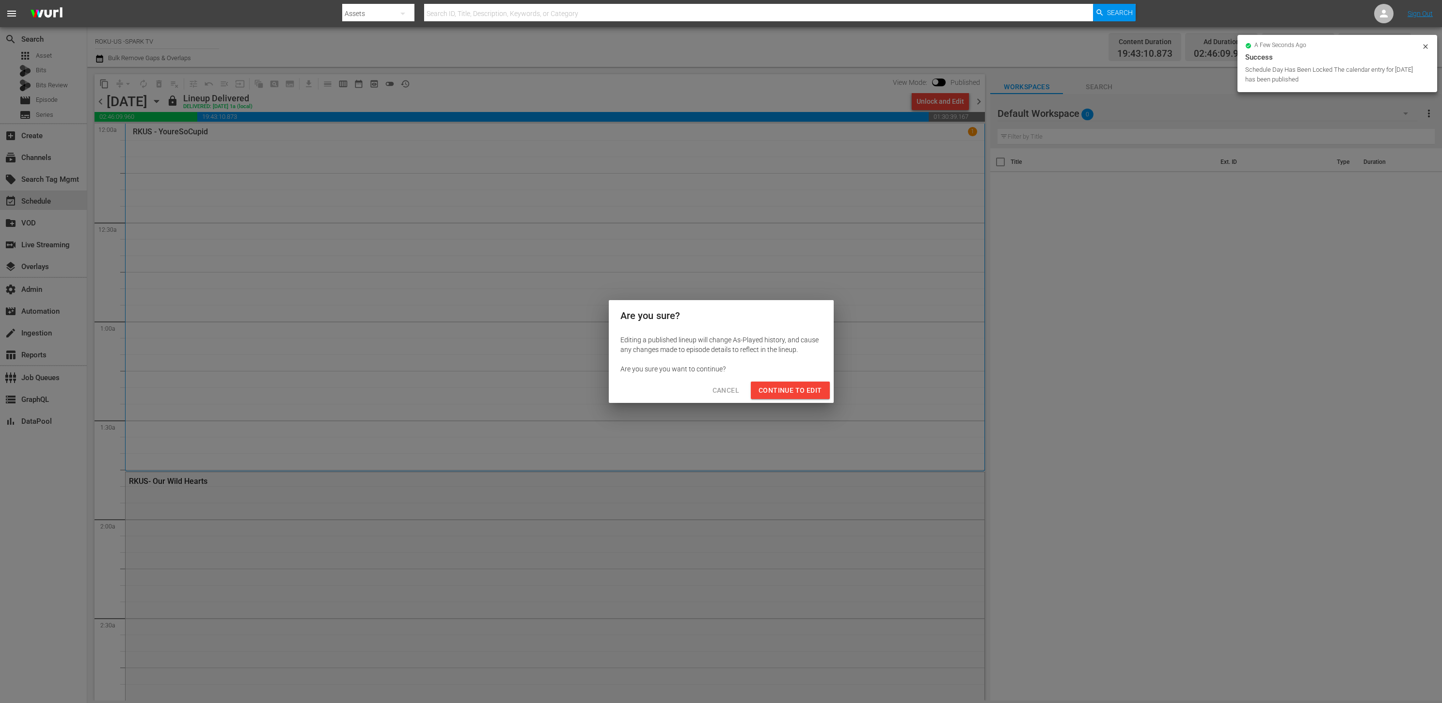
click at [800, 387] on span "Continue to Edit" at bounding box center [790, 390] width 63 height 12
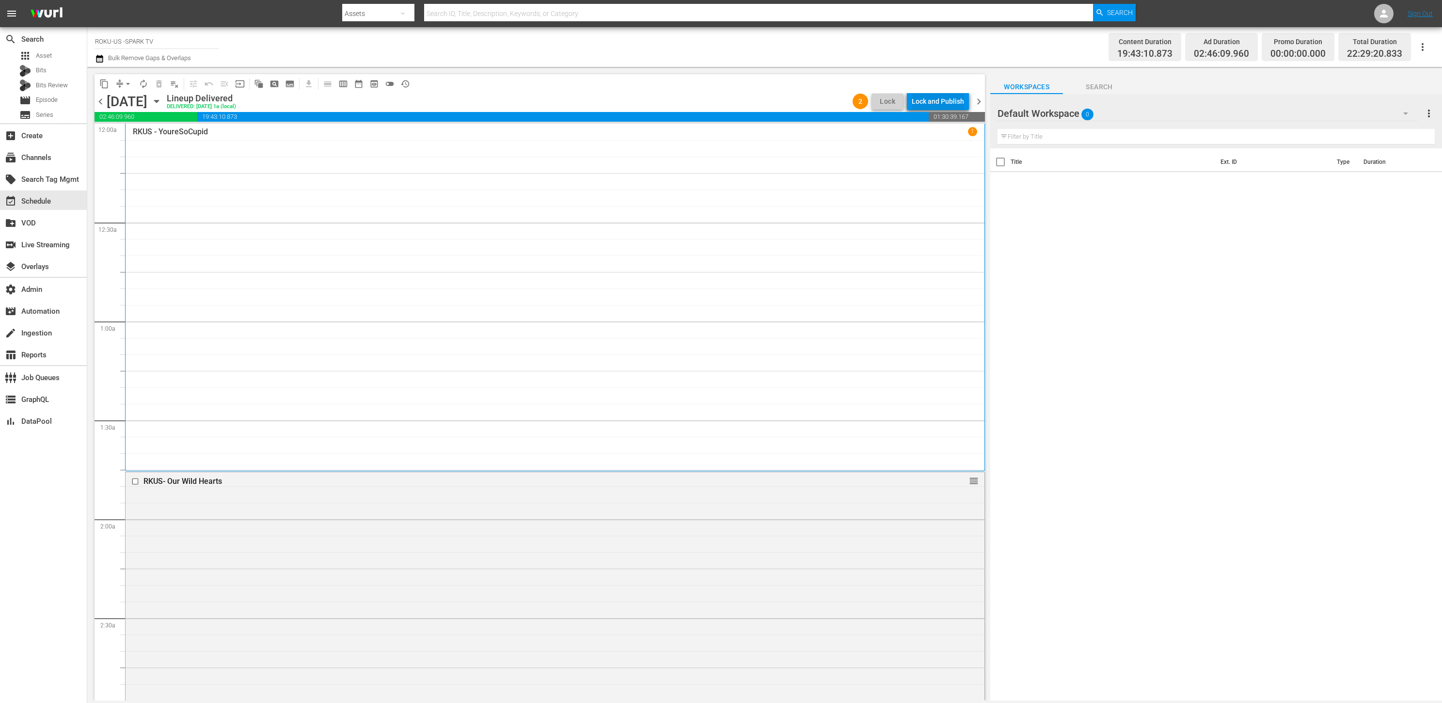
click at [924, 100] on div "Lock and Publish" at bounding box center [938, 101] width 52 height 17
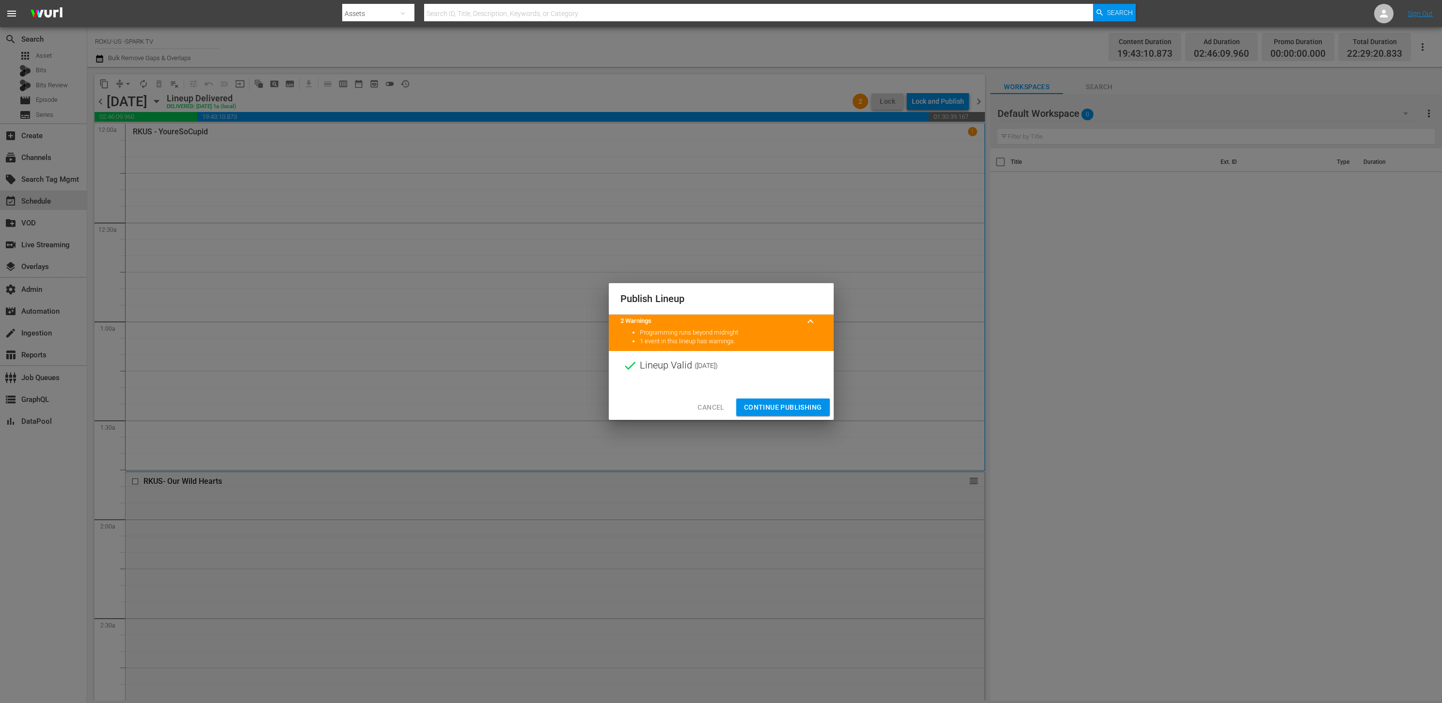
click at [795, 406] on span "Continue Publishing" at bounding box center [783, 407] width 78 height 12
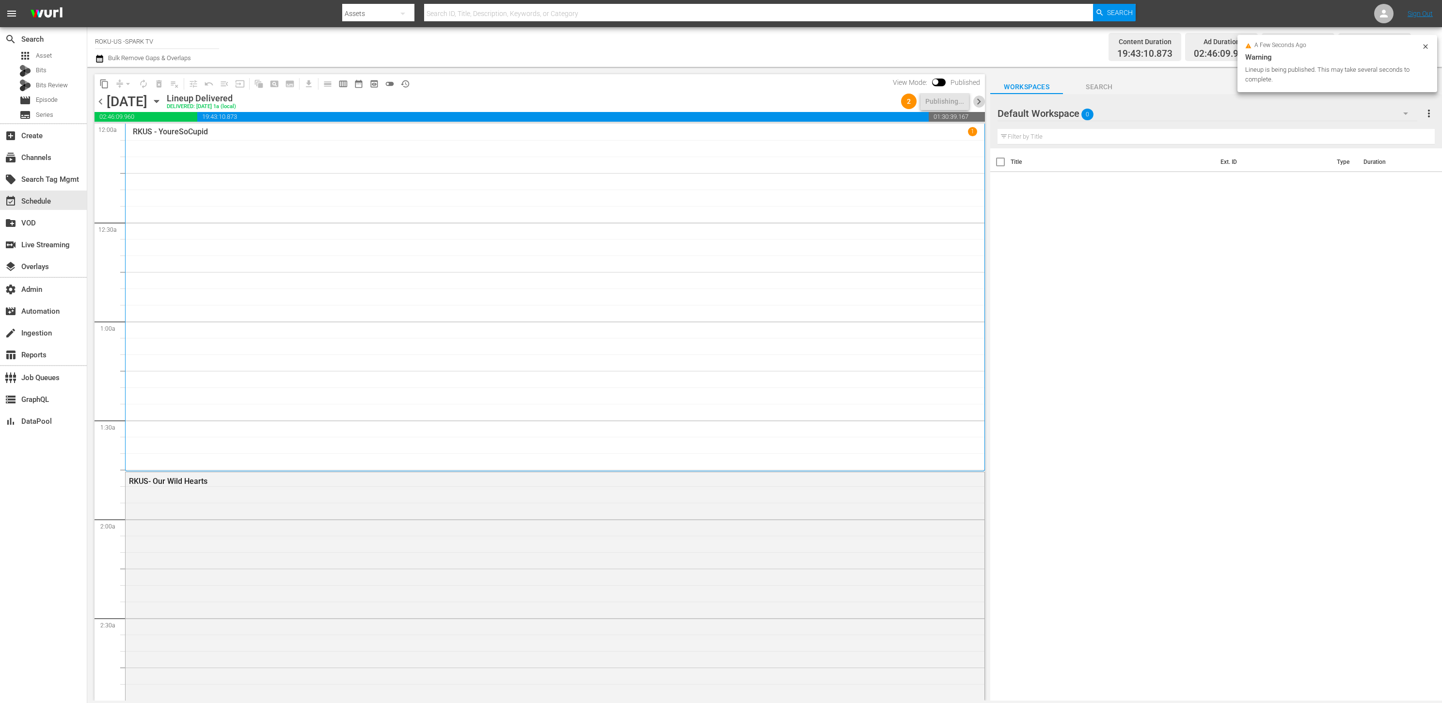
click at [975, 103] on span "chevron_right" at bounding box center [979, 102] width 12 height 12
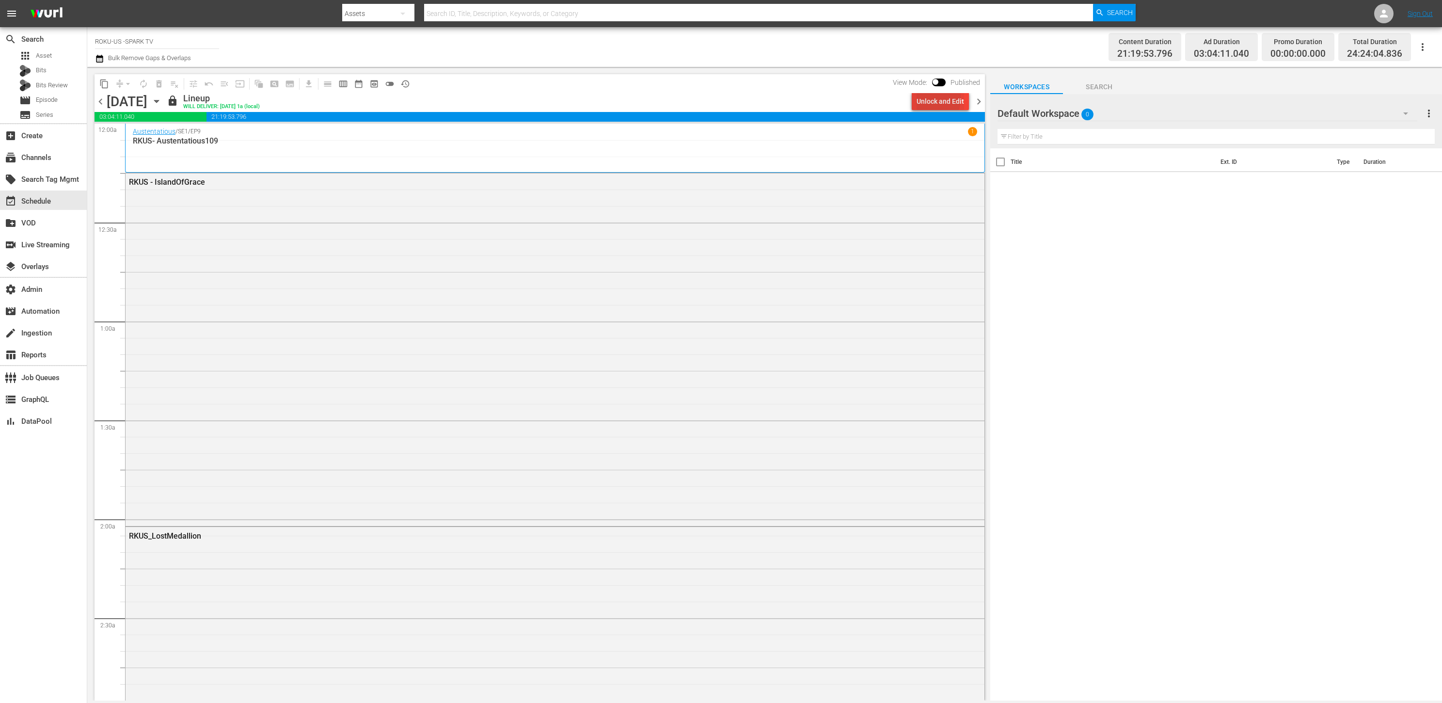
click at [928, 98] on div "Unlock and Edit" at bounding box center [941, 101] width 48 height 17
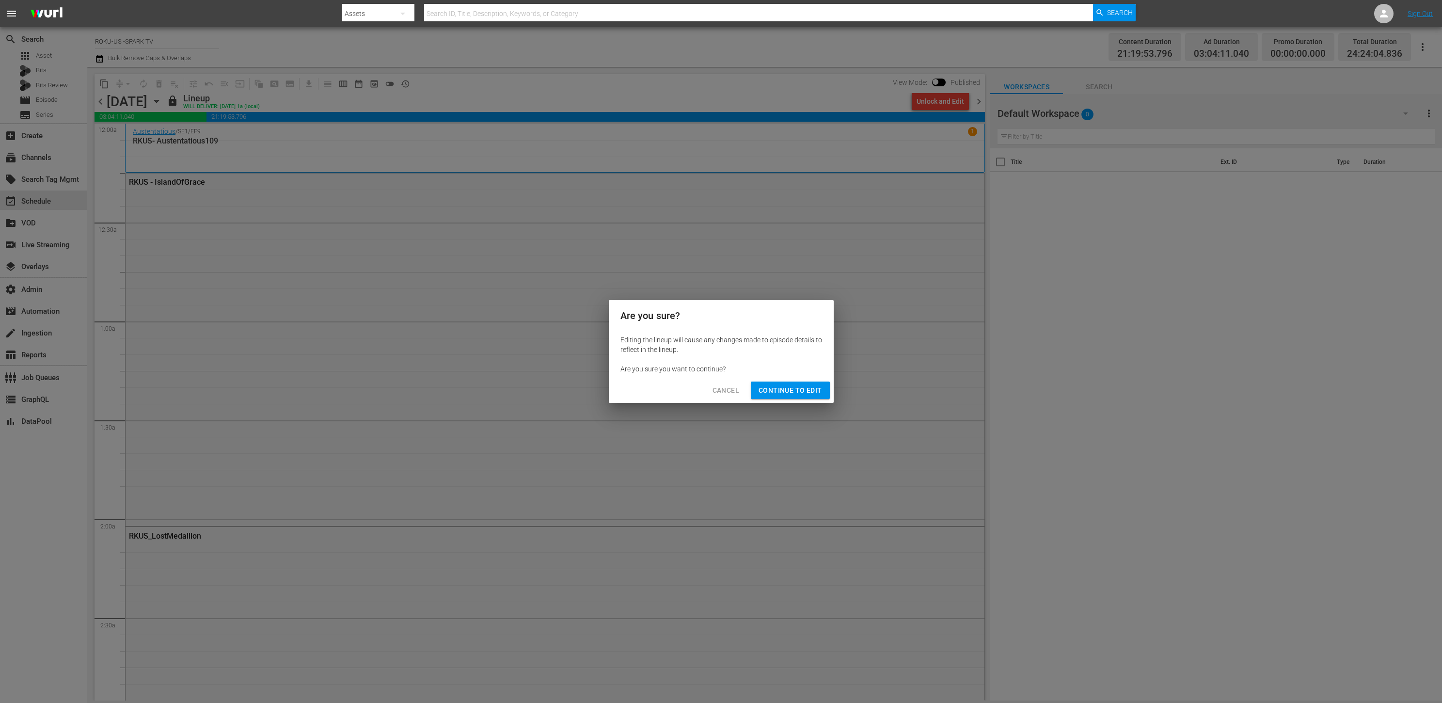
click at [808, 392] on span "Continue to Edit" at bounding box center [790, 390] width 63 height 12
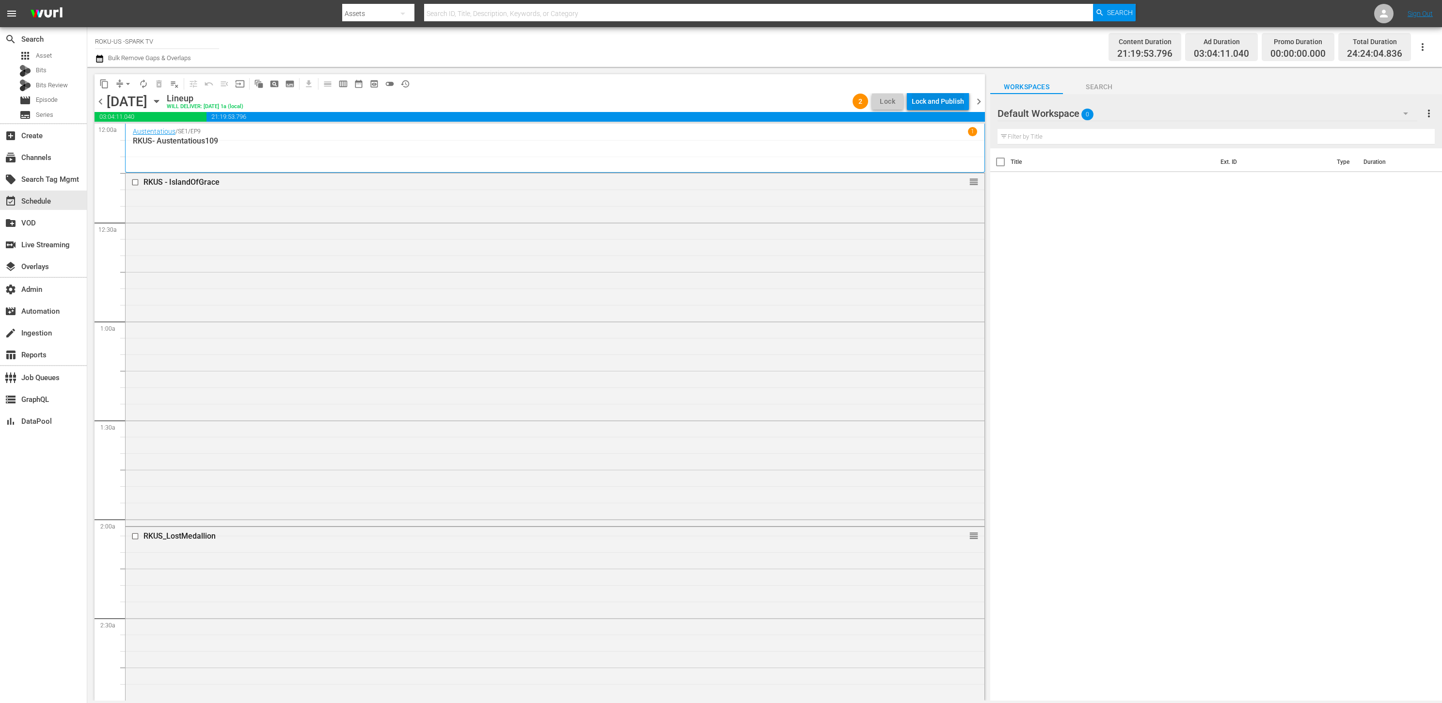
click at [933, 99] on div "Lock and Publish" at bounding box center [938, 101] width 52 height 17
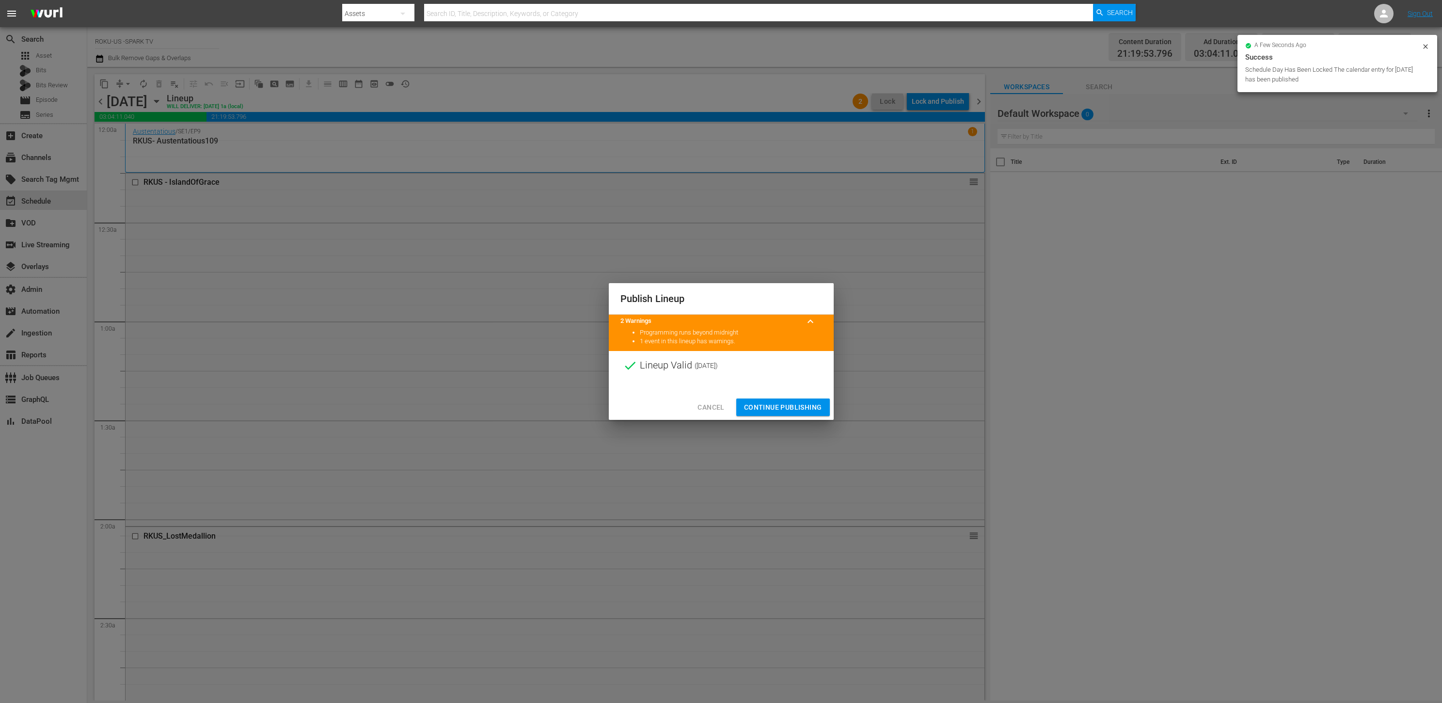
drag, startPoint x: 799, startPoint y: 401, endPoint x: 826, endPoint y: 384, distance: 32.7
click at [799, 401] on span "Continue Publishing" at bounding box center [783, 407] width 78 height 12
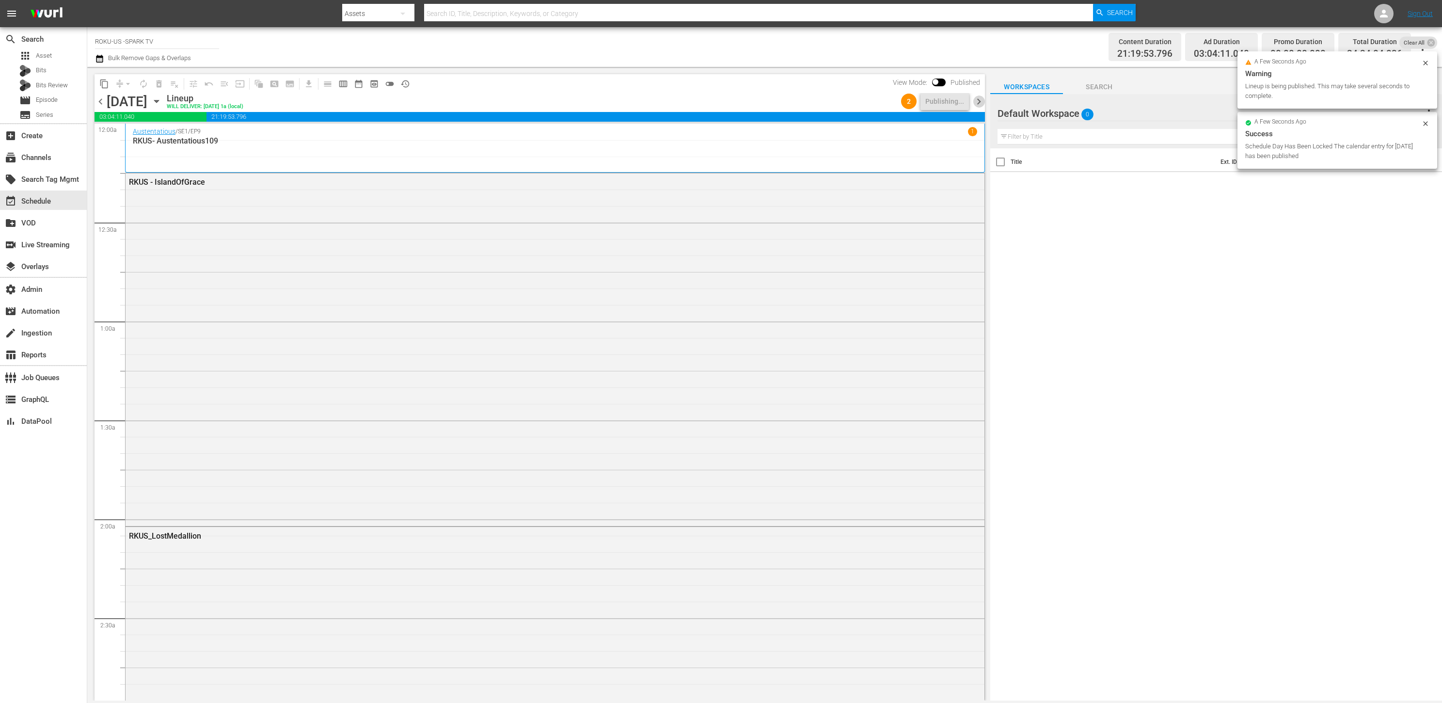
click at [975, 101] on span "chevron_right" at bounding box center [979, 102] width 12 height 12
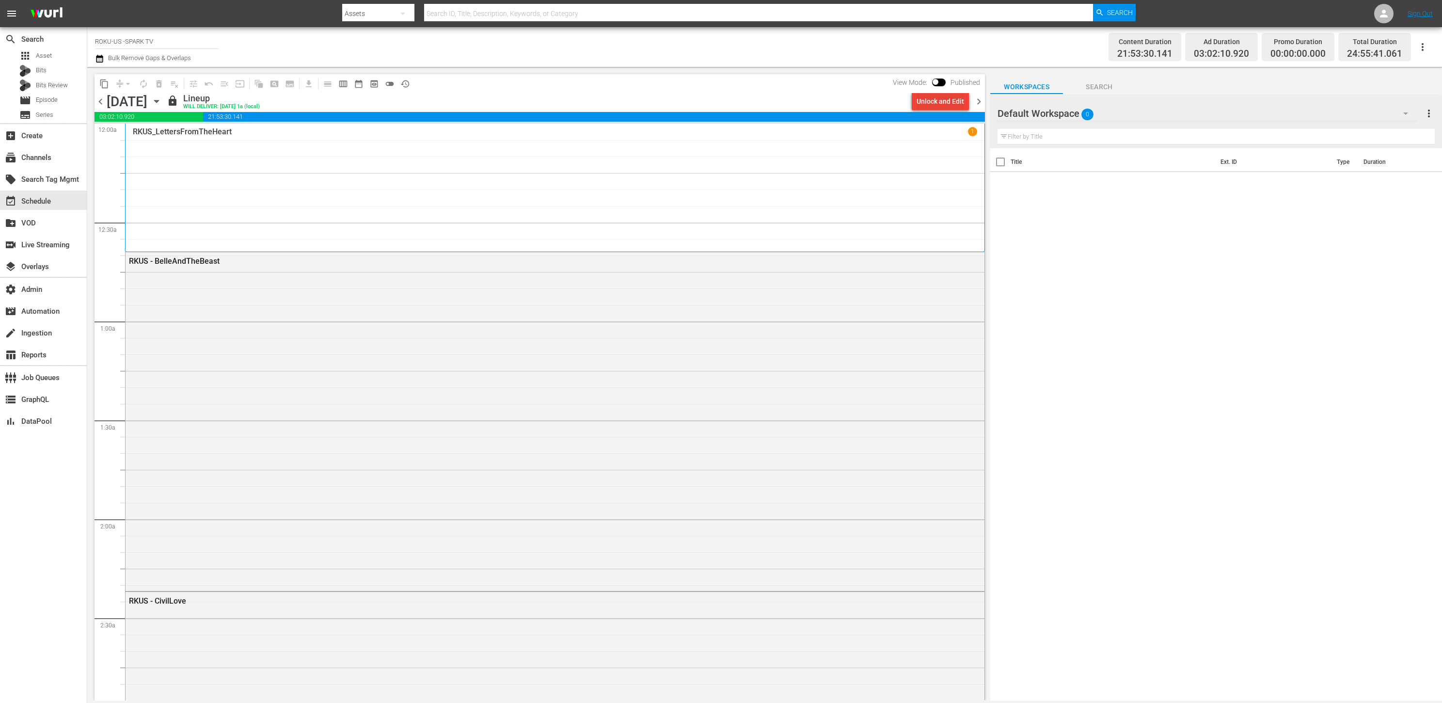
click at [934, 99] on div "Unlock and Edit" at bounding box center [941, 101] width 48 height 17
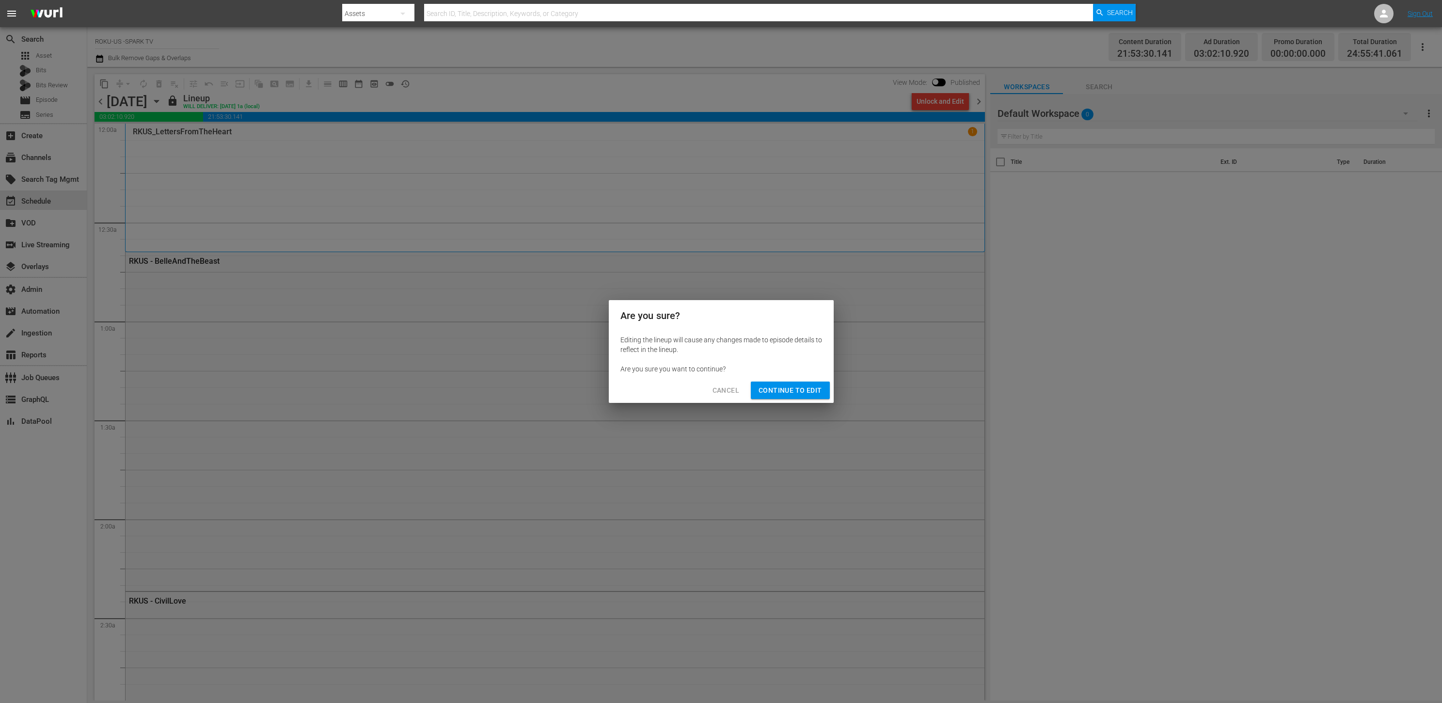
click at [795, 390] on span "Continue to Edit" at bounding box center [790, 390] width 63 height 12
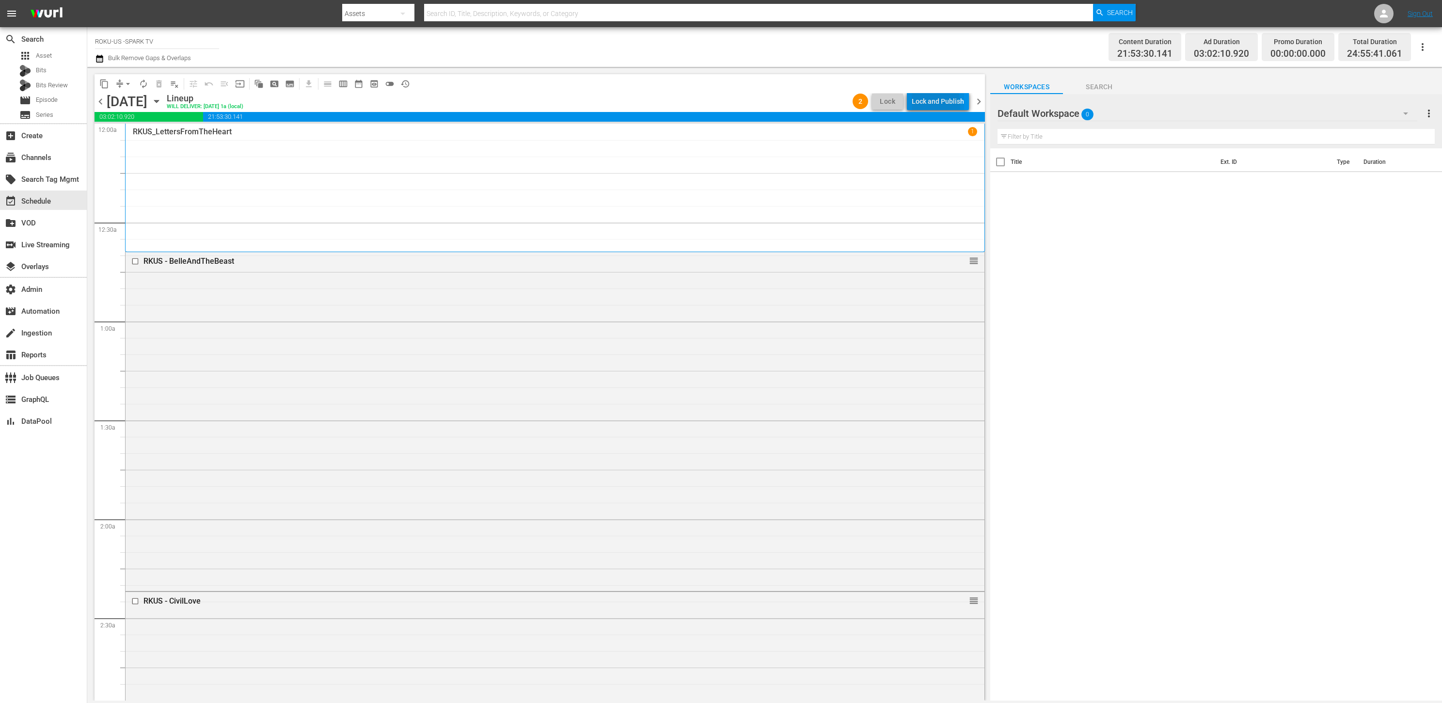
click at [920, 104] on div "Lock and Publish" at bounding box center [938, 101] width 52 height 17
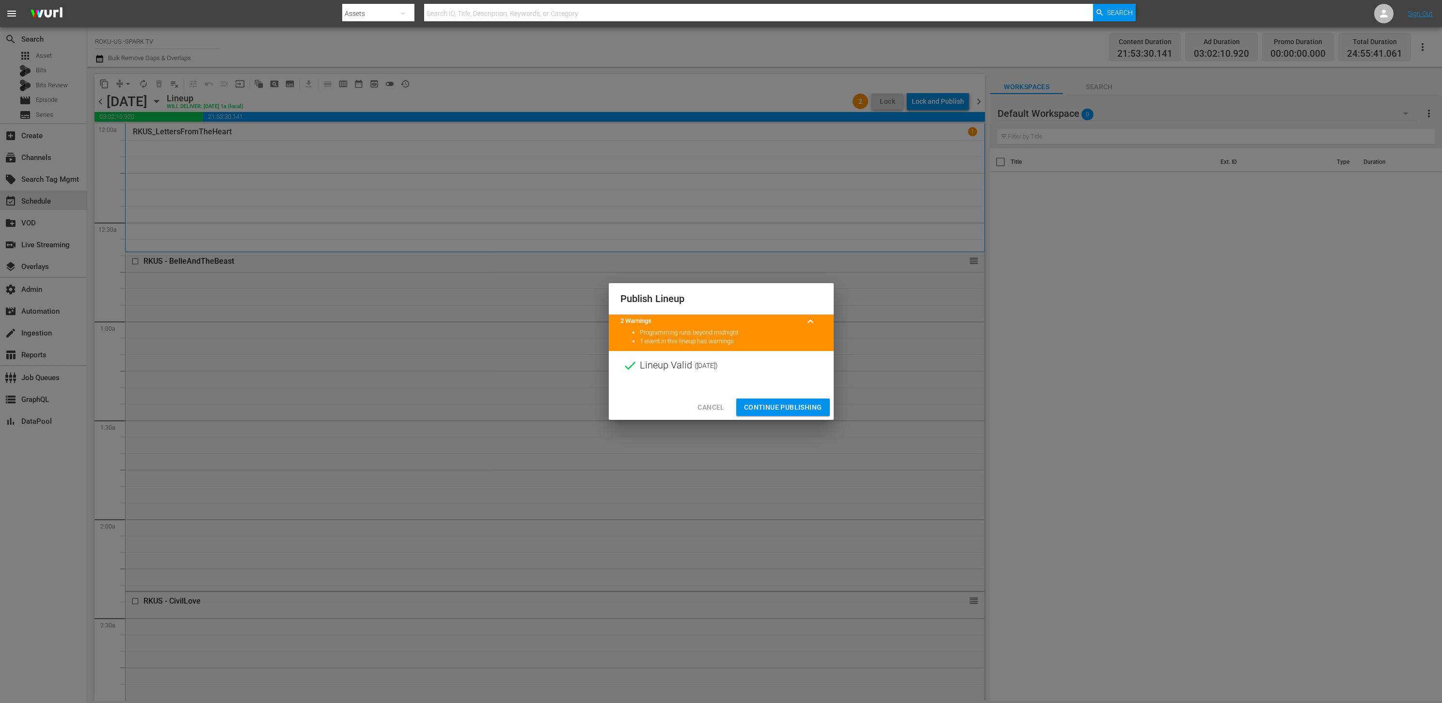
click at [780, 406] on span "Continue Publishing" at bounding box center [783, 407] width 78 height 12
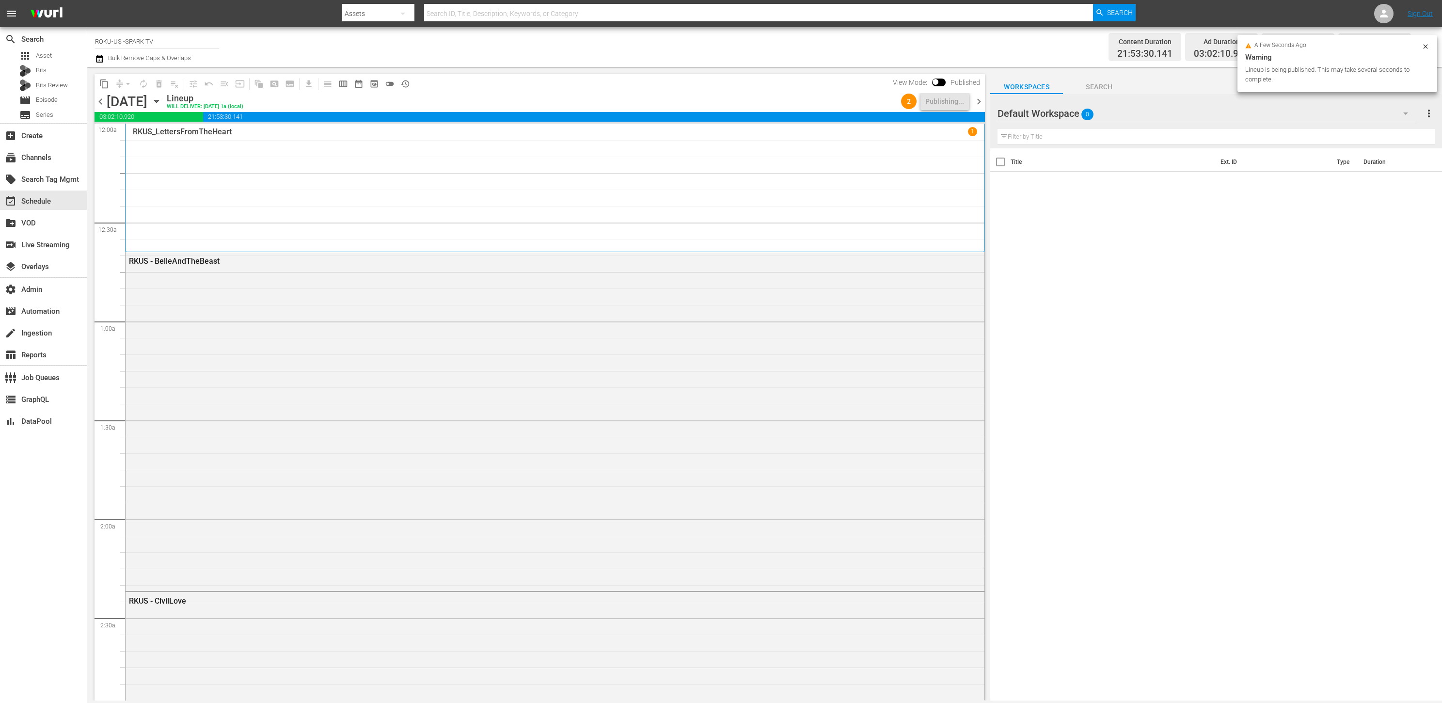
click at [979, 101] on span "chevron_right" at bounding box center [979, 102] width 12 height 12
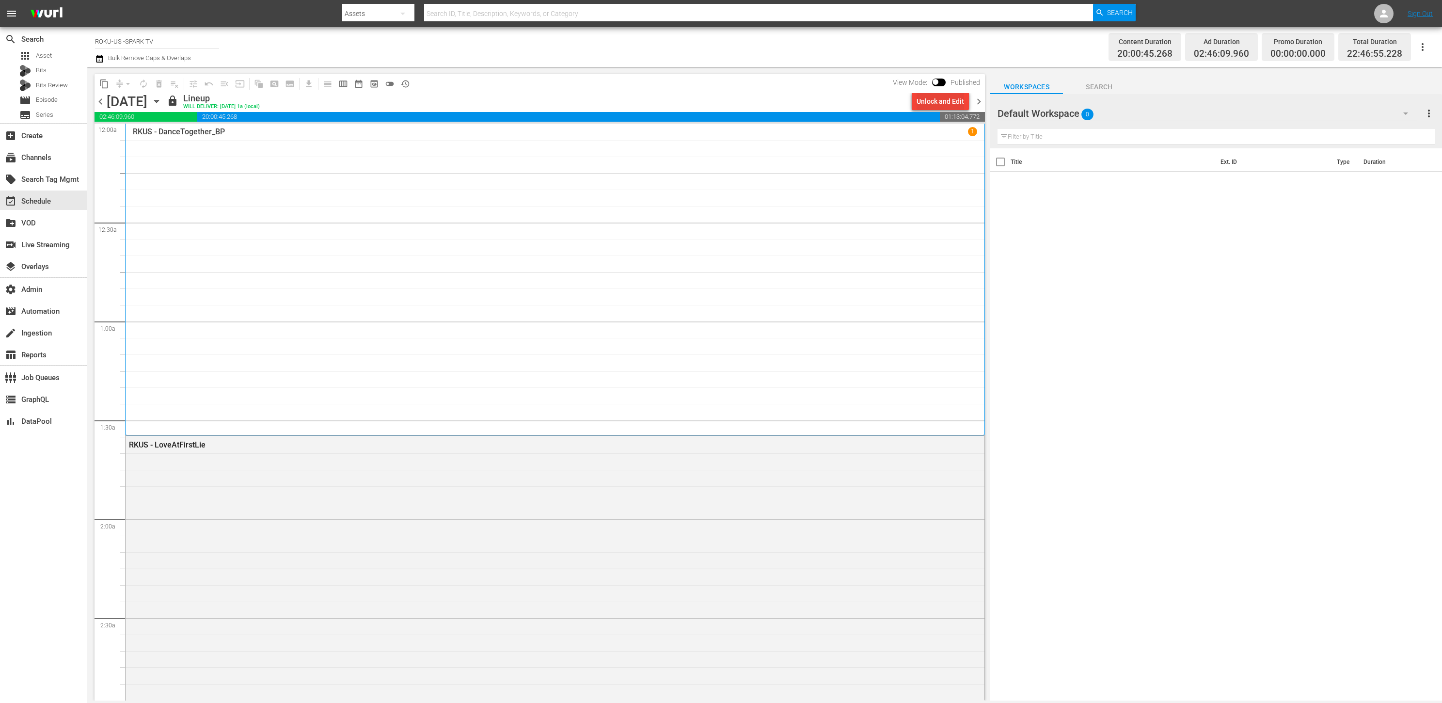
click at [944, 102] on div "Unlock and Edit" at bounding box center [941, 101] width 48 height 17
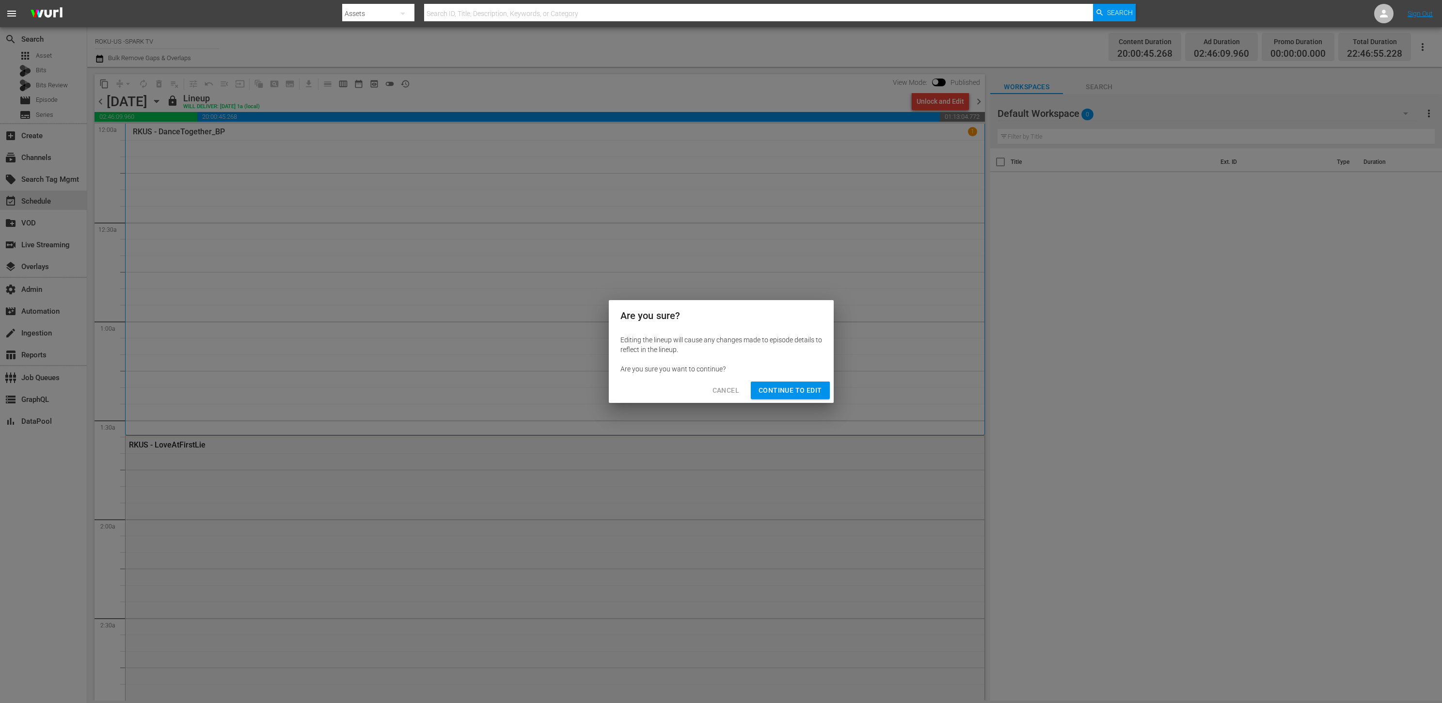
click at [813, 390] on span "Continue to Edit" at bounding box center [790, 390] width 63 height 12
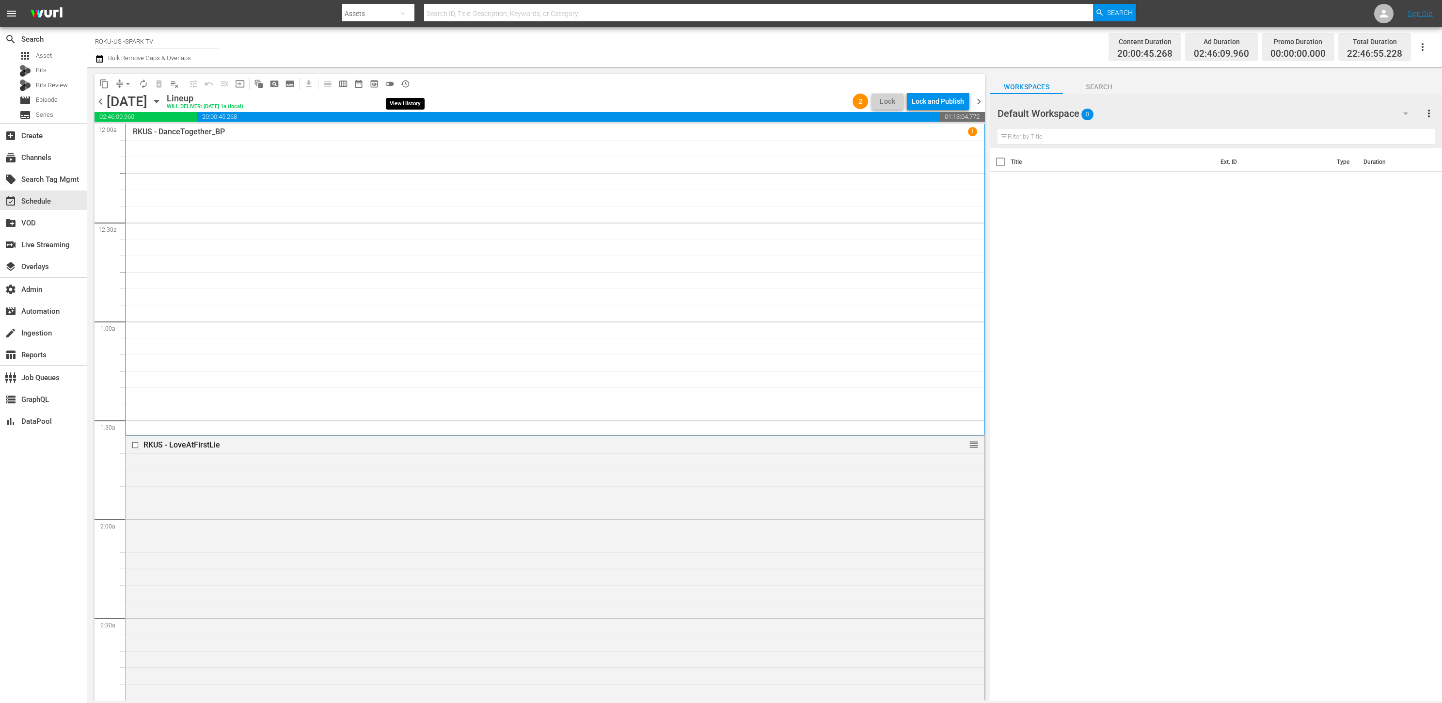
click at [409, 81] on span "history_outlined" at bounding box center [405, 84] width 10 height 10
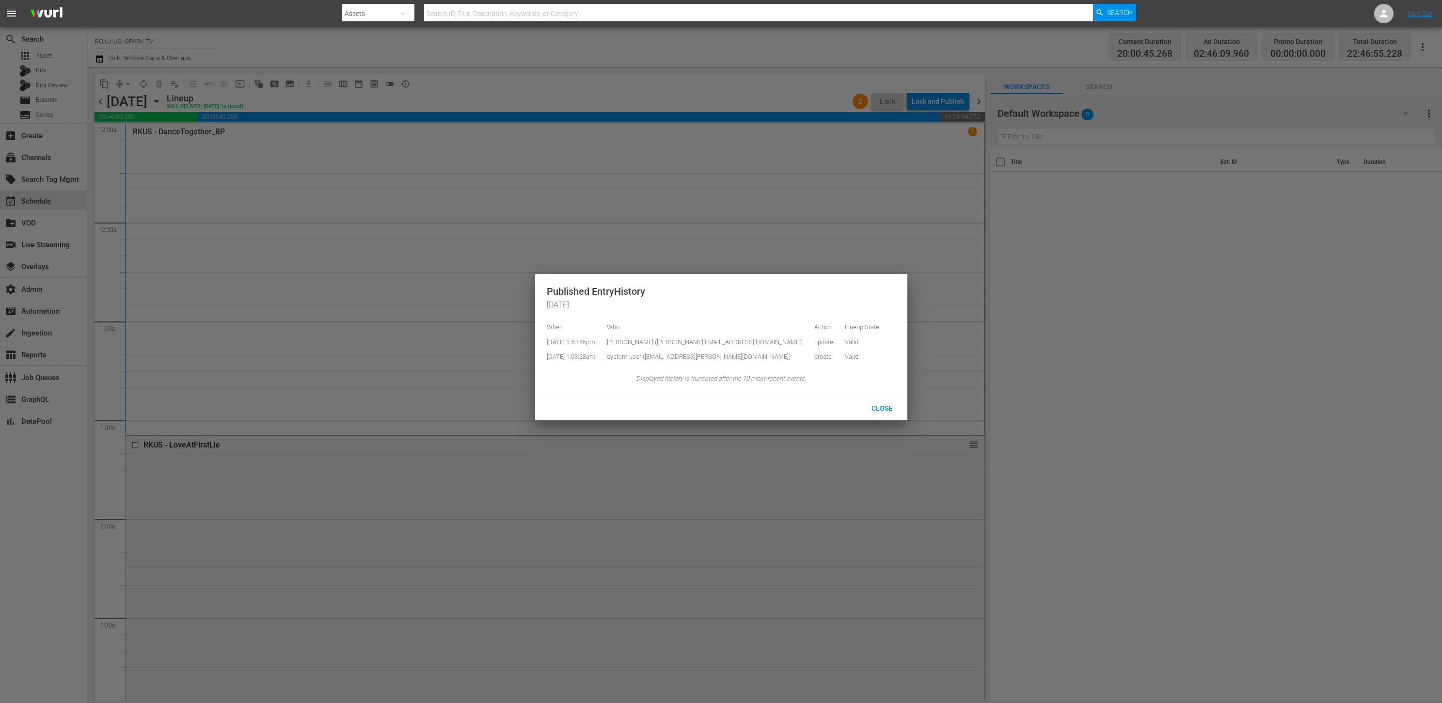
click at [442, 87] on div at bounding box center [721, 351] width 1442 height 703
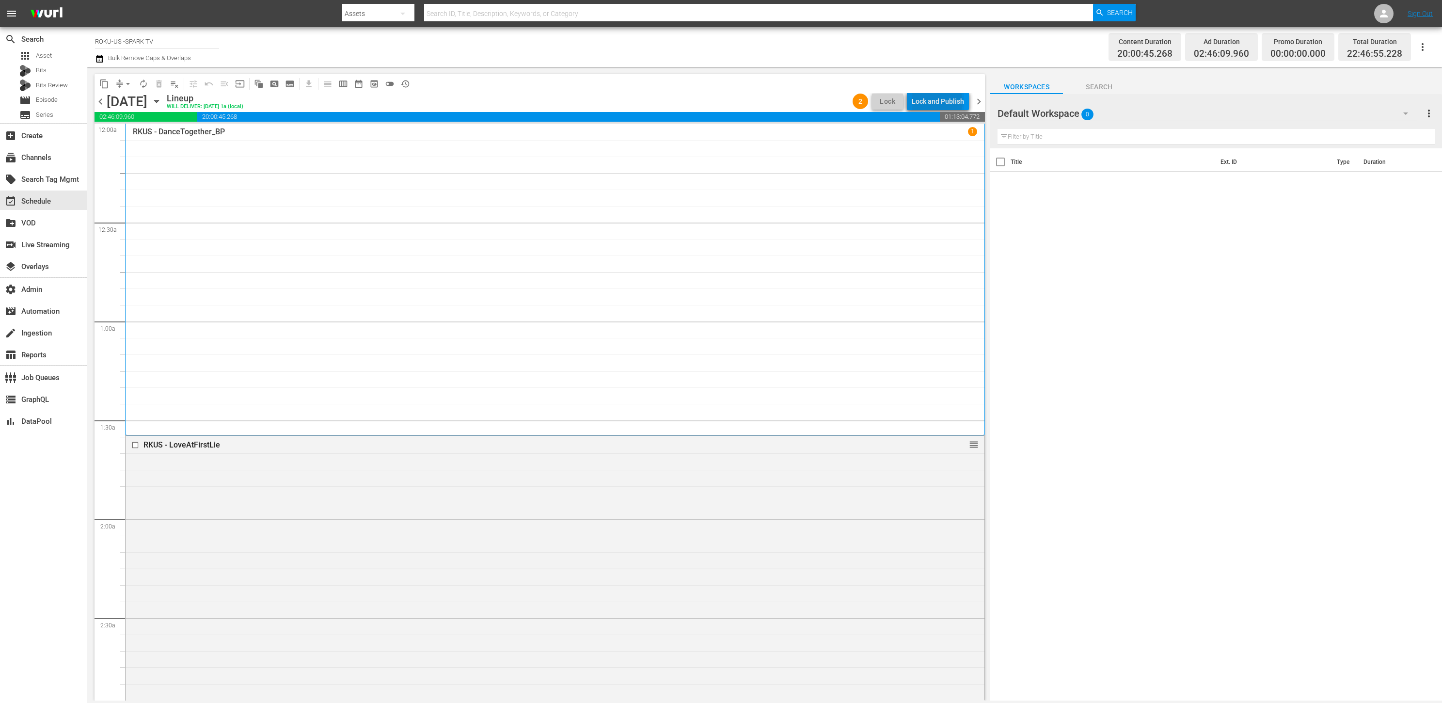
click at [940, 102] on div "Lock and Publish" at bounding box center [938, 101] width 52 height 17
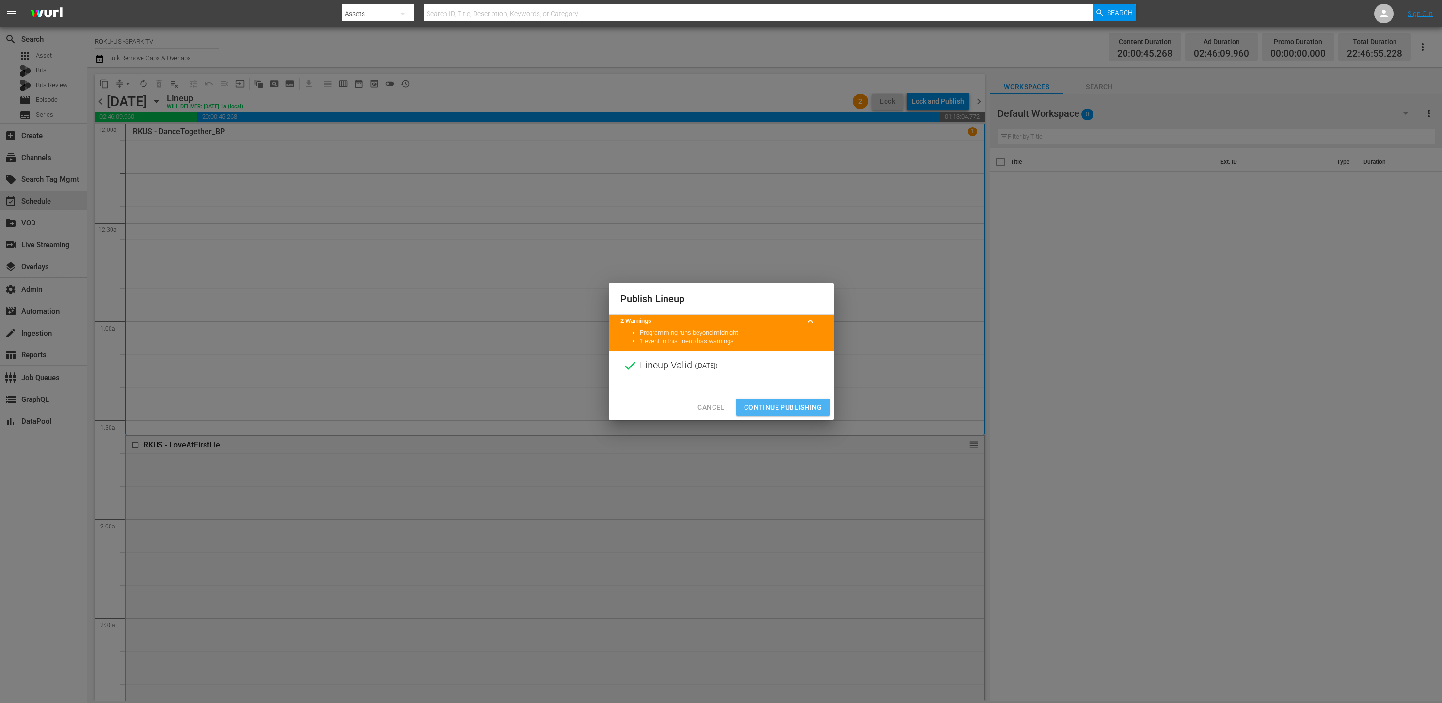
click at [801, 411] on span "Continue Publishing" at bounding box center [783, 407] width 78 height 12
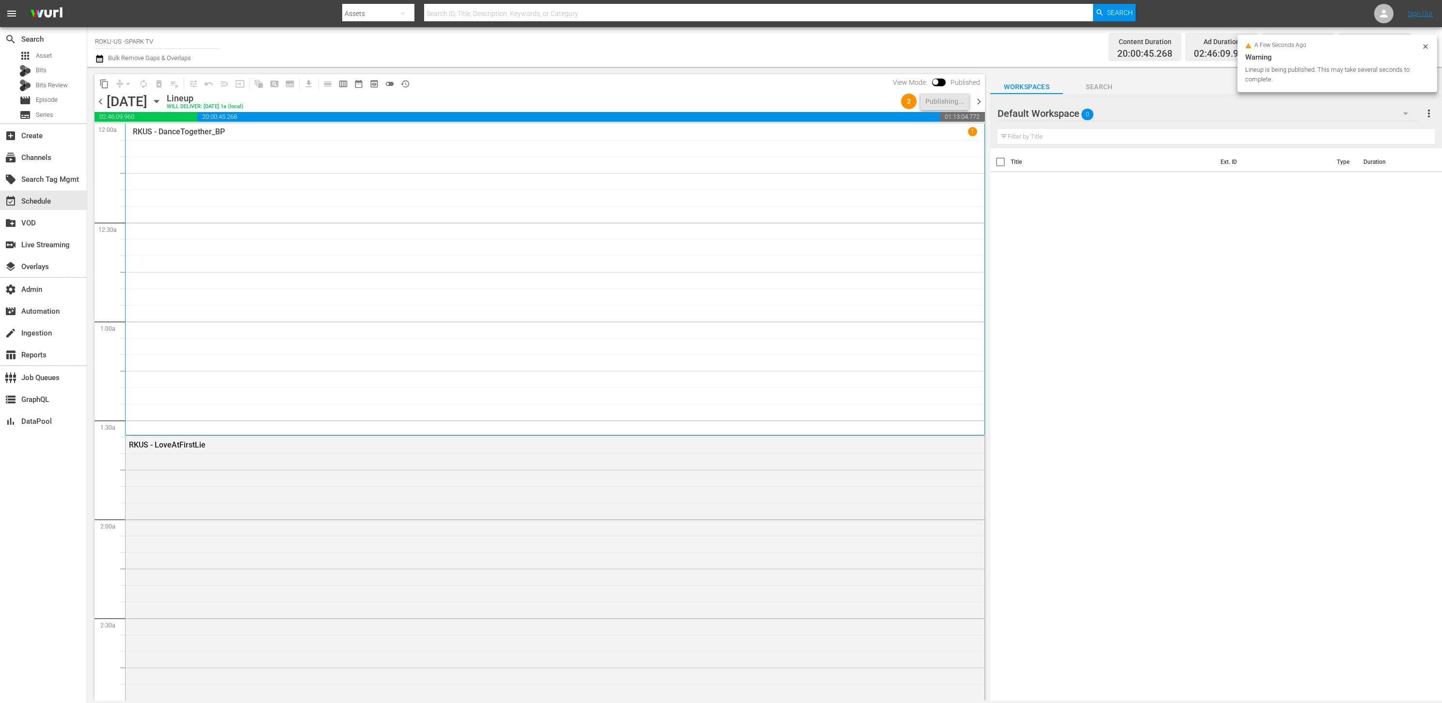
click at [978, 100] on span "chevron_right" at bounding box center [979, 102] width 12 height 12
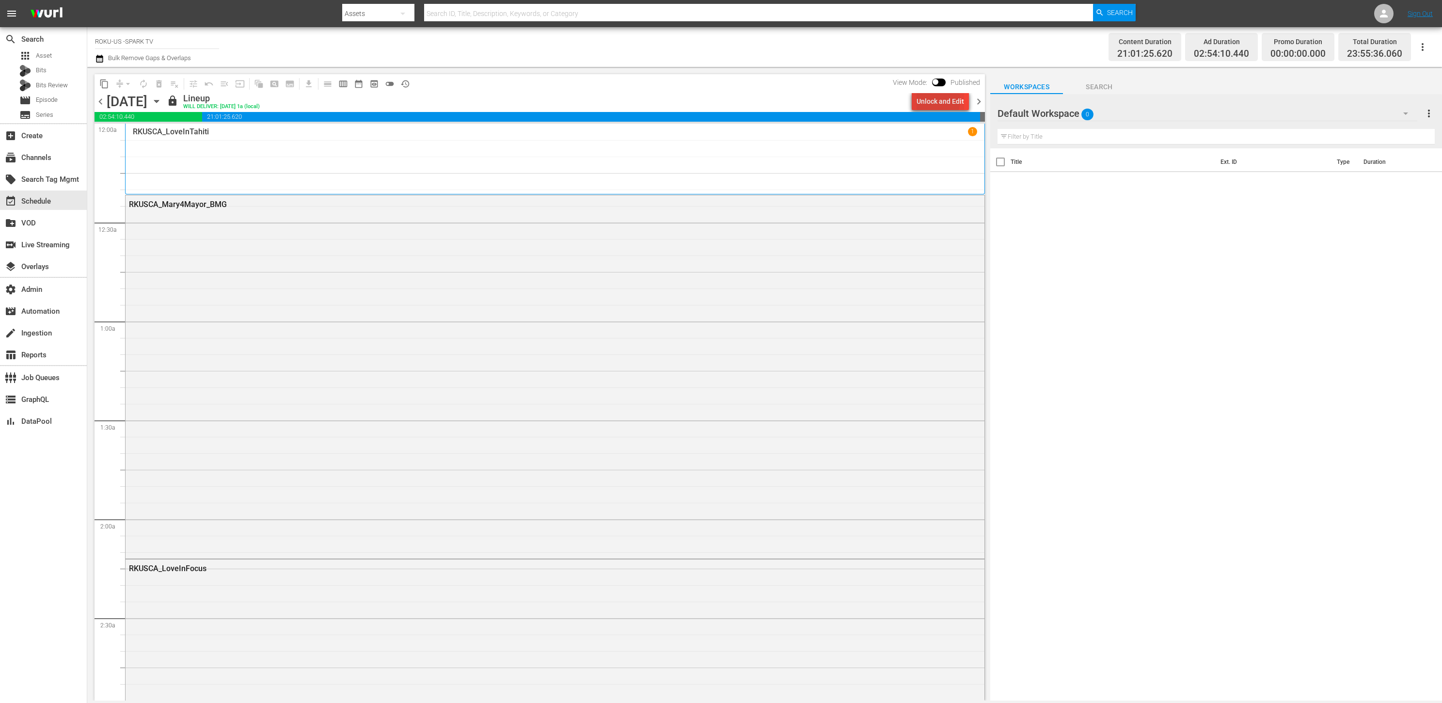
click at [927, 100] on div "Unlock and Edit" at bounding box center [941, 101] width 48 height 17
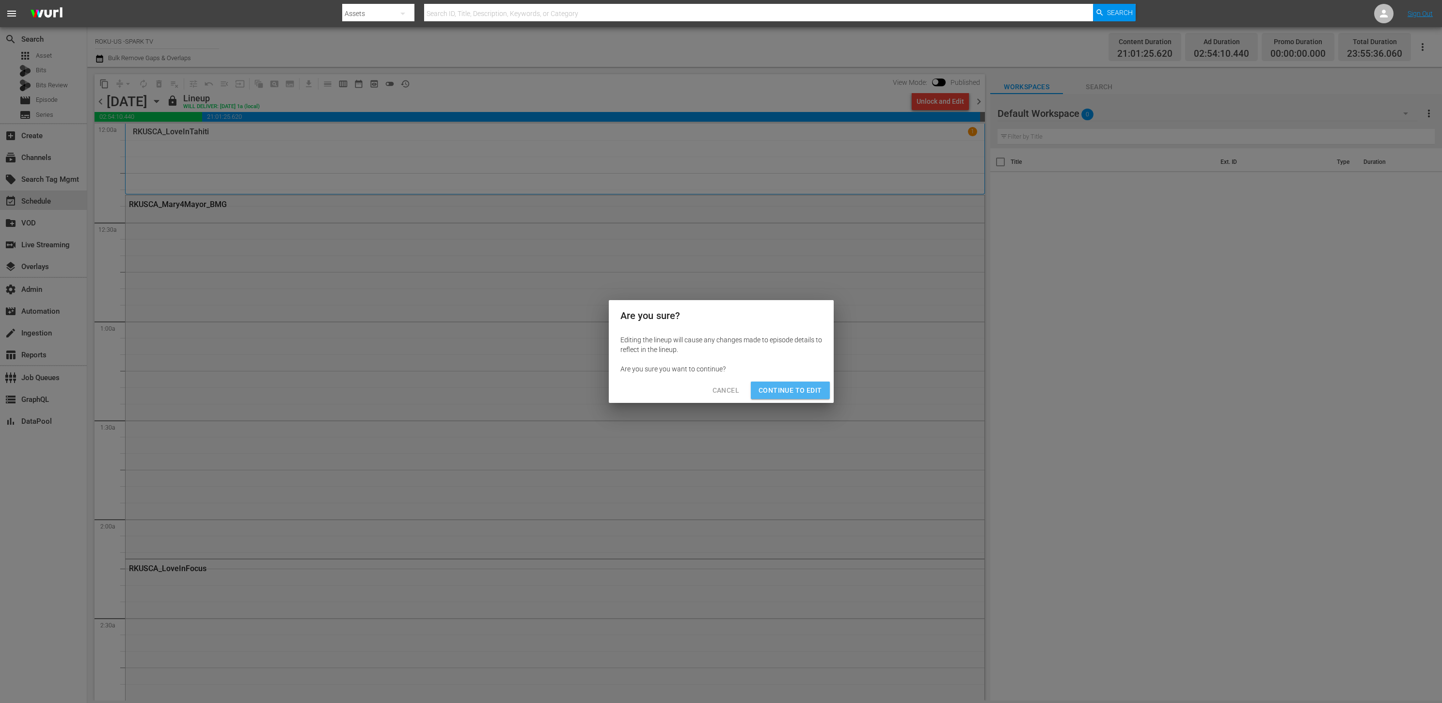
click at [802, 390] on span "Continue to Edit" at bounding box center [790, 390] width 63 height 12
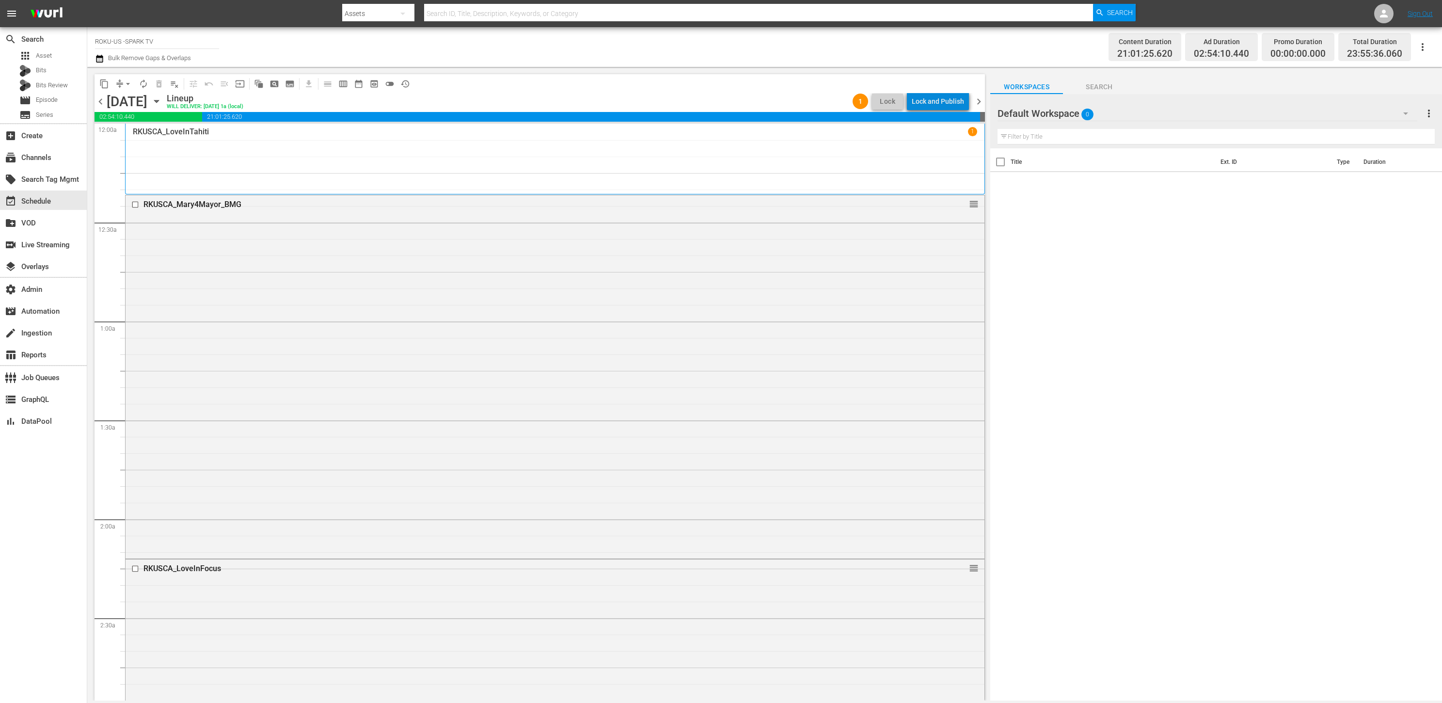
click at [952, 105] on div "Lock and Publish" at bounding box center [938, 101] width 52 height 17
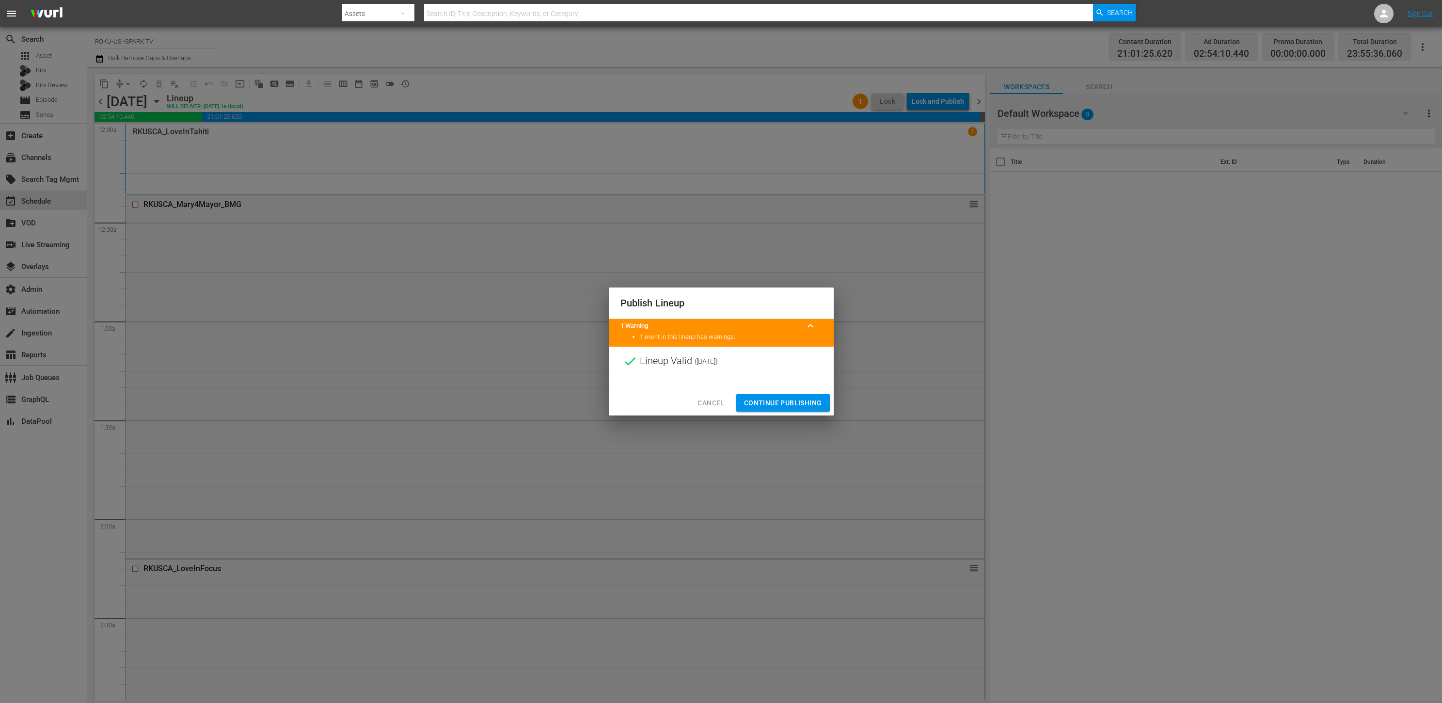
click at [808, 402] on span "Continue Publishing" at bounding box center [783, 403] width 78 height 12
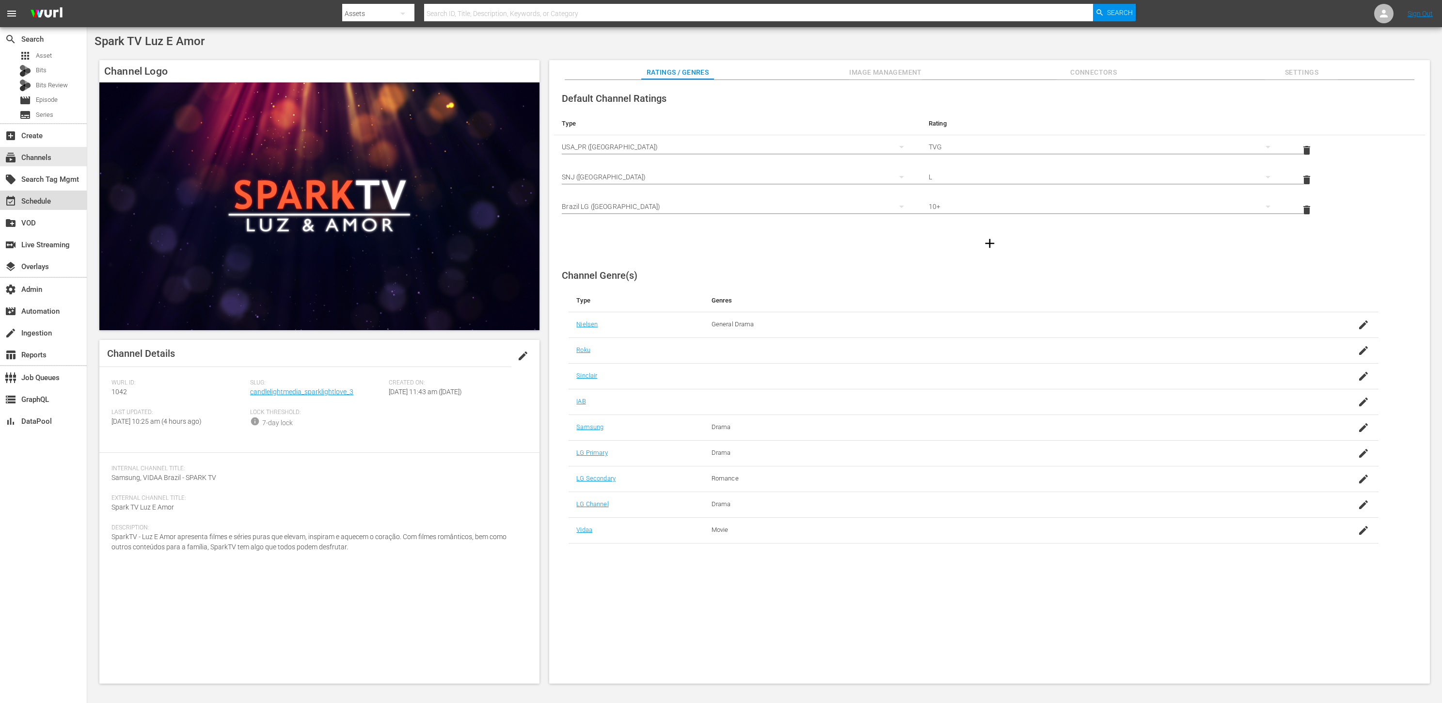
click at [55, 199] on div "event_available Schedule" at bounding box center [43, 200] width 87 height 19
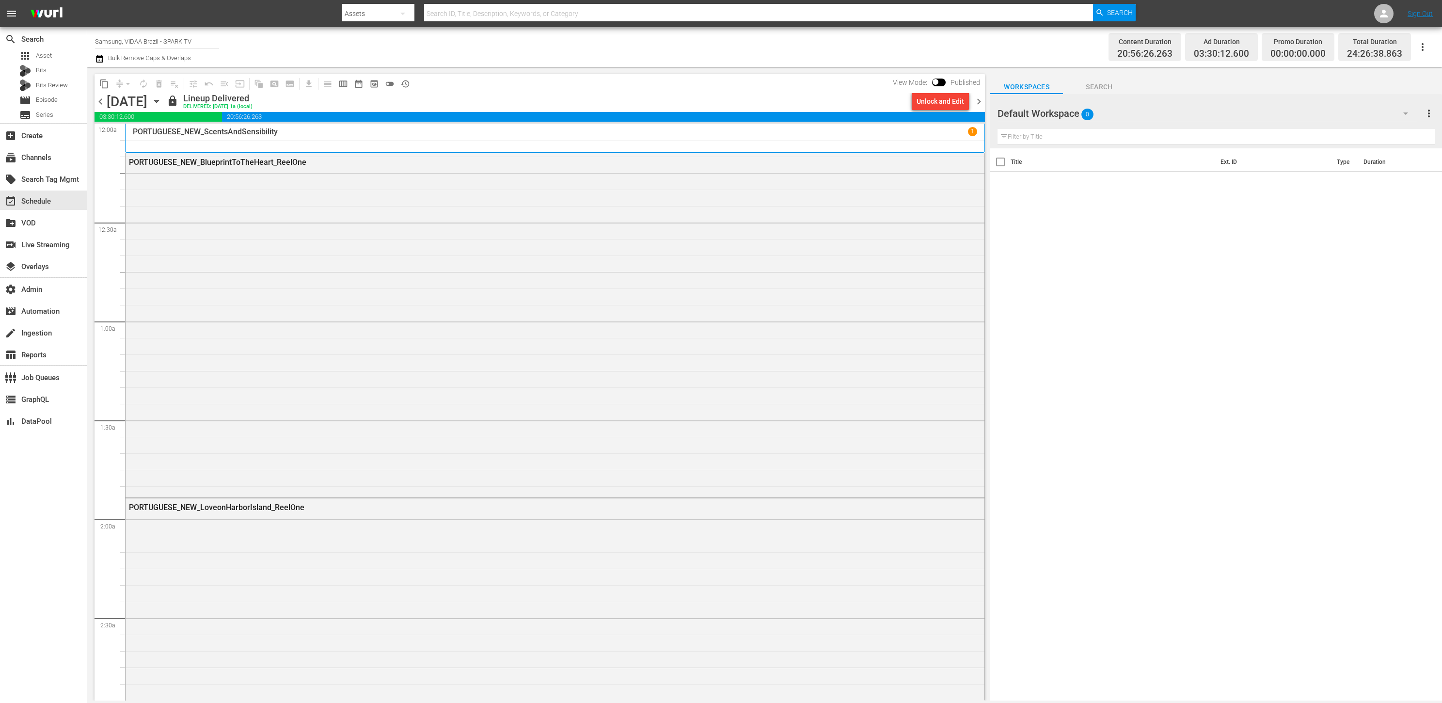
click at [977, 103] on span "chevron_right" at bounding box center [979, 102] width 12 height 12
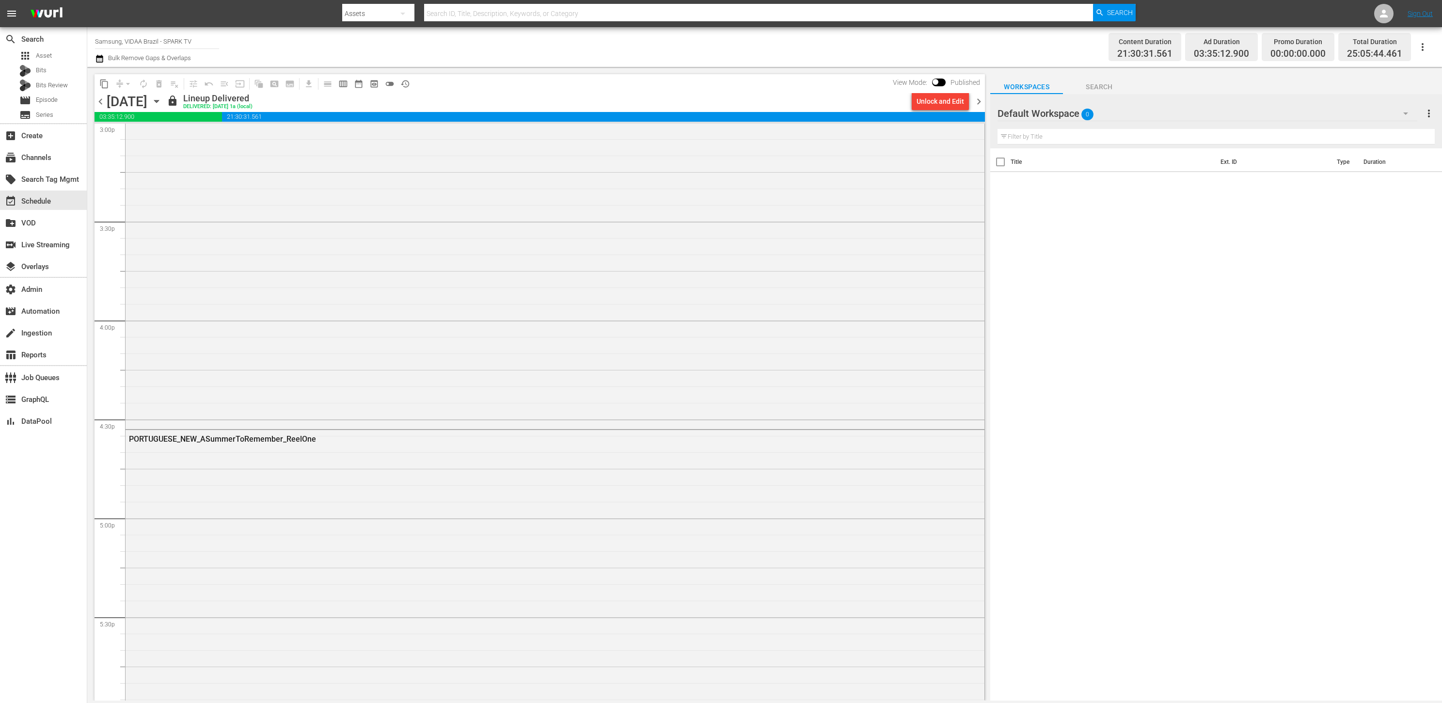
scroll to position [4504, 0]
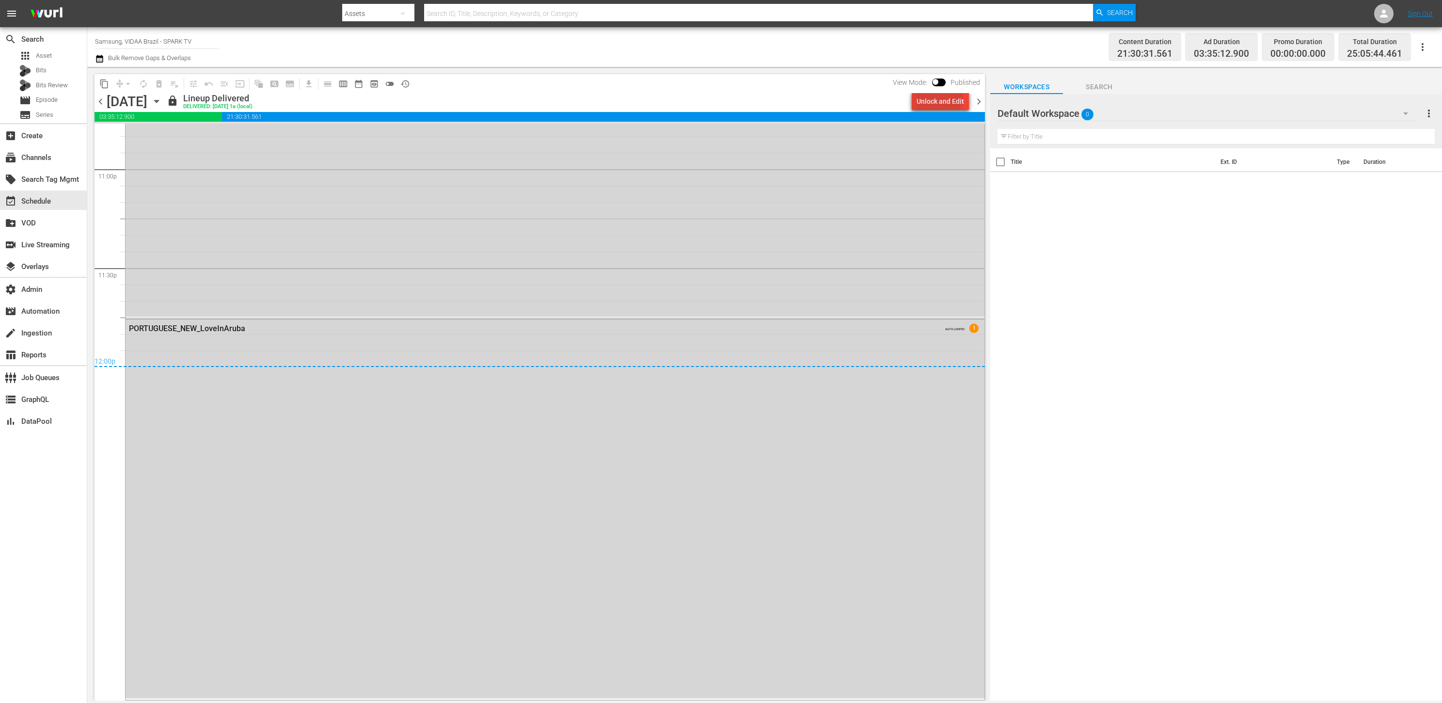
click at [932, 96] on div "Unlock and Edit" at bounding box center [941, 101] width 48 height 17
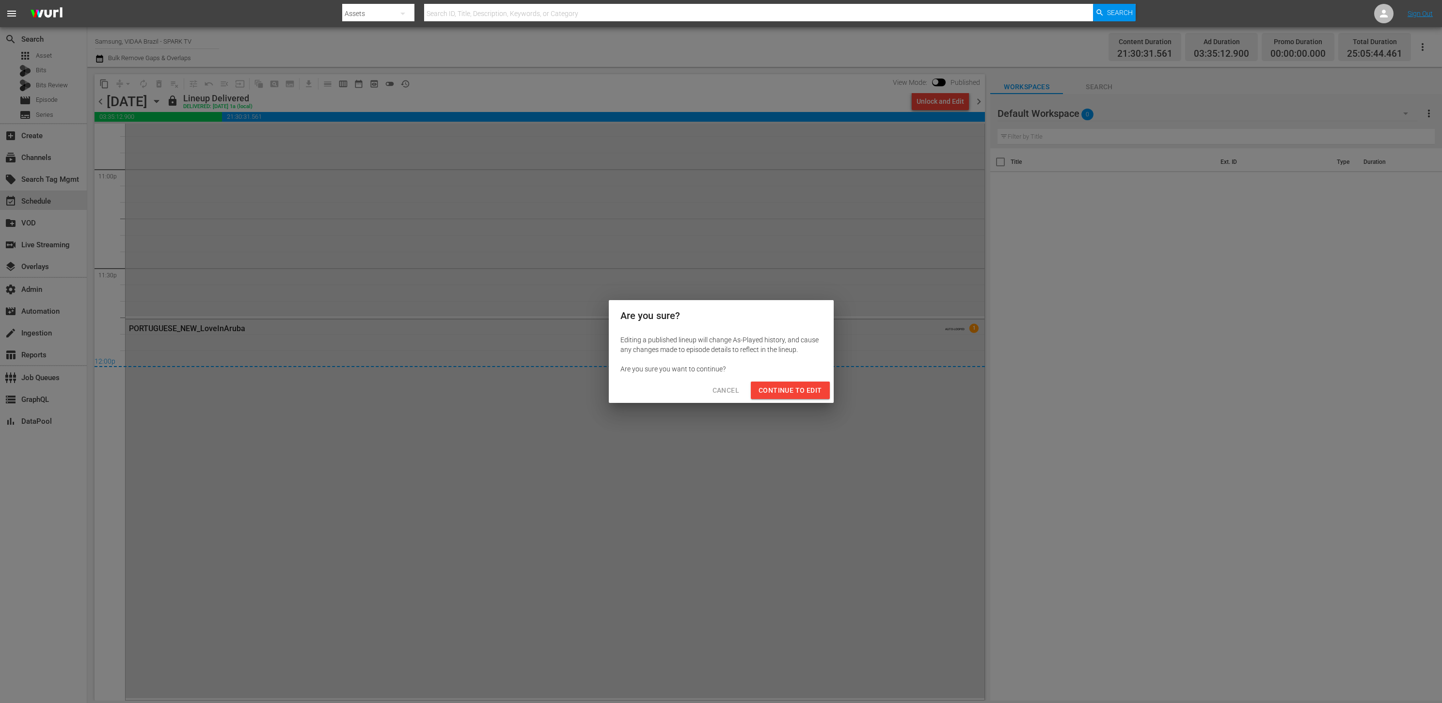
click at [812, 390] on span "Continue to Edit" at bounding box center [790, 390] width 63 height 12
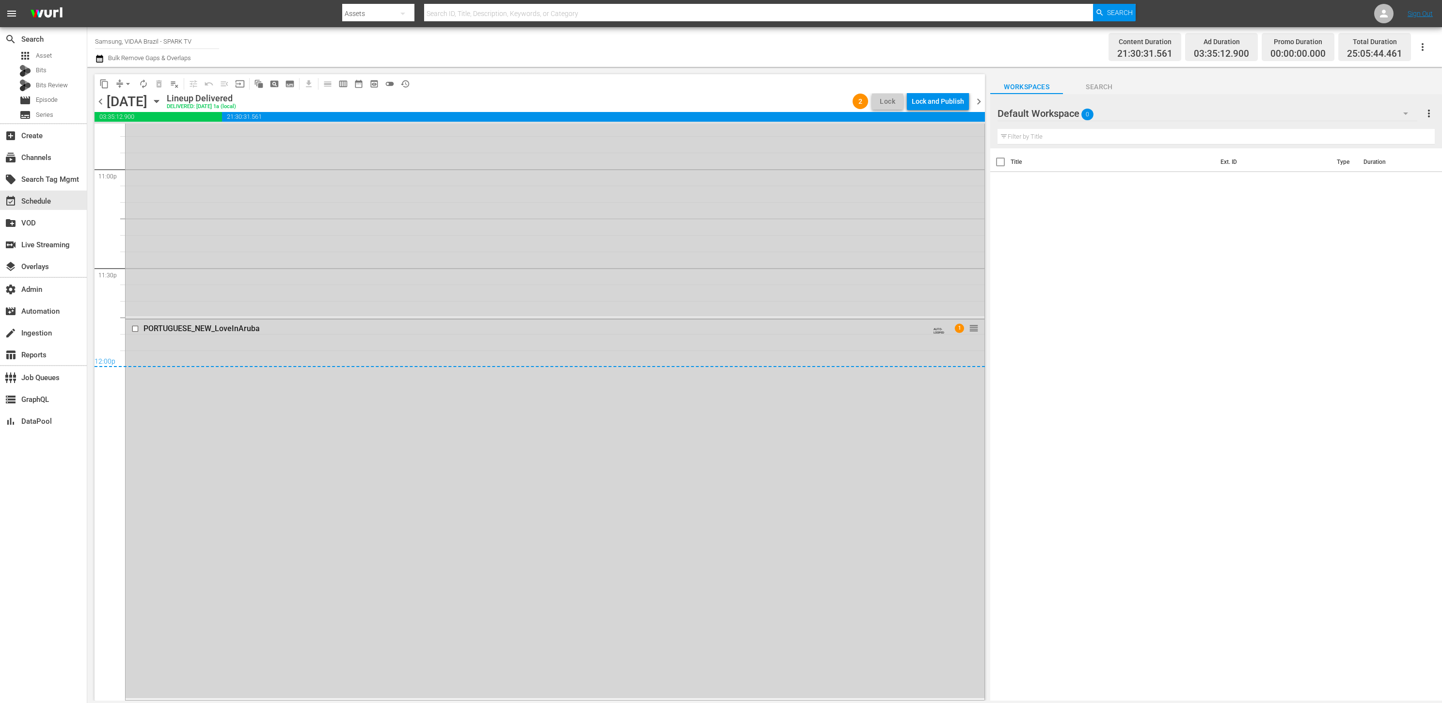
scroll to position [0, 0]
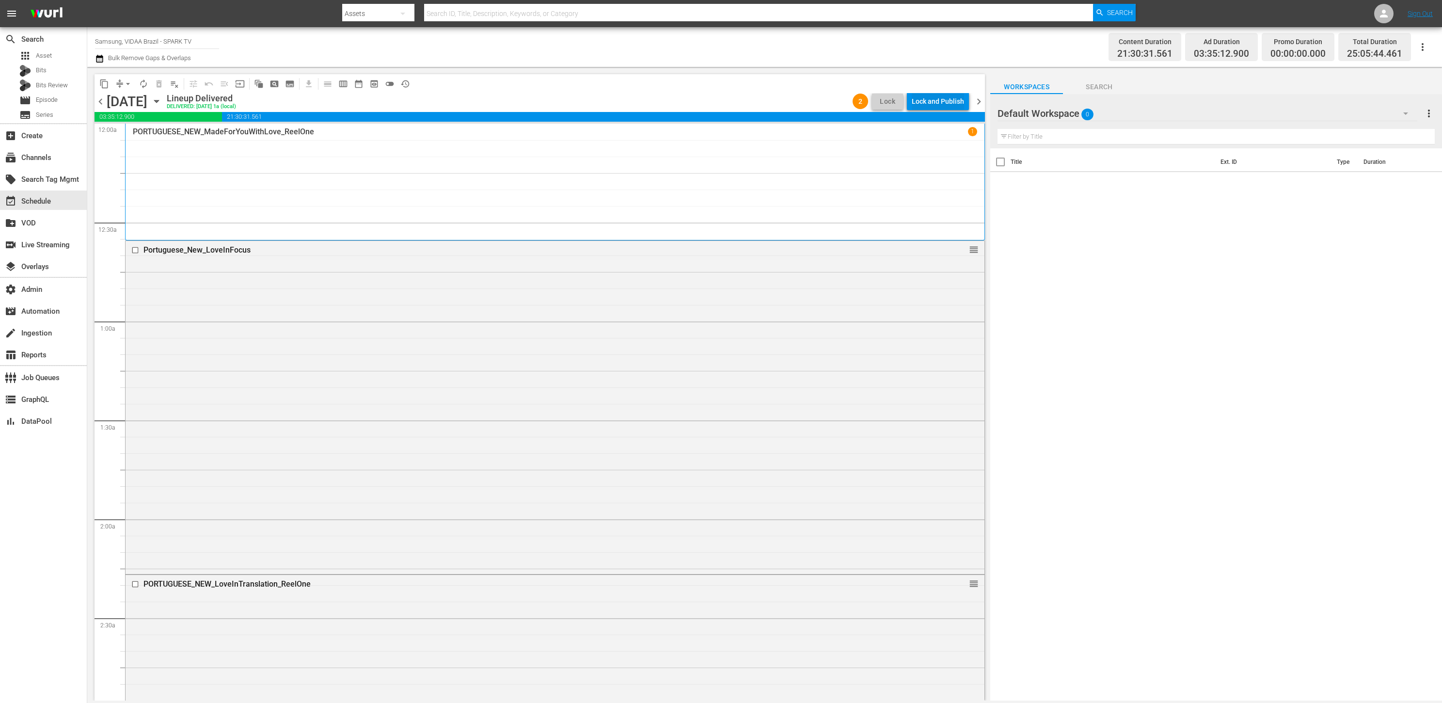
click at [952, 96] on div "Lock and Publish" at bounding box center [938, 101] width 52 height 17
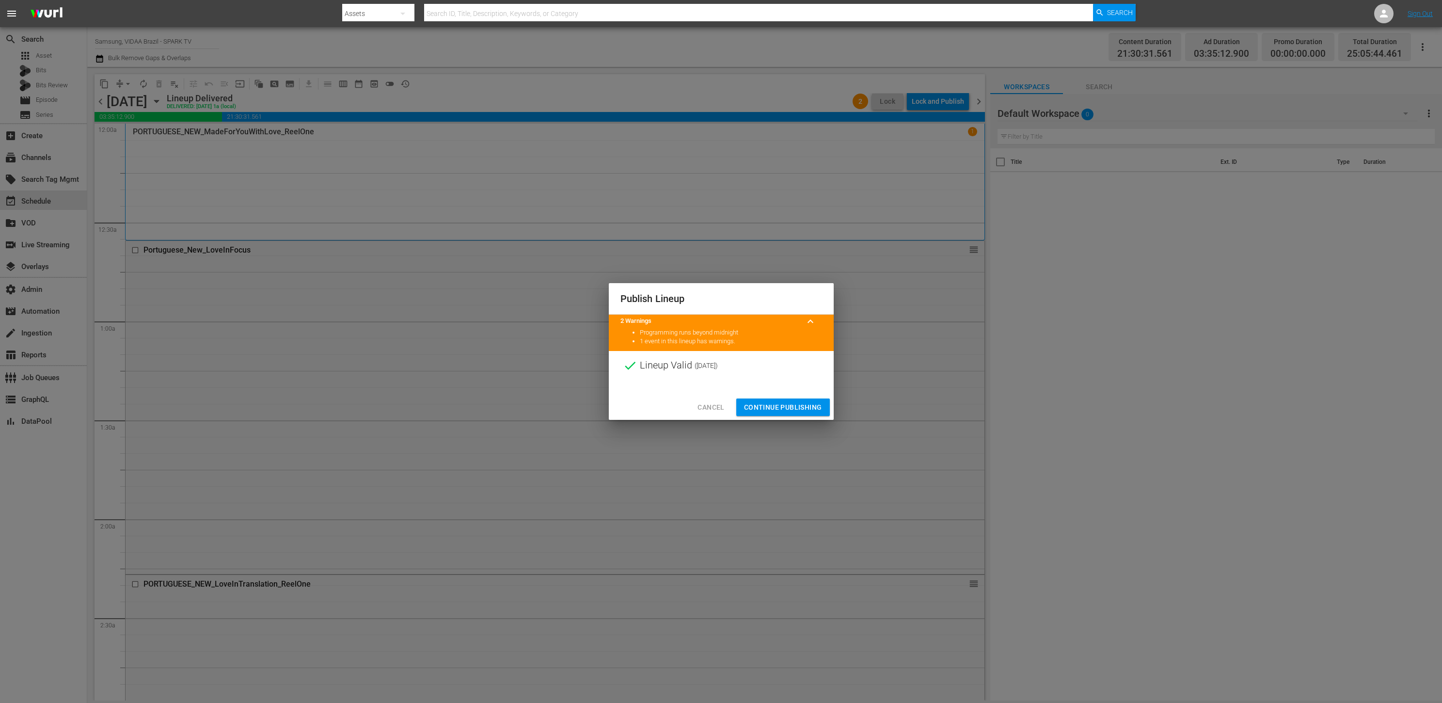
click at [786, 404] on span "Continue Publishing" at bounding box center [783, 407] width 78 height 12
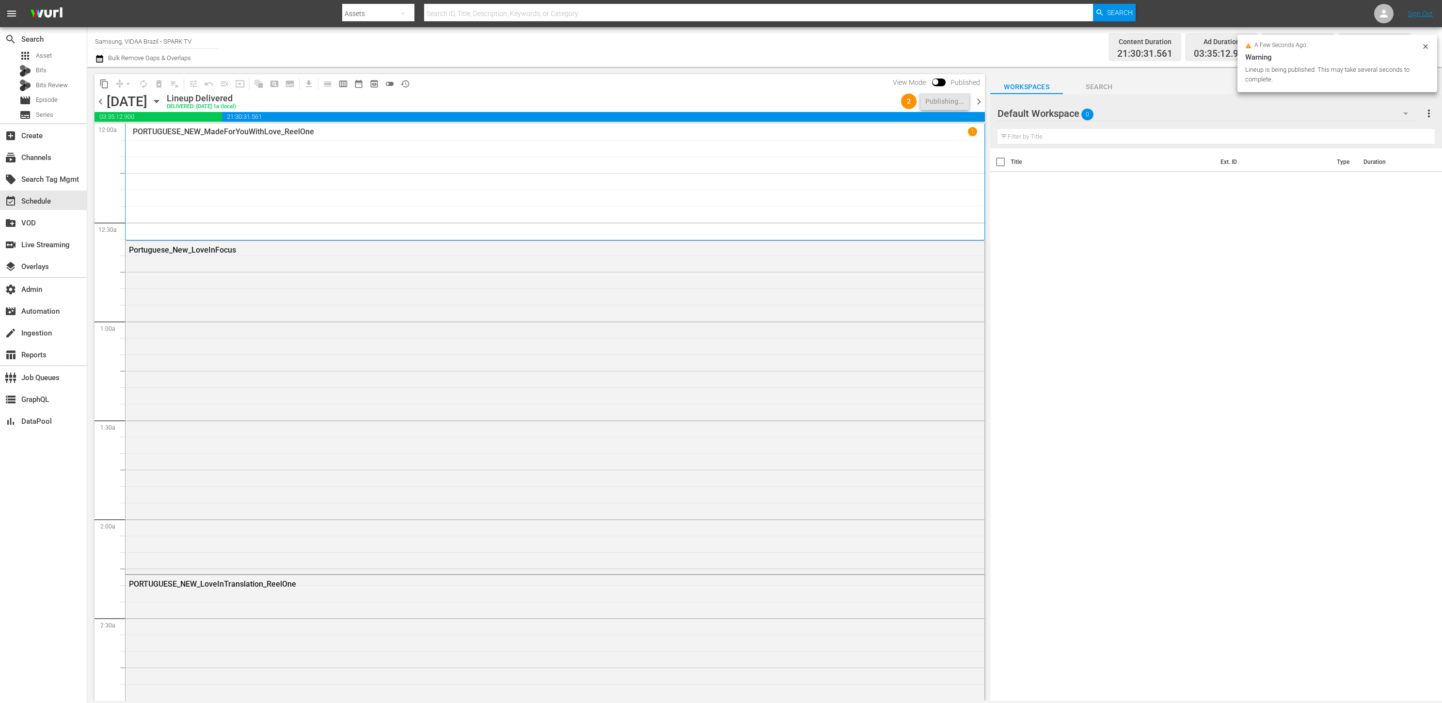
click at [983, 99] on span "chevron_right" at bounding box center [979, 102] width 12 height 12
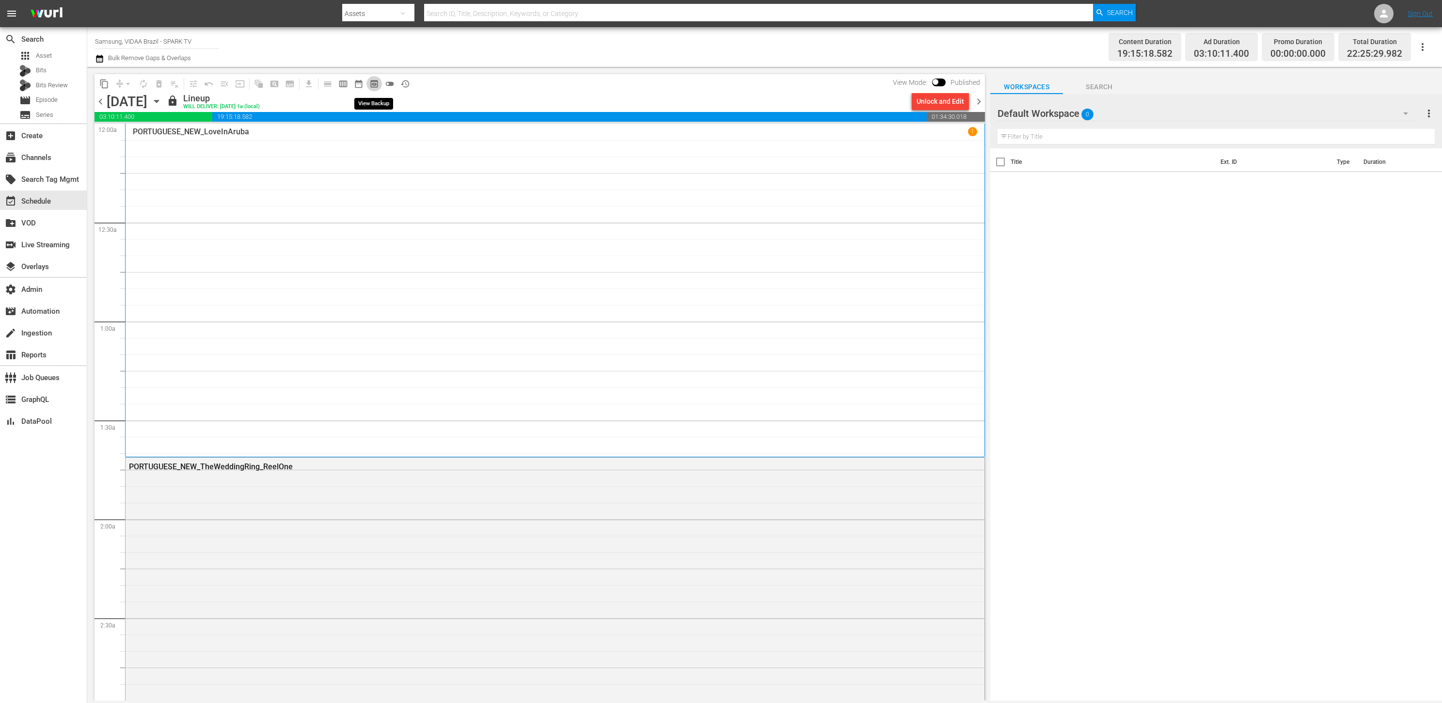
click at [377, 86] on span "preview_outlined" at bounding box center [374, 84] width 10 height 10
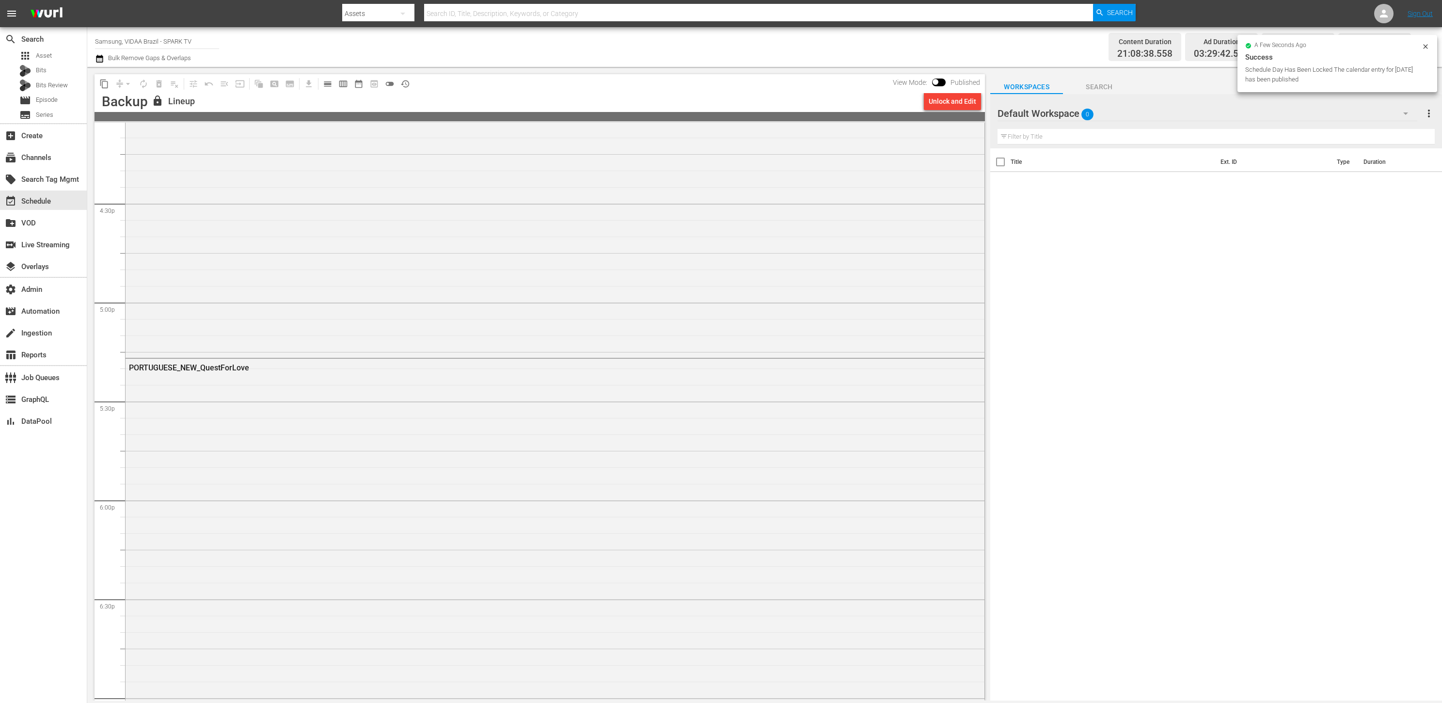
scroll to position [4296, 0]
click at [943, 102] on div "Unlock and Edit" at bounding box center [953, 101] width 48 height 17
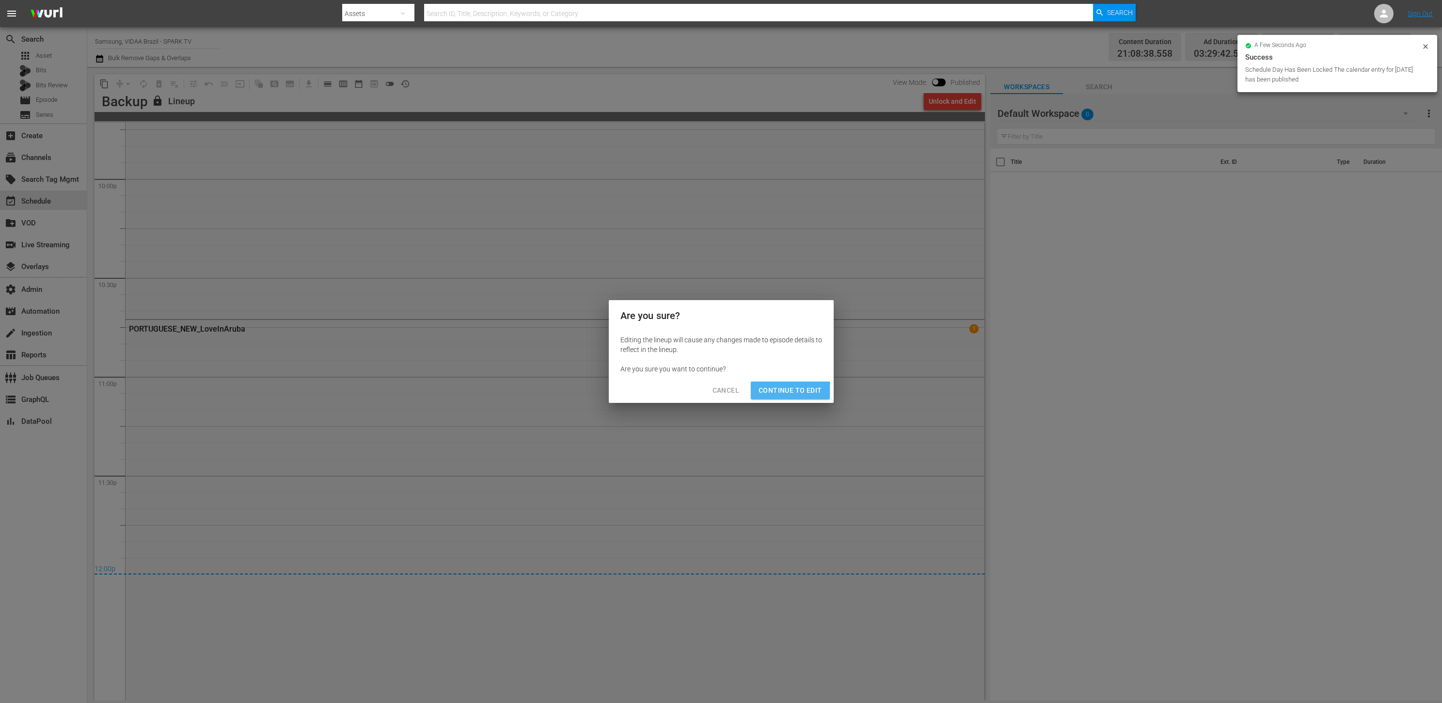
click at [783, 392] on span "Continue to Edit" at bounding box center [790, 390] width 63 height 12
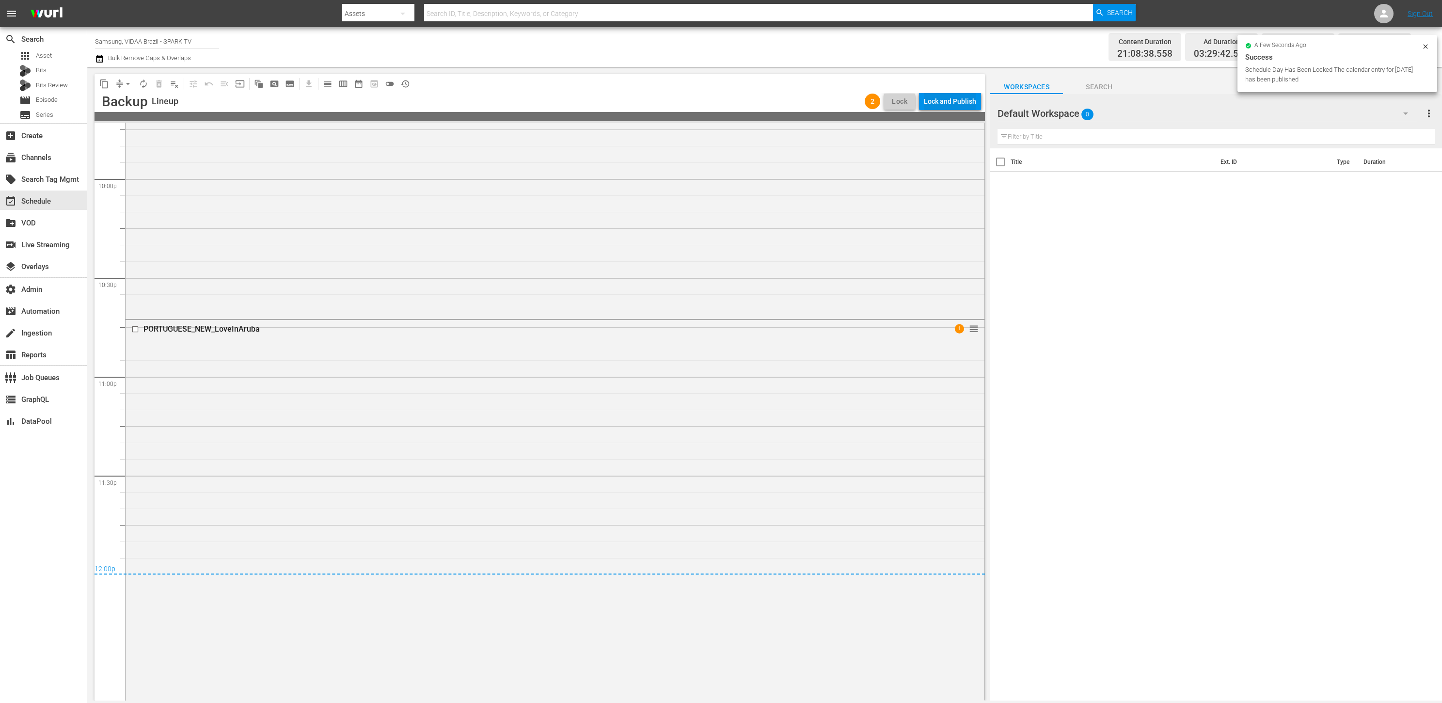
click at [933, 104] on div "Lock and Publish" at bounding box center [950, 101] width 52 height 17
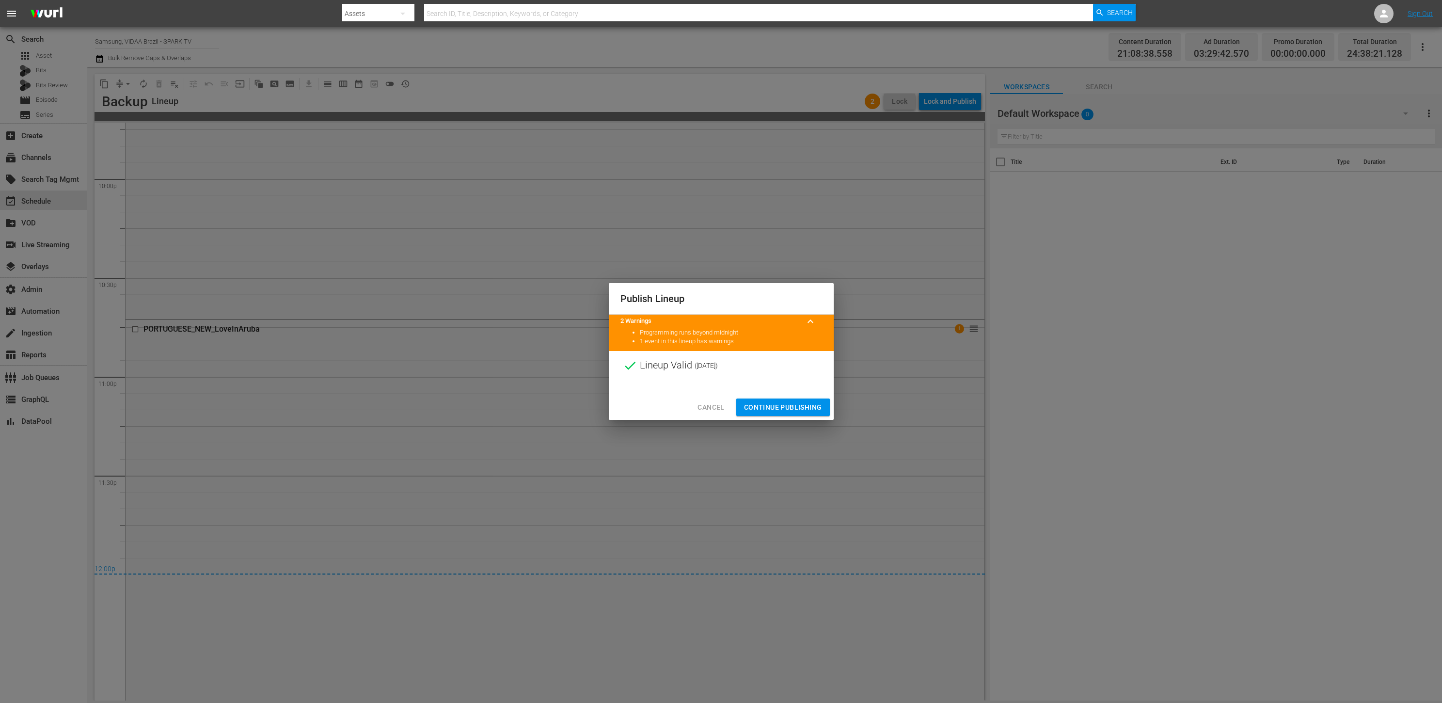
drag, startPoint x: 783, startPoint y: 403, endPoint x: 778, endPoint y: 401, distance: 5.1
click at [783, 403] on span "Continue Publishing" at bounding box center [783, 407] width 78 height 12
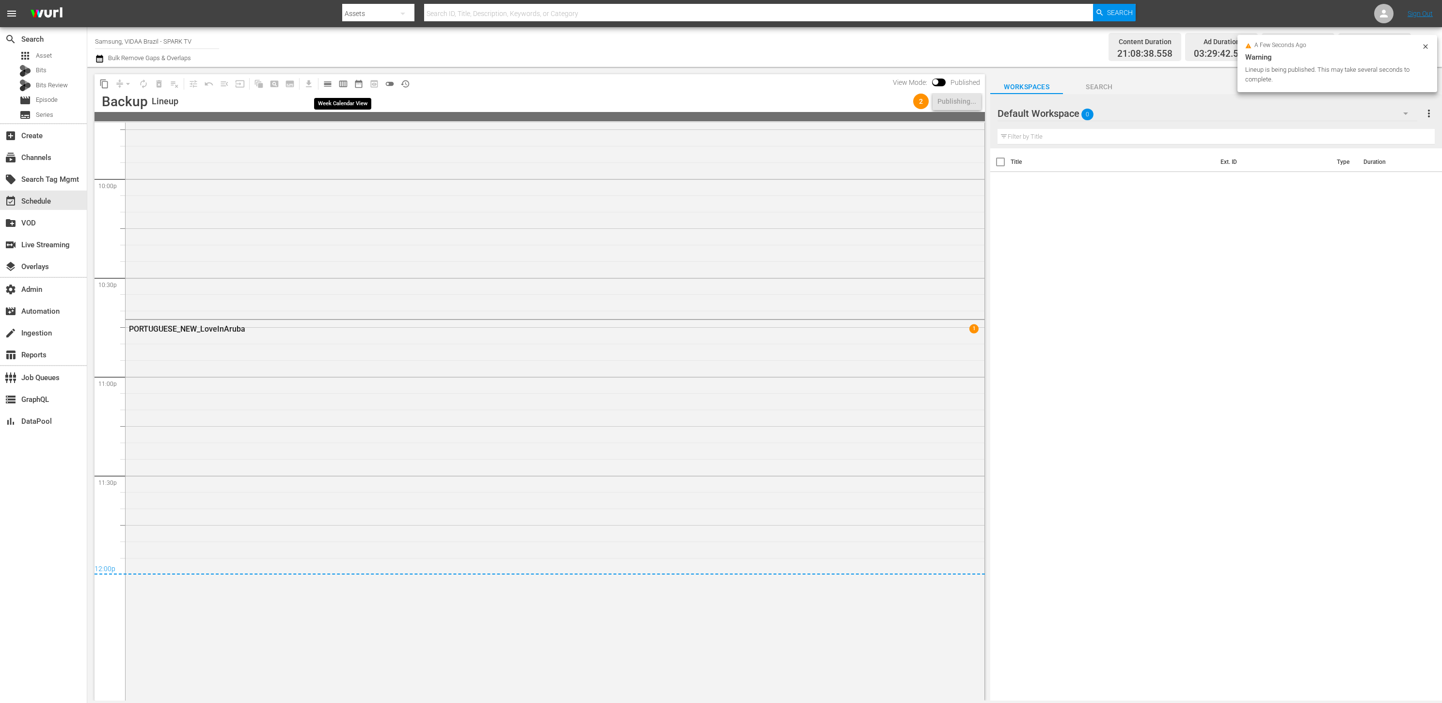
click at [338, 90] on span "calendar_view_week_outlined" at bounding box center [344, 84] width 16 height 16
click at [330, 84] on span "calendar_view_day_outlined" at bounding box center [328, 84] width 10 height 10
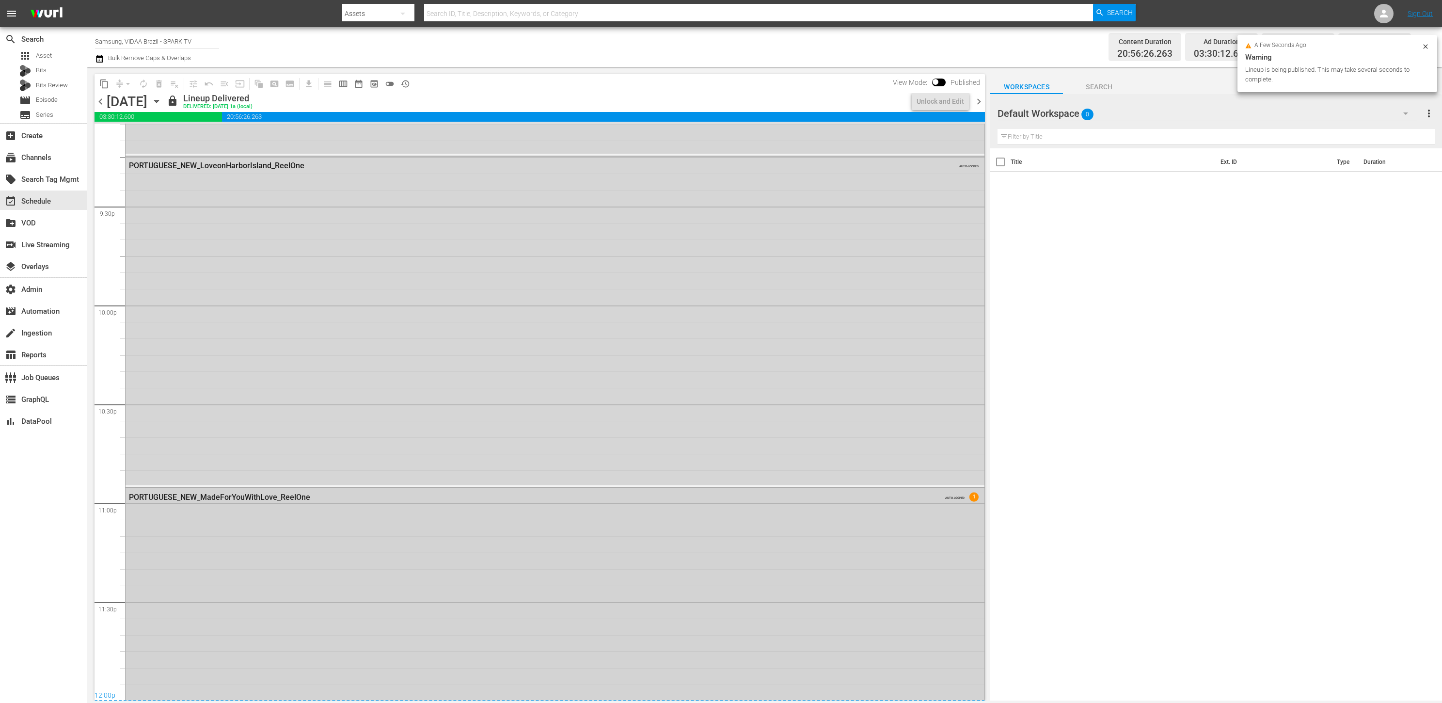
scroll to position [4287, 0]
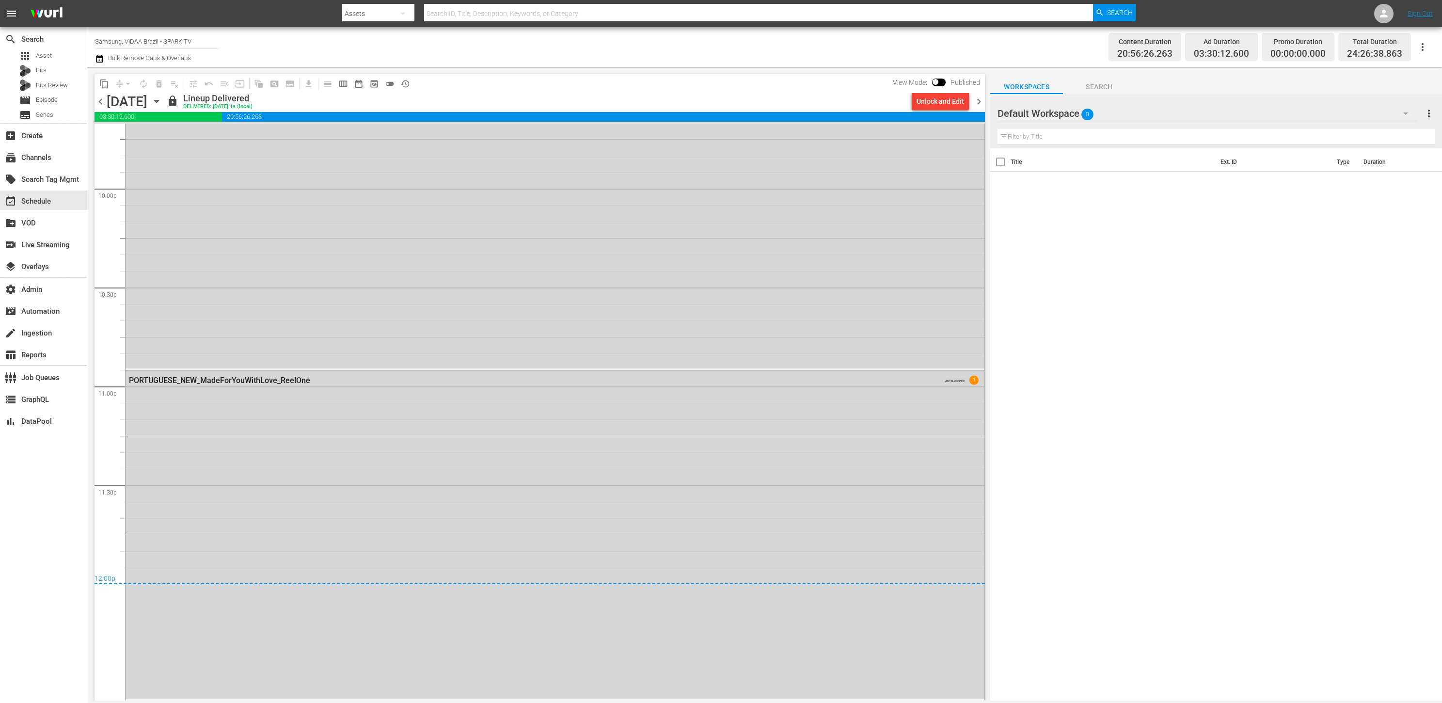
click at [980, 102] on span "chevron_right" at bounding box center [979, 102] width 12 height 12
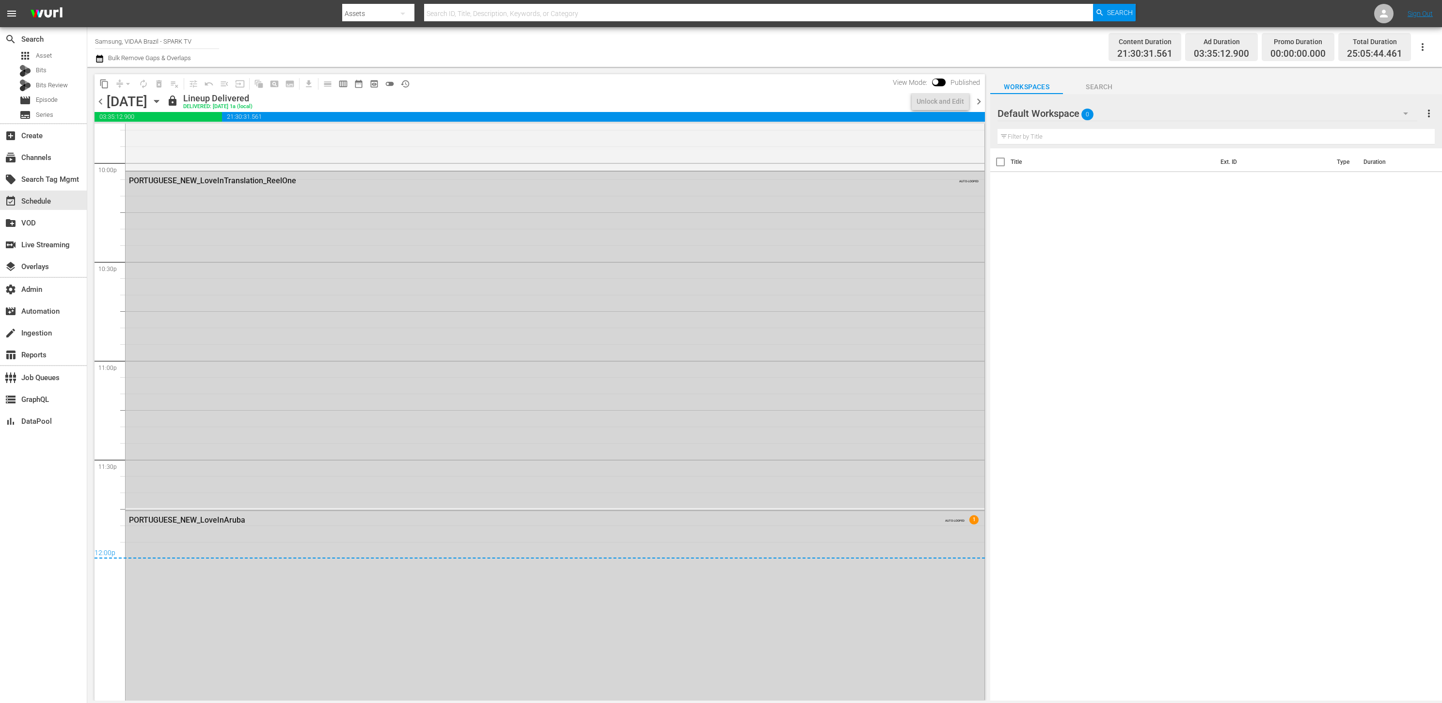
click at [980, 102] on span "chevron_right" at bounding box center [979, 102] width 12 height 12
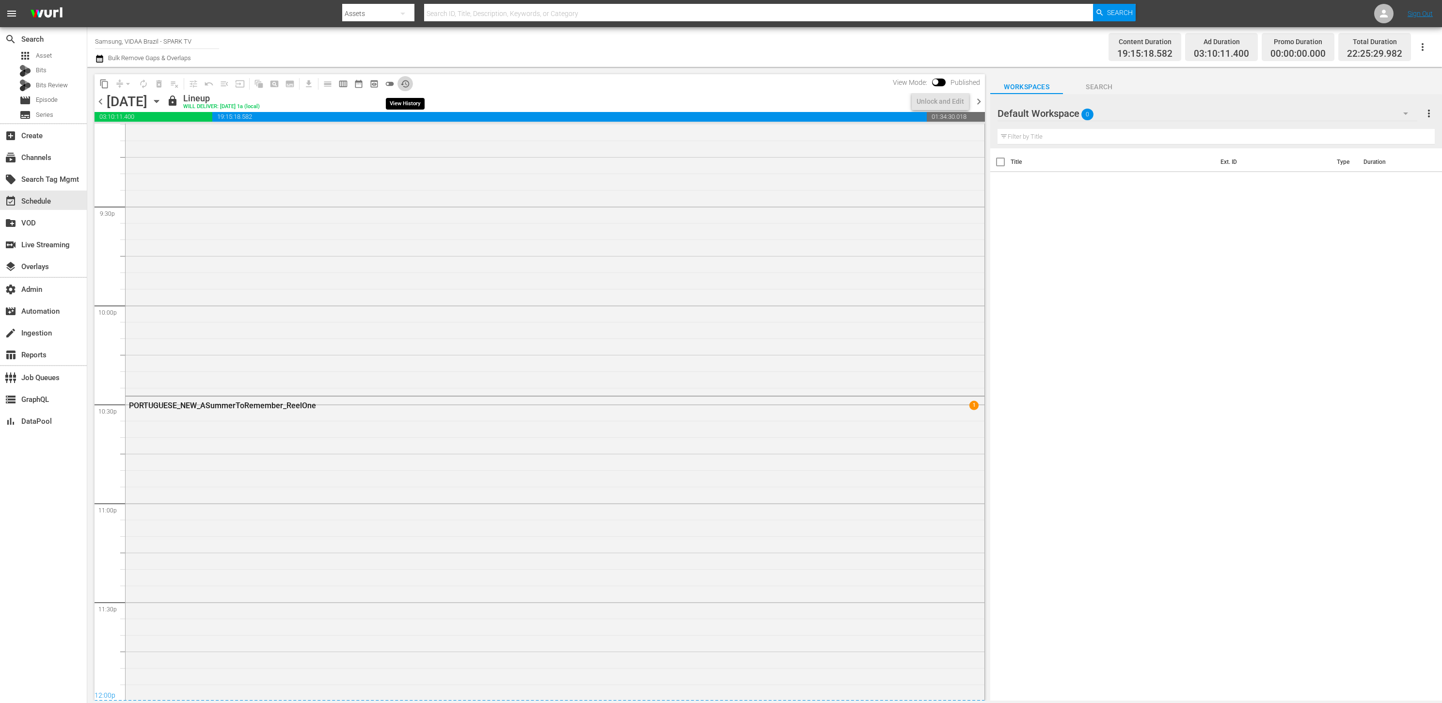
click at [406, 82] on span "history_outlined" at bounding box center [405, 84] width 10 height 10
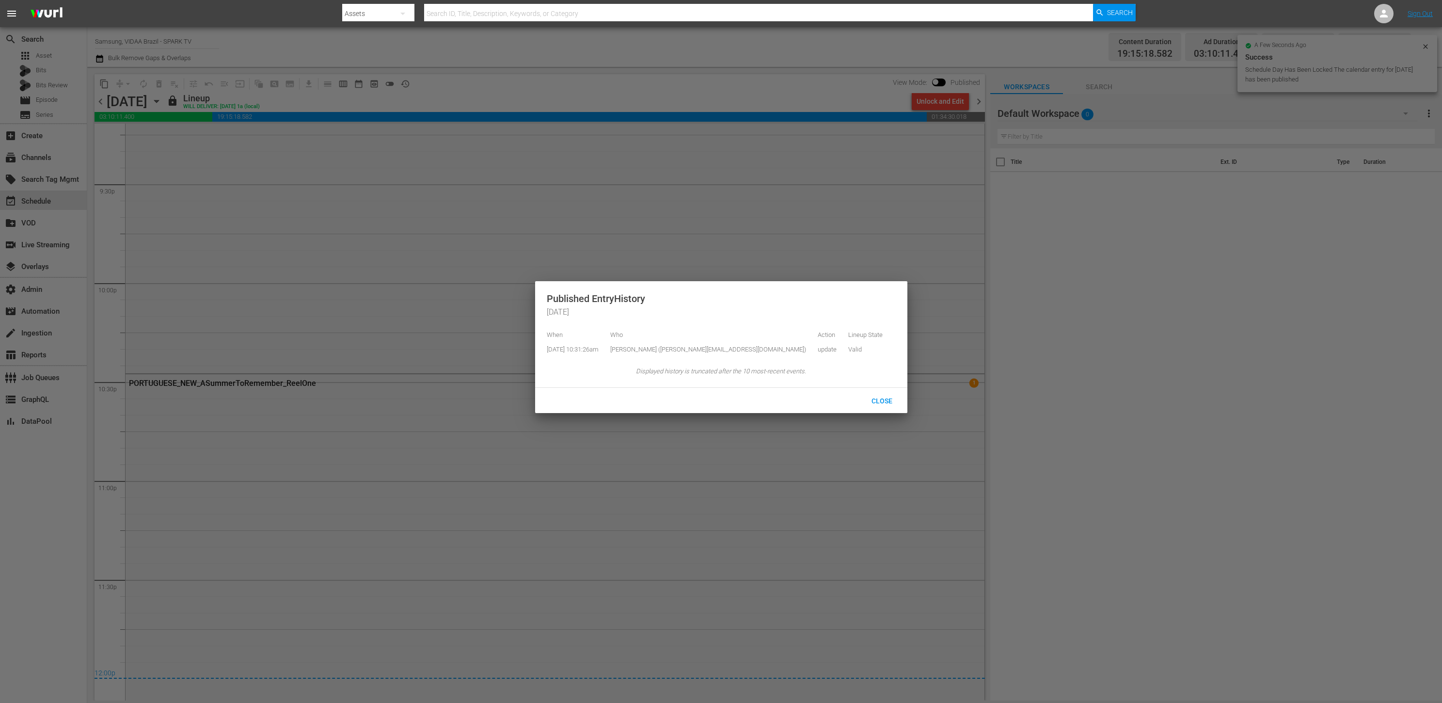
click at [407, 81] on div at bounding box center [721, 351] width 1442 height 703
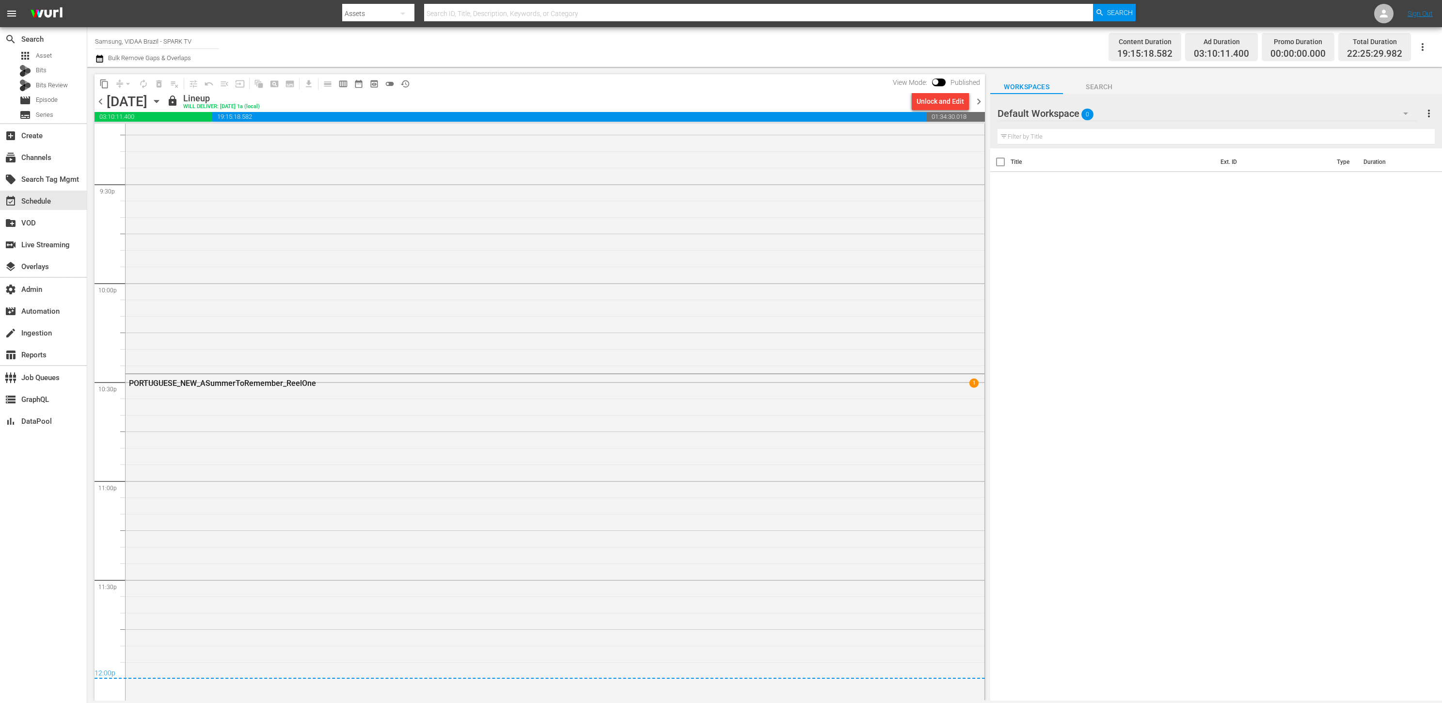
click at [982, 102] on span "chevron_right" at bounding box center [979, 102] width 12 height 12
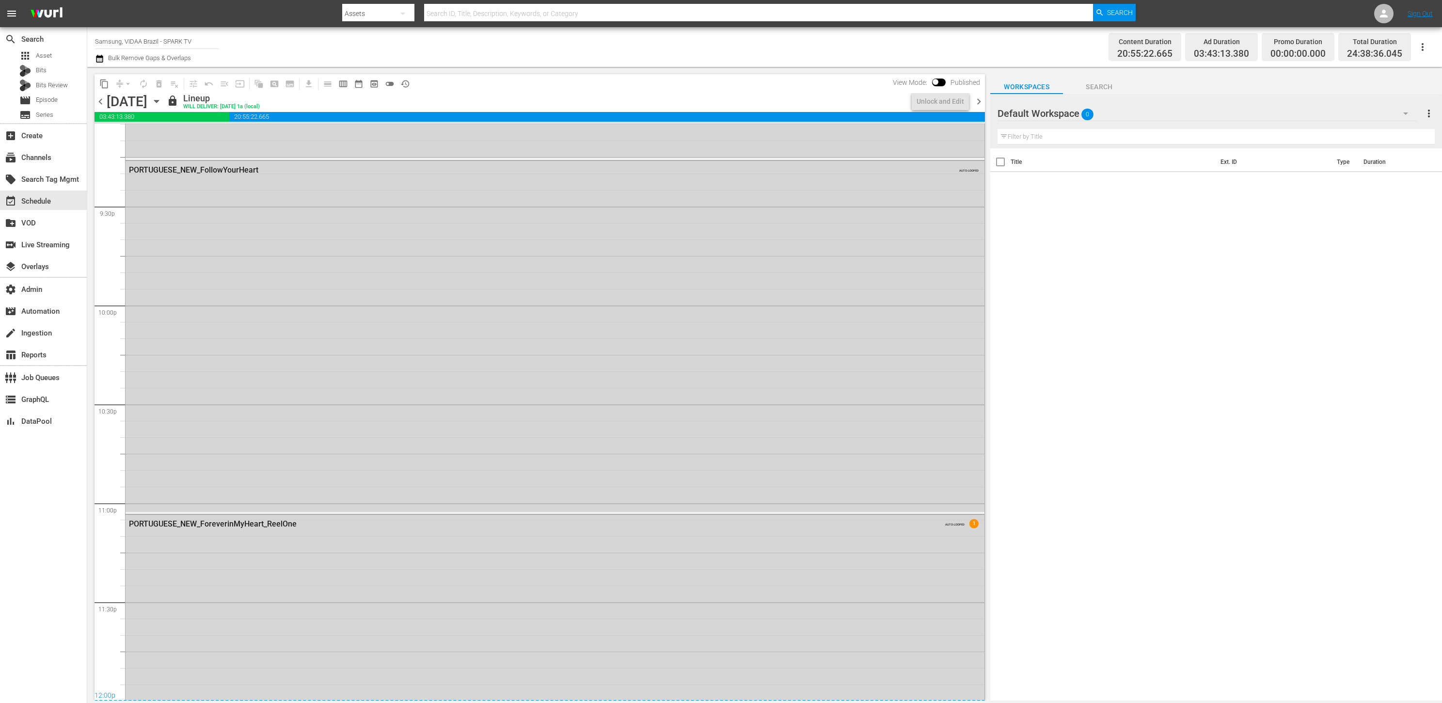
scroll to position [4313, 0]
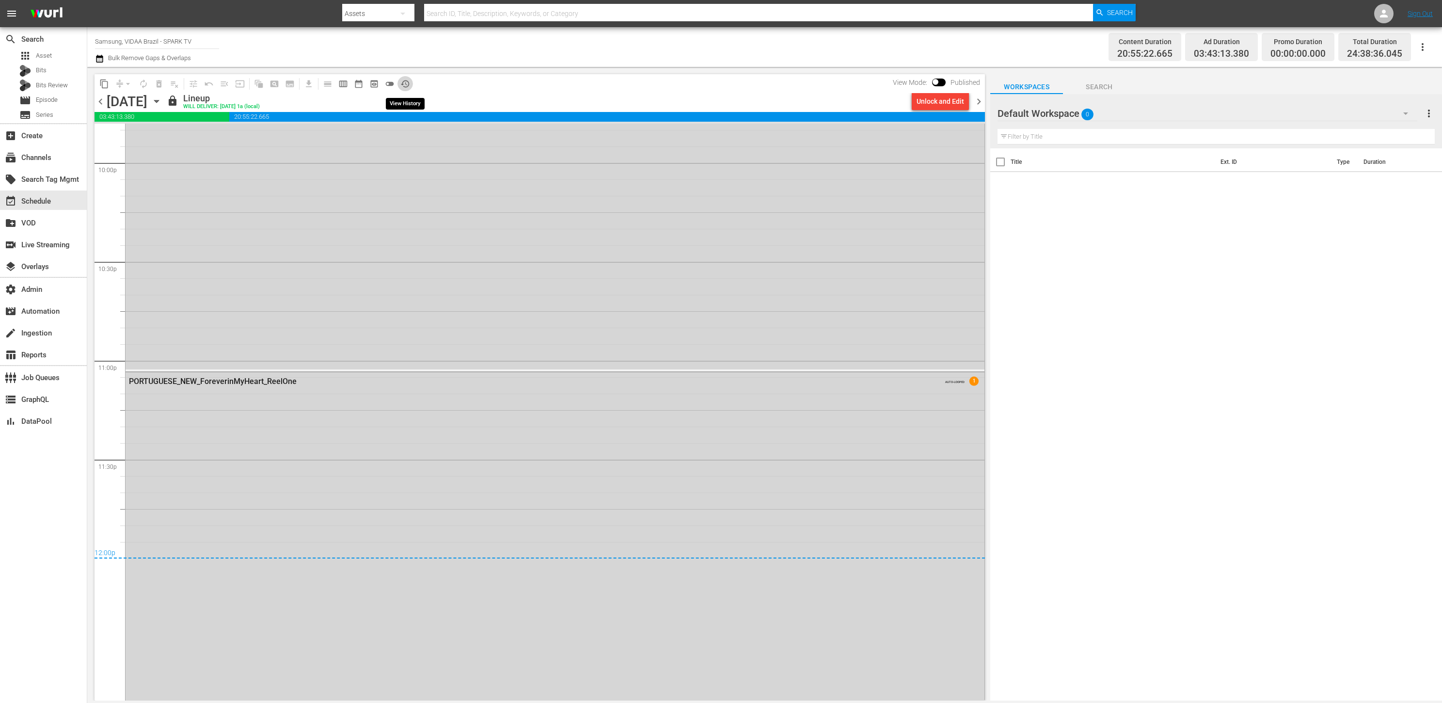
click at [409, 84] on span "history_outlined" at bounding box center [405, 84] width 10 height 10
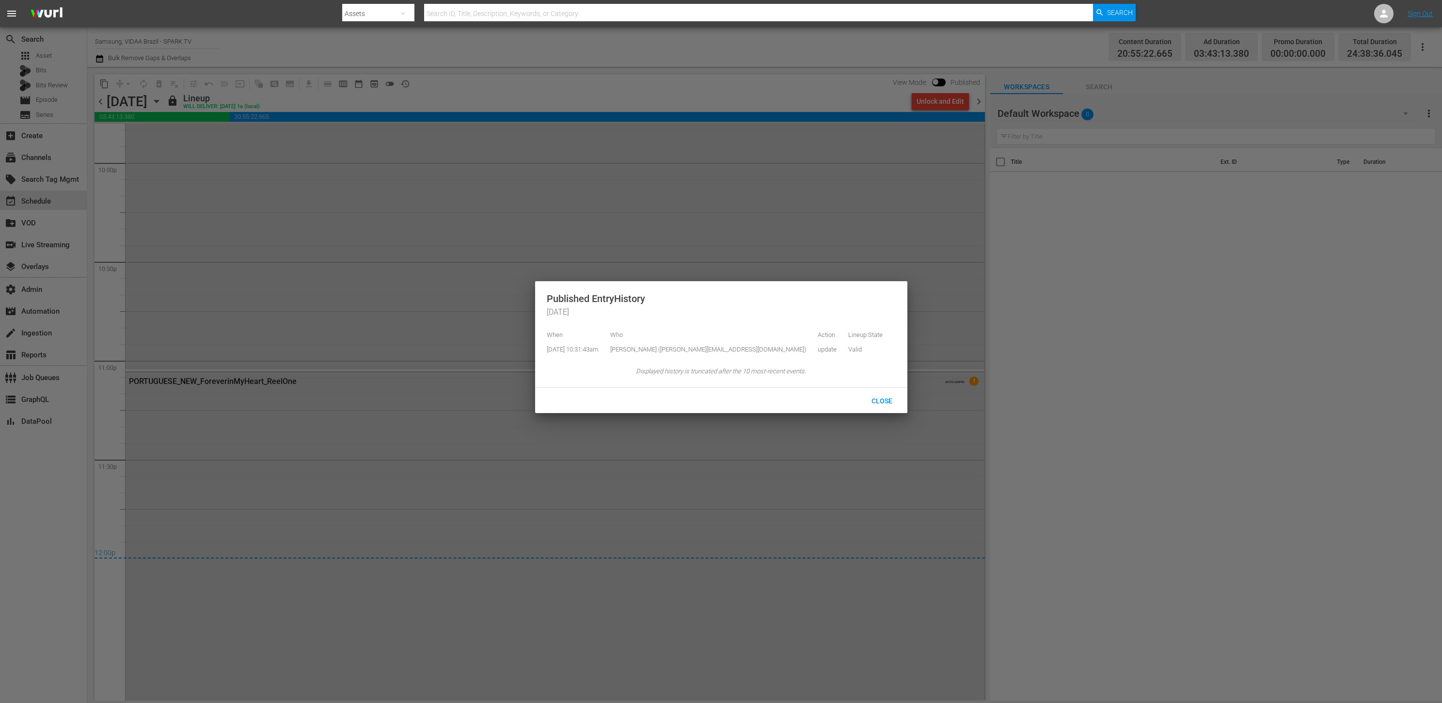
click at [409, 84] on div at bounding box center [721, 351] width 1442 height 703
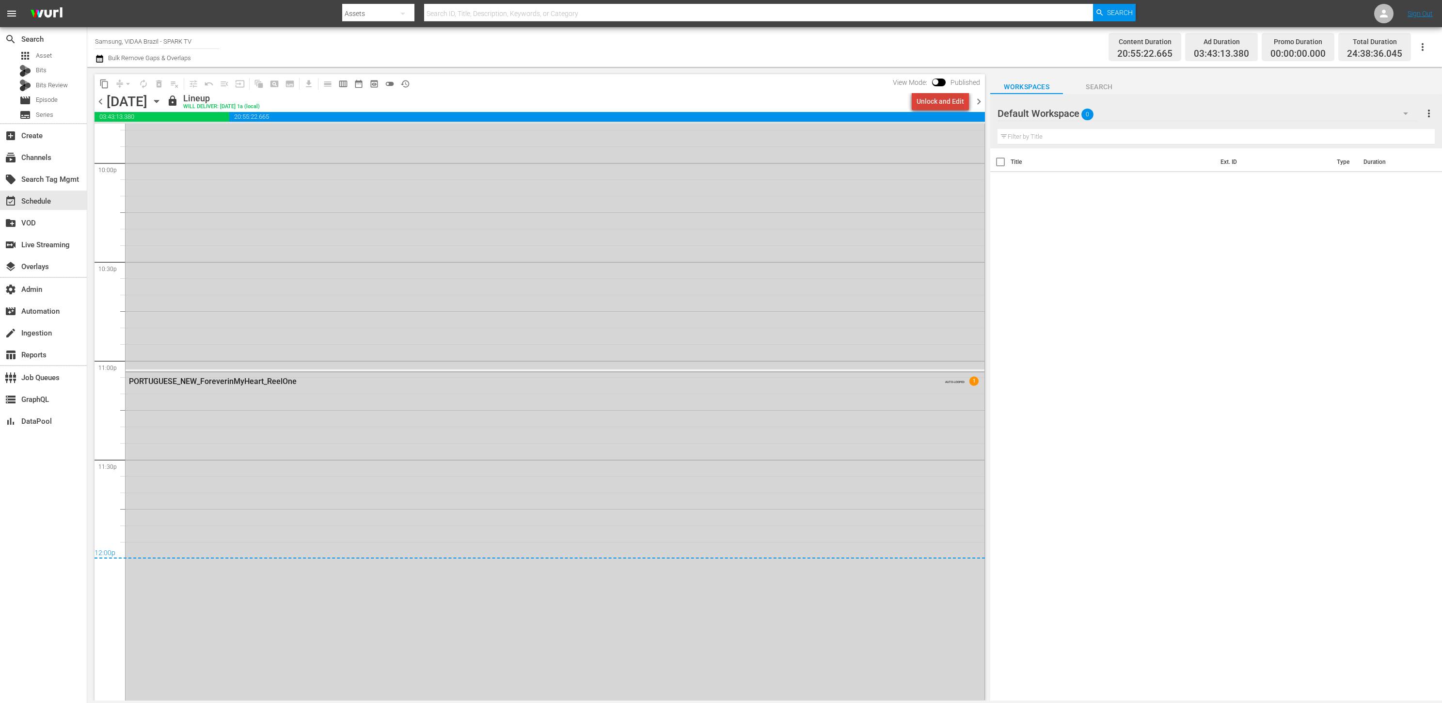
click at [946, 105] on div "Unlock and Edit" at bounding box center [941, 101] width 48 height 17
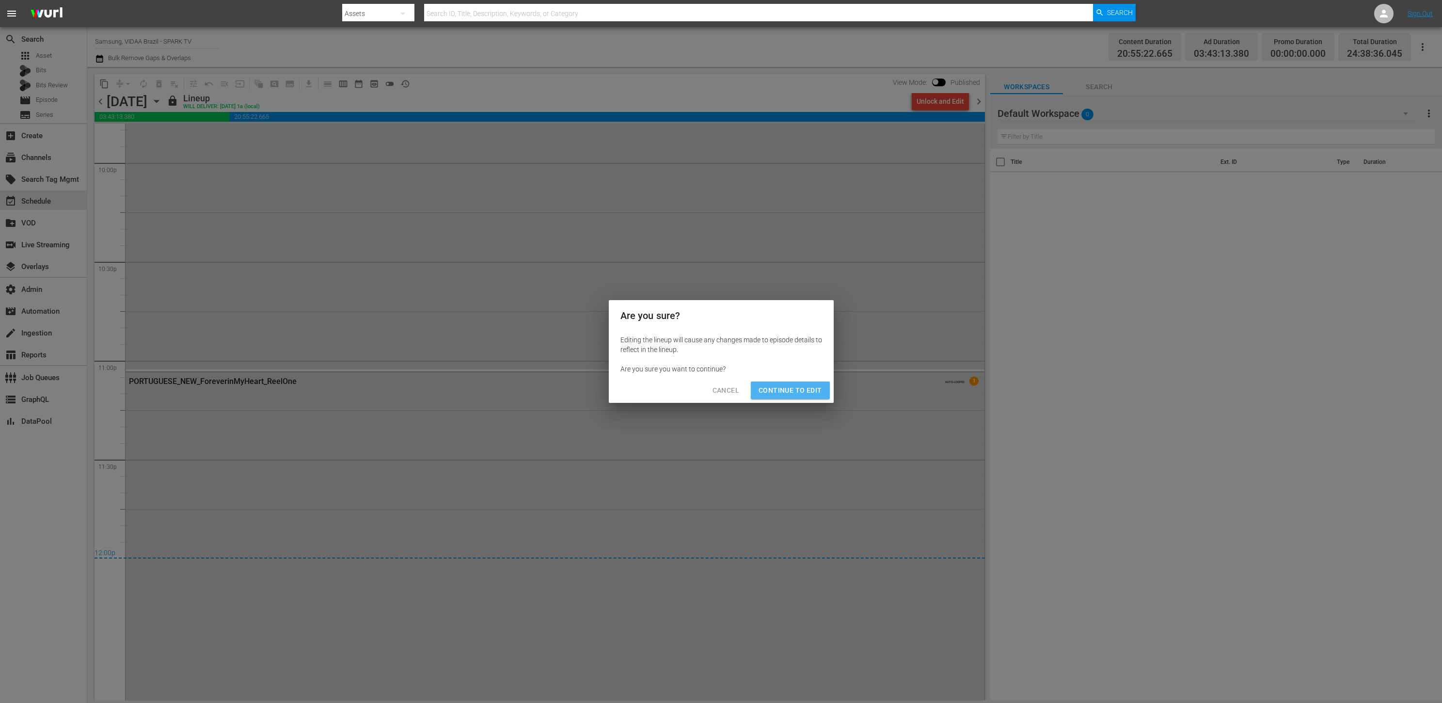
click at [809, 388] on span "Continue to Edit" at bounding box center [790, 390] width 63 height 12
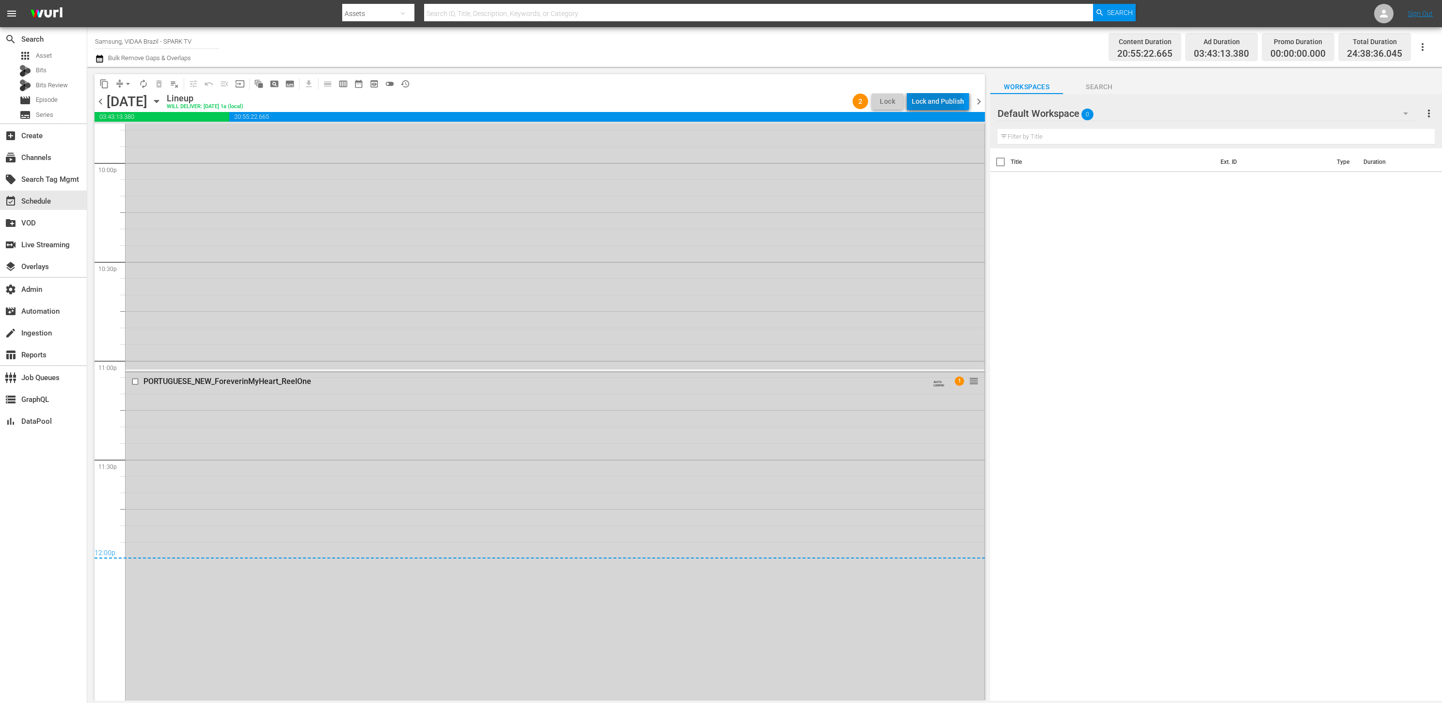
click at [931, 98] on div "Lock and Publish" at bounding box center [938, 101] width 52 height 17
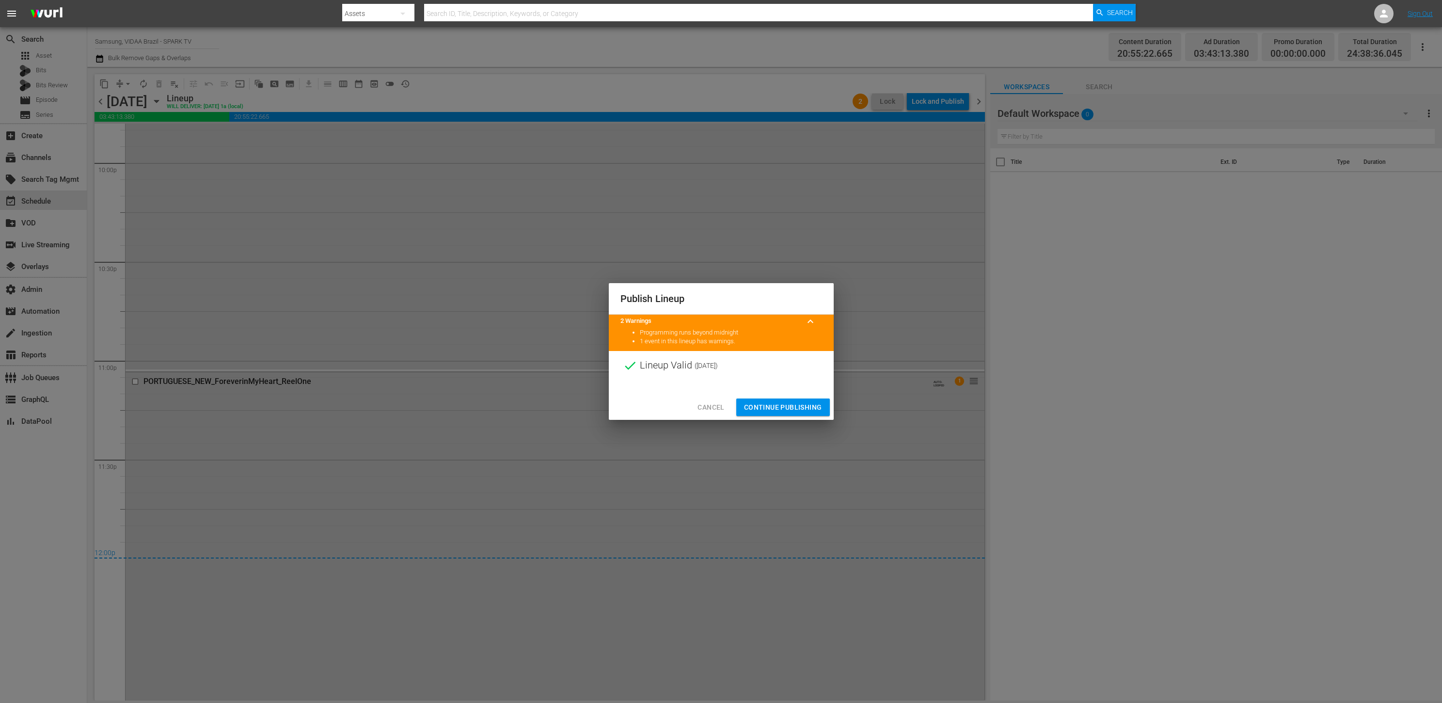
drag, startPoint x: 790, startPoint y: 406, endPoint x: 803, endPoint y: 394, distance: 17.9
click at [790, 405] on span "Continue Publishing" at bounding box center [783, 407] width 78 height 12
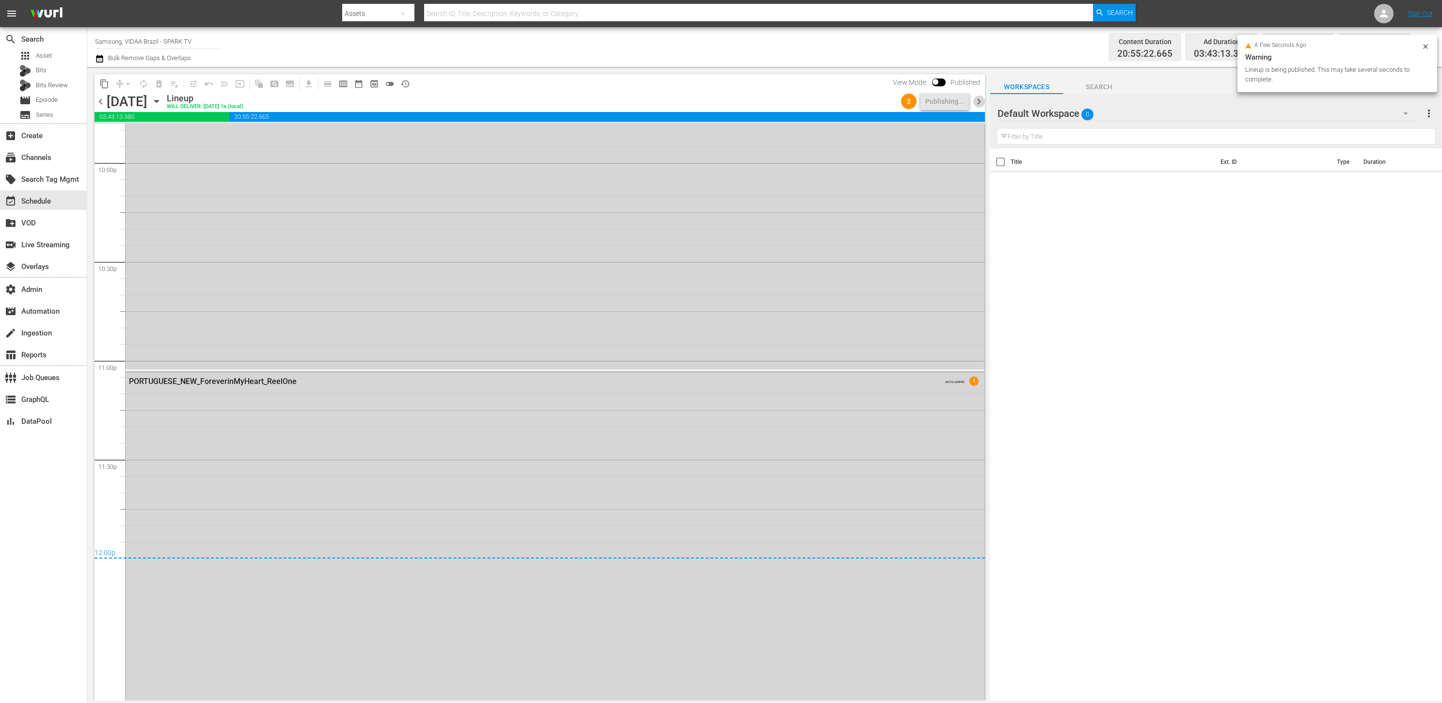
click at [980, 97] on span "chevron_right" at bounding box center [979, 102] width 12 height 12
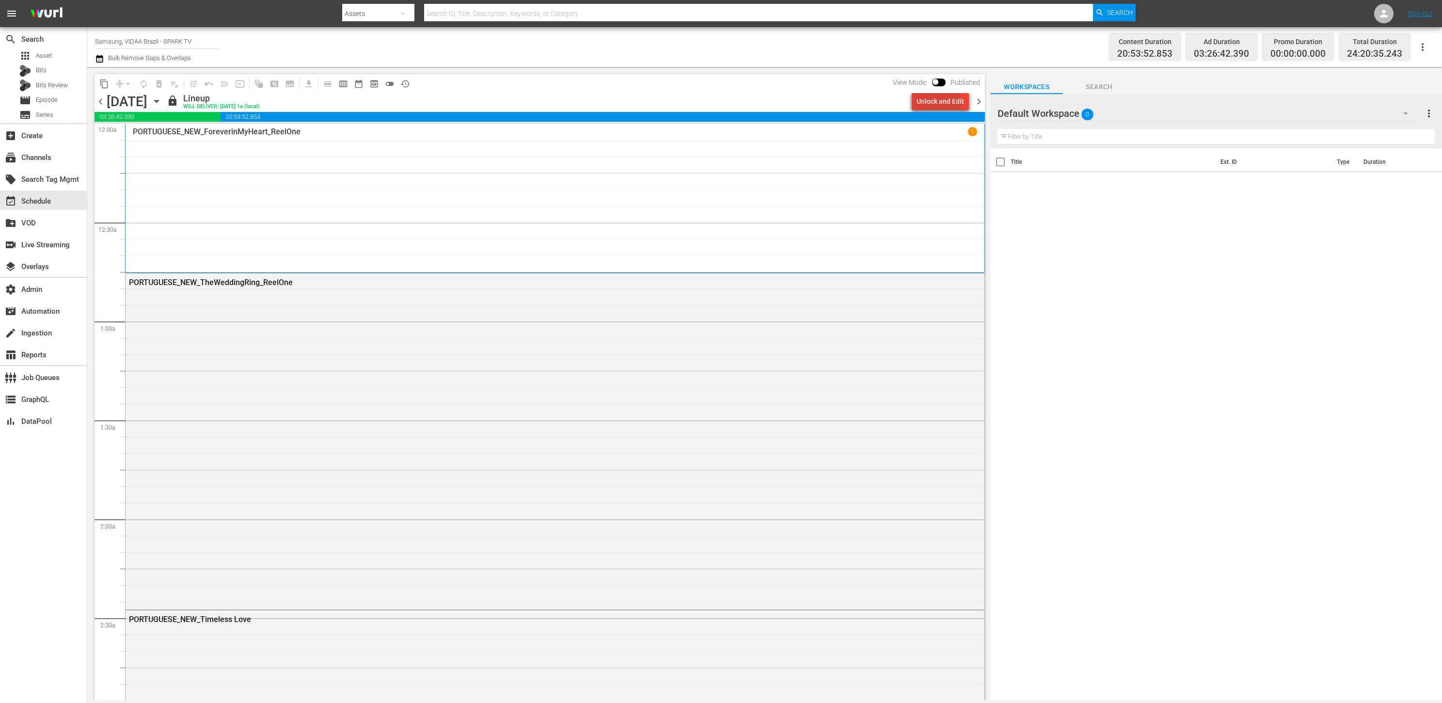
click at [920, 105] on div "Unlock and Edit" at bounding box center [941, 101] width 48 height 17
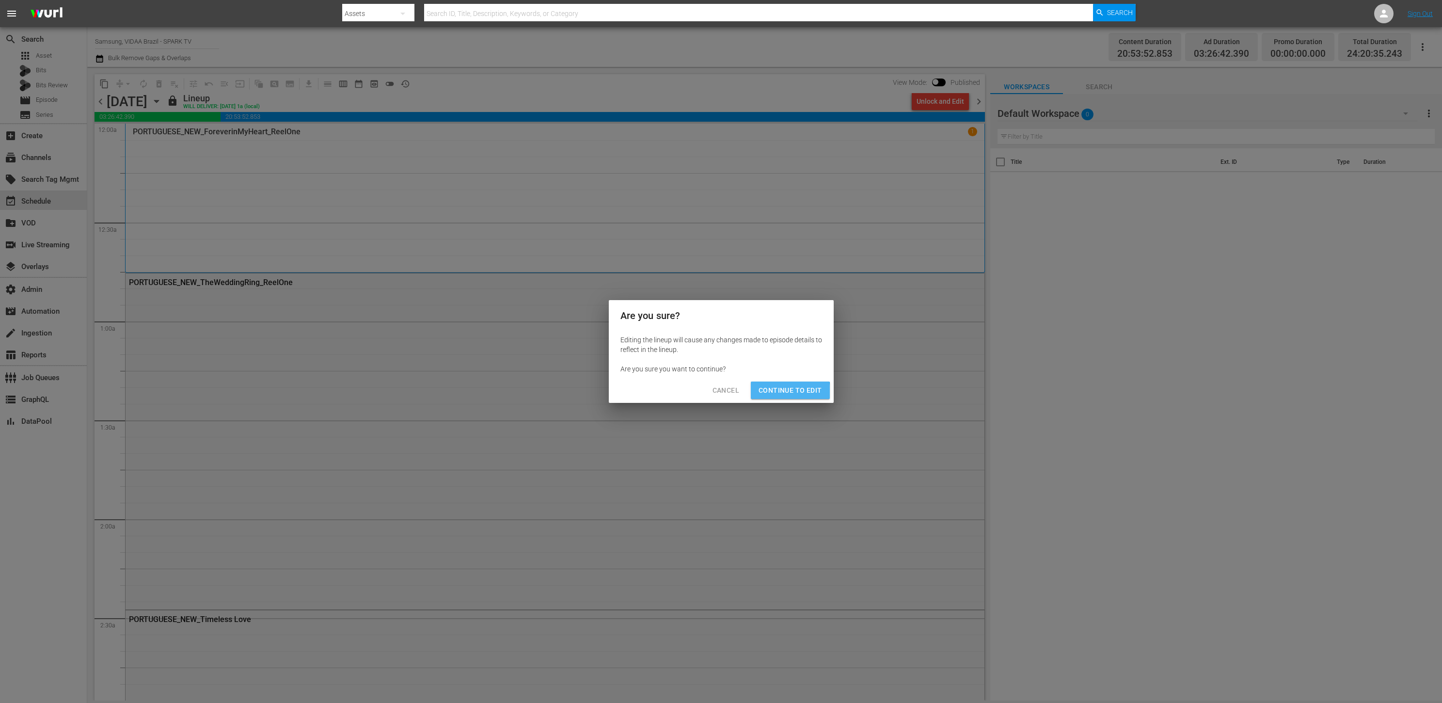
click at [782, 392] on span "Continue to Edit" at bounding box center [790, 390] width 63 height 12
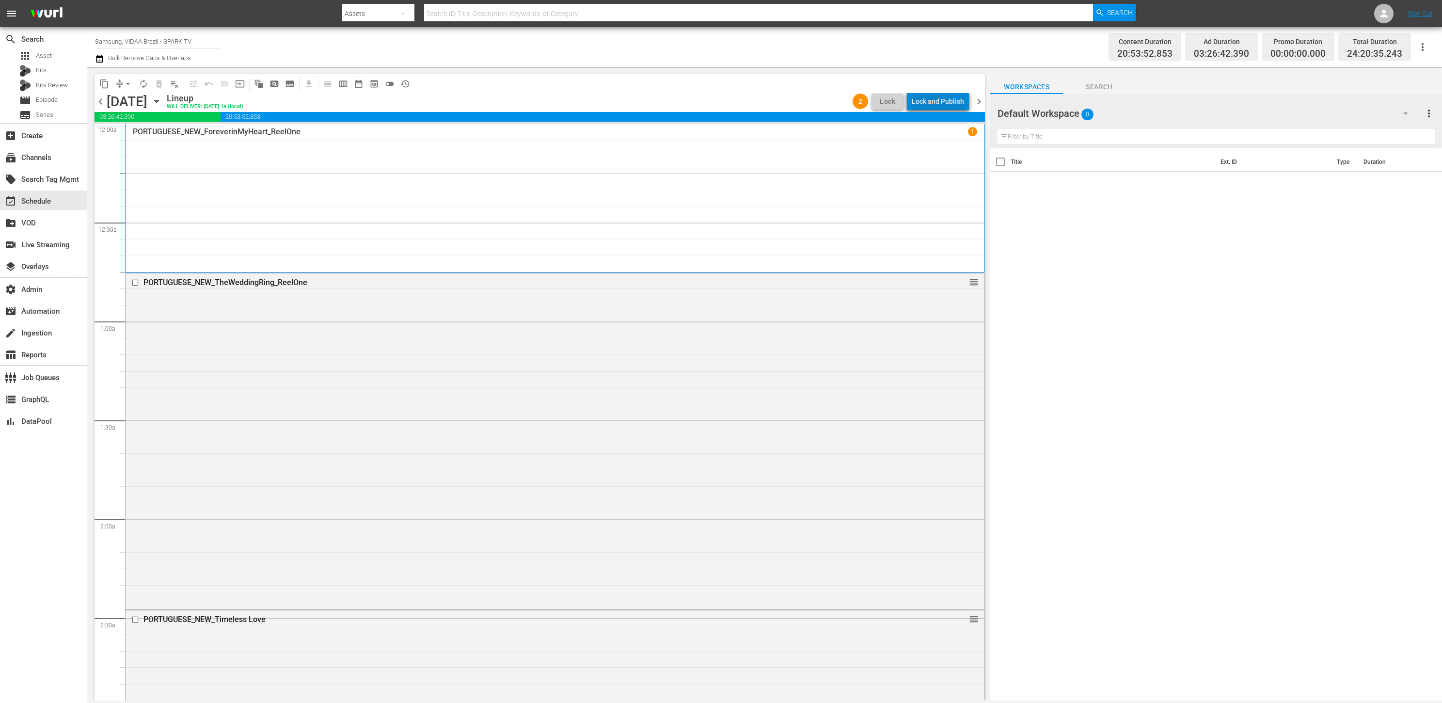
click at [957, 99] on div "Lock and Publish" at bounding box center [938, 101] width 52 height 17
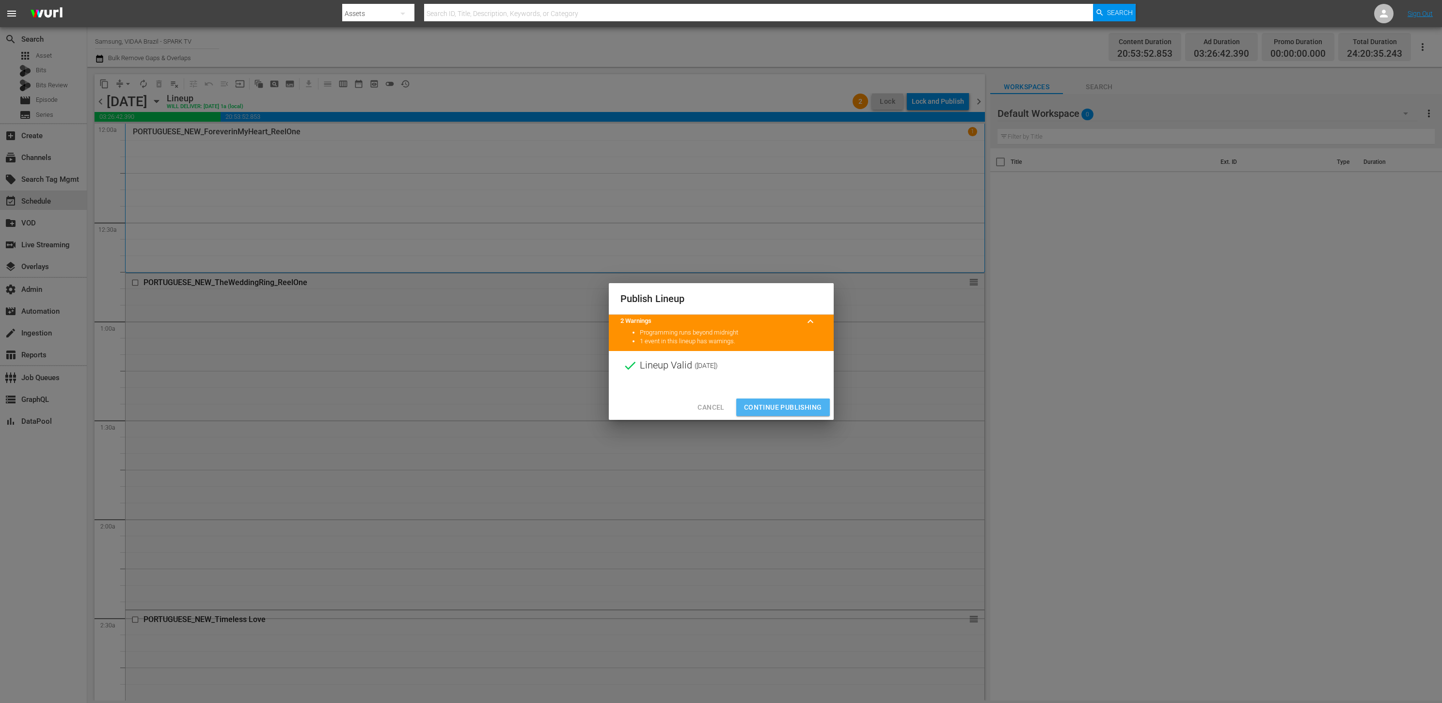
click at [780, 407] on span "Continue Publishing" at bounding box center [783, 407] width 78 height 12
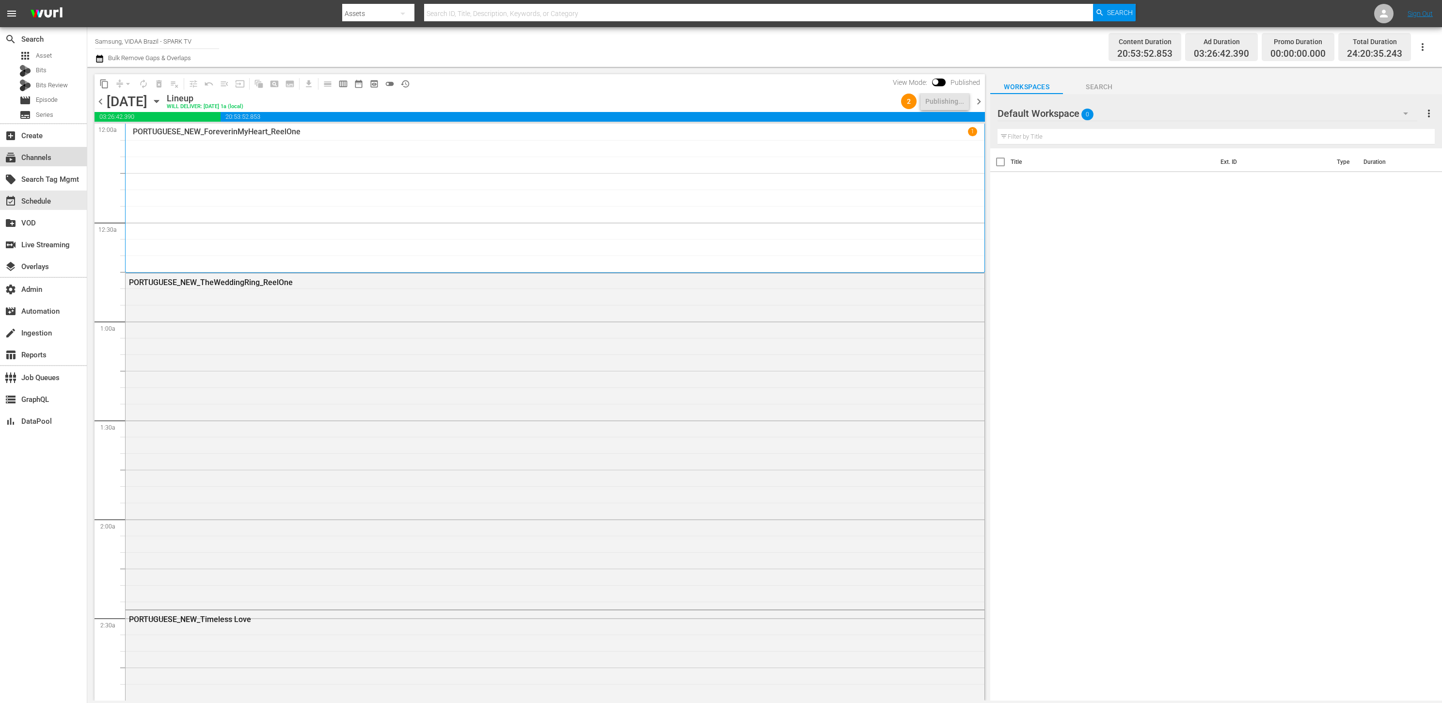
click at [65, 160] on div "subscriptions Channels" at bounding box center [43, 156] width 87 height 19
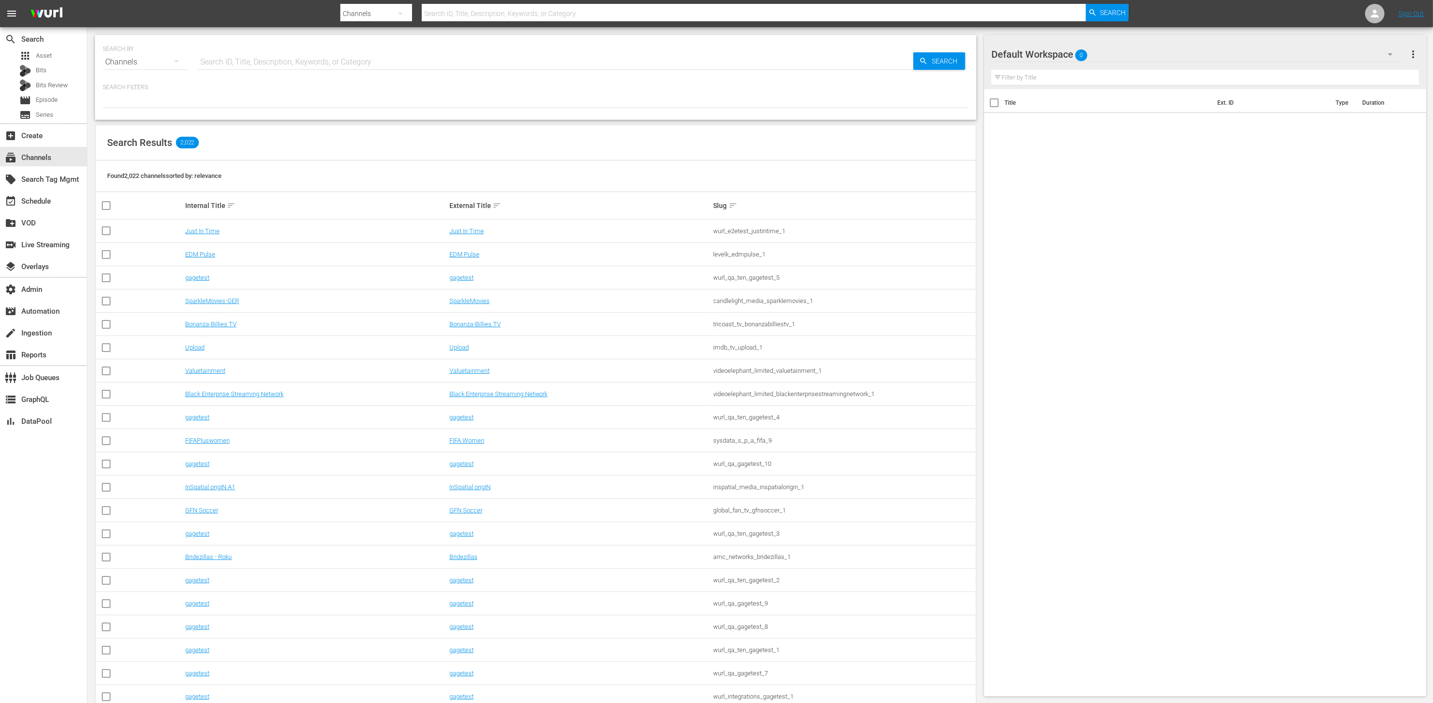
drag, startPoint x: 314, startPoint y: 49, endPoint x: 318, endPoint y: 53, distance: 5.8
click at [314, 49] on div "SEARCH BY Search By Channels Search ID, Title, Description, Keywords, or Catego…" at bounding box center [536, 56] width 866 height 35
click at [319, 56] on input "text" at bounding box center [556, 61] width 716 height 23
paste input "58701584 109689636 112813003 134494233 134494239 134494240 134494241"
type input "58701584 109689636 112813003 134494233 134494239 134494240 134494241"
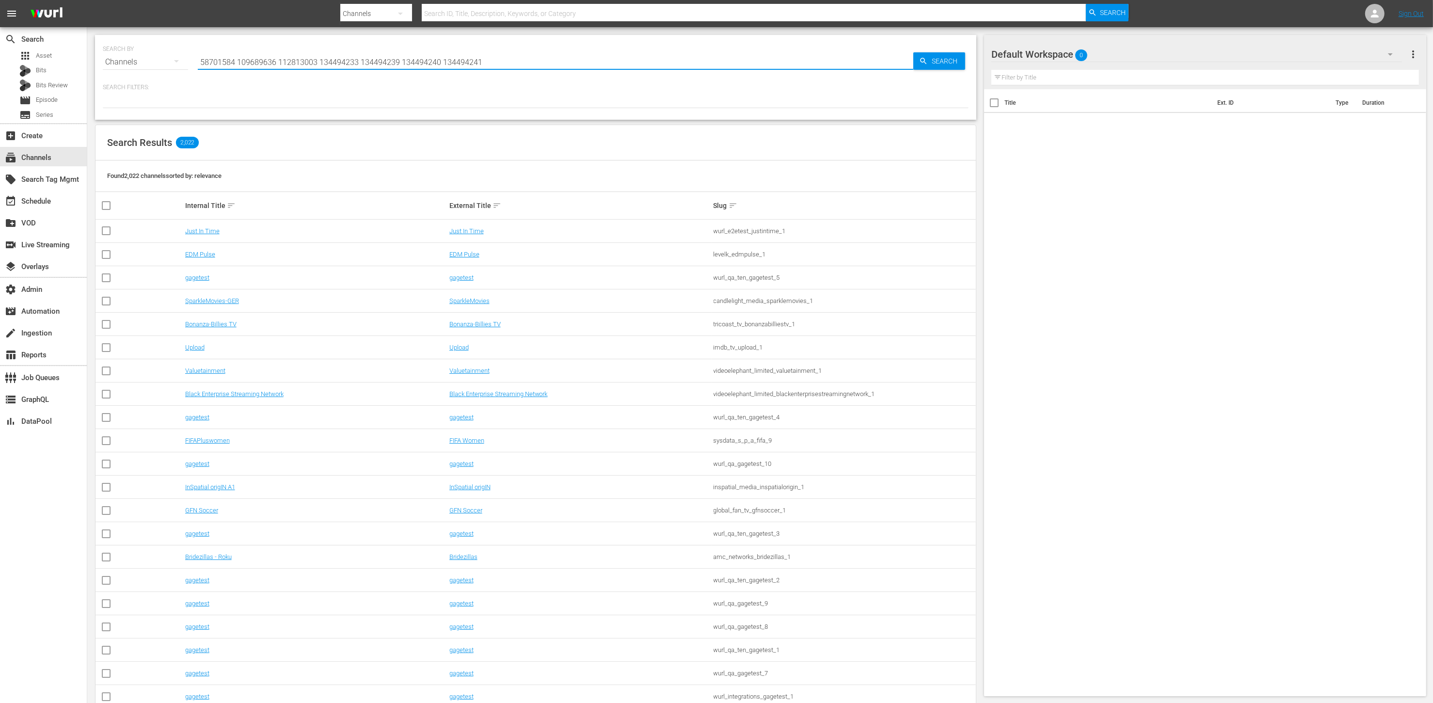
type input "58701584 109689636 112813003 134494233 134494239 134494240 134494241"
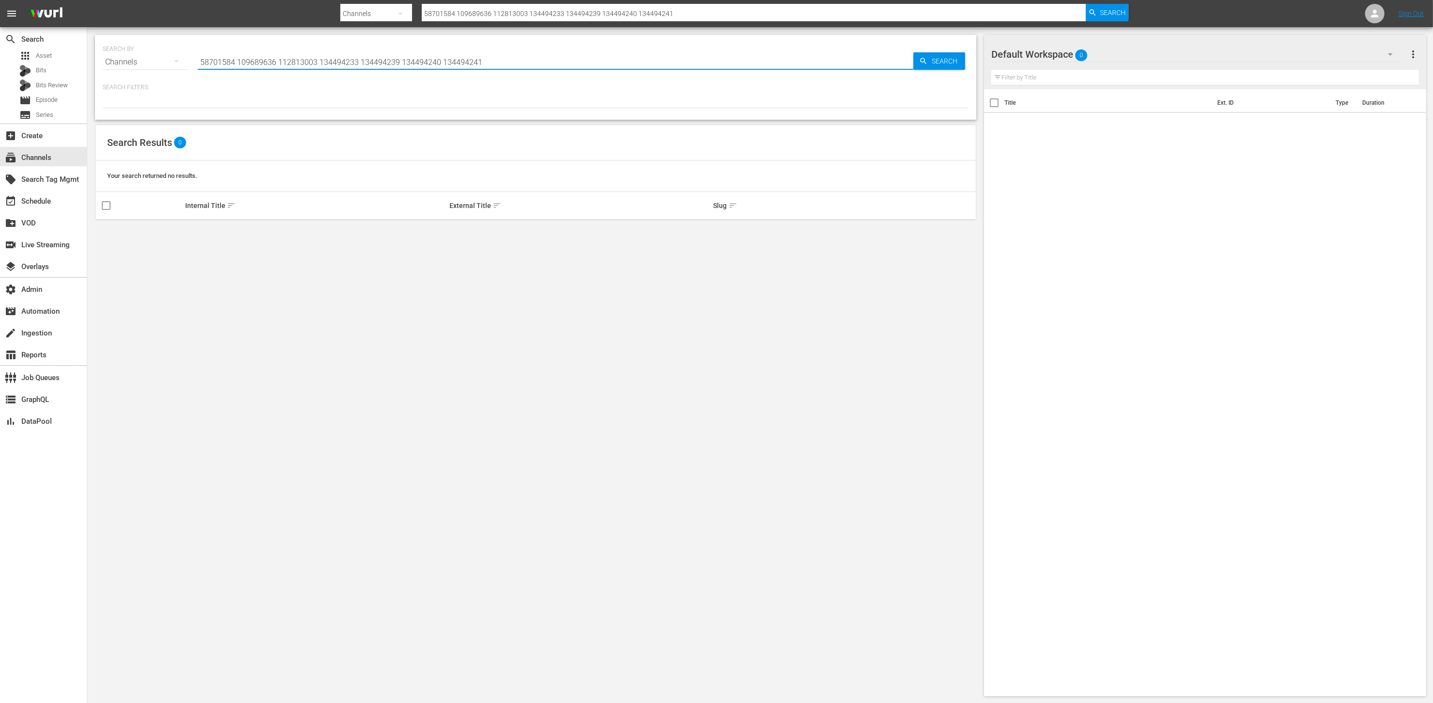
click at [321, 59] on input "58701584 109689636 112813003 134494233 134494239 134494240 134494241" at bounding box center [556, 61] width 716 height 23
type input "candl"
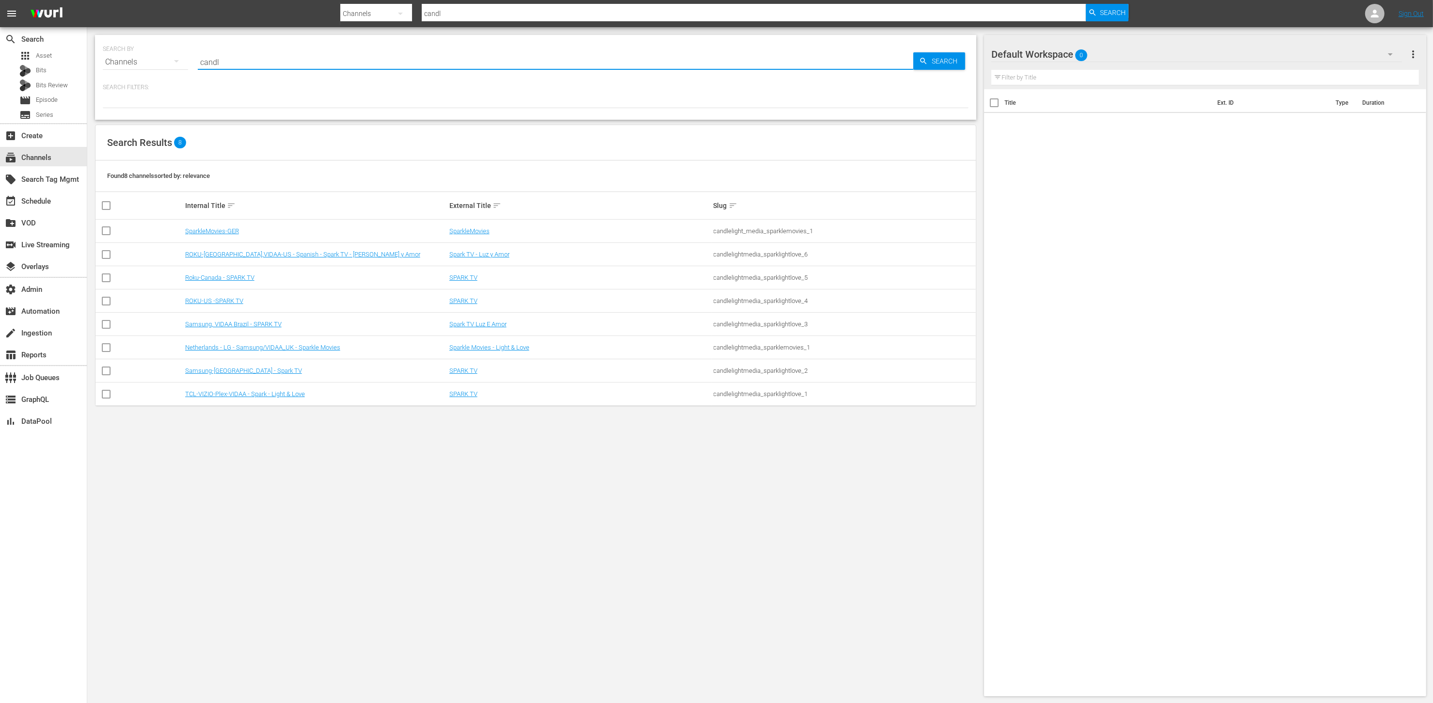
type input "candlelight"
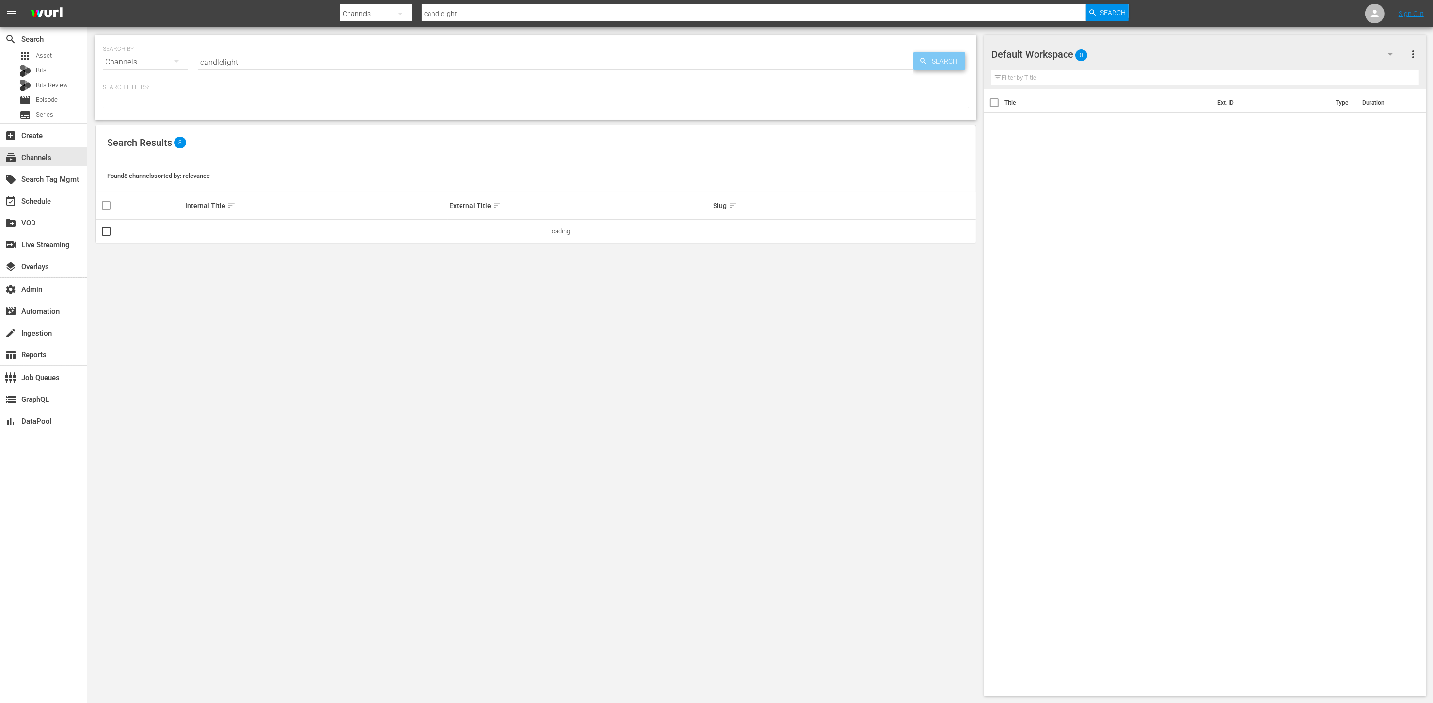
click at [943, 68] on span "Search" at bounding box center [946, 60] width 37 height 17
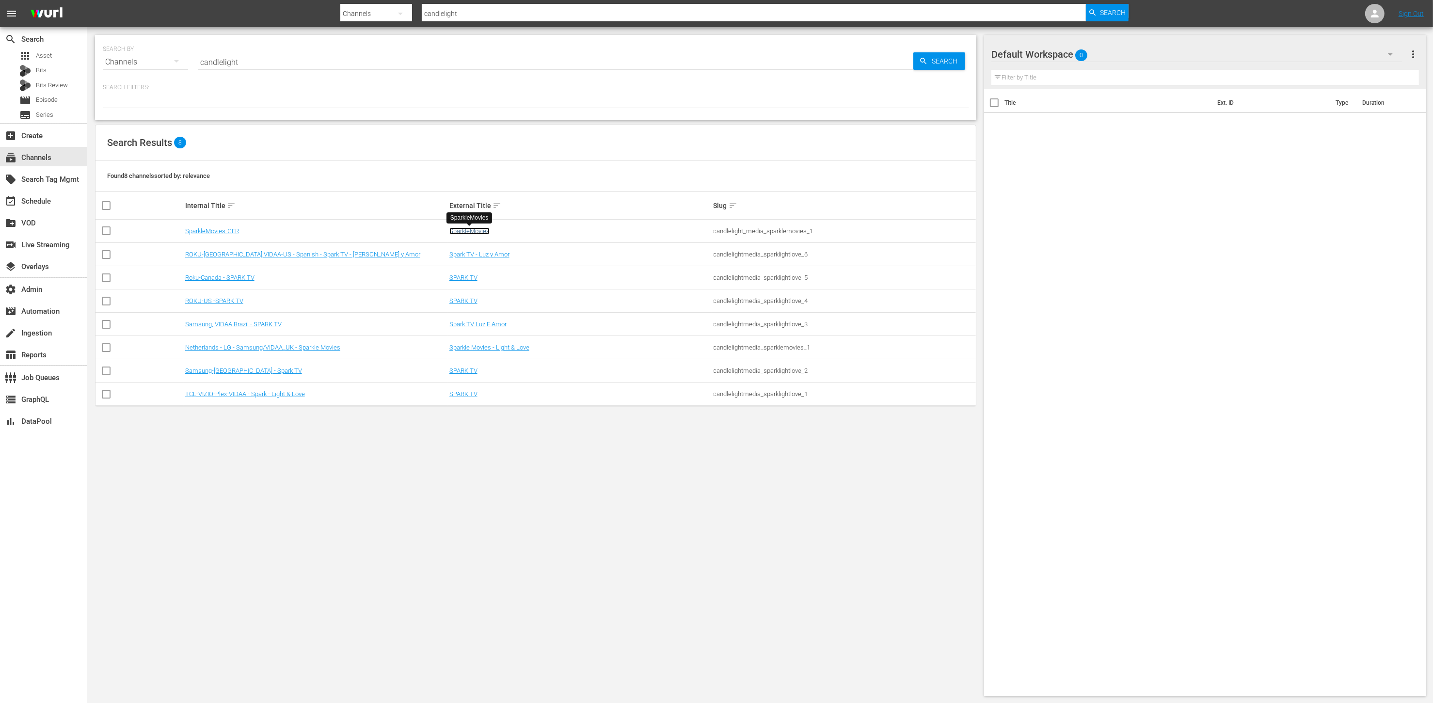
click at [465, 234] on link "SparkleMovies" at bounding box center [469, 230] width 40 height 7
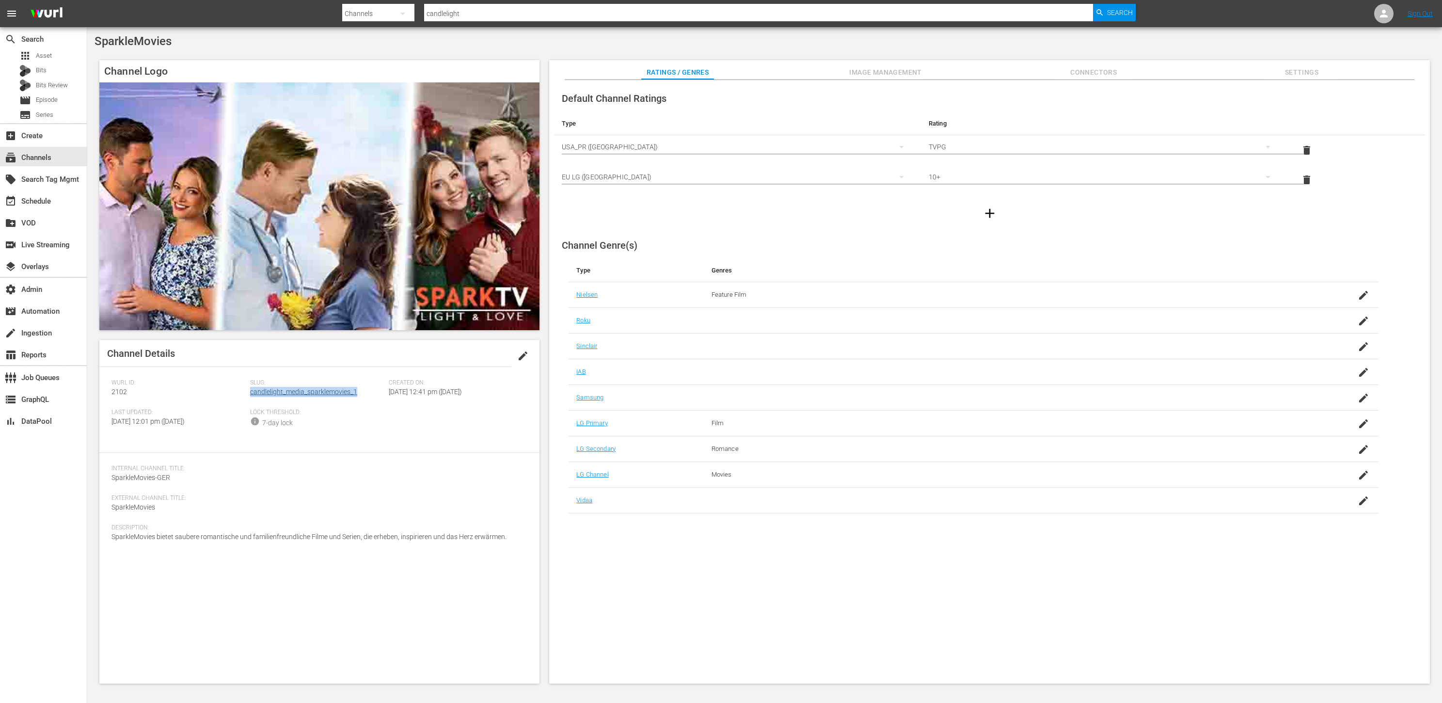
drag, startPoint x: 367, startPoint y: 394, endPoint x: 251, endPoint y: 394, distance: 116.4
click at [251, 394] on div "Slug: candlelight_media_sparklemovies_1" at bounding box center [319, 394] width 139 height 30
copy link "candlelight_media_sparklemovies_1"
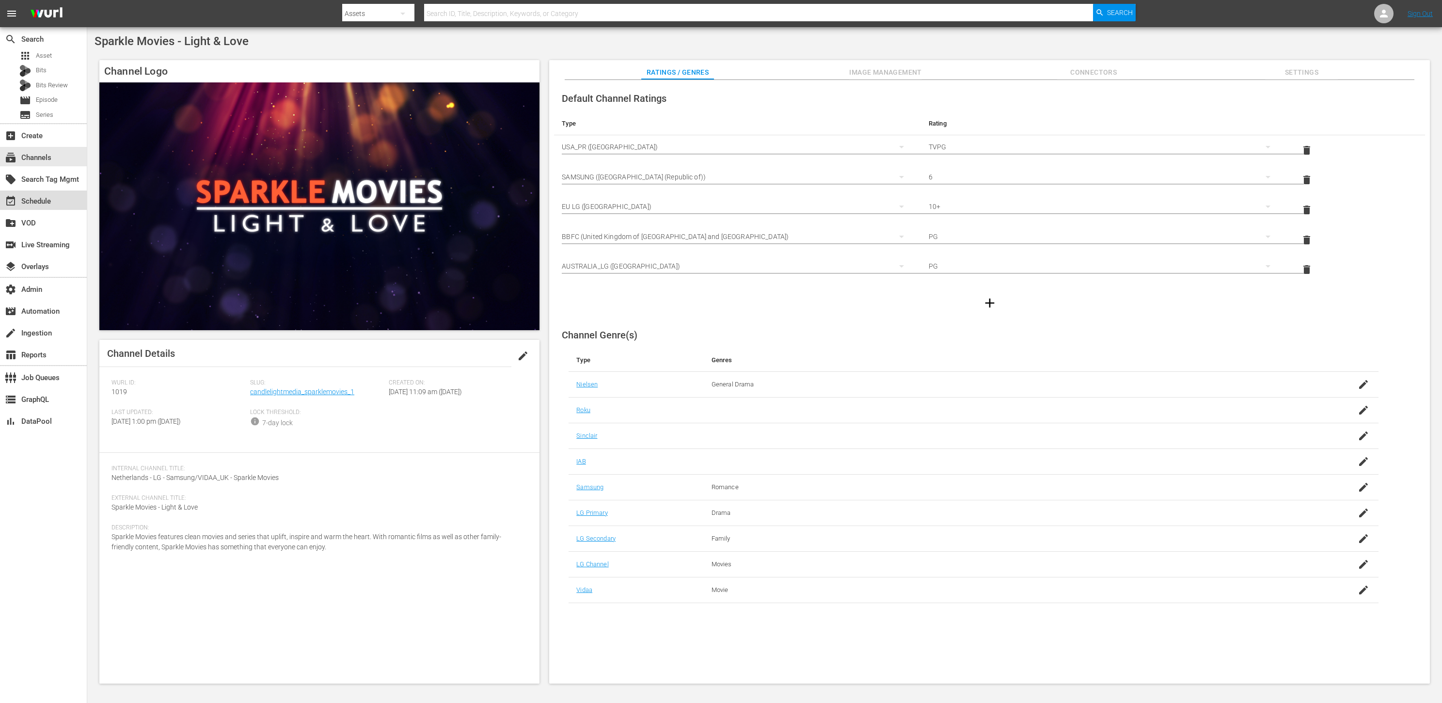
click at [49, 209] on div "event_available Schedule" at bounding box center [43, 200] width 87 height 19
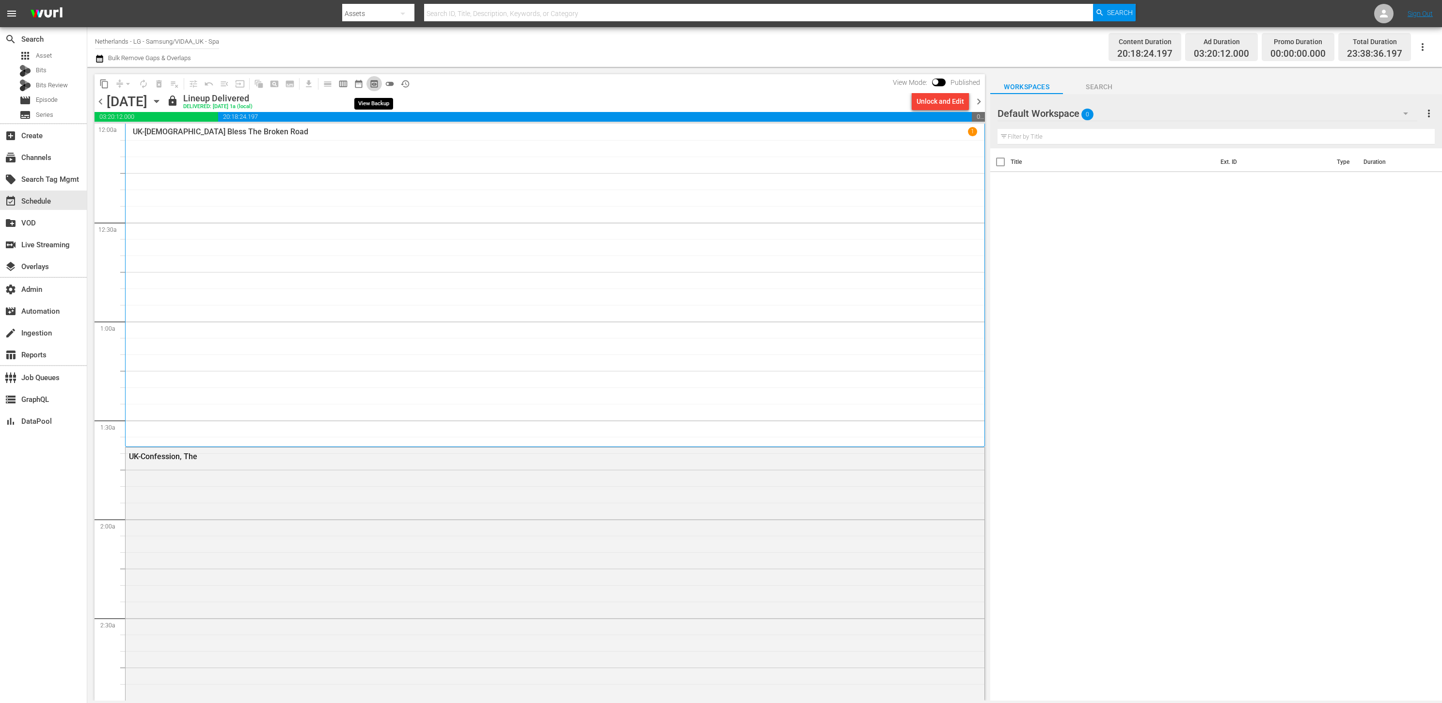
click at [375, 84] on span "preview_outlined" at bounding box center [374, 84] width 10 height 10
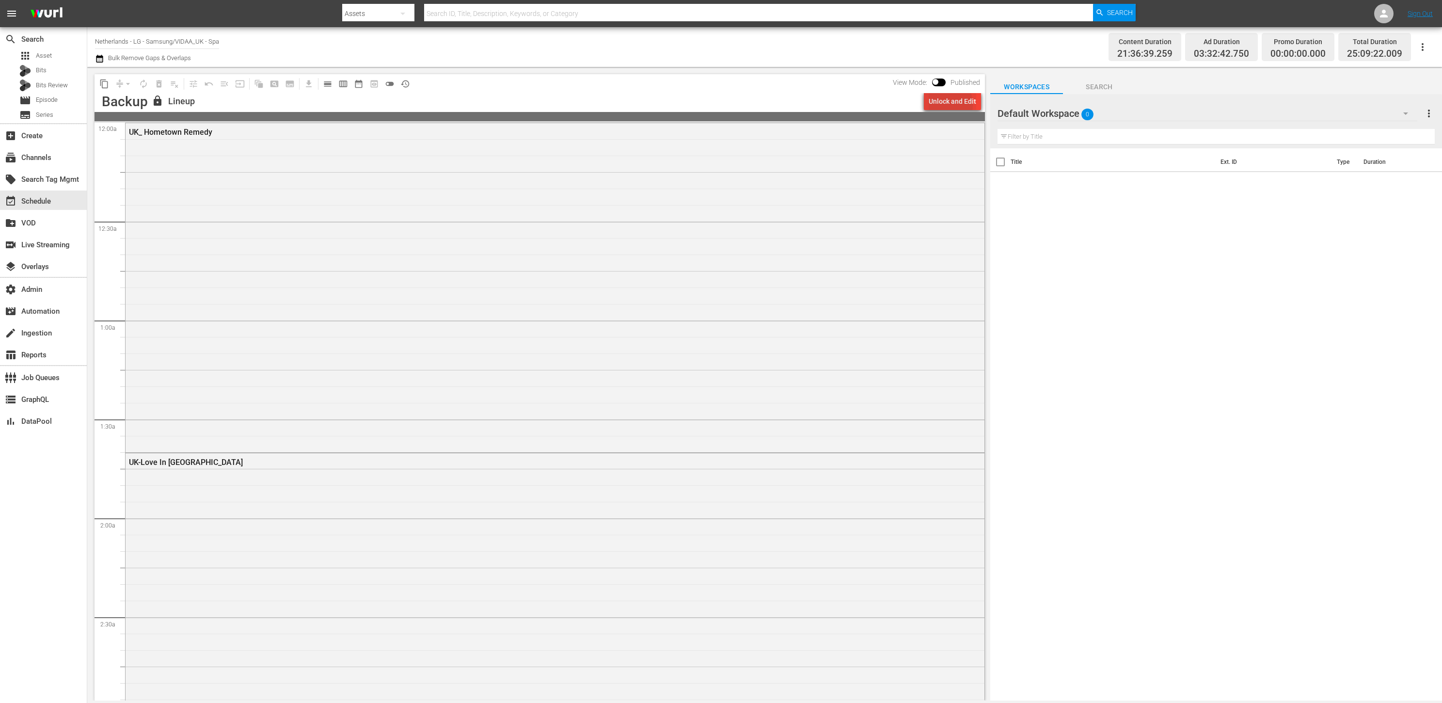
click at [940, 105] on div "Unlock and Edit" at bounding box center [953, 101] width 48 height 17
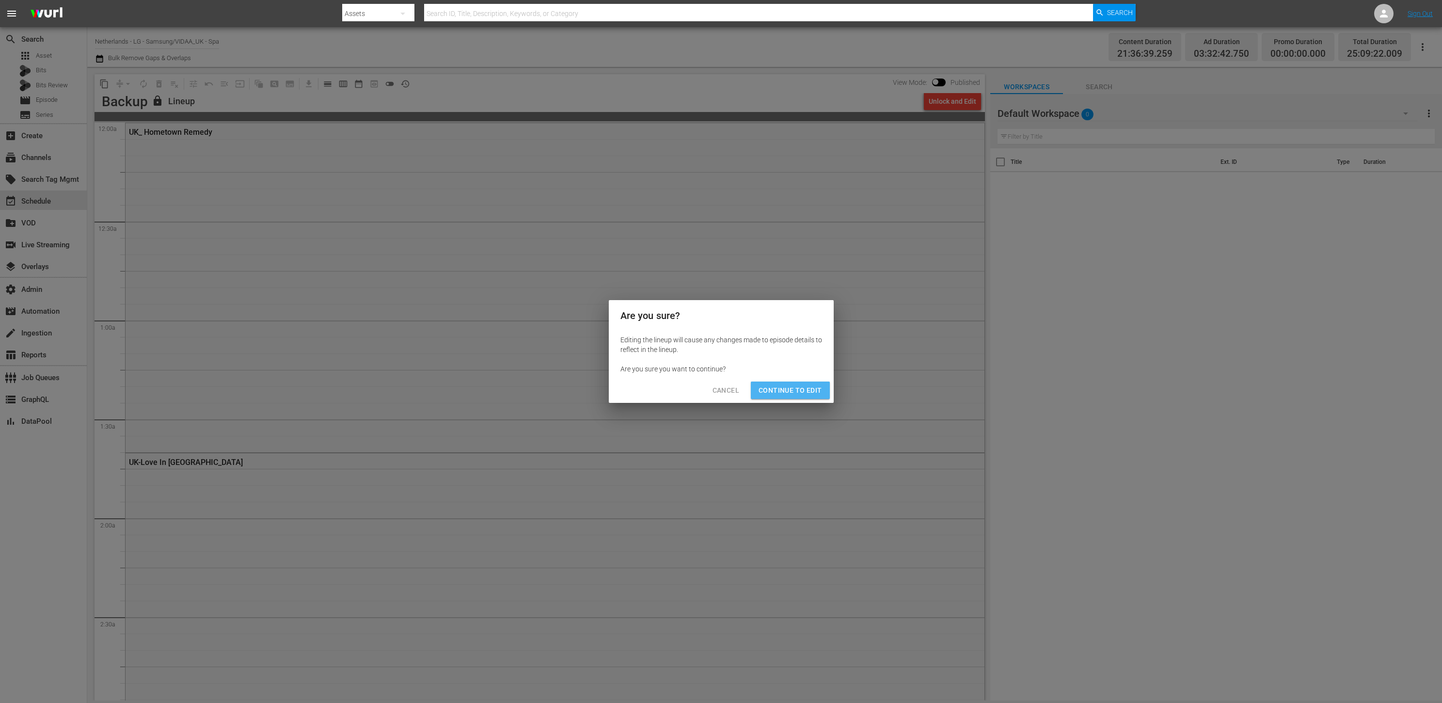
click at [798, 392] on span "Continue to Edit" at bounding box center [790, 390] width 63 height 12
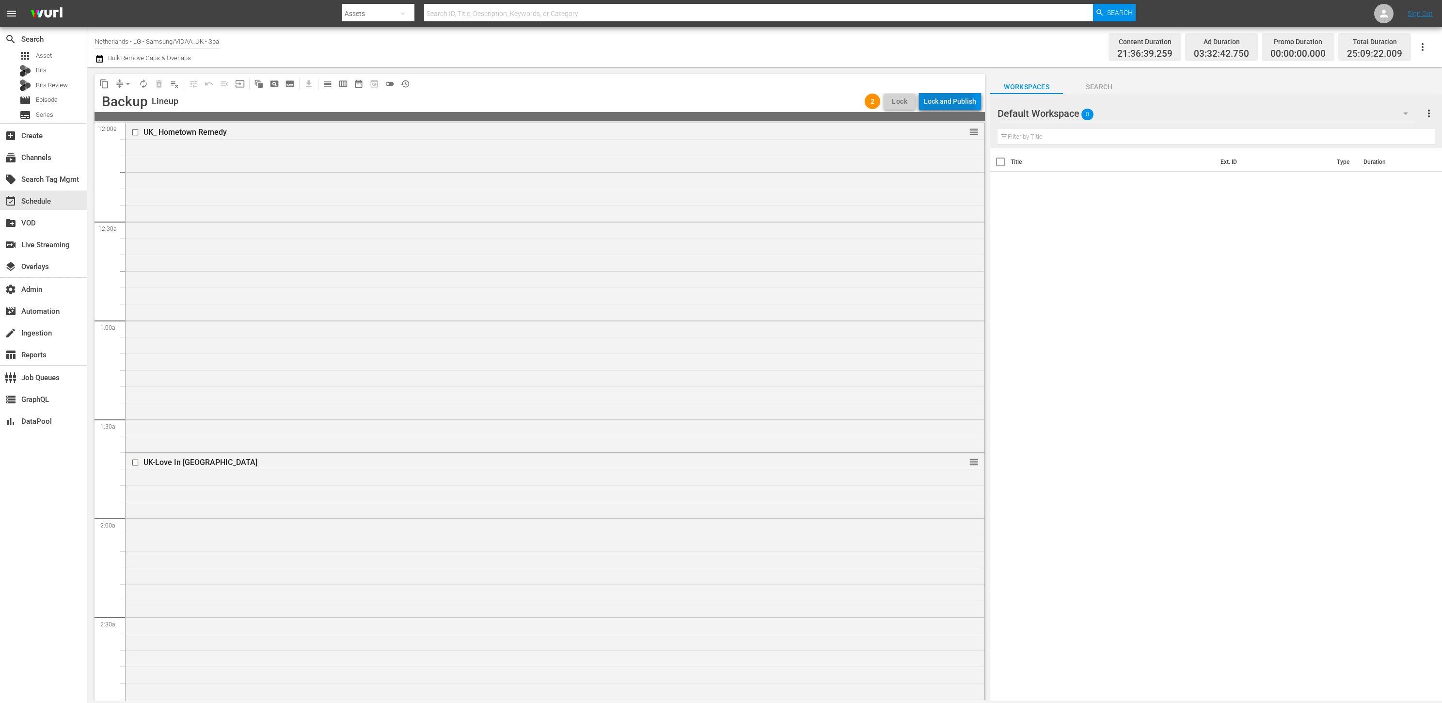
click at [948, 109] on div "Lock and Publish" at bounding box center [950, 101] width 52 height 17
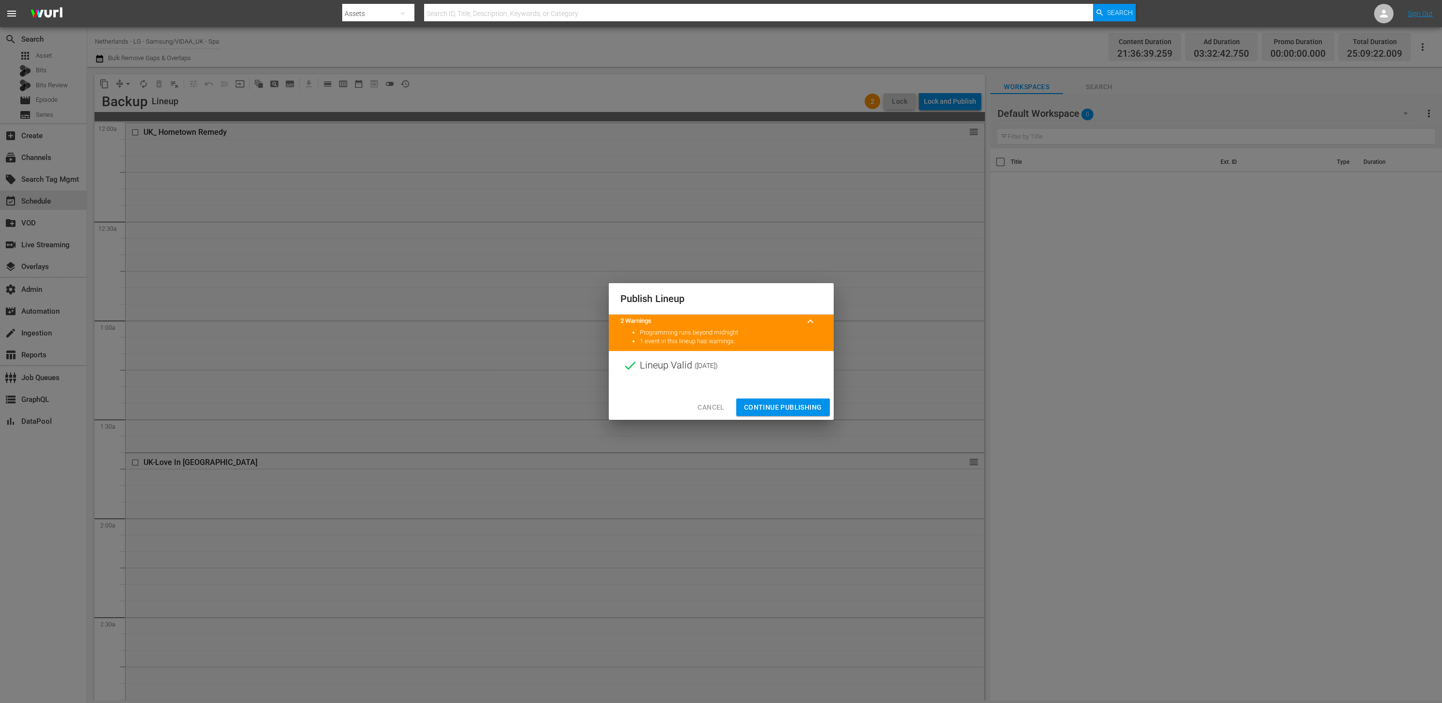
click at [784, 405] on span "Continue Publishing" at bounding box center [783, 407] width 78 height 12
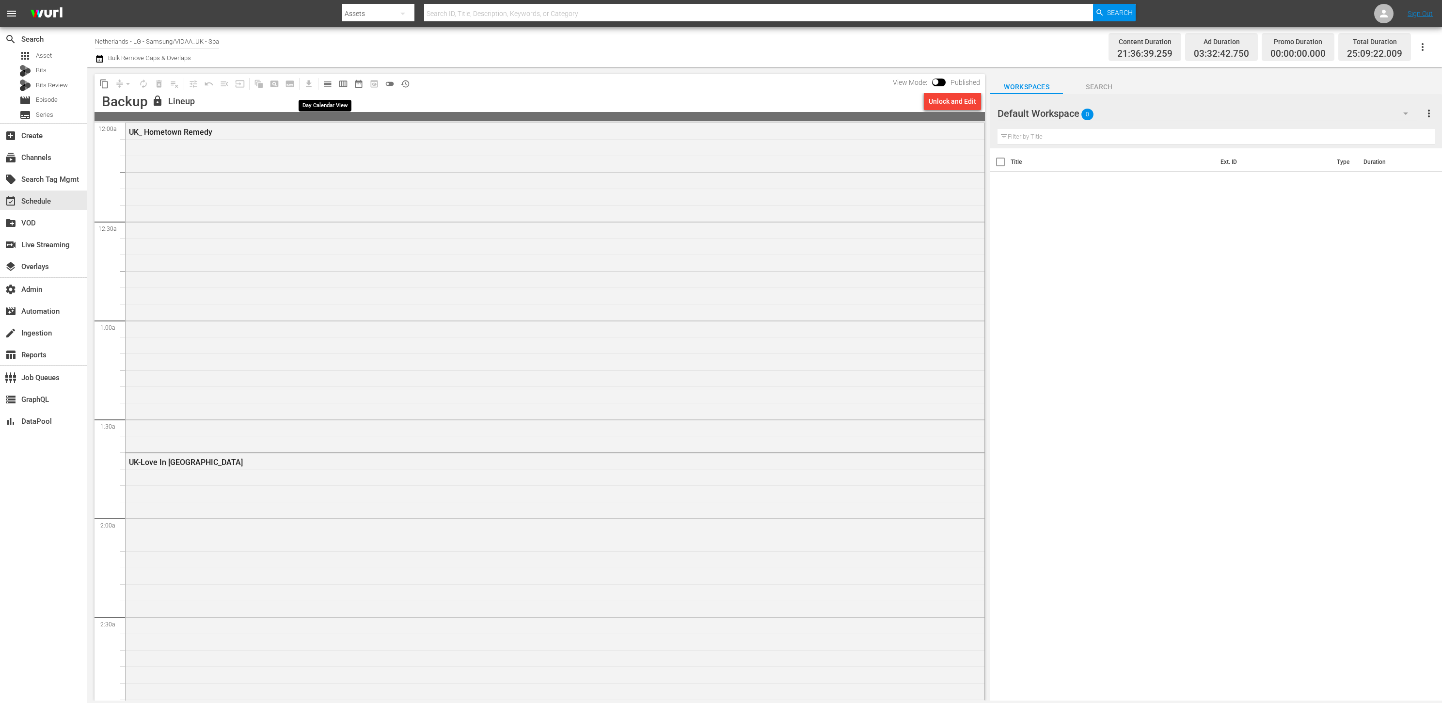
click at [331, 81] on span "calendar_view_day_outlined" at bounding box center [328, 84] width 10 height 10
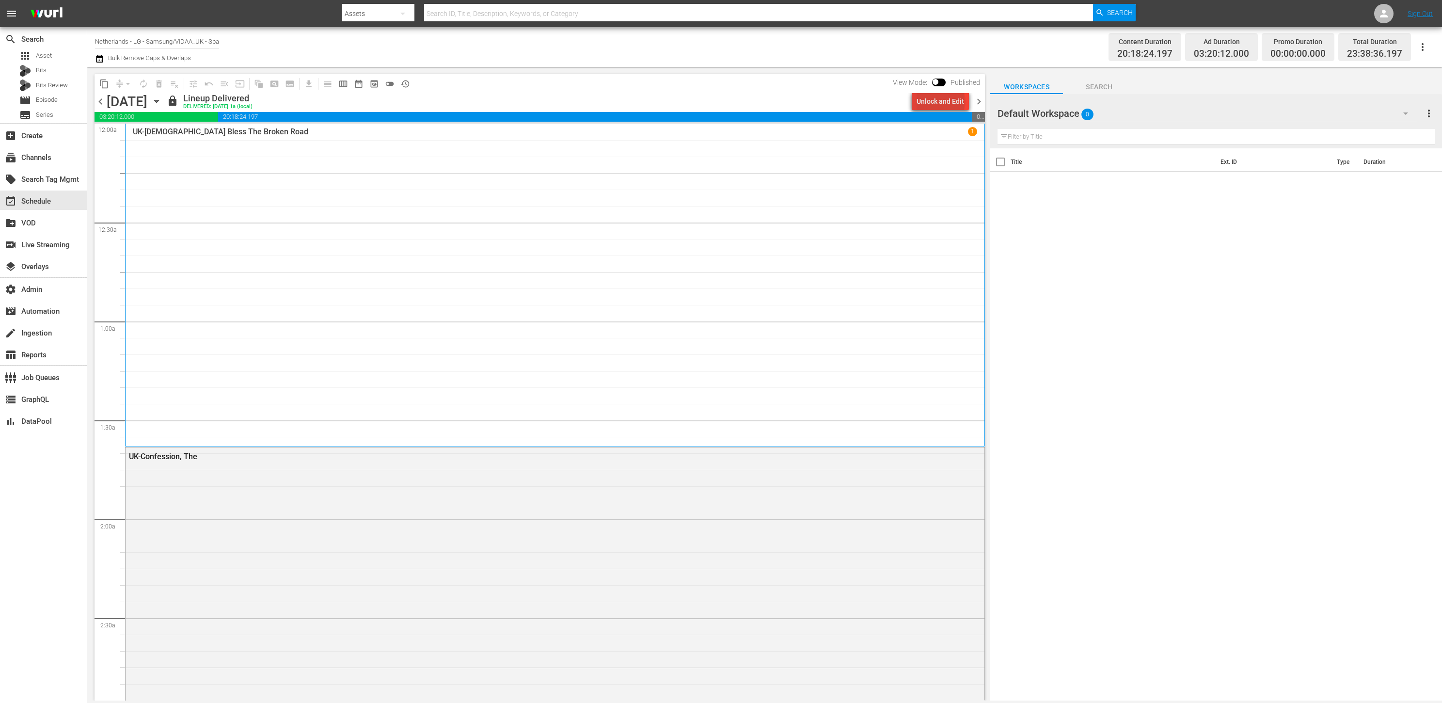
click at [943, 101] on div "Unlock and Edit" at bounding box center [941, 101] width 48 height 17
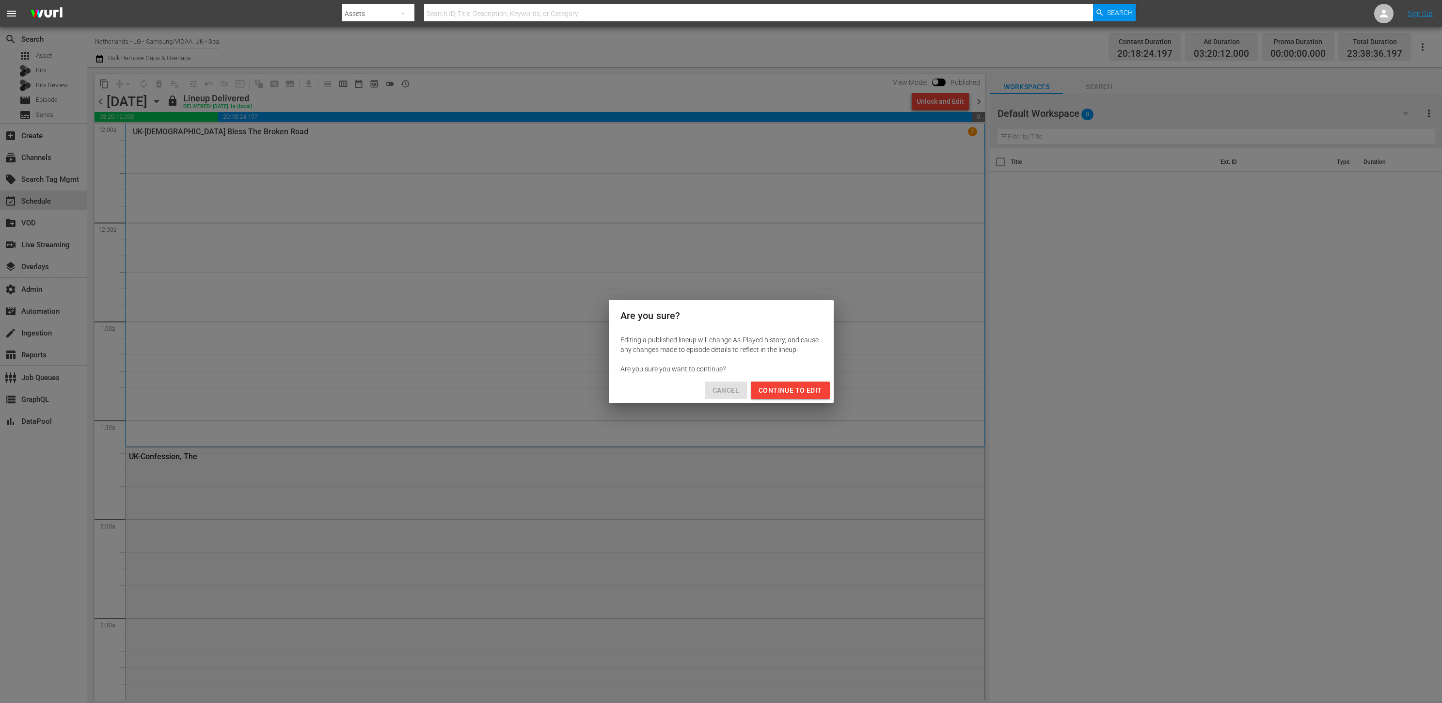
click at [729, 389] on span "Cancel" at bounding box center [726, 390] width 27 height 12
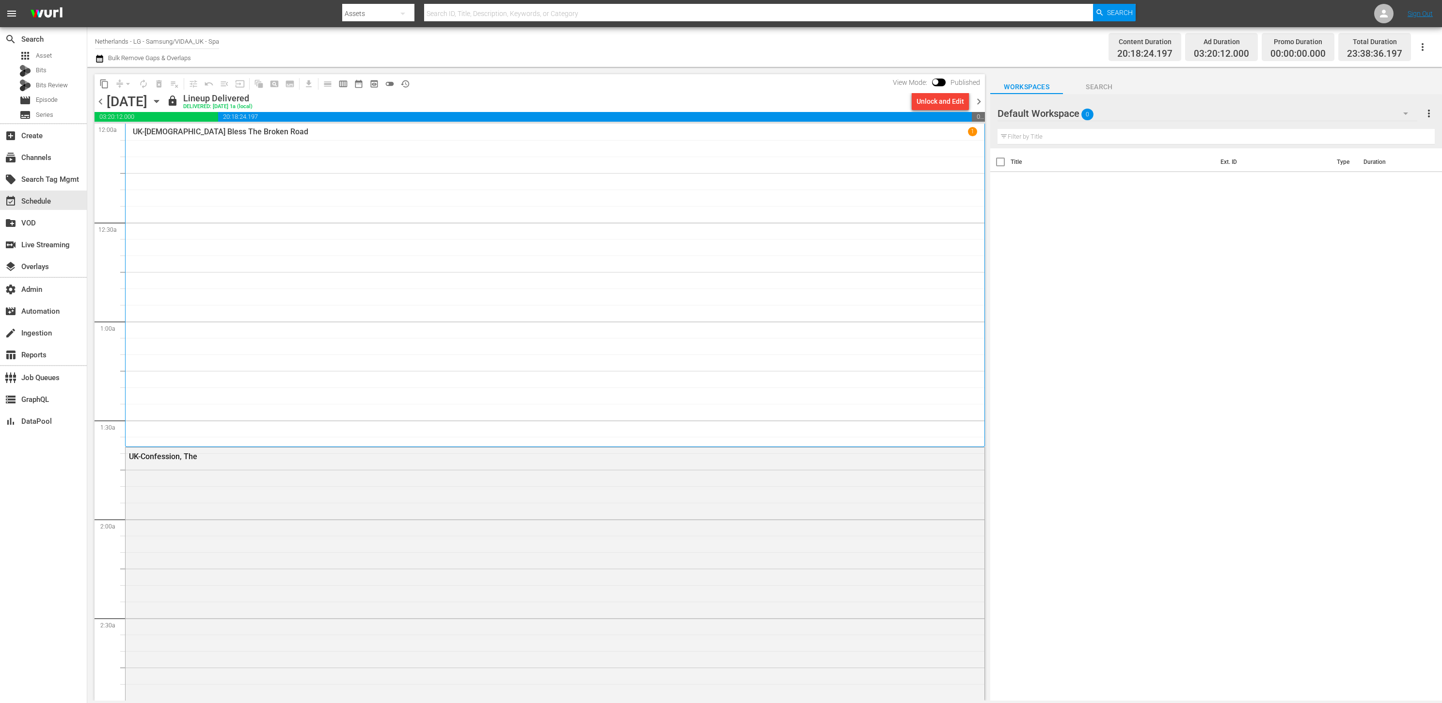
click at [976, 103] on span "chevron_right" at bounding box center [979, 102] width 12 height 12
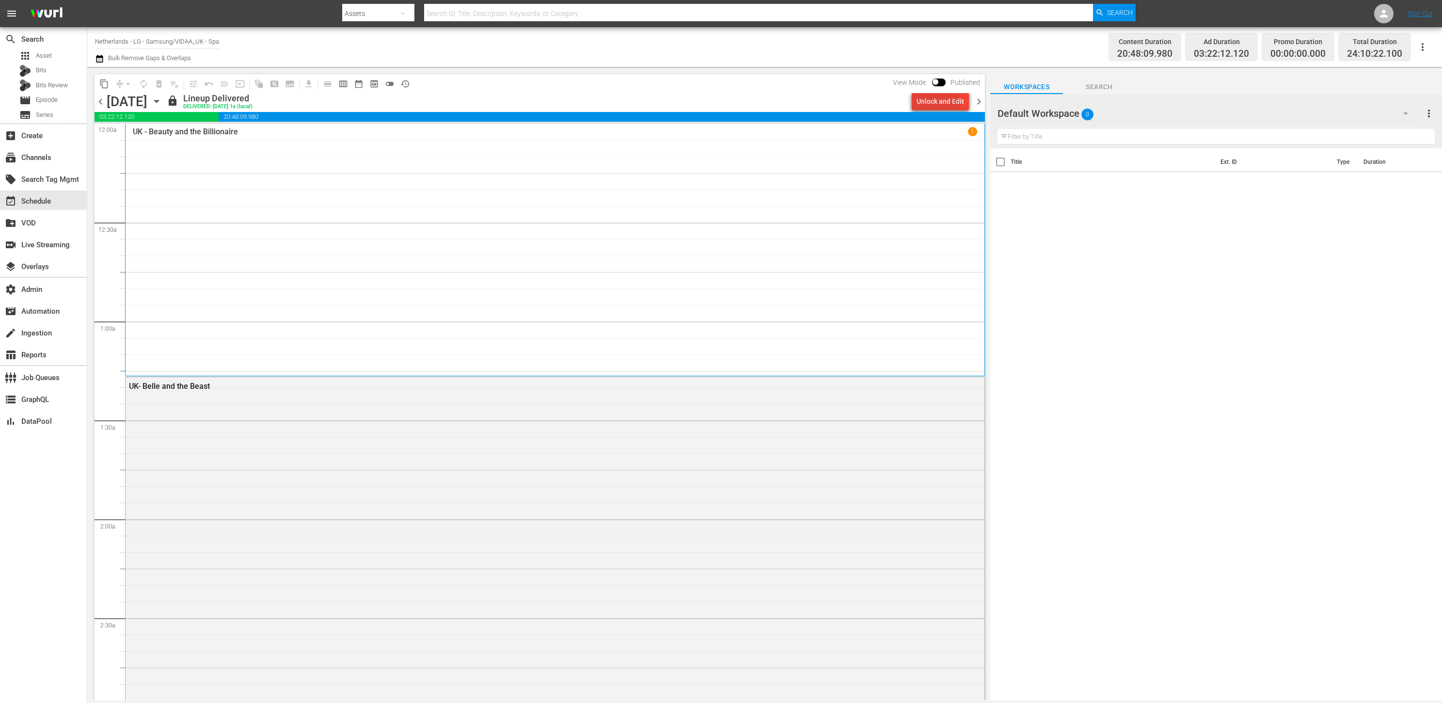
click at [930, 105] on div "Unlock and Edit" at bounding box center [941, 101] width 48 height 17
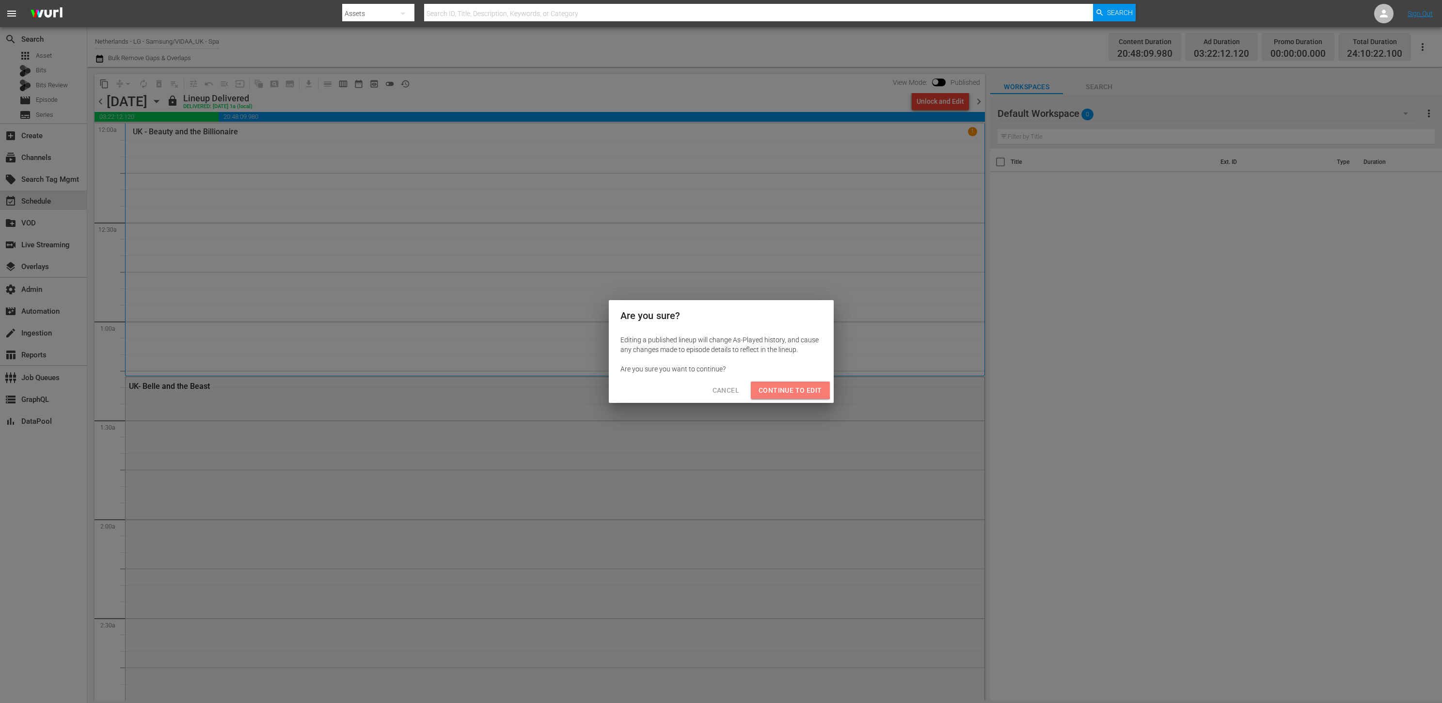
click at [784, 382] on button "Continue to Edit" at bounding box center [790, 391] width 79 height 18
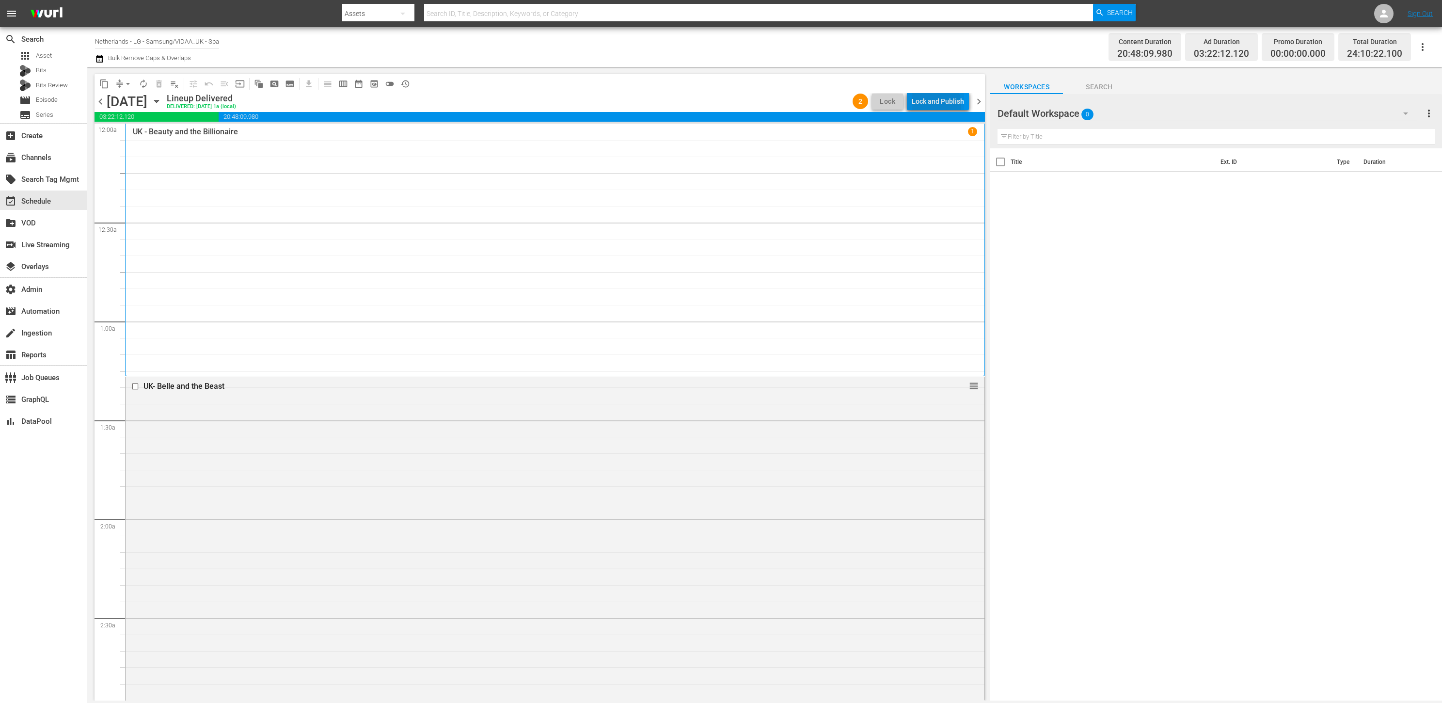
click at [923, 106] on div "Lock and Publish" at bounding box center [938, 101] width 52 height 17
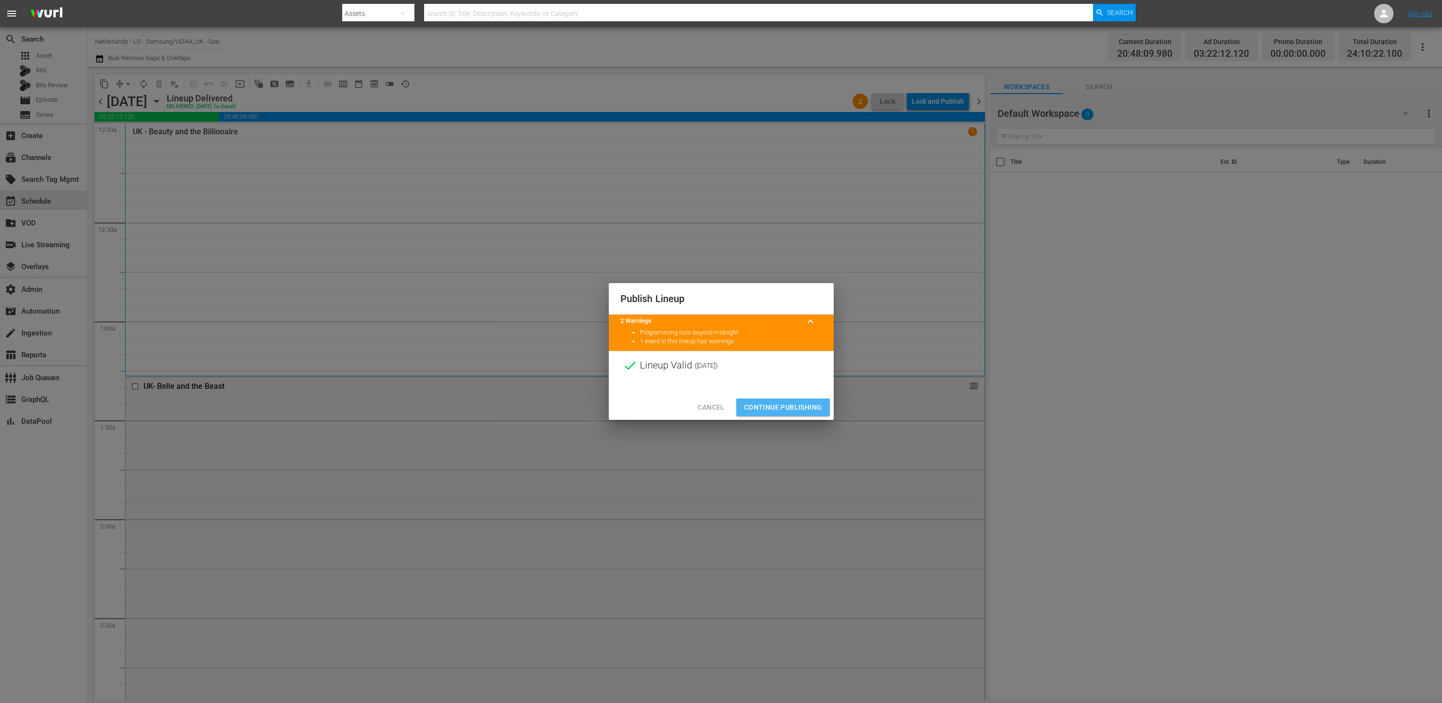
click at [806, 404] on span "Continue Publishing" at bounding box center [783, 407] width 78 height 12
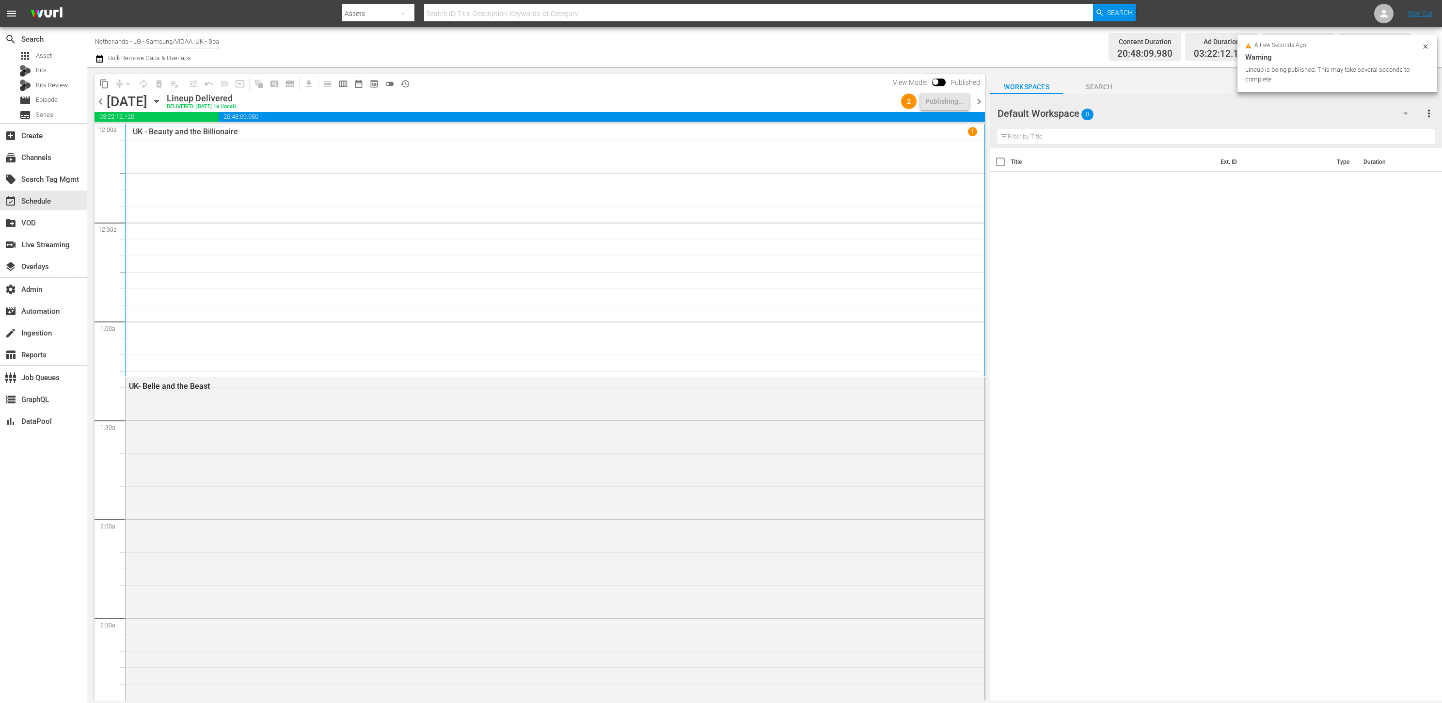
drag, startPoint x: 979, startPoint y: 101, endPoint x: 973, endPoint y: 102, distance: 6.0
click at [979, 101] on span "chevron_right" at bounding box center [979, 102] width 12 height 12
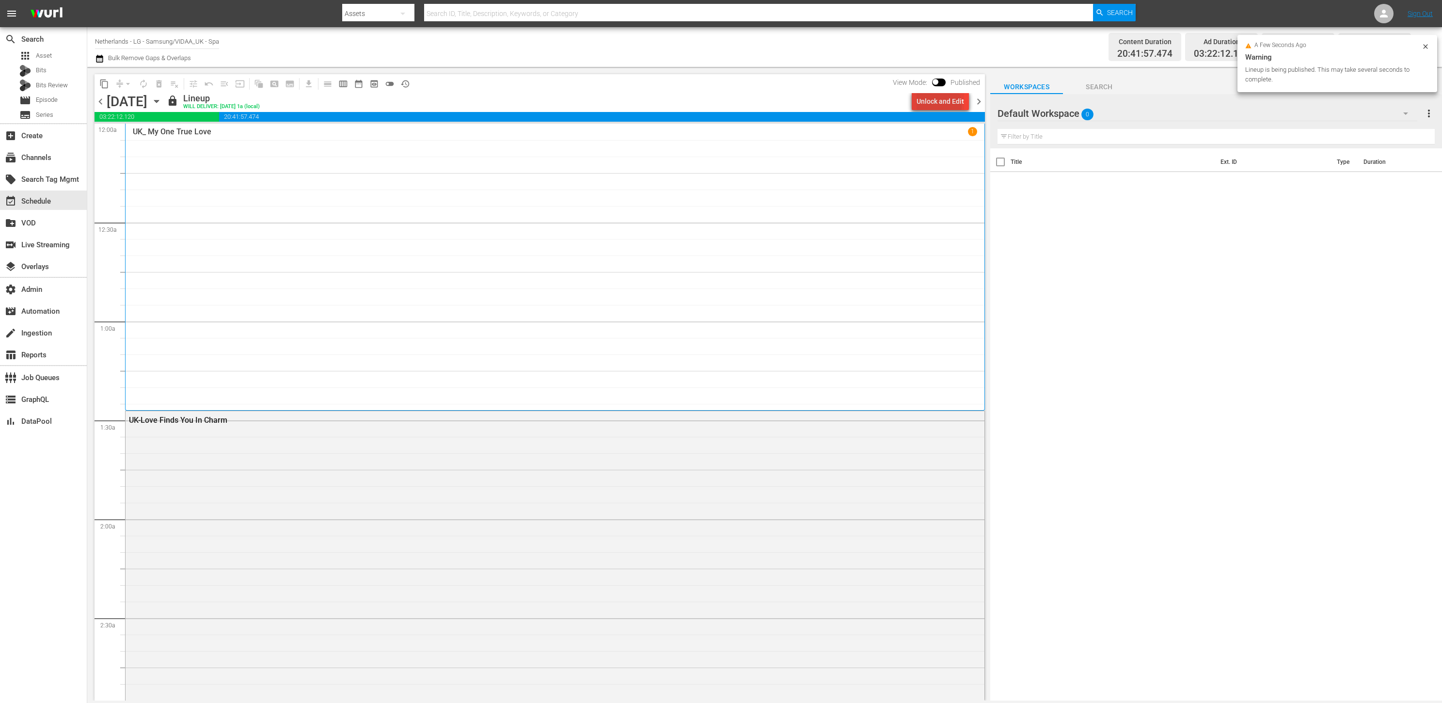
click at [934, 106] on div "Unlock and Edit" at bounding box center [941, 101] width 48 height 17
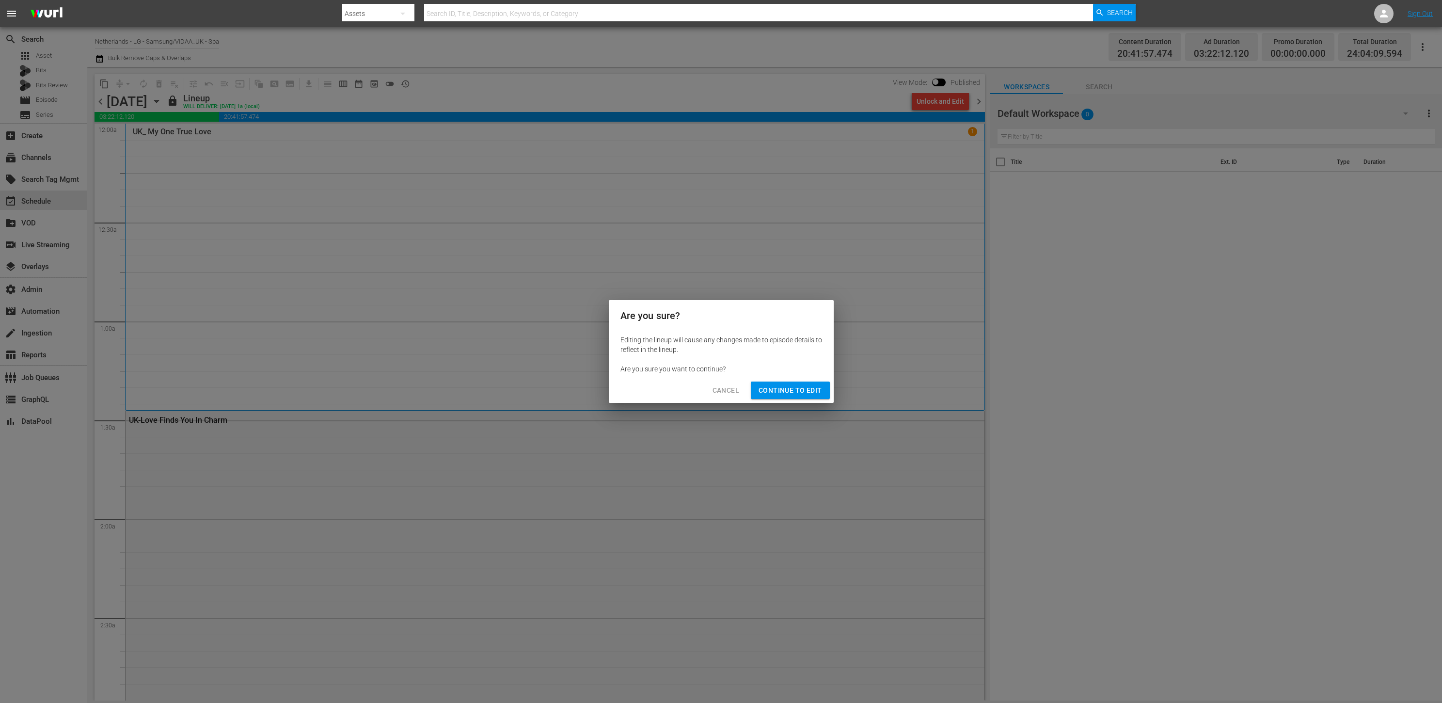
drag, startPoint x: 811, startPoint y: 387, endPoint x: 853, endPoint y: 339, distance: 63.9
click at [812, 384] on span "Continue to Edit" at bounding box center [790, 390] width 63 height 12
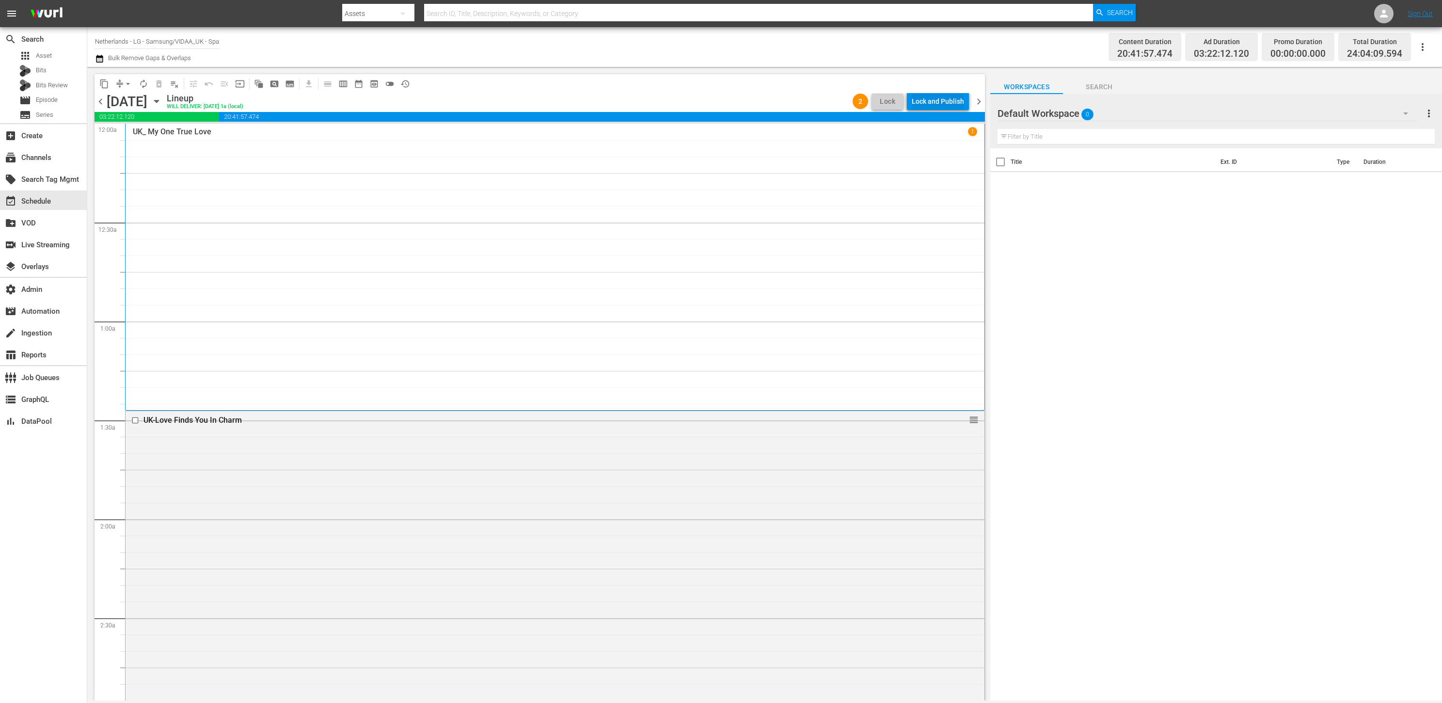
click at [955, 99] on div "Lock and Publish" at bounding box center [938, 101] width 52 height 17
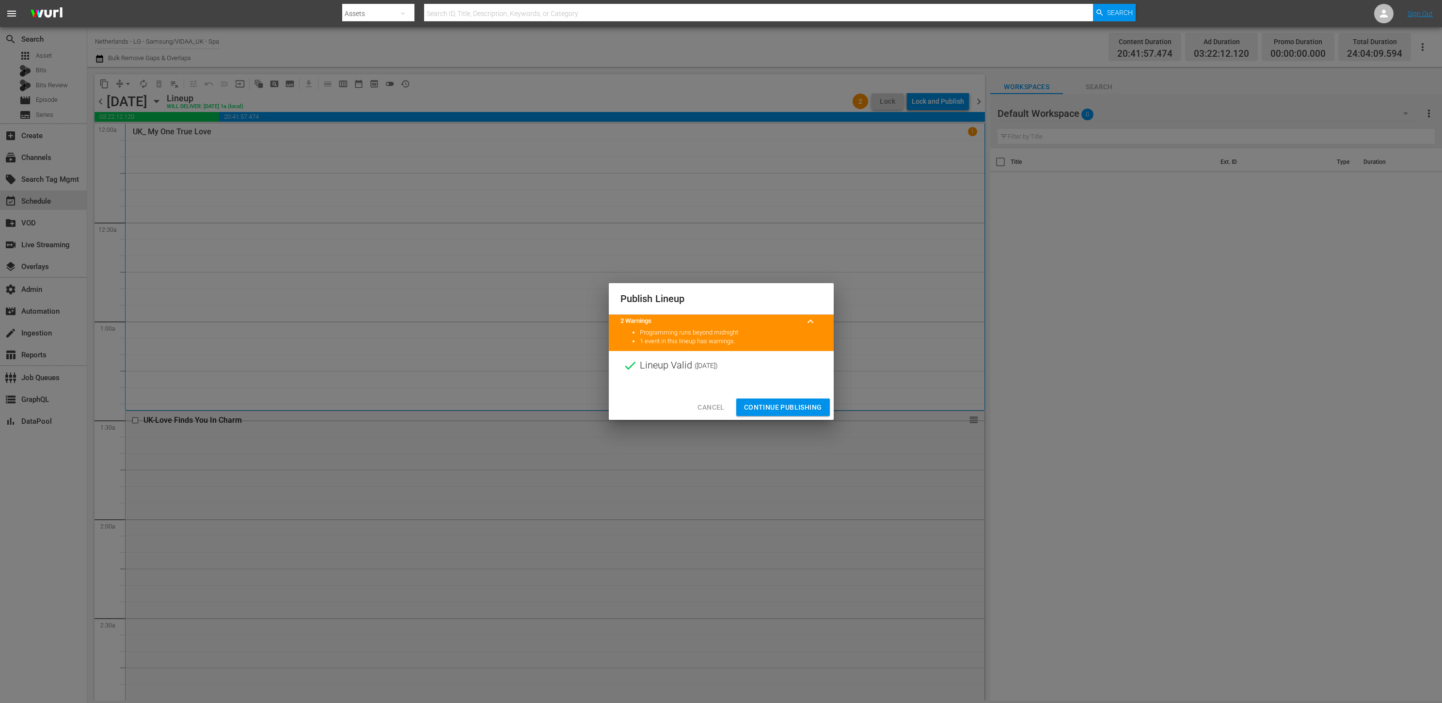
drag, startPoint x: 793, startPoint y: 402, endPoint x: 840, endPoint y: 345, distance: 74.4
click at [793, 402] on span "Continue Publishing" at bounding box center [783, 407] width 78 height 12
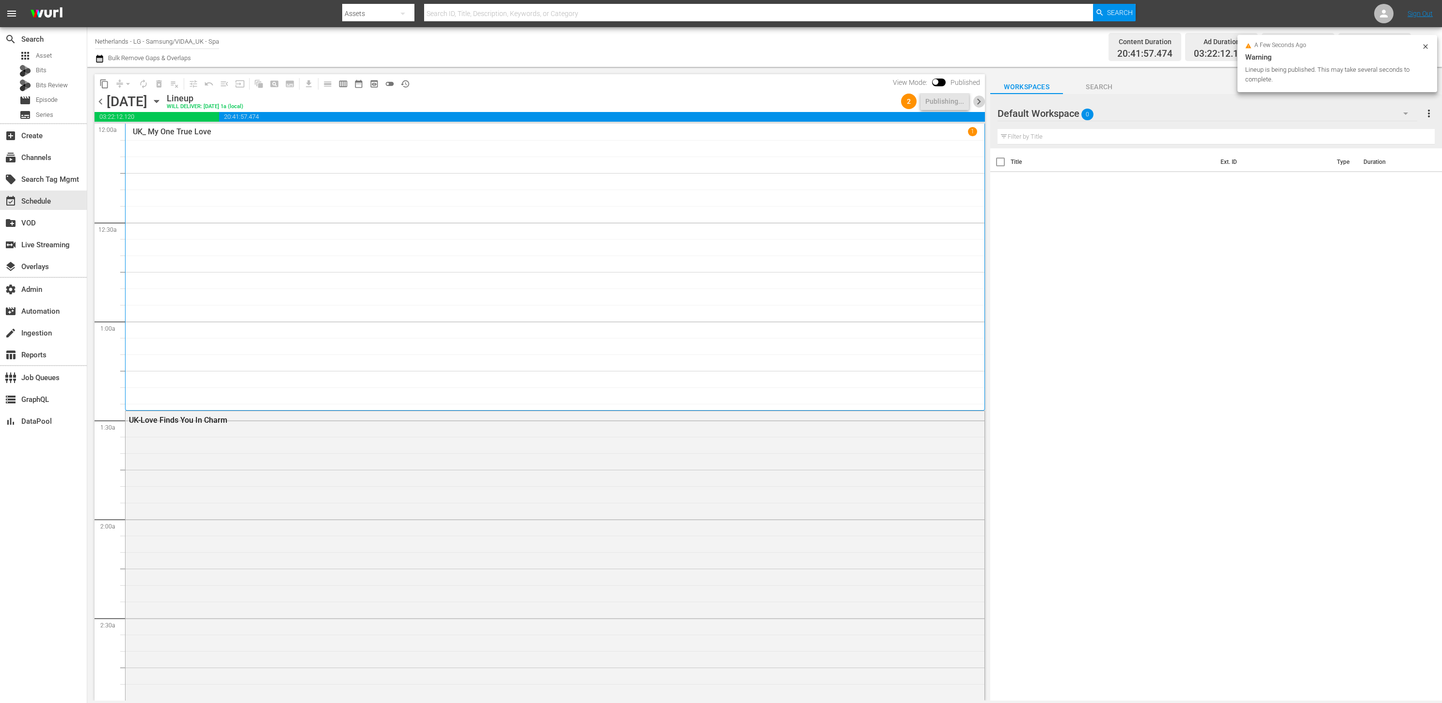
click at [976, 100] on span "chevron_right" at bounding box center [979, 102] width 12 height 12
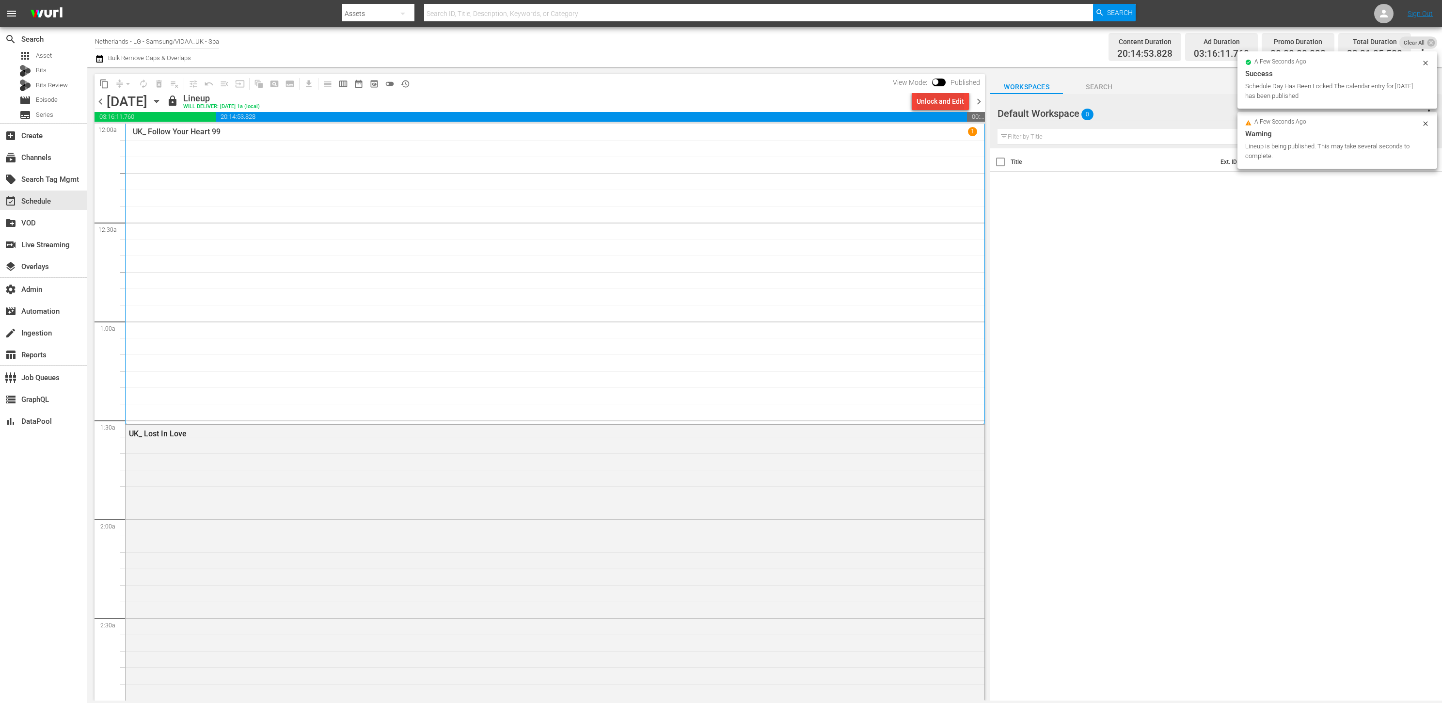
click at [935, 99] on div "Unlock and Edit" at bounding box center [941, 101] width 48 height 17
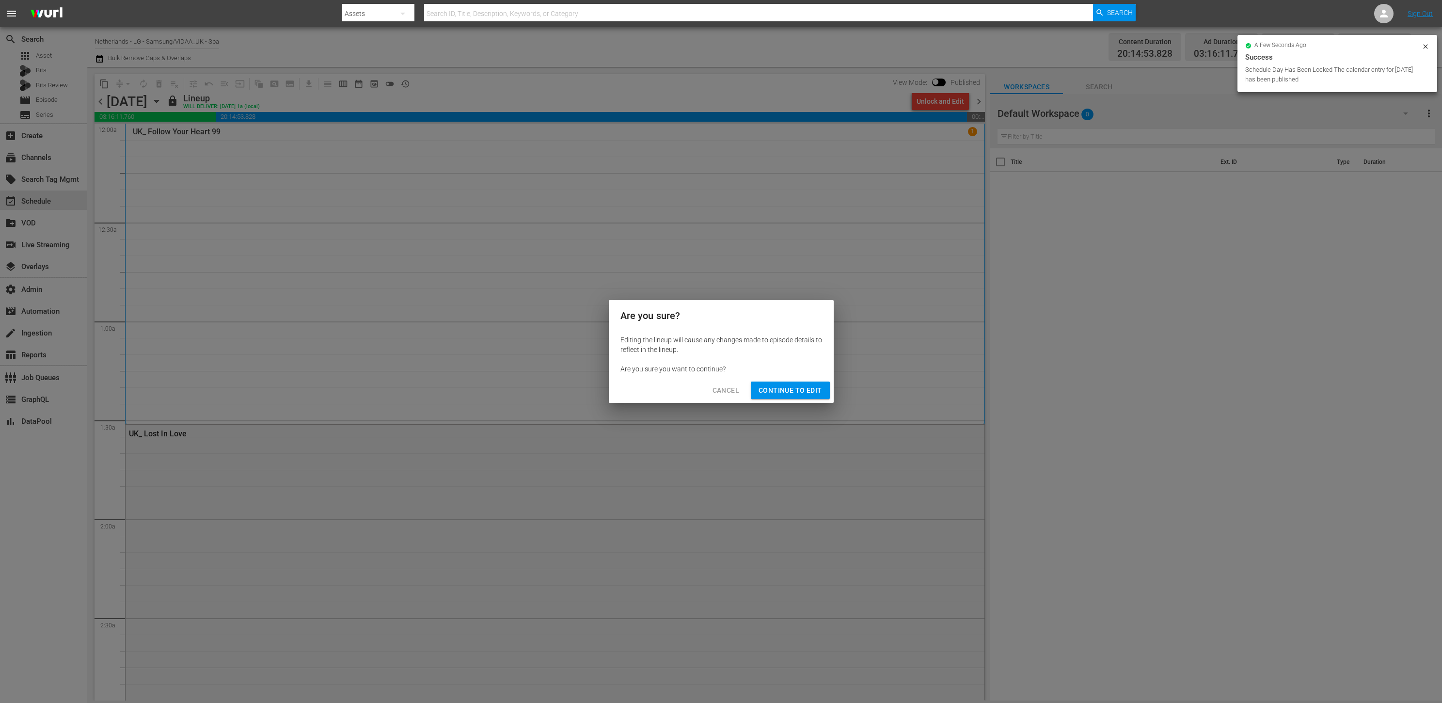
click at [811, 388] on span "Continue to Edit" at bounding box center [790, 390] width 63 height 12
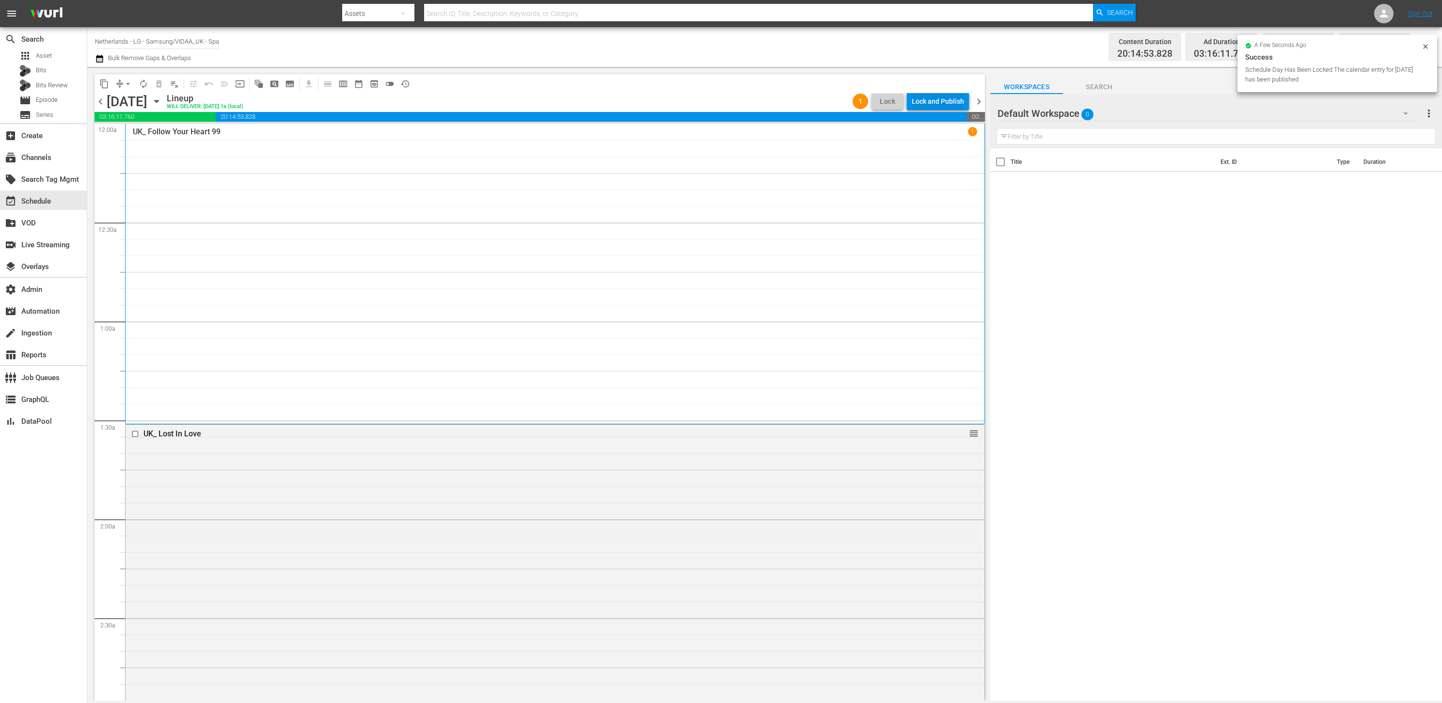
click at [934, 99] on div "Lock and Publish" at bounding box center [938, 101] width 52 height 17
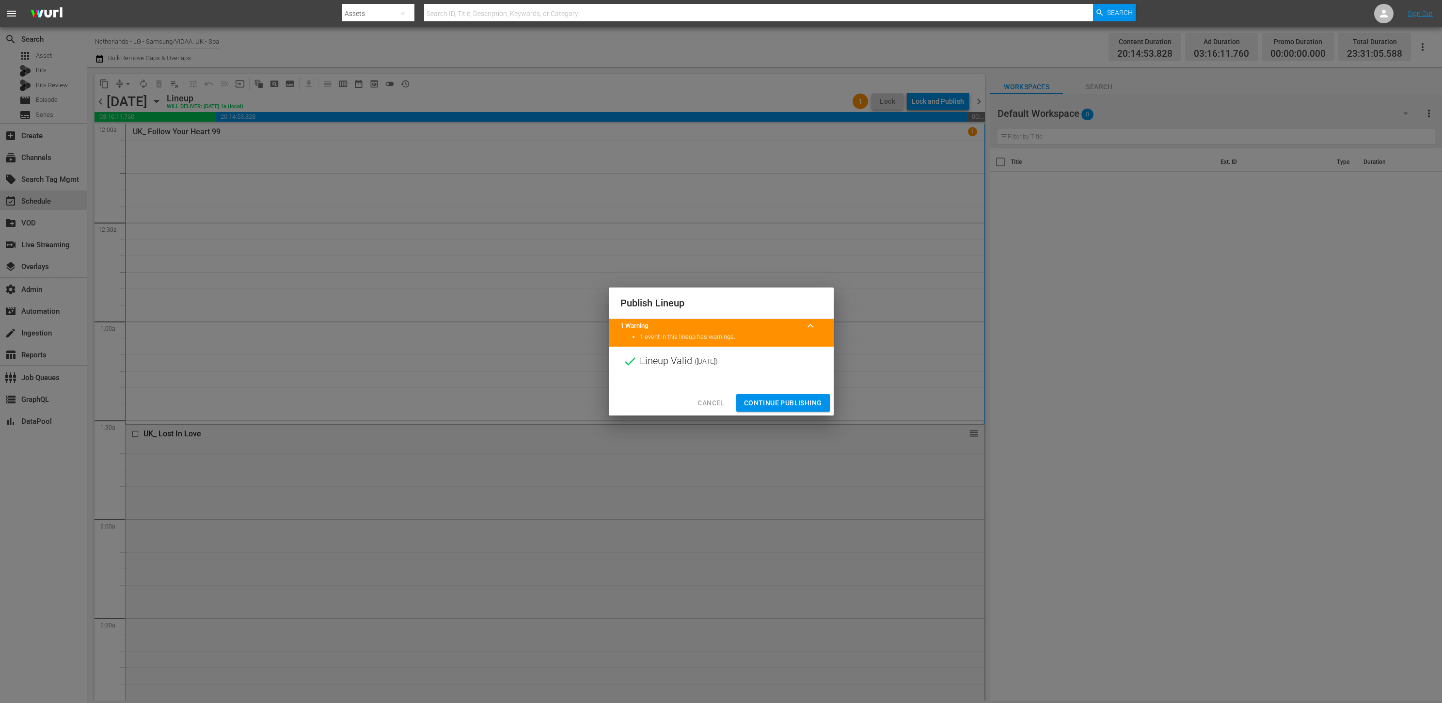
click at [797, 404] on span "Continue Publishing" at bounding box center [783, 403] width 78 height 12
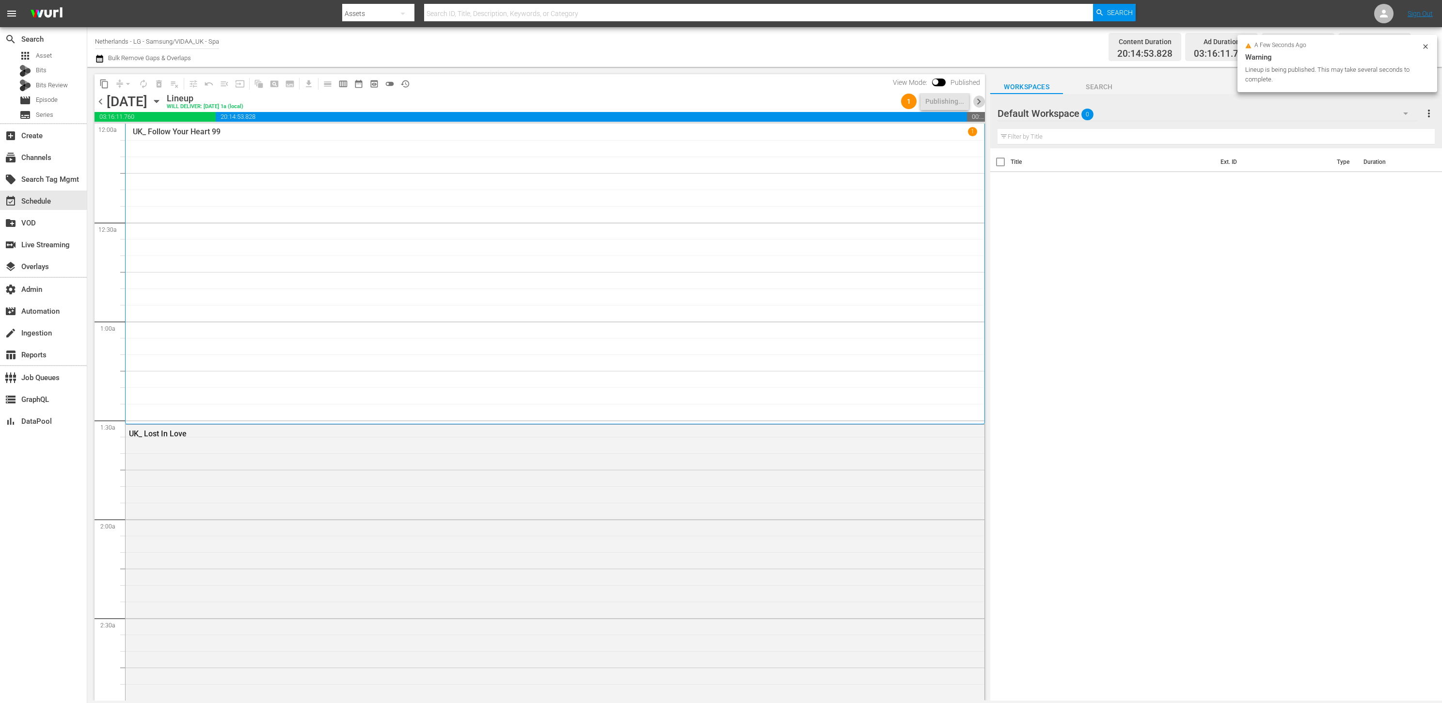
click at [977, 100] on span "chevron_right" at bounding box center [979, 102] width 12 height 12
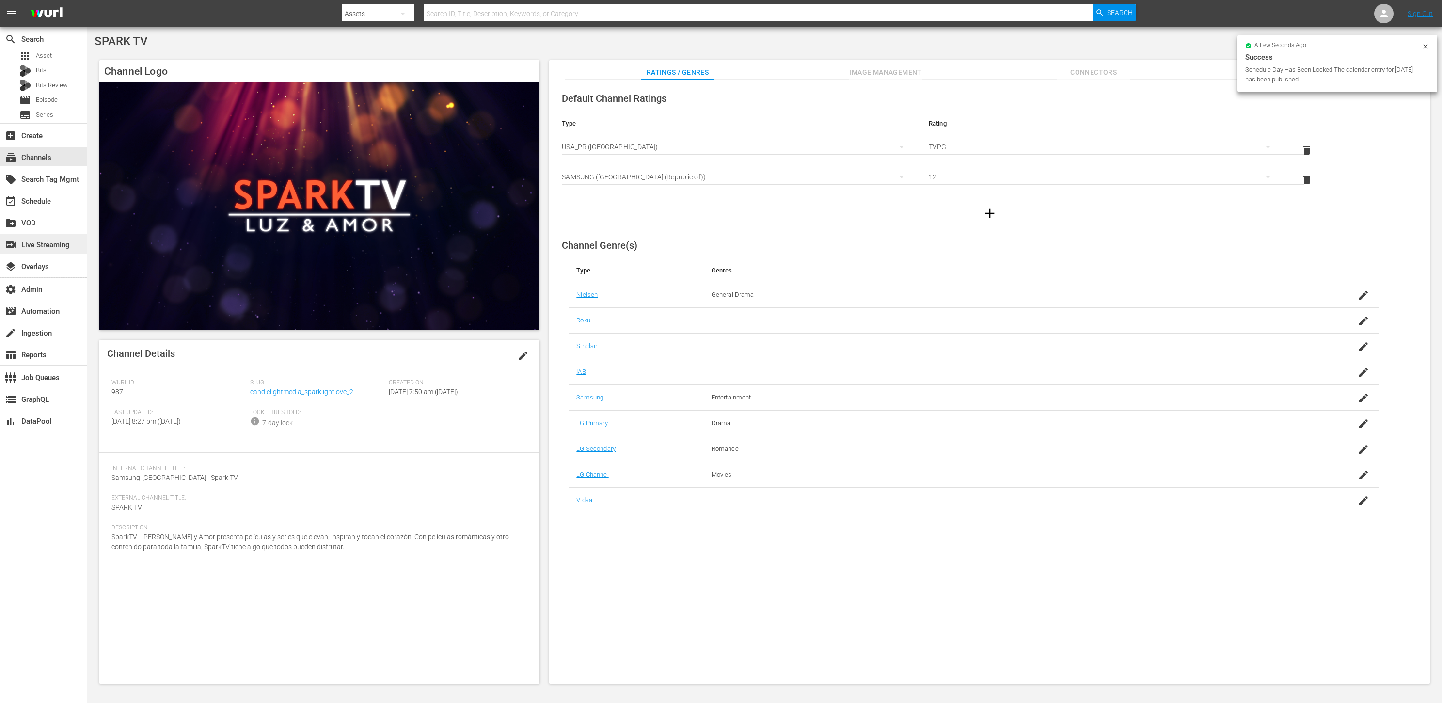
click at [72, 246] on div "switch_video Live Streaming" at bounding box center [43, 243] width 87 height 19
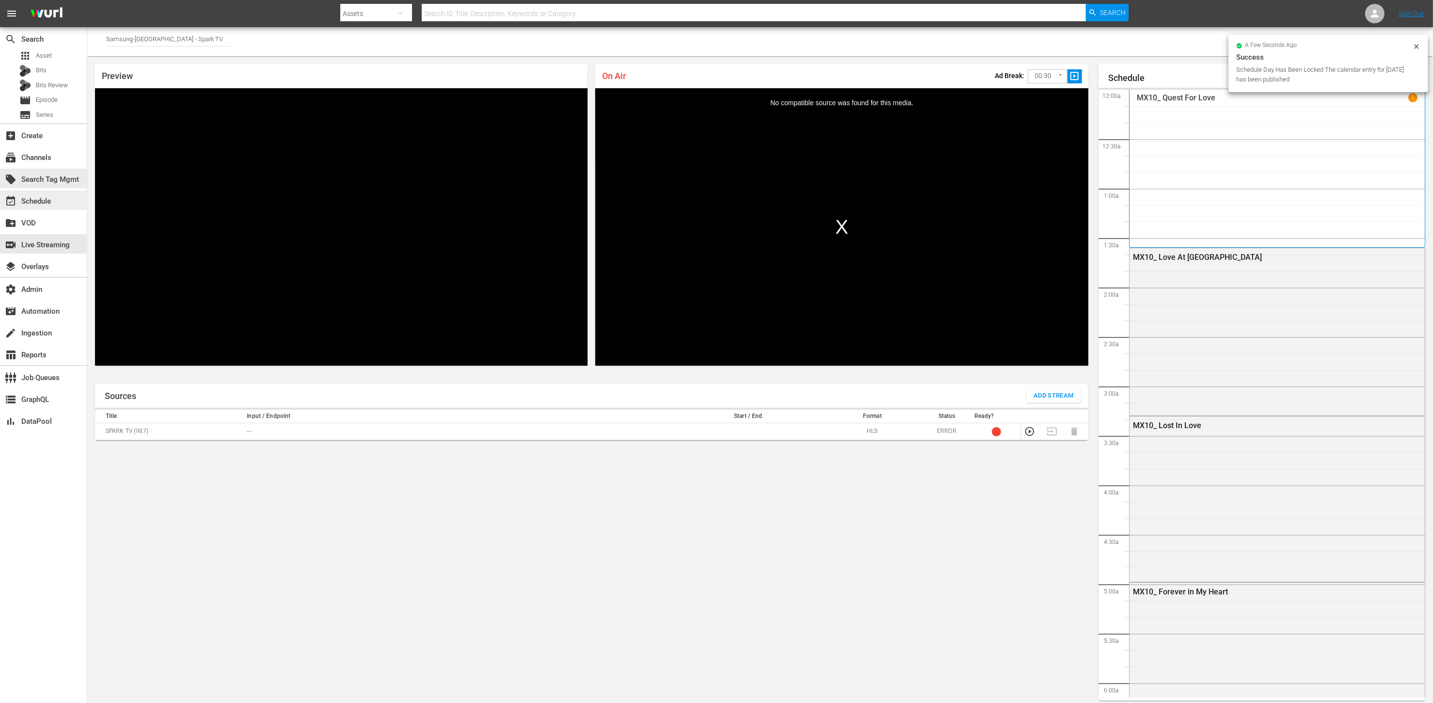
scroll to position [1770, 0]
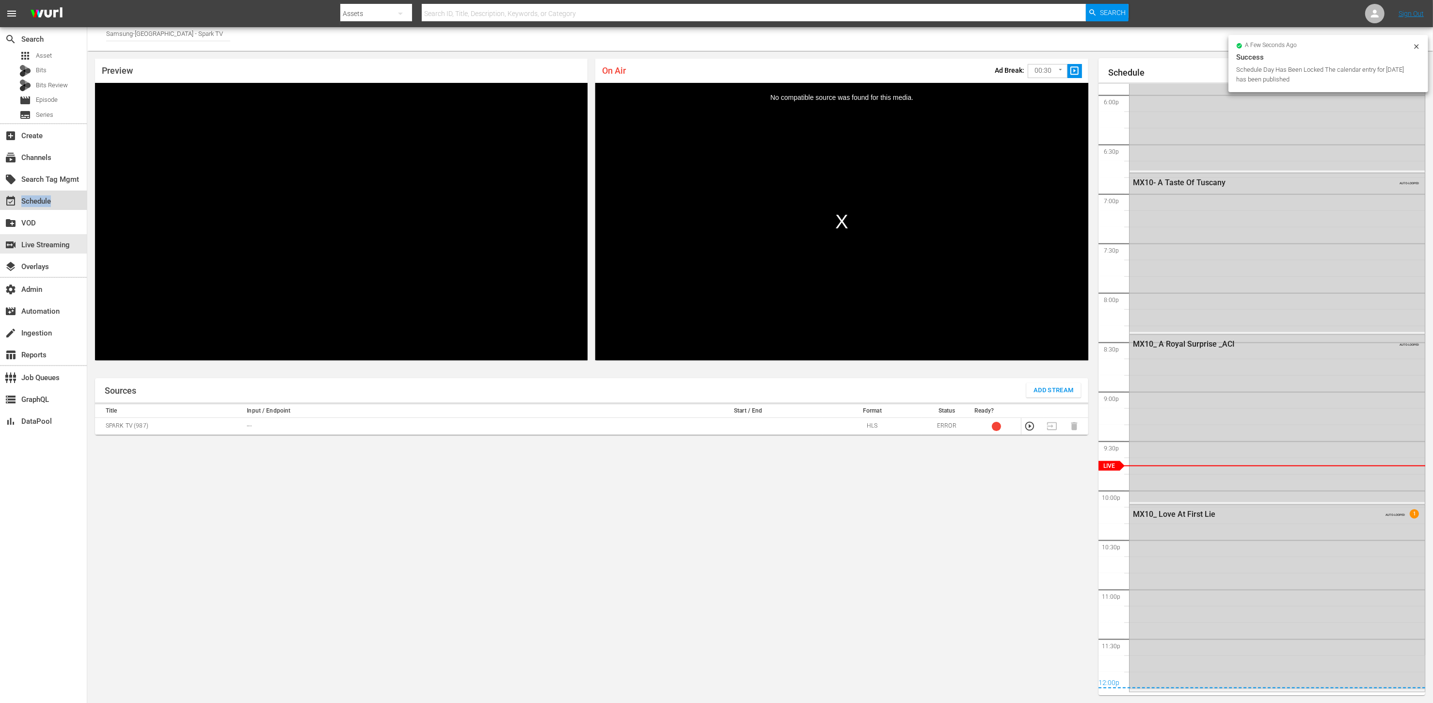
click at [51, 201] on div "event_available Schedule" at bounding box center [27, 199] width 54 height 9
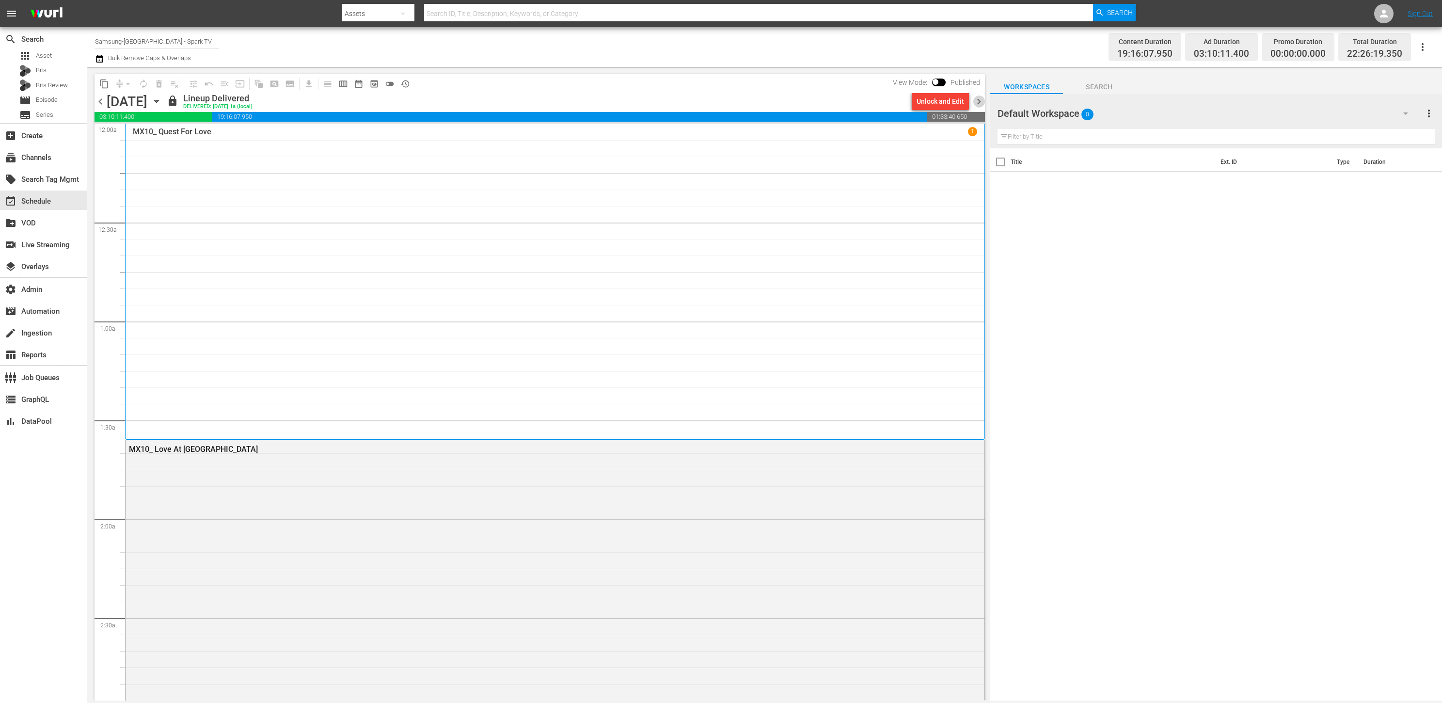
click at [979, 100] on span "chevron_right" at bounding box center [979, 102] width 12 height 12
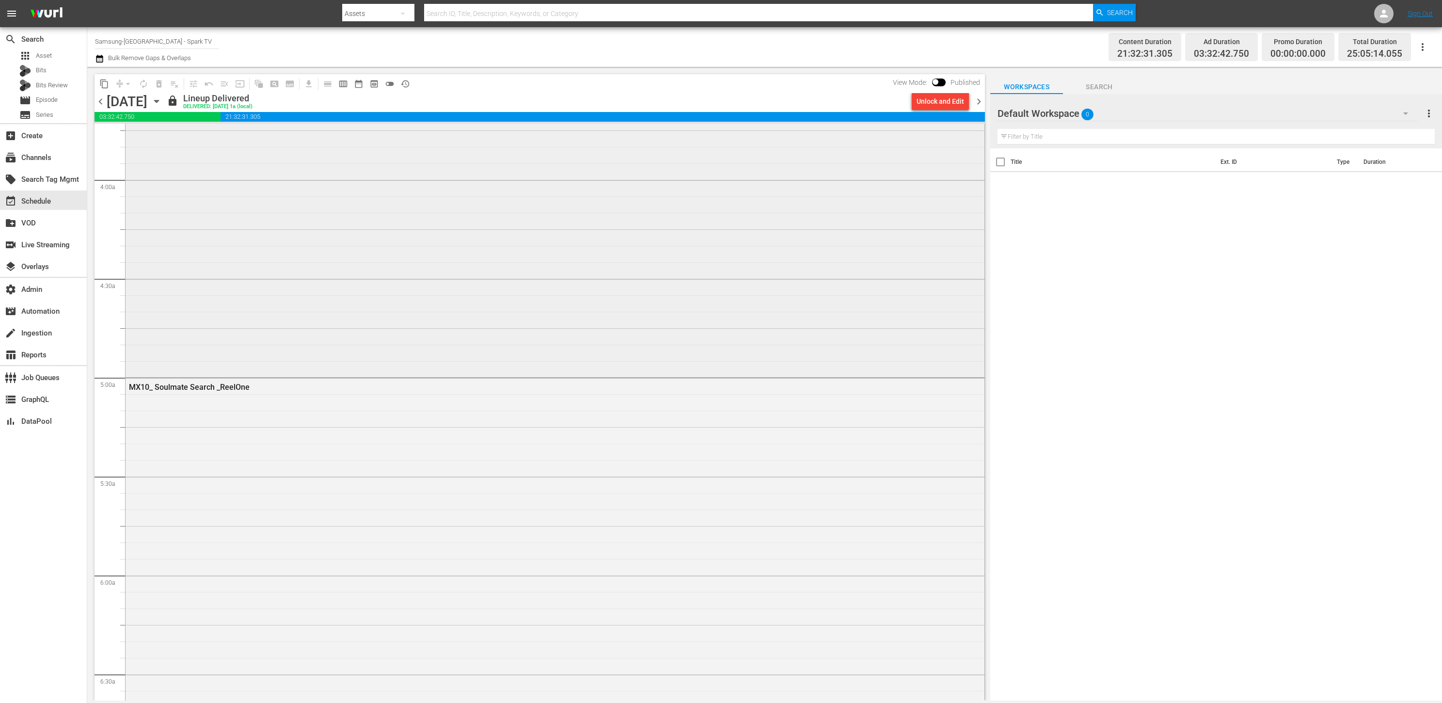
scroll to position [528, 0]
click at [918, 105] on div "Unlock and Edit" at bounding box center [941, 101] width 48 height 17
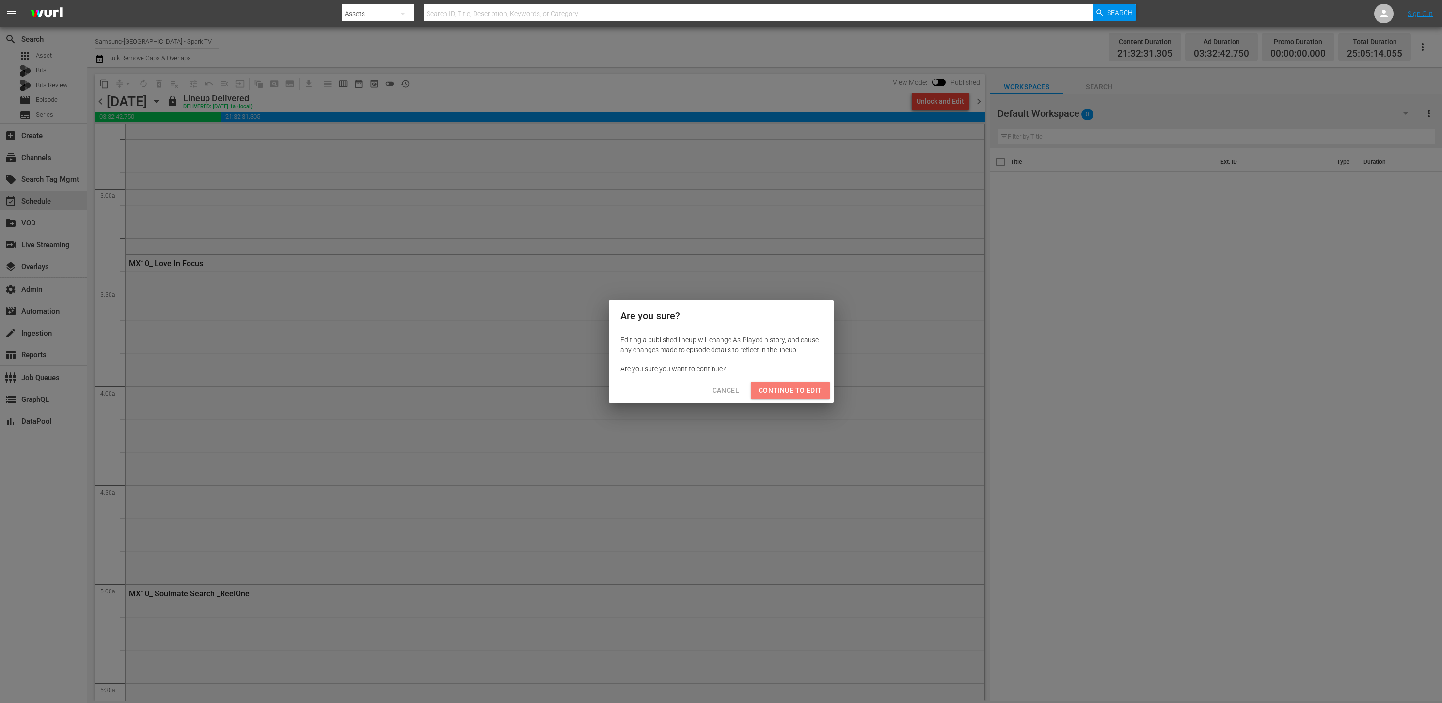
click at [810, 394] on span "Continue to Edit" at bounding box center [790, 390] width 63 height 12
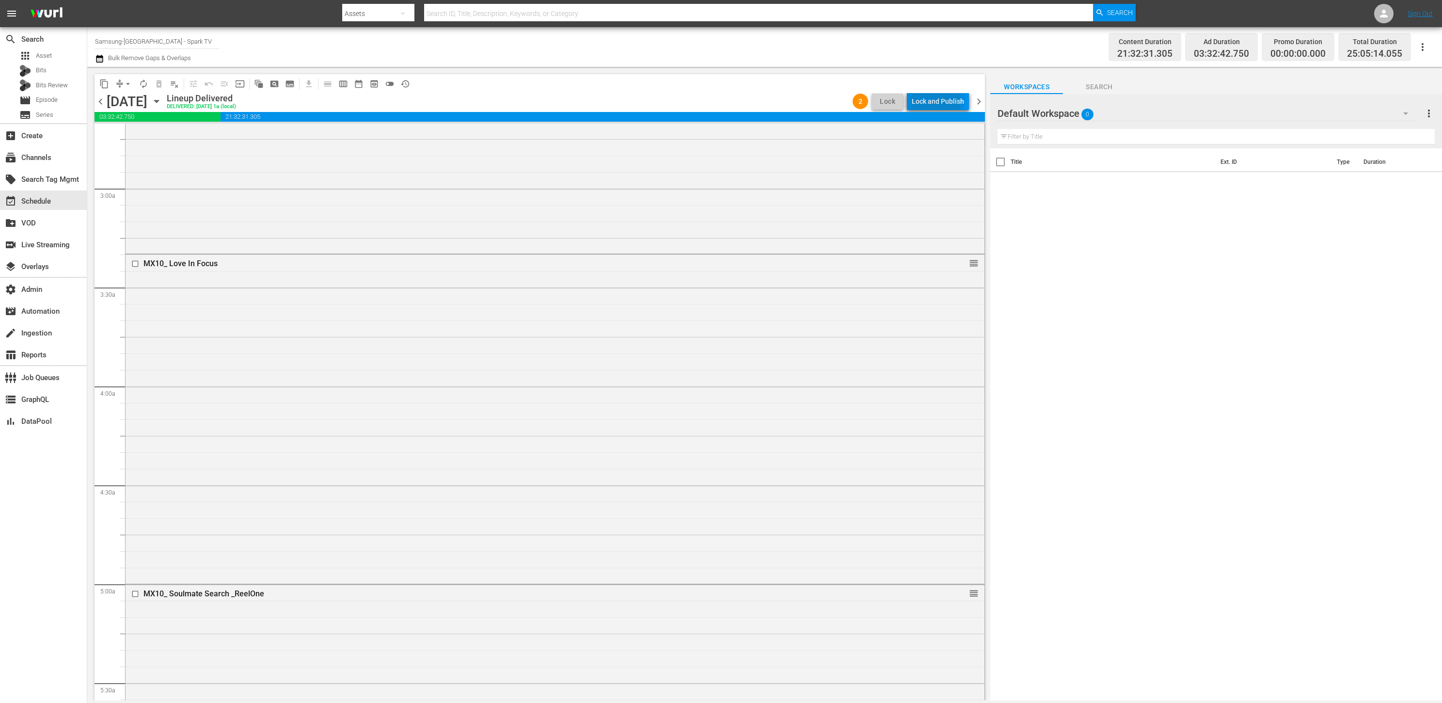
click at [929, 103] on div "Lock and Publish" at bounding box center [938, 101] width 52 height 17
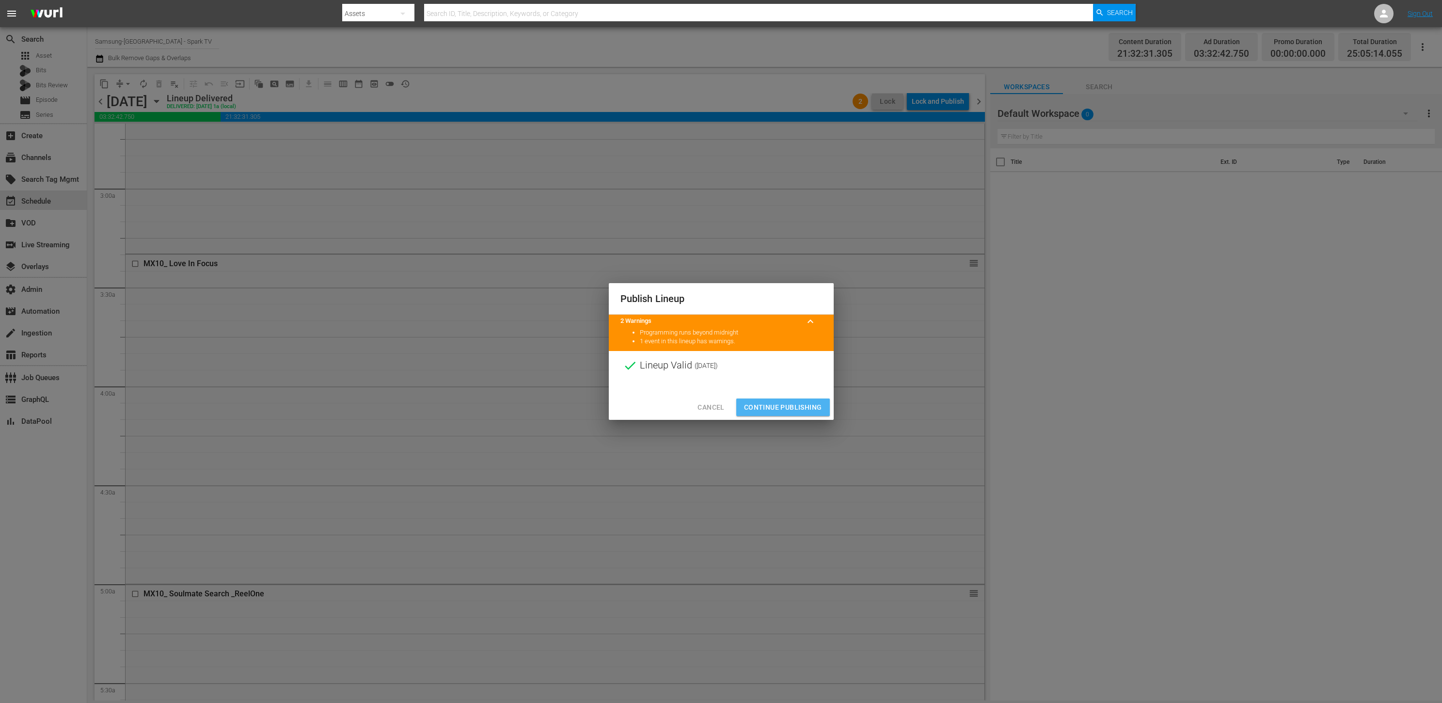
click at [783, 401] on span "Continue Publishing" at bounding box center [783, 407] width 78 height 12
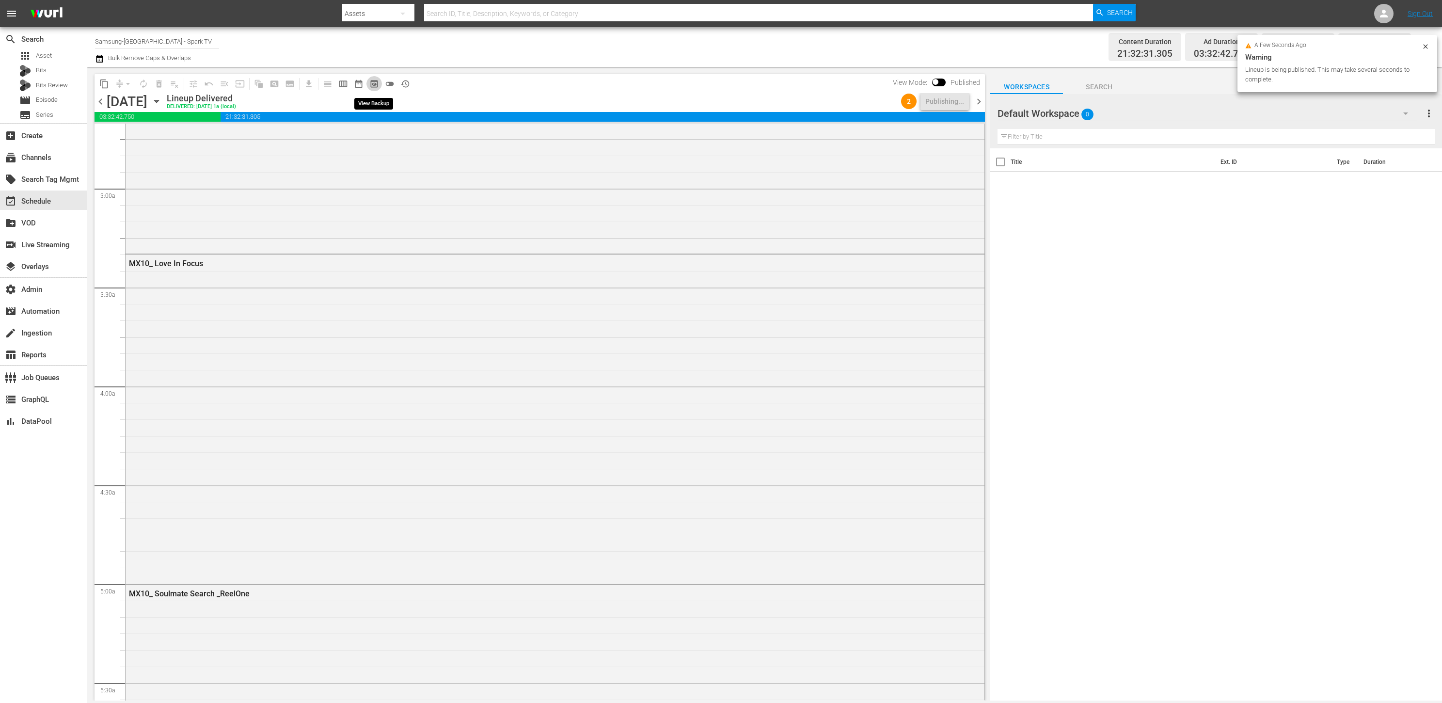
click at [376, 84] on span "preview_outlined" at bounding box center [374, 84] width 10 height 10
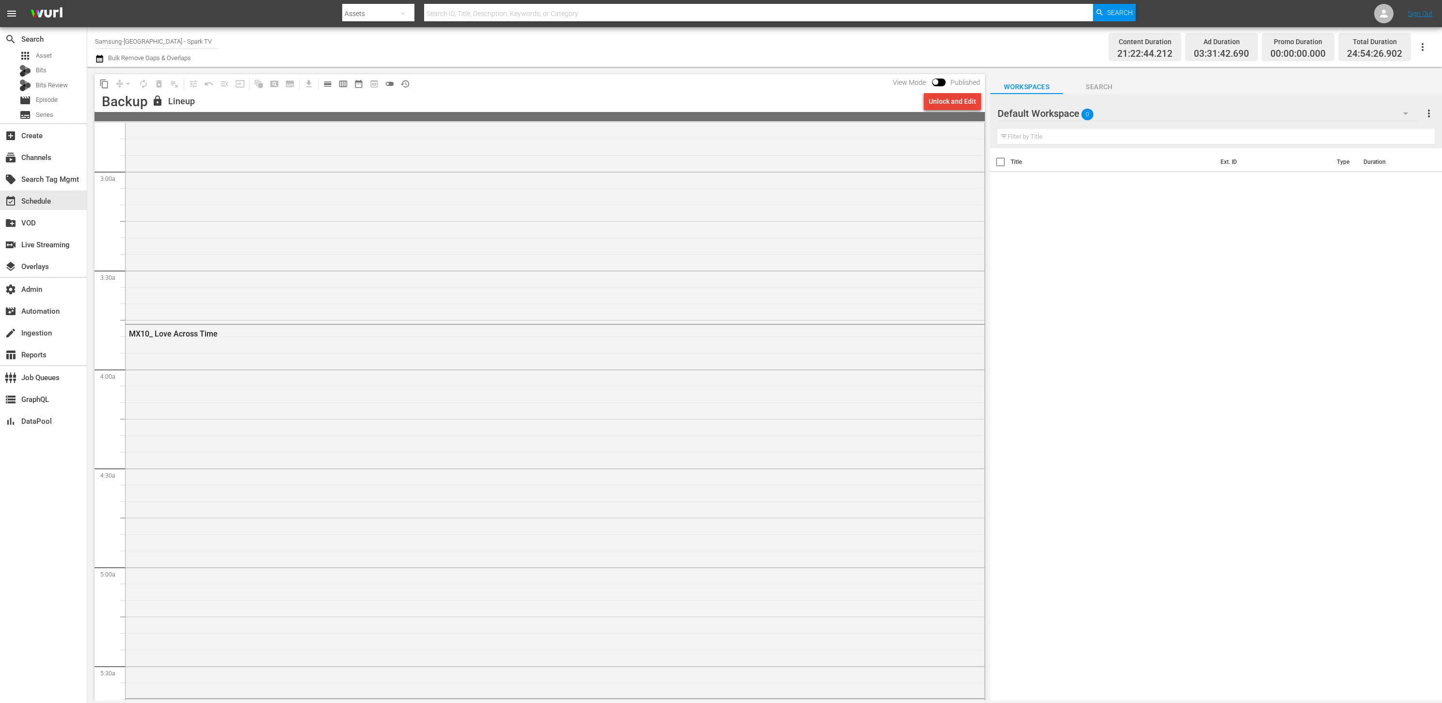
click at [966, 101] on div "Unlock and Edit" at bounding box center [953, 101] width 48 height 17
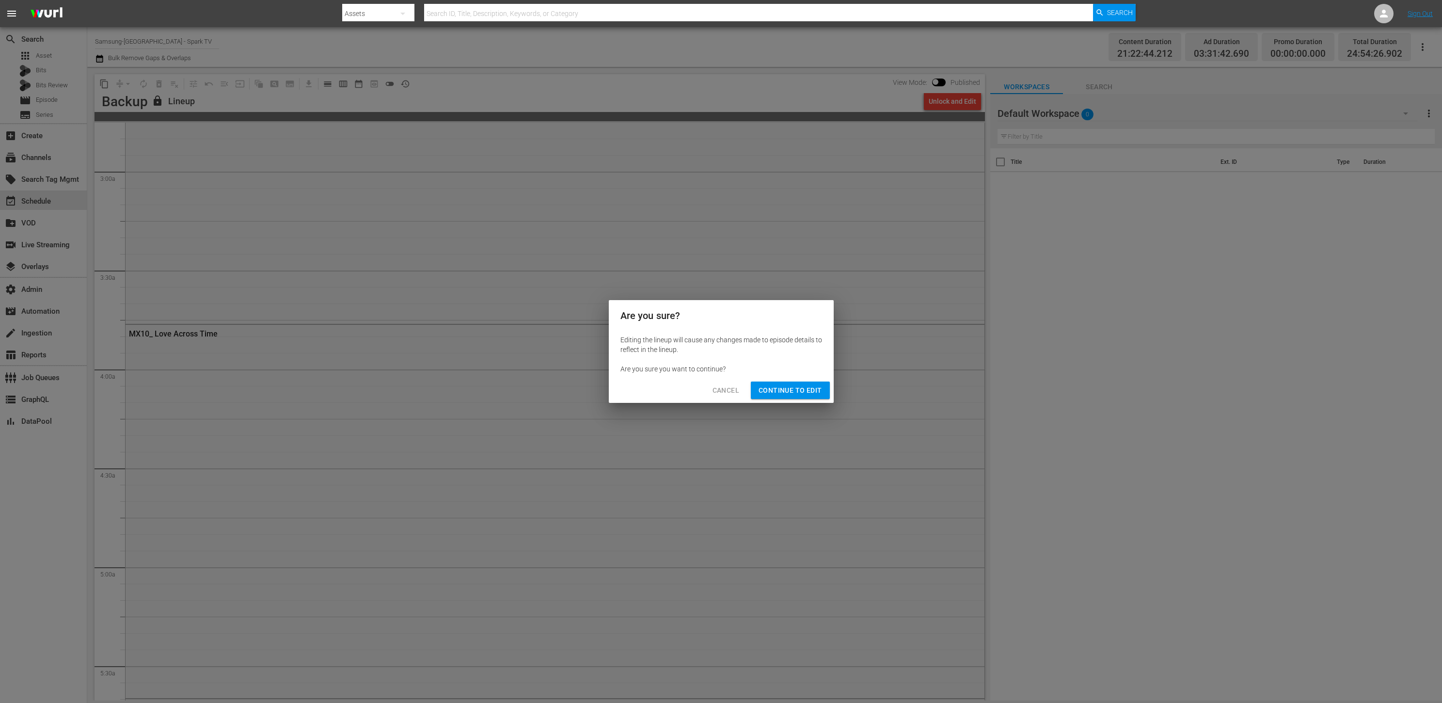
click at [791, 391] on span "Continue to Edit" at bounding box center [790, 390] width 63 height 12
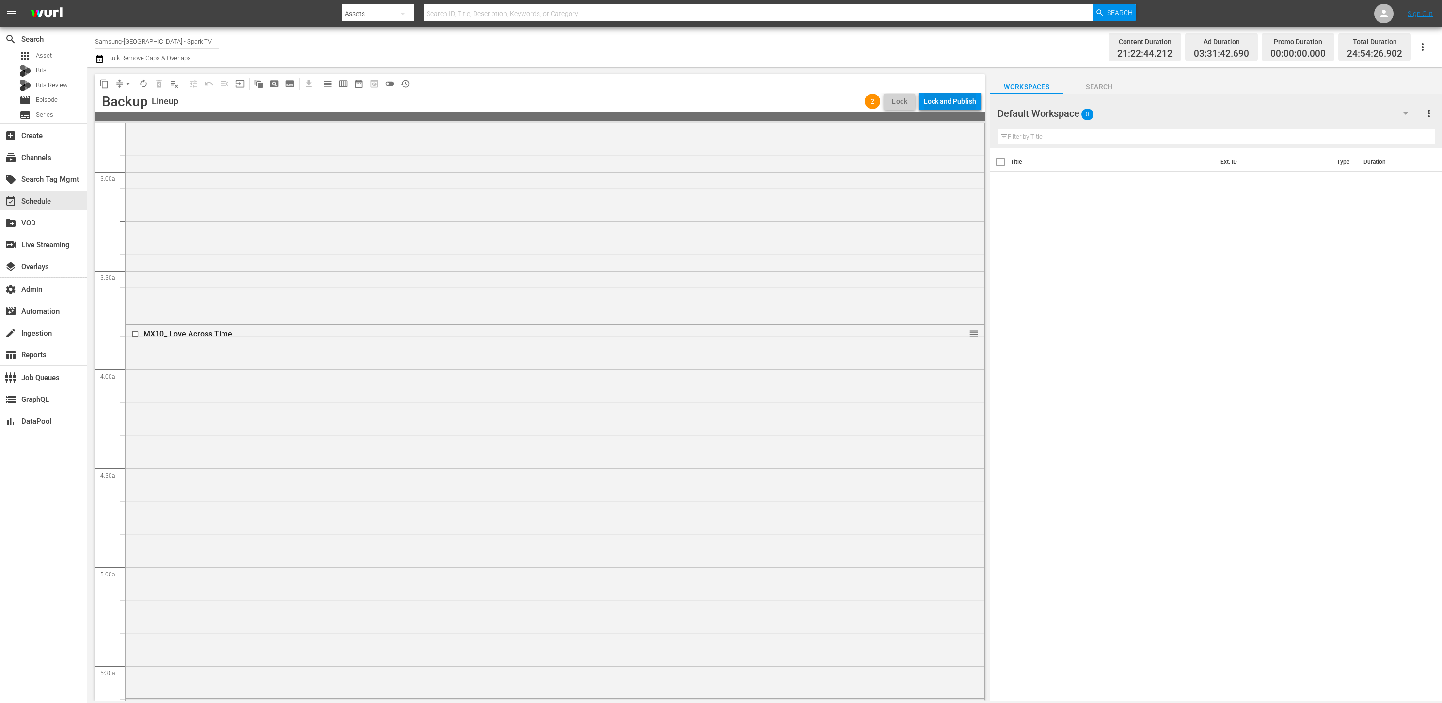
click at [953, 101] on div "Lock and Publish" at bounding box center [950, 101] width 52 height 17
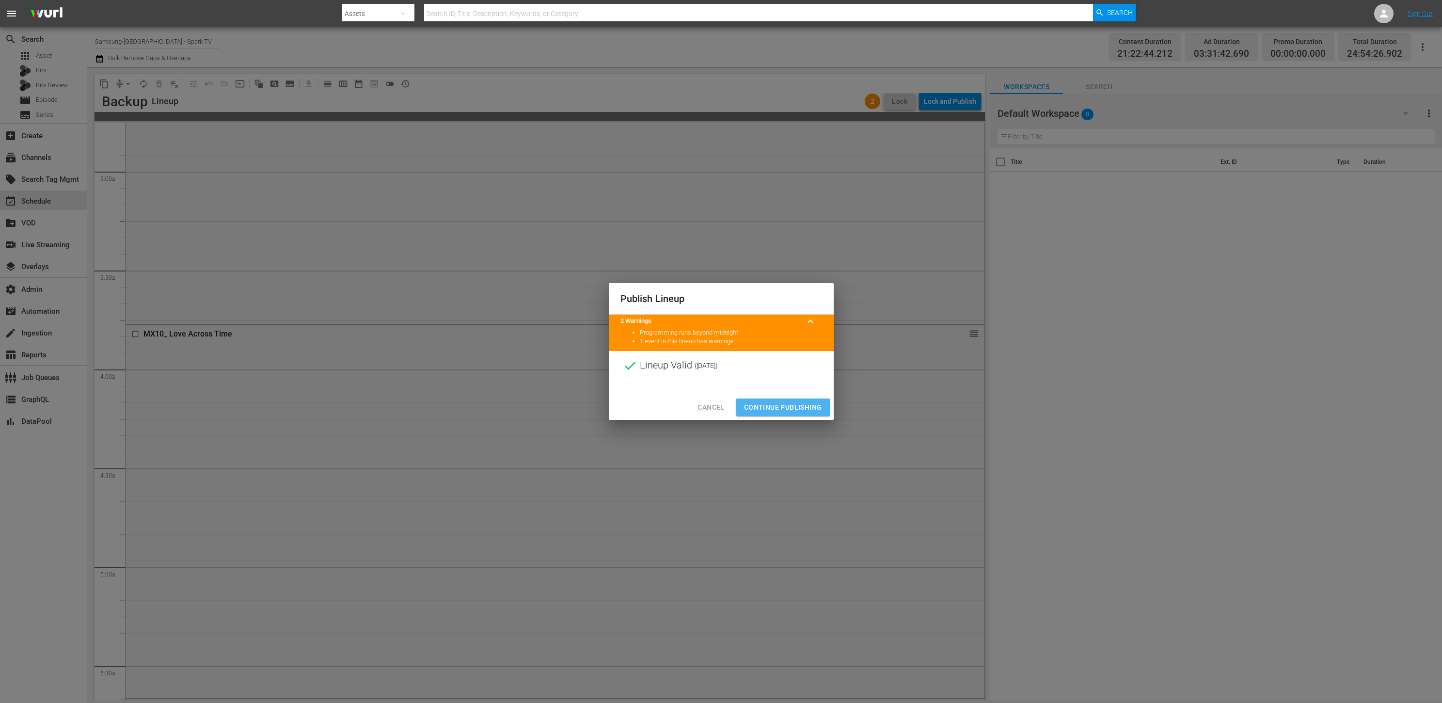
click at [791, 399] on button "Continue Publishing" at bounding box center [783, 408] width 94 height 18
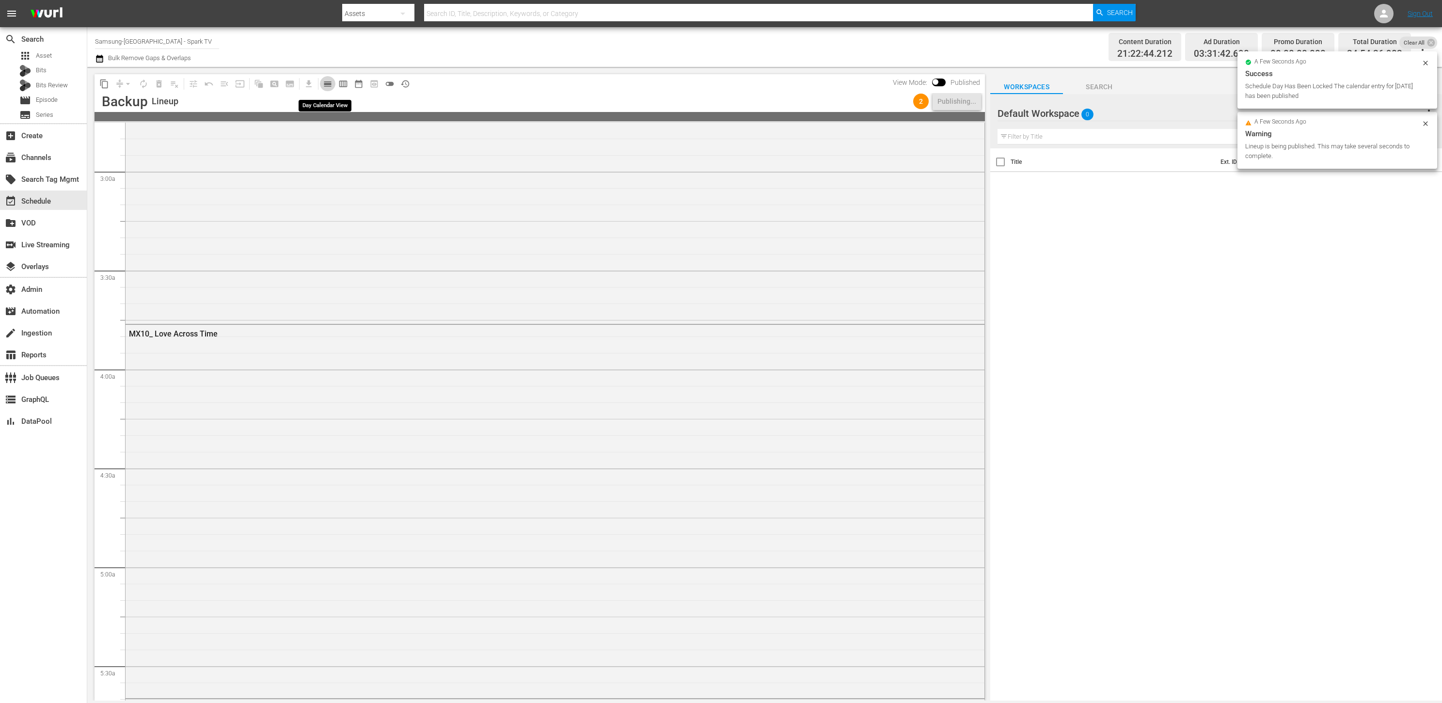
click at [333, 85] on button "calendar_view_day_outlined" at bounding box center [328, 84] width 16 height 16
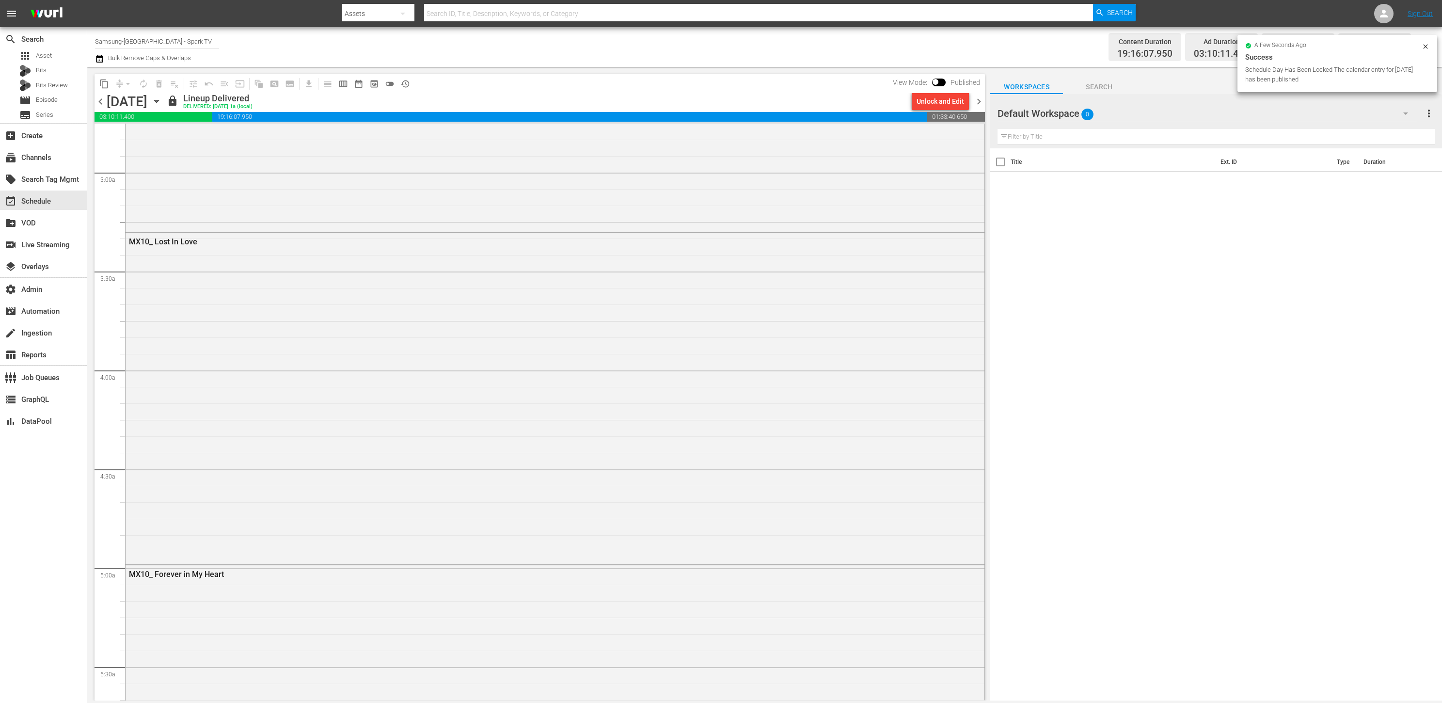
click at [984, 101] on span "chevron_right" at bounding box center [979, 102] width 12 height 12
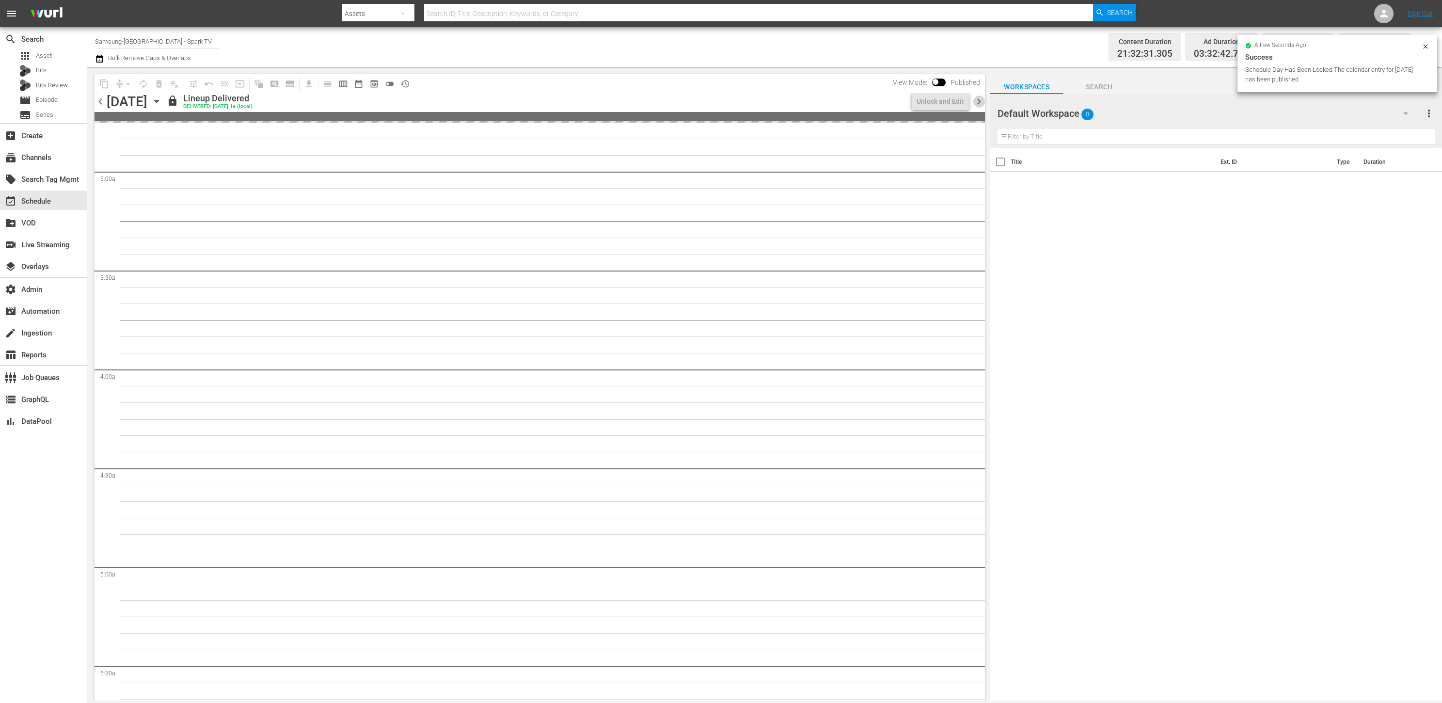
click at [984, 101] on span "chevron_right" at bounding box center [979, 102] width 12 height 12
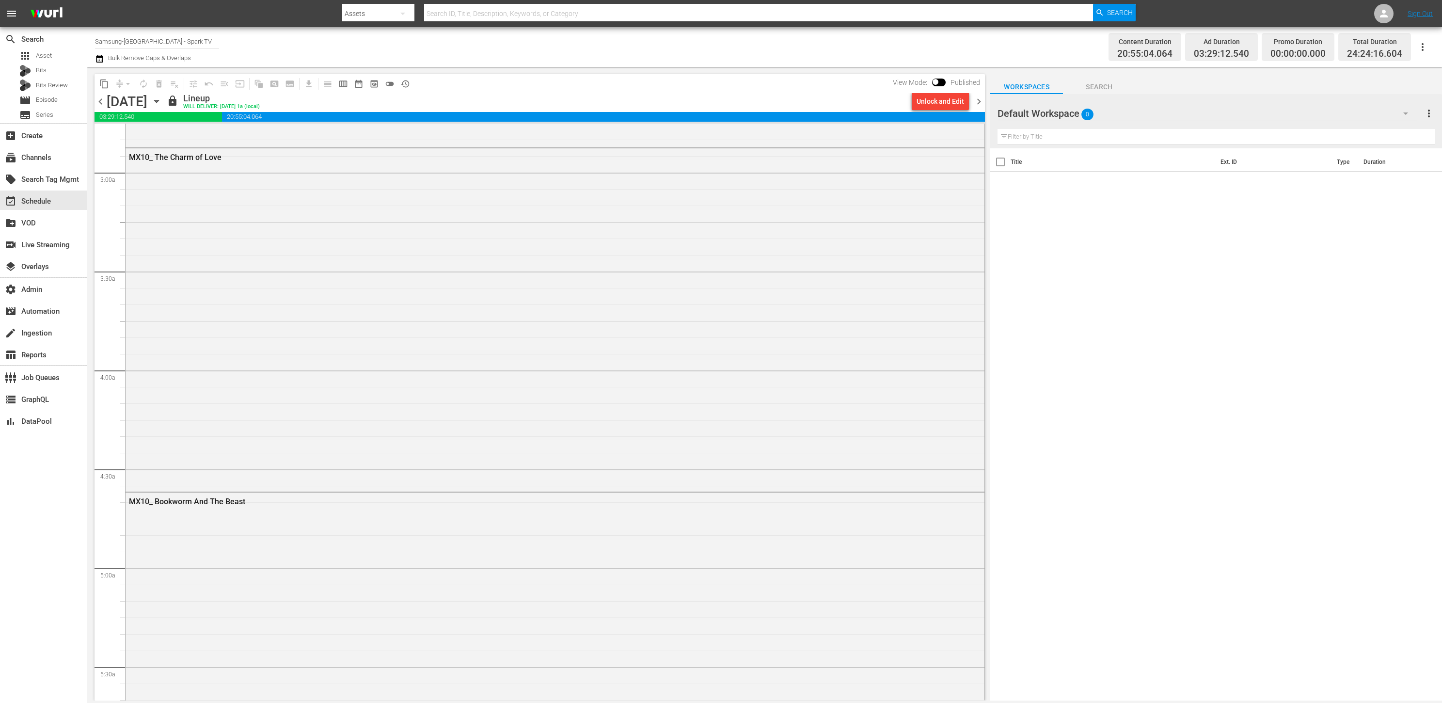
scroll to position [528, 0]
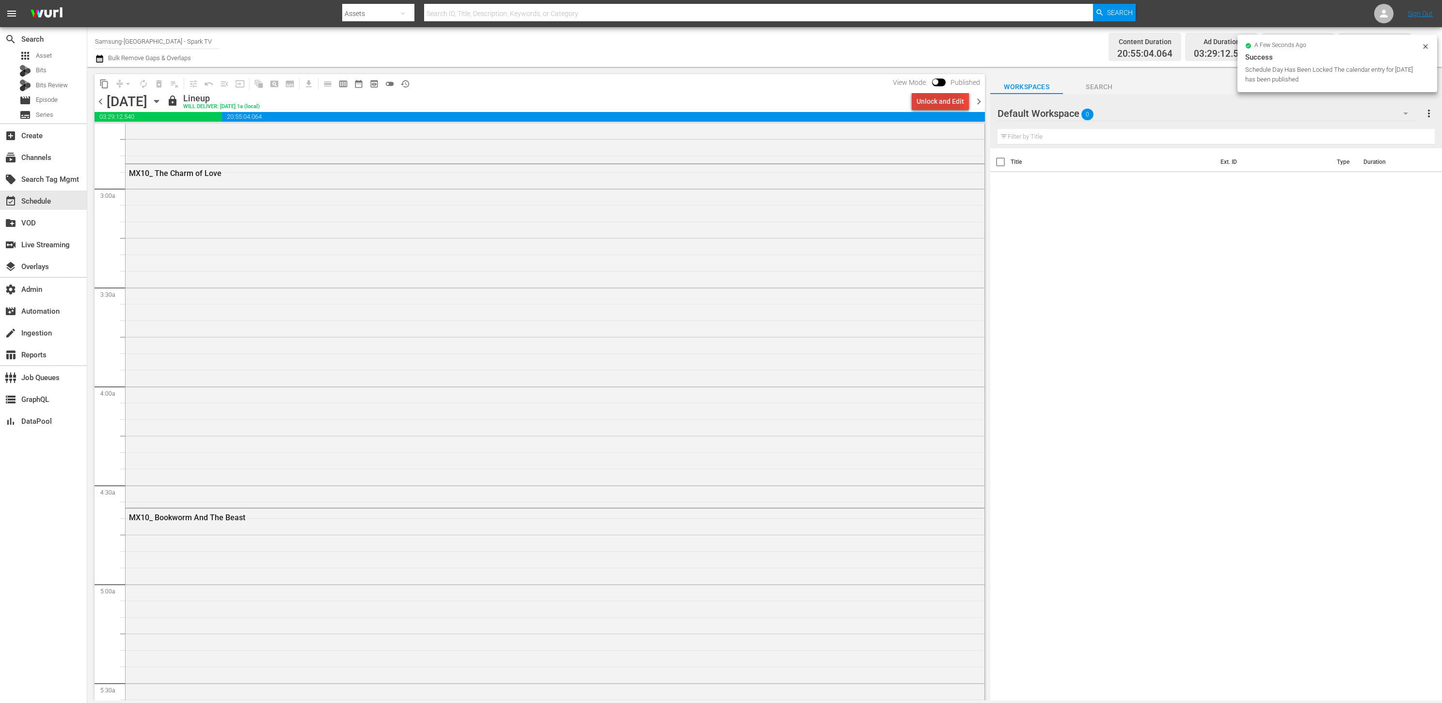
click at [933, 101] on div "Unlock and Edit" at bounding box center [941, 101] width 48 height 17
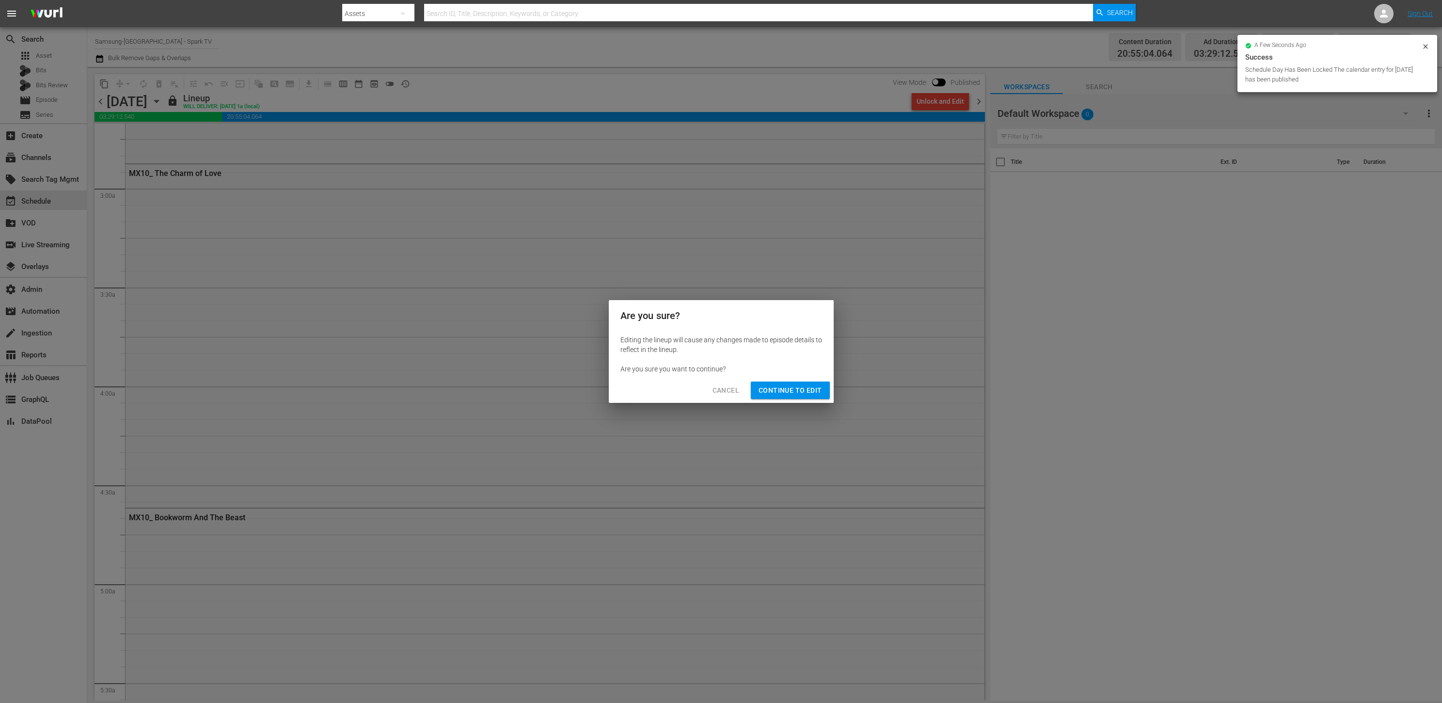
click at [782, 390] on span "Continue to Edit" at bounding box center [790, 390] width 63 height 12
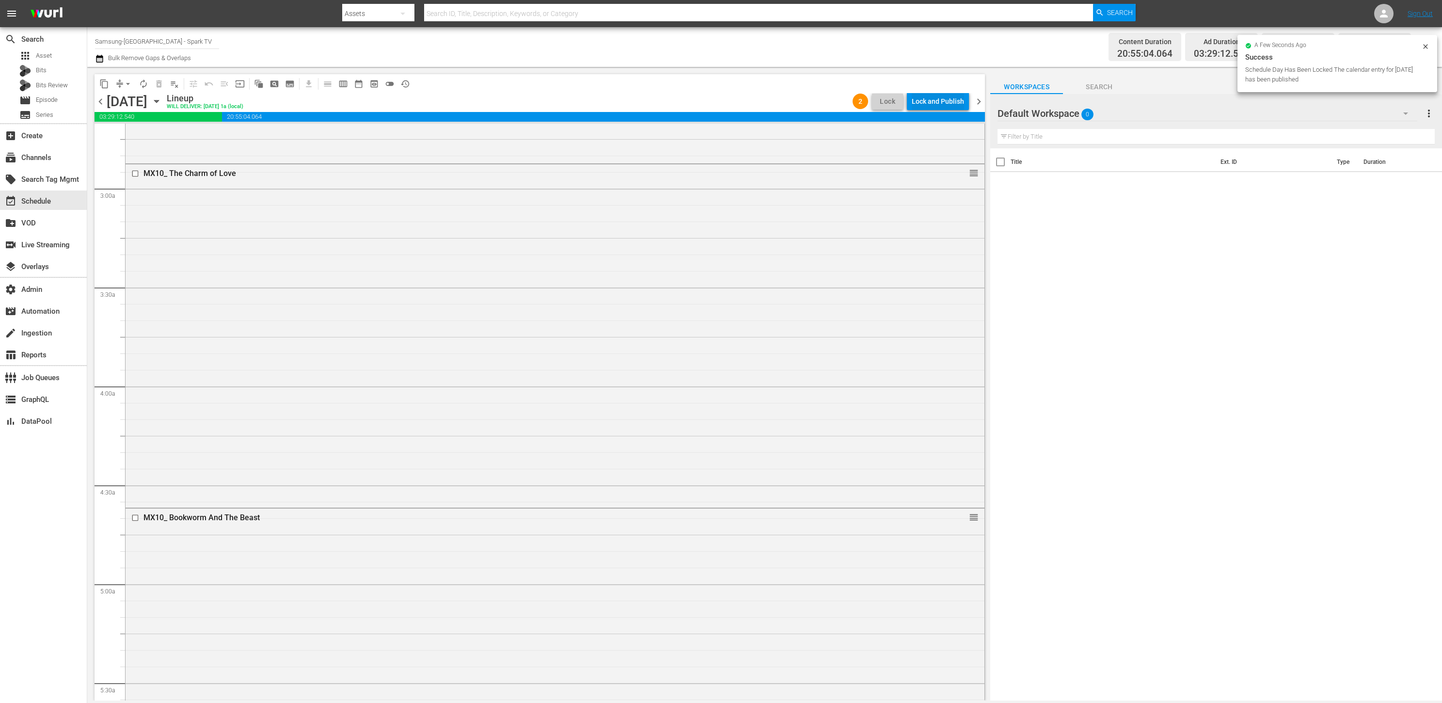
click at [927, 102] on div "Lock and Publish" at bounding box center [938, 101] width 52 height 17
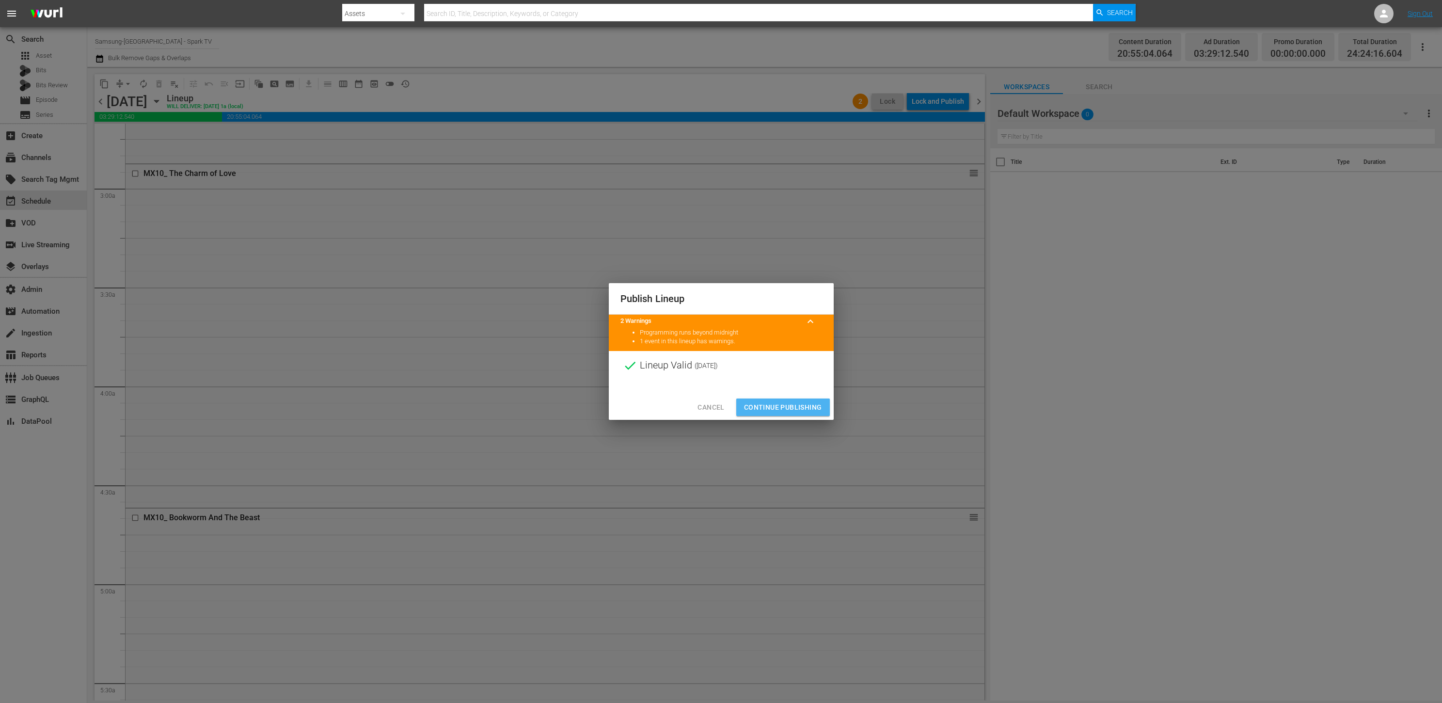
drag, startPoint x: 800, startPoint y: 401, endPoint x: 779, endPoint y: 374, distance: 33.8
click at [800, 401] on span "Continue Publishing" at bounding box center [783, 407] width 78 height 12
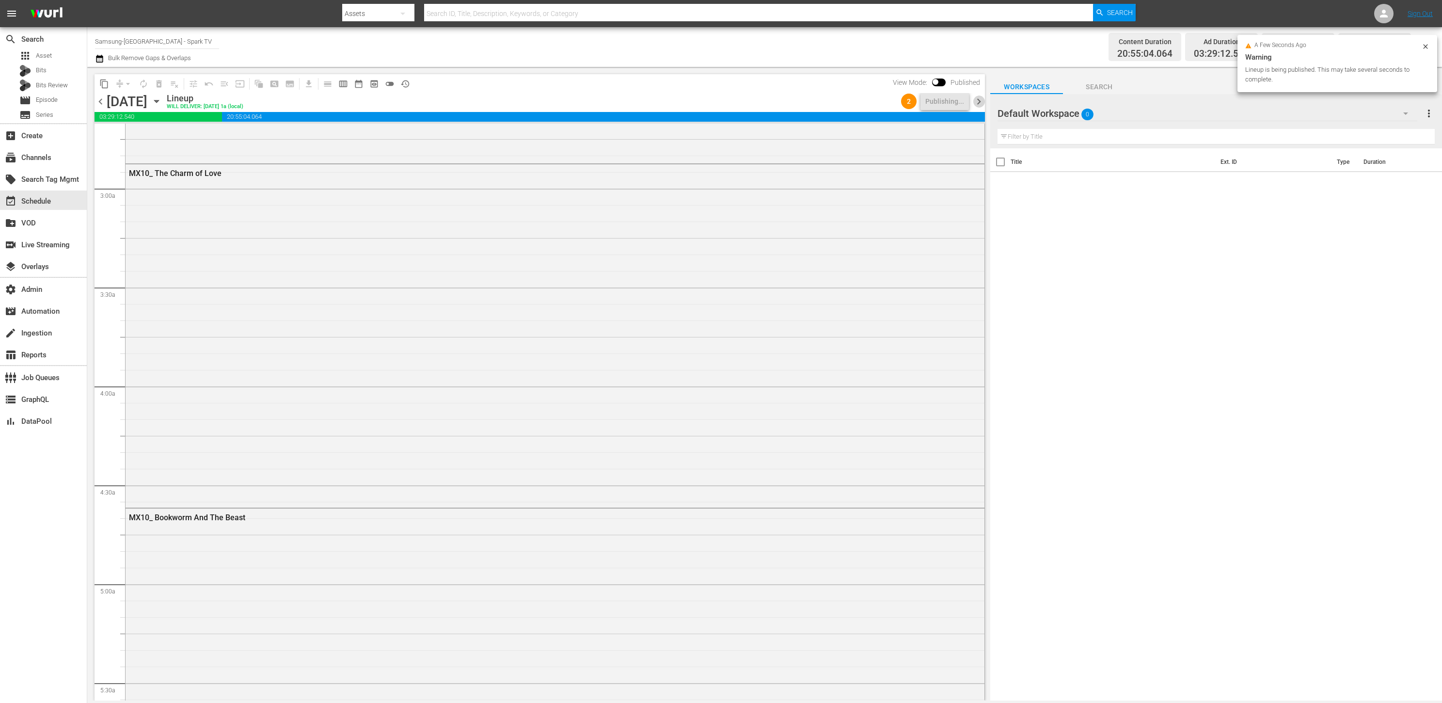
click at [980, 103] on span "chevron_right" at bounding box center [979, 102] width 12 height 12
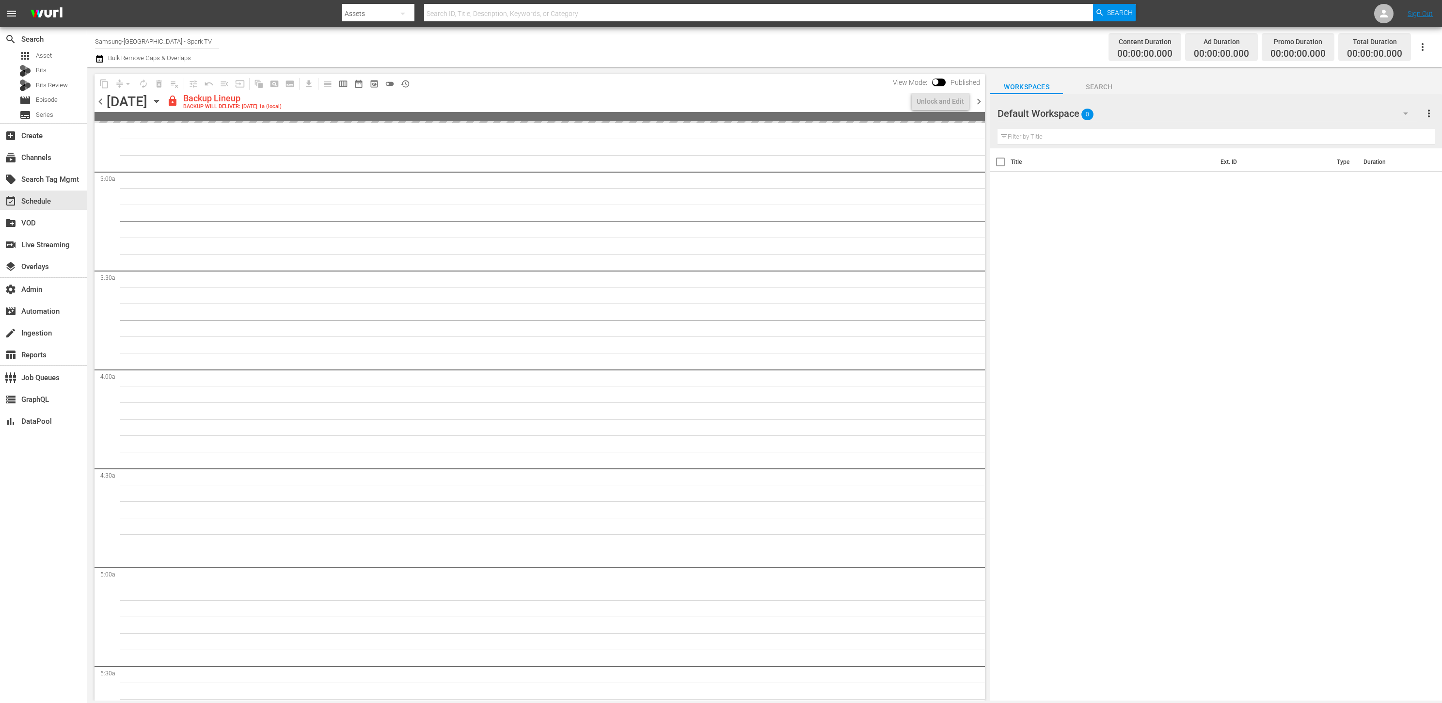
scroll to position [528, 0]
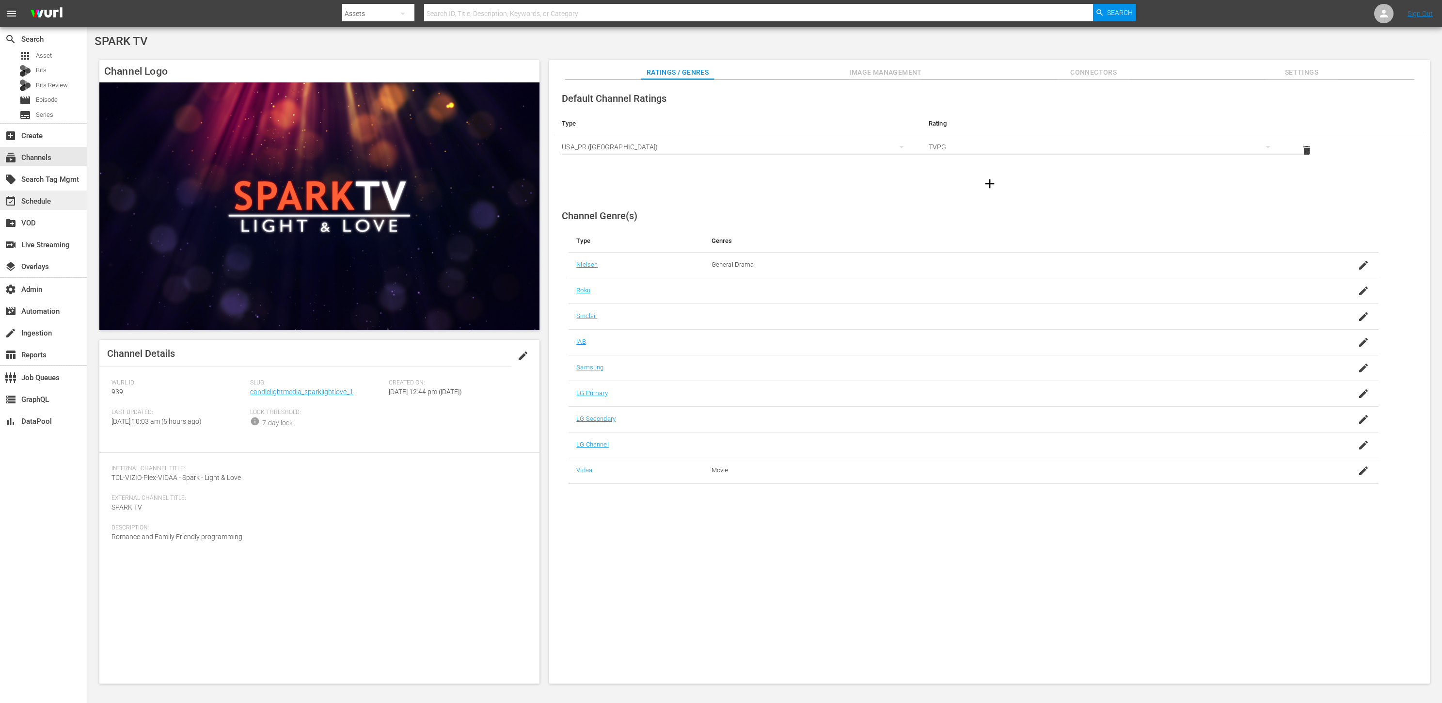
click at [64, 195] on div "event_available Schedule" at bounding box center [43, 200] width 87 height 19
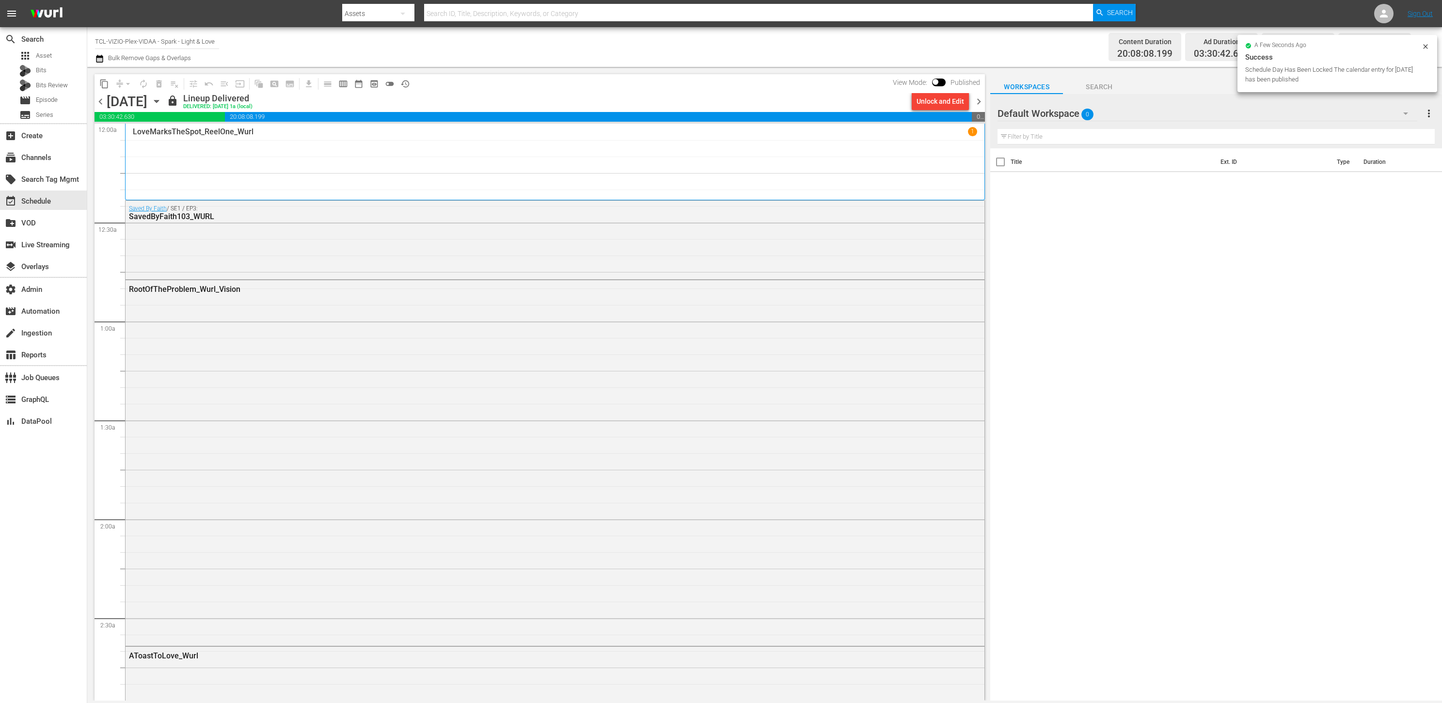
click at [982, 105] on span "chevron_right" at bounding box center [979, 102] width 12 height 12
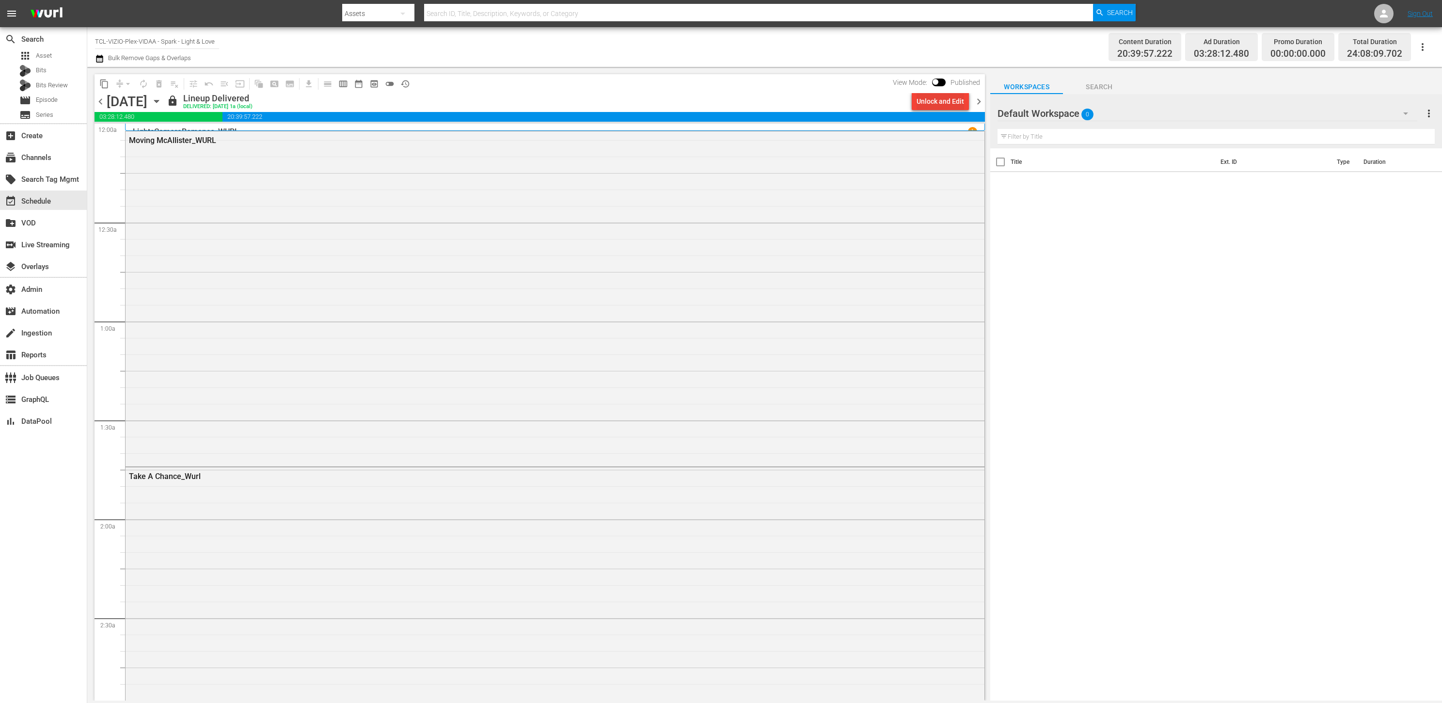
click at [930, 101] on div "Unlock and Edit" at bounding box center [941, 101] width 48 height 17
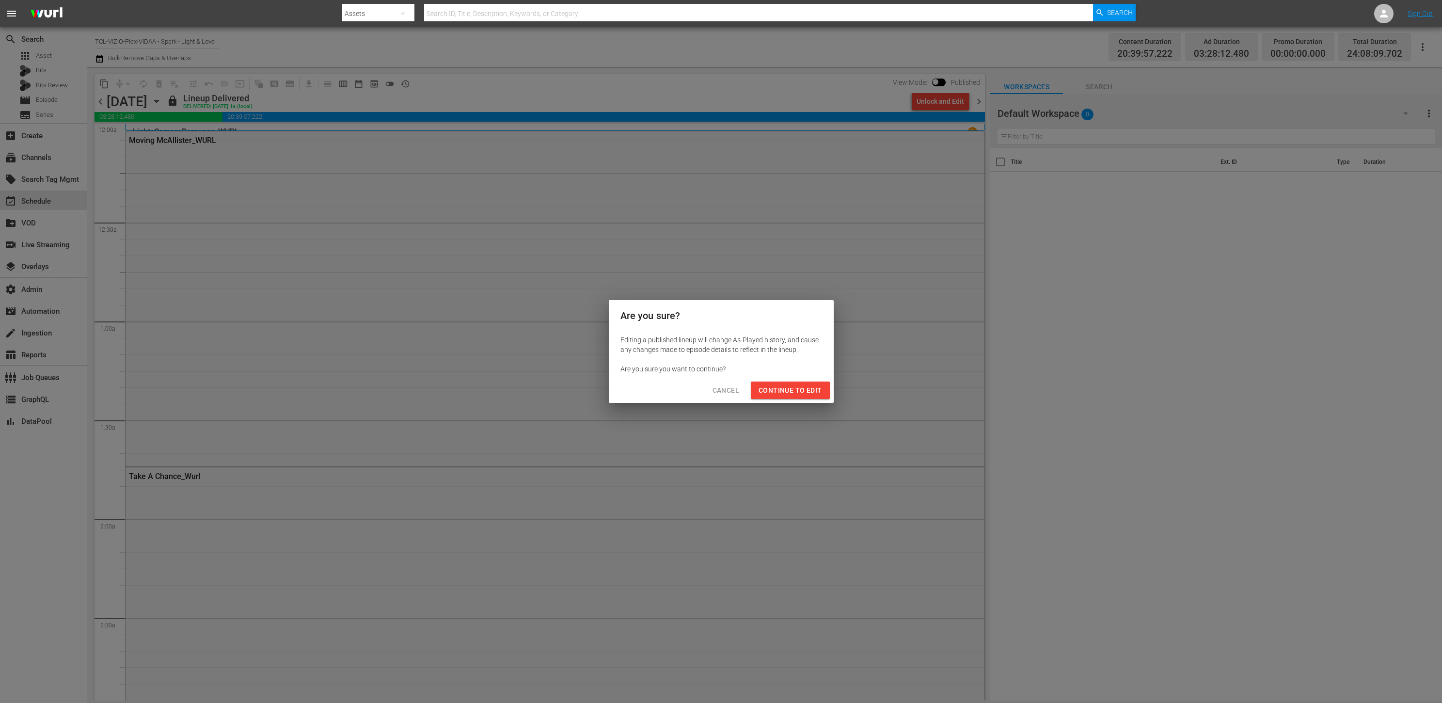
click at [792, 392] on span "Continue to Edit" at bounding box center [790, 390] width 63 height 12
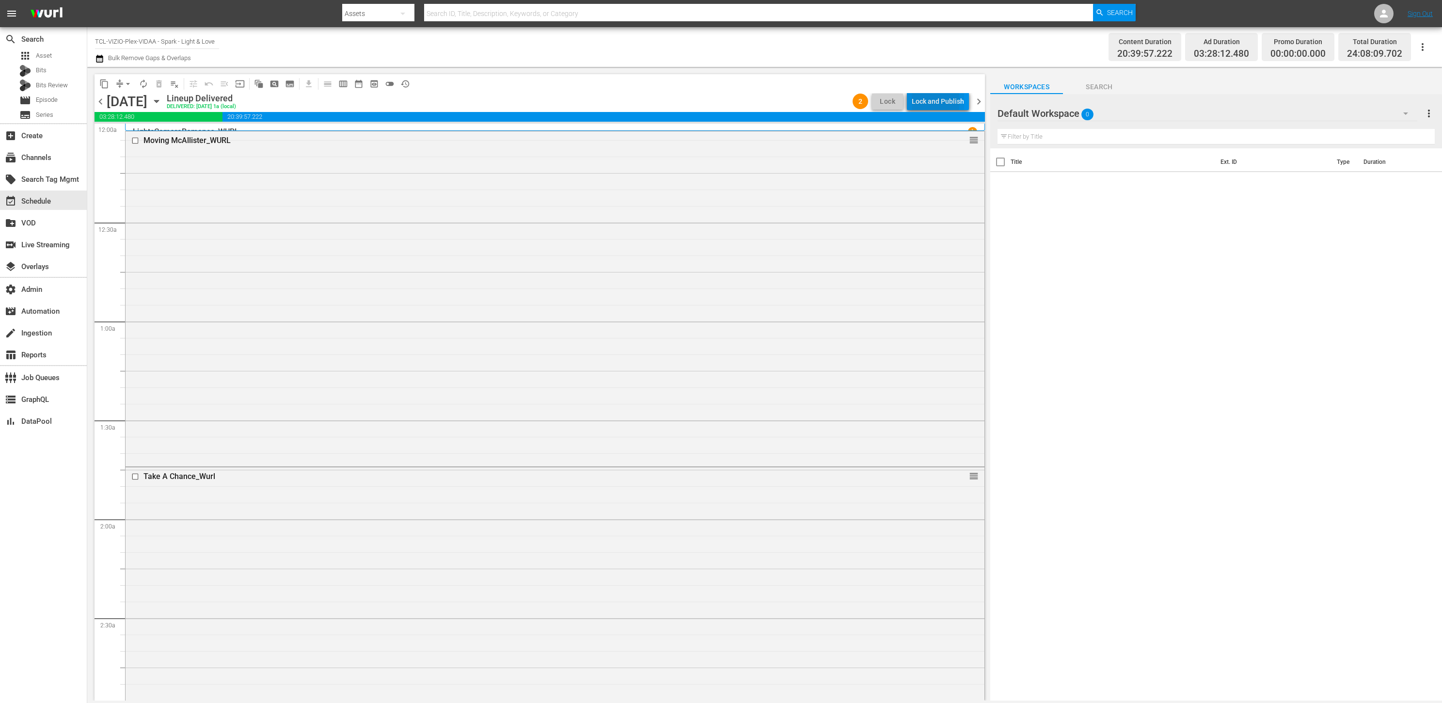
click at [916, 101] on div "Lock and Publish" at bounding box center [938, 101] width 52 height 17
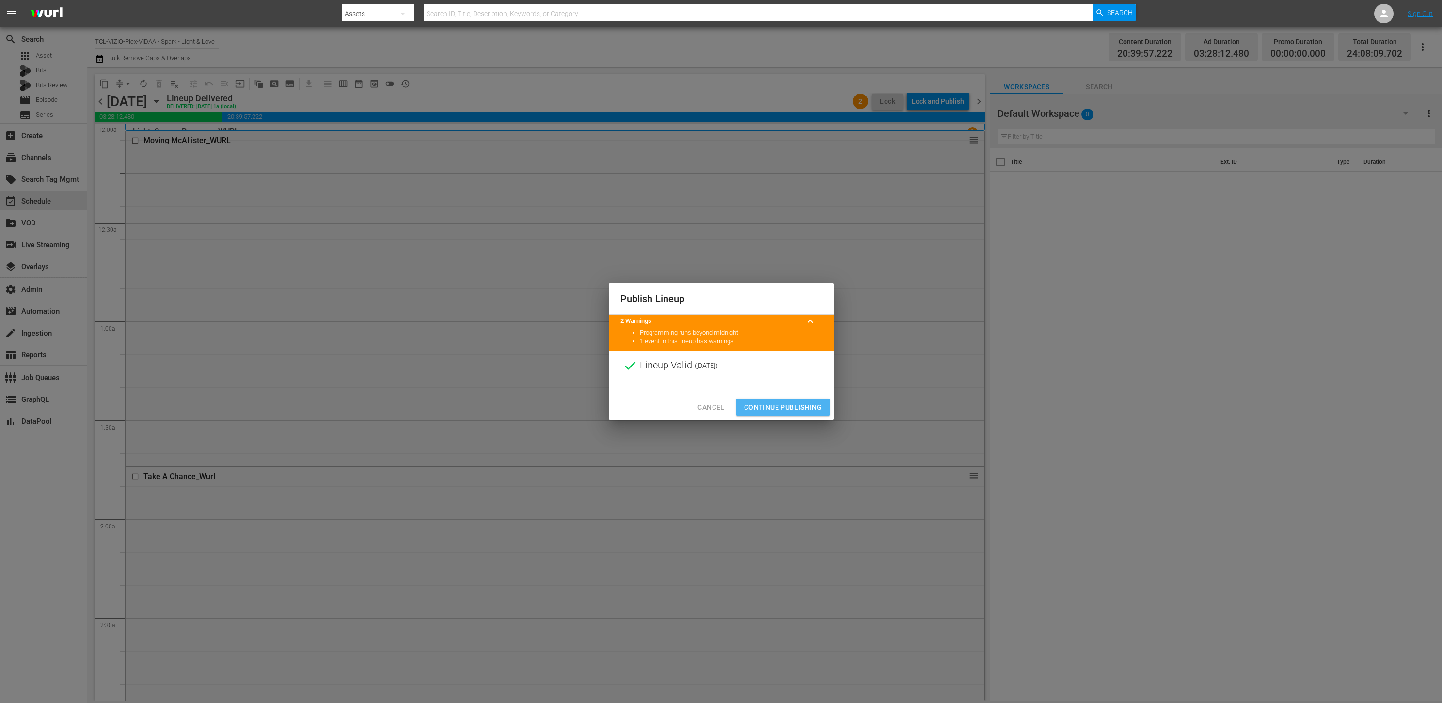
click at [792, 407] on span "Continue Publishing" at bounding box center [783, 407] width 78 height 12
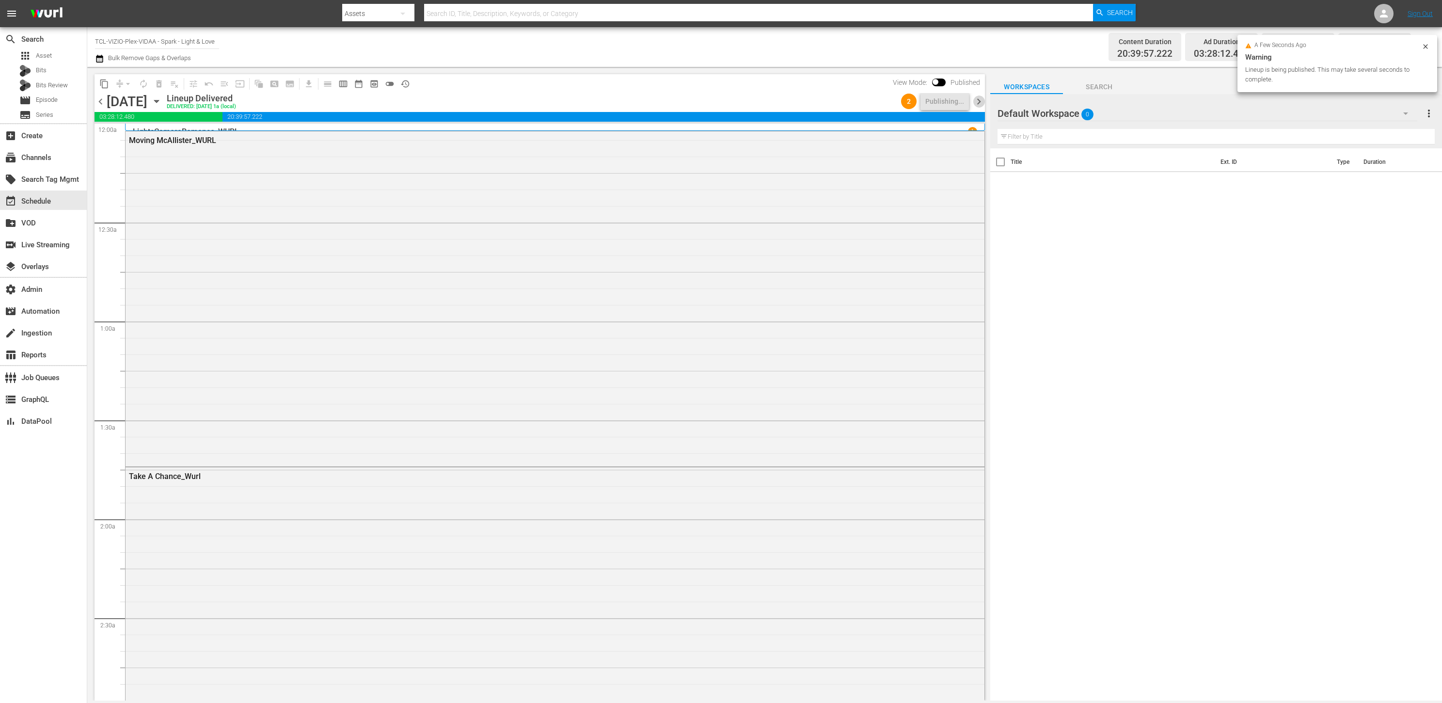
click at [977, 103] on span "chevron_right" at bounding box center [979, 102] width 12 height 12
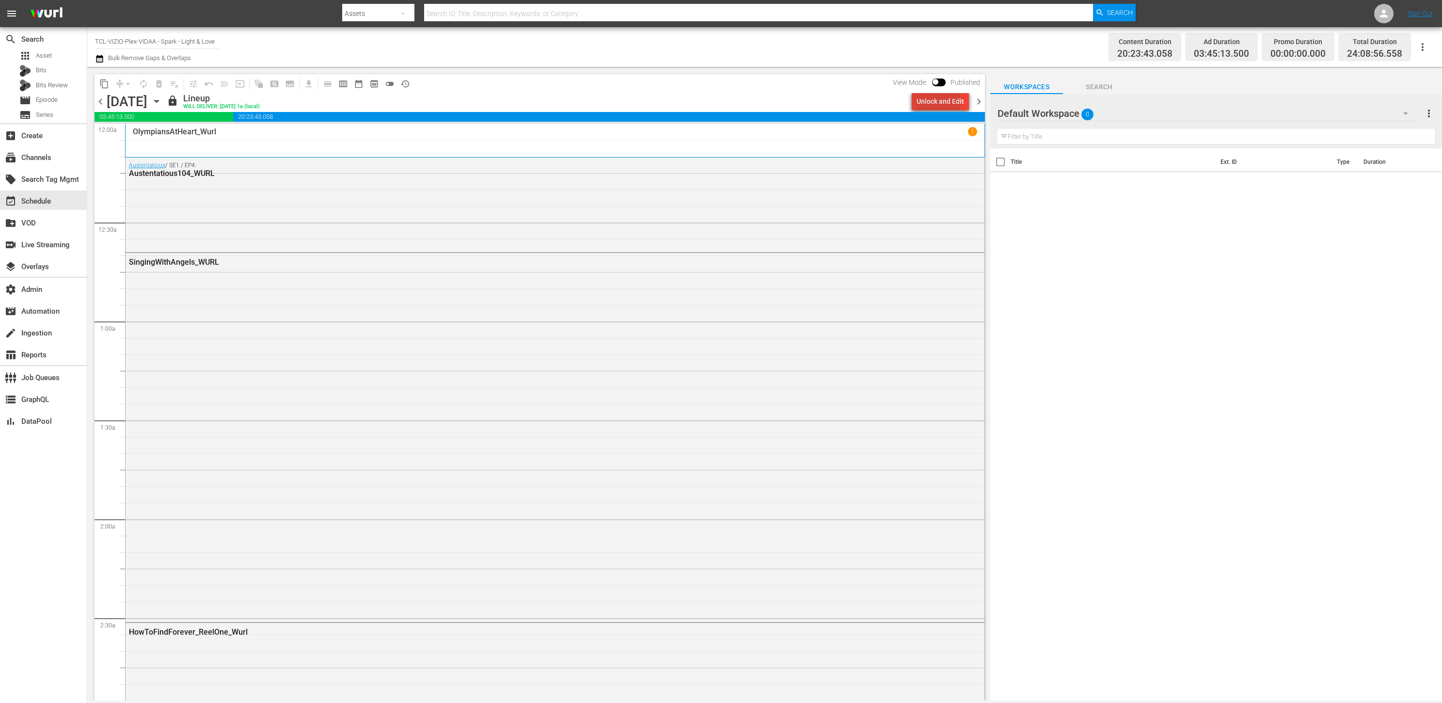
click at [927, 100] on div "Unlock and Edit" at bounding box center [941, 101] width 48 height 17
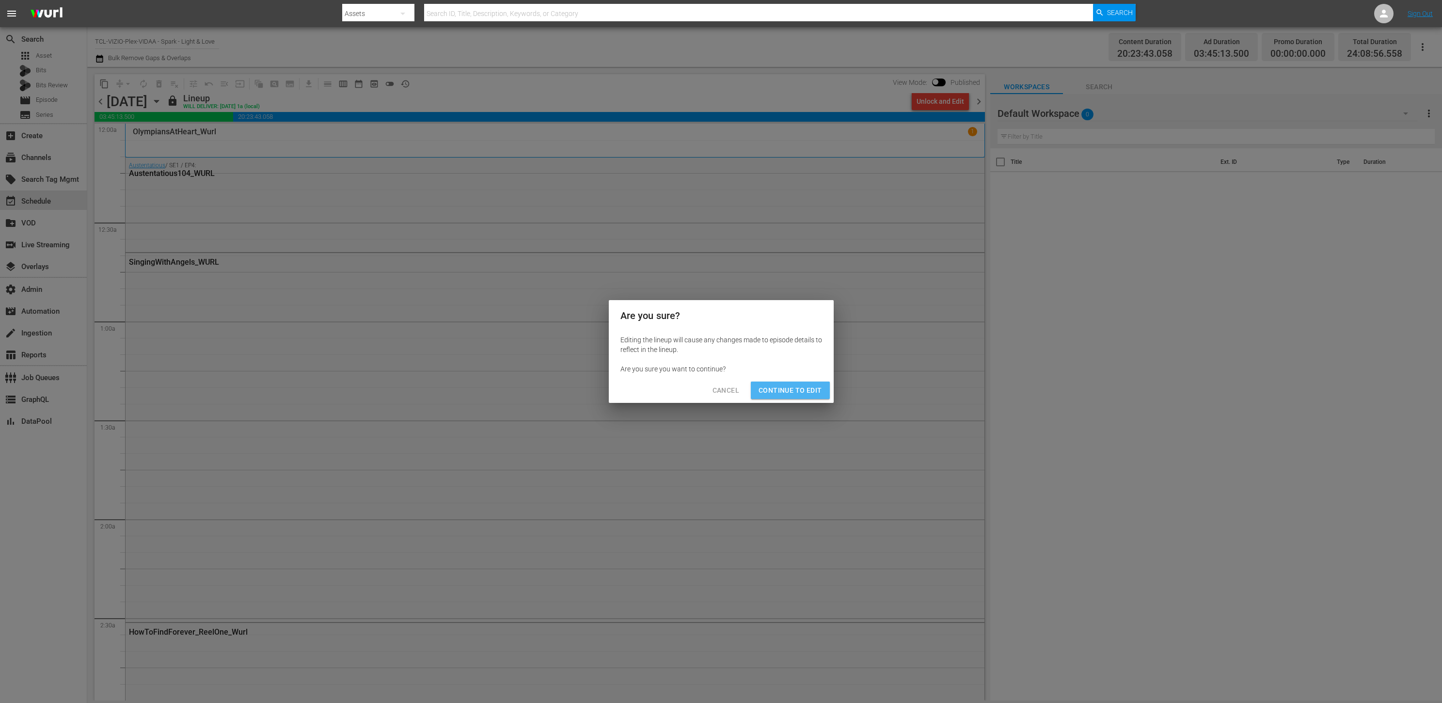
click at [801, 386] on span "Continue to Edit" at bounding box center [790, 390] width 63 height 12
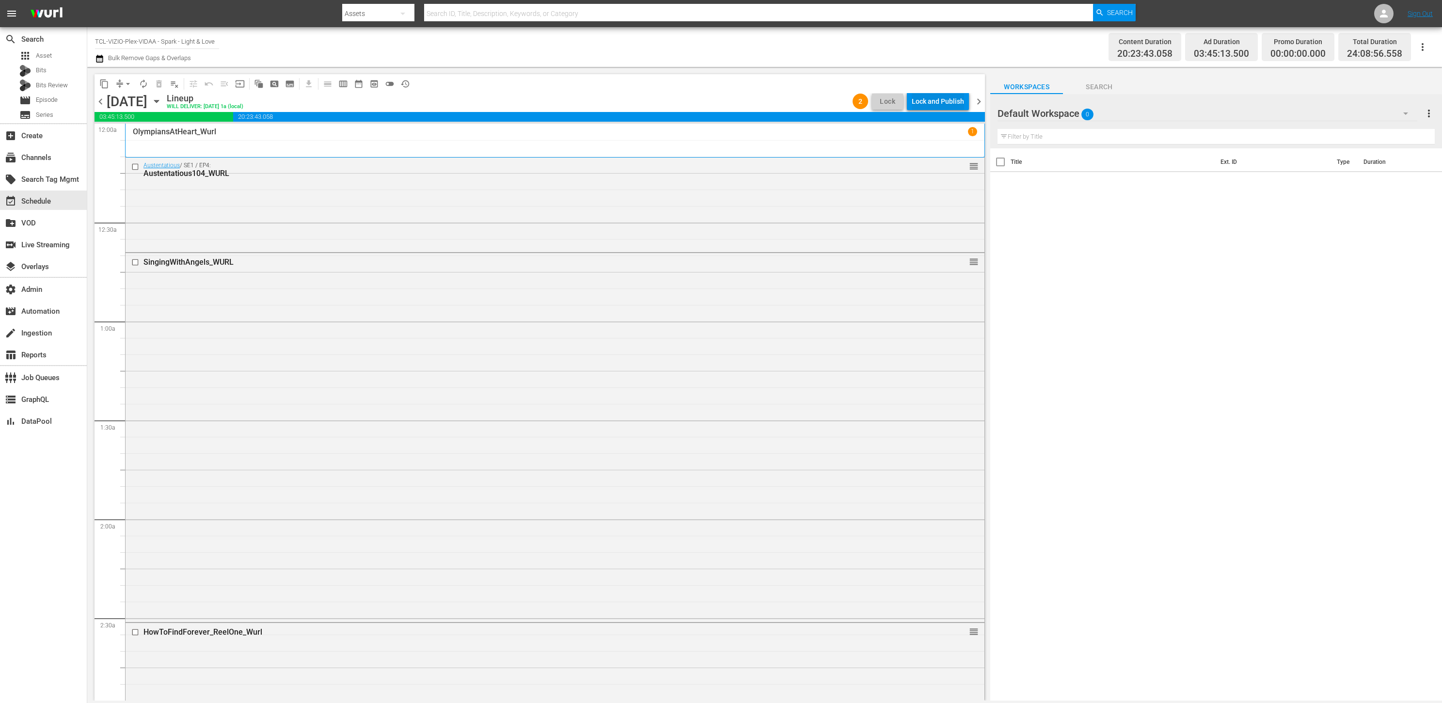
click at [934, 102] on div "Lock and Publish" at bounding box center [938, 101] width 52 height 17
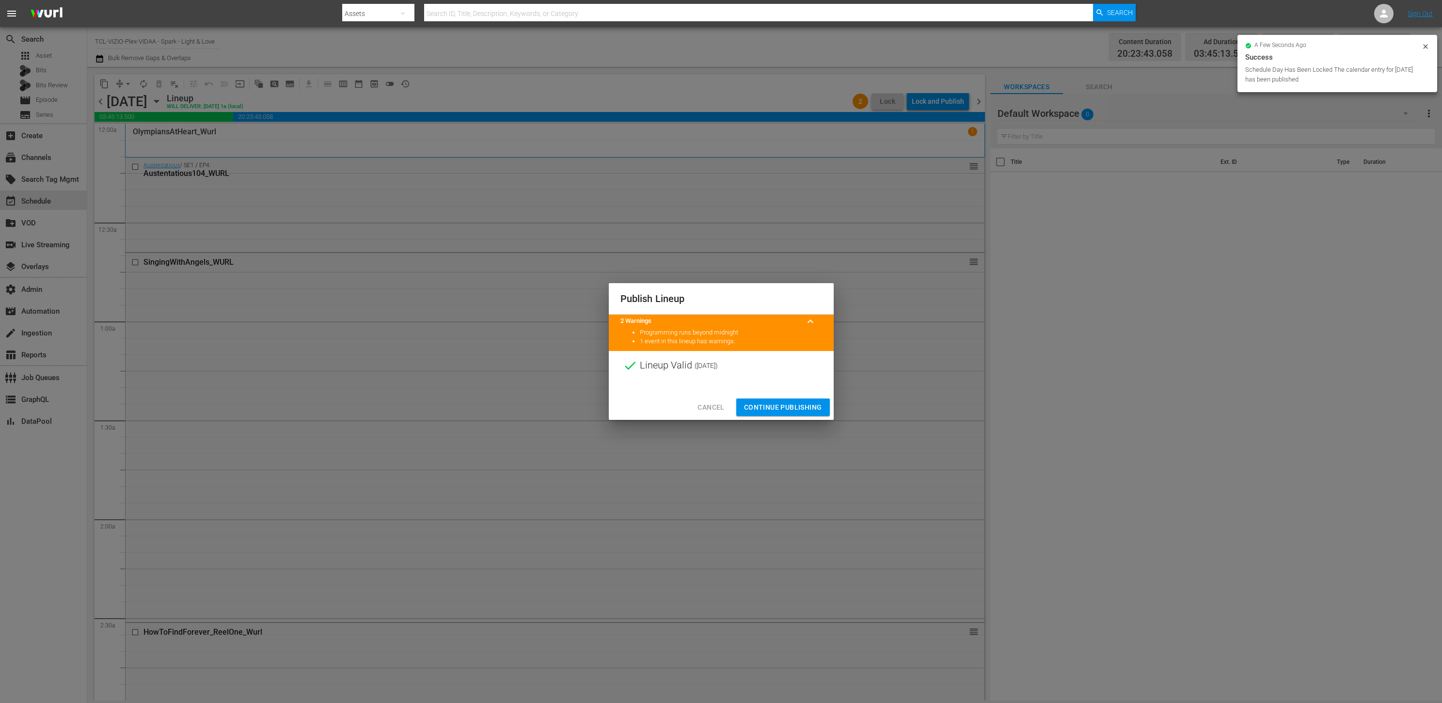
click at [777, 401] on span "Continue Publishing" at bounding box center [783, 407] width 78 height 12
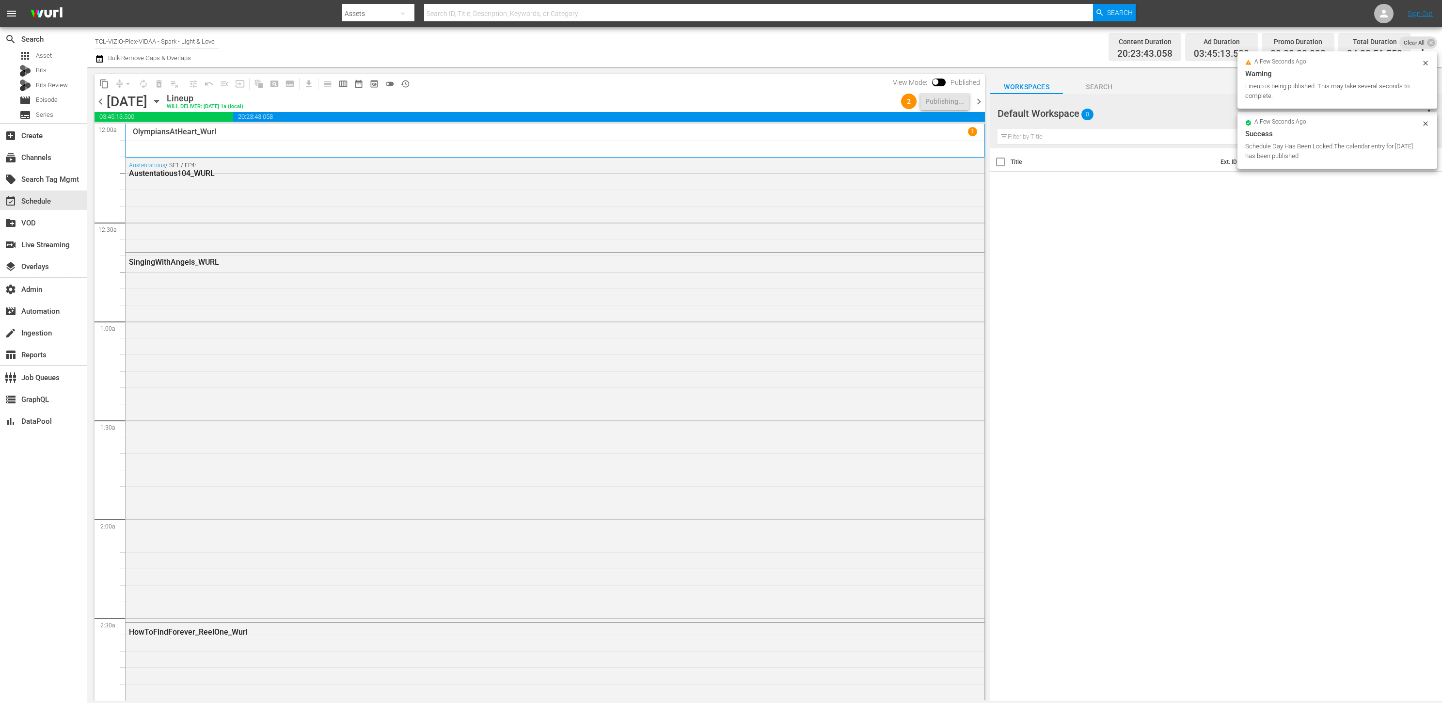
click at [978, 101] on span "chevron_right" at bounding box center [979, 102] width 12 height 12
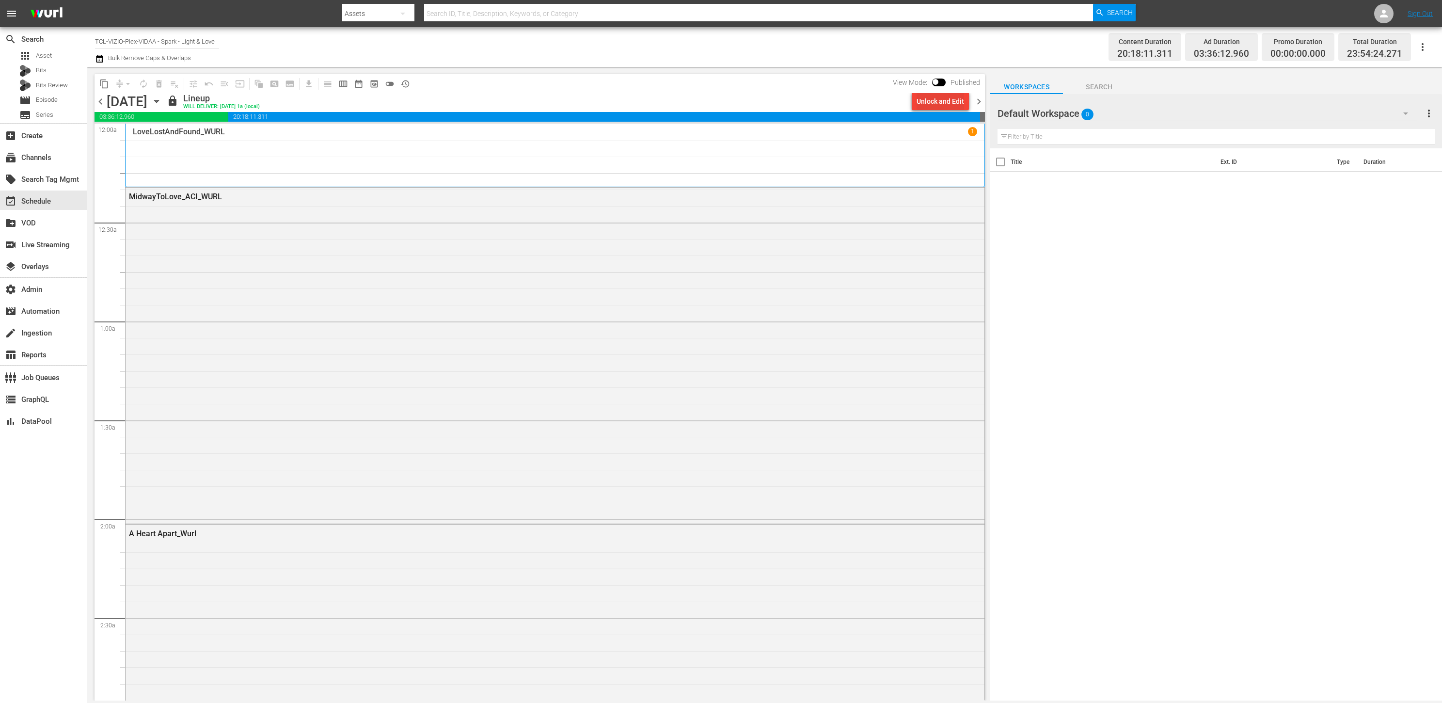
click at [915, 106] on button "Unlock and Edit" at bounding box center [940, 101] width 57 height 17
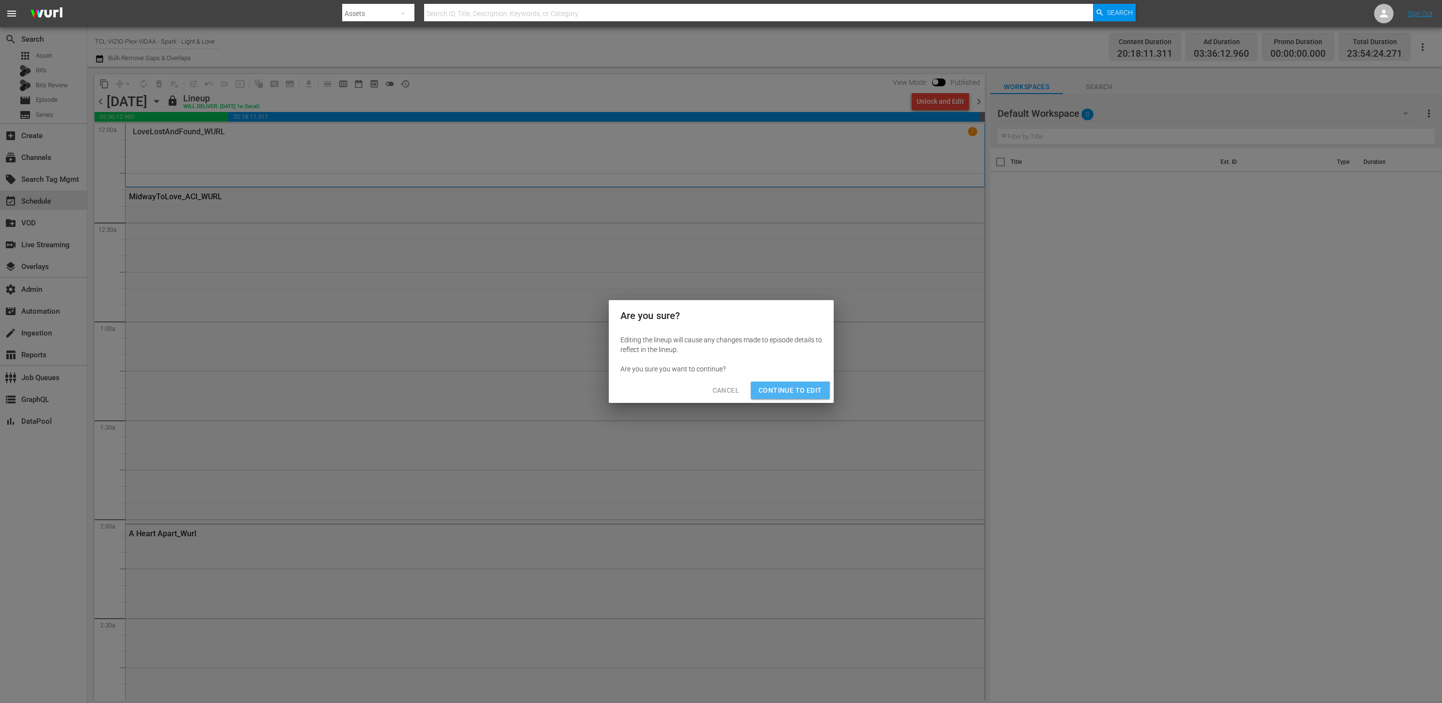
click at [785, 397] on button "Continue to Edit" at bounding box center [790, 391] width 79 height 18
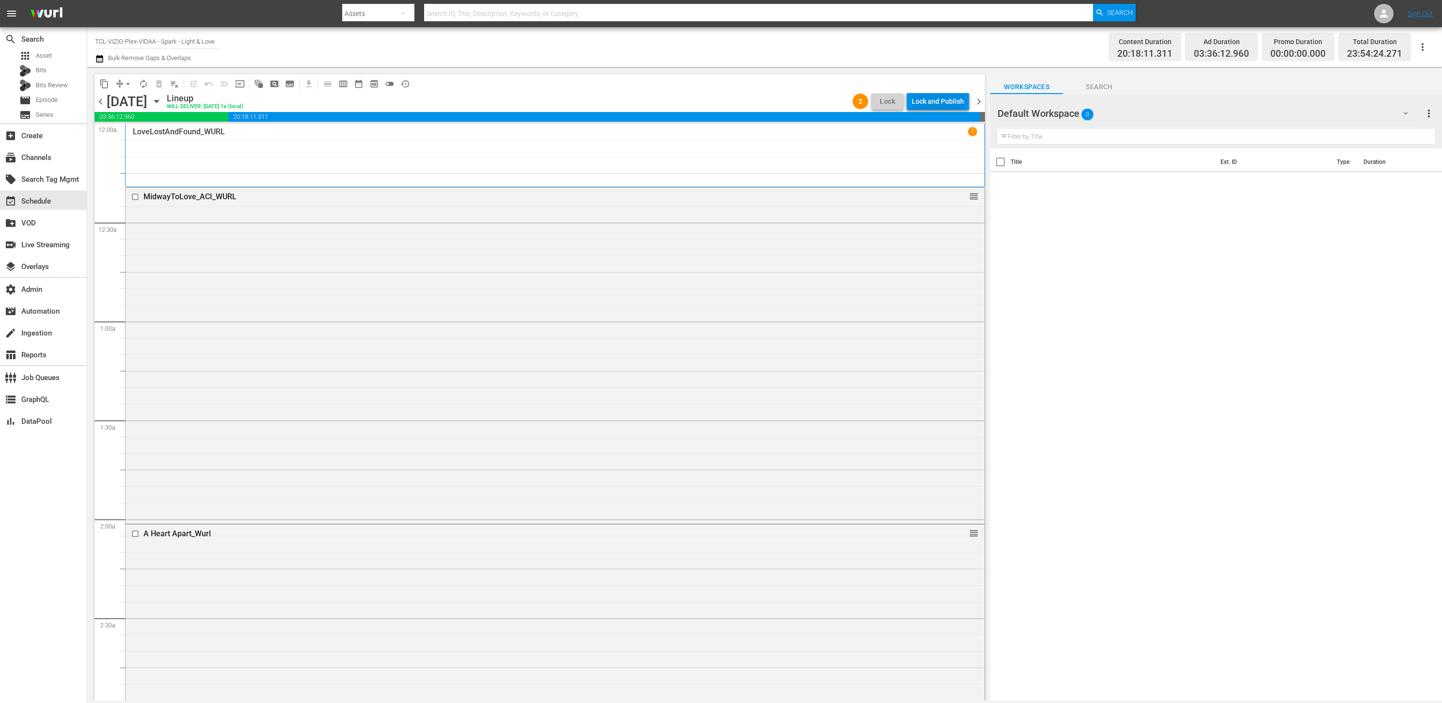
click at [925, 100] on div "Lock and Publish" at bounding box center [938, 101] width 52 height 17
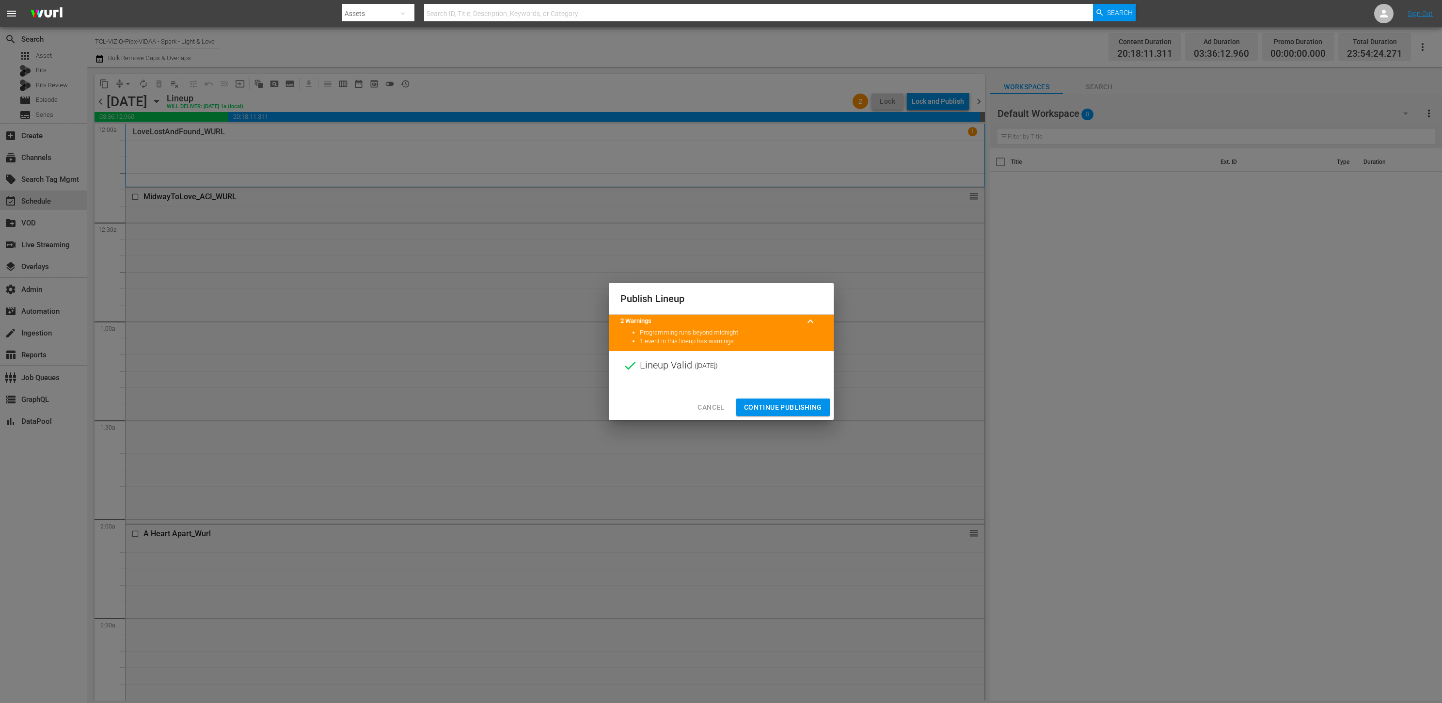
drag, startPoint x: 786, startPoint y: 406, endPoint x: 796, endPoint y: 402, distance: 10.3
click at [787, 406] on span "Continue Publishing" at bounding box center [783, 407] width 78 height 12
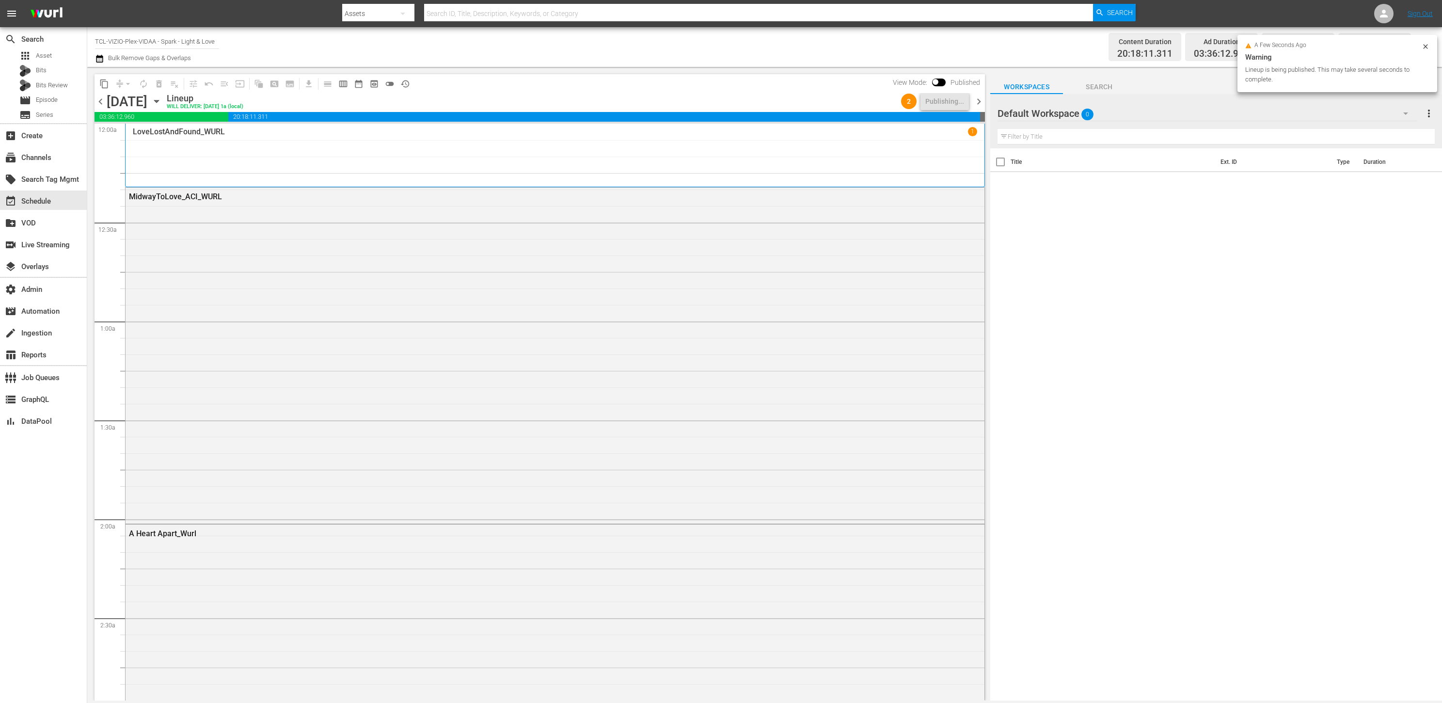
click at [979, 101] on span "chevron_right" at bounding box center [979, 102] width 12 height 12
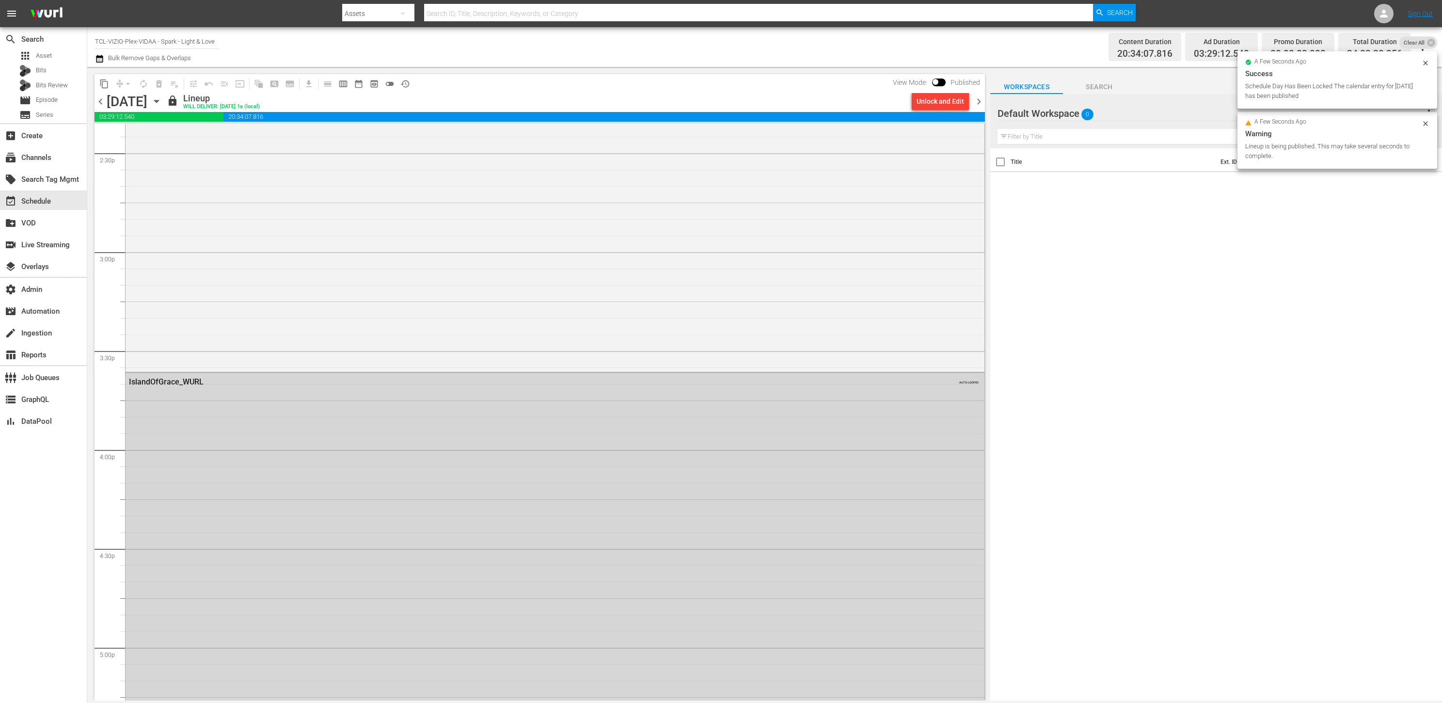
scroll to position [4226, 0]
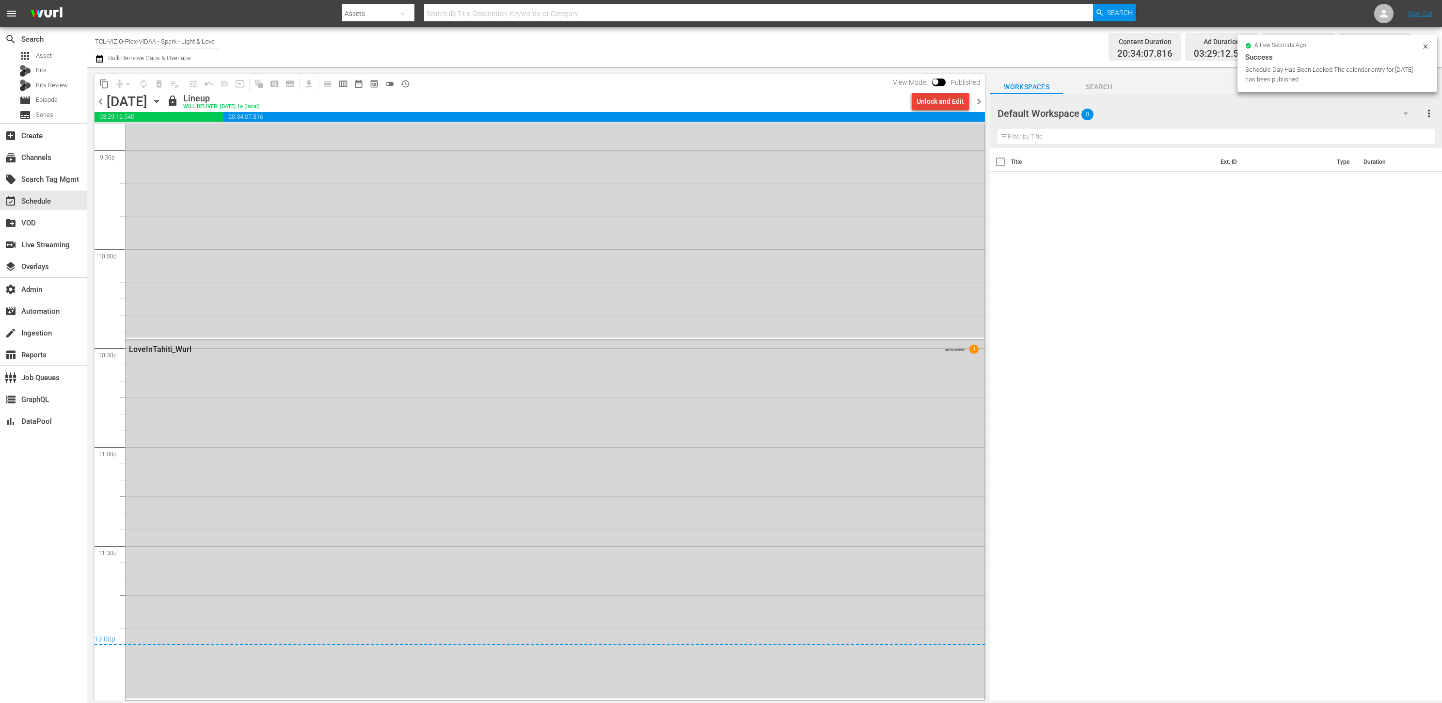
click at [927, 104] on div "Unlock and Edit" at bounding box center [941, 101] width 48 height 17
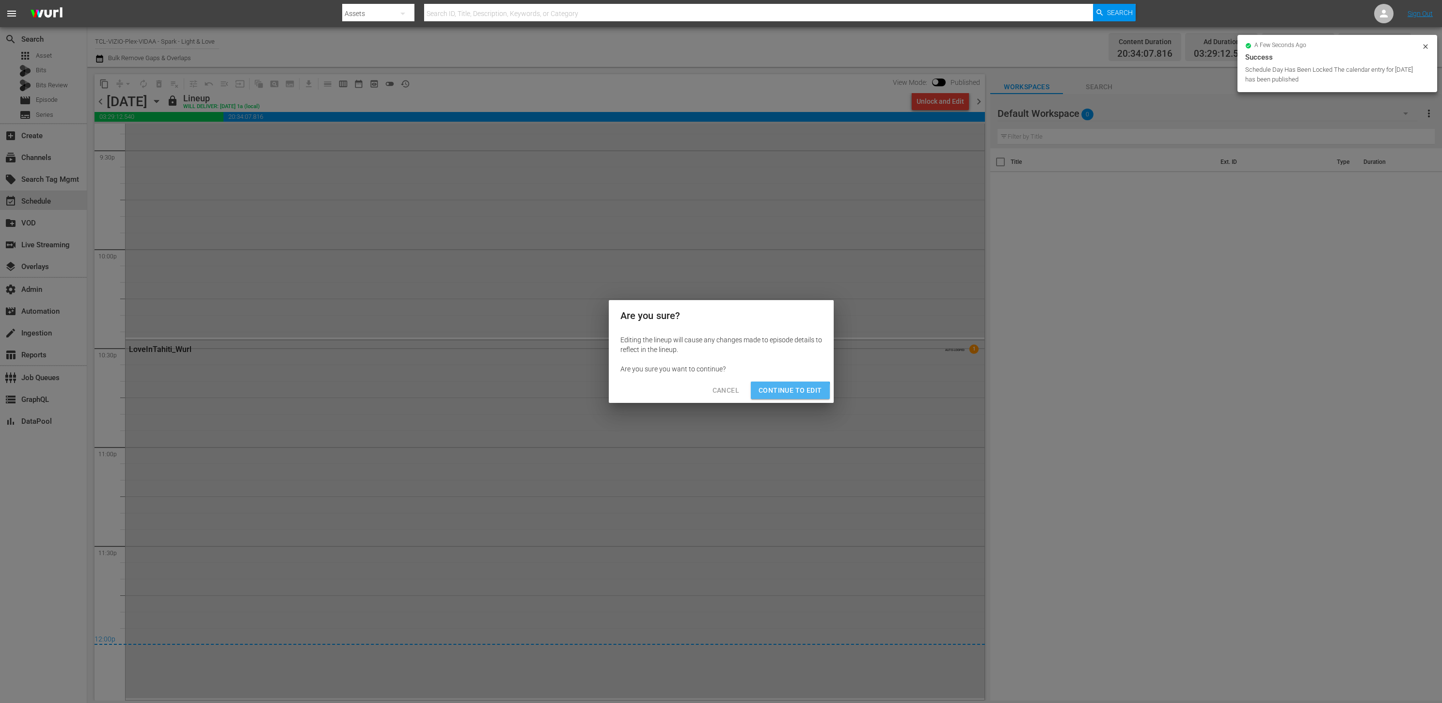
click at [784, 395] on span "Continue to Edit" at bounding box center [790, 390] width 63 height 12
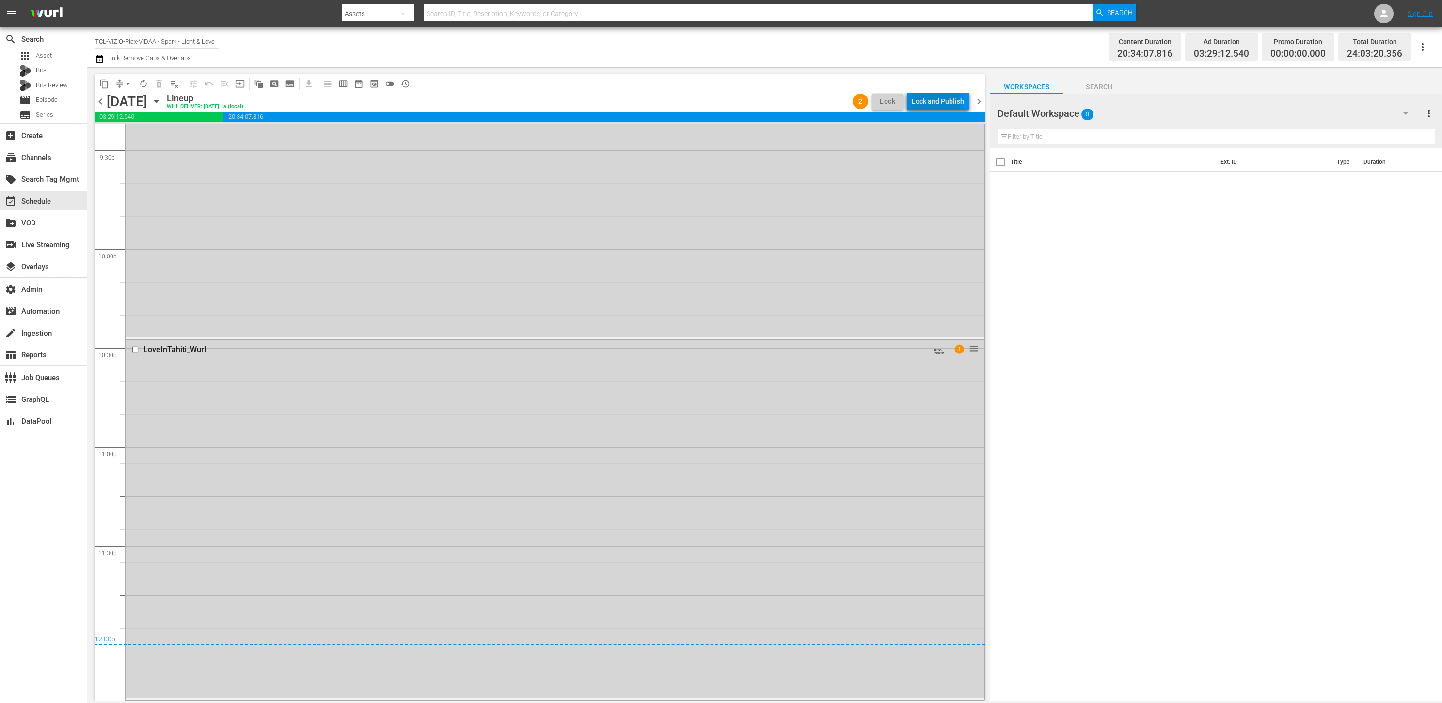
click at [929, 101] on div "Lock and Publish" at bounding box center [938, 101] width 52 height 17
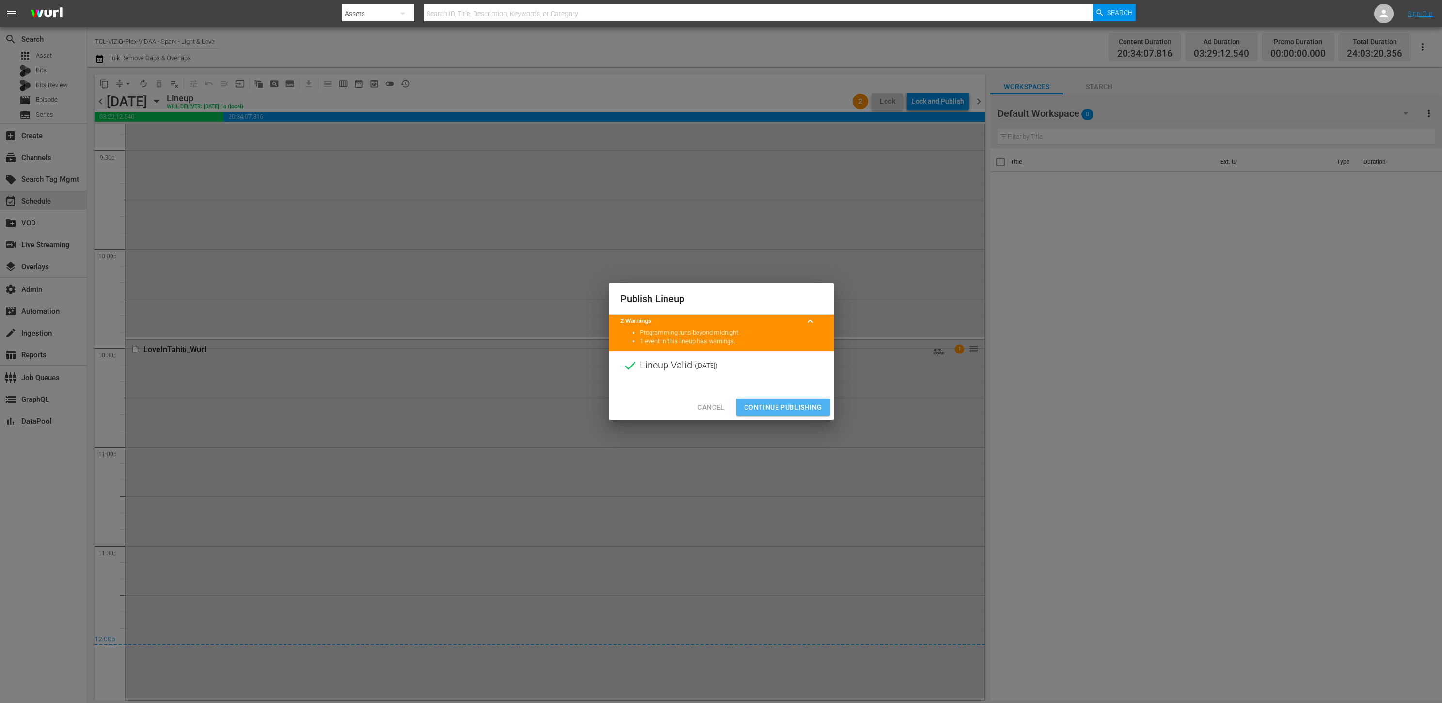
click at [785, 410] on span "Continue Publishing" at bounding box center [783, 407] width 78 height 12
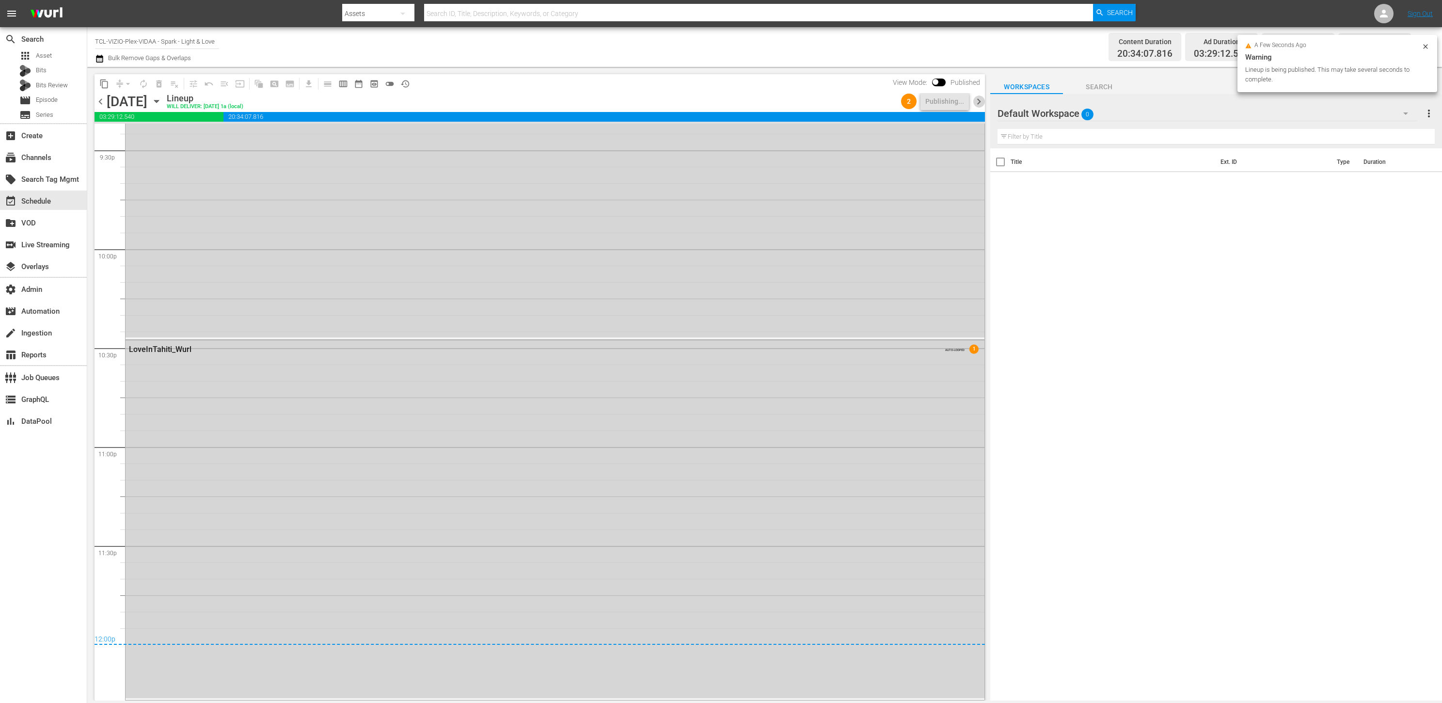
click at [977, 103] on span "chevron_right" at bounding box center [979, 102] width 12 height 12
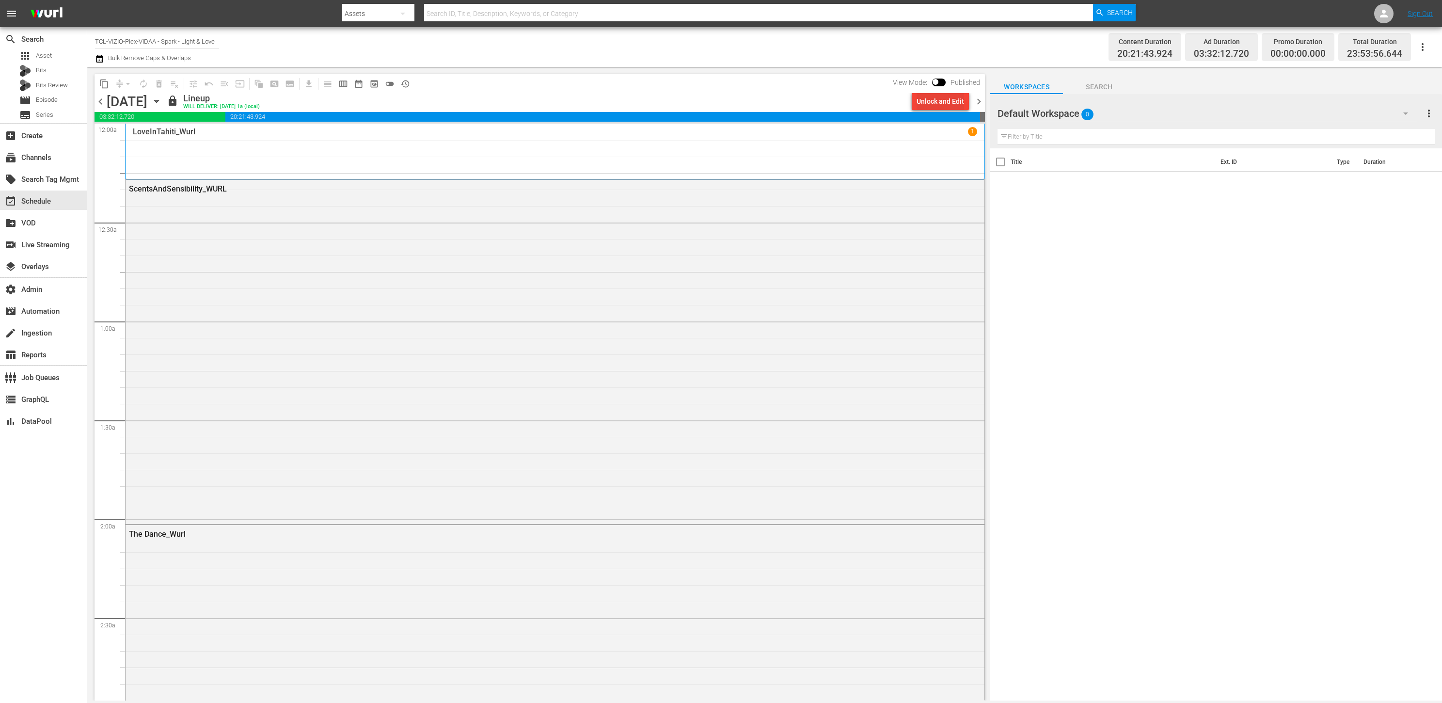
click at [934, 104] on div "Unlock and Edit" at bounding box center [941, 101] width 48 height 17
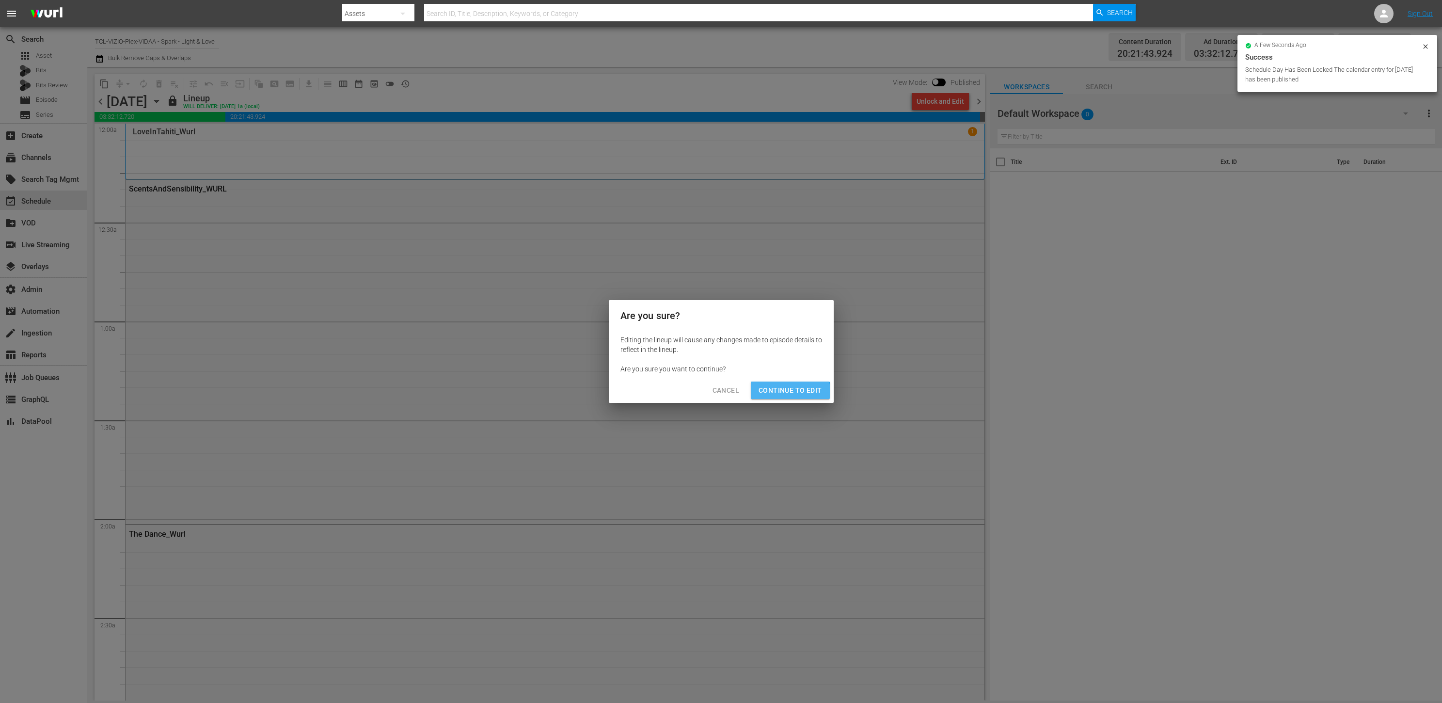
click at [770, 396] on span "Continue to Edit" at bounding box center [790, 390] width 63 height 12
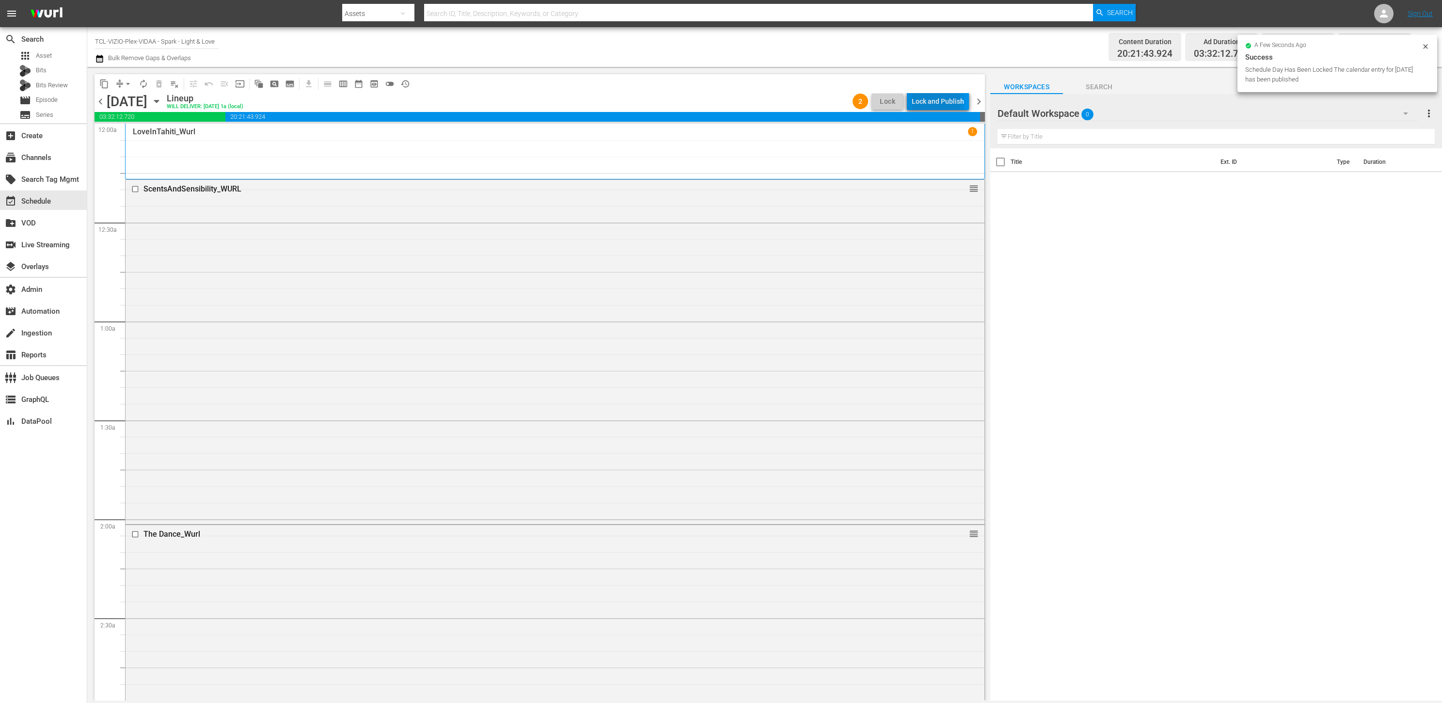
click at [937, 103] on div "Lock and Publish" at bounding box center [938, 101] width 52 height 17
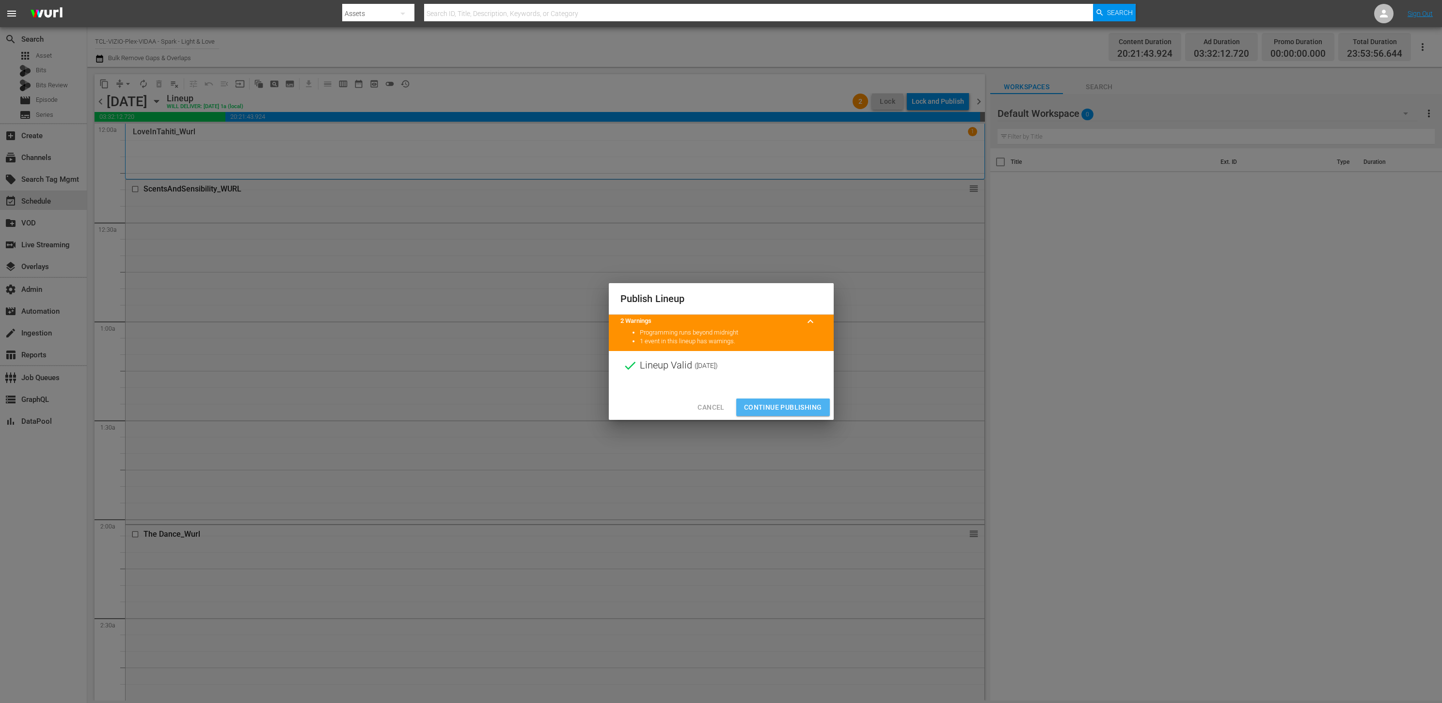
click at [803, 403] on span "Continue Publishing" at bounding box center [783, 407] width 78 height 12
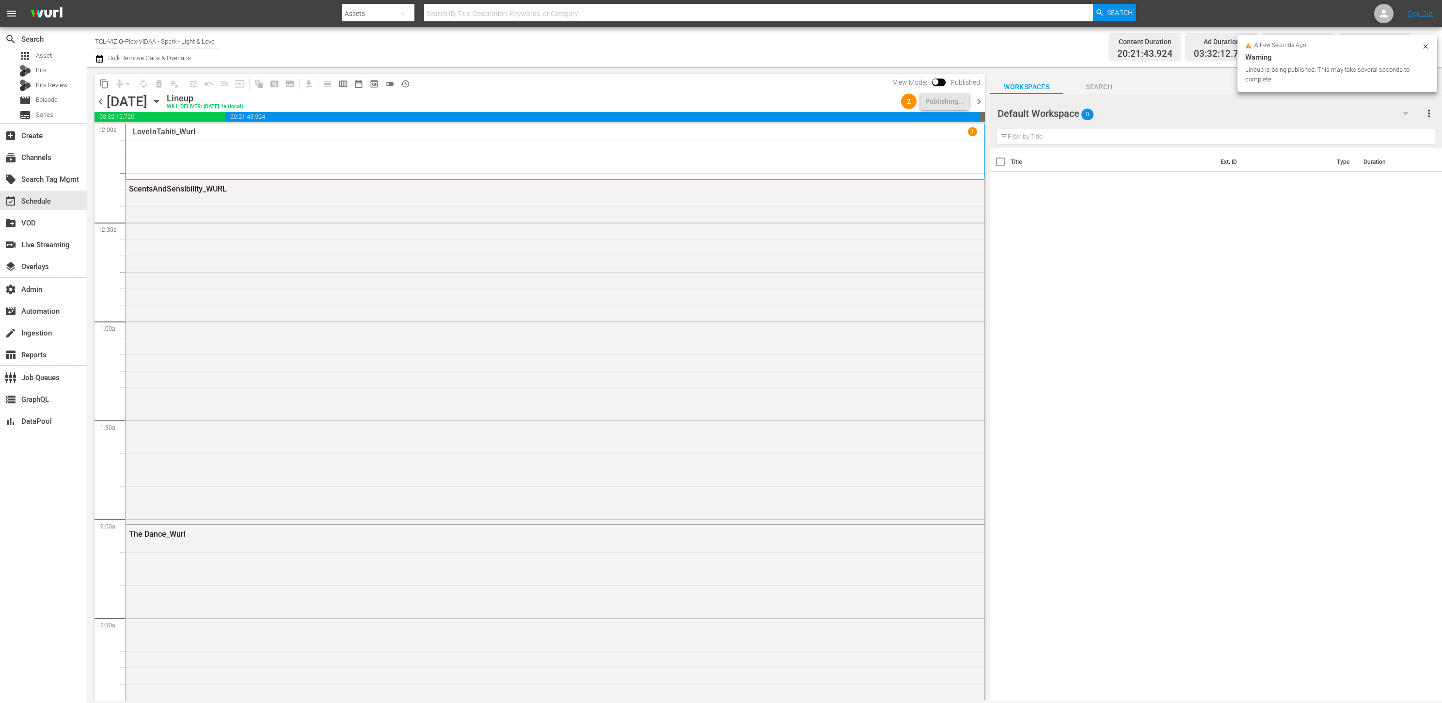
click at [982, 101] on span "chevron_right" at bounding box center [979, 102] width 12 height 12
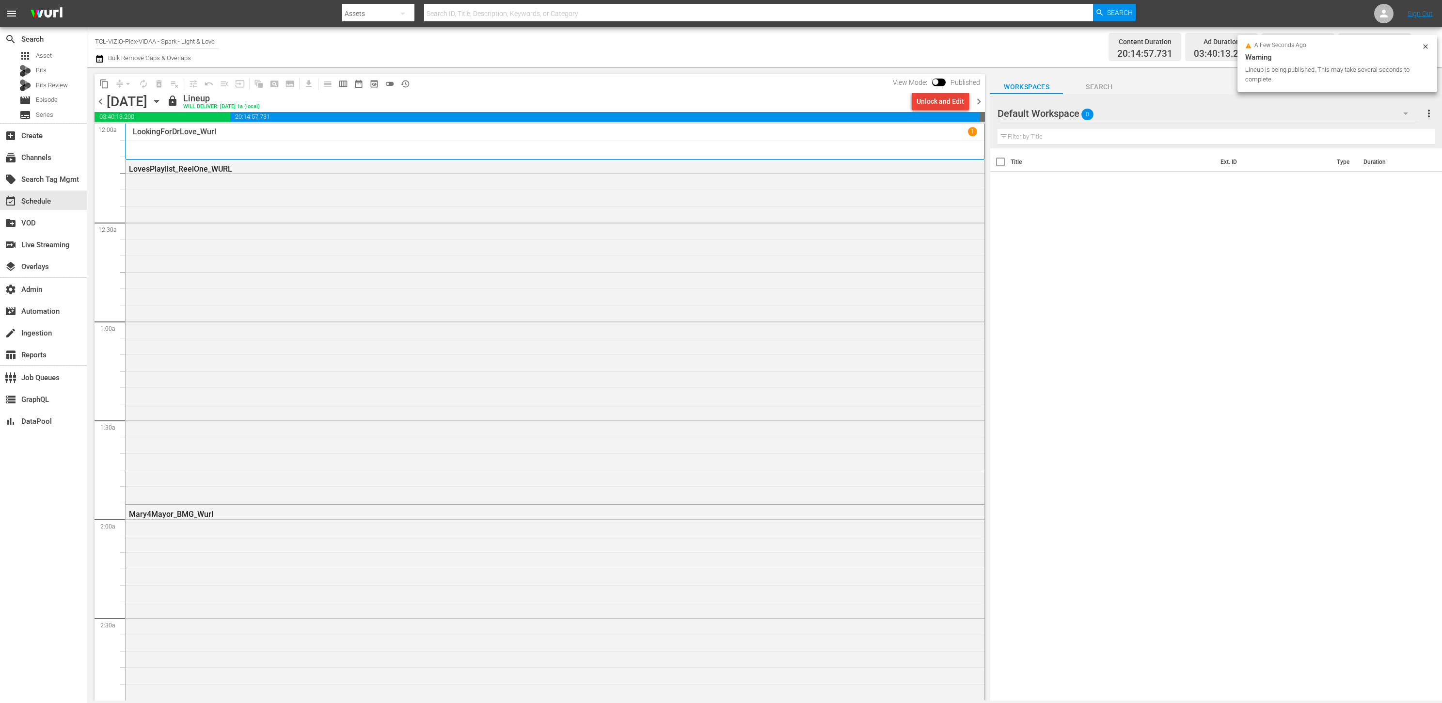
click at [924, 99] on div "Unlock and Edit" at bounding box center [941, 101] width 48 height 17
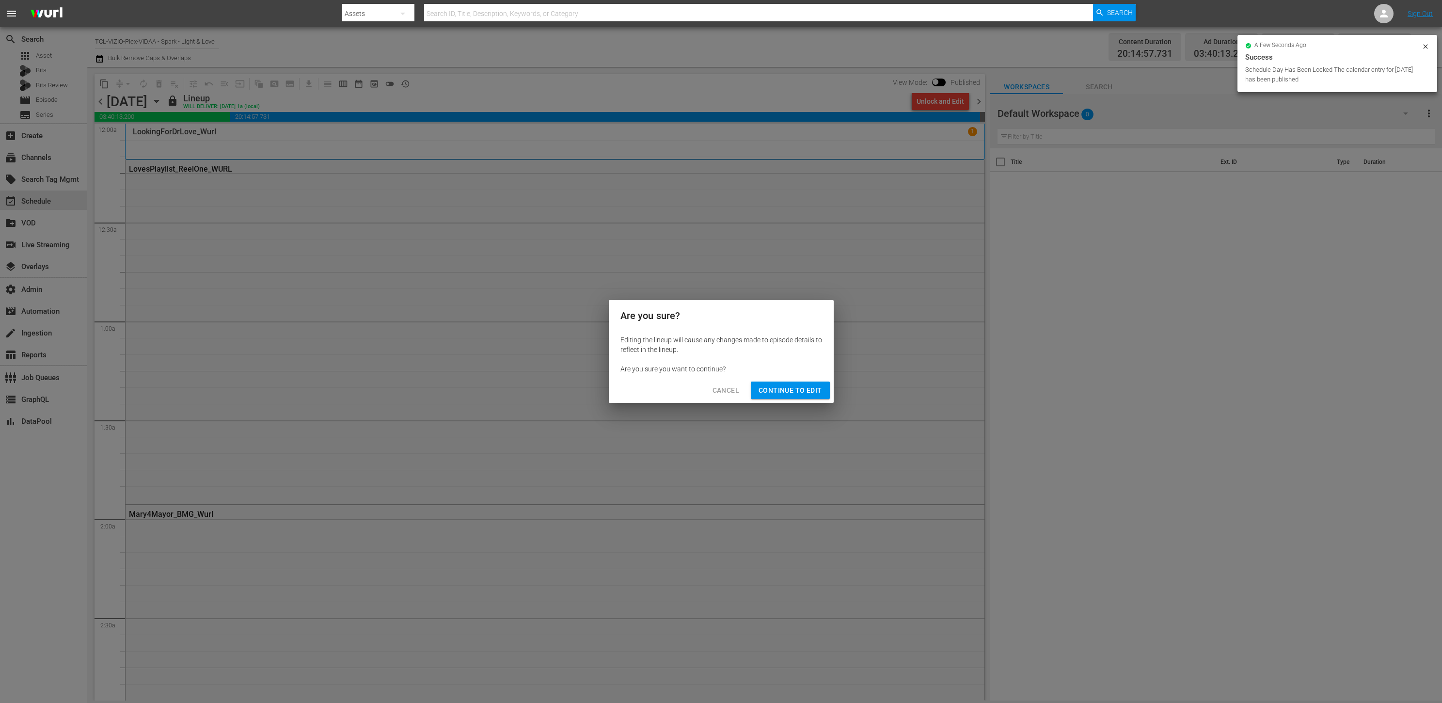
click at [797, 390] on span "Continue to Edit" at bounding box center [790, 390] width 63 height 12
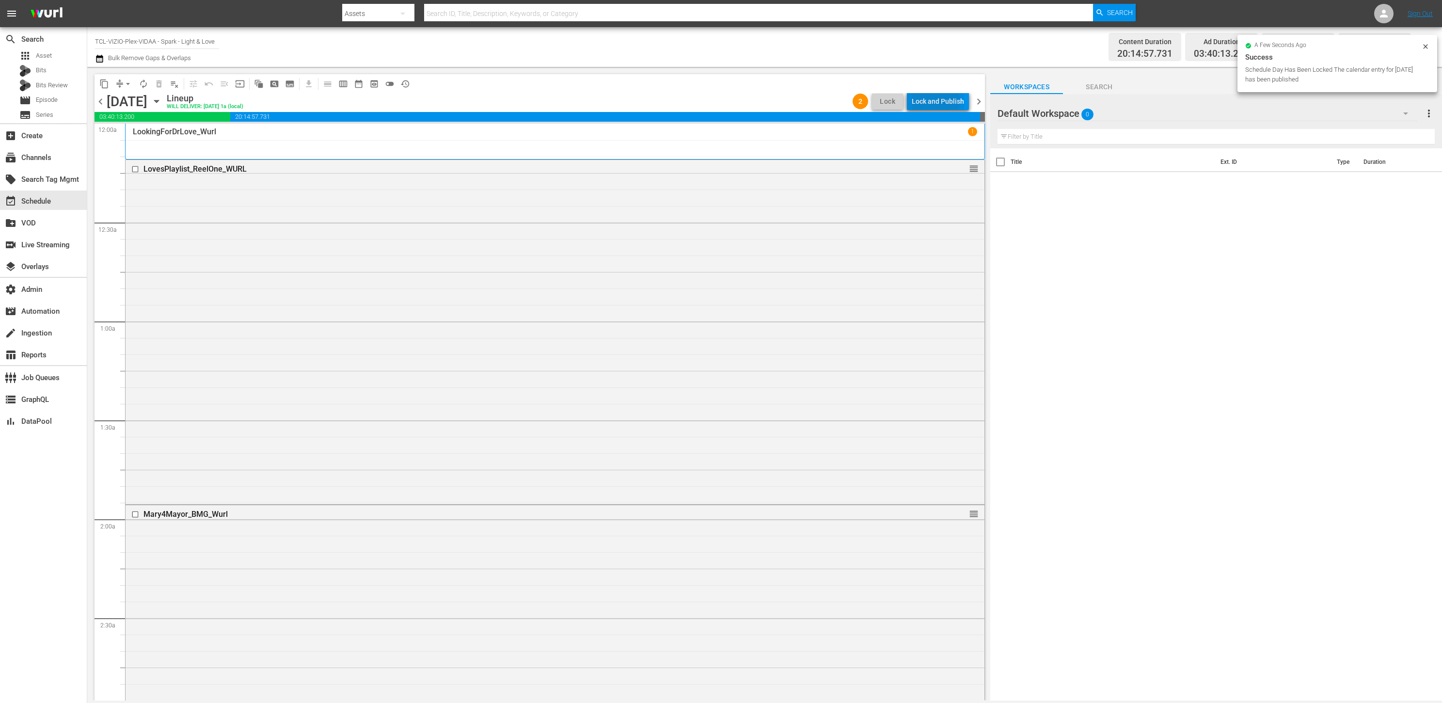
click at [936, 102] on div "Lock and Publish" at bounding box center [938, 101] width 52 height 17
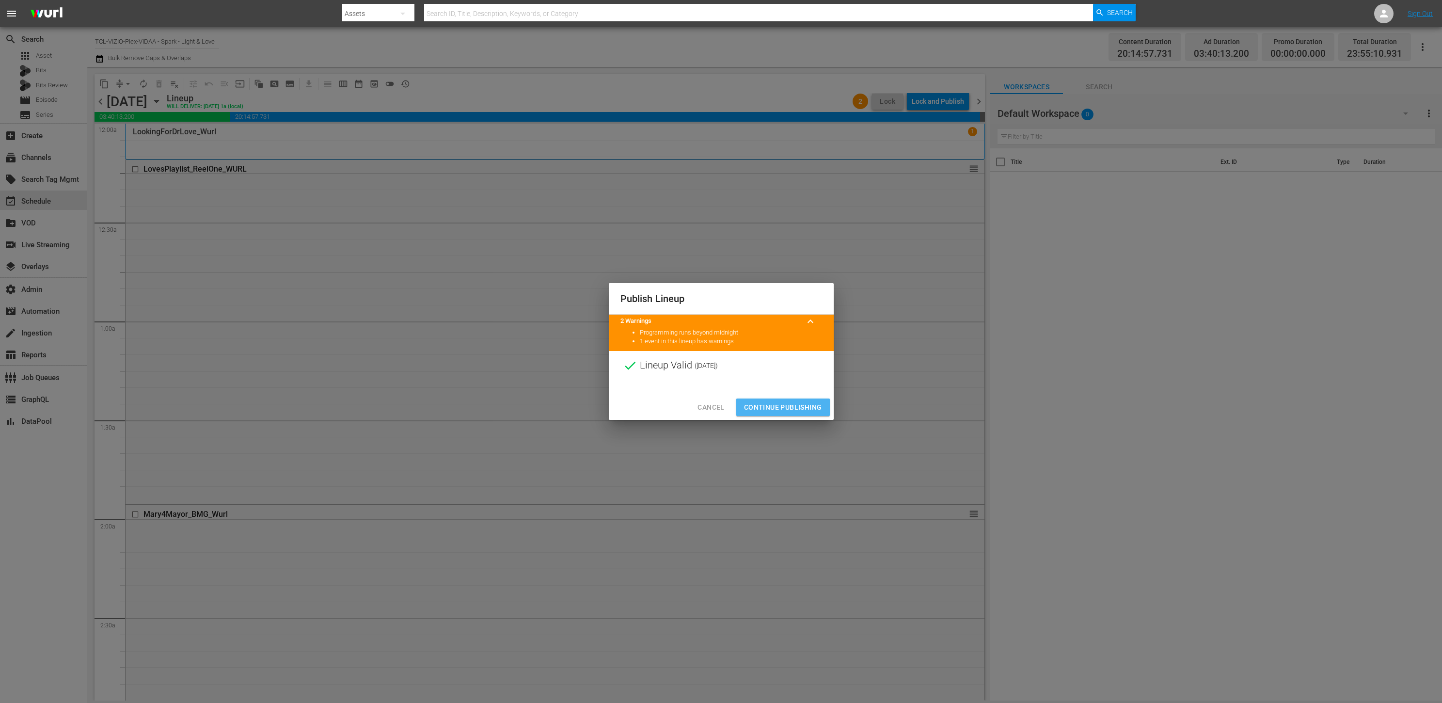
click at [797, 402] on span "Continue Publishing" at bounding box center [783, 407] width 78 height 12
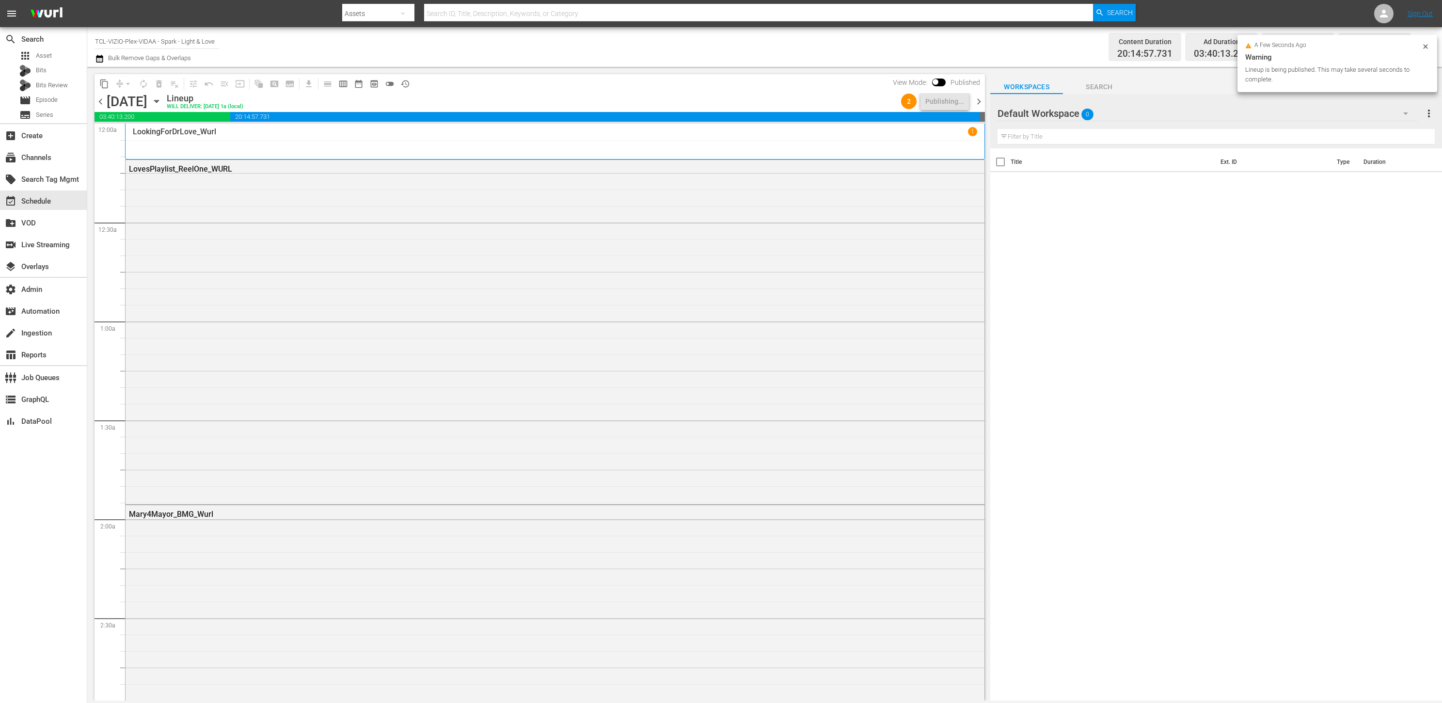
click at [978, 101] on span "chevron_right" at bounding box center [979, 102] width 12 height 12
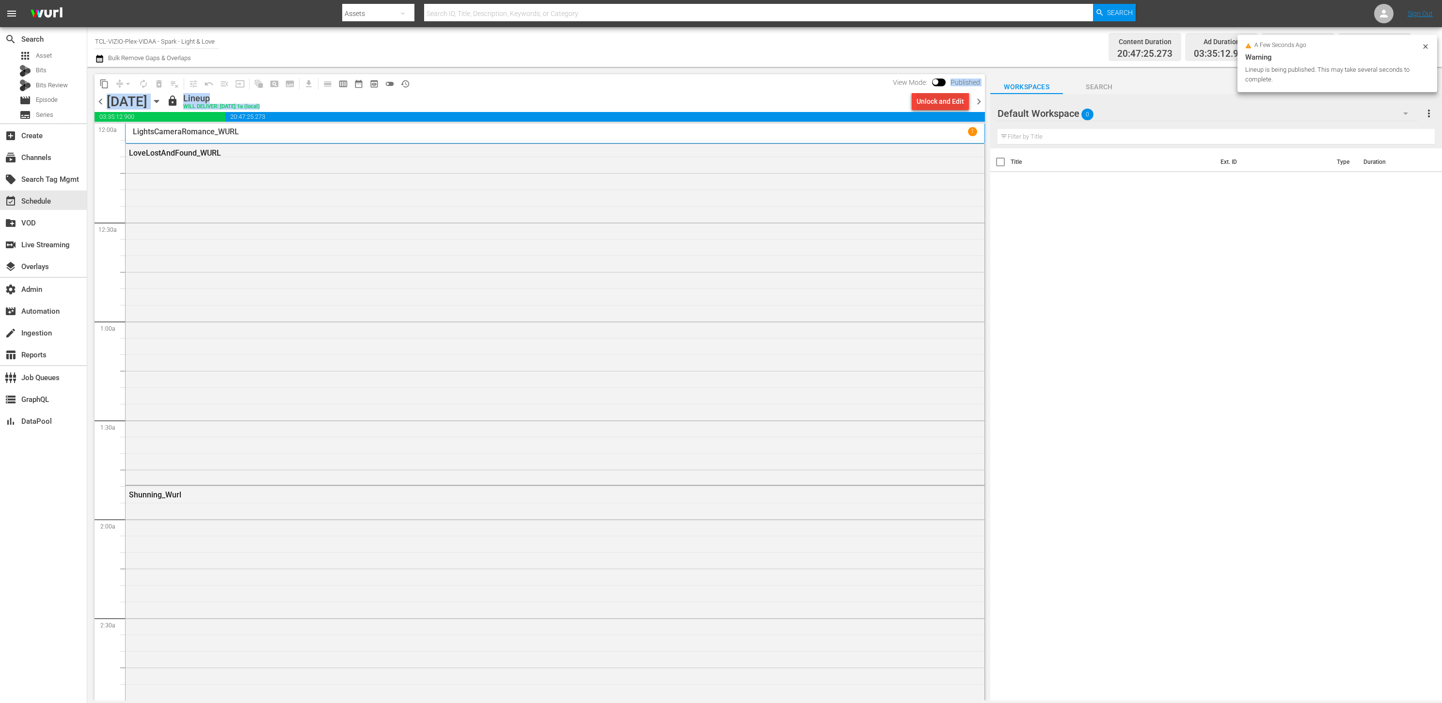
click at [936, 92] on div "content_copy compress arrow_drop_down autorenew_outlined delete_forever_outline…" at bounding box center [540, 93] width 891 height 38
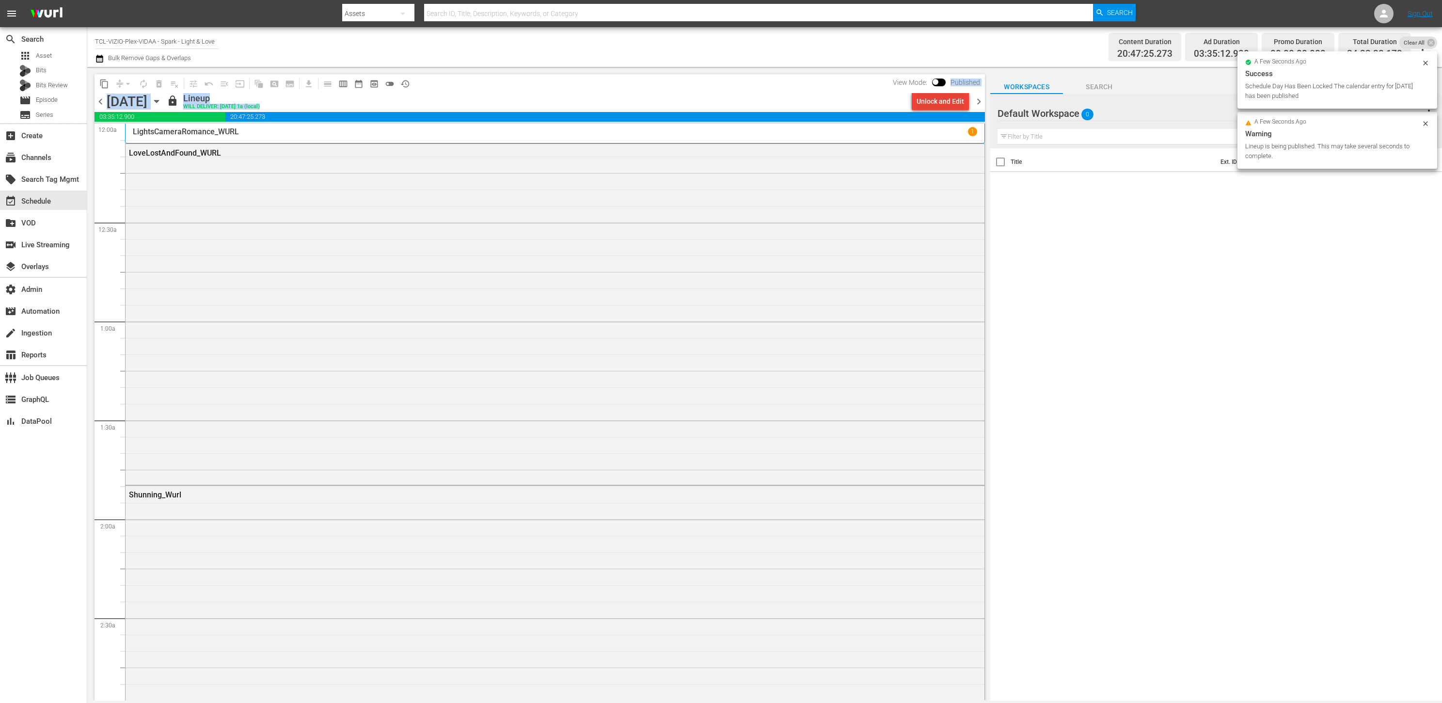
click at [933, 100] on div "Unlock and Edit" at bounding box center [941, 101] width 48 height 17
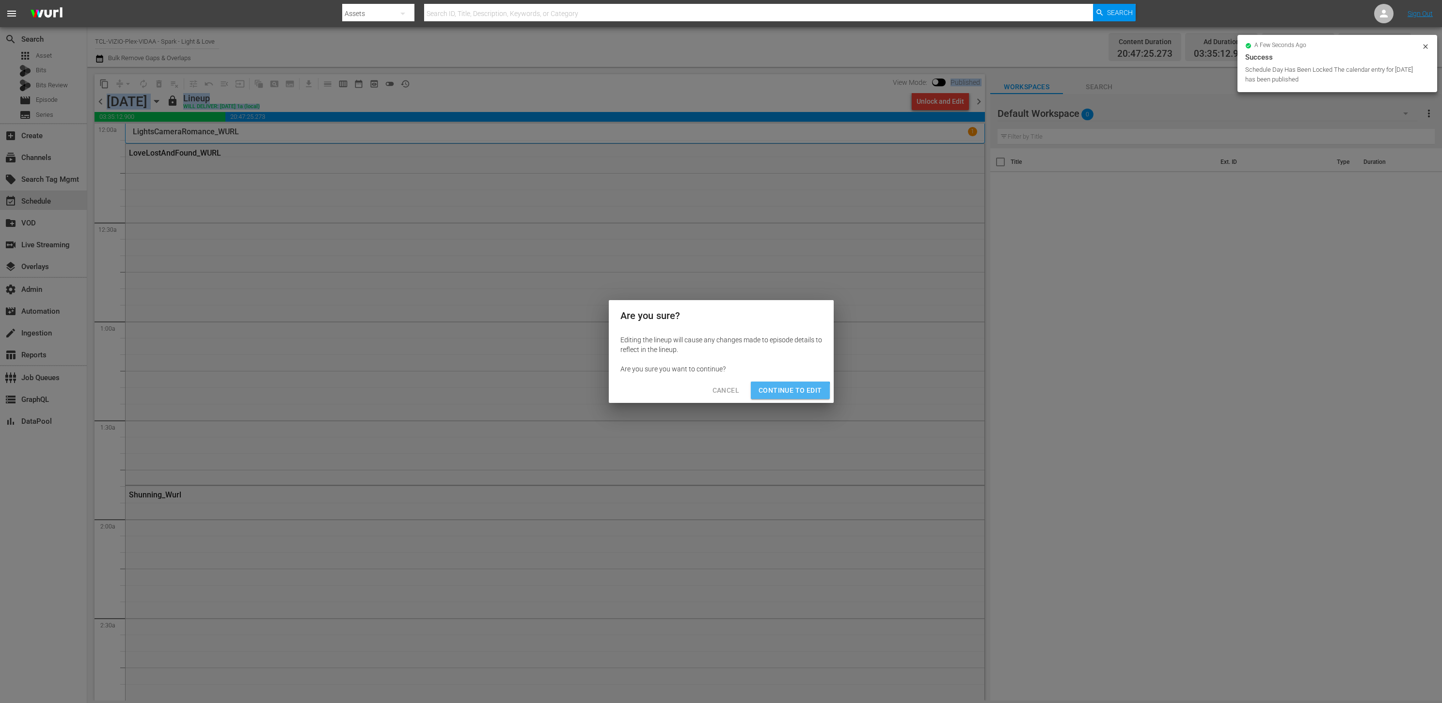
click at [790, 394] on span "Continue to Edit" at bounding box center [790, 390] width 63 height 12
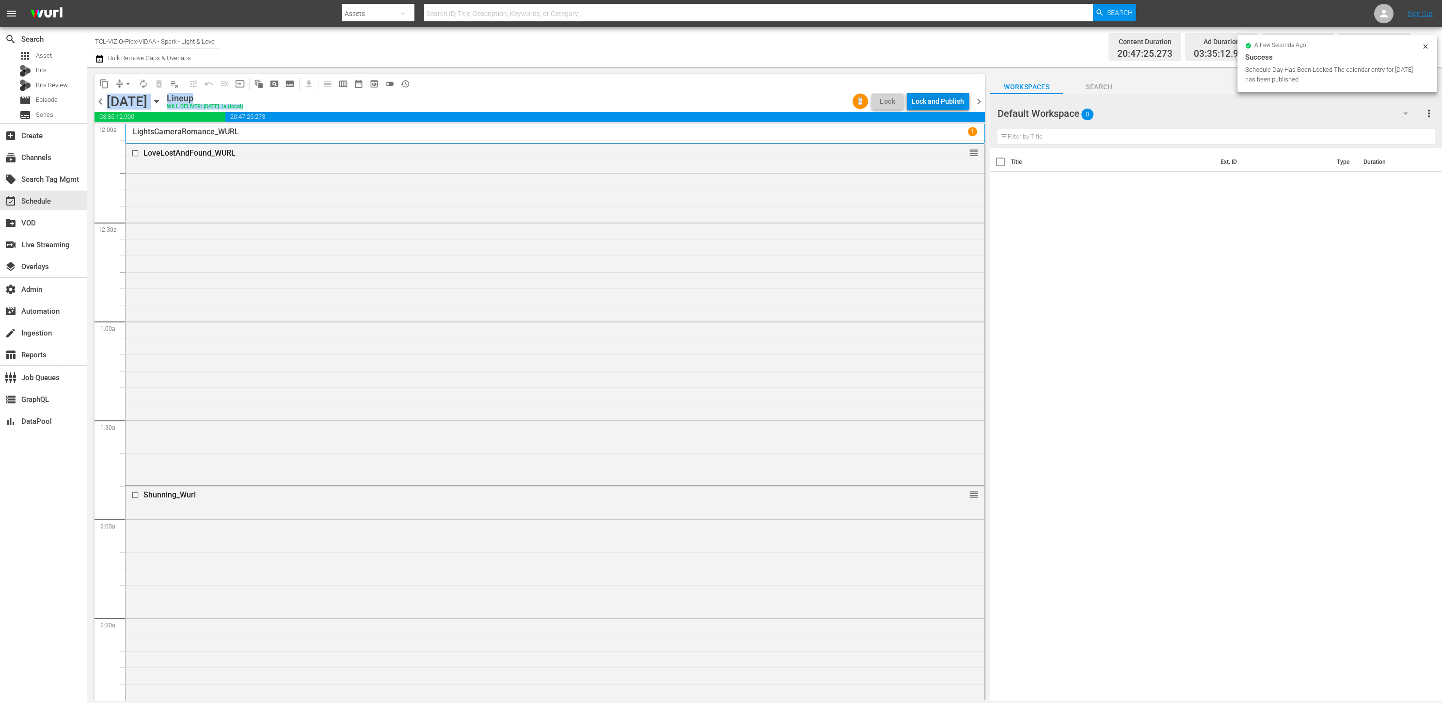
click at [936, 98] on div "Lock and Publish" at bounding box center [938, 101] width 52 height 17
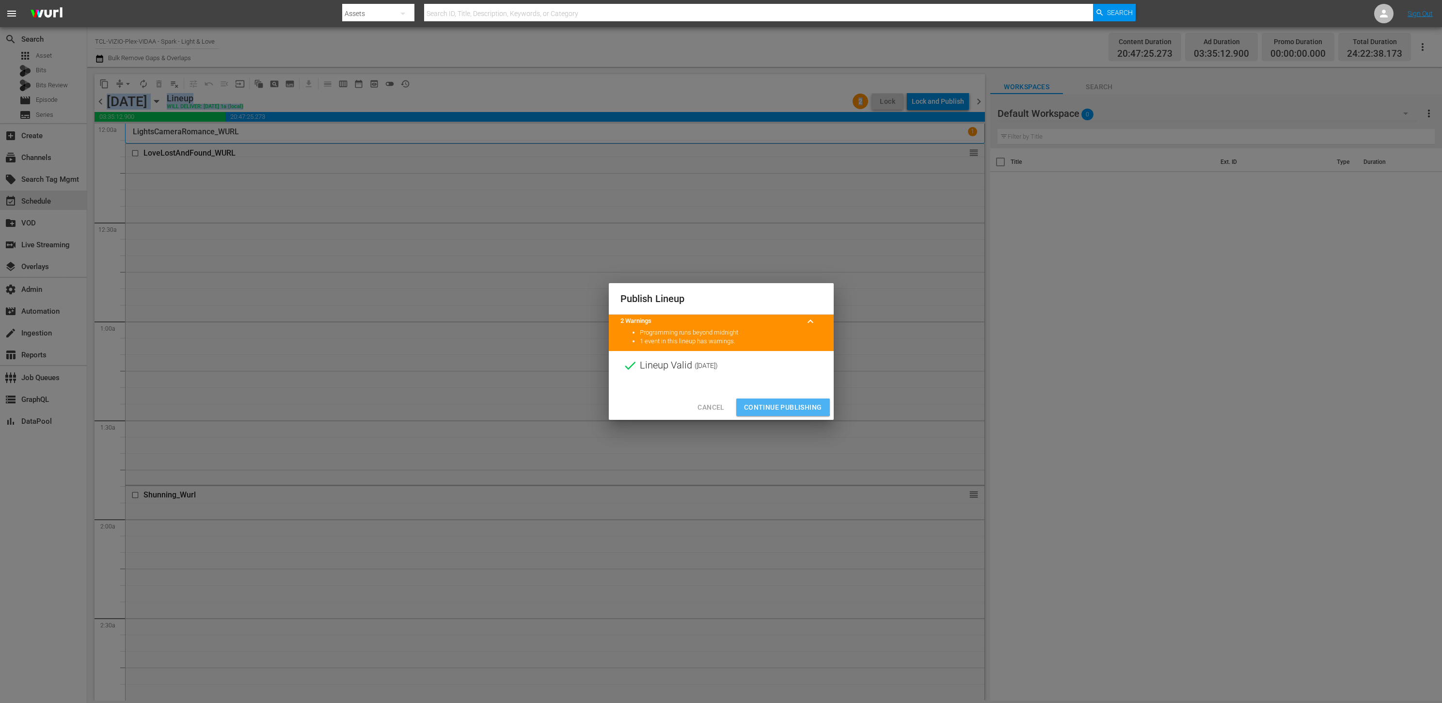
click at [758, 400] on button "Continue Publishing" at bounding box center [783, 408] width 94 height 18
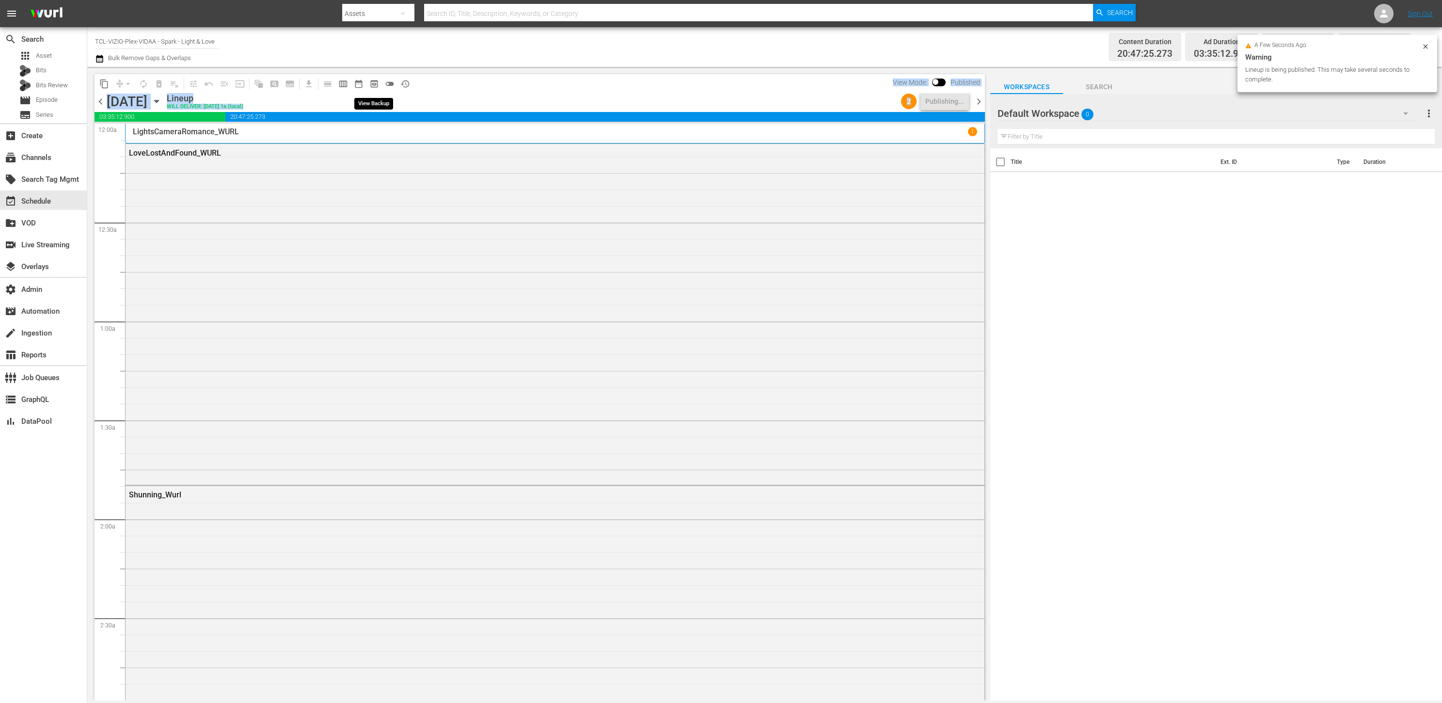
click at [372, 83] on span "preview_outlined" at bounding box center [374, 84] width 10 height 10
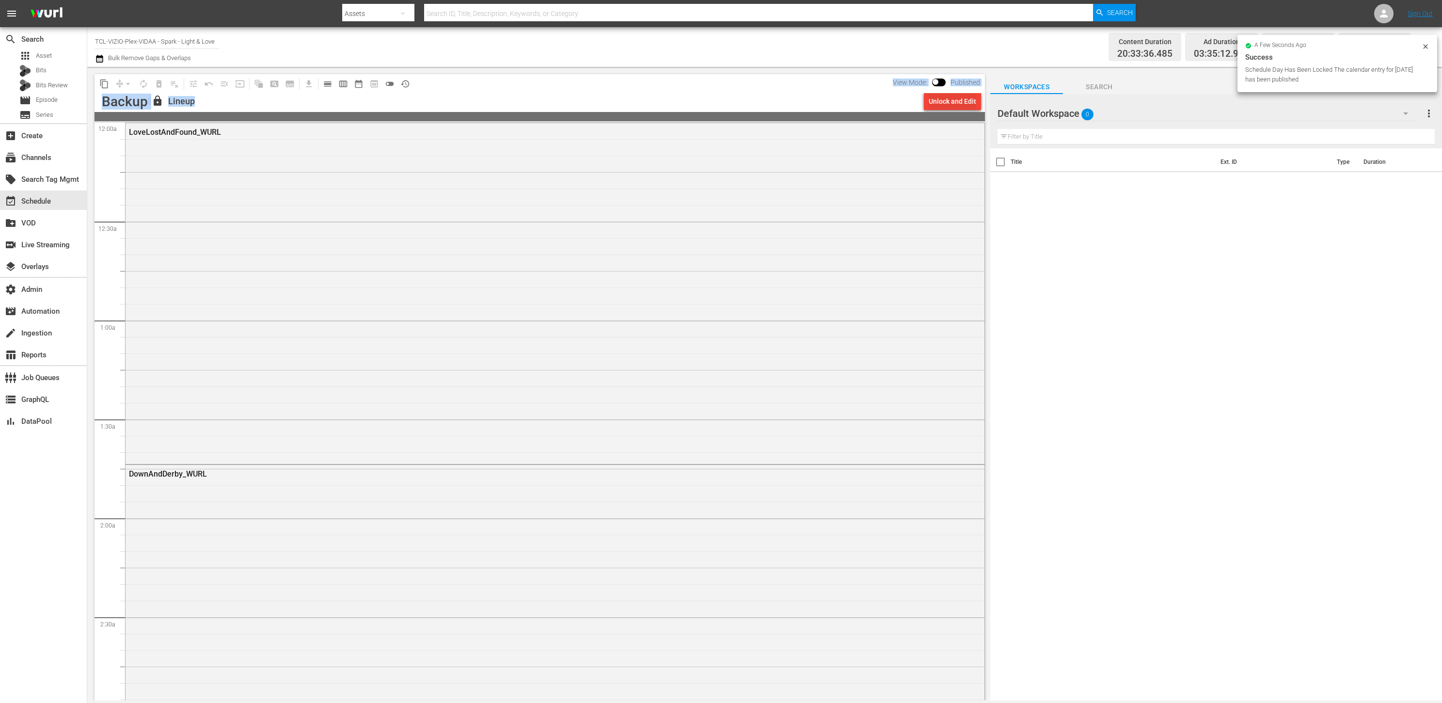
click at [935, 103] on div "Unlock and Edit" at bounding box center [953, 101] width 48 height 17
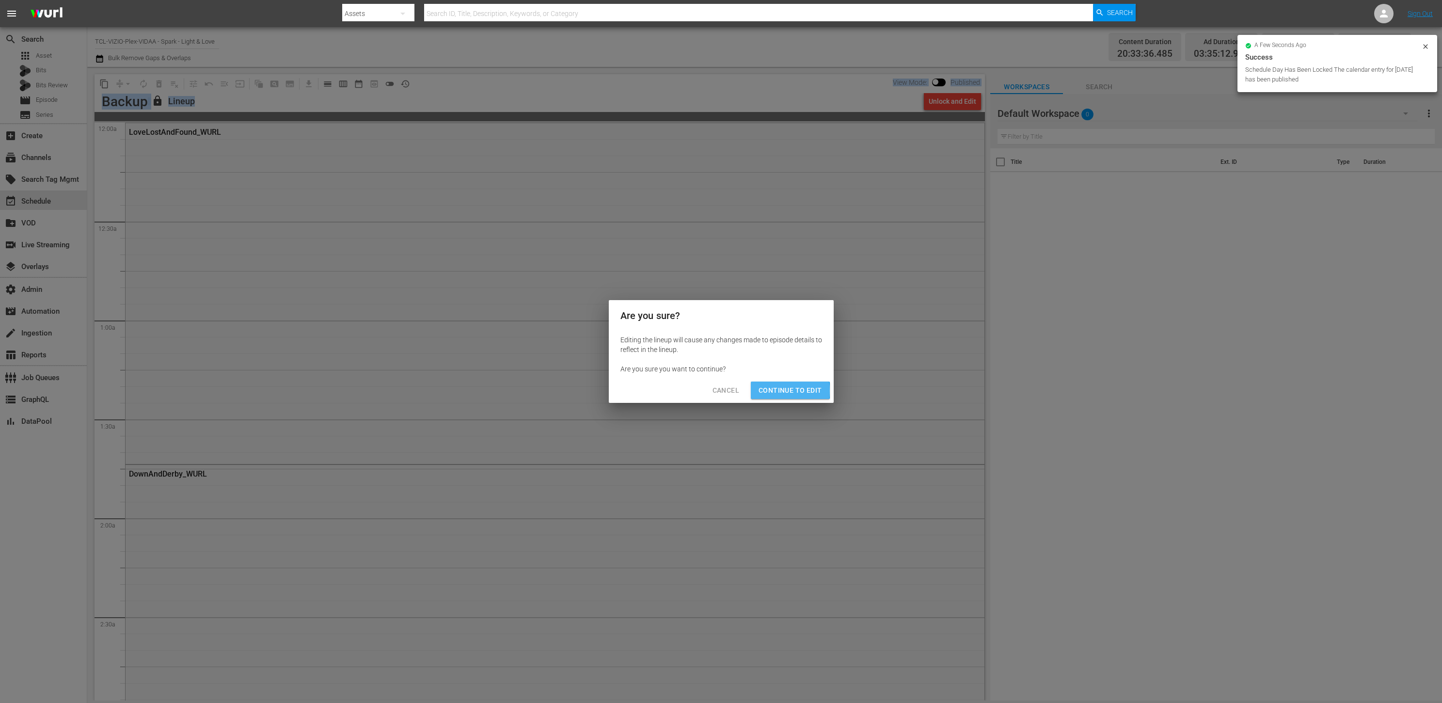
click at [776, 391] on span "Continue to Edit" at bounding box center [790, 390] width 63 height 12
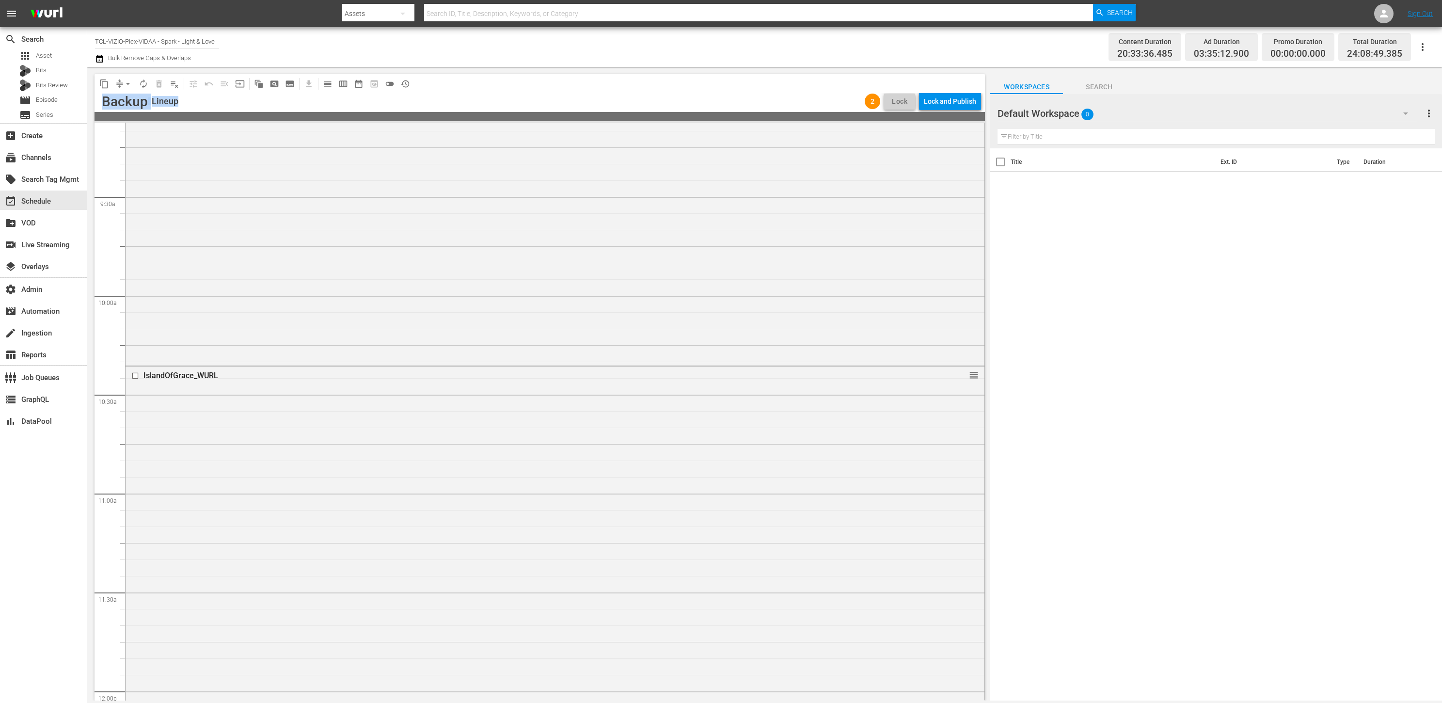
scroll to position [4199, 0]
click at [957, 102] on div "Lock and Publish" at bounding box center [950, 101] width 52 height 17
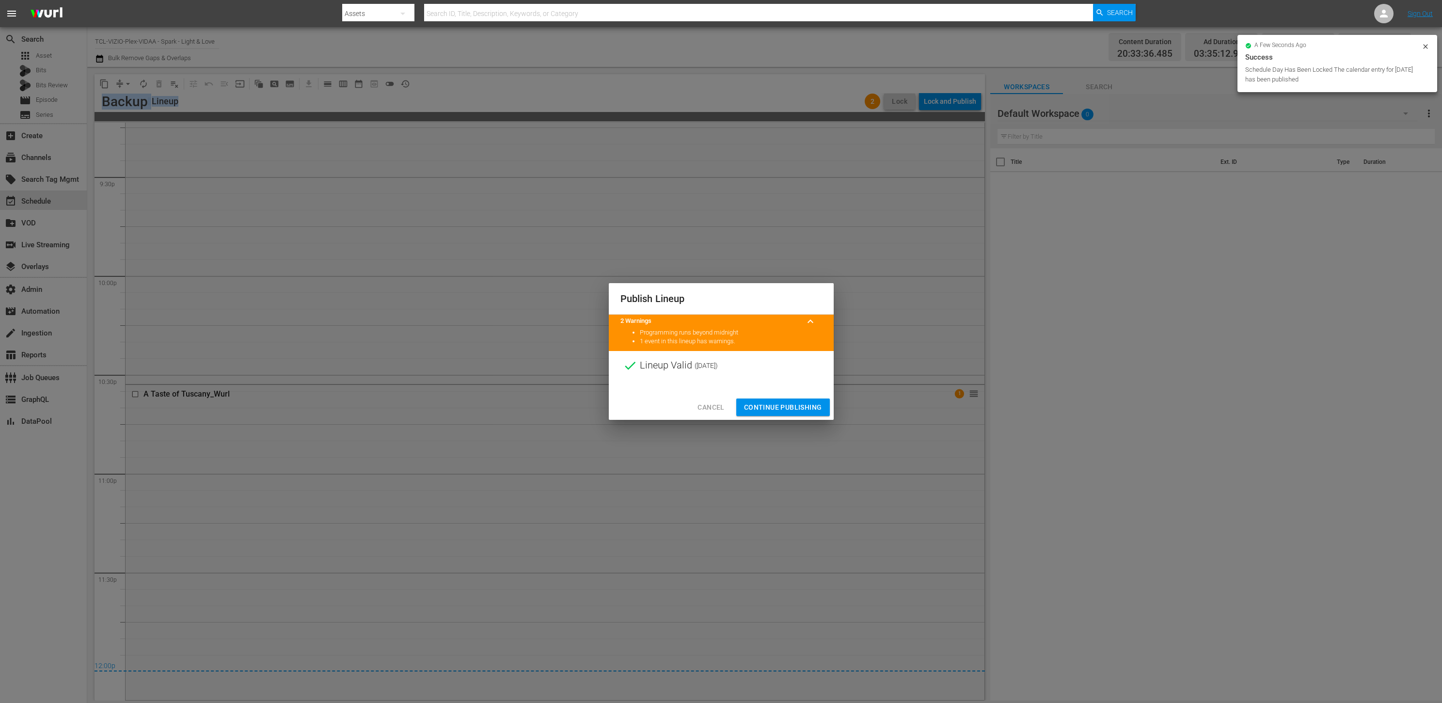
click at [783, 403] on span "Continue Publishing" at bounding box center [783, 407] width 78 height 12
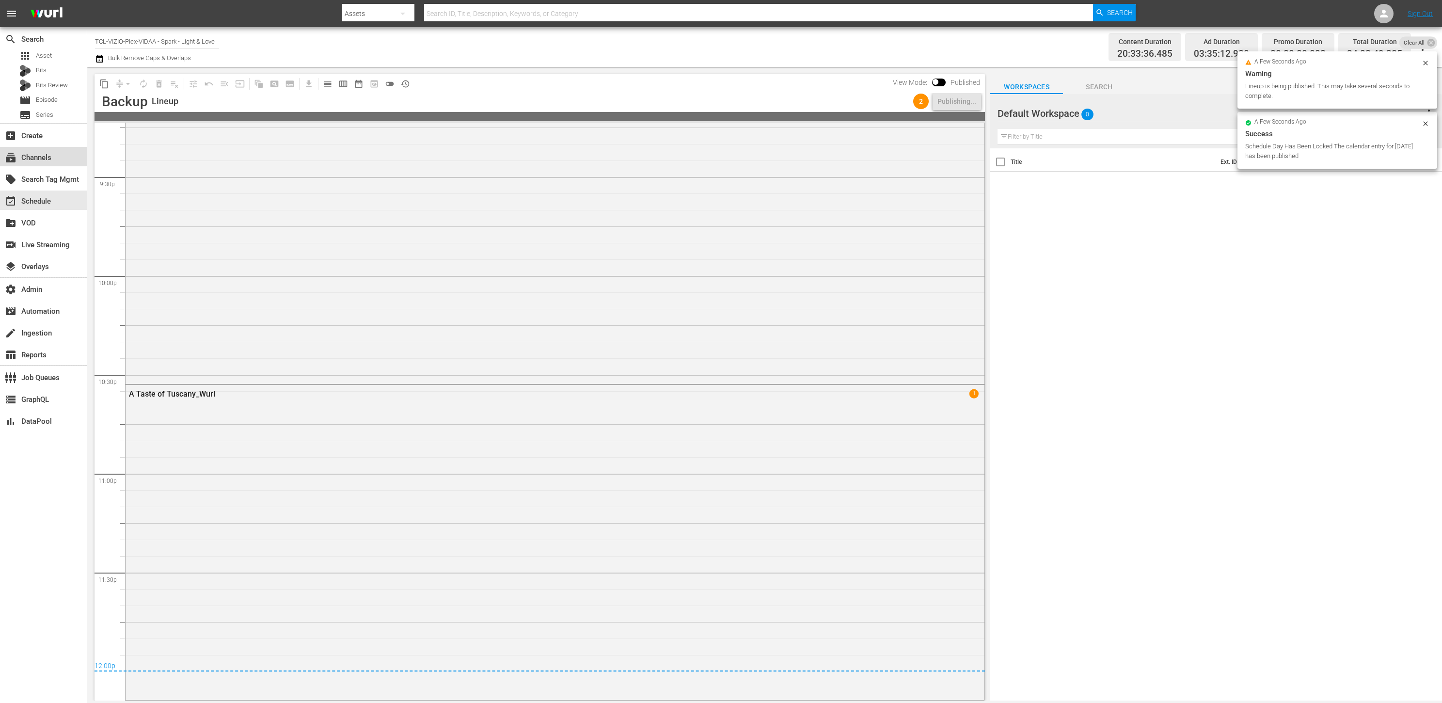
click at [45, 159] on div "subscriptions Channels" at bounding box center [27, 156] width 54 height 9
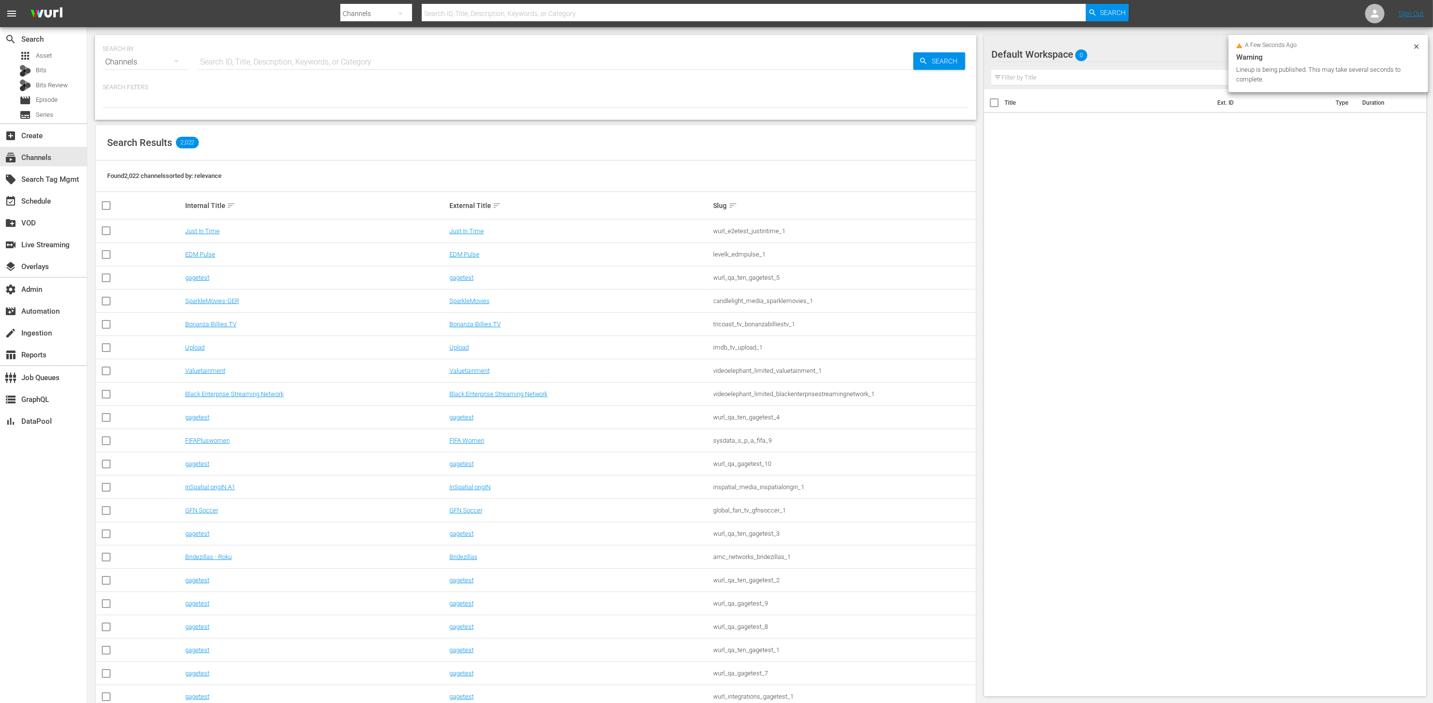
click at [227, 65] on input "text" at bounding box center [556, 61] width 716 height 23
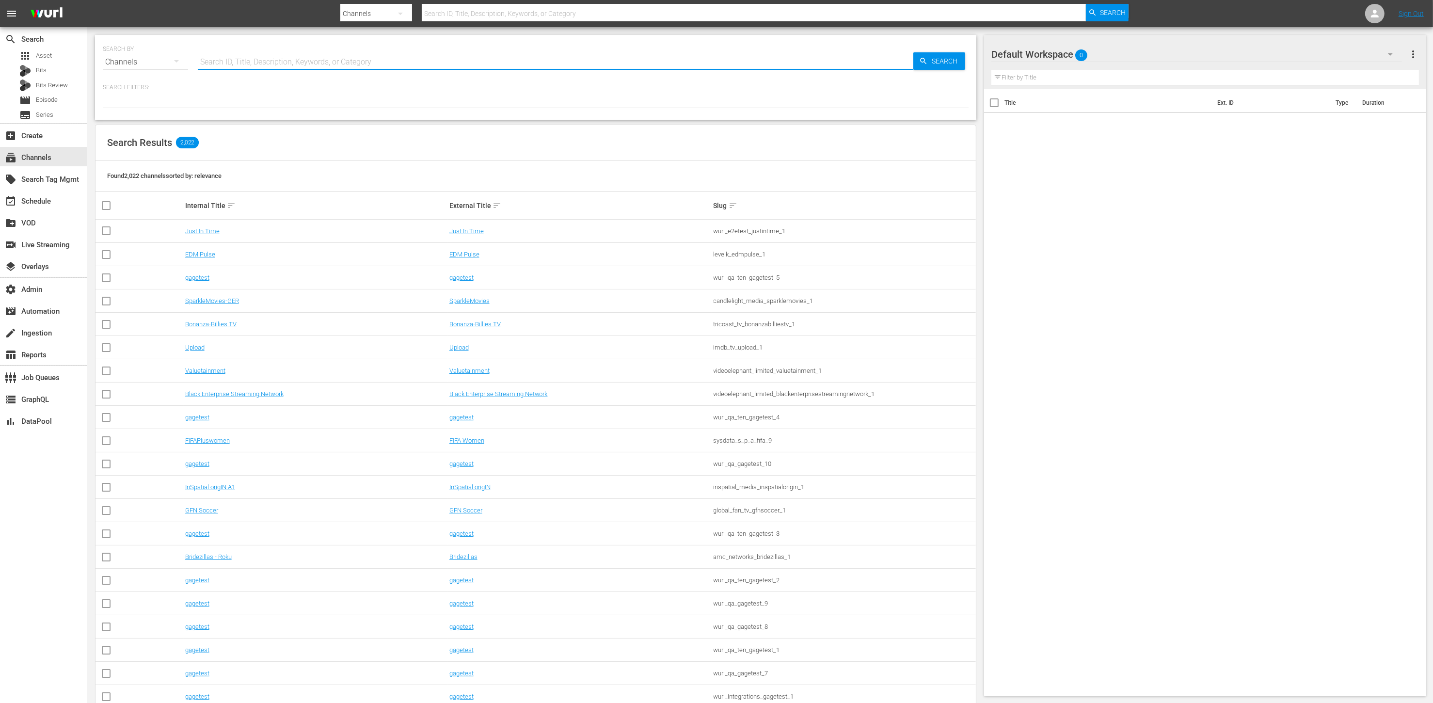
paste input "candlelight_media_sparklemovies_1"
type input "candlelight_media_sparklemovies_1"
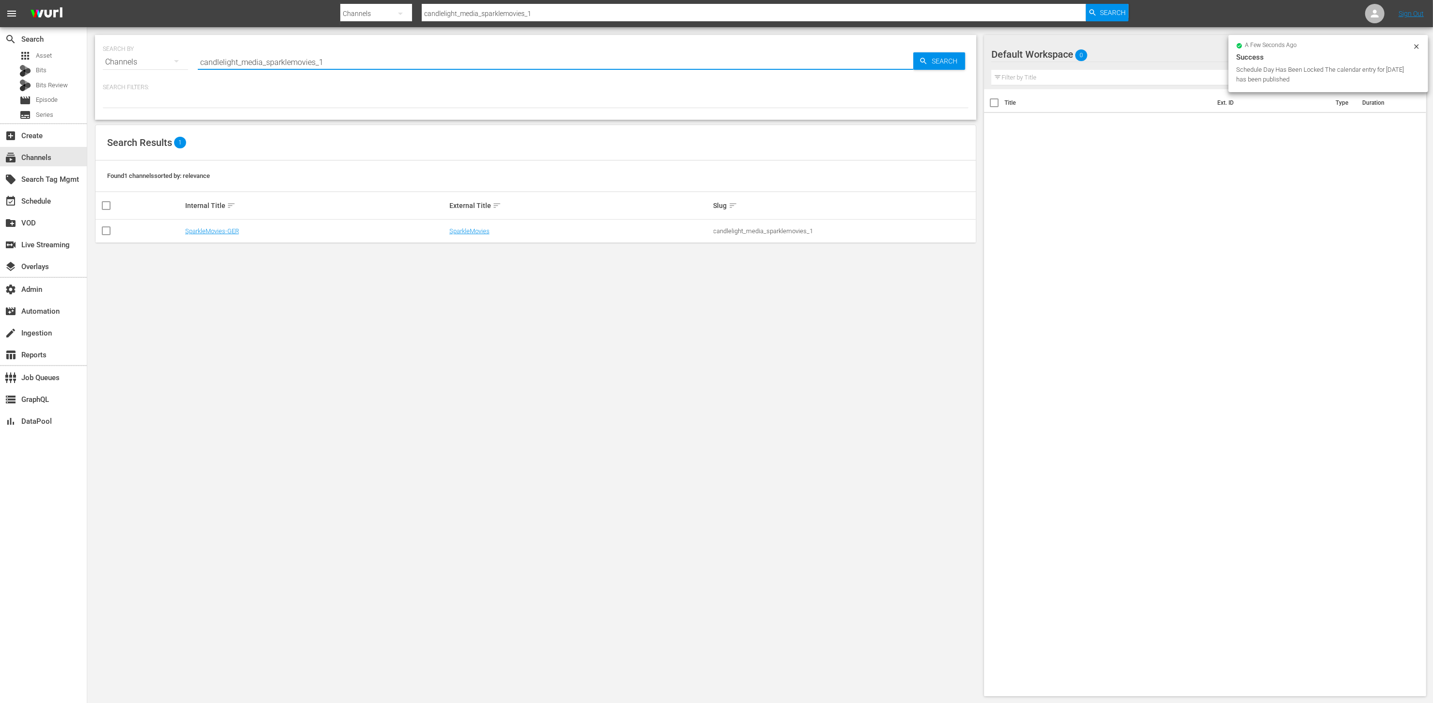
drag, startPoint x: 238, startPoint y: 64, endPoint x: 430, endPoint y: 55, distance: 192.7
click at [429, 55] on input "candlelight_media_sparklemovies_1" at bounding box center [556, 61] width 716 height 23
click at [407, 63] on input "candlelight_media_sparklemovies_1" at bounding box center [556, 61] width 716 height 23
drag, startPoint x: 371, startPoint y: 65, endPoint x: 260, endPoint y: 63, distance: 111.1
click at [260, 63] on input "candlelight_media_sparklemovies_1" at bounding box center [556, 61] width 716 height 23
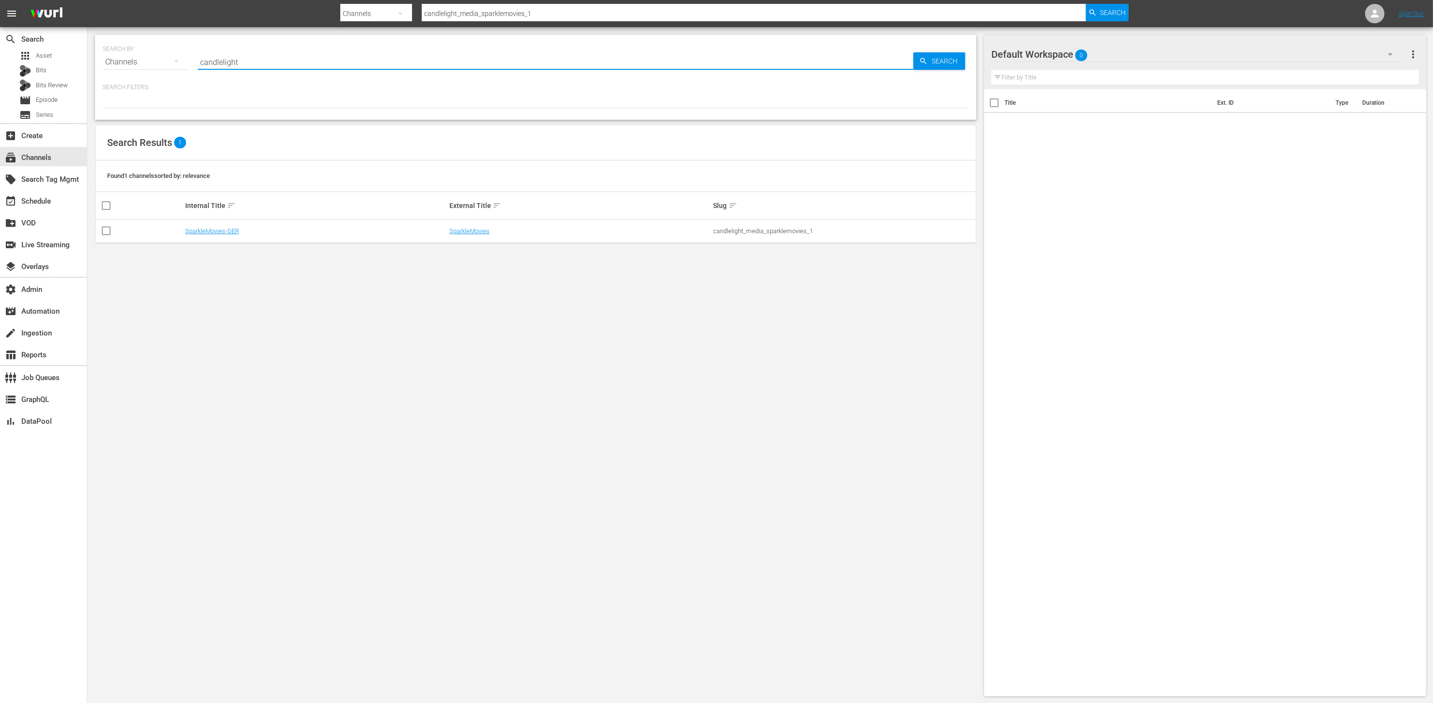
type input "candlelight"
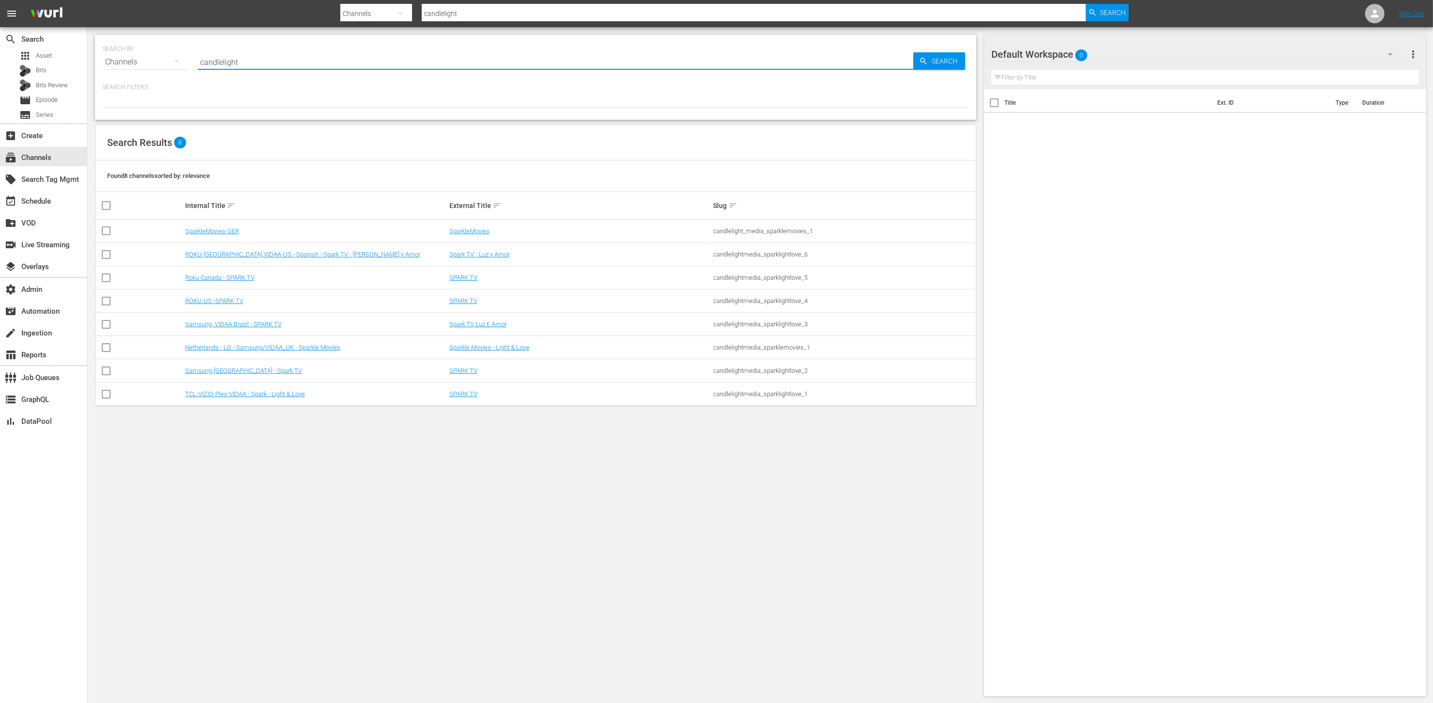
click at [736, 279] on div "candlelightmedia_sparklightlove_5" at bounding box center [844, 277] width 261 height 7
click at [736, 278] on div "candlelightmedia_sparklightlove_5" at bounding box center [844, 277] width 261 height 7
click at [784, 398] on div "candlelightmedia_sparklightlove_1" at bounding box center [844, 393] width 261 height 7
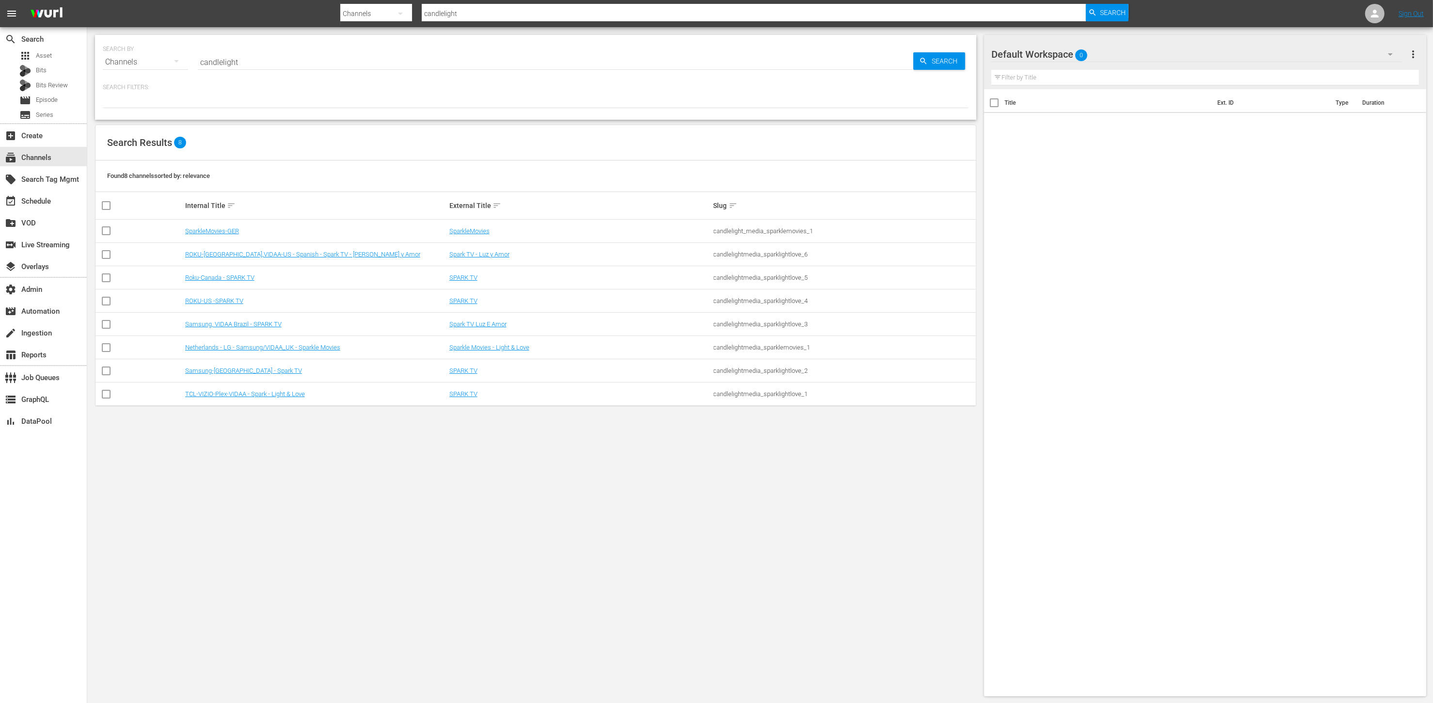
click at [783, 397] on div "candlelightmedia_sparklightlove_1" at bounding box center [844, 393] width 261 height 7
copy div "candlelightmedia_sparklightlove_1"
click at [745, 371] on div "candlelightmedia_sparklightlove_2" at bounding box center [844, 370] width 261 height 7
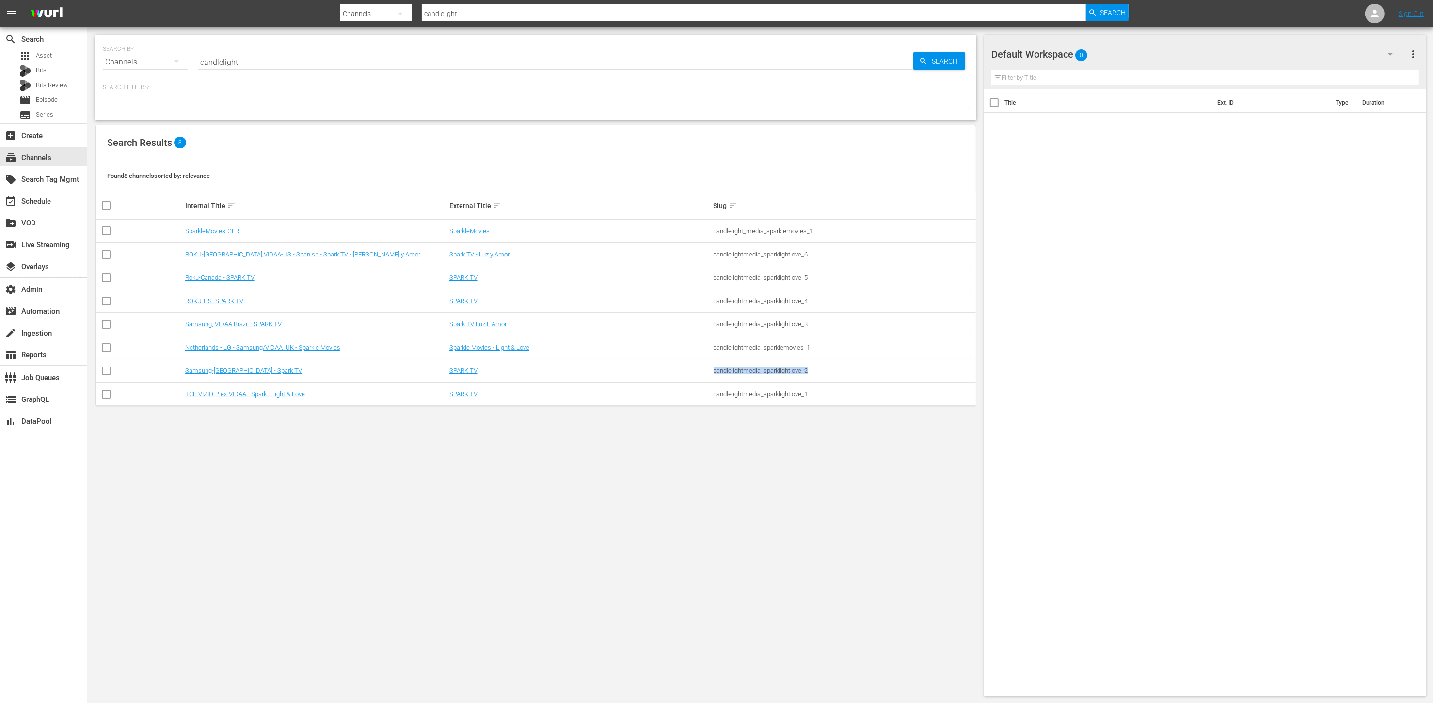
copy div "candlelightmedia_sparklightlove_2"
click at [750, 350] on div "candlelightmedia_sparklemovies_1" at bounding box center [844, 347] width 261 height 7
copy div "candlelightmedia_sparklemovies_1"
click at [743, 326] on div "candlelightmedia_sparklightlove_3" at bounding box center [844, 323] width 261 height 7
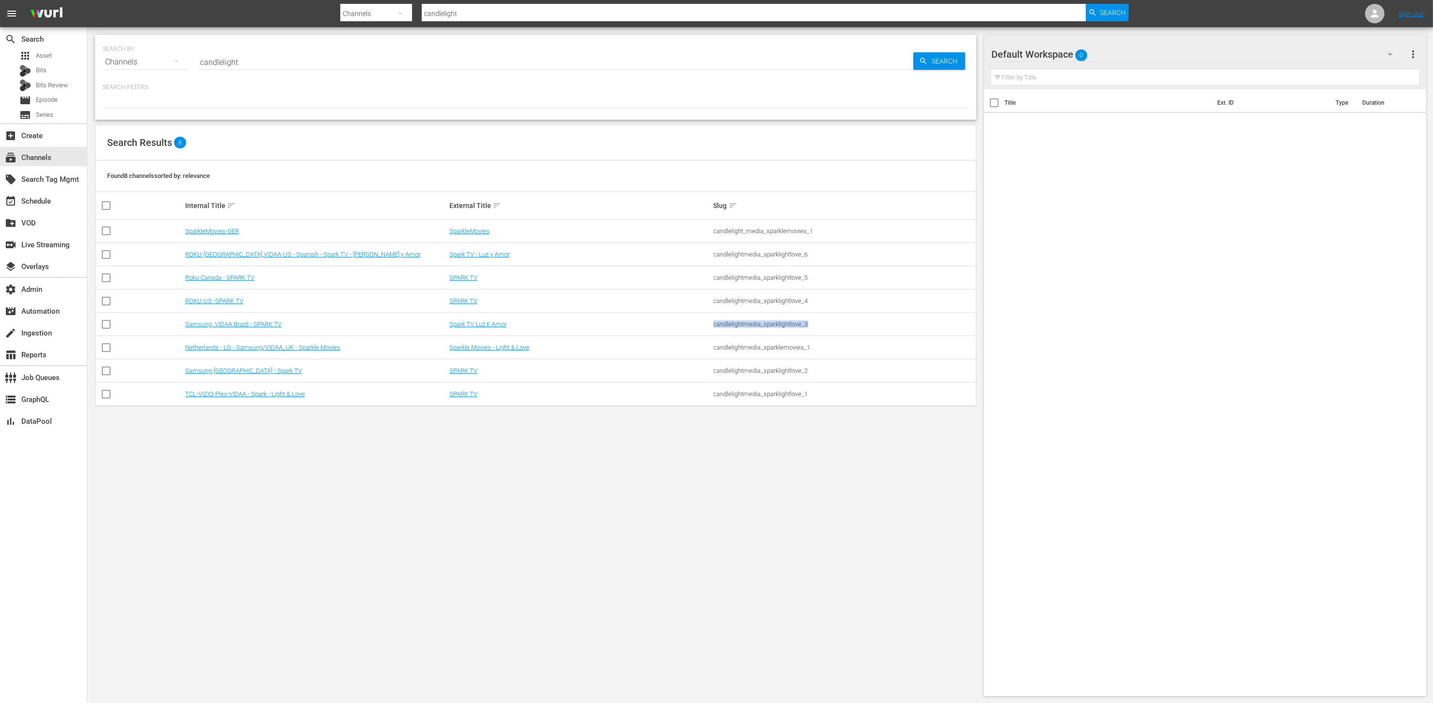
click at [743, 326] on div "candlelightmedia_sparklightlove_3" at bounding box center [844, 323] width 261 height 7
copy div "candlelightmedia_sparklightlove_3"
click at [780, 232] on div "candlelight_media_sparklemovies_1" at bounding box center [844, 230] width 261 height 7
copy div "candlelight_media_sparklemovies_1"
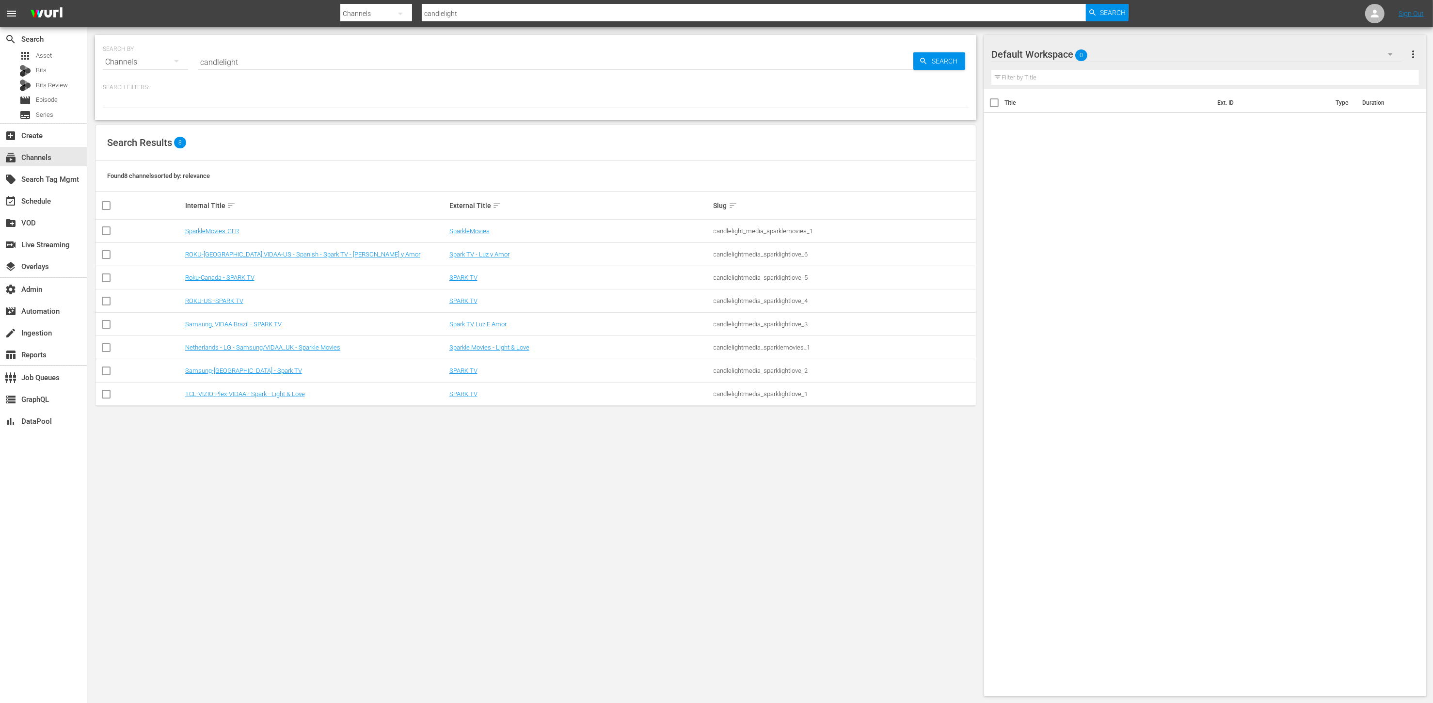
click at [749, 247] on td "candlelightmedia_sparklightlove_6" at bounding box center [844, 254] width 264 height 23
click at [749, 248] on td "candlelightmedia_sparklightlove_6" at bounding box center [844, 254] width 264 height 23
copy div "candlelightmedia_sparklightlove_6"
click at [759, 277] on div "candlelightmedia_sparklightlove_5" at bounding box center [844, 277] width 261 height 7
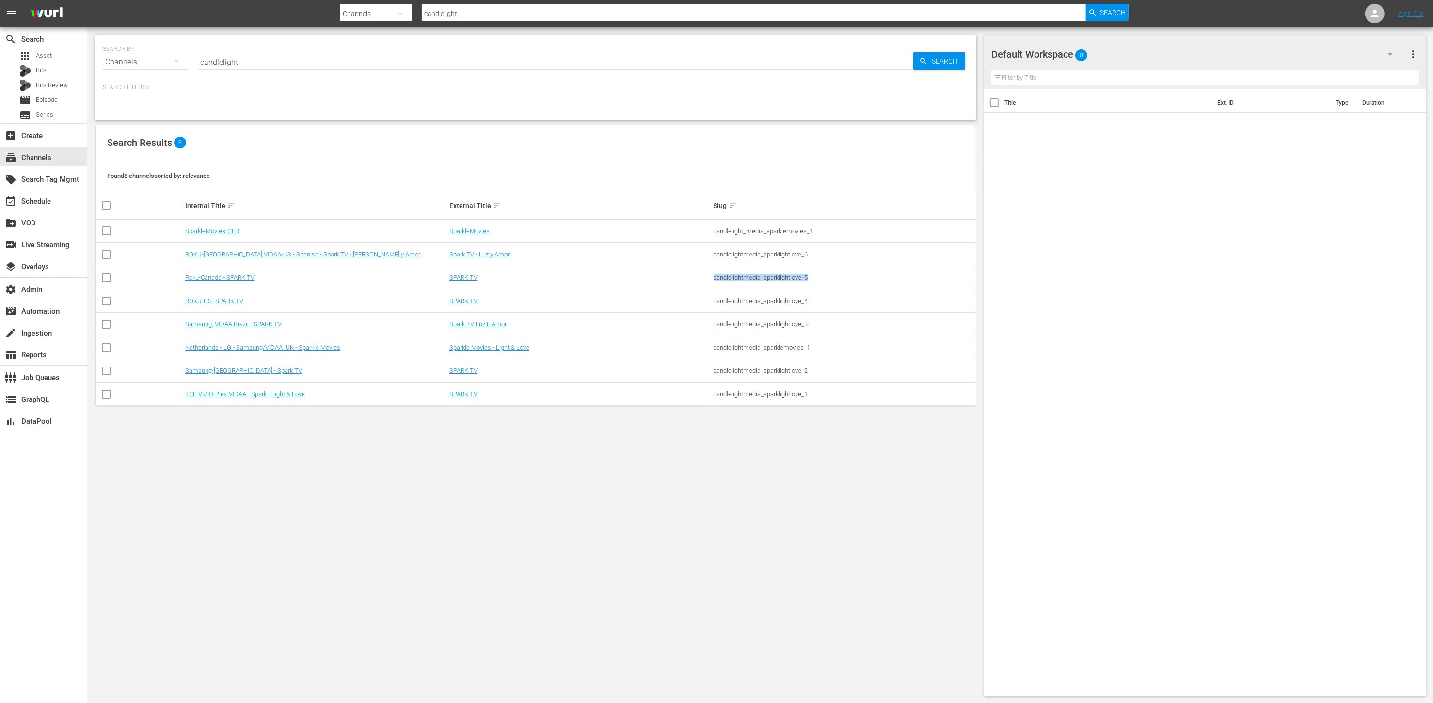
copy div "candlelightmedia_sparklightlove_5"
click at [245, 280] on link "Roku-Canada - SPARK TV" at bounding box center [219, 277] width 69 height 7
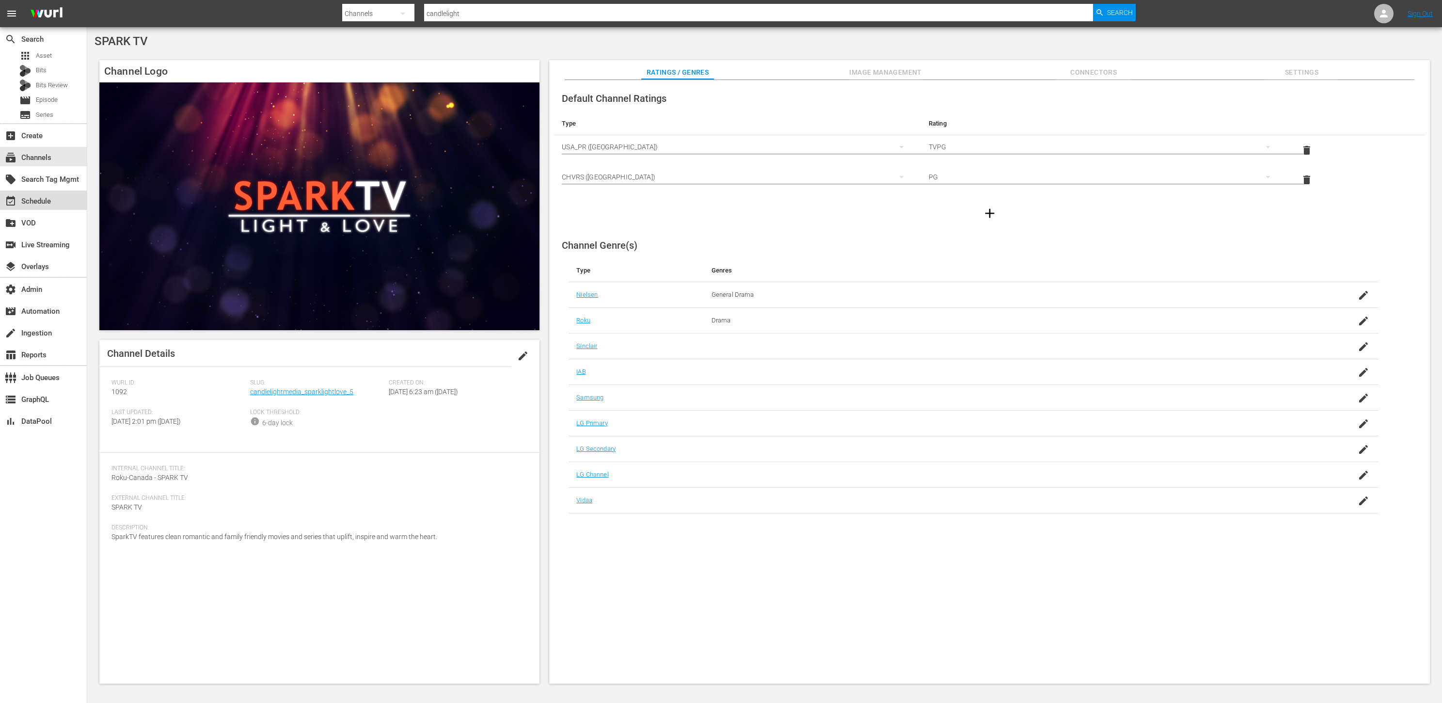
click at [53, 202] on div "event_available Schedule" at bounding box center [27, 199] width 54 height 9
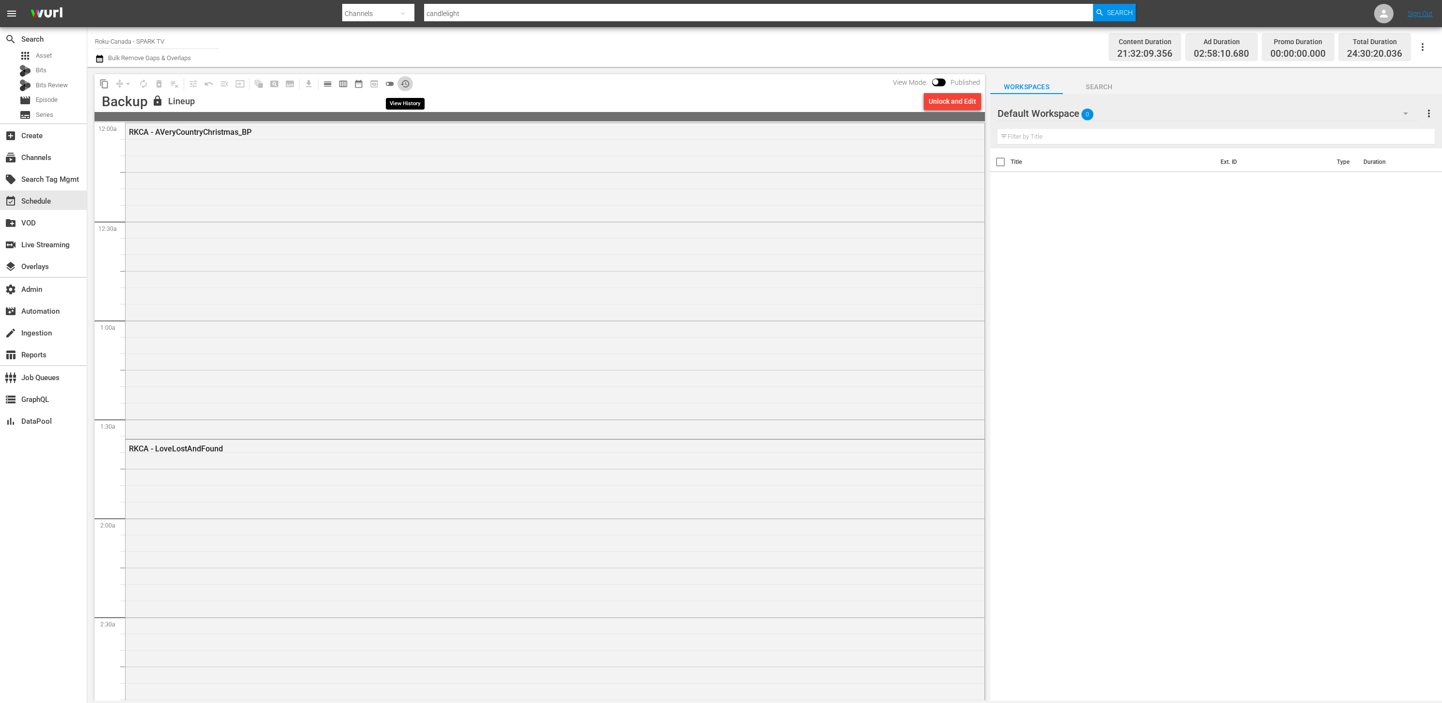
click at [408, 82] on span "history_outlined" at bounding box center [405, 84] width 10 height 10
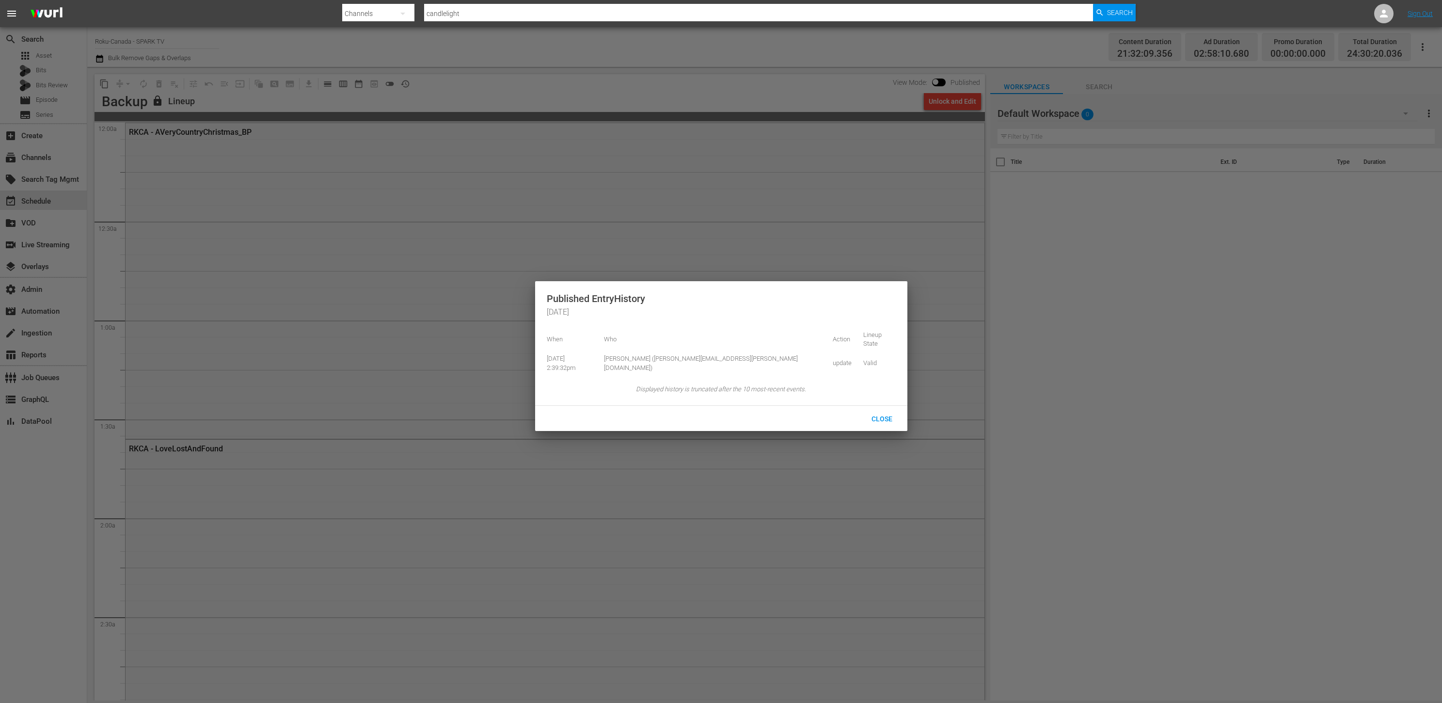
click at [408, 82] on div at bounding box center [721, 351] width 1442 height 703
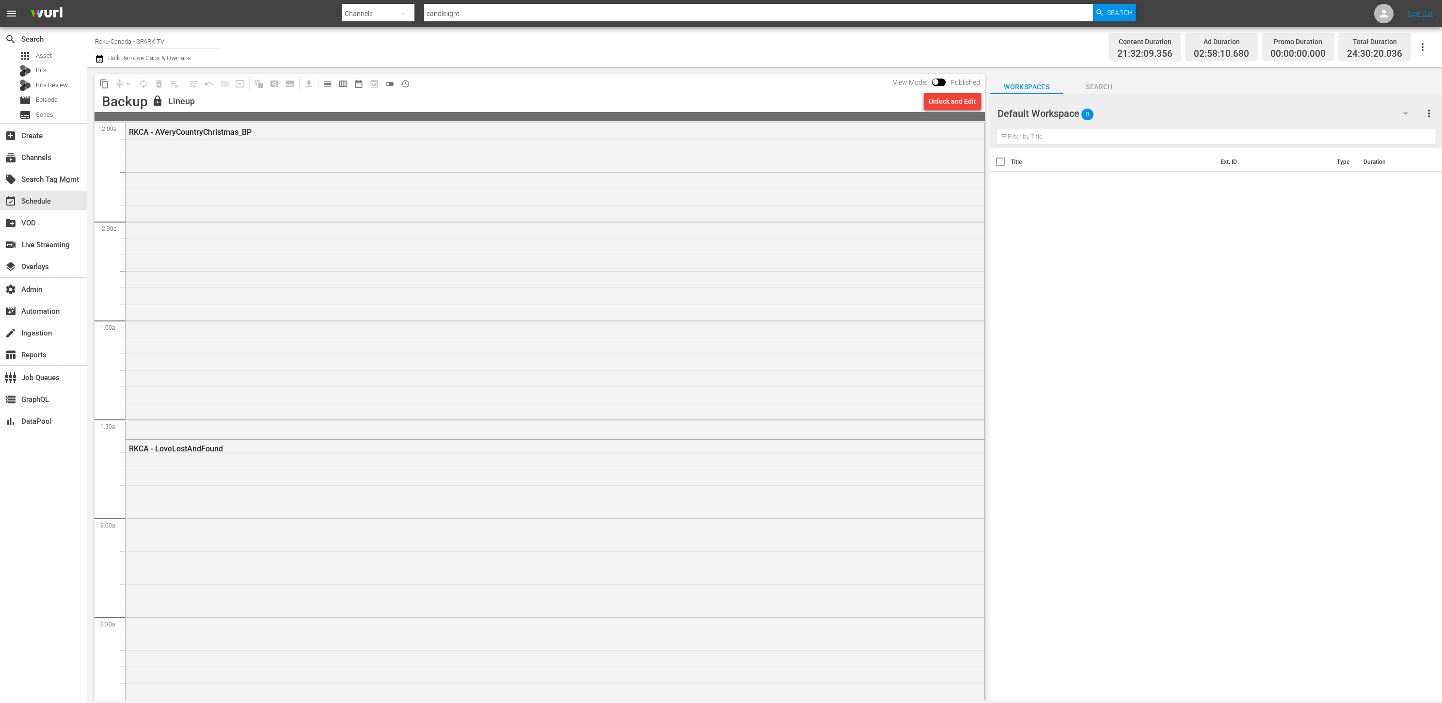
click at [456, 88] on body "menu Search By Channels Search ID, Title, Description, Keywords, or Category ca…" at bounding box center [721, 351] width 1442 height 703
click at [332, 85] on span "calendar_view_day_outlined" at bounding box center [328, 84] width 10 height 10
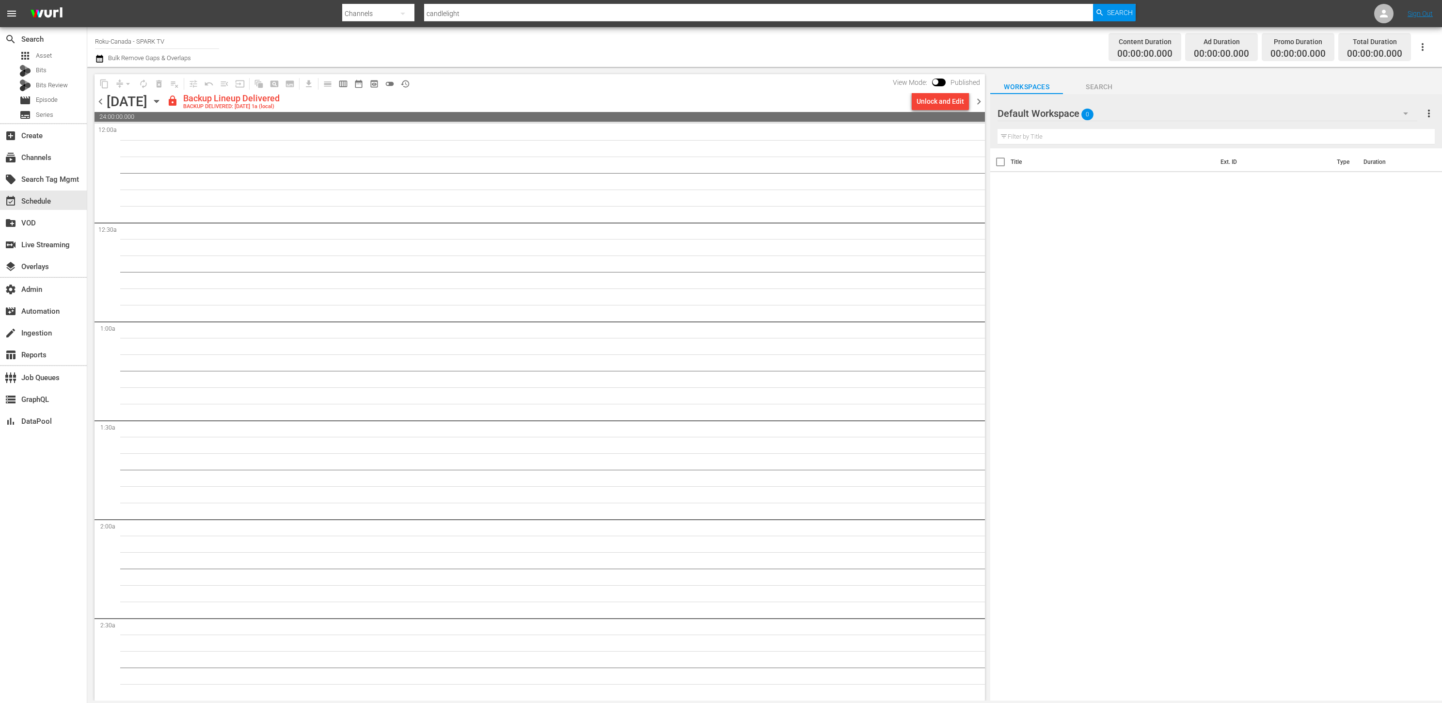
click at [977, 100] on span "chevron_right" at bounding box center [979, 102] width 12 height 12
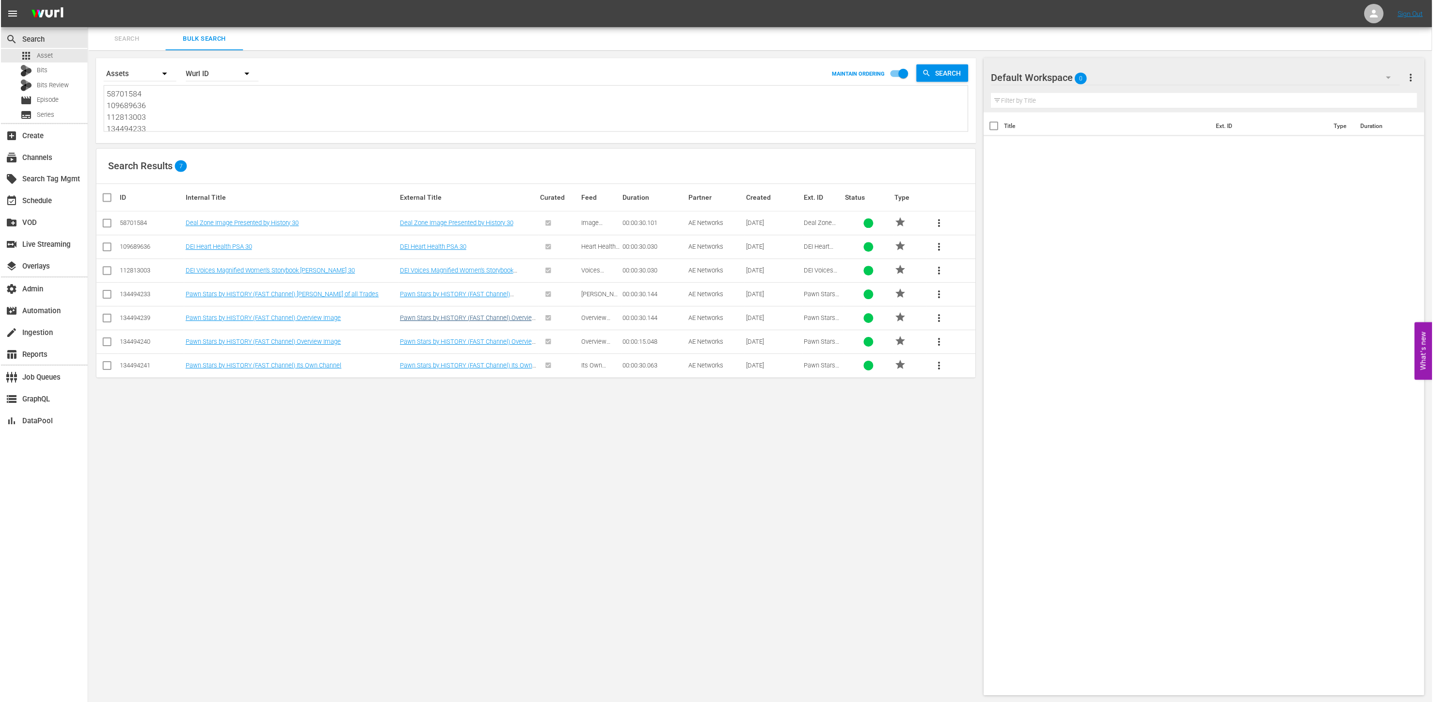
scroll to position [35, 0]
